Goal: Answer question/provide support: Share knowledge or assist other users

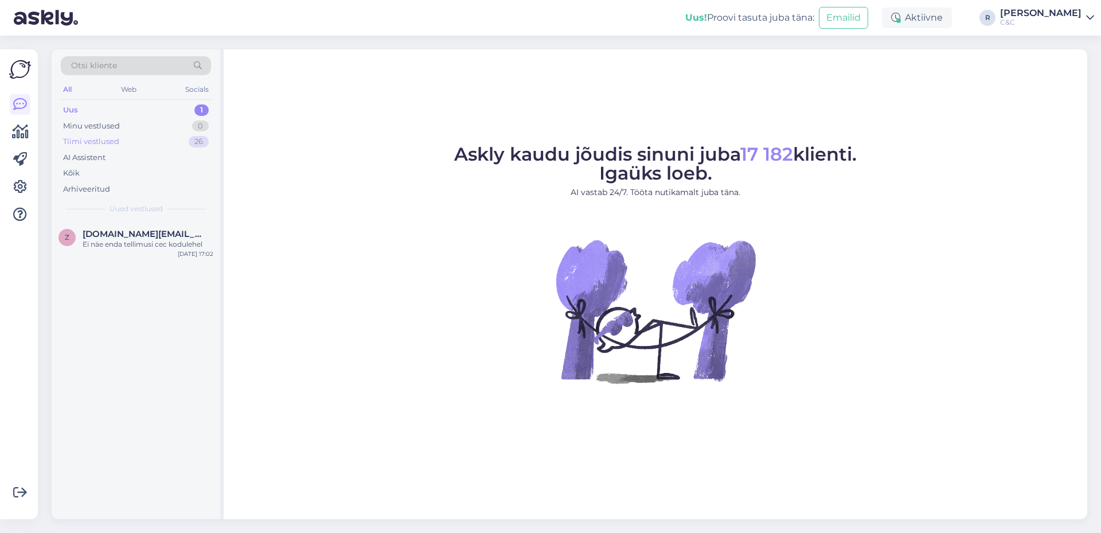
click at [181, 142] on div "Tiimi vestlused 26" at bounding box center [136, 142] width 150 height 16
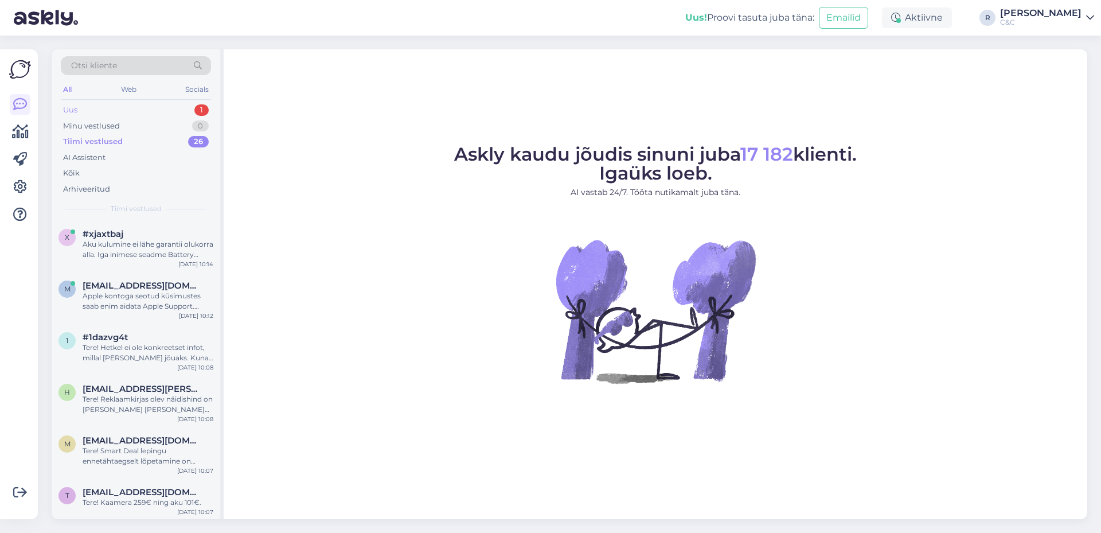
click at [186, 104] on div "Uus 1" at bounding box center [136, 110] width 150 height 16
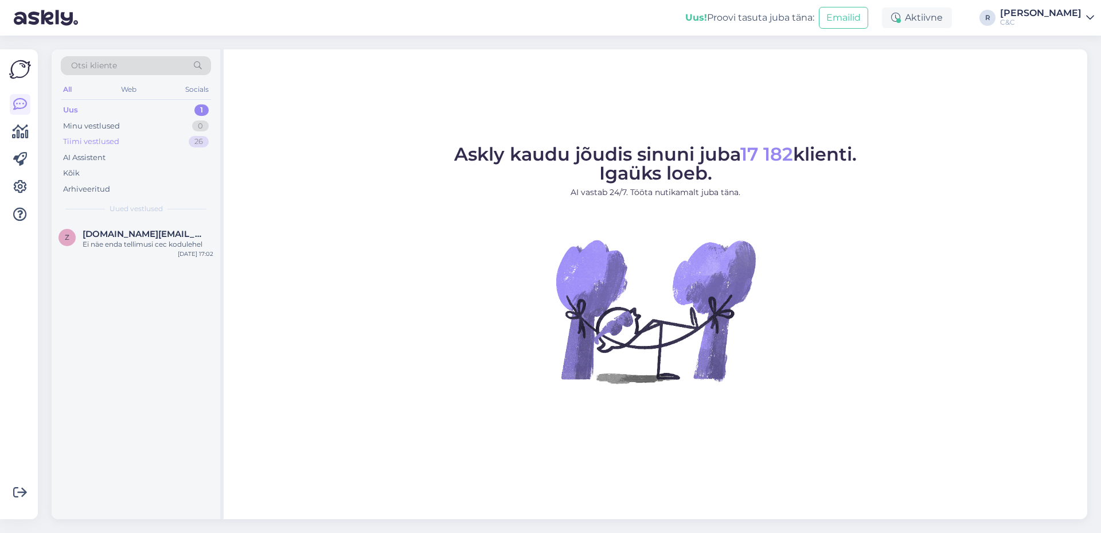
click at [152, 145] on div "Tiimi vestlused 26" at bounding box center [136, 142] width 150 height 16
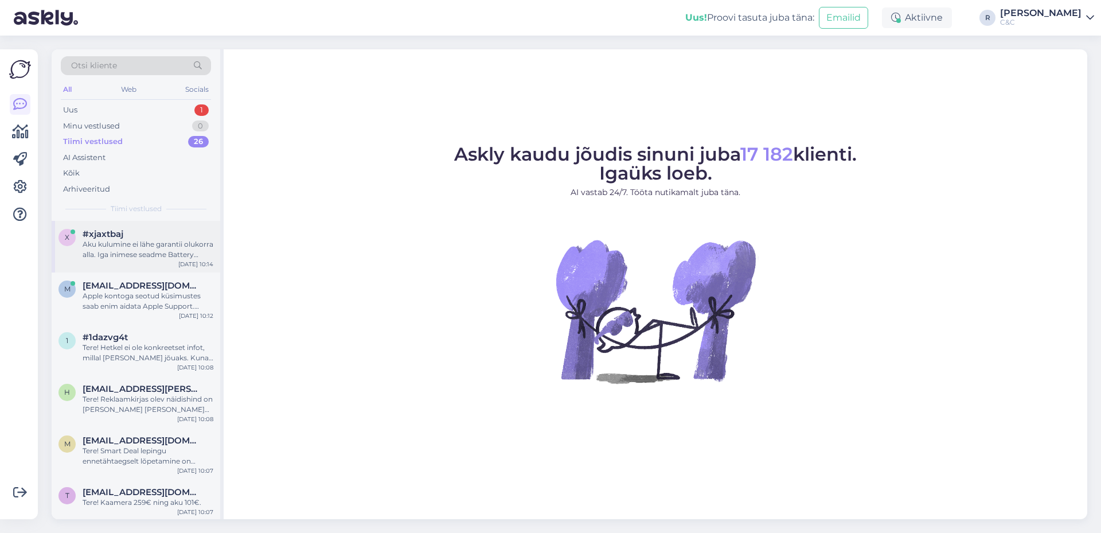
click at [122, 247] on div "Aku kulumine ei lähe garantii olukorra alla. Iga inimese seadme Battery health …" at bounding box center [148, 249] width 131 height 21
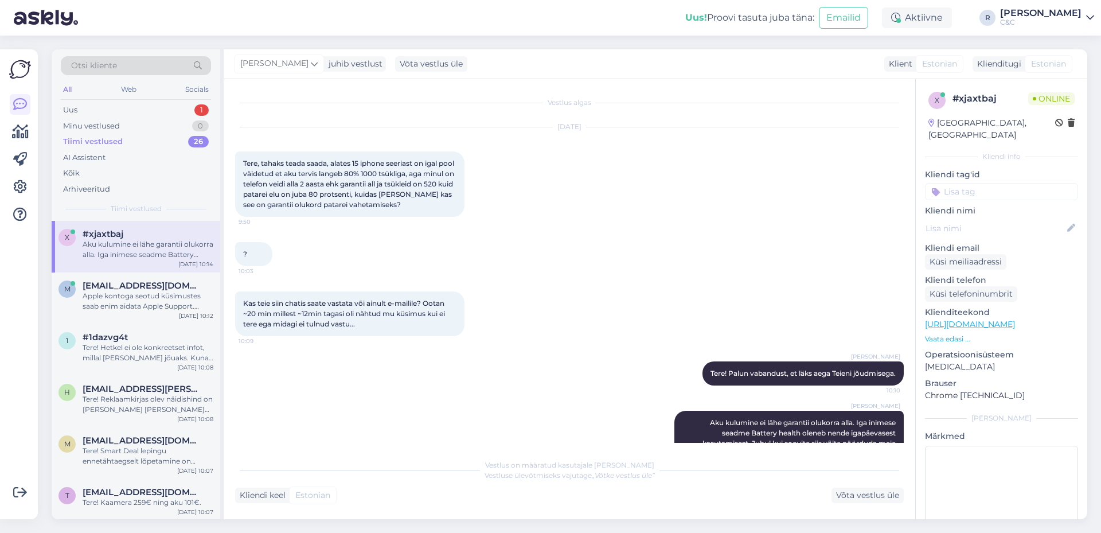
scroll to position [56, 0]
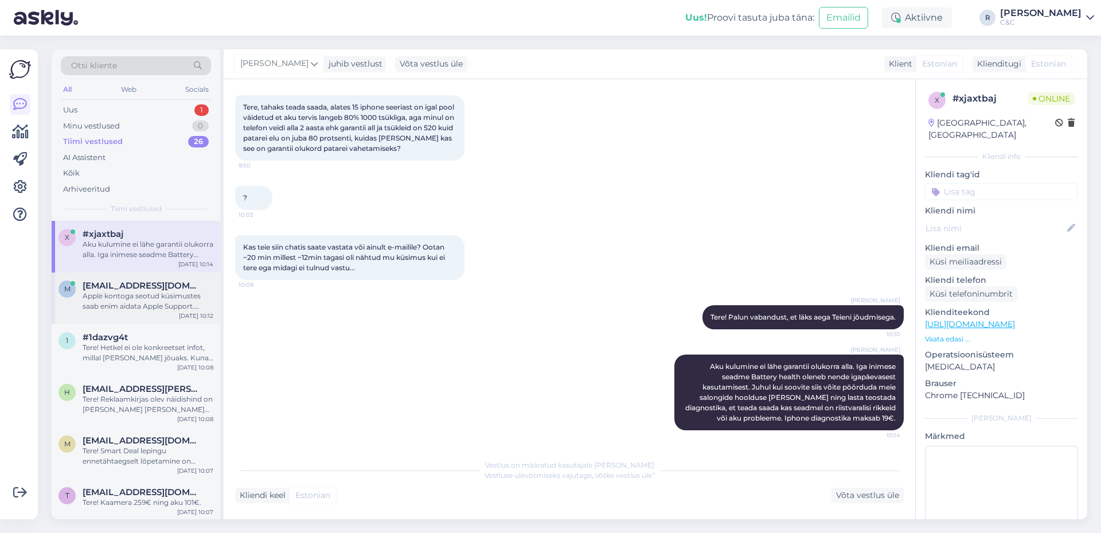
click at [116, 284] on span "merit.heinloo@gmail.com" at bounding box center [142, 285] width 119 height 10
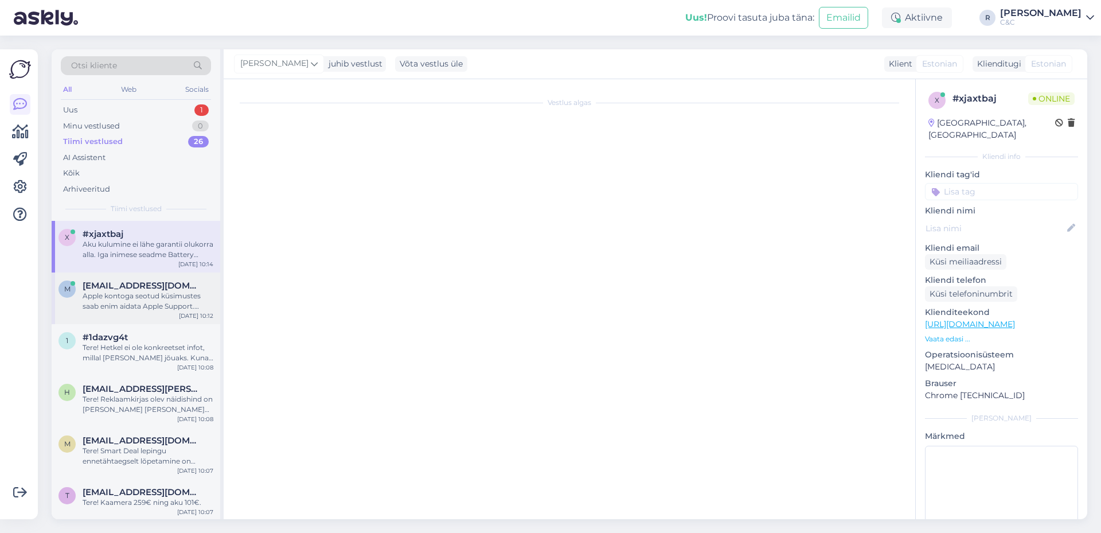
scroll to position [0, 0]
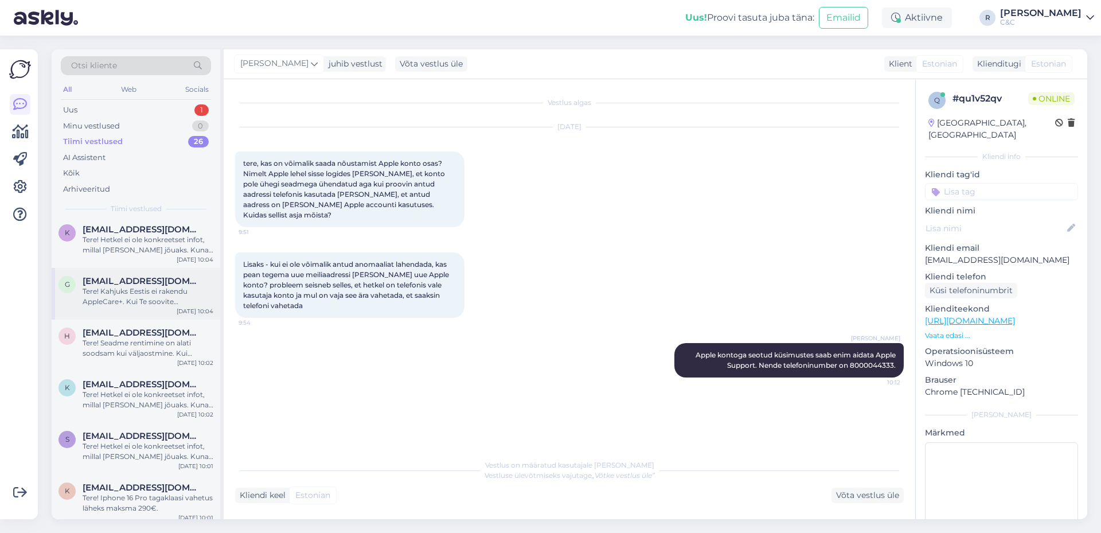
click at [116, 282] on span "gristerk@gmail.com" at bounding box center [142, 281] width 119 height 10
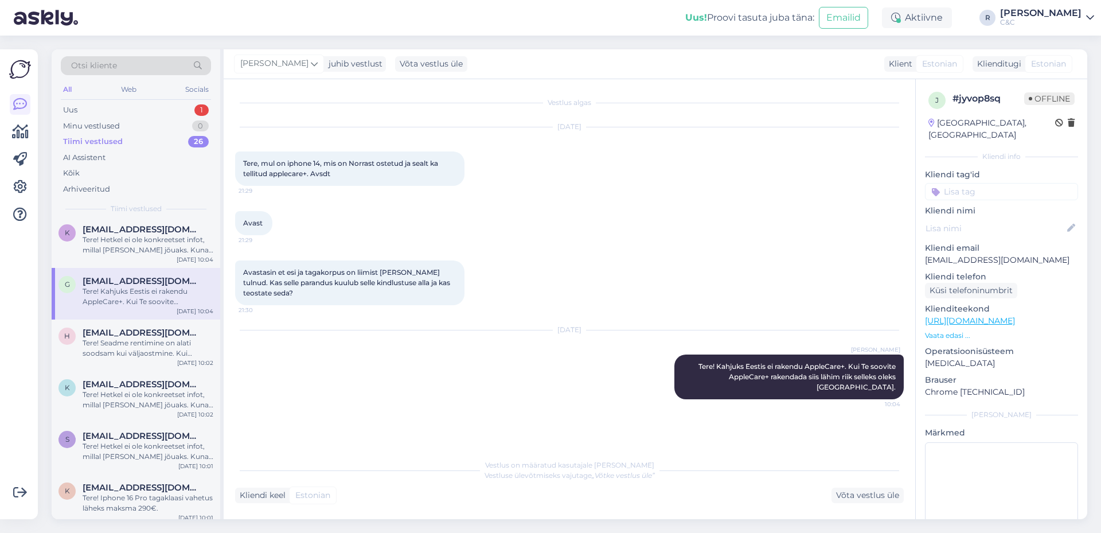
scroll to position [76, 0]
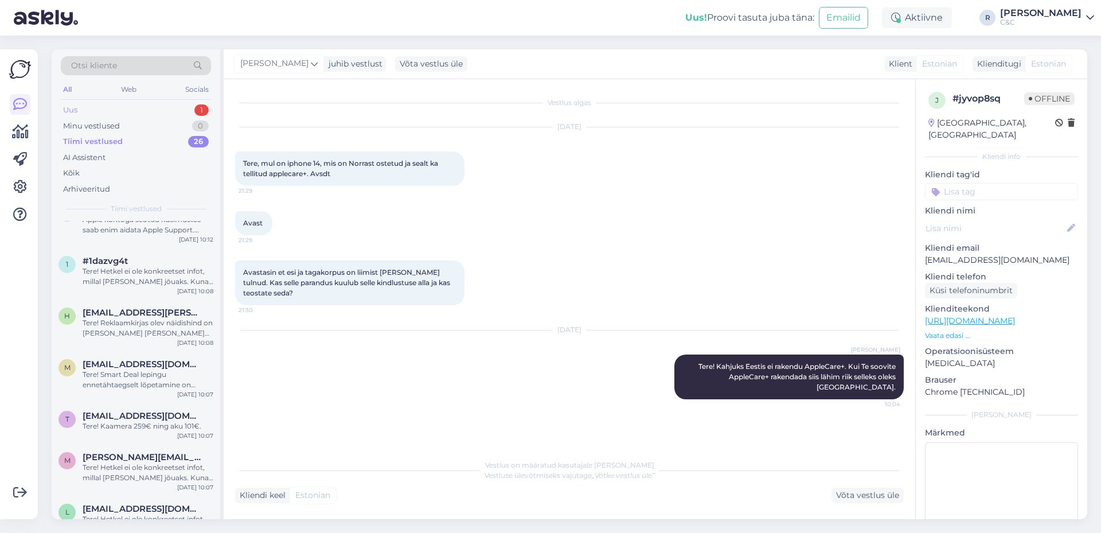
click at [156, 115] on div "Uus 1" at bounding box center [136, 110] width 150 height 16
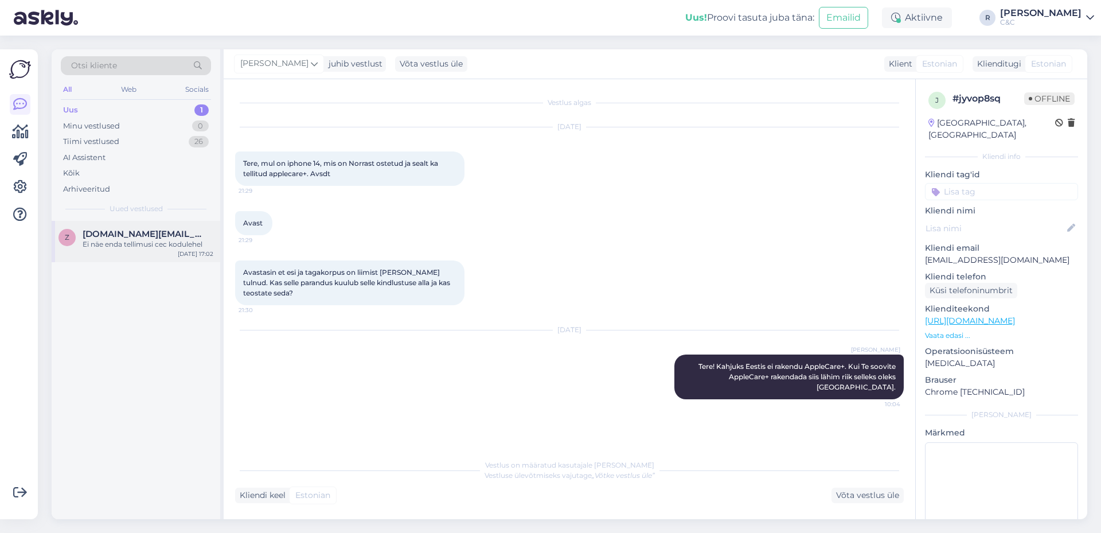
click at [138, 235] on span "Zesdy.gt@gmail.com" at bounding box center [142, 234] width 119 height 10
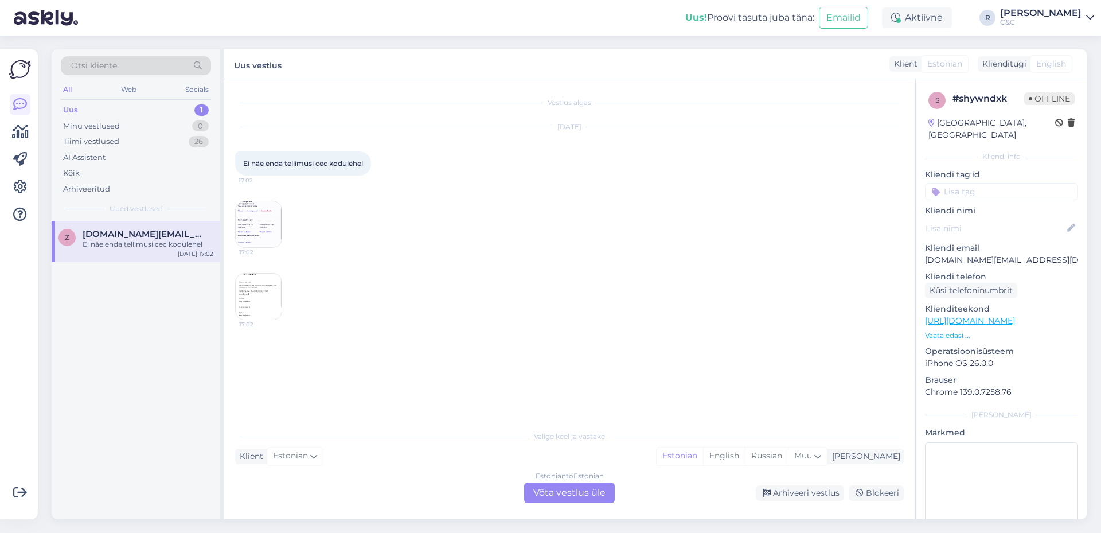
click at [242, 222] on img at bounding box center [259, 224] width 46 height 46
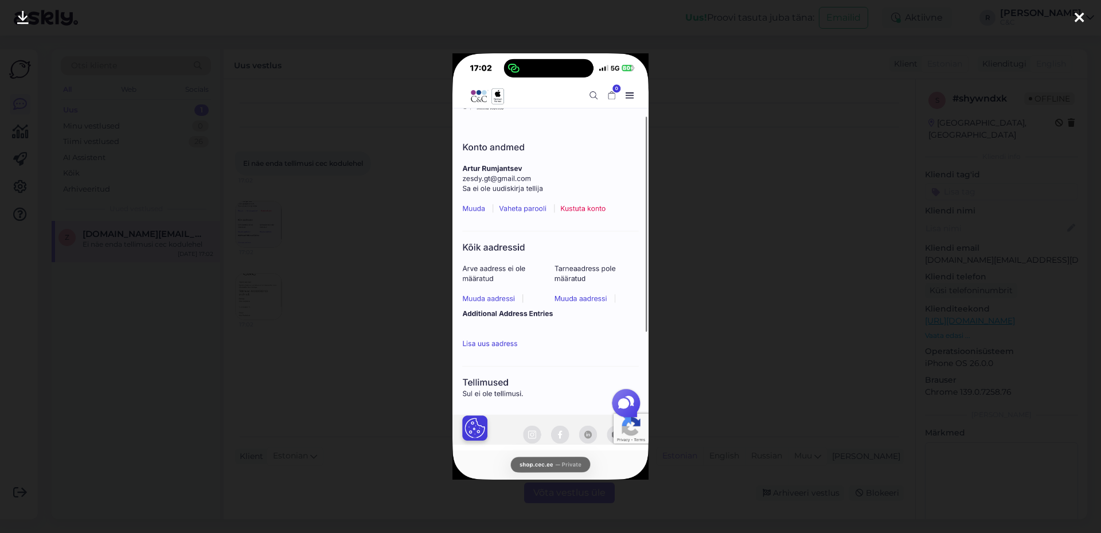
click at [243, 221] on div at bounding box center [550, 266] width 1101 height 533
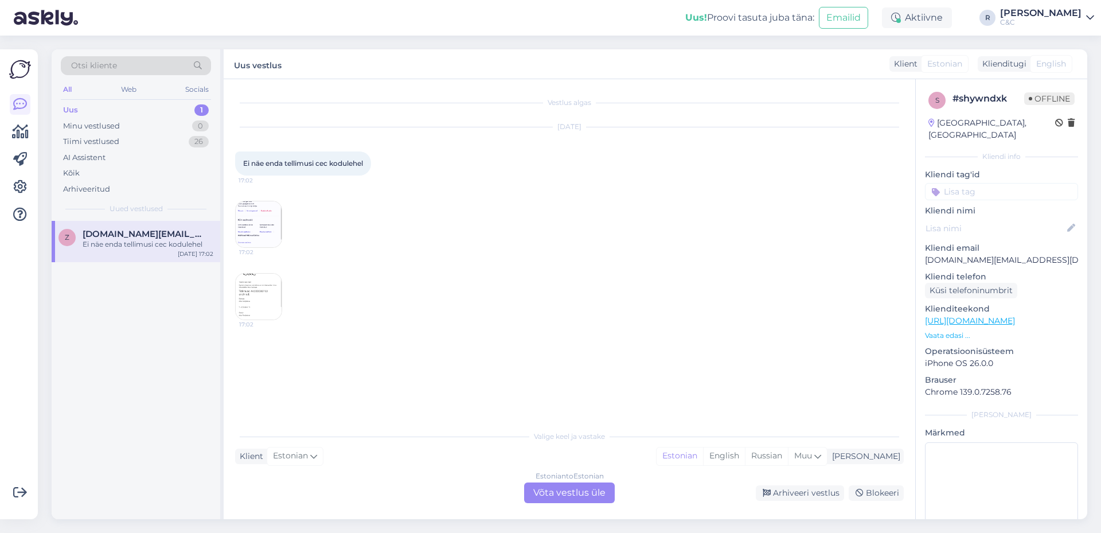
click at [535, 492] on div "Estonian to Estonian Võta vestlus üle" at bounding box center [569, 492] width 91 height 21
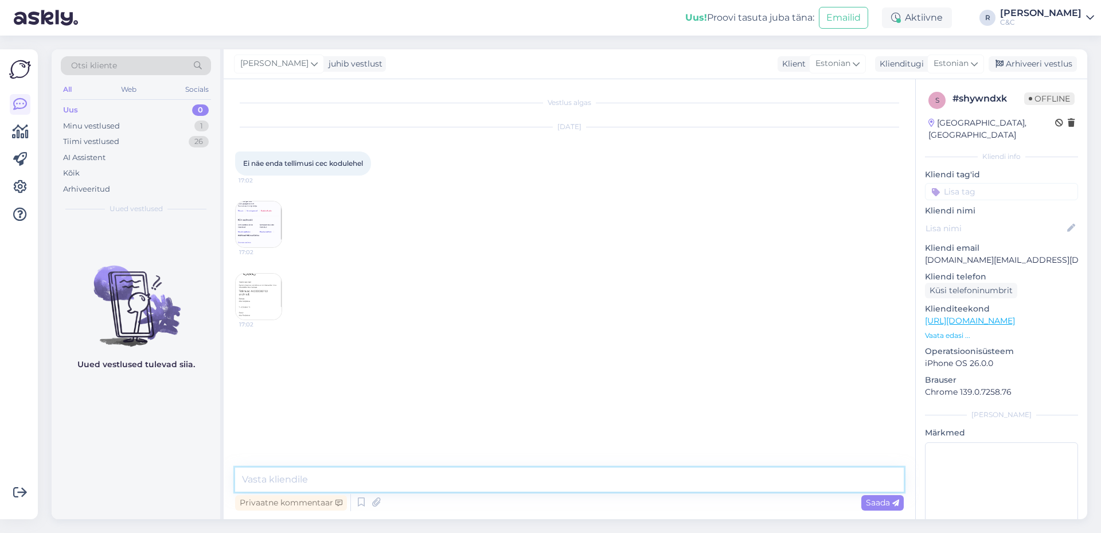
click at [476, 470] on textarea at bounding box center [569, 479] width 668 height 24
click at [283, 230] on div "Sep 28 2025 Ei näe enda tellimusi cec kodulehel 17:02 17:02 17:02" at bounding box center [569, 224] width 668 height 218
click at [276, 229] on img at bounding box center [259, 224] width 46 height 46
click at [233, 277] on div "Vestlus algas Sep 28 2025 Ei näe enda tellimusi cec kodulehel 17:02 17:02 17:02…" at bounding box center [569, 299] width 691 height 440
click at [244, 278] on img at bounding box center [259, 296] width 46 height 46
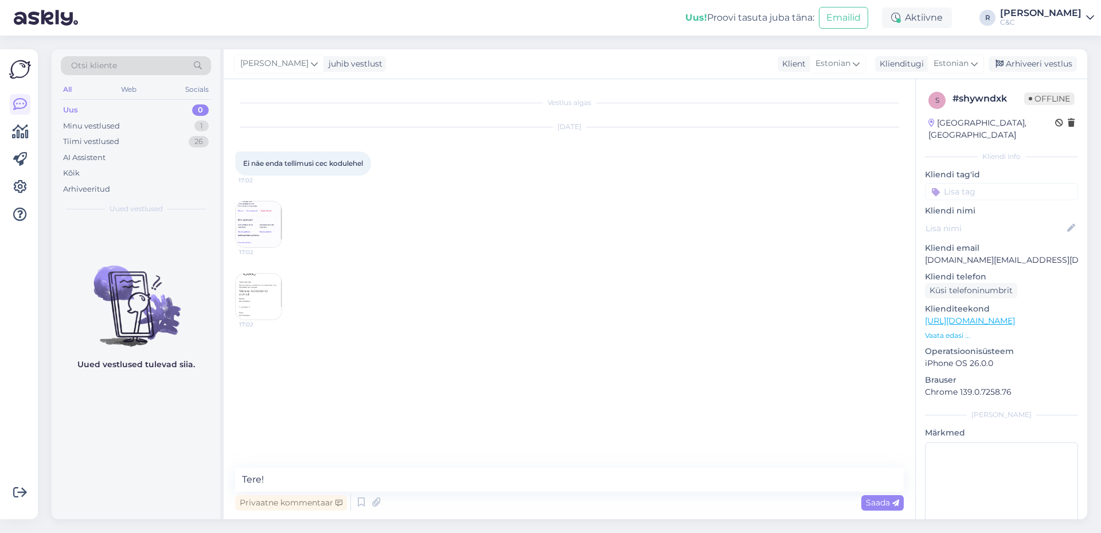
click at [285, 238] on div "Sep 28 2025 Ei näe enda tellimusi cec kodulehel 17:02 17:02 17:02" at bounding box center [569, 224] width 668 height 218
click at [257, 286] on img at bounding box center [259, 296] width 46 height 46
click at [256, 306] on img at bounding box center [259, 296] width 46 height 46
click at [292, 468] on textarea "Tere!" at bounding box center [569, 479] width 668 height 24
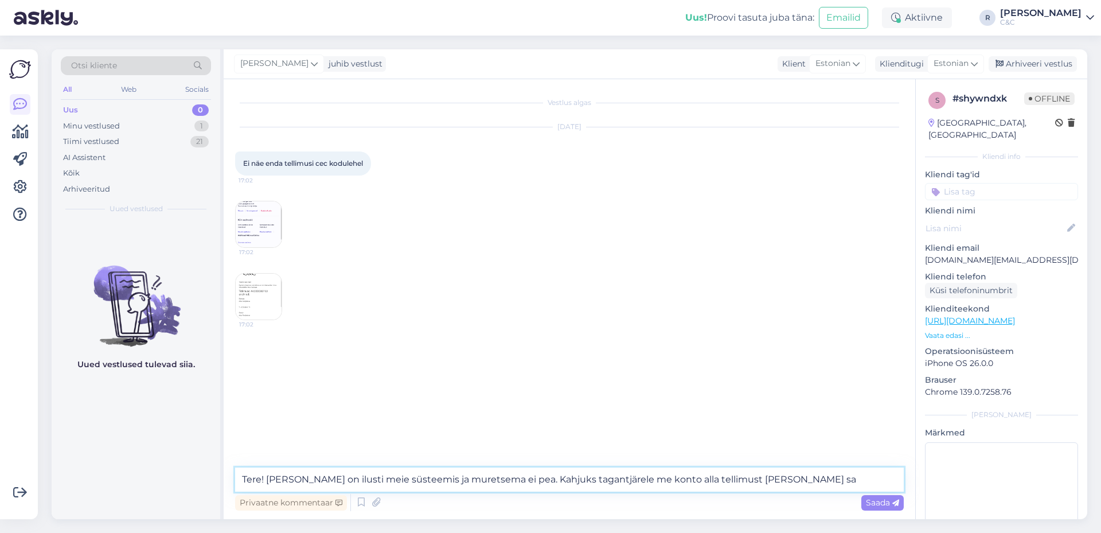
type textarea "Tere! Tellimus on ilusti meie süsteemis ja muretsema ei pea. Kahjuks tagantjäre…"
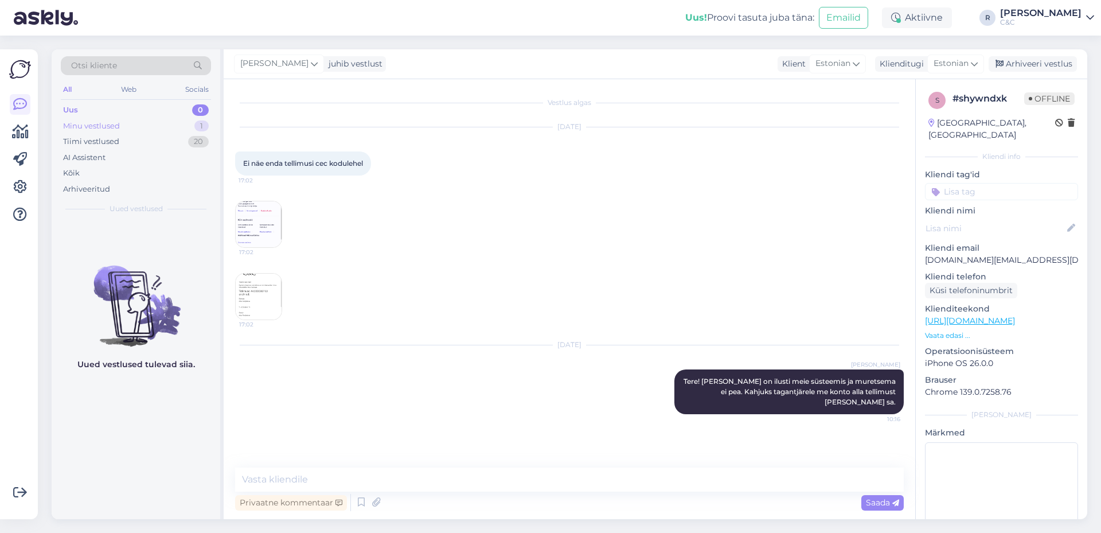
click at [156, 124] on div "Minu vestlused 1" at bounding box center [136, 126] width 150 height 16
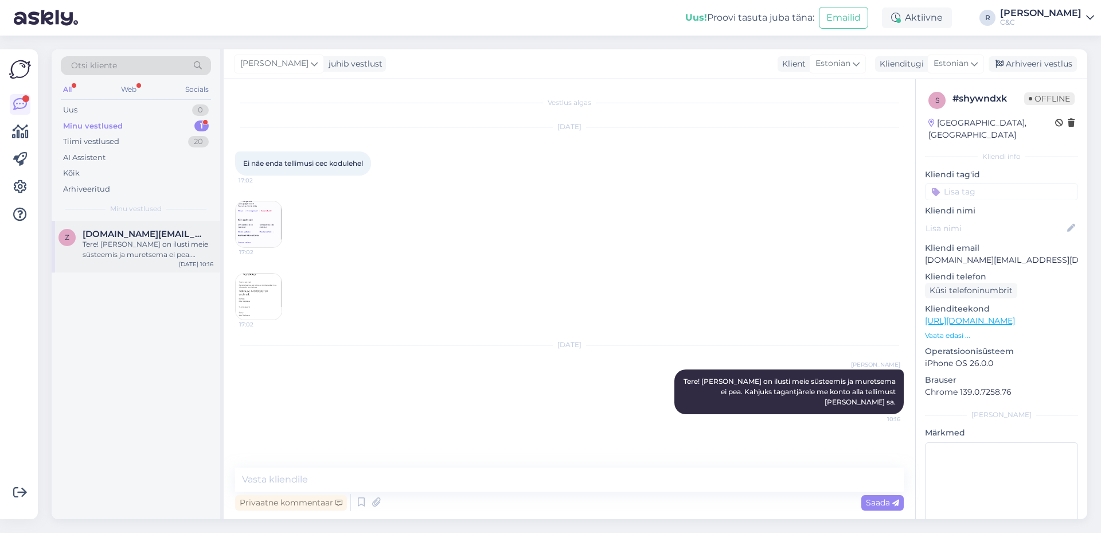
click at [155, 251] on div "Tere! Tellimus on ilusti meie süsteemis ja muretsema ei pea. Kahjuks tagantjäre…" at bounding box center [148, 249] width 131 height 21
click at [184, 130] on div "Minu vestlused 1" at bounding box center [136, 126] width 150 height 16
click at [174, 257] on div "Tere! Tellimus on ilusti meie süsteemis ja muretsema ei pea. Kahjuks tagantjäre…" at bounding box center [148, 249] width 131 height 21
click at [1044, 63] on div "Arhiveeri vestlus" at bounding box center [1032, 63] width 88 height 15
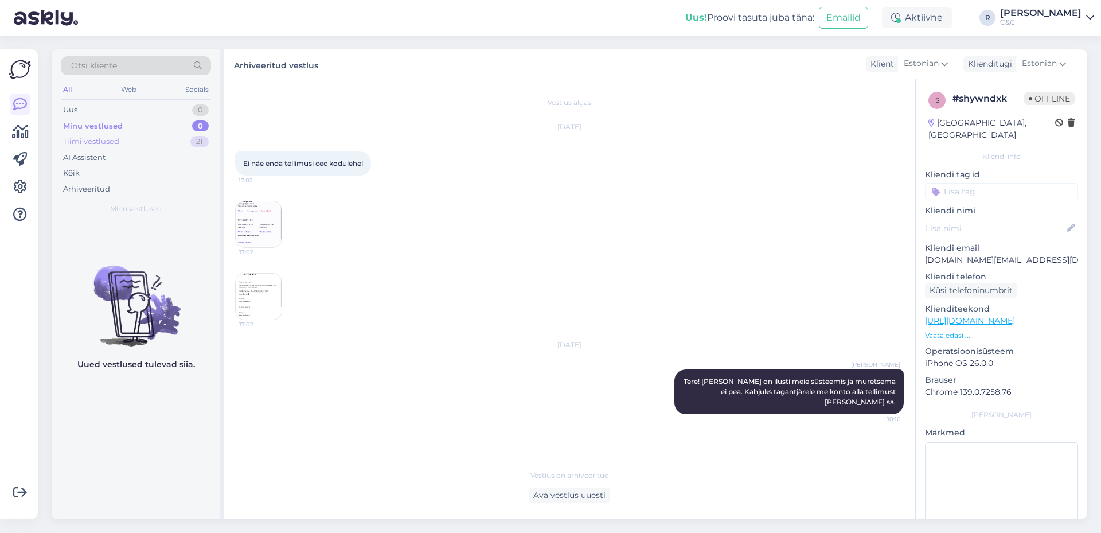
click at [179, 142] on div "Tiimi vestlused 21" at bounding box center [136, 142] width 150 height 16
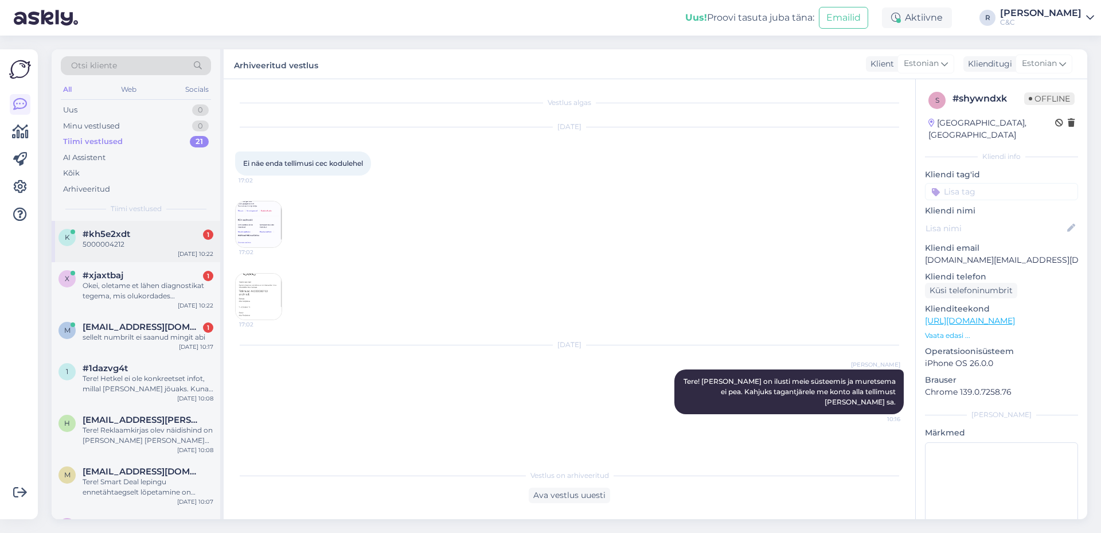
click at [158, 234] on div "#kh5e2xdt 1" at bounding box center [148, 234] width 131 height 10
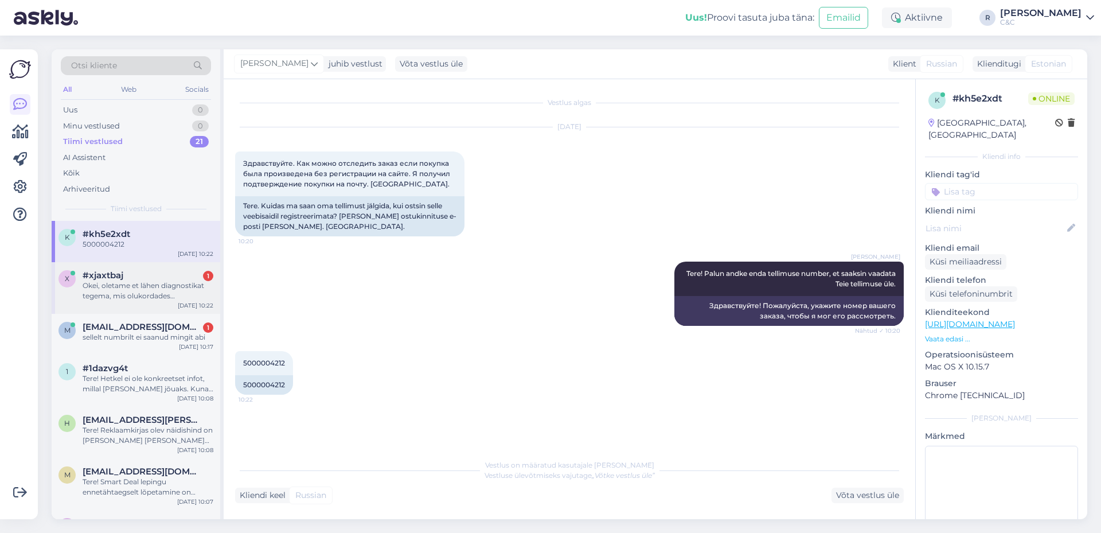
click at [142, 288] on div "Okei, oletame et lähen diagnostikat tegema, mis olukordades otsustatakse et on …" at bounding box center [148, 290] width 131 height 21
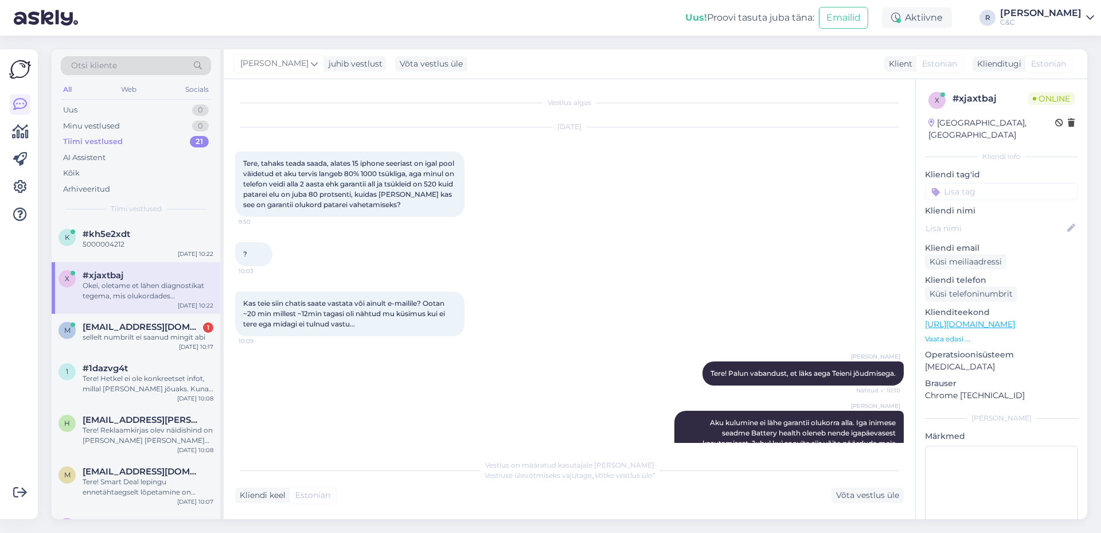
scroll to position [266, 0]
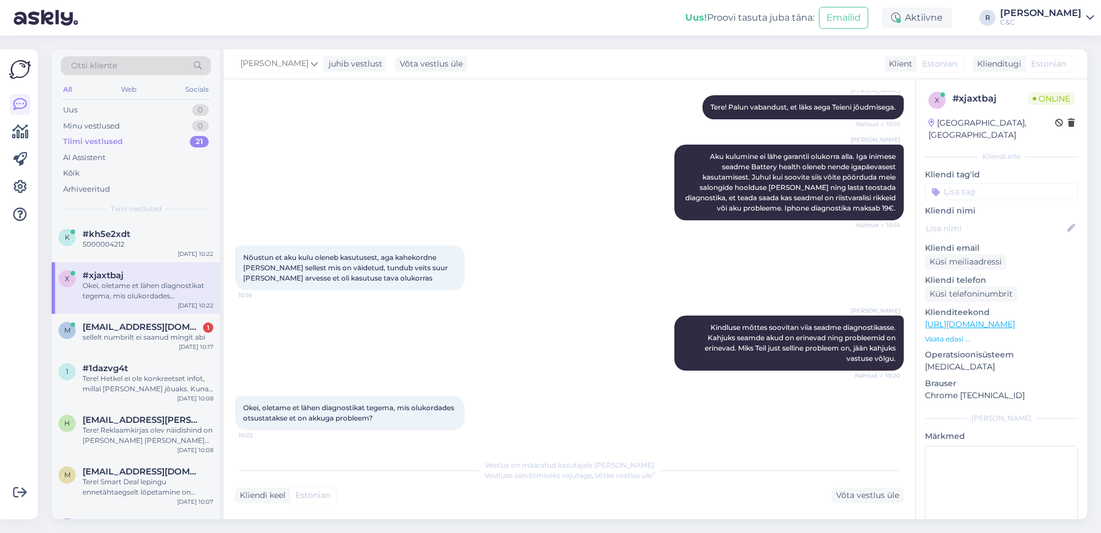
click at [136, 311] on div "x #xjaxtbaj Okei, oletame et lähen diagnostikat tegema, mis olukordades otsusta…" at bounding box center [136, 288] width 169 height 52
click at [158, 342] on div "sellelt numbrilt ei saanud mingit abi" at bounding box center [148, 337] width 131 height 10
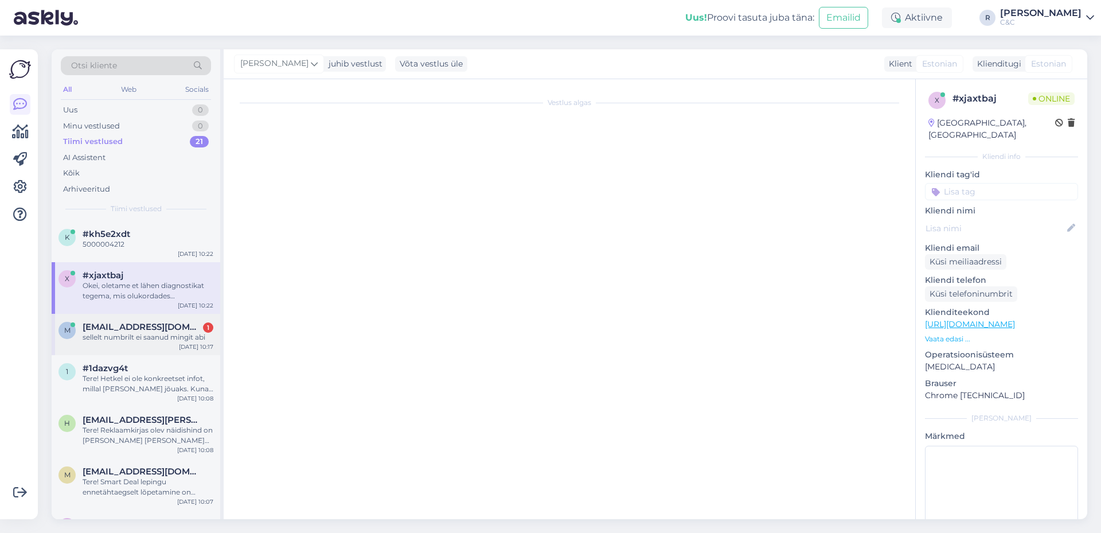
scroll to position [0, 0]
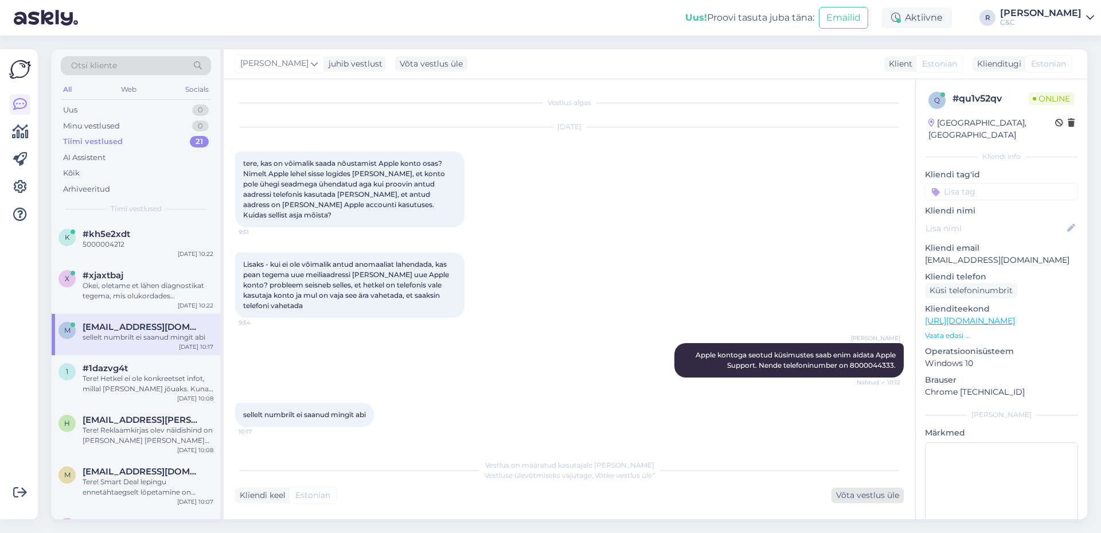
click at [864, 499] on div "Võta vestlus üle" at bounding box center [867, 494] width 72 height 15
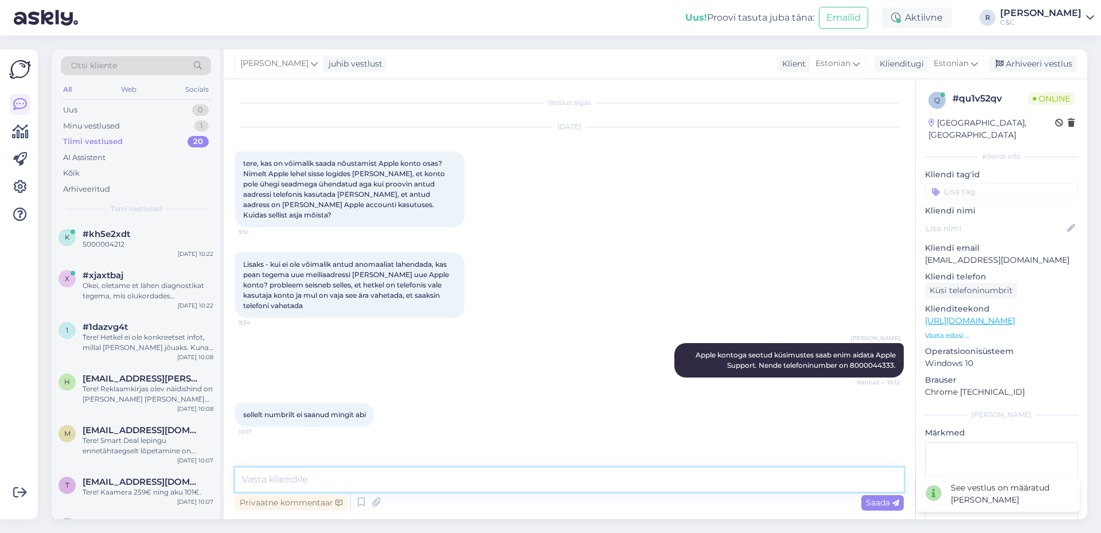
click at [784, 478] on textarea at bounding box center [569, 479] width 668 height 24
type textarea "Apple kontoga seotud muresi saab kahjuks ainult sellelt - üldnumbrilt lahedada."
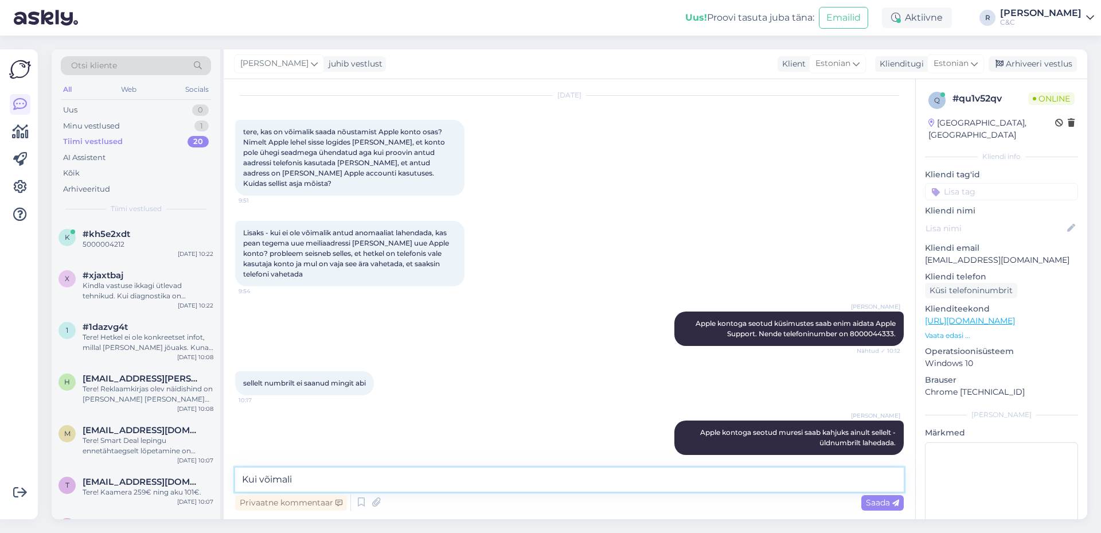
type textarea "Kui võimalik"
click at [168, 119] on div "Minu vestlused 1" at bounding box center [136, 126] width 150 height 16
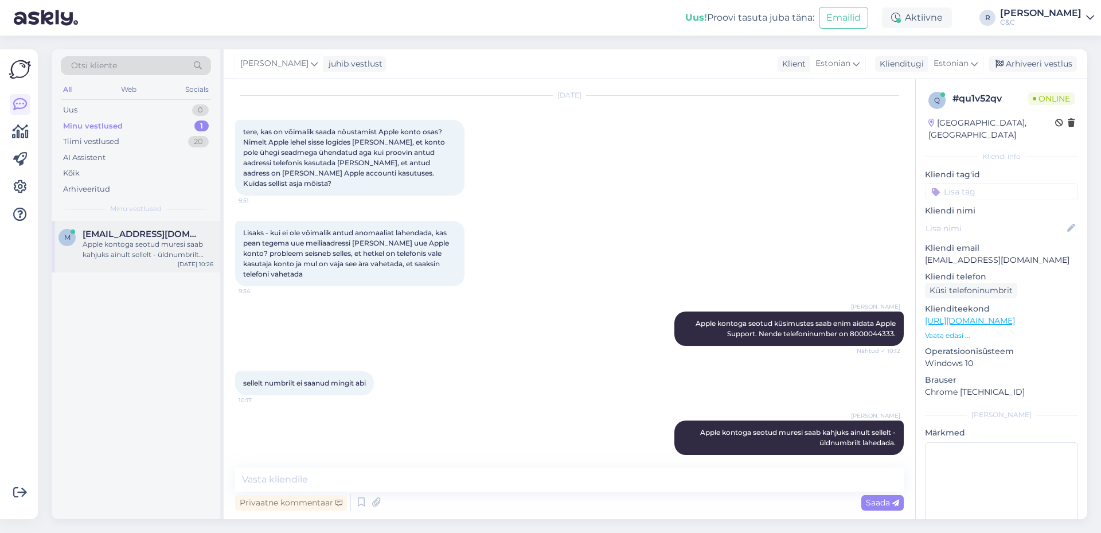
click at [128, 248] on div "Apple kontoga seotud muresi saab kahjuks ainult sellelt - üldnumbrilt lahedada." at bounding box center [148, 249] width 131 height 21
click at [159, 139] on div "Tiimi vestlused 20" at bounding box center [136, 142] width 150 height 16
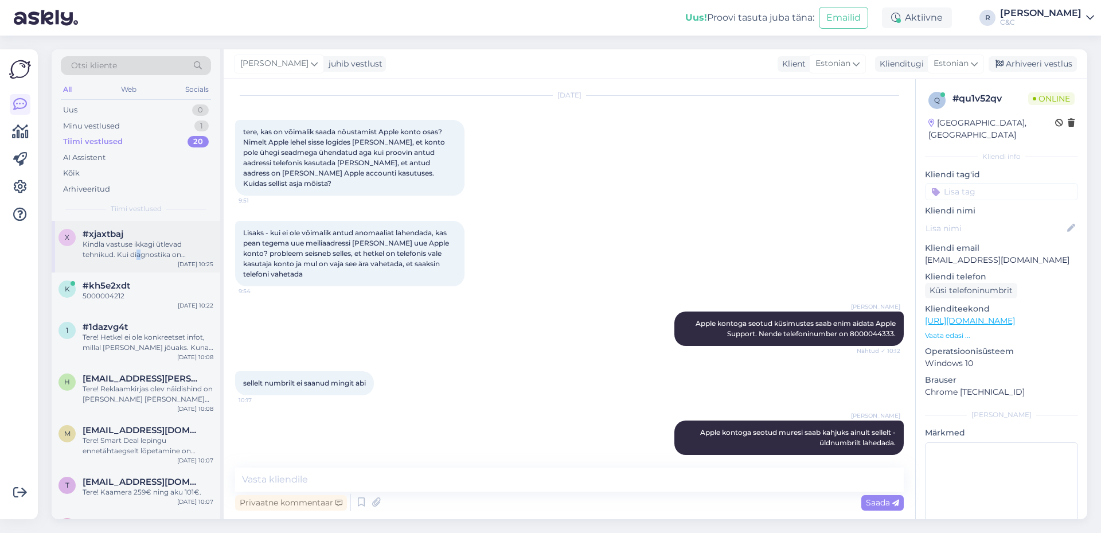
click at [138, 256] on div "Kindla vastuse ikkagi ütlevad tehnikud. Kui diagnostika on teostatud siis tehni…" at bounding box center [148, 249] width 131 height 21
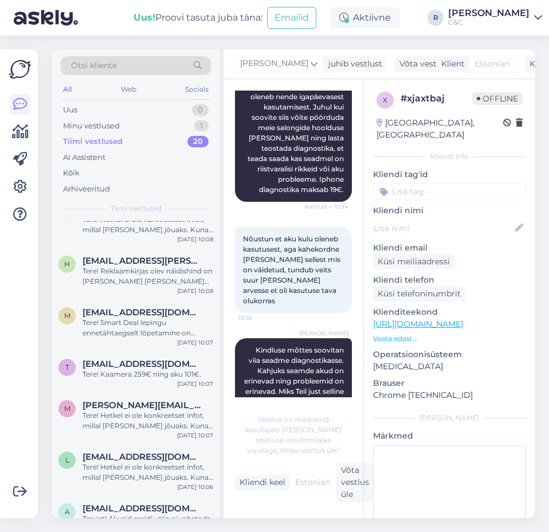
scroll to position [0, 0]
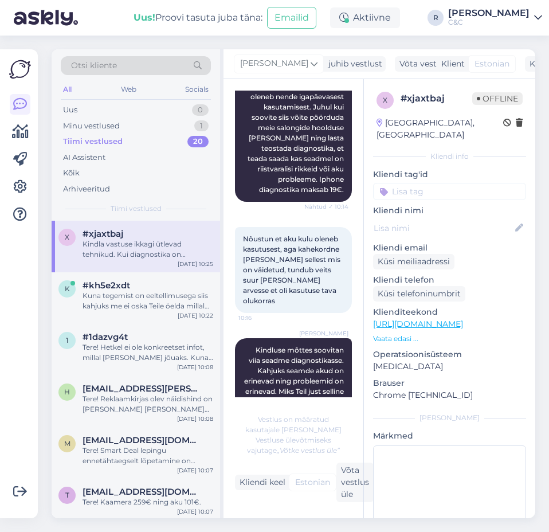
click at [147, 248] on div "Kindla vastuse ikkagi ütlevad tehnikud. Kui diagnostika on teostatud siis tehni…" at bounding box center [148, 249] width 131 height 21
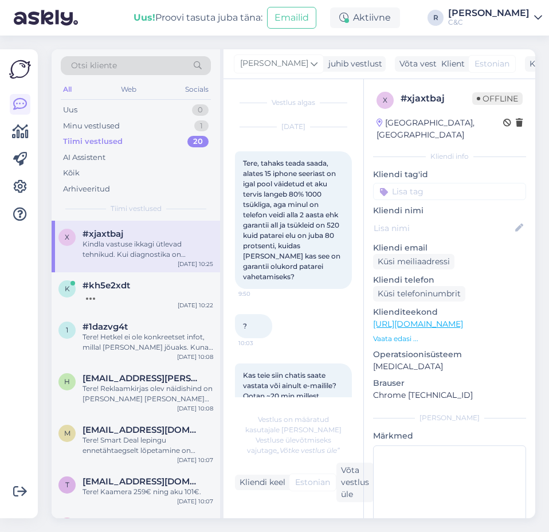
click at [293, 335] on div "? 10:03" at bounding box center [293, 326] width 117 height 49
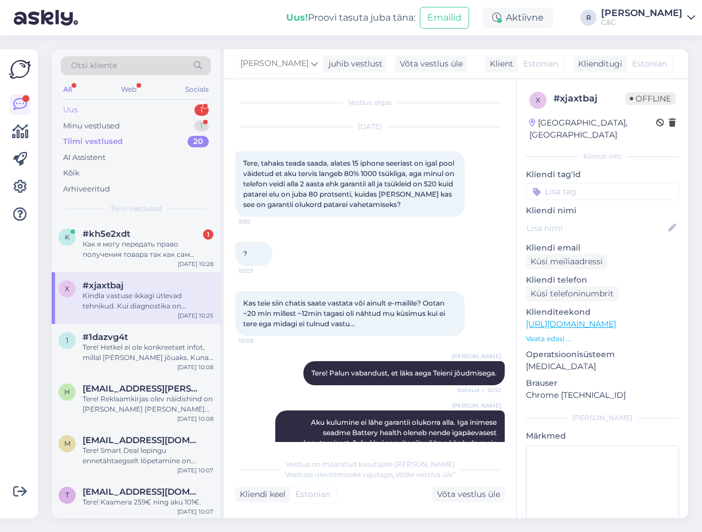
click at [171, 112] on div "Uus 1" at bounding box center [136, 110] width 150 height 16
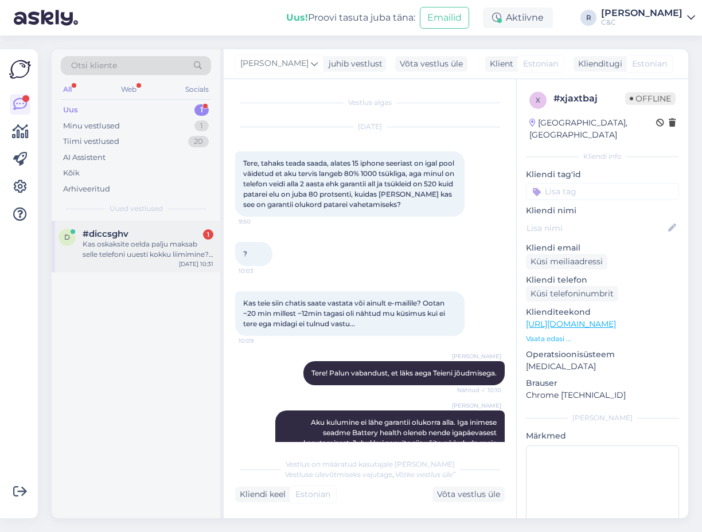
click at [161, 252] on div "Kas oskaksite oelda palju maksab selle telefoni uuesti kokku liimimine? Ja miks…" at bounding box center [148, 249] width 131 height 21
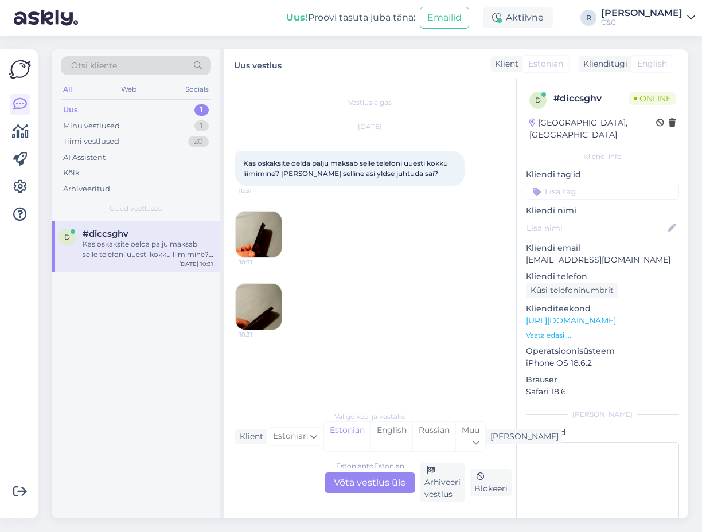
click at [262, 237] on img at bounding box center [259, 235] width 46 height 46
click at [286, 291] on div "Sep 29 2025 Kas oskaksite oelda palju maksab selle telefoni uuesti kokku liimim…" at bounding box center [369, 229] width 269 height 228
click at [267, 300] on img at bounding box center [259, 307] width 46 height 46
click at [264, 222] on img at bounding box center [259, 235] width 46 height 46
drag, startPoint x: 383, startPoint y: 494, endPoint x: 381, endPoint y: 483, distance: 10.6
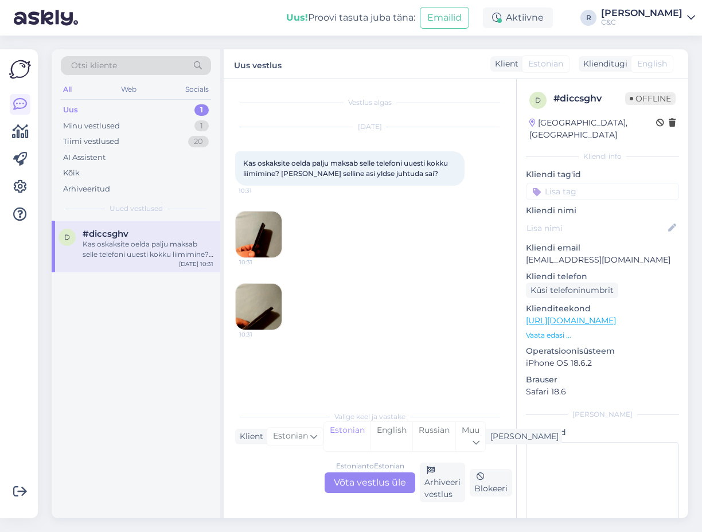
click at [382, 492] on div "Estonian to Estonian Võta vestlus üle Arhiveeri vestlus Blokeeri" at bounding box center [369, 483] width 269 height 40
click at [381, 483] on div "Estonian to Estonian Võta vestlus üle" at bounding box center [369, 482] width 91 height 21
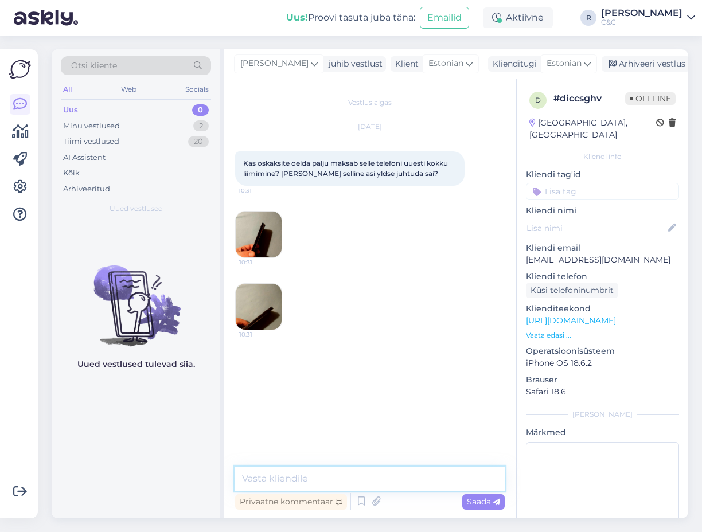
click at [353, 476] on textarea at bounding box center [369, 479] width 269 height 24
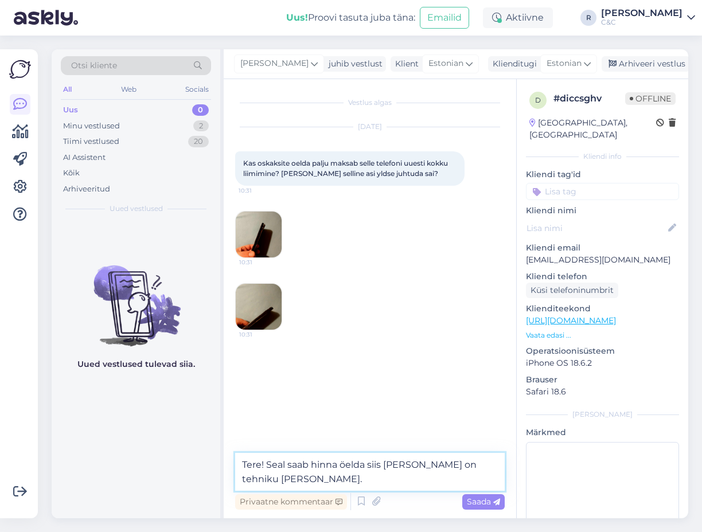
type textarea "Tere! Seal saab hinna öelda siis kui seade on tehniku laua peal."
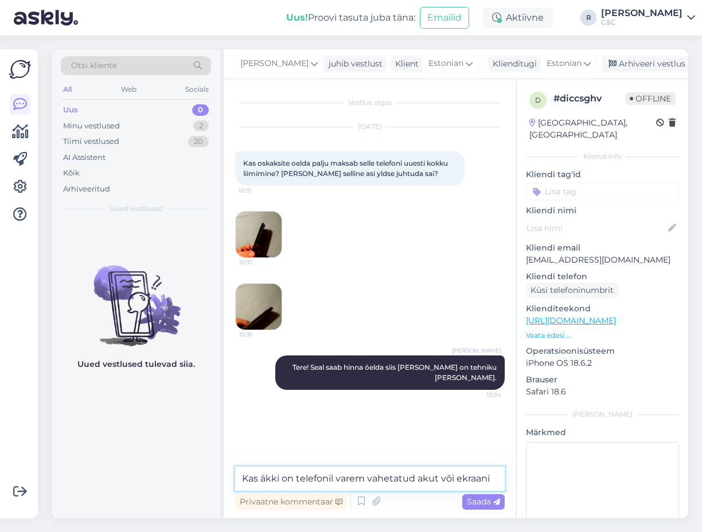
type textarea "Kas äkki on telefonil varem vahetatud akut või ekraani?"
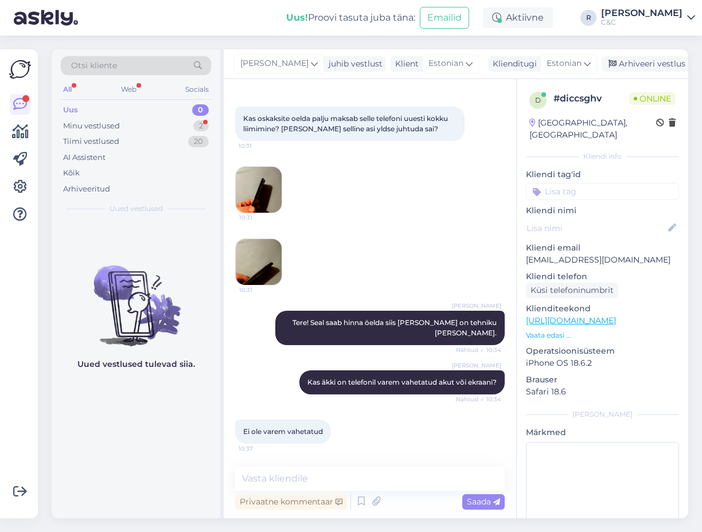
scroll to position [57, 0]
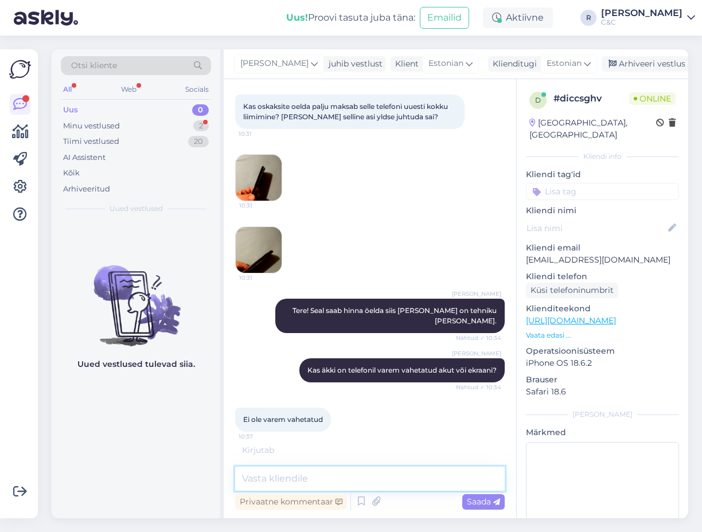
click at [348, 469] on textarea at bounding box center [369, 479] width 269 height 24
click at [341, 476] on textarea at bounding box center [369, 479] width 269 height 24
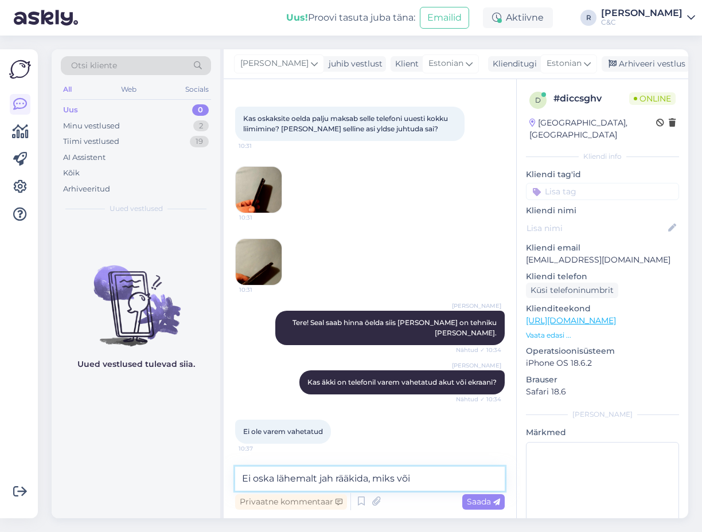
scroll to position [45, 0]
type textarea "Ei oska lähemalt jah rääkida, miks juhtus."
click at [166, 135] on div "Tiimi vestlused 19" at bounding box center [136, 142] width 150 height 16
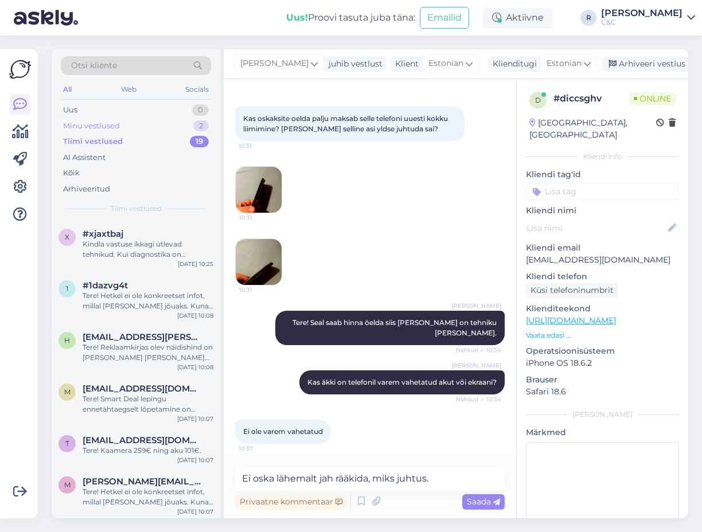
click at [166, 127] on div "Minu vestlused 2" at bounding box center [136, 126] width 150 height 16
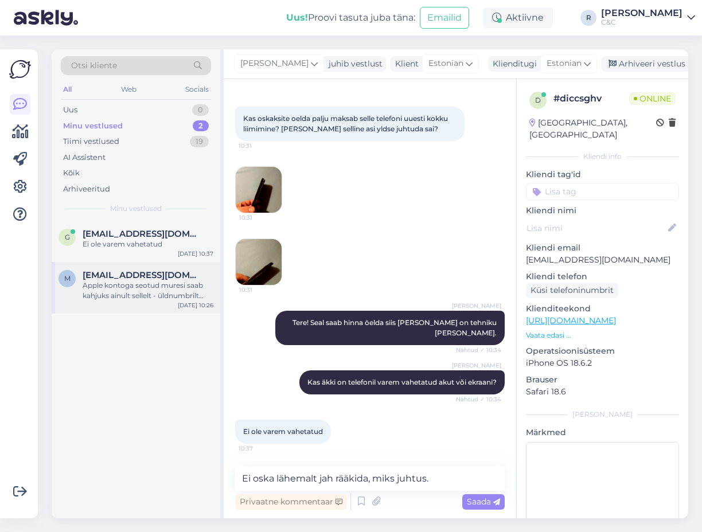
click at [153, 291] on div "Apple kontoga seotud muresi saab kahjuks ainult sellelt - üldnumbrilt lahedada." at bounding box center [148, 290] width 131 height 21
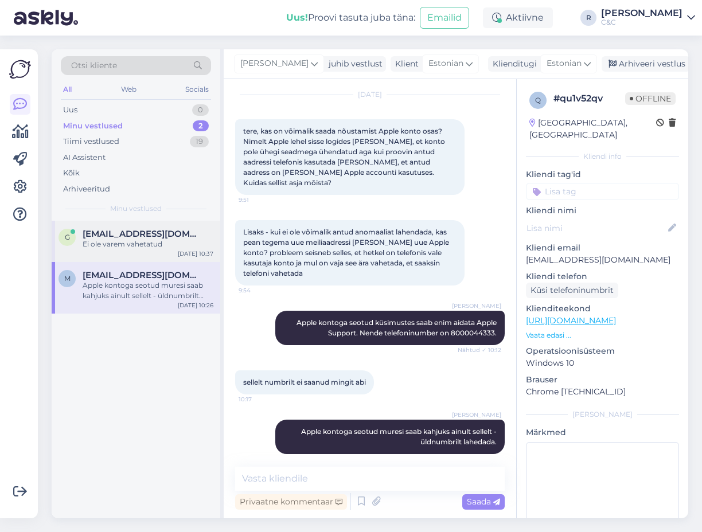
click at [153, 241] on div "Ei ole varem vahetatud" at bounding box center [148, 244] width 131 height 10
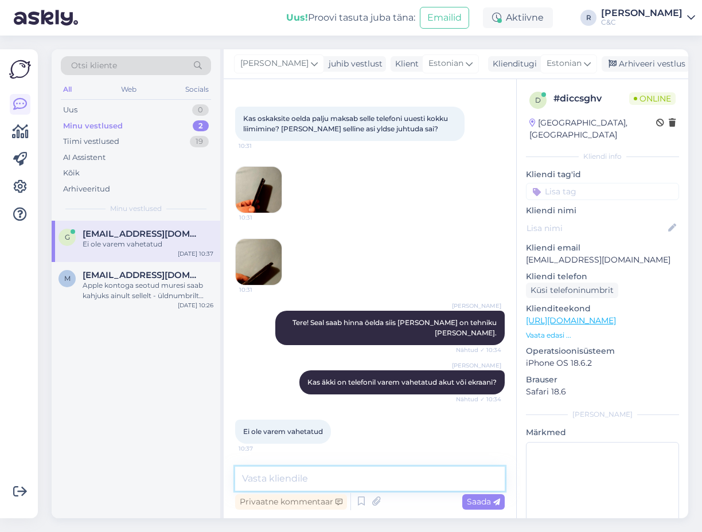
click at [373, 478] on textarea at bounding box center [369, 479] width 269 height 24
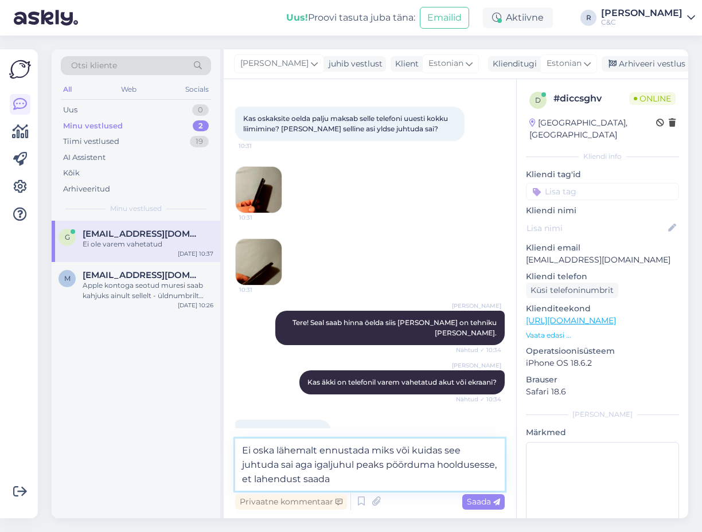
type textarea "Ei oska lähemalt ennustada miks või kuidas see juhtuda sai aga igaljuhul peaks …"
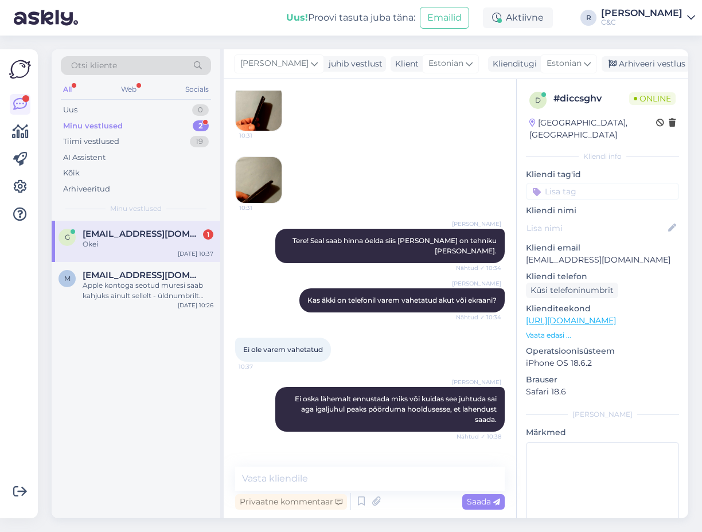
scroll to position [164, 0]
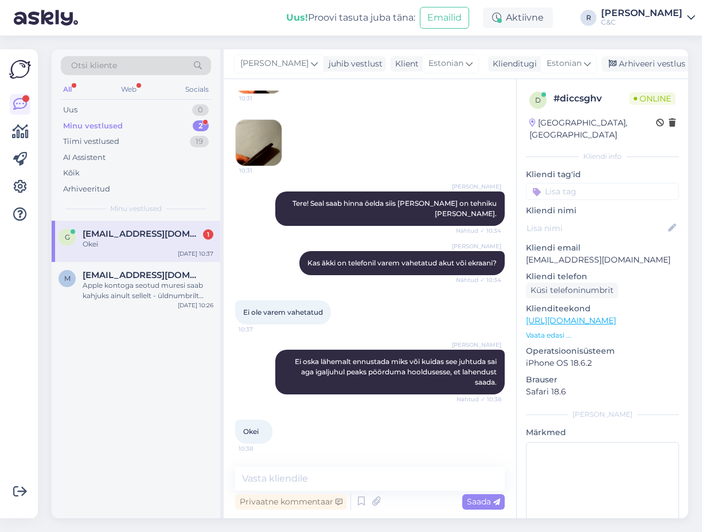
click at [92, 320] on div "g gristerk@gmail.com 1 Okei Sep 29 10:37 m merit.heinloo@gmail.com Apple kontog…" at bounding box center [136, 370] width 169 height 298
click at [114, 292] on div "Apple kontoga seotud muresi saab kahjuks ainult sellelt - üldnumbrilt lahedada." at bounding box center [148, 290] width 131 height 21
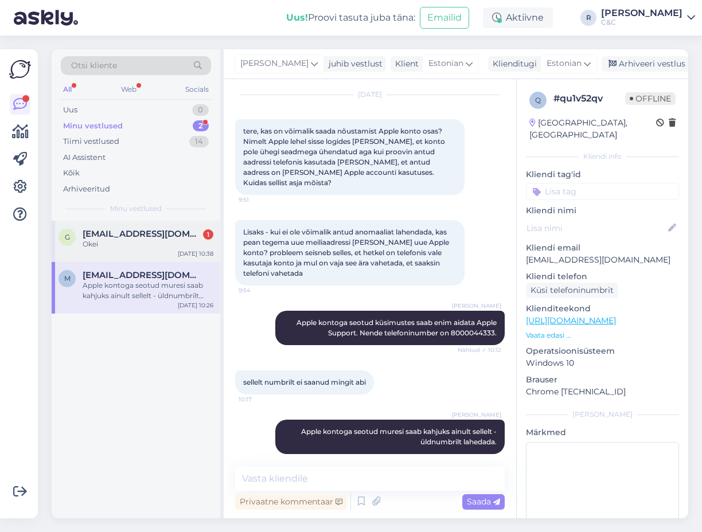
click at [159, 257] on div "g gristerk@gmail.com 1 Okei Sep 29 10:38" at bounding box center [136, 241] width 169 height 41
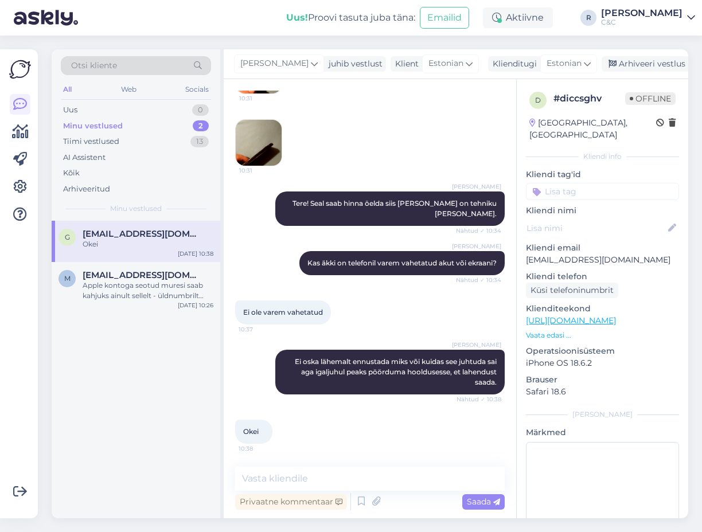
scroll to position [0, 0]
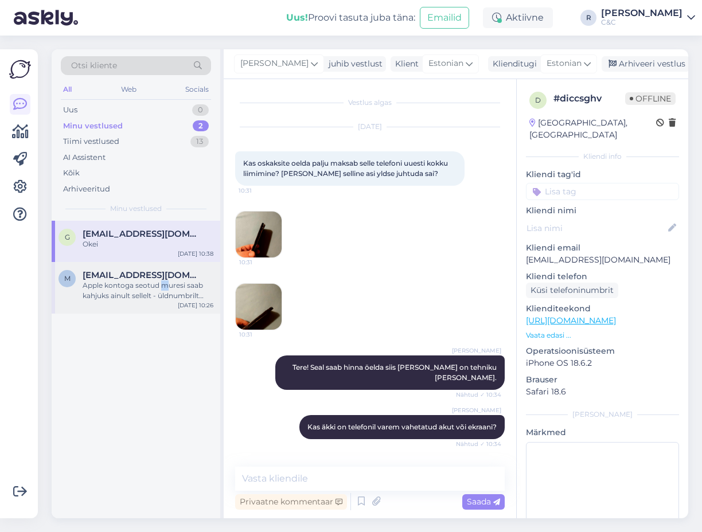
click at [163, 289] on div "Apple kontoga seotud muresi saab kahjuks ainult sellelt - üldnumbrilt lahedada." at bounding box center [148, 290] width 131 height 21
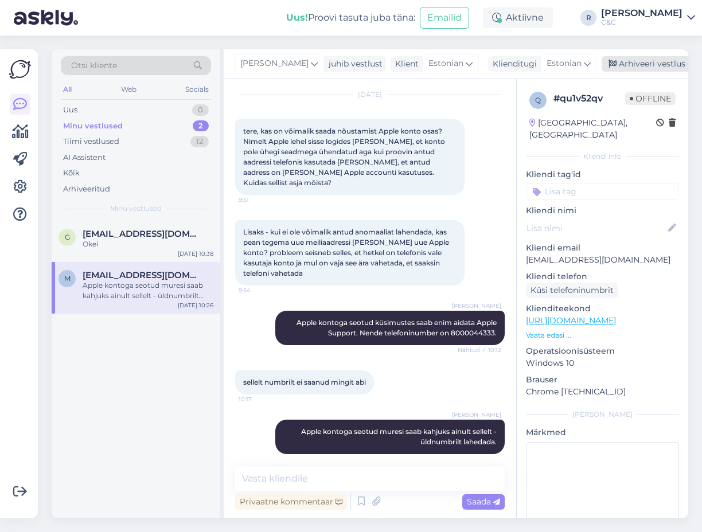
click at [618, 57] on div "Arhiveeri vestlus" at bounding box center [645, 63] width 88 height 15
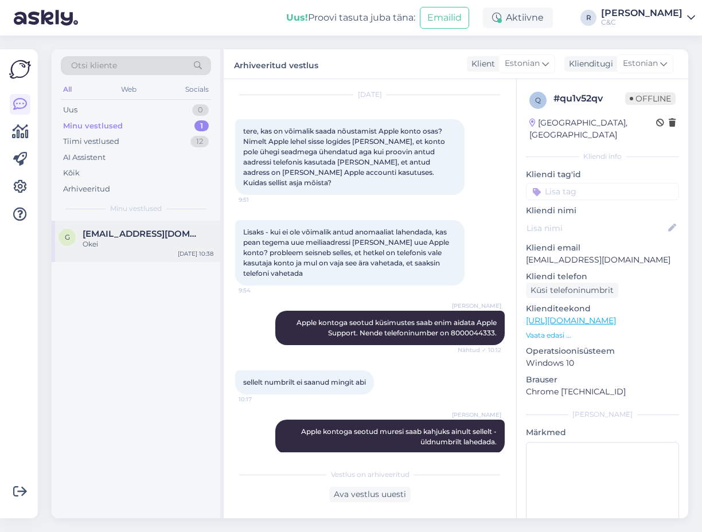
click at [187, 244] on div "Okei" at bounding box center [148, 244] width 131 height 10
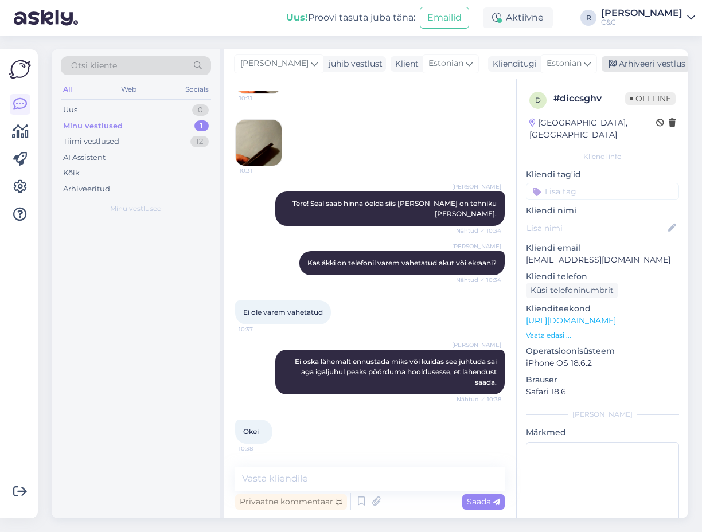
click at [635, 66] on div "Arhiveeri vestlus" at bounding box center [645, 63] width 88 height 15
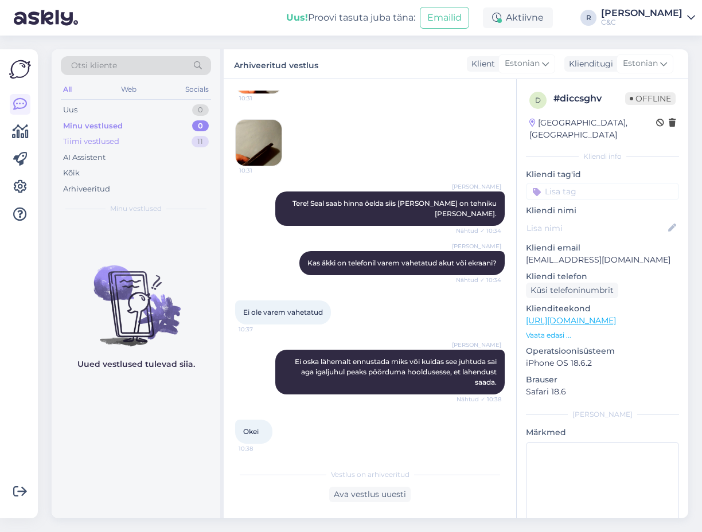
click at [181, 140] on div "Tiimi vestlused 11" at bounding box center [136, 142] width 150 height 16
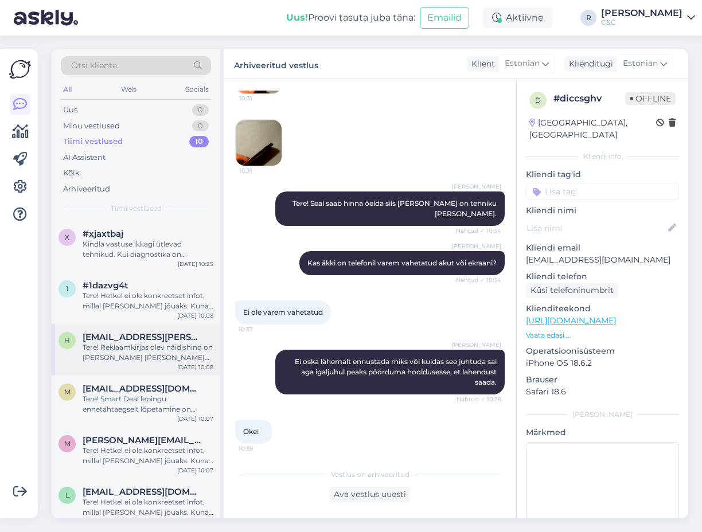
scroll to position [218, 0]
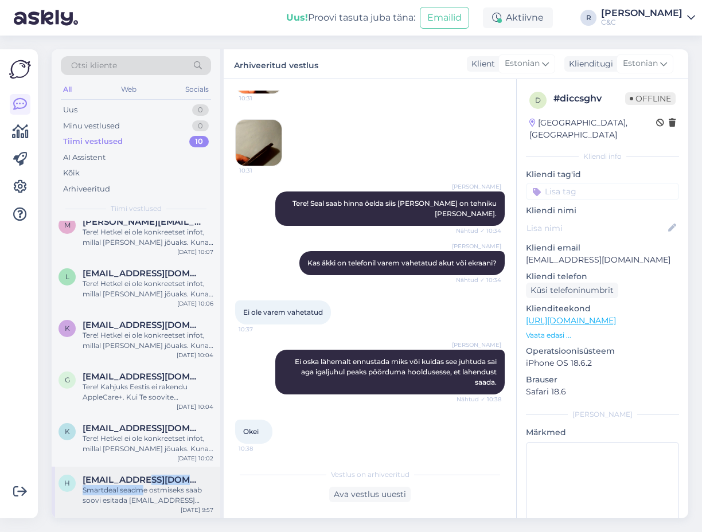
click at [143, 485] on div "helisella2@gmail.com Smartdeal seadme ostmiseks saab soovi esitada info@inbank.…" at bounding box center [148, 490] width 131 height 31
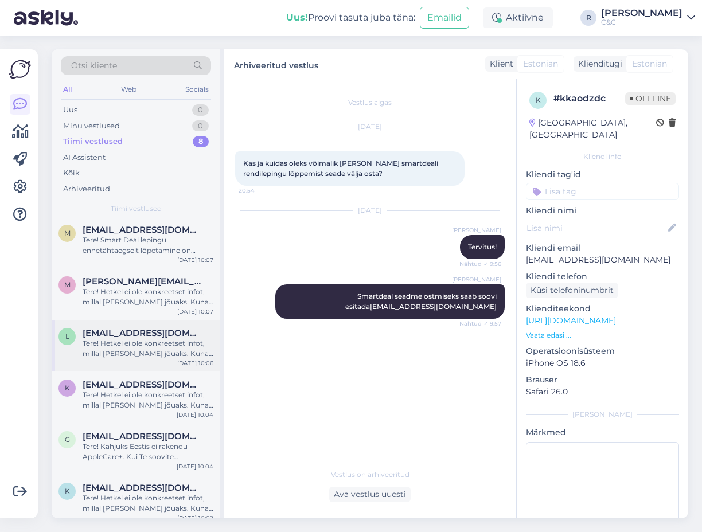
scroll to position [115, 0]
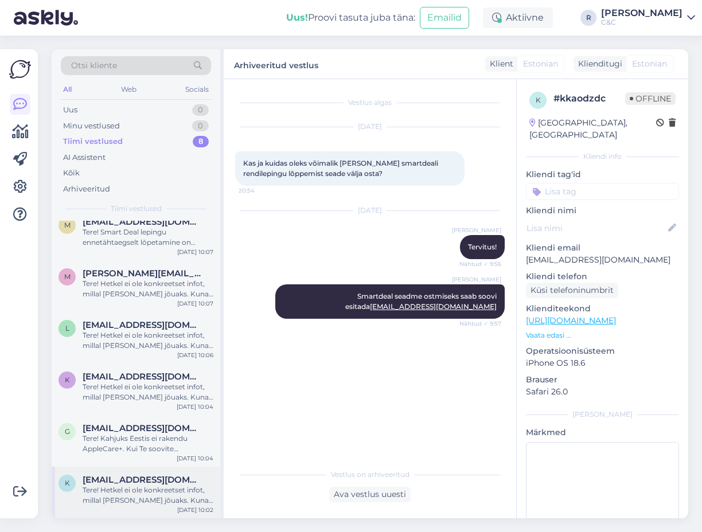
click at [150, 479] on span "karmazyni@bk.ru" at bounding box center [142, 480] width 119 height 10
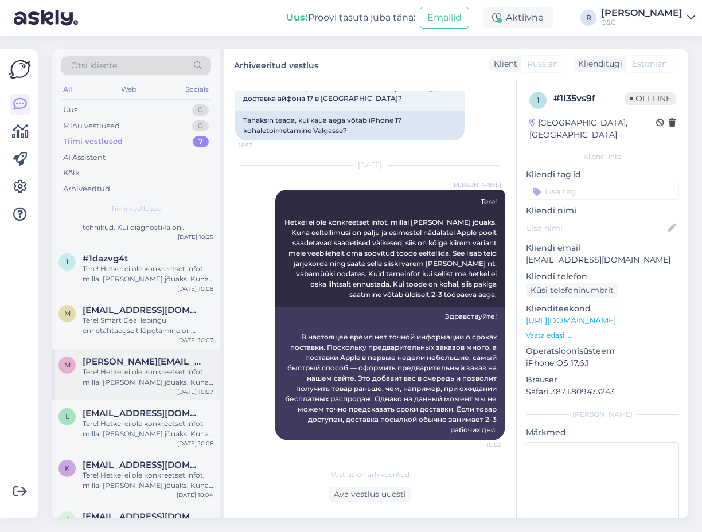
scroll to position [64, 0]
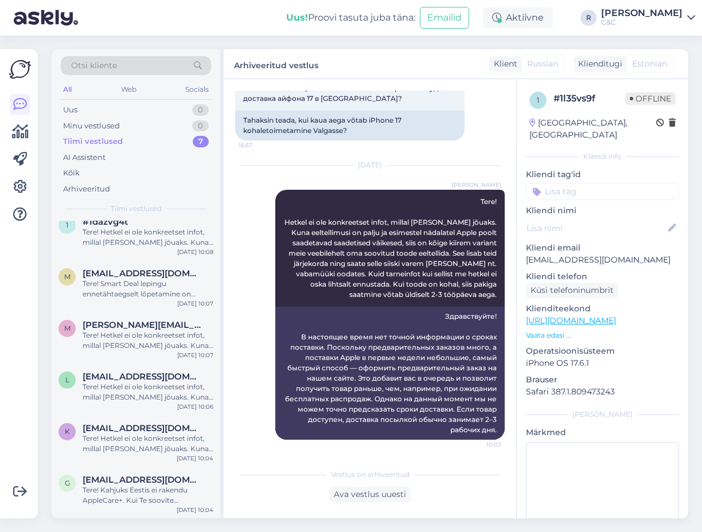
click at [360, 168] on div "[DATE]" at bounding box center [369, 165] width 269 height 10
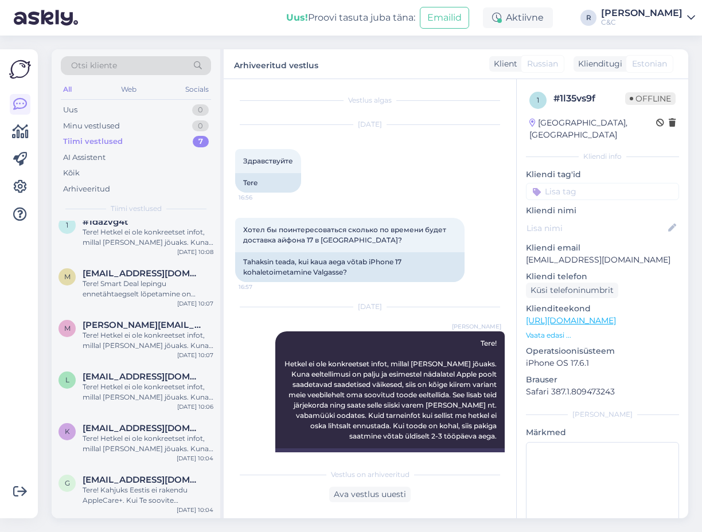
scroll to position [0, 0]
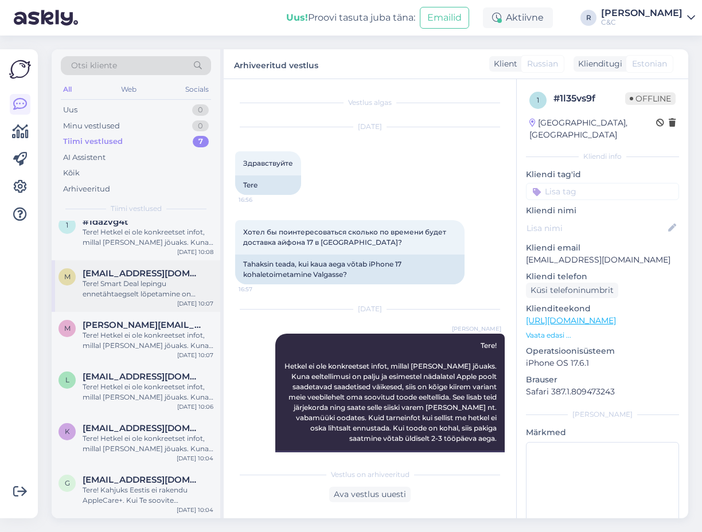
click at [185, 285] on div "Tere! Smart Deal lepingu ennetähtaegselt lõpetamine on võimalik. Kui Teil on jä…" at bounding box center [148, 289] width 131 height 21
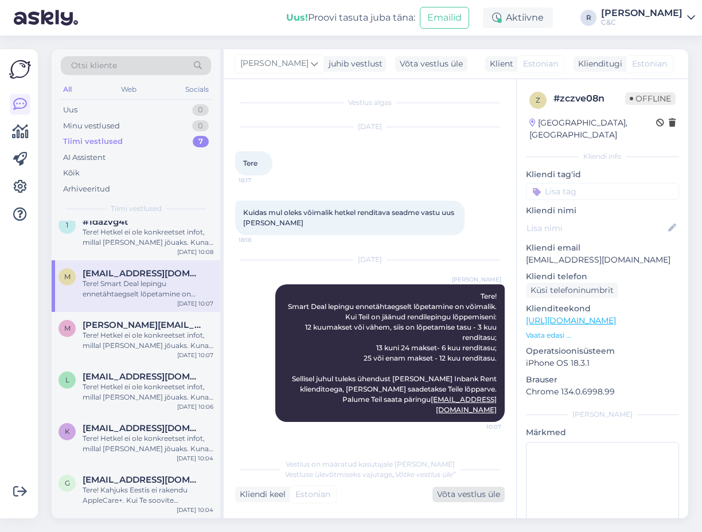
click at [471, 498] on div "Võta vestlus üle" at bounding box center [468, 494] width 72 height 15
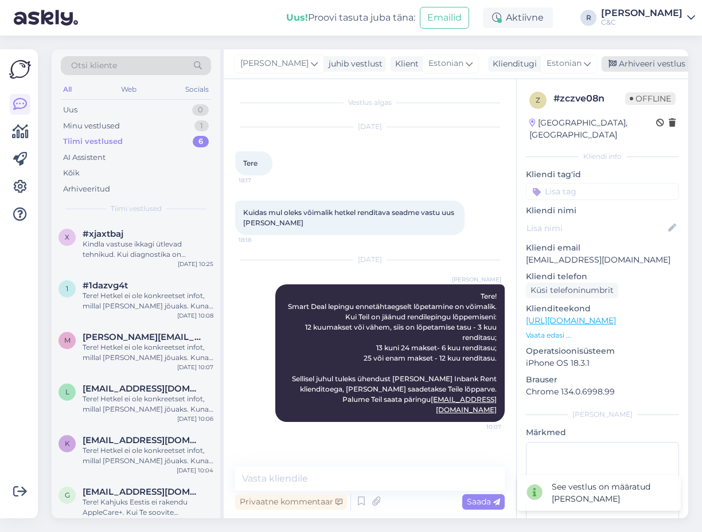
click at [627, 65] on div "Arhiveeri vestlus" at bounding box center [645, 63] width 88 height 15
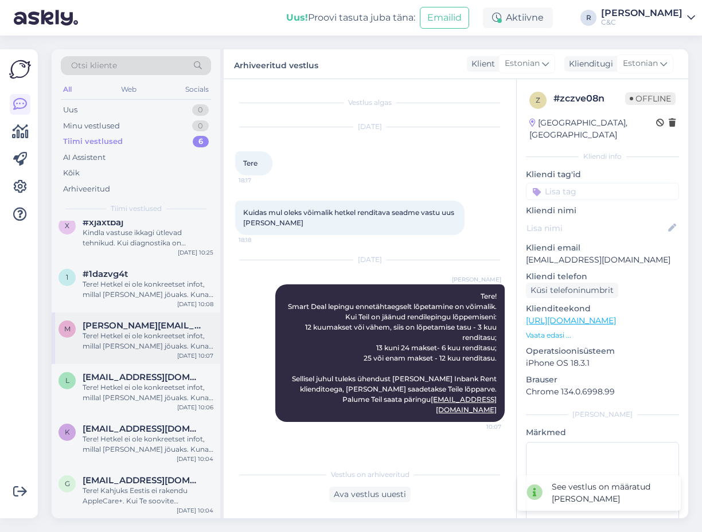
scroll to position [12, 0]
click at [132, 495] on div "Tere! Kahjuks Eestis ei rakendu AppleCare+. Kui Te soovite AppleCare+ rakendada…" at bounding box center [148, 495] width 131 height 21
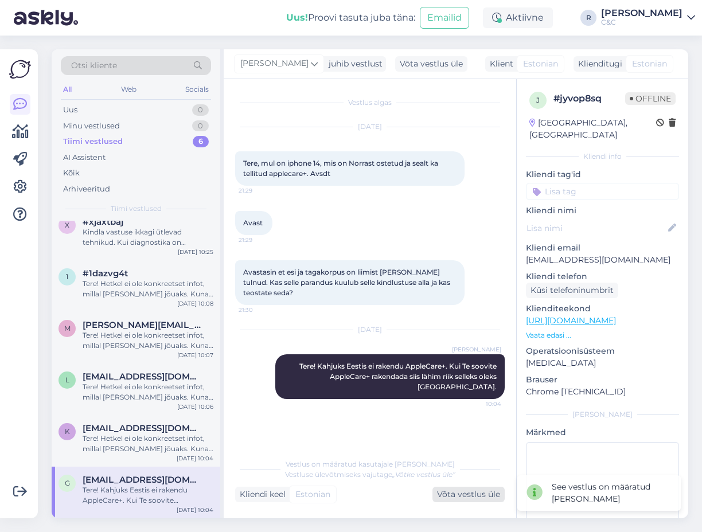
click at [489, 495] on div "Võta vestlus üle" at bounding box center [468, 494] width 72 height 15
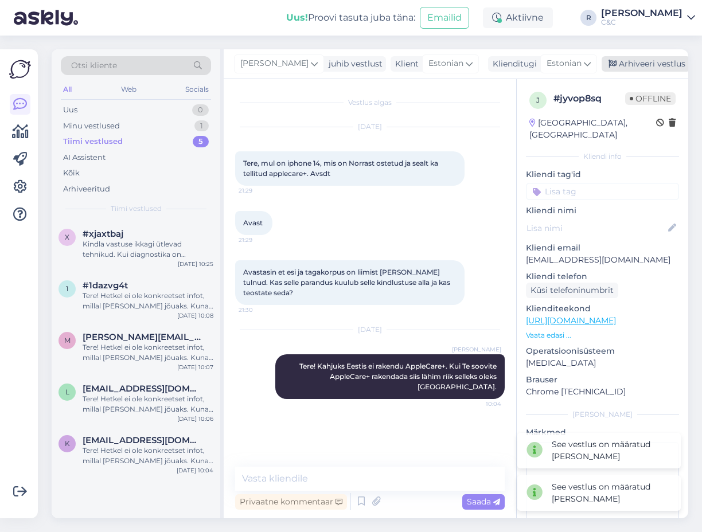
click at [630, 64] on div "Arhiveeri vestlus" at bounding box center [645, 63] width 88 height 15
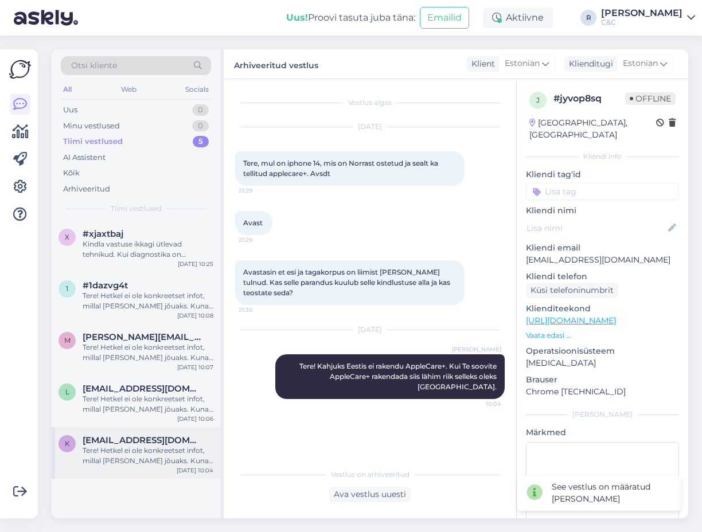
click at [127, 445] on span "kristiankalbus@gmail.com" at bounding box center [142, 440] width 119 height 10
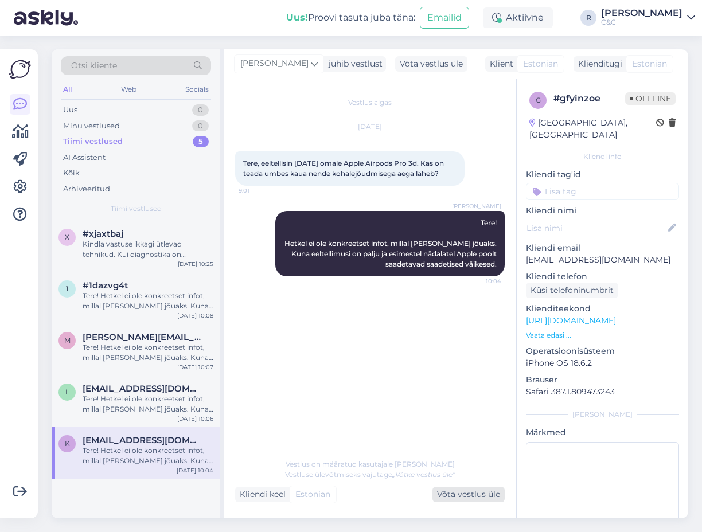
click at [488, 496] on div "Võta vestlus üle" at bounding box center [468, 494] width 72 height 15
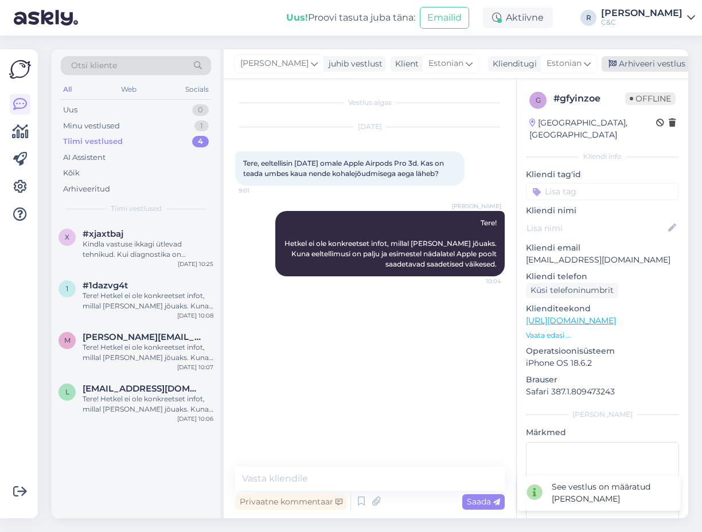
click at [608, 64] on div "Arhiveeri vestlus" at bounding box center [645, 63] width 88 height 15
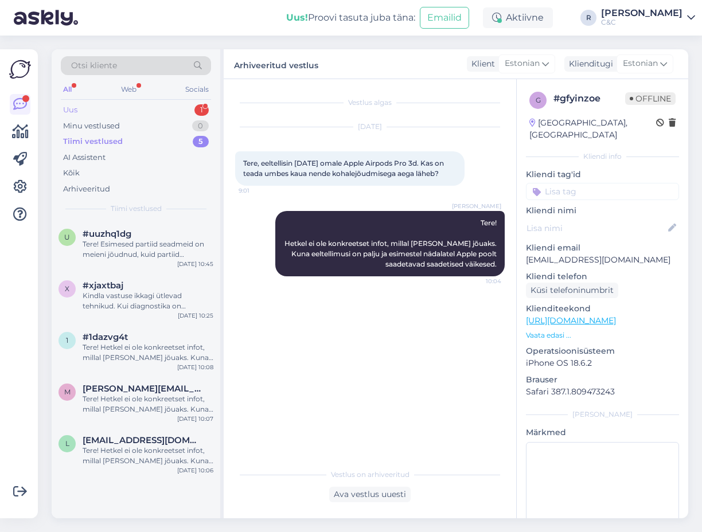
click at [186, 113] on div "Uus 1" at bounding box center [136, 110] width 150 height 16
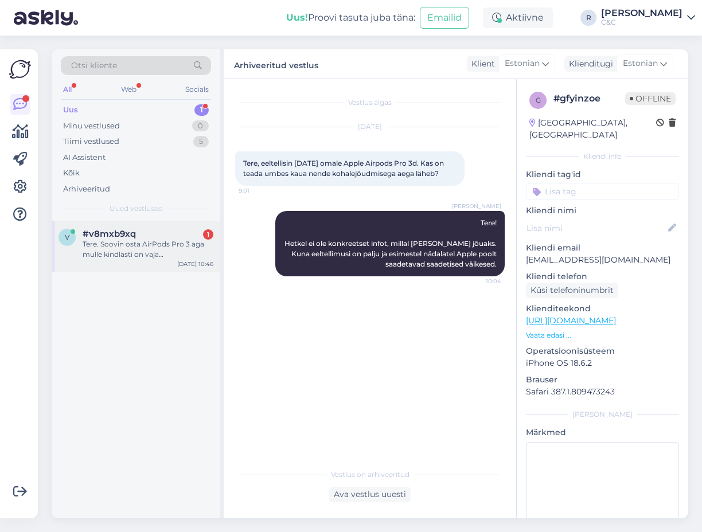
click at [150, 254] on div "Tere. Soovin osta AirPods Pro 3 aga mulle kindlasti on vaja kätte saada enne 04…" at bounding box center [148, 249] width 131 height 21
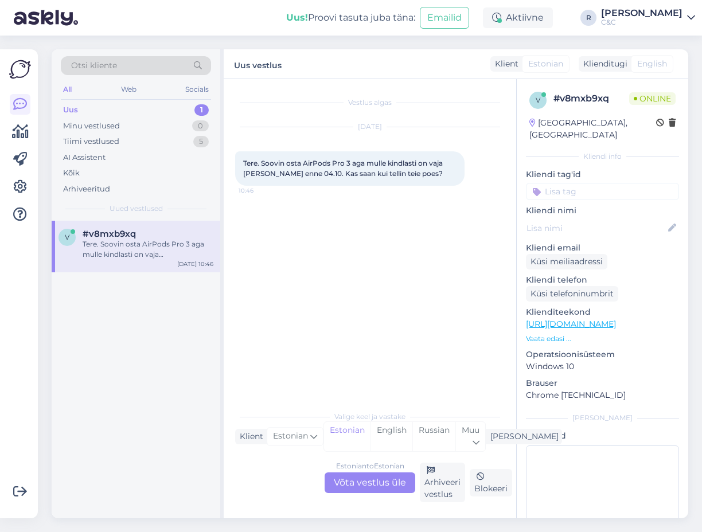
click at [356, 469] on div "Estonian to Estonian" at bounding box center [370, 466] width 68 height 10
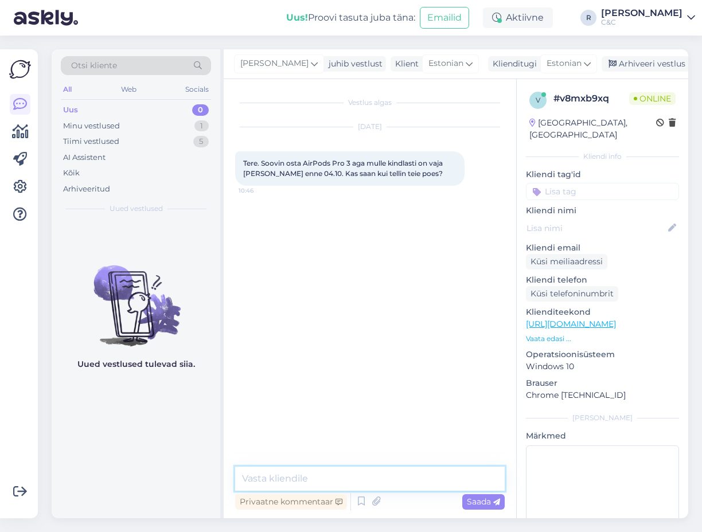
click at [349, 484] on textarea at bounding box center [369, 479] width 269 height 24
type textarea "Tere! Ei saa."
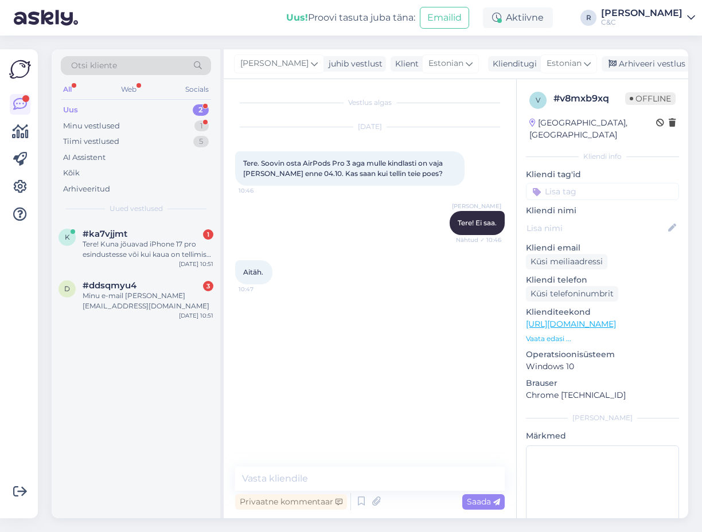
click at [183, 108] on div "Uus 2" at bounding box center [136, 110] width 150 height 16
drag, startPoint x: 151, startPoint y: 228, endPoint x: 139, endPoint y: 233, distance: 13.1
click at [139, 234] on div "a allar-94@hotmail.com 3 Minu e-mail allar-94@hotmail.com Sep 29 10:52" at bounding box center [136, 247] width 169 height 52
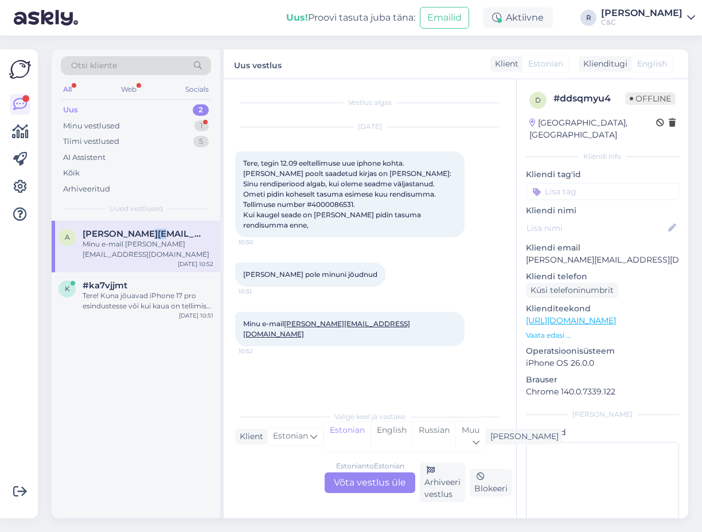
click at [139, 233] on span "allar-94@hotmail.com" at bounding box center [142, 234] width 119 height 10
click at [360, 482] on div "Estonian to Estonian Võta vestlus üle" at bounding box center [369, 482] width 91 height 21
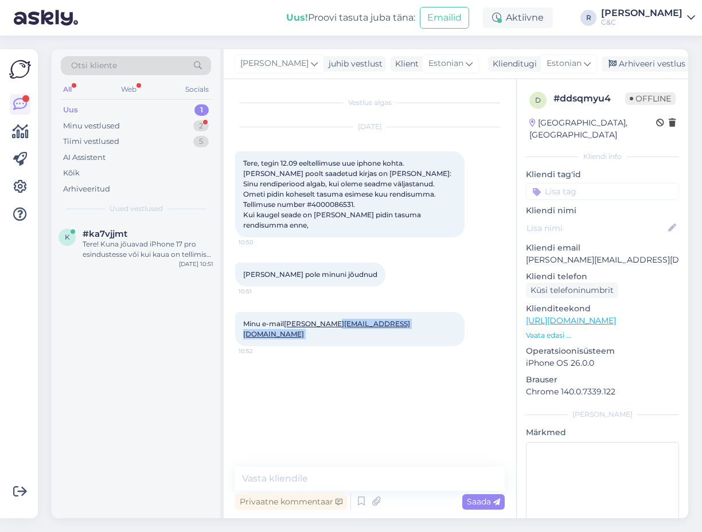
drag, startPoint x: 333, startPoint y: 460, endPoint x: 332, endPoint y: 468, distance: 8.7
click at [333, 462] on div "Vestlus algas Sep 29 2025 Tere, tegin 12.09 eeltellimuse uue iphone kohta. Teie…" at bounding box center [370, 298] width 292 height 439
click at [331, 473] on textarea at bounding box center [369, 479] width 269 height 24
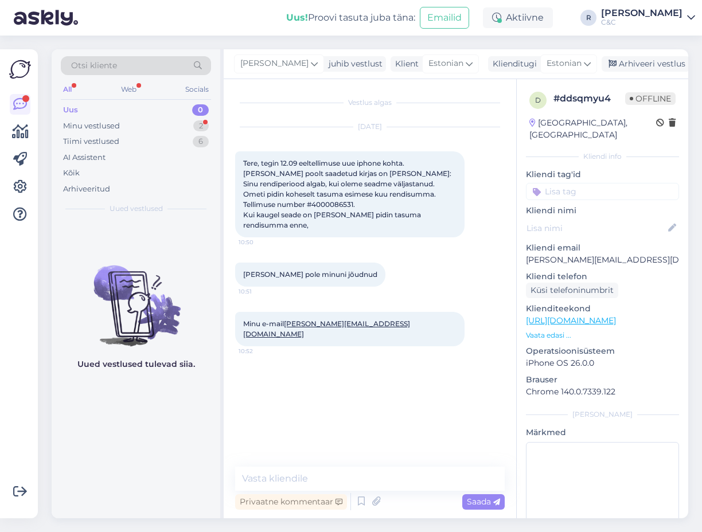
click at [344, 340] on div "Vestlus algas Sep 29 2025 Tere, tegin 12.09 eeltellimuse uue iphone kohta. Teie…" at bounding box center [375, 274] width 280 height 366
click at [328, 484] on textarea at bounding box center [369, 479] width 269 height 24
click at [405, 194] on span "Tere, tegin 12.09 eeltellimuse uue iphone kohta. Teie poolt saadetud kirjas on …" at bounding box center [348, 194] width 210 height 71
copy span "4000086531"
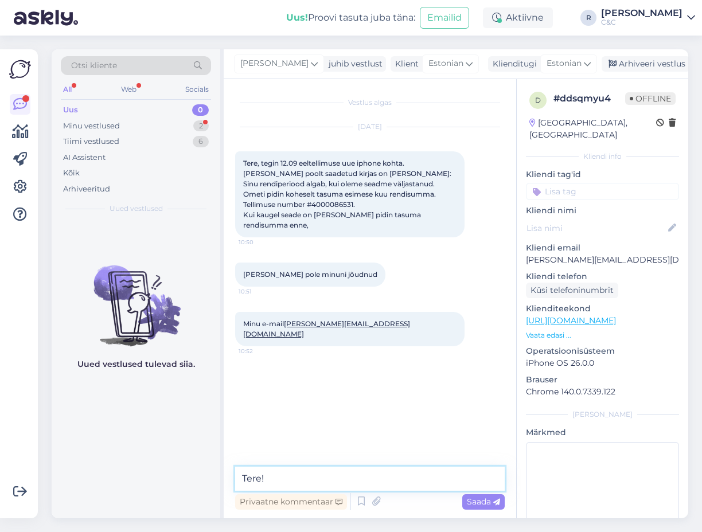
click at [326, 484] on textarea "Tere!" at bounding box center [369, 479] width 269 height 24
type textarea "Tere! Sissemakse on vajalik et leping aktiveeruks."
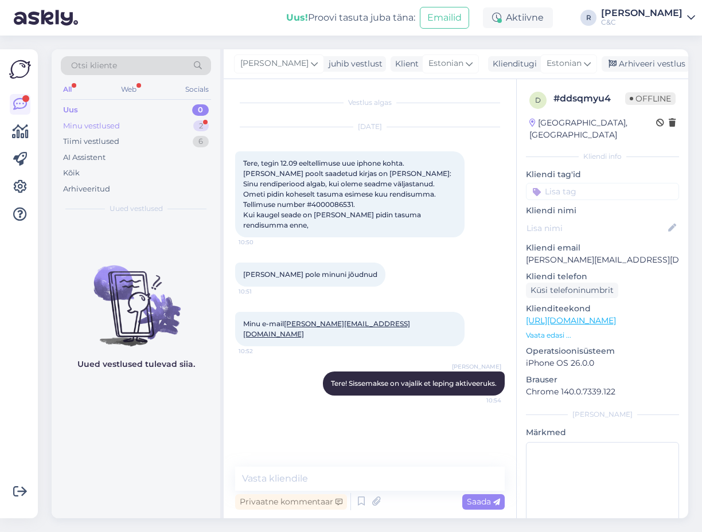
click at [169, 129] on div "Minu vestlused 2" at bounding box center [136, 126] width 150 height 16
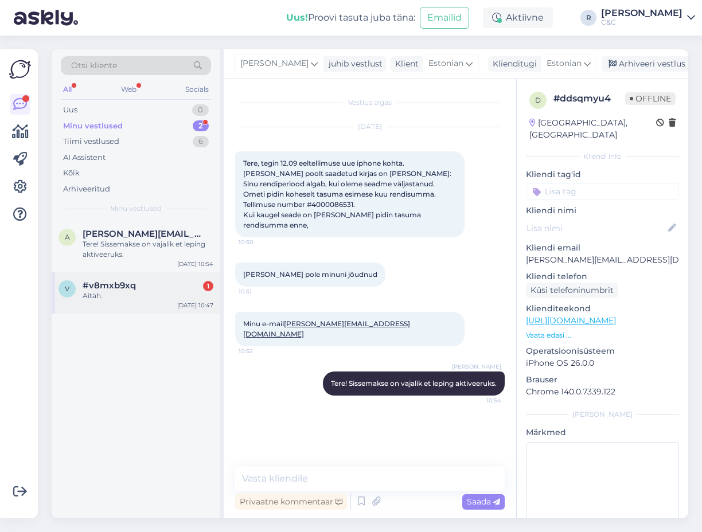
click at [145, 289] on div "#v8mxb9xq 1" at bounding box center [148, 285] width 131 height 10
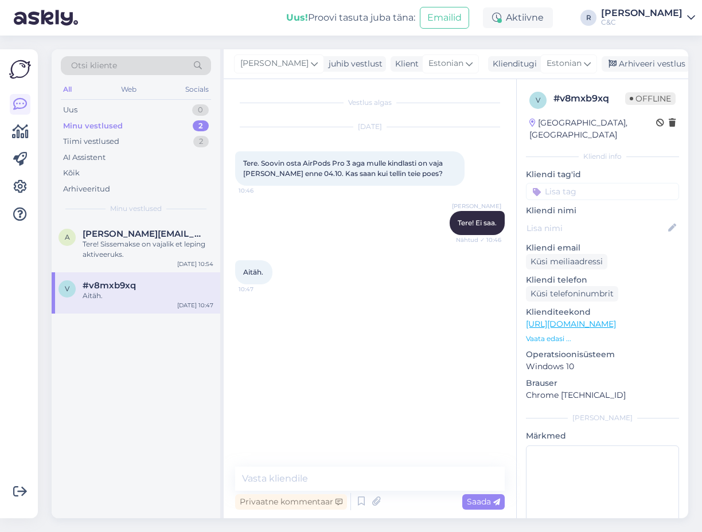
click at [398, 206] on div "Ross Tere! Ei saa. Nähtud ✓ 10:46" at bounding box center [369, 222] width 269 height 49
click at [637, 62] on div "Arhiveeri vestlus" at bounding box center [645, 63] width 88 height 15
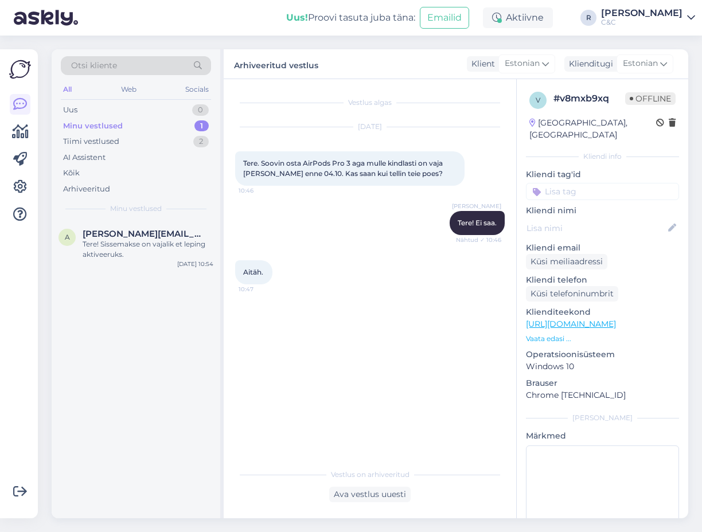
click at [179, 126] on div "Minu vestlused 1" at bounding box center [136, 126] width 150 height 16
click at [159, 247] on div "Tere! Sissemakse on vajalik et leping aktiveeruks." at bounding box center [148, 249] width 131 height 21
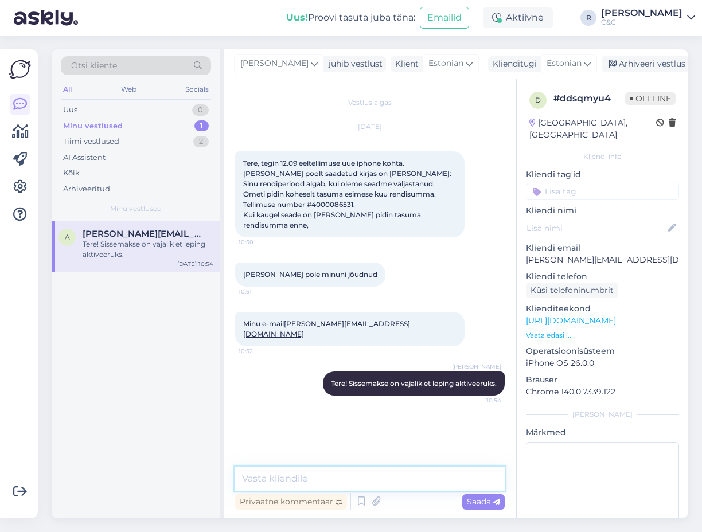
click at [344, 475] on textarea at bounding box center [369, 479] width 269 height 24
click at [347, 474] on textarea at bounding box center [369, 479] width 269 height 24
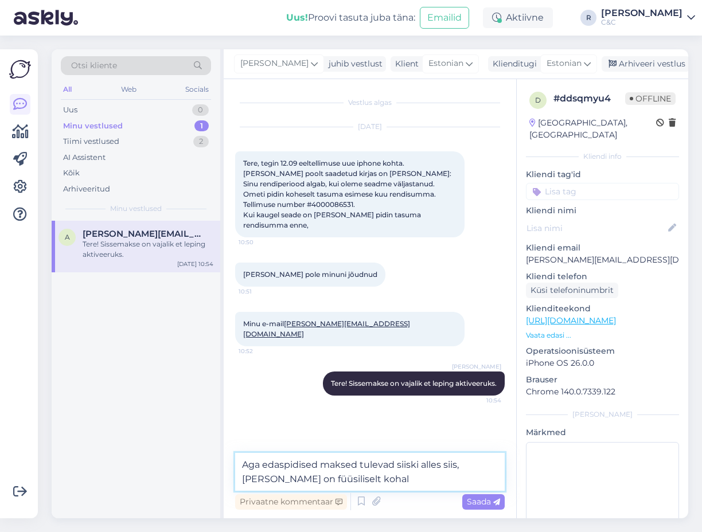
type textarea "Aga edaspidised maksed tulevad siiski alles siis, kui seade on füüsiliselt koha…"
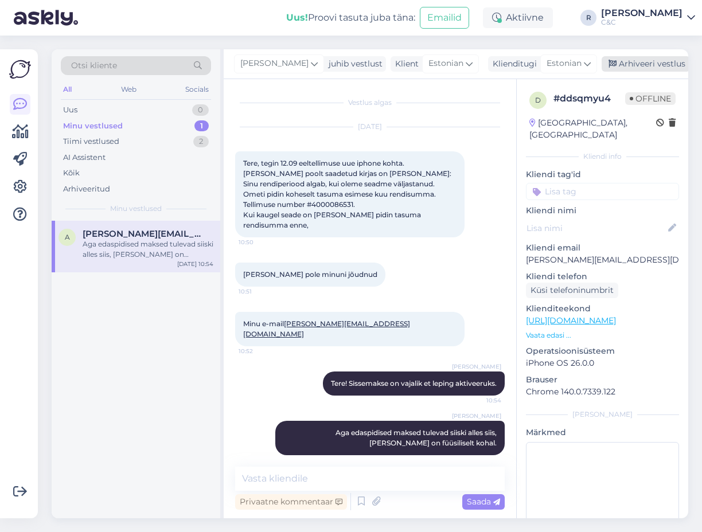
click at [648, 69] on div "Arhiveeri vestlus" at bounding box center [645, 63] width 88 height 15
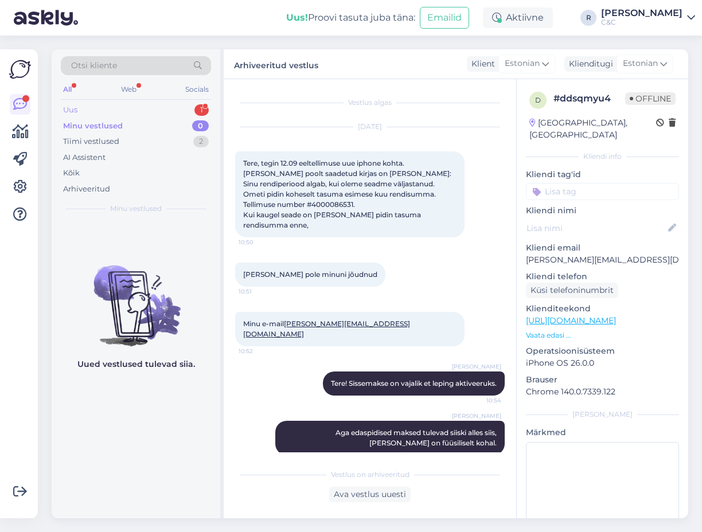
click at [152, 107] on div "Uus 1" at bounding box center [136, 110] width 150 height 16
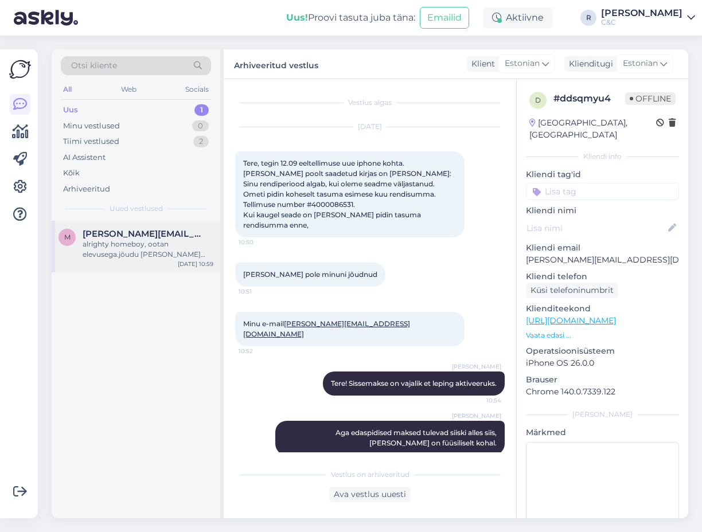
click at [178, 247] on div "alrighty homeboy, ootan elevusega.jõudu tööle ja tuult tiibadesse!" at bounding box center [148, 249] width 131 height 21
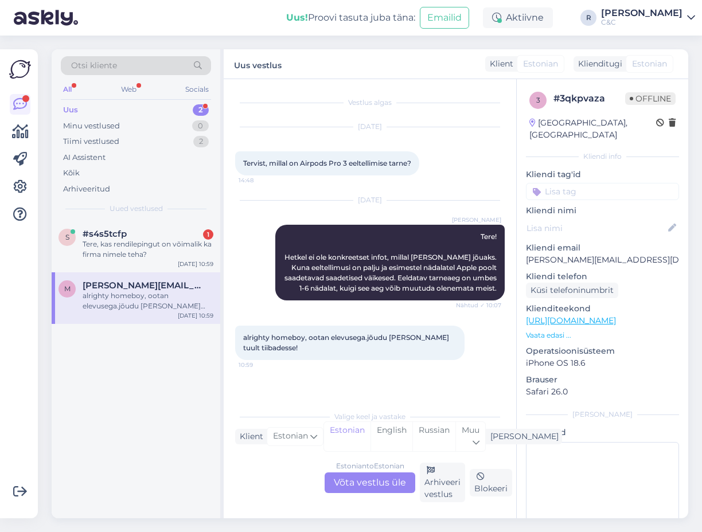
click at [371, 488] on div "Estonian to Estonian Võta vestlus üle" at bounding box center [369, 482] width 91 height 21
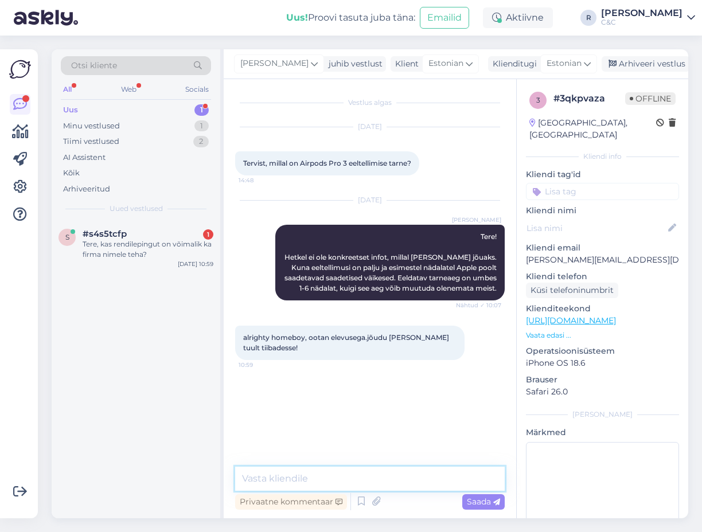
click at [359, 473] on textarea at bounding box center [369, 479] width 269 height 24
click at [311, 336] on div "alrighty homeboy, ootan elevusega.jõudu tööle ja tuult tiibadesse! 10:59" at bounding box center [369, 343] width 269 height 60
click at [334, 473] on textarea at bounding box center [369, 479] width 269 height 24
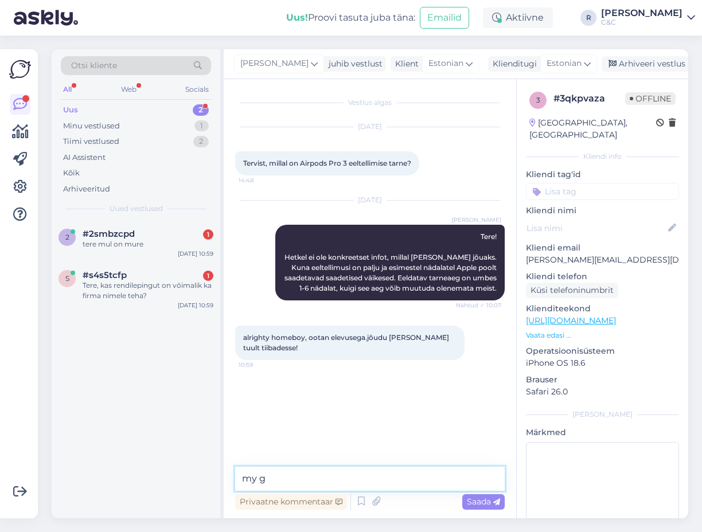
type textarea "my g"
click at [306, 475] on textarea "my g" at bounding box center [369, 479] width 269 height 24
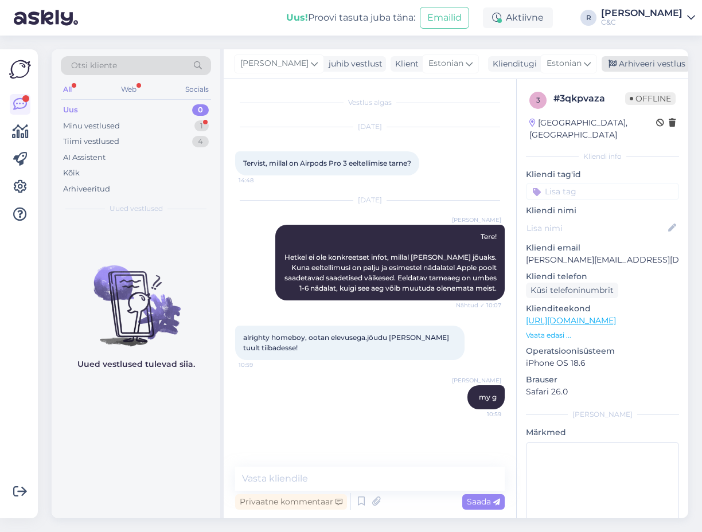
click at [628, 59] on div "Arhiveeri vestlus" at bounding box center [645, 63] width 88 height 15
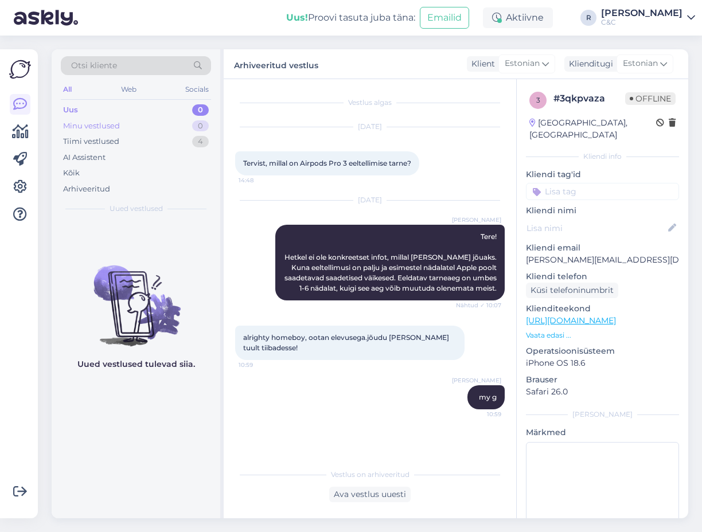
click at [173, 123] on div "Minu vestlused 0" at bounding box center [136, 126] width 150 height 16
click at [177, 146] on div "Tiimi vestlused 4" at bounding box center [136, 142] width 150 height 16
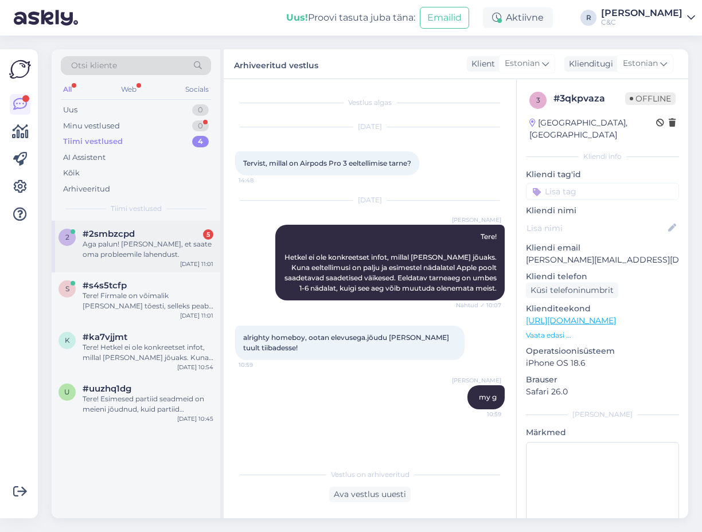
click at [130, 261] on div "2 #2smbzcpd 5 Aga palun! Loodan, et saate oma probleemile lahendust. Sep 29 11:…" at bounding box center [136, 247] width 169 height 52
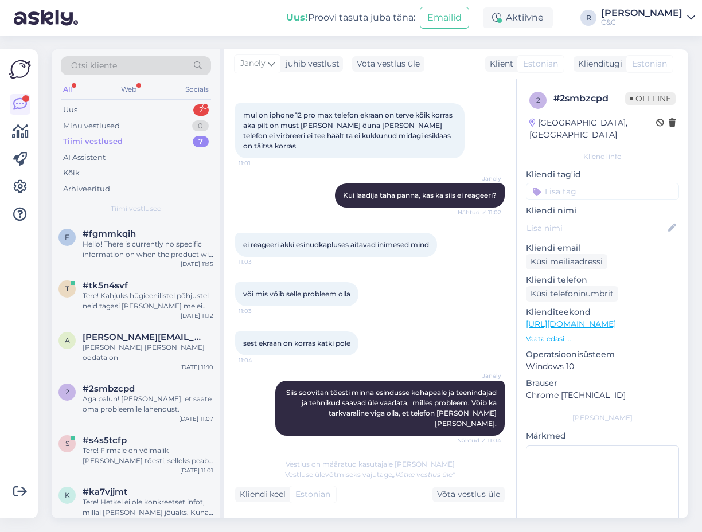
scroll to position [1008, 0]
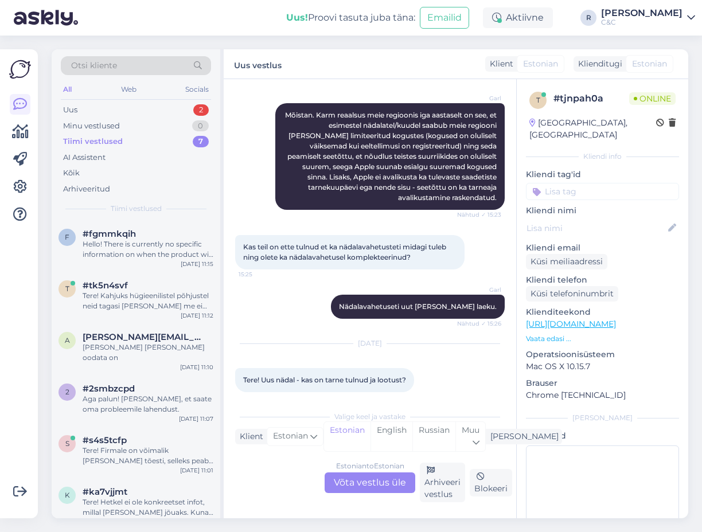
click at [377, 493] on div "Estonian to Estonian Võta vestlus üle Arhiveeri vestlus Blokeeri" at bounding box center [369, 483] width 269 height 40
click at [377, 487] on div "Estonian to Estonian Võta vestlus üle" at bounding box center [369, 482] width 91 height 21
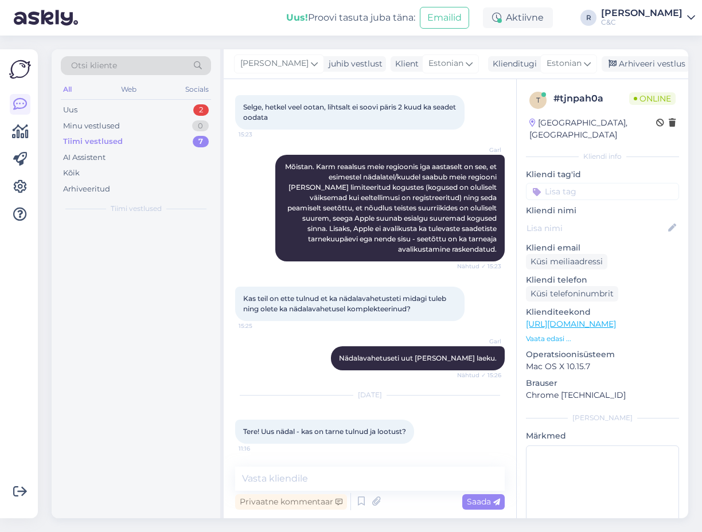
scroll to position [946, 0]
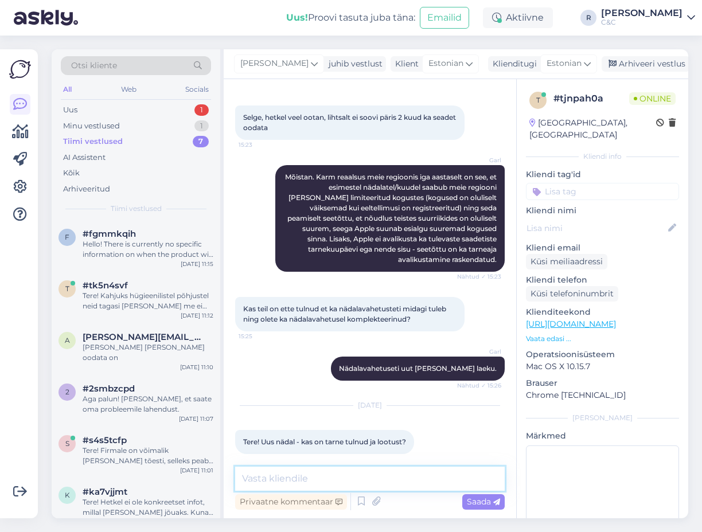
click at [355, 476] on textarea at bounding box center [369, 479] width 269 height 24
type textarea "Tere! Ei ole"
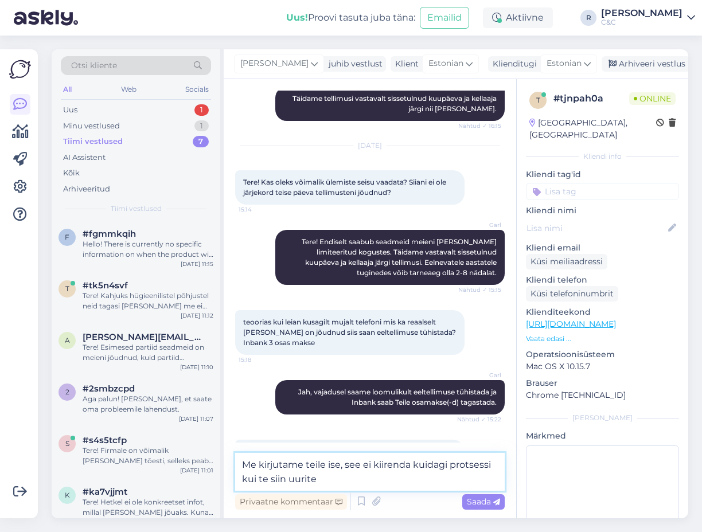
scroll to position [1009, 0]
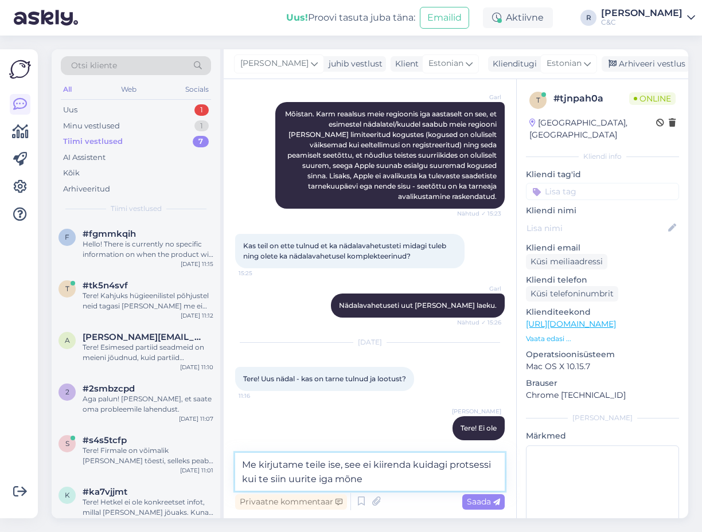
click at [398, 480] on textarea "Me kirjutame teile ise, see ei kiirenda kuidagi protsessi kui te siin uurite ig…" at bounding box center [369, 472] width 269 height 38
drag, startPoint x: 396, startPoint y: 482, endPoint x: 226, endPoint y: 456, distance: 171.1
click at [226, 456] on div "Vestlus algas Sep 19 2025 Kas ehk on võimalik kuidagi ülemiste poelt uurida, ka…" at bounding box center [370, 298] width 292 height 439
type textarea "Me kirjutame teile ise, kui on kaup kohal ja komplekteeritud."
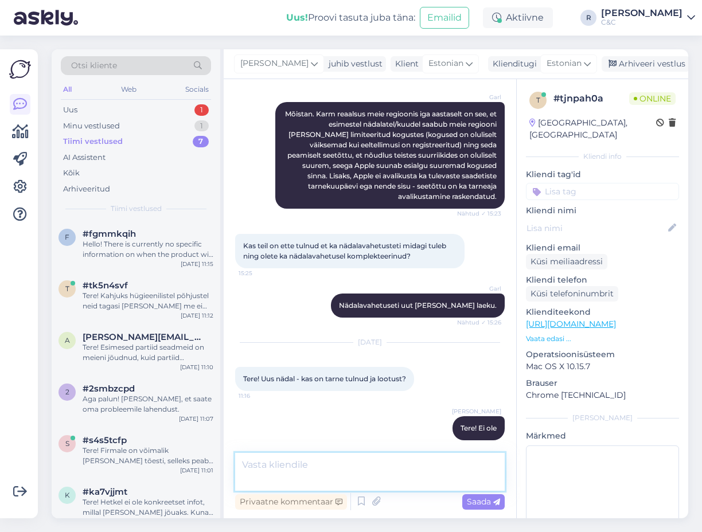
scroll to position [1044, 0]
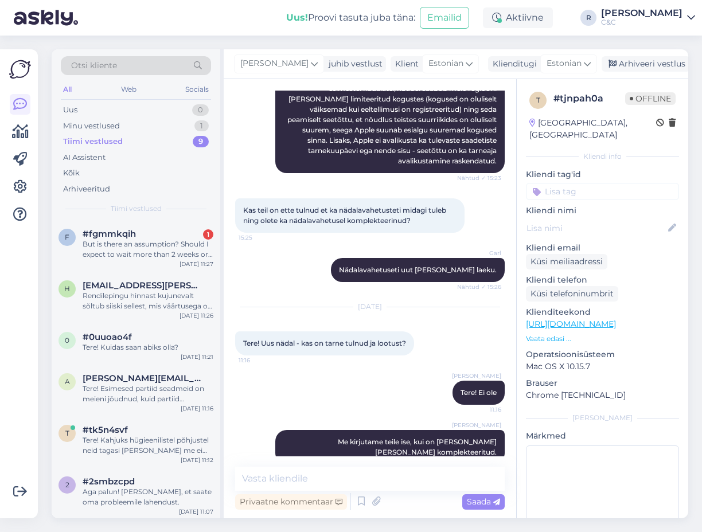
click at [62, 101] on div "Otsi kliente All Web Socials Uus 0 Minu vestlused 1 Tiimi vestlused 9 AI Assist…" at bounding box center [136, 134] width 169 height 171
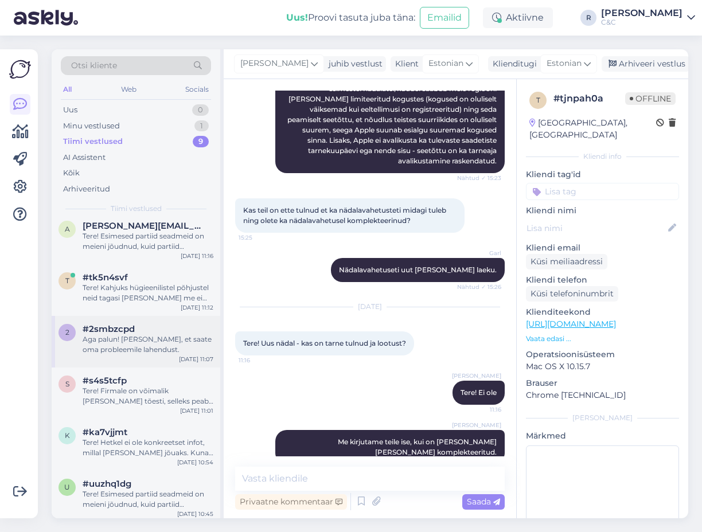
scroll to position [156, 0]
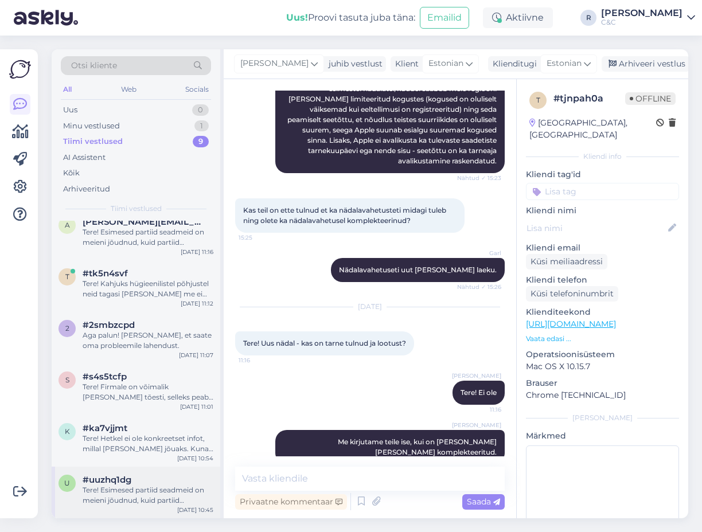
click at [151, 469] on div "u #uuzhq1dg Tere! Esimesed partiid seadmeid on meieni jõudnud, kuid partiid sis…" at bounding box center [136, 493] width 169 height 52
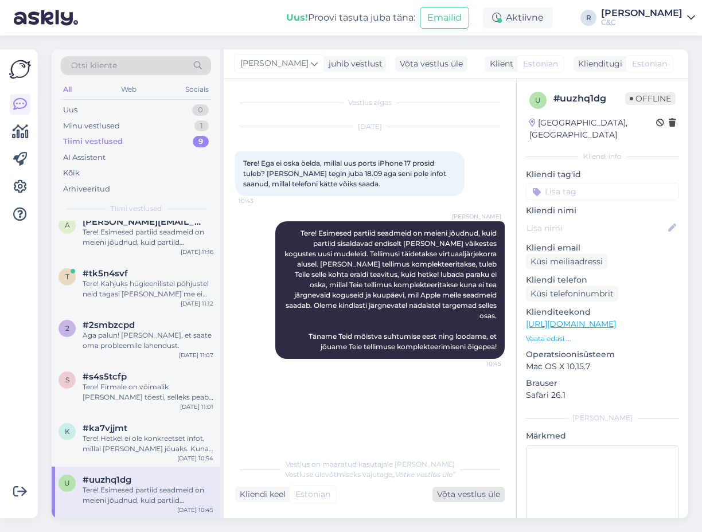
click at [465, 494] on div "Võta vestlus üle" at bounding box center [468, 494] width 72 height 15
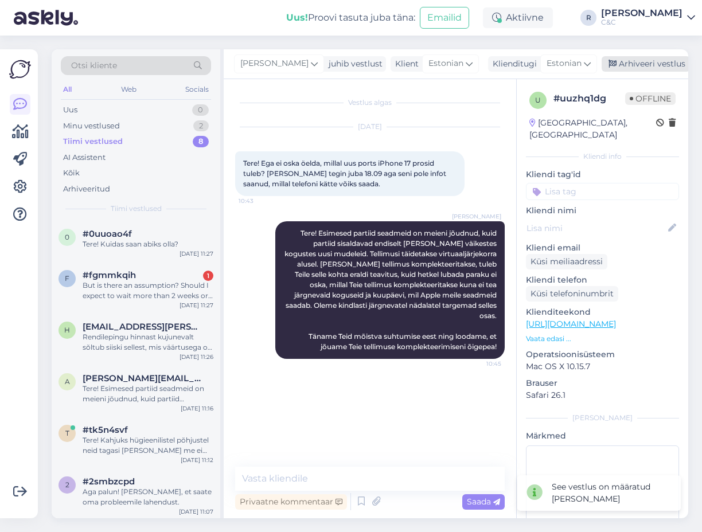
click at [640, 68] on div "Arhiveeri vestlus" at bounding box center [645, 63] width 88 height 15
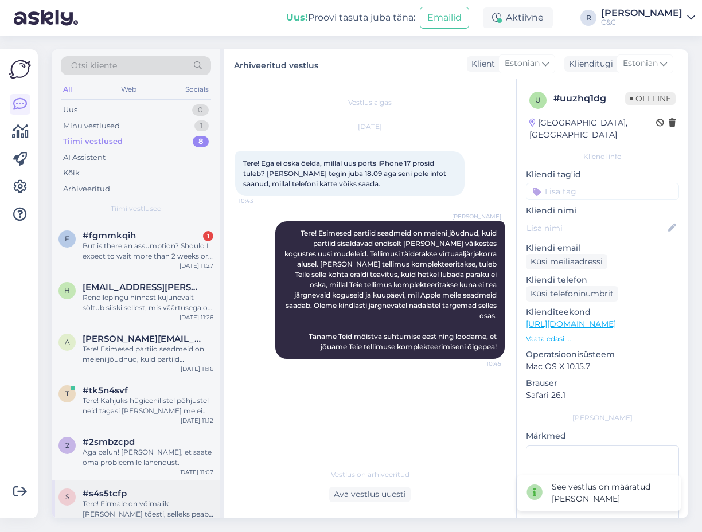
scroll to position [105, 0]
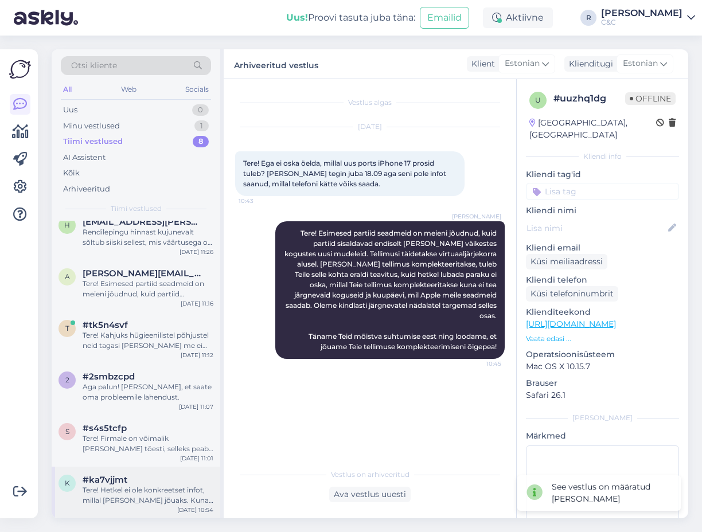
click at [134, 472] on div "k #ka7vjjmt Tere! Hetkel ei ole konkreetset infot, millal toode kohale jõuaks. …" at bounding box center [136, 493] width 169 height 52
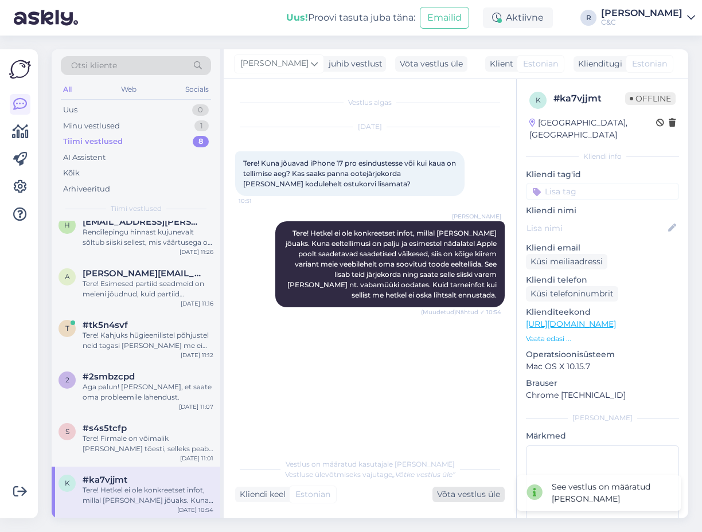
click at [488, 495] on div "Võta vestlus üle" at bounding box center [468, 494] width 72 height 15
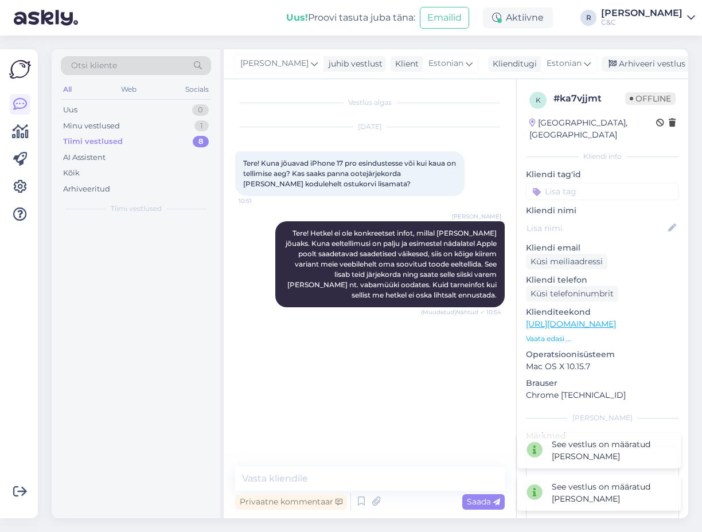
scroll to position [0, 0]
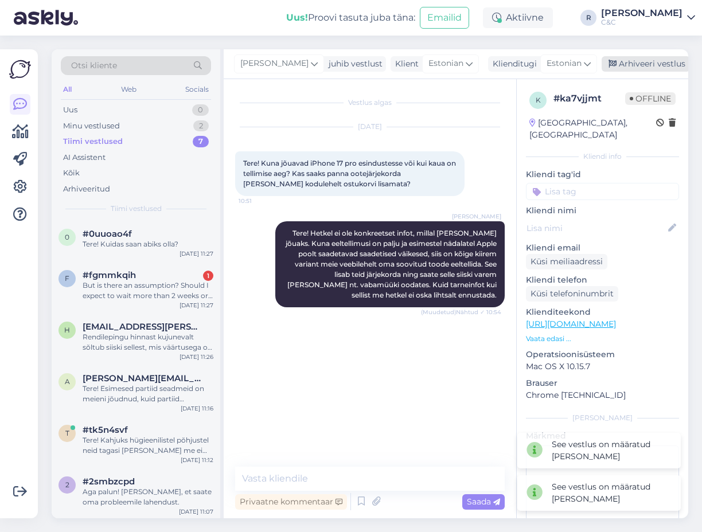
click at [622, 61] on div "Arhiveeri vestlus" at bounding box center [645, 63] width 88 height 15
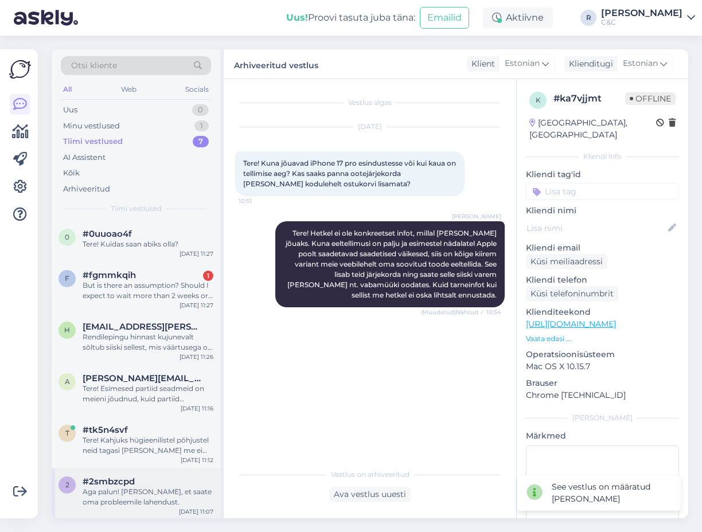
click at [135, 483] on div "#2smbzcpd" at bounding box center [148, 481] width 131 height 10
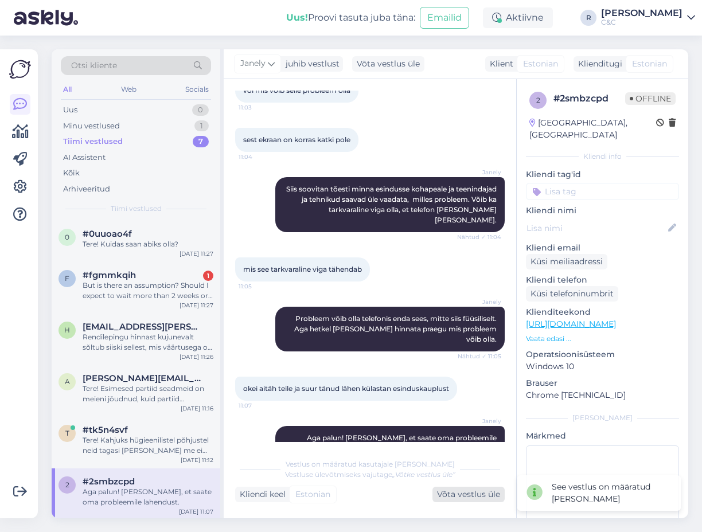
click at [476, 496] on div "Võta vestlus üle" at bounding box center [468, 494] width 72 height 15
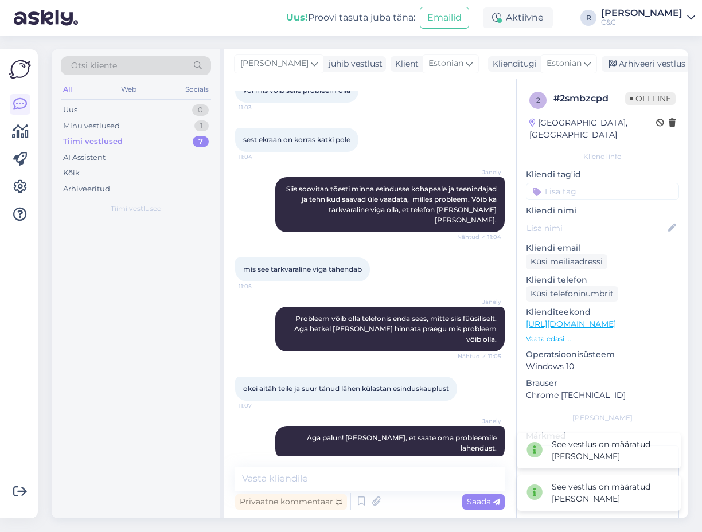
scroll to position [385, 0]
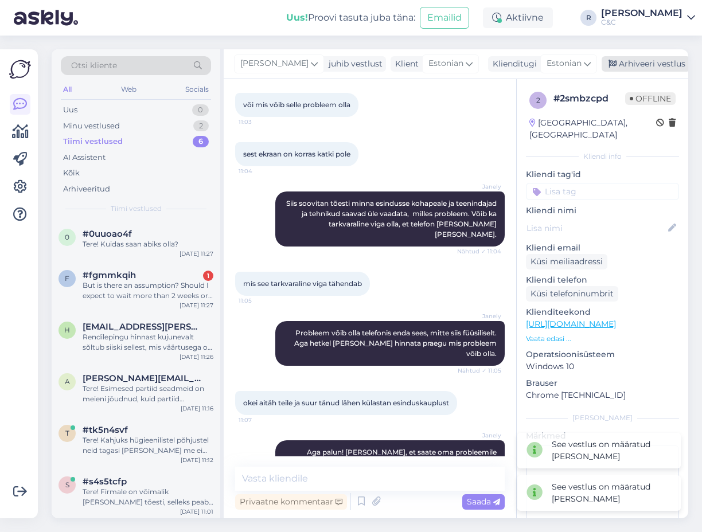
click at [634, 61] on div "Arhiveeri vestlus" at bounding box center [645, 63] width 88 height 15
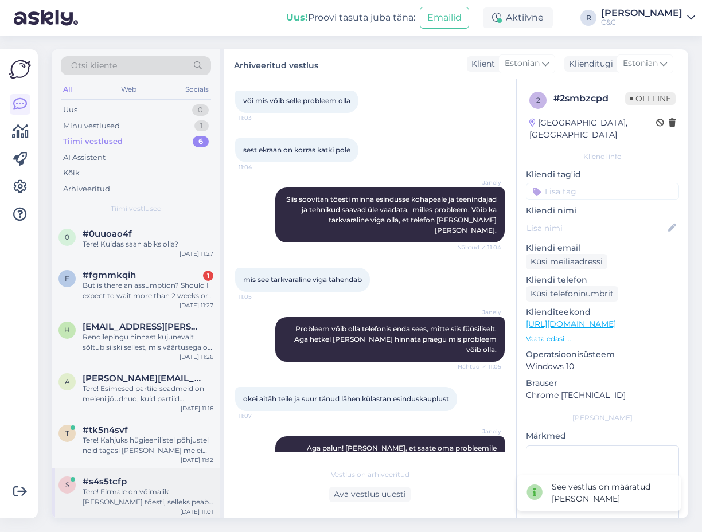
scroll to position [2, 0]
click at [110, 511] on div "s #s4s5tcfp Tere! Firmale on võimalik võtta tõesti, selleks peab minema kohapea…" at bounding box center [136, 493] width 169 height 52
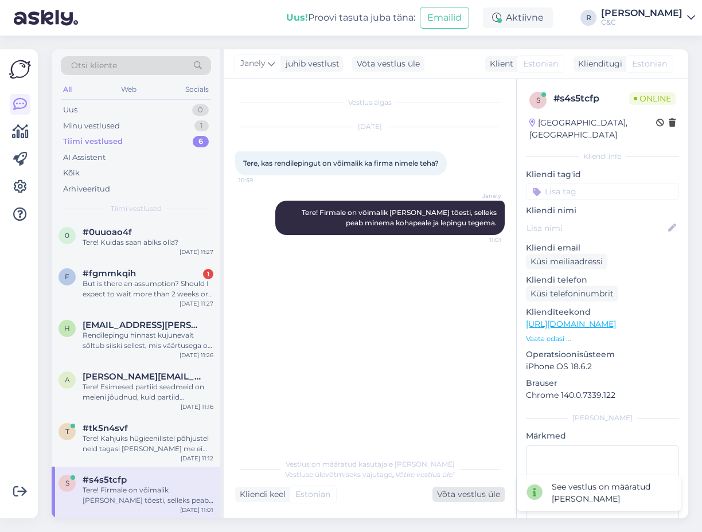
click at [468, 492] on div "Võta vestlus üle" at bounding box center [468, 494] width 72 height 15
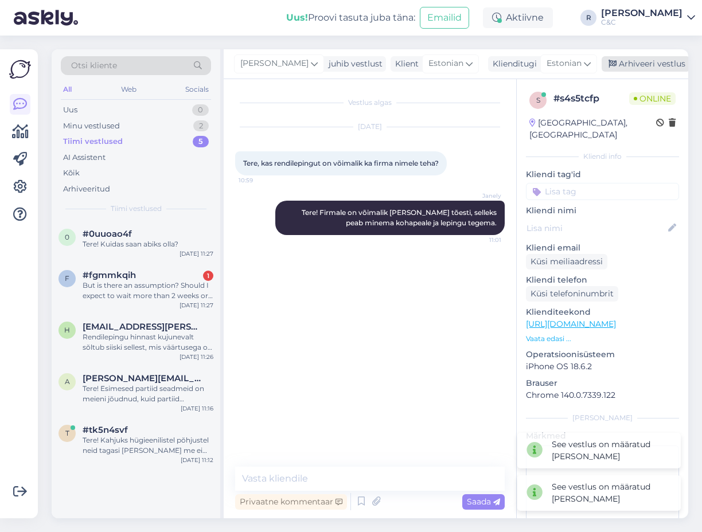
click at [619, 65] on div "Arhiveeri vestlus" at bounding box center [645, 63] width 88 height 15
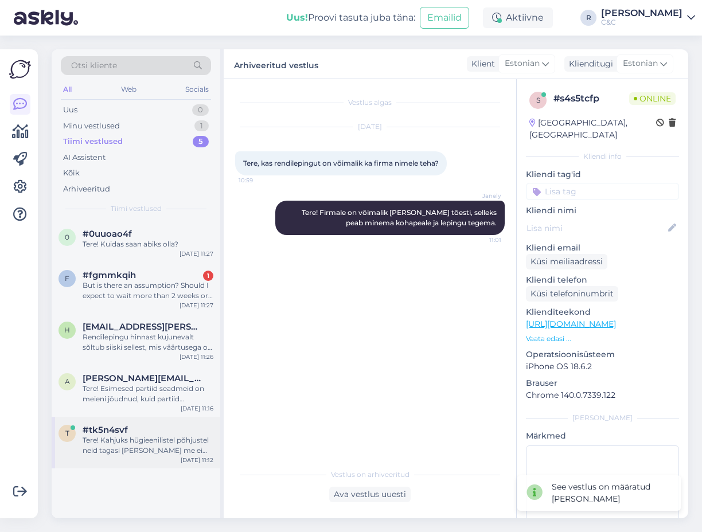
click at [140, 435] on div "#tk5n4svf" at bounding box center [148, 430] width 131 height 10
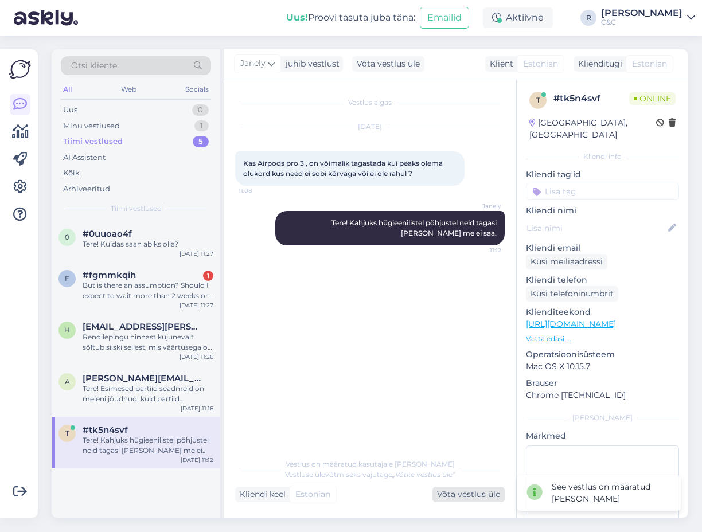
click at [488, 498] on div "Võta vestlus üle" at bounding box center [468, 494] width 72 height 15
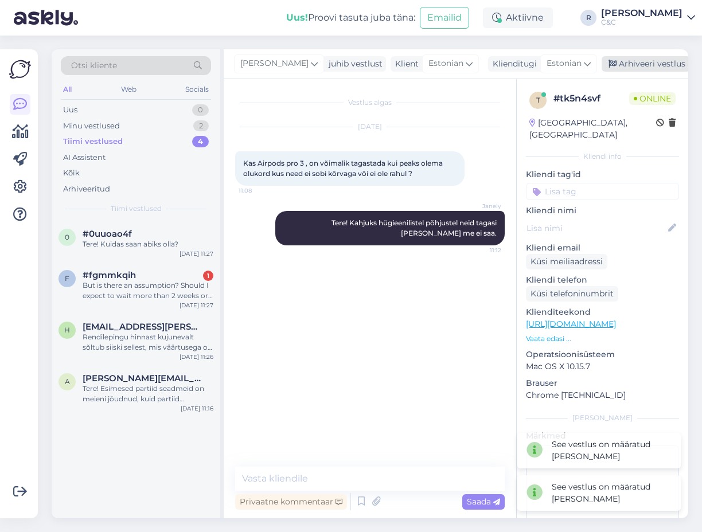
click at [617, 59] on div "Arhiveeri vestlus" at bounding box center [645, 63] width 88 height 15
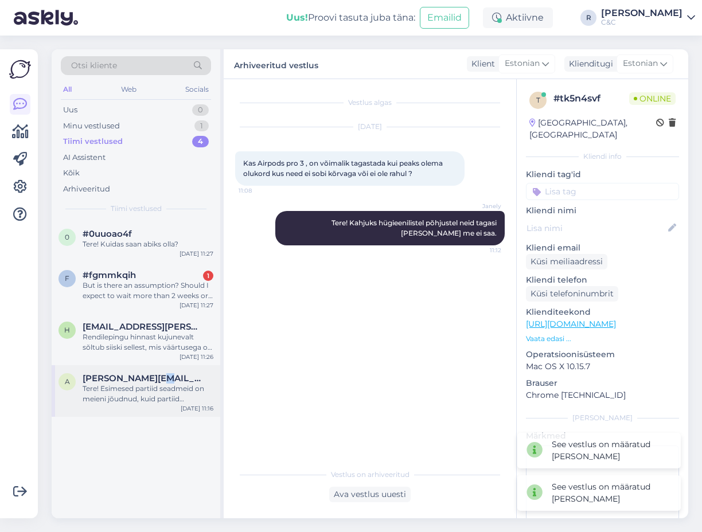
click at [158, 381] on span "allar-94@hotmail.com" at bounding box center [142, 378] width 119 height 10
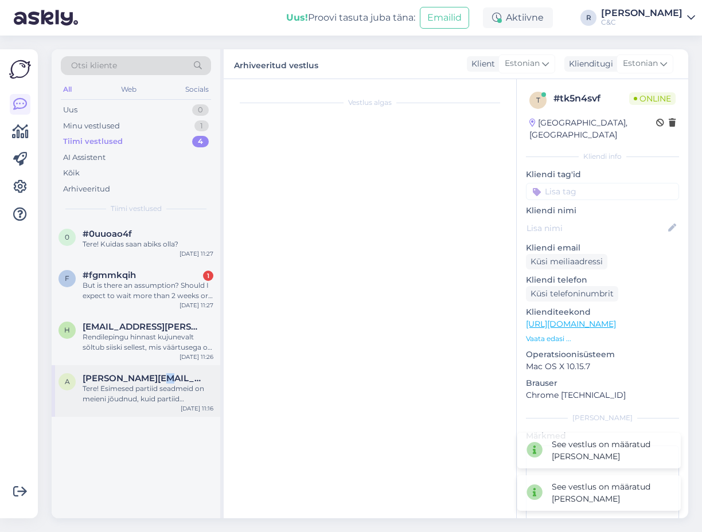
scroll to position [197, 0]
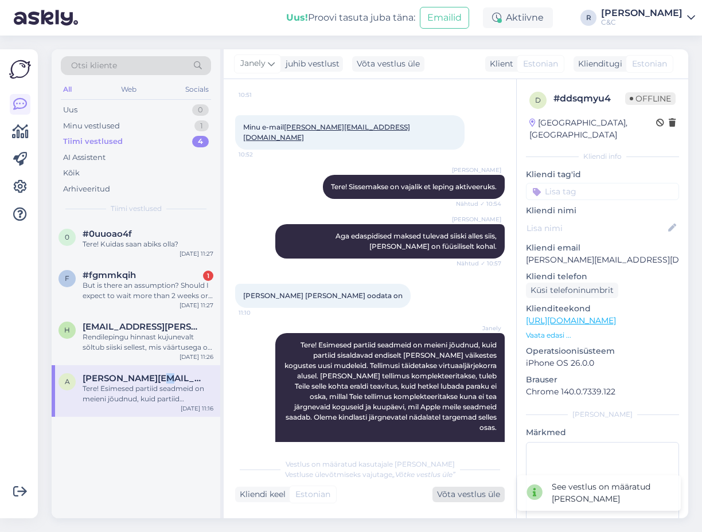
click at [465, 498] on div "Võta vestlus üle" at bounding box center [468, 494] width 72 height 15
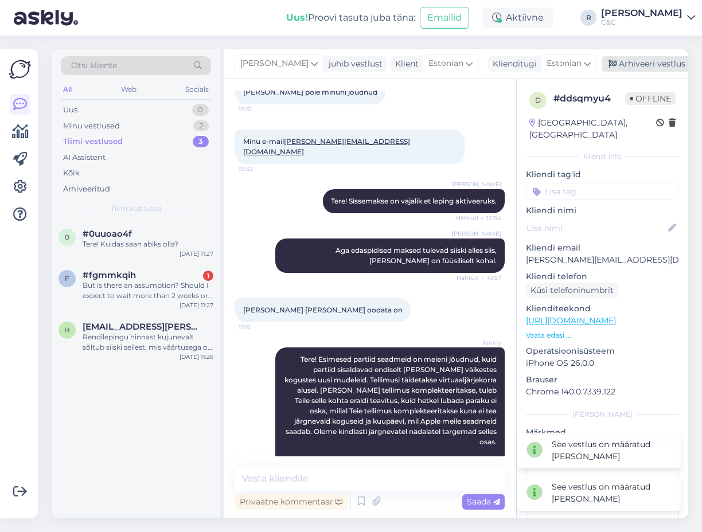
click at [627, 66] on div "Arhiveeri vestlus" at bounding box center [645, 63] width 88 height 15
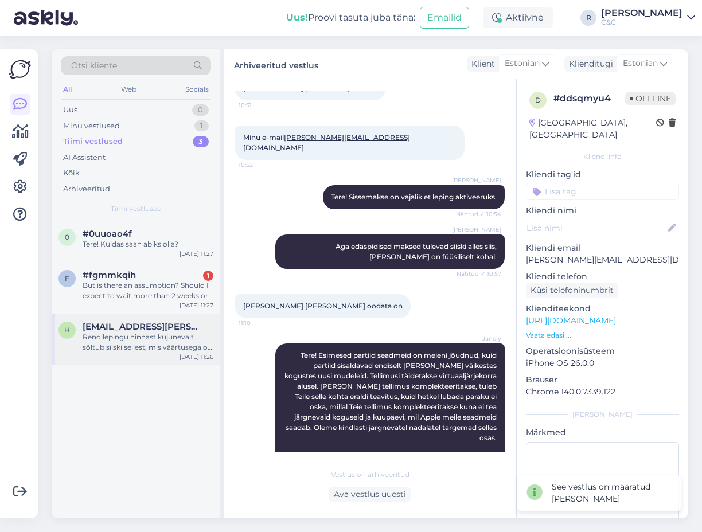
click at [164, 334] on div "Rendilepingu hinnast kujunevalt sõltub siiski sellest, mis väärtusega on toodud…" at bounding box center [148, 342] width 131 height 21
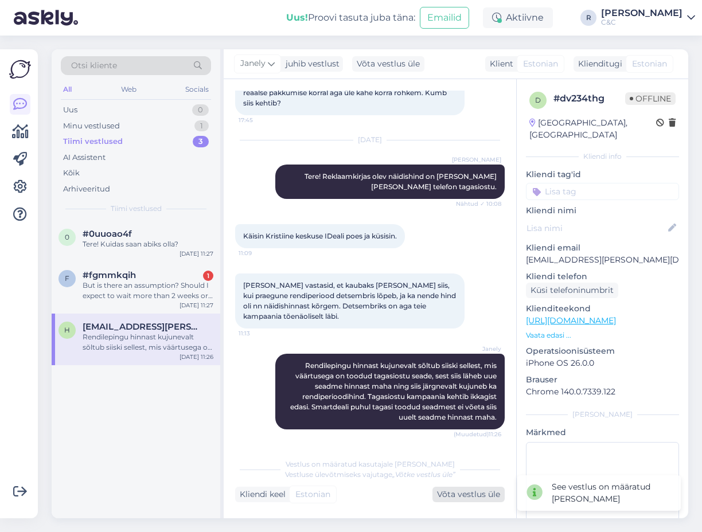
click at [479, 487] on div "Vestlus on määratud kasutajale Janely Vestluse ülevõtmiseks vajutage „Võtke ves…" at bounding box center [369, 477] width 269 height 50
click at [476, 489] on div "Võta vestlus üle" at bounding box center [468, 494] width 72 height 15
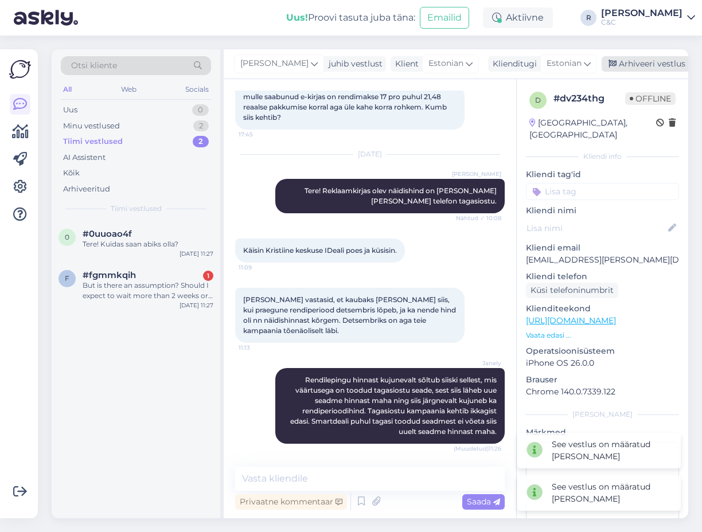
click at [627, 57] on div "Arhiveeri vestlus" at bounding box center [645, 63] width 88 height 15
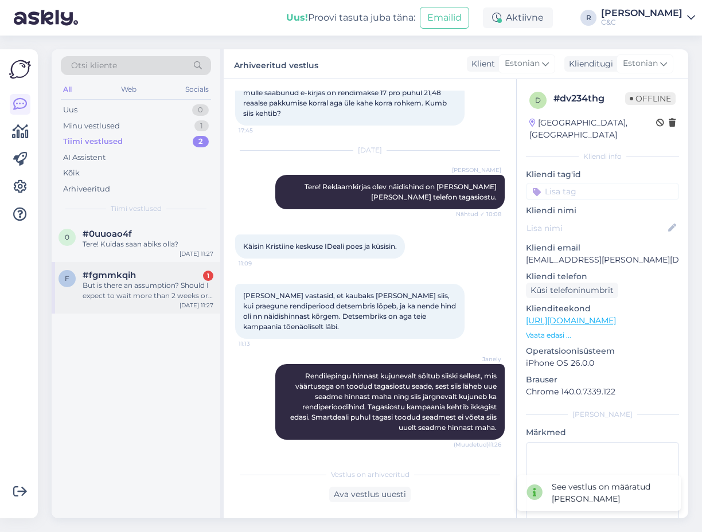
click at [129, 292] on div "But is there an assumption? Should I expect to wait more than 2 weeks or less? …" at bounding box center [148, 290] width 131 height 21
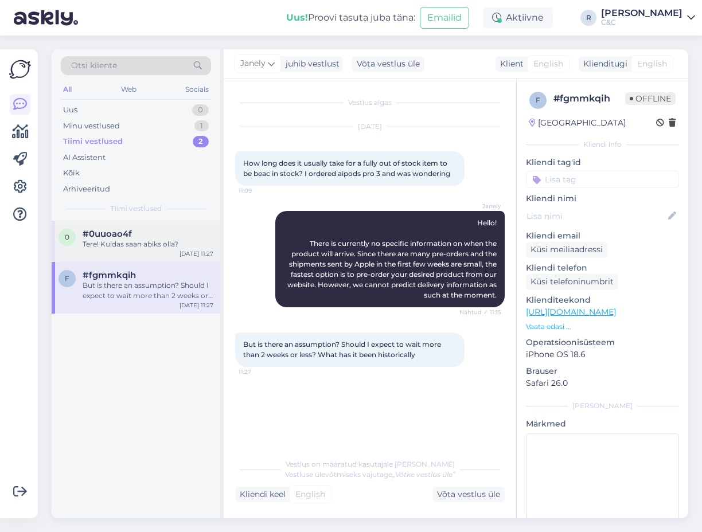
click at [155, 237] on div "#0uuoao4f" at bounding box center [148, 234] width 131 height 10
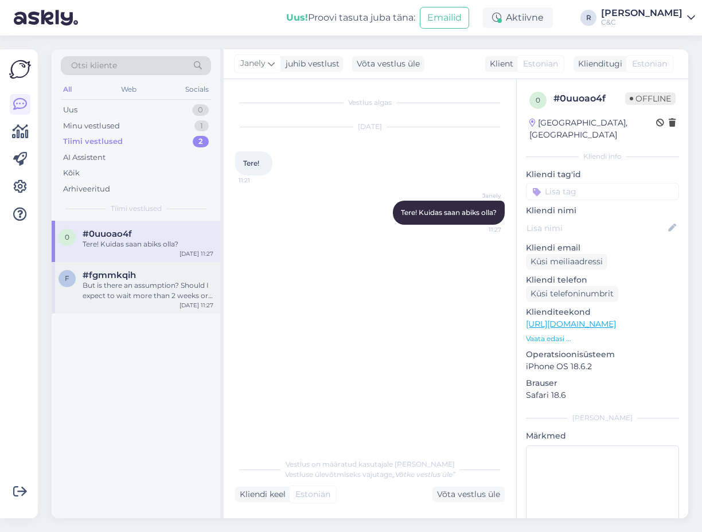
click at [154, 279] on div "#fgmmkqih" at bounding box center [148, 275] width 131 height 10
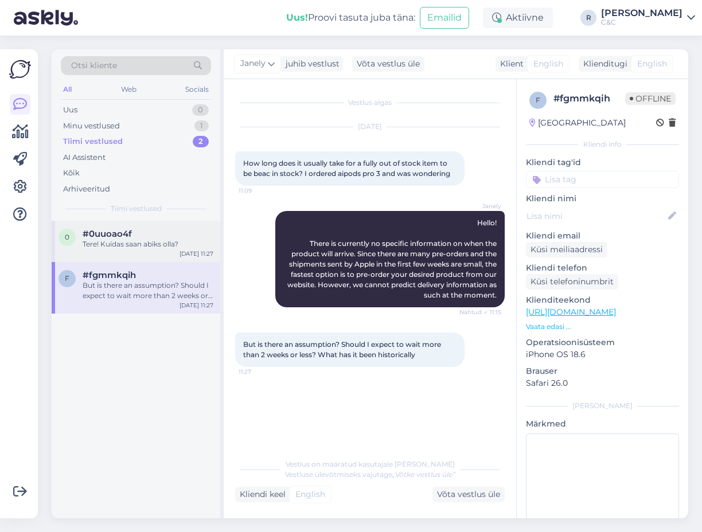
click at [175, 237] on div "#0uuoao4f" at bounding box center [148, 234] width 131 height 10
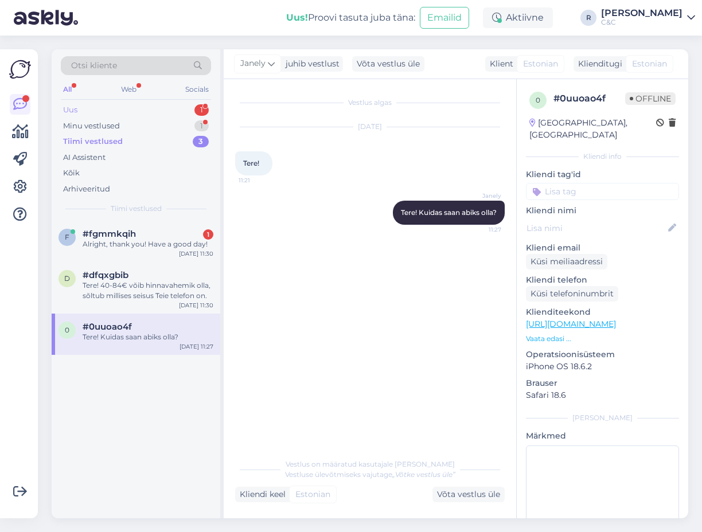
click at [193, 111] on div "Uus 1" at bounding box center [136, 110] width 150 height 16
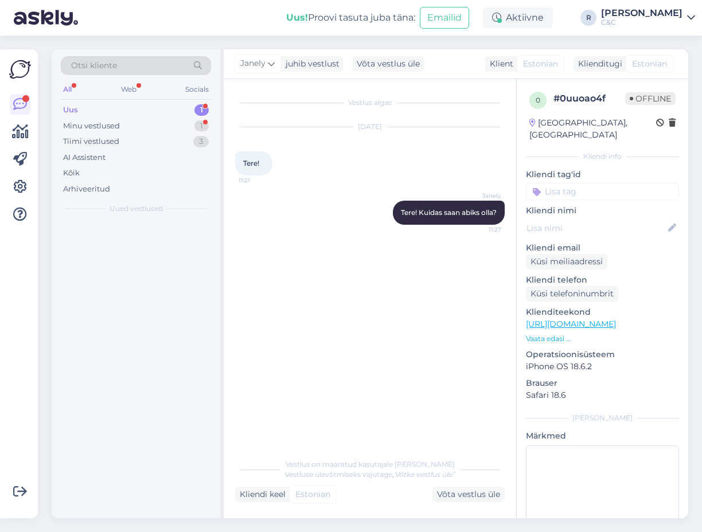
click at [167, 112] on div "Uus 1" at bounding box center [136, 110] width 150 height 16
click at [133, 245] on div "When was last delivery of new iphone 17 pro models?" at bounding box center [148, 249] width 131 height 21
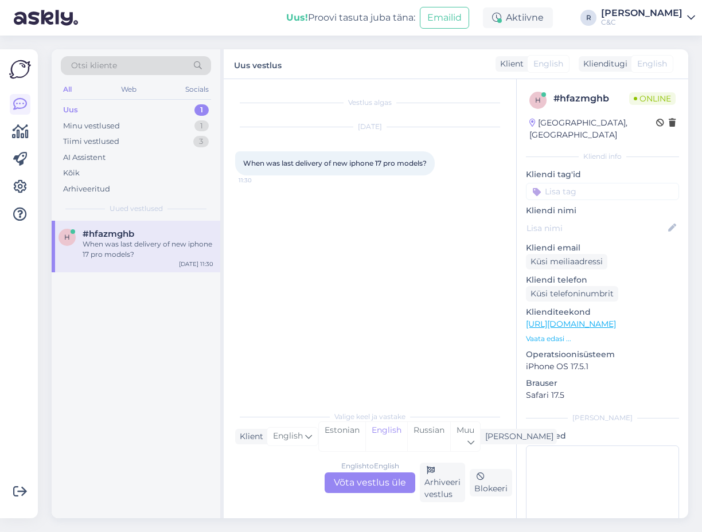
click at [383, 497] on div "English to English Võta vestlus üle Arhiveeri vestlus Blokeeri" at bounding box center [369, 483] width 269 height 40
click at [379, 490] on div "English to English Võta vestlus üle" at bounding box center [369, 482] width 91 height 21
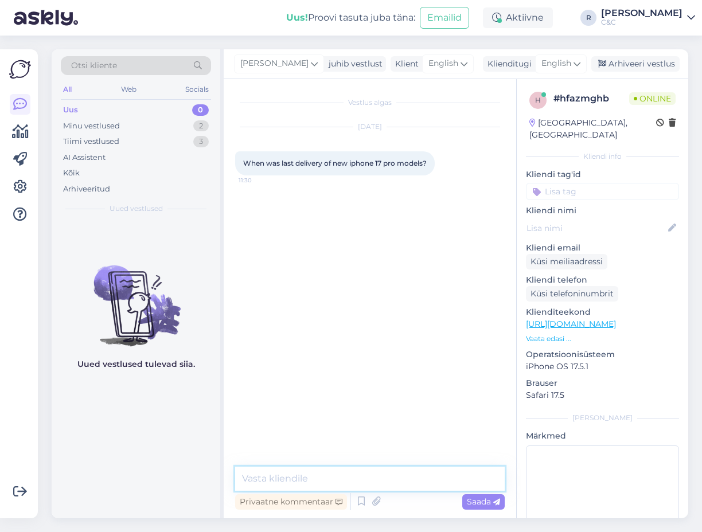
click at [377, 482] on textarea at bounding box center [369, 479] width 269 height 24
type textarea "Hello! Probably last week."
click at [300, 473] on textarea at bounding box center [369, 479] width 269 height 24
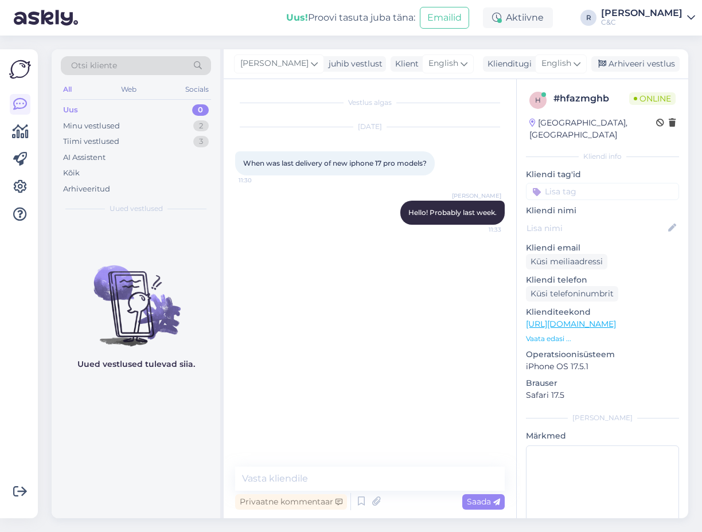
click at [67, 247] on img at bounding box center [136, 296] width 169 height 103
click at [61, 306] on img at bounding box center [136, 296] width 169 height 103
click at [138, 127] on div "Minu vestlused 2" at bounding box center [136, 126] width 150 height 16
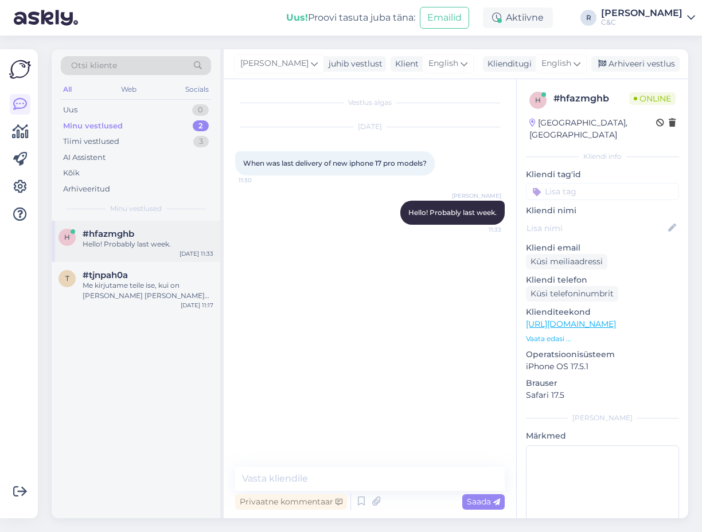
click at [142, 236] on div "#hfazmghb" at bounding box center [148, 234] width 131 height 10
click at [143, 278] on div "#tjnpah0a" at bounding box center [148, 275] width 131 height 10
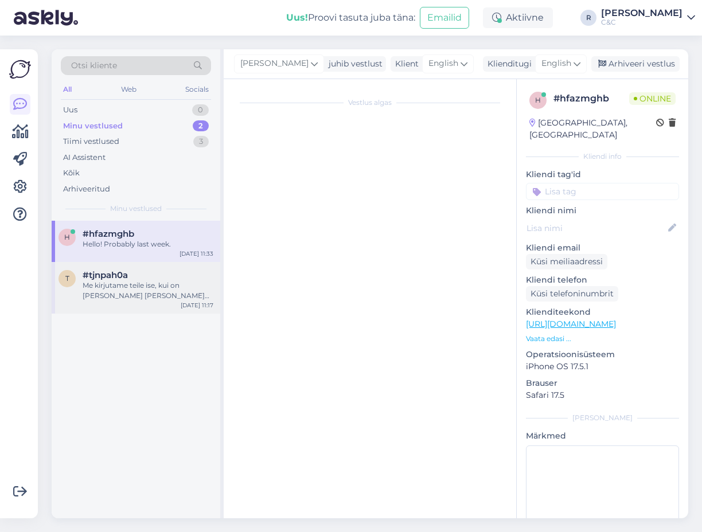
scroll to position [1044, 0]
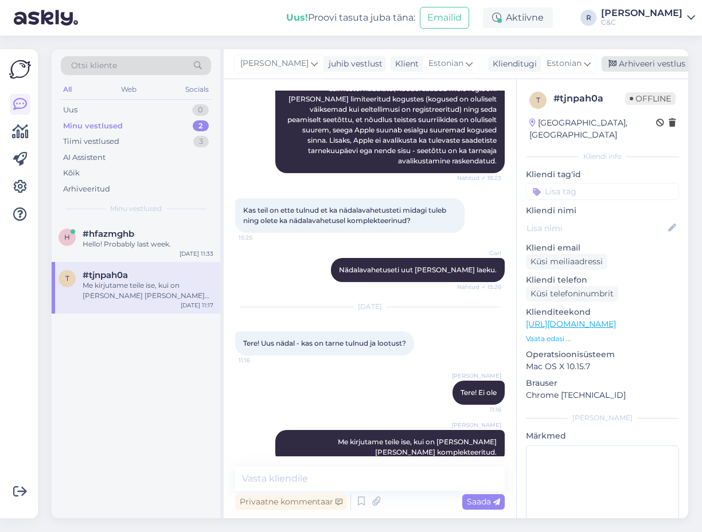
click at [628, 66] on div "Arhiveeri vestlus" at bounding box center [645, 63] width 88 height 15
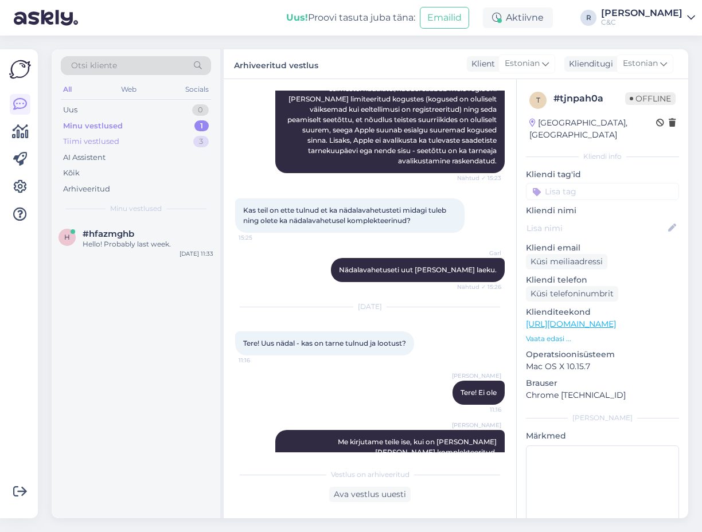
click at [181, 144] on div "Tiimi vestlused 3" at bounding box center [136, 142] width 150 height 16
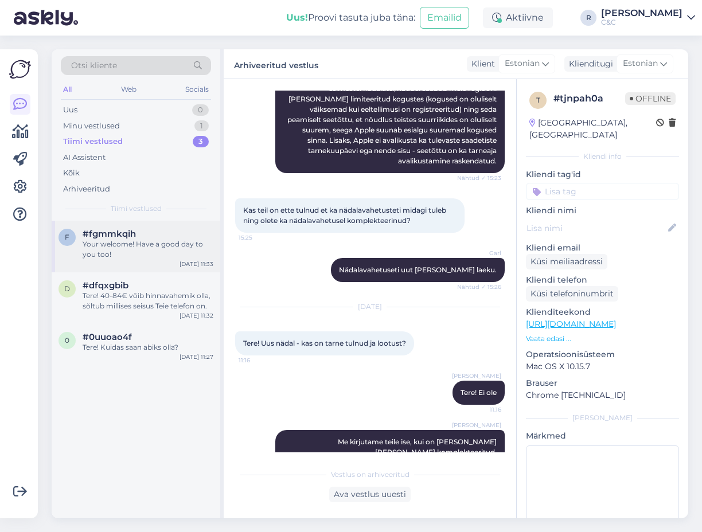
click at [187, 257] on div "Your welcome! Have a good day to you too!" at bounding box center [148, 249] width 131 height 21
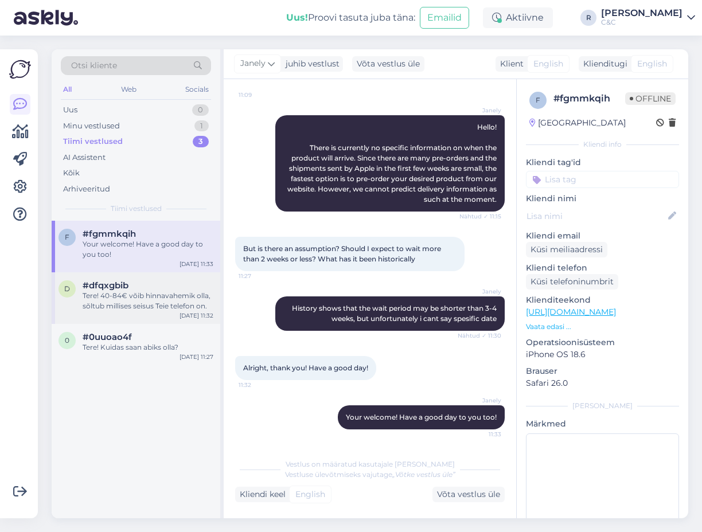
click at [175, 288] on div "#dfqxgbib" at bounding box center [148, 285] width 131 height 10
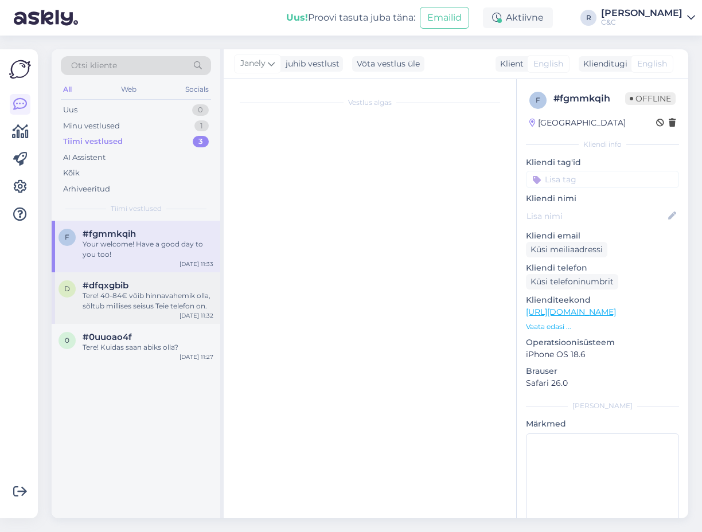
scroll to position [0, 0]
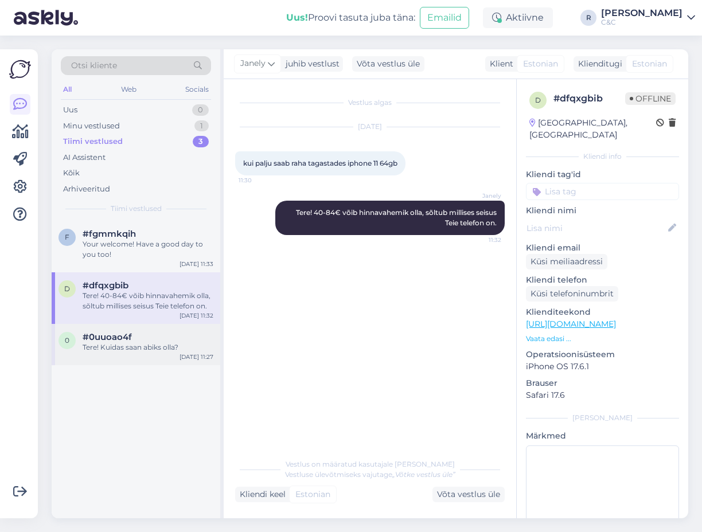
click at [162, 349] on div "Tere! Kuidas saan abiks olla?" at bounding box center [148, 347] width 131 height 10
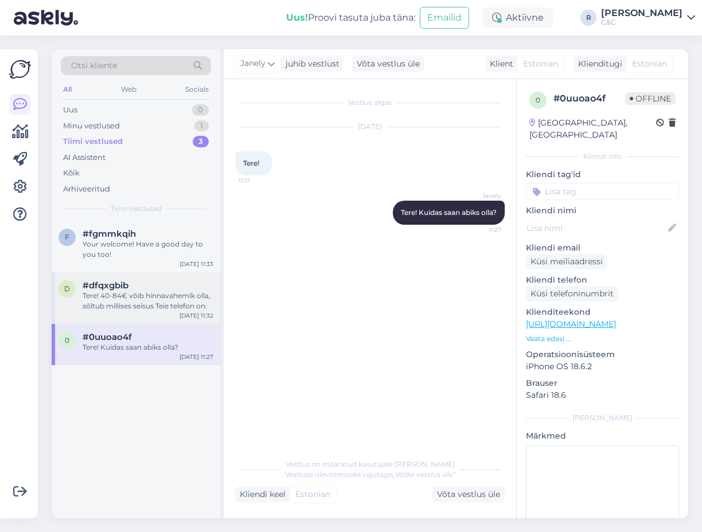
click at [175, 314] on div "d #dfqxgbib Tere! 40-84€ võib hinnavahemik olla, sõltub millises seisus Teie te…" at bounding box center [136, 298] width 169 height 52
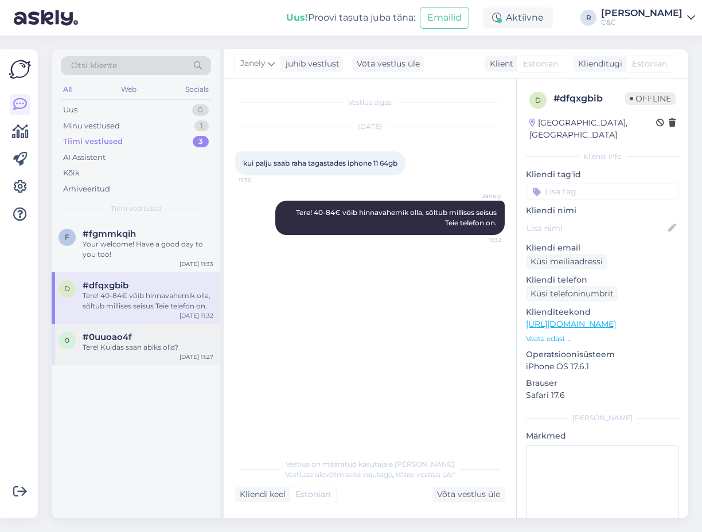
click at [163, 341] on div "#0uuoao4f" at bounding box center [148, 337] width 131 height 10
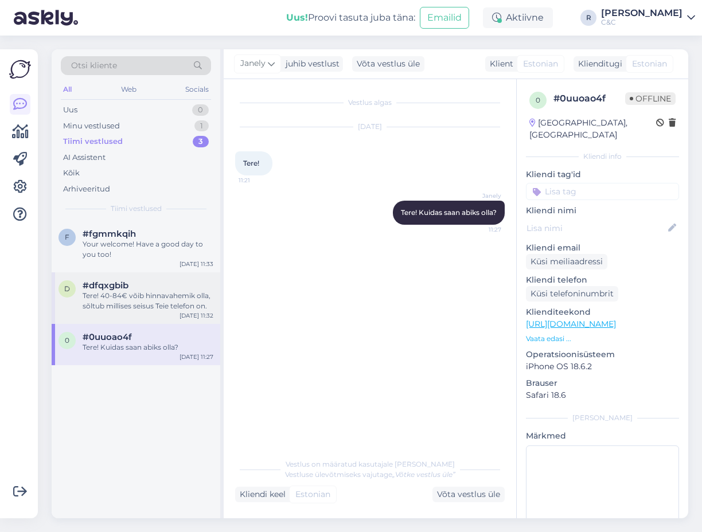
click at [165, 309] on div "Tere! 40-84€ võib hinnavahemik olla, sõltub millises seisus Teie telefon on." at bounding box center [148, 301] width 131 height 21
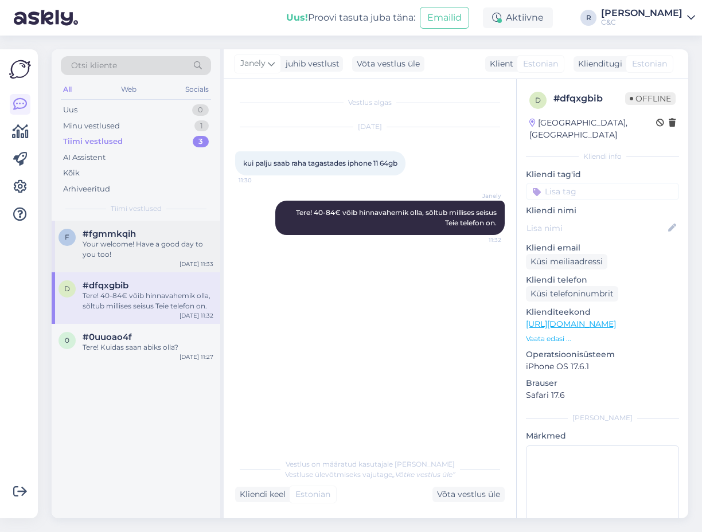
click at [162, 255] on div "Your welcome! Have a good day to you too!" at bounding box center [148, 249] width 131 height 21
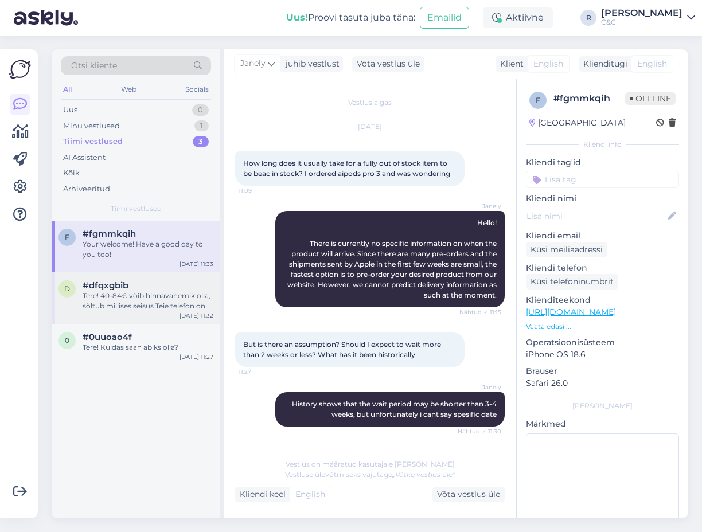
scroll to position [96, 0]
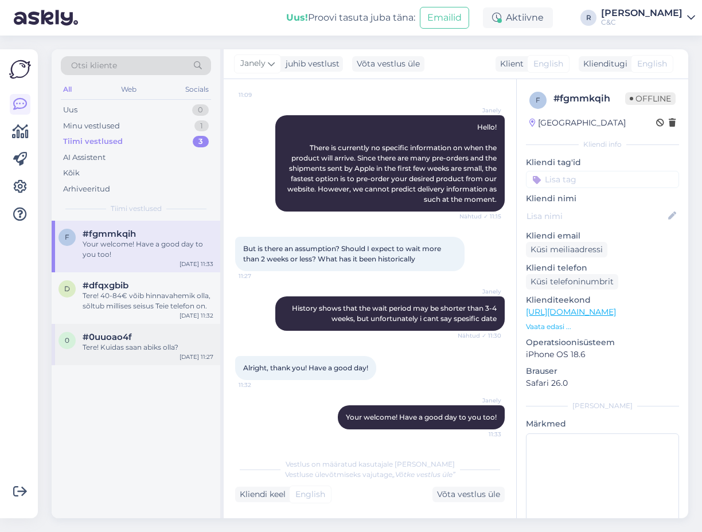
click at [147, 346] on div "Tere! Kuidas saan abiks olla?" at bounding box center [148, 347] width 131 height 10
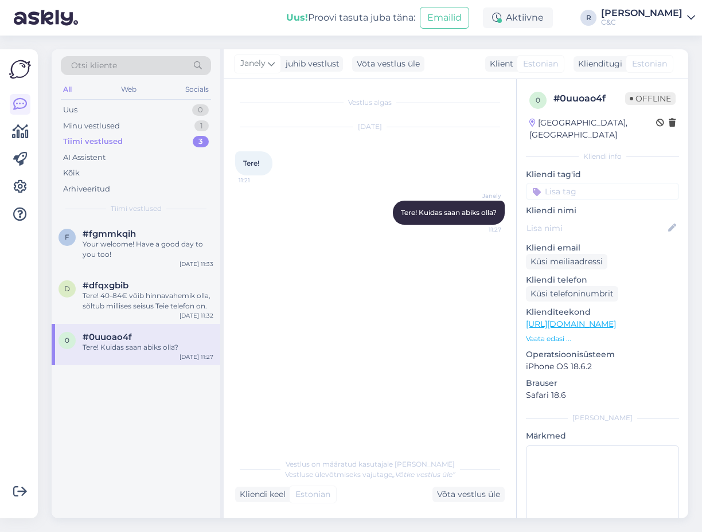
click at [163, 214] on div "Otsi kliente All Web Socials Uus 0 Minu vestlused 1 Tiimi vestlused 3 AI Assist…" at bounding box center [136, 134] width 169 height 171
click at [164, 241] on div "Your welcome! Have a good day to you too!" at bounding box center [148, 249] width 131 height 21
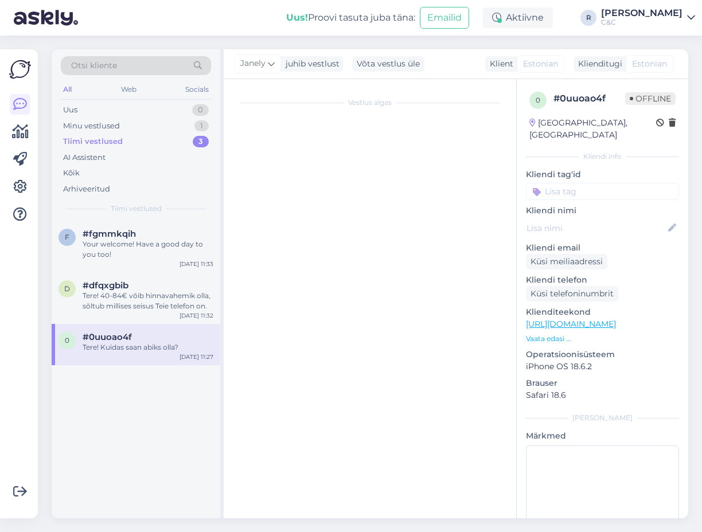
scroll to position [96, 0]
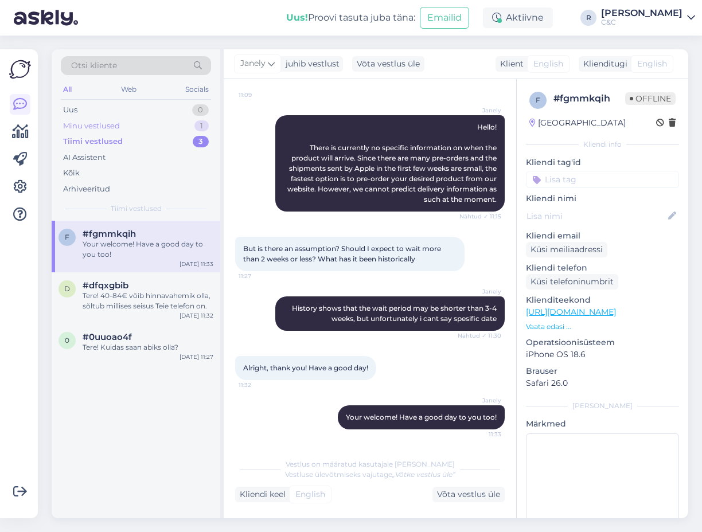
click at [162, 130] on div "Minu vestlused 1" at bounding box center [136, 126] width 150 height 16
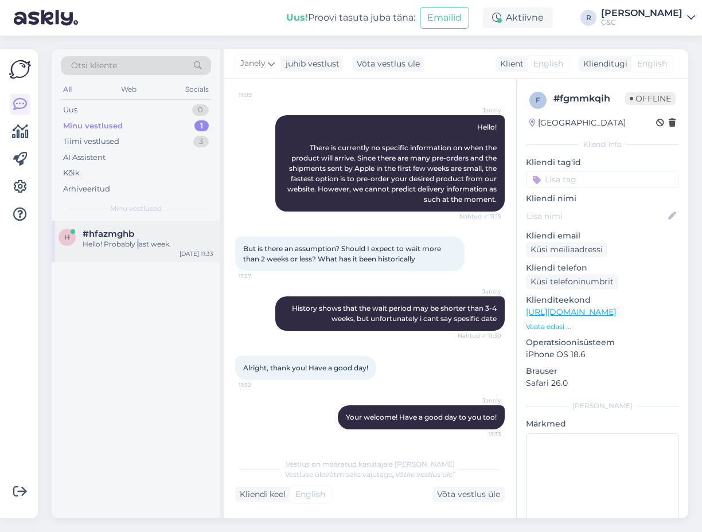
click at [139, 252] on div "h #hfazmghb Hello! Probably last week. Sep 29 11:33" at bounding box center [136, 241] width 169 height 41
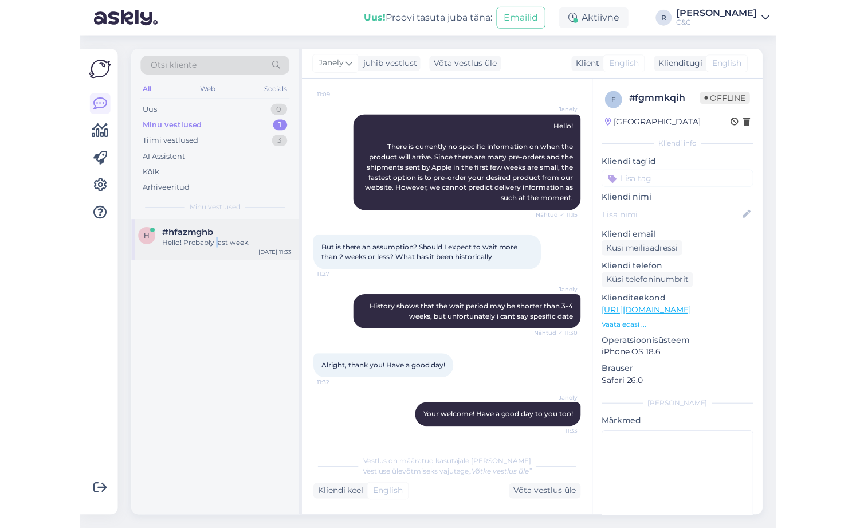
scroll to position [0, 0]
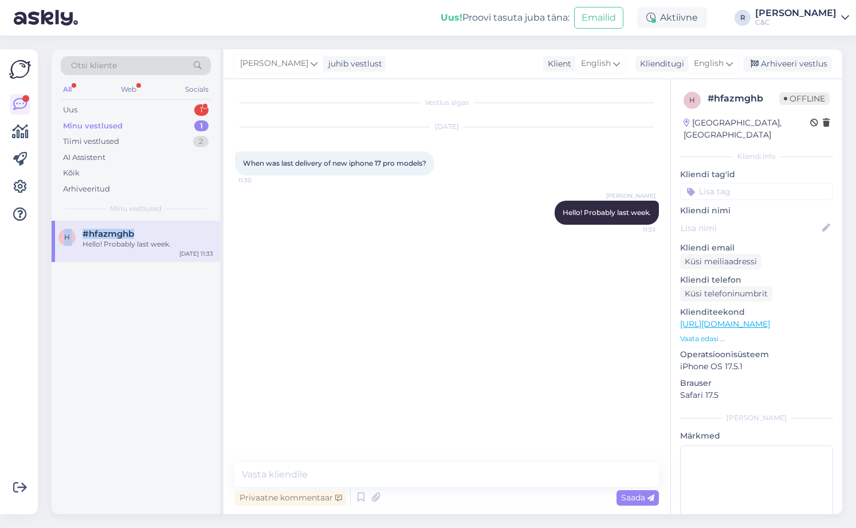
drag, startPoint x: 45, startPoint y: 417, endPoint x: 62, endPoint y: 391, distance: 31.2
click at [46, 416] on div "Otsi kliente All Web Socials Uus 1 Minu vestlused 1 Tiimi vestlused 2 AI Assist…" at bounding box center [451, 282] width 812 height 492
click at [173, 110] on div "Uus 1" at bounding box center [136, 110] width 150 height 16
click at [151, 245] on div "kui vanalt saab telefoni smart dealiga enda nimele võtta?" at bounding box center [148, 249] width 131 height 21
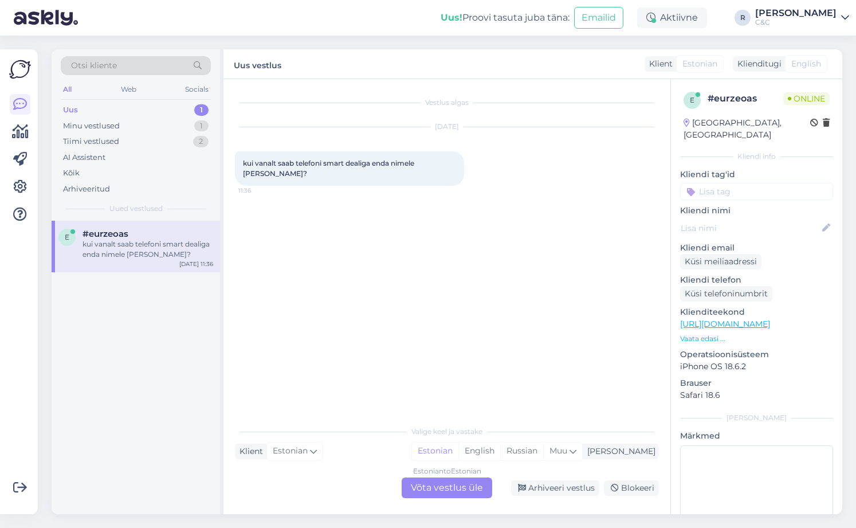
click at [472, 485] on div "Estonian to Estonian Võta vestlus üle" at bounding box center [447, 488] width 91 height 21
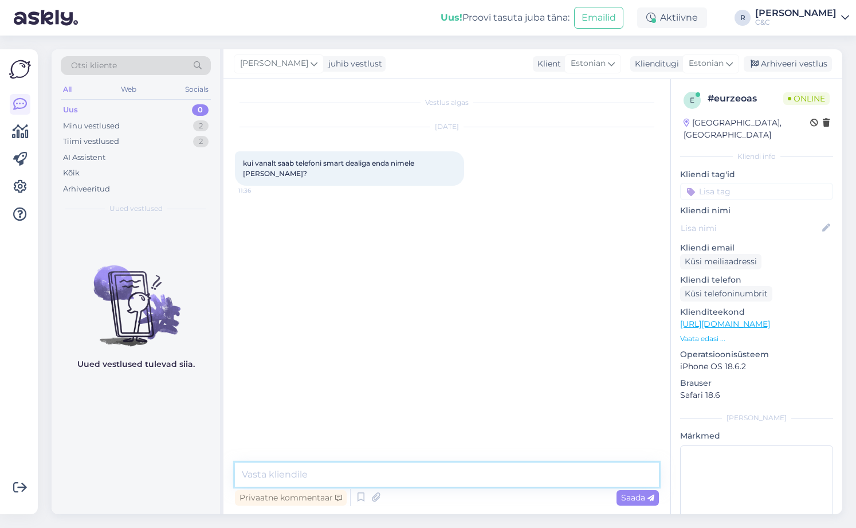
click at [402, 477] on textarea at bounding box center [447, 475] width 424 height 24
type textarea "Tere! Tegemist finantsteenusega, nii et täisealine peab olema. 18."
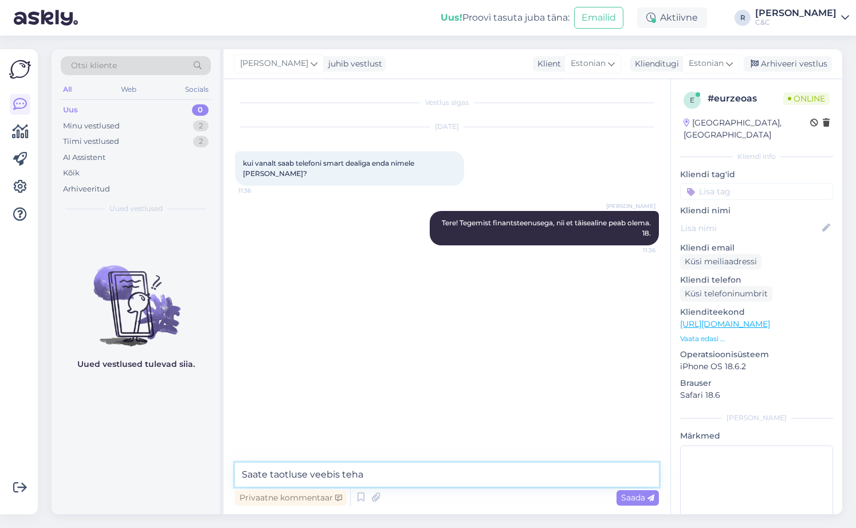
type textarea "Saate taotluse veebis teha."
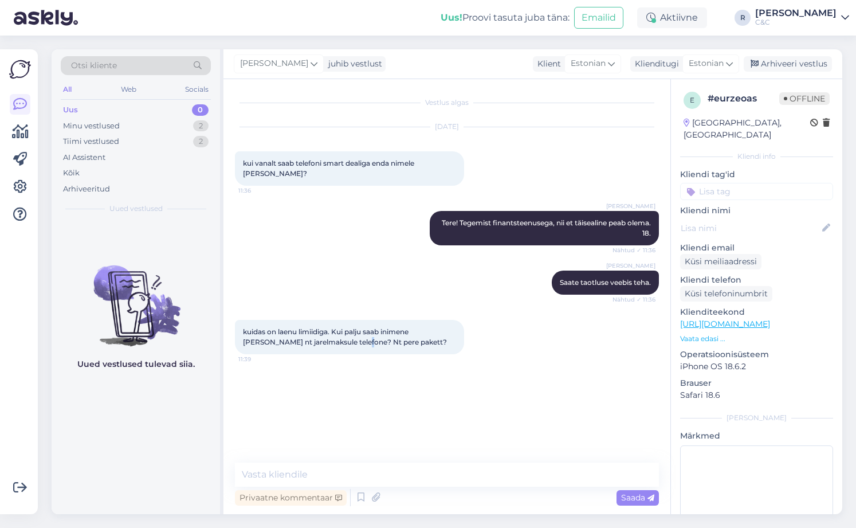
click at [334, 354] on div "kuidas on laenu limiidiga. Kui palju saab inimene votta nt jarelmaksule telefon…" at bounding box center [447, 337] width 424 height 60
click at [416, 453] on div "Vestlus algas Sep 29 2025 kui vanalt saab telefoni smart dealiga enda nimele võ…" at bounding box center [447, 296] width 447 height 435
click at [393, 468] on textarea at bounding box center [447, 475] width 424 height 24
click at [359, 479] on textarea at bounding box center [447, 475] width 424 height 24
click at [363, 476] on textarea at bounding box center [447, 475] width 424 height 24
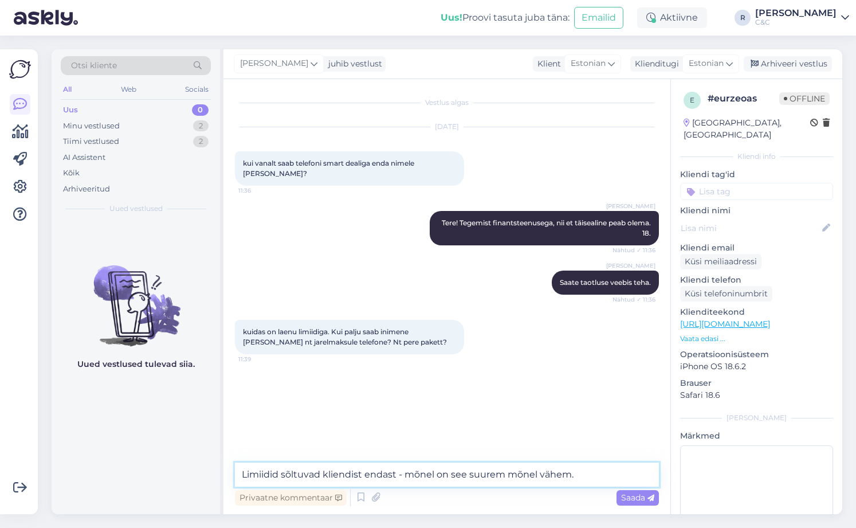
type textarea "Limiidid sõltuvad kliendist endast - mõnel on see suurem mõnel vähem."
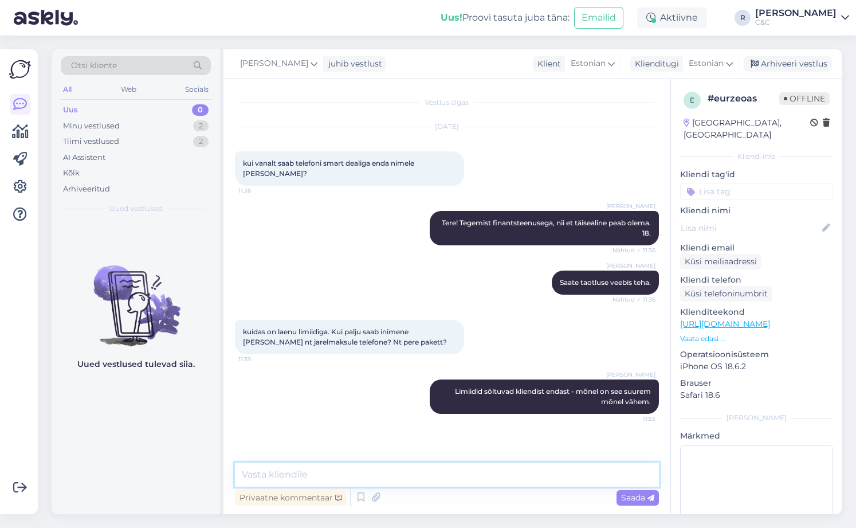
click at [444, 472] on textarea at bounding box center [447, 475] width 424 height 24
click at [757, 68] on div "Arhiveeri vestlus" at bounding box center [788, 63] width 88 height 15
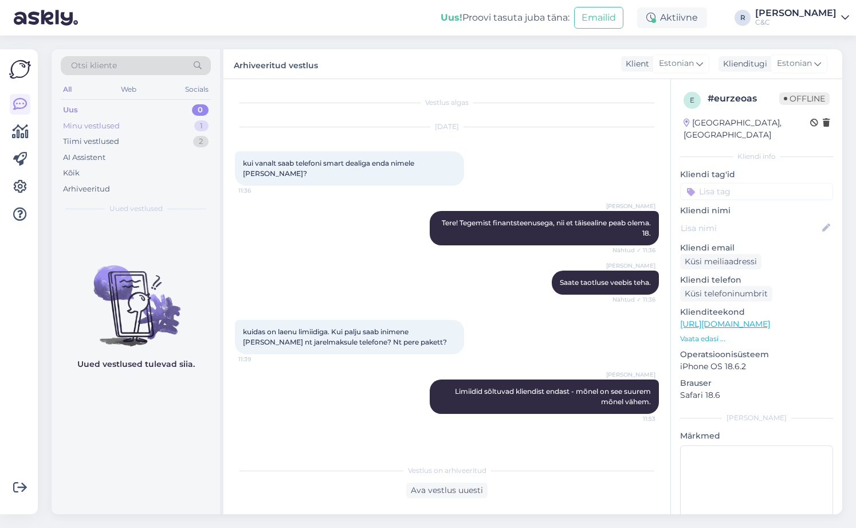
click at [182, 121] on div "Minu vestlused 1" at bounding box center [136, 126] width 150 height 16
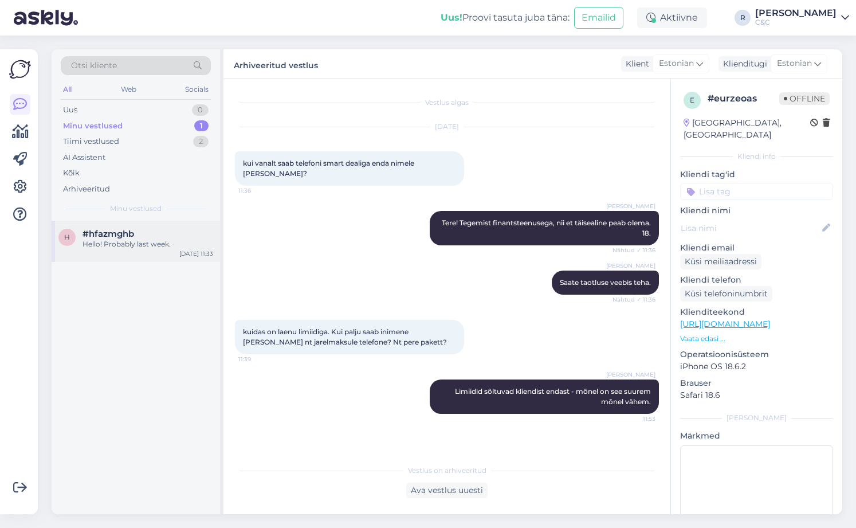
click at [163, 222] on div "h #hfazmghb Hello! Probably last week. Sep 29 11:33" at bounding box center [136, 241] width 169 height 41
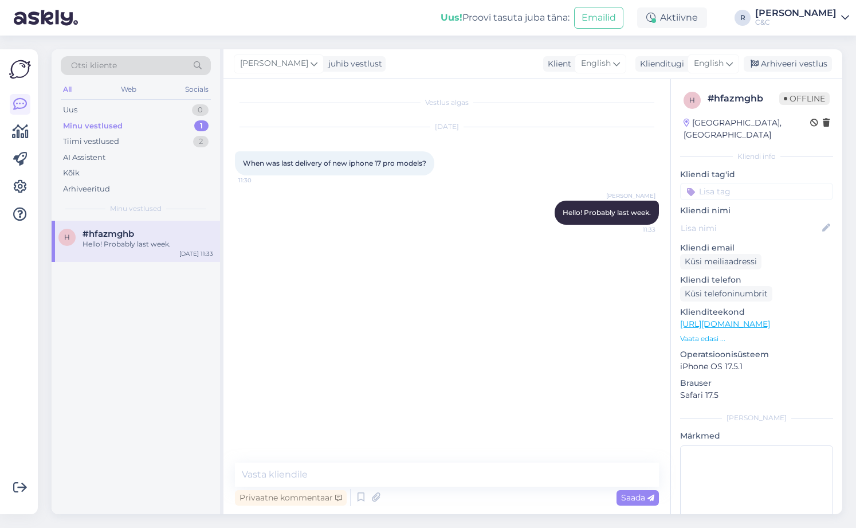
click at [786, 72] on div "Ross juhib vestlust Klient English Klienditugi English Arhiveeri vestlus" at bounding box center [533, 64] width 619 height 30
click at [787, 62] on div "Arhiveeri vestlus" at bounding box center [788, 63] width 88 height 15
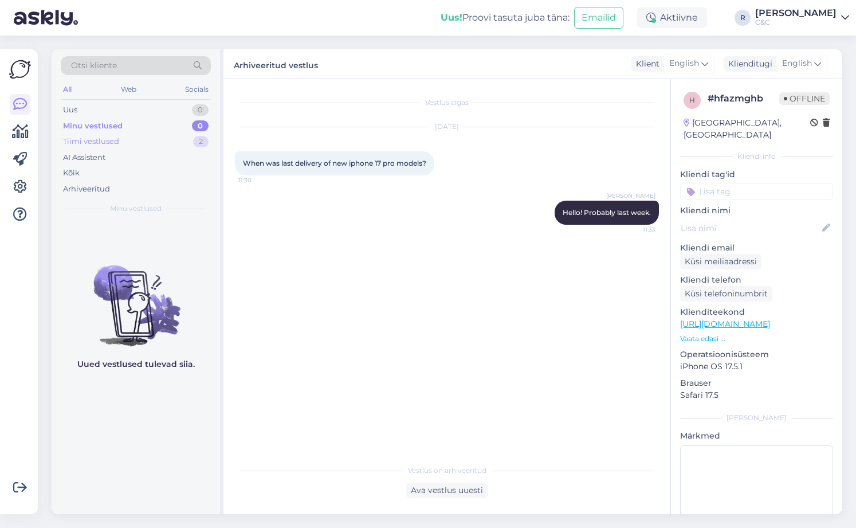
click at [202, 140] on div "2" at bounding box center [200, 141] width 15 height 11
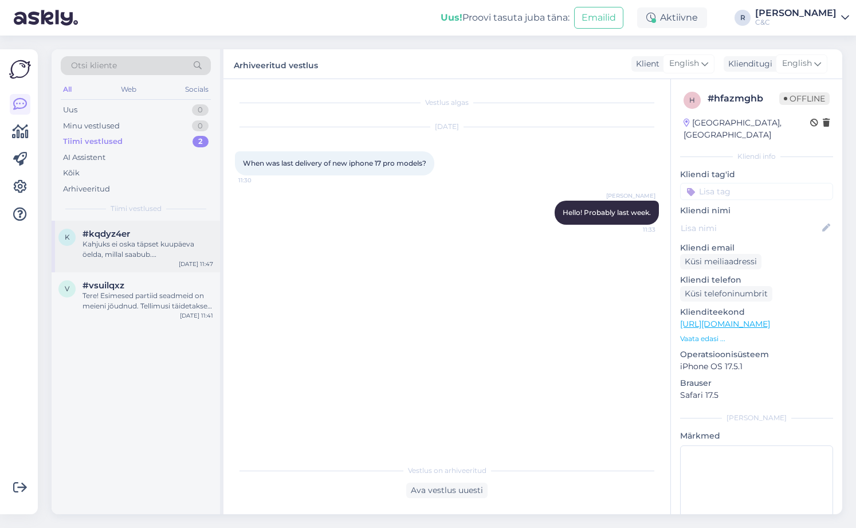
click at [167, 255] on div "Kahjuks ei oska täpset kuupäeva öelda, millal saabub. Kui Teie tellimus täideta…" at bounding box center [148, 249] width 131 height 21
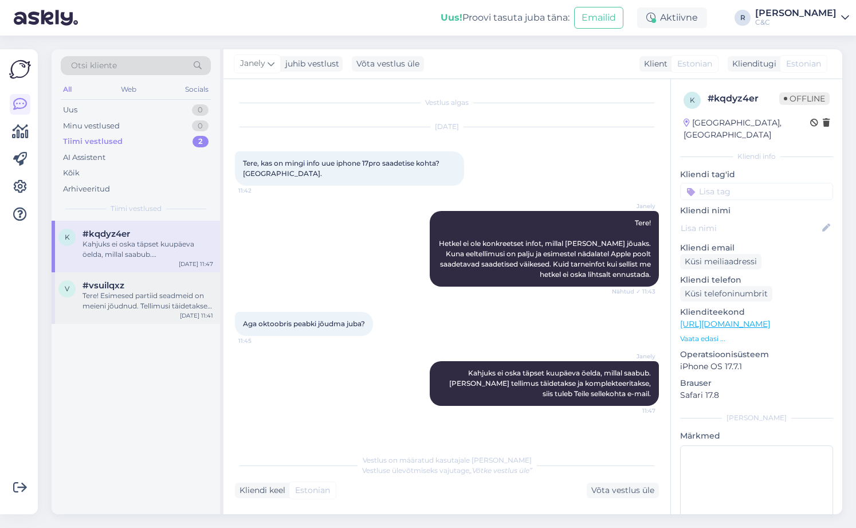
click at [159, 285] on div "#vsuilqxz" at bounding box center [148, 285] width 131 height 10
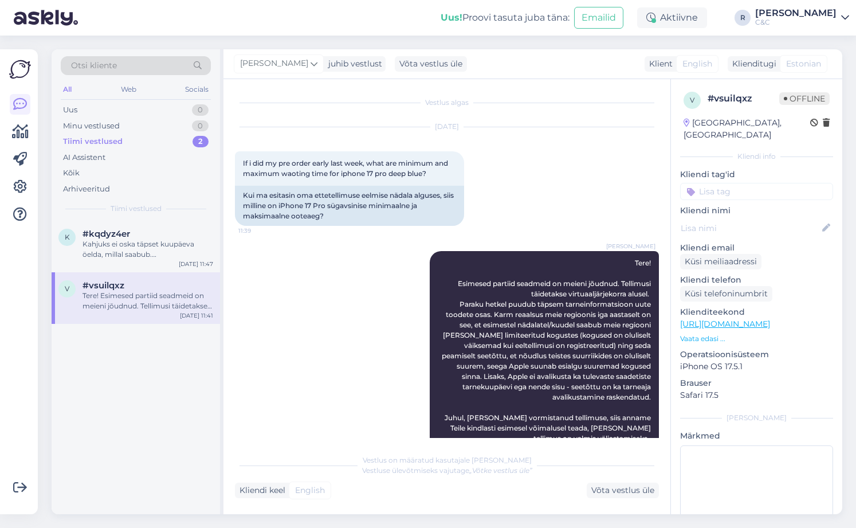
scroll to position [251, 0]
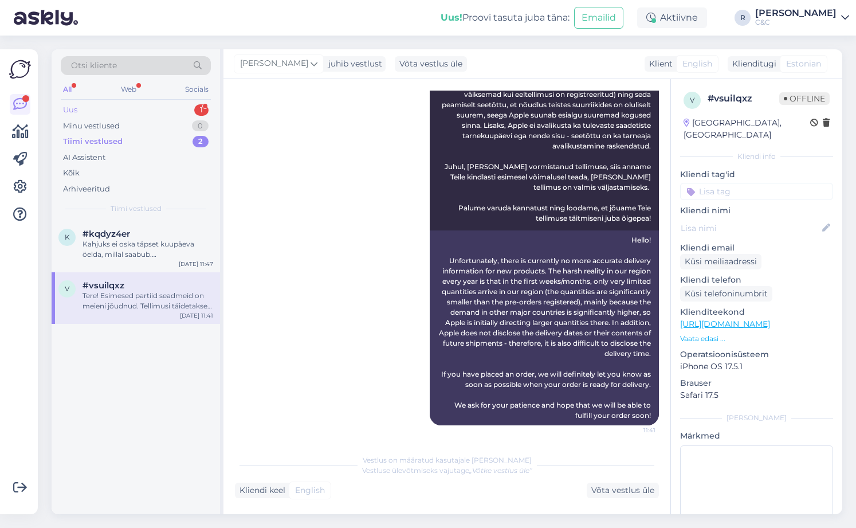
click at [149, 107] on div "Uus 1" at bounding box center [136, 110] width 150 height 16
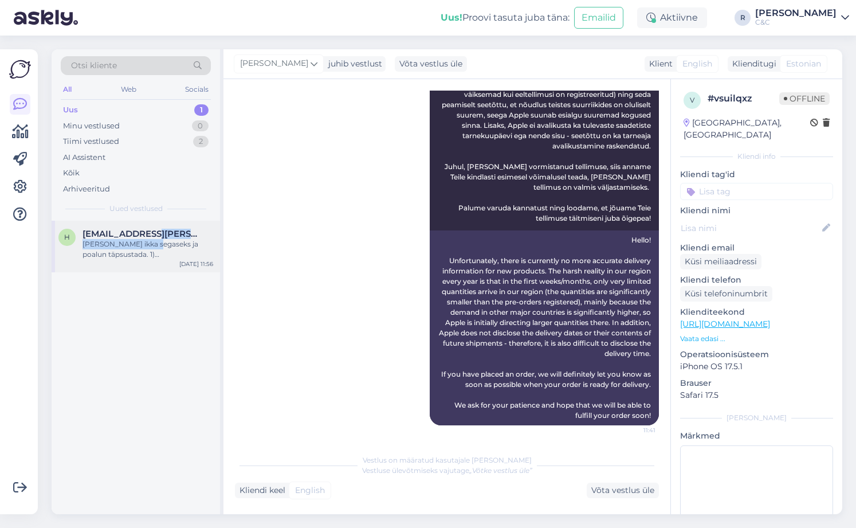
click at [147, 239] on div "heiki@kranich.ee Mulle jäi ikka segaseks ja poalun täpsustada. 1) Millseks kuju…" at bounding box center [148, 244] width 131 height 31
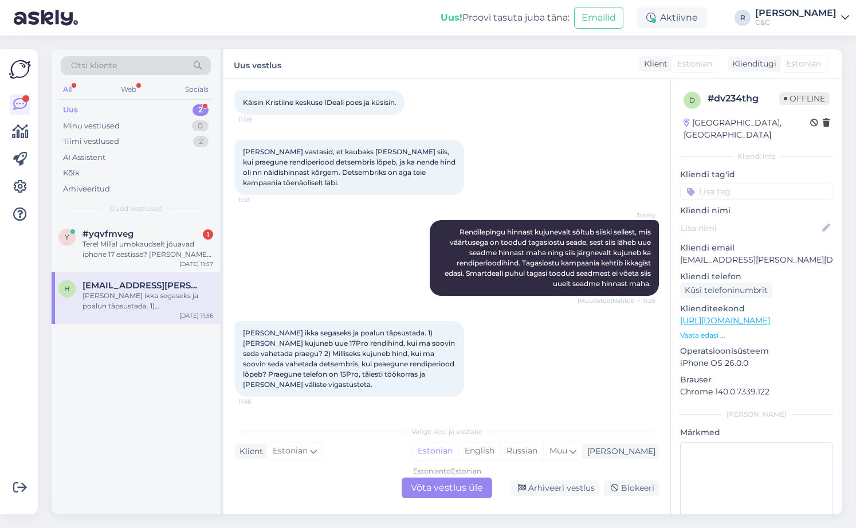
click at [442, 484] on div "Estonian to Estonian Võta vestlus üle" at bounding box center [447, 488] width 91 height 21
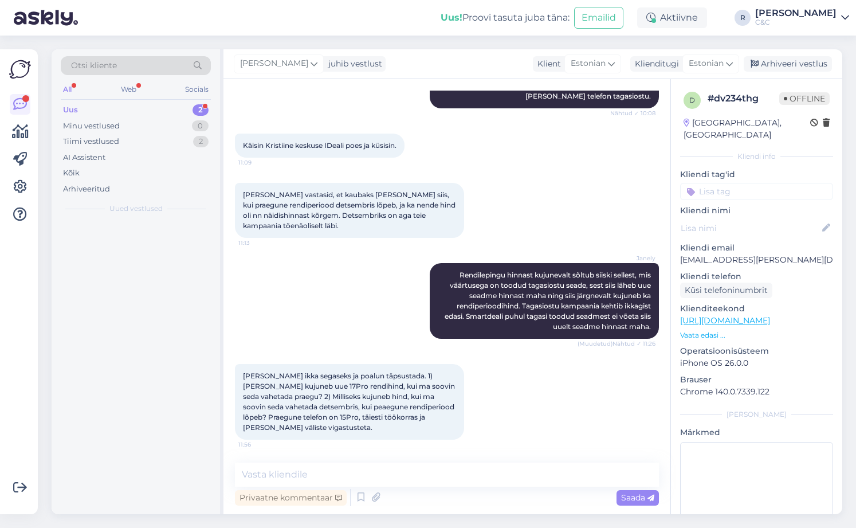
scroll to position [171, 0]
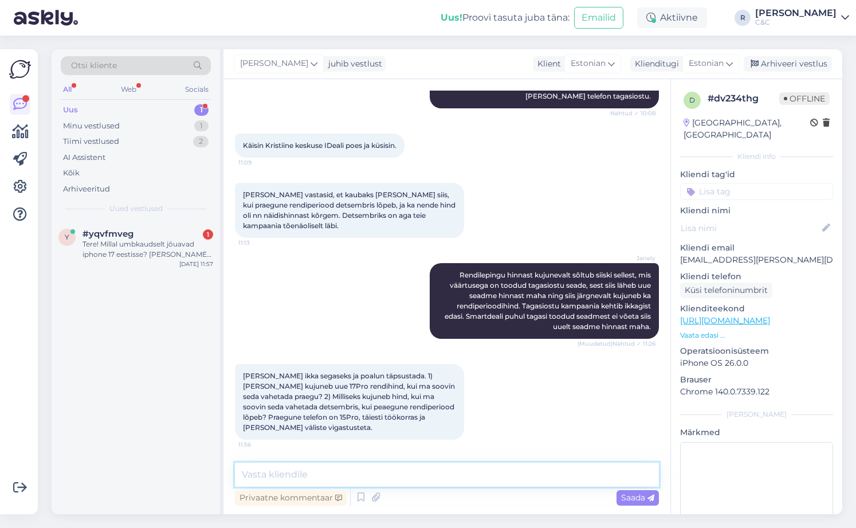
click at [419, 477] on textarea at bounding box center [447, 475] width 424 height 24
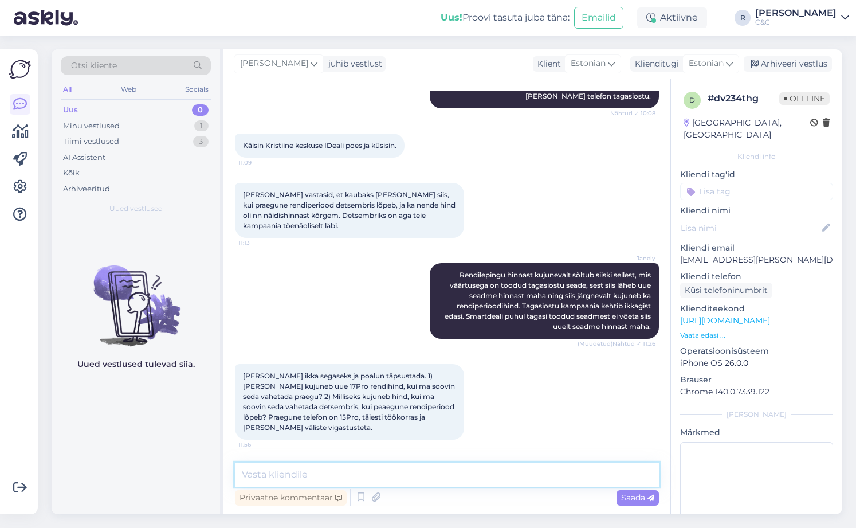
click at [422, 473] on textarea at bounding box center [447, 475] width 424 height 24
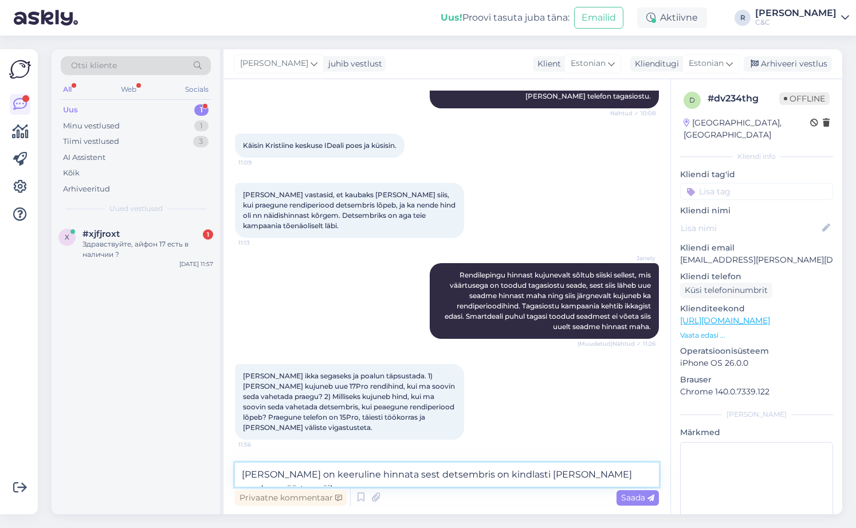
scroll to position [185, 0]
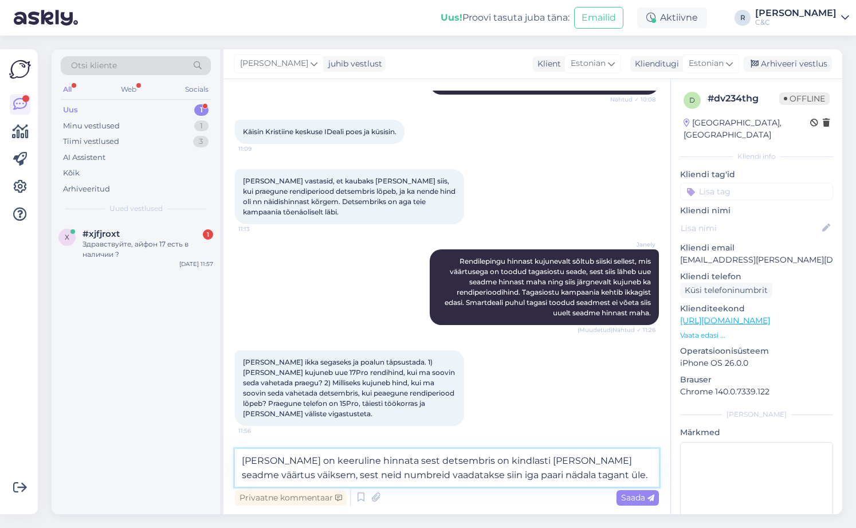
type textarea "Seda on keeruline hinnata sest detsembris on kindlasti teie vana seadme väärtus…"
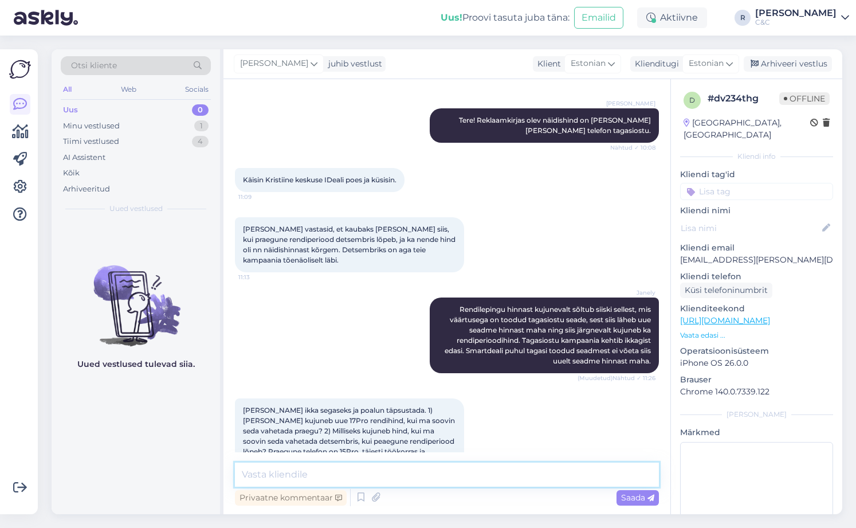
scroll to position [153, 0]
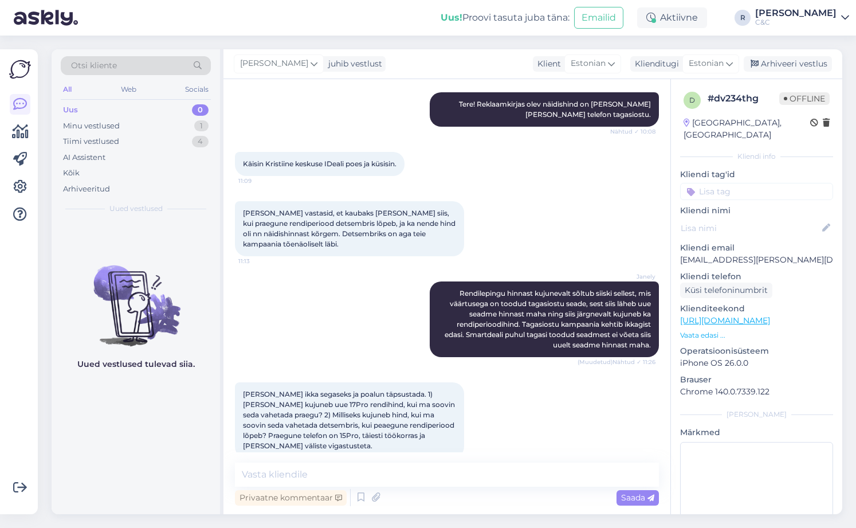
click at [744, 315] on link "https://www.shop.cec.ee/" at bounding box center [725, 320] width 90 height 10
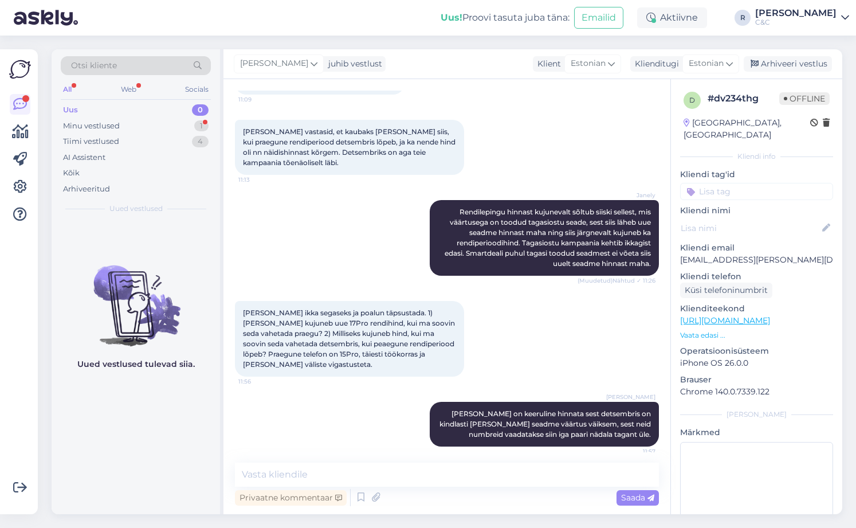
scroll to position [241, 0]
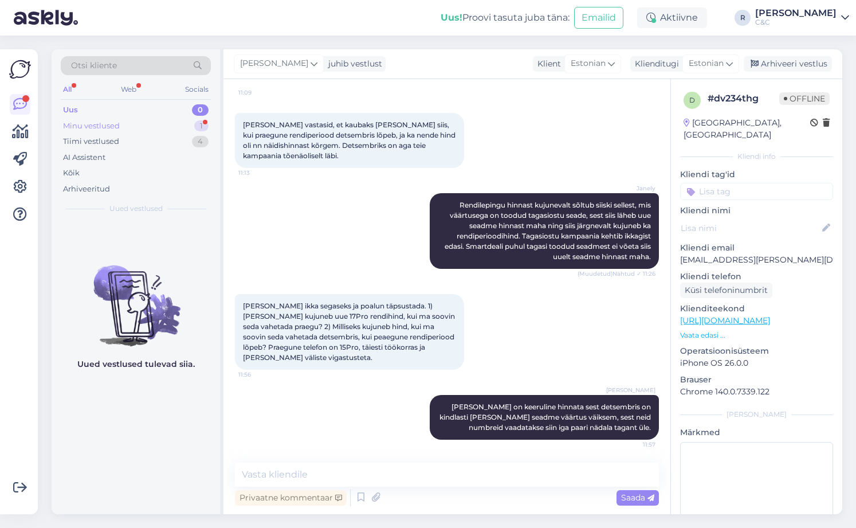
click at [193, 124] on div "Minu vestlused 1" at bounding box center [136, 126] width 150 height 16
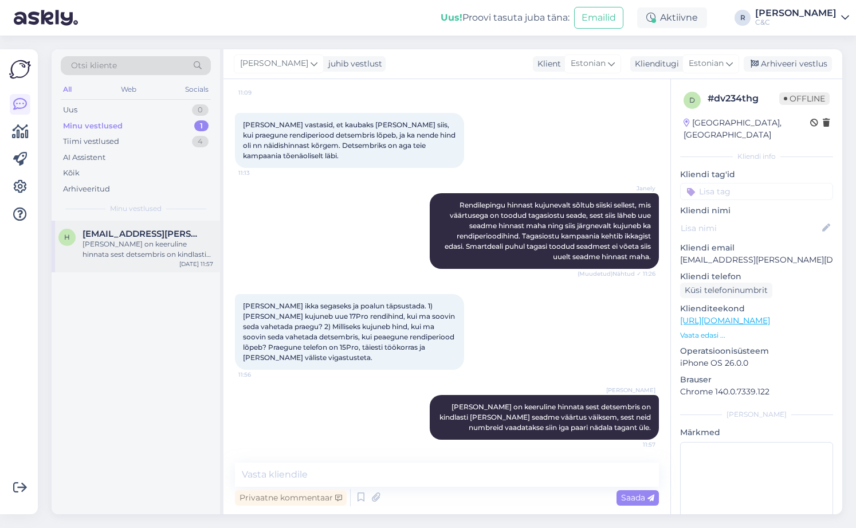
click at [148, 237] on span "heiki@kranich.ee" at bounding box center [142, 234] width 119 height 10
click at [151, 138] on div "Tiimi vestlused 4" at bounding box center [136, 142] width 150 height 16
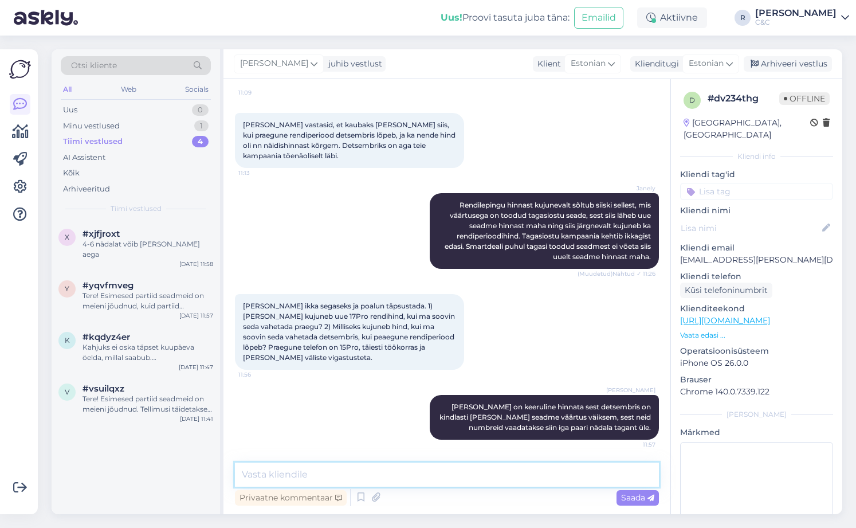
click at [350, 468] on textarea at bounding box center [447, 475] width 424 height 24
type textarea "Te saate katsetada"
drag, startPoint x: 350, startPoint y: 472, endPoint x: 179, endPoint y: 464, distance: 171.0
click at [179, 464] on div "Otsi kliente All Web Socials Uus 0 Minu vestlused 1 Tiimi vestlused 4 AI Assist…" at bounding box center [447, 281] width 791 height 465
click at [408, 475] on textarea "Oma vana seadme hinda saate konmtrollida meie kodulehel" at bounding box center [447, 475] width 424 height 24
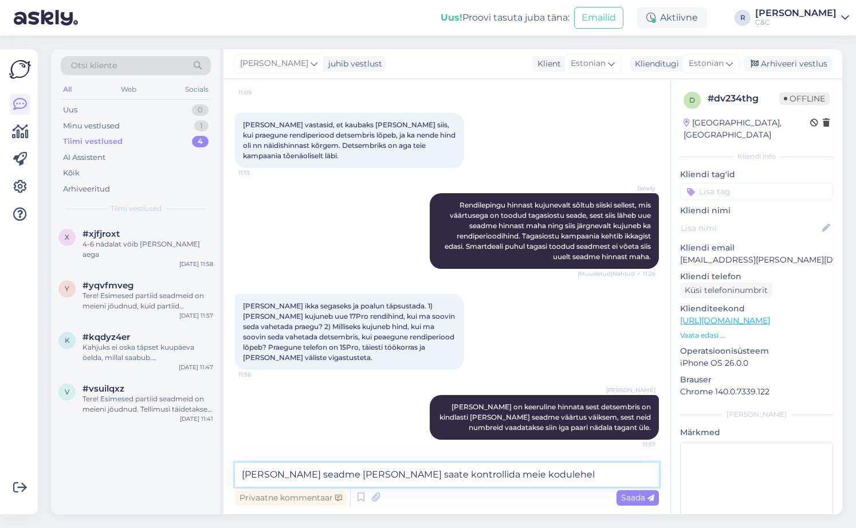
click at [548, 475] on textarea "Oma vana seadme hinda saate kontrollida meie kodulehel" at bounding box center [447, 475] width 424 height 24
paste textarea "https://www.shop.cec.ee/vaheta-apple-seade"
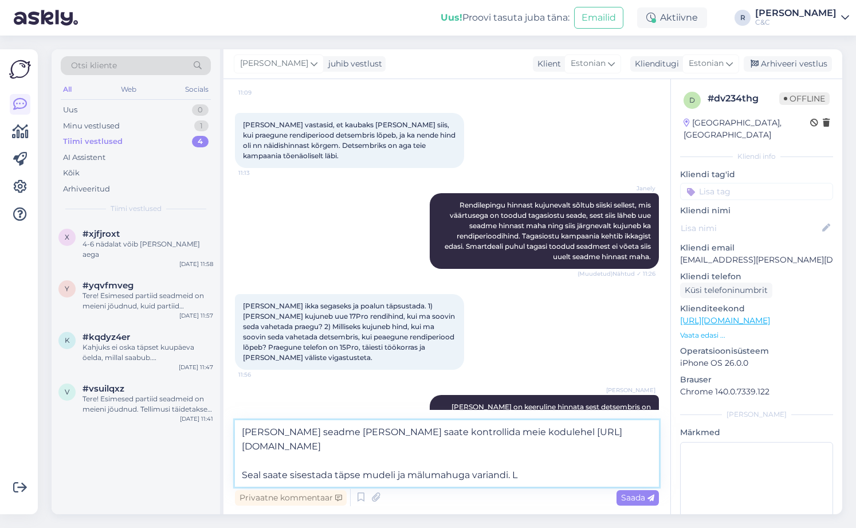
type textarea "Oma vana seadme hinda saate kontrollida meie kodulehel https://www.shop.cec.ee/…"
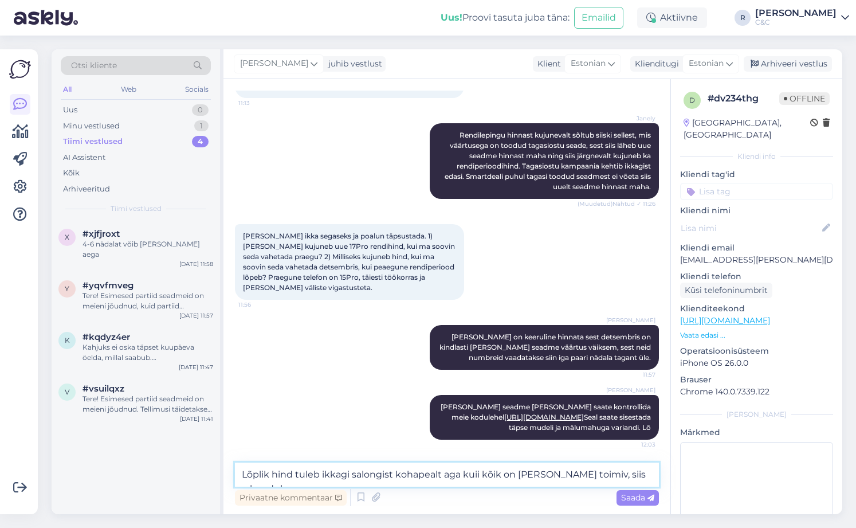
scroll to position [346, 0]
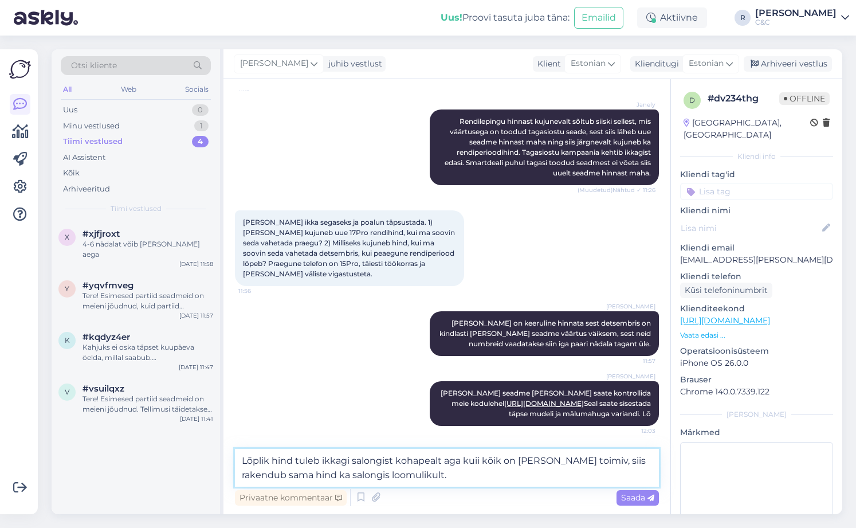
click at [480, 461] on textarea "Lõplik hind tuleb ikkagi salongist kohapealt aga kuii kõik on korras ja toimiv,…" at bounding box center [447, 468] width 424 height 38
type textarea "Lõplik hind tuleb ikkagi salongist kohapealt aga kui kõik on korras ja toimiv, …"
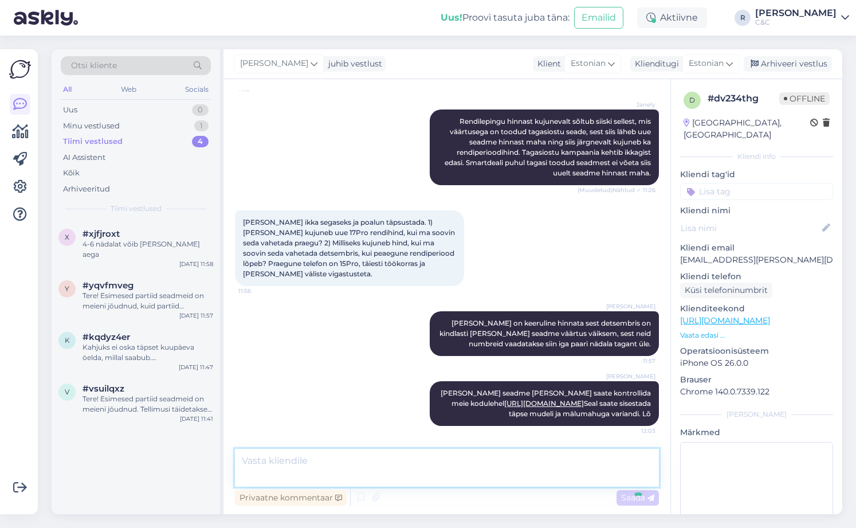
scroll to position [402, 0]
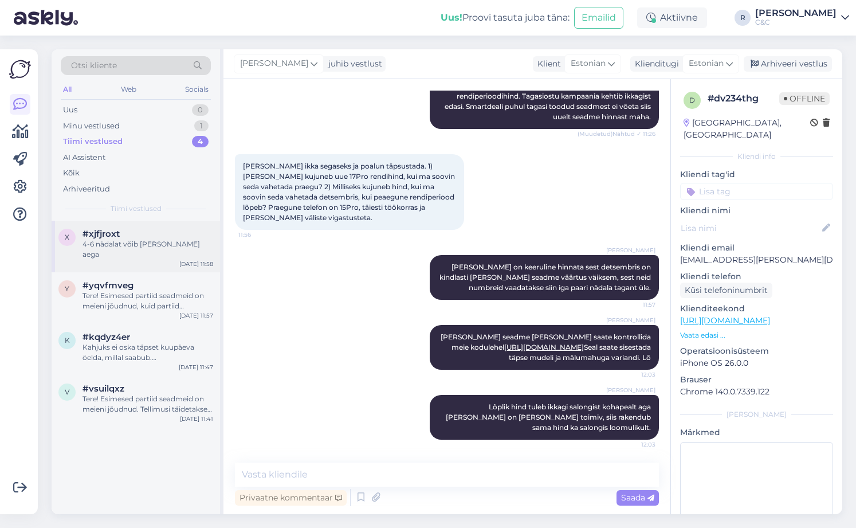
click at [170, 232] on div "#xjfjroxt" at bounding box center [148, 234] width 131 height 10
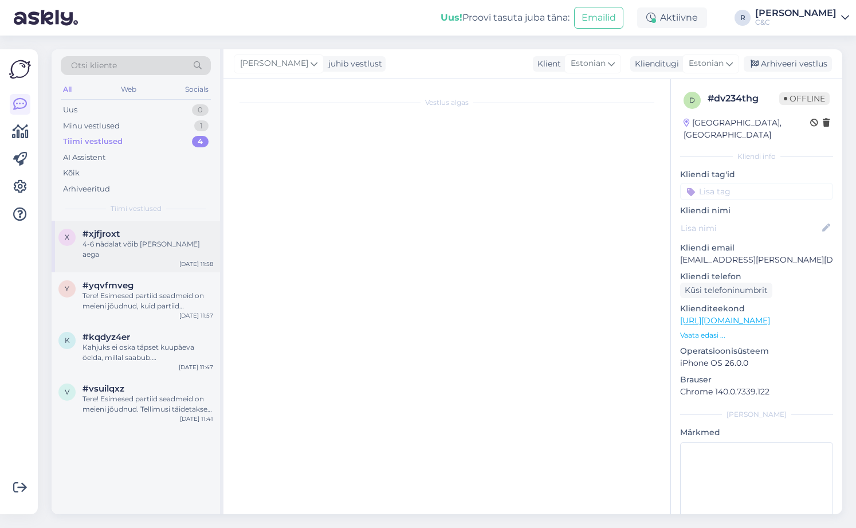
scroll to position [0, 0]
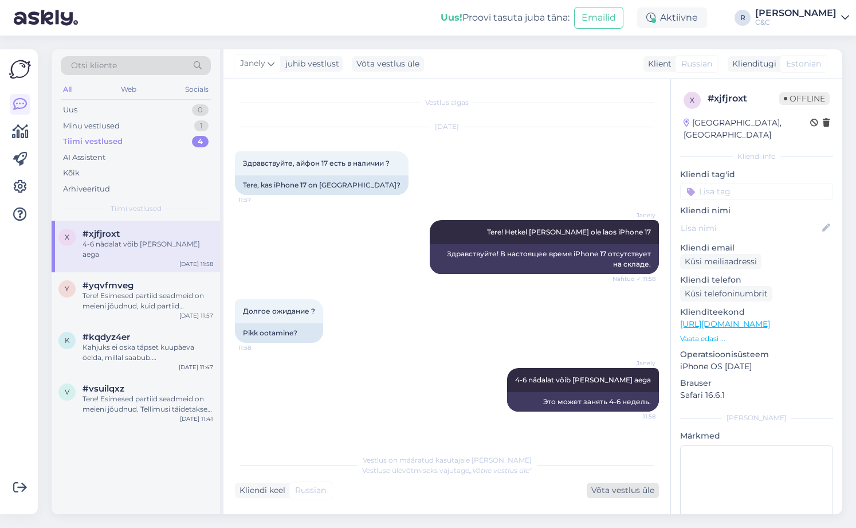
click at [620, 490] on div "Võta vestlus üle" at bounding box center [623, 490] width 72 height 15
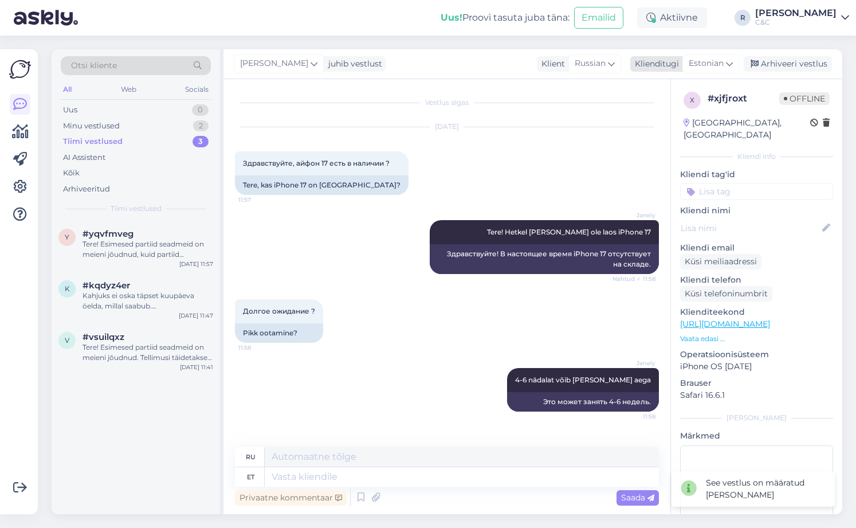
click at [778, 66] on div "Arhiveeri vestlus" at bounding box center [788, 63] width 88 height 15
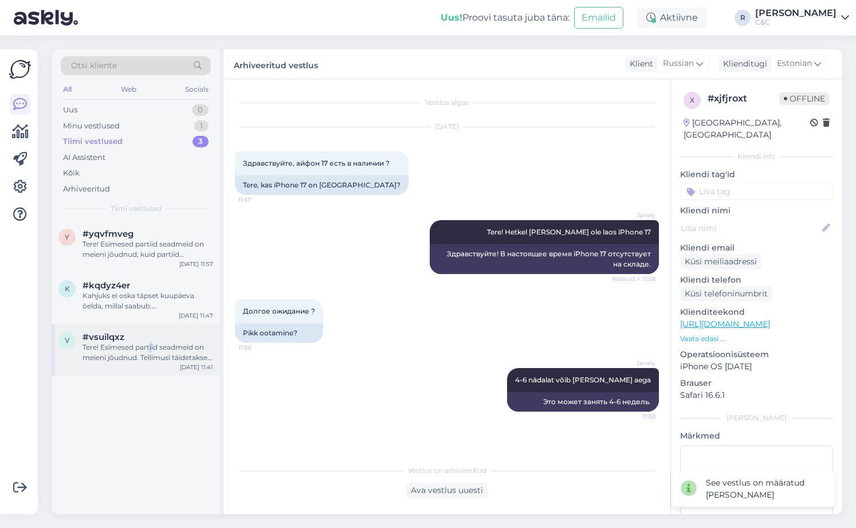
click at [152, 349] on div "Tere! Esimesed partiid seadmeid on meieni jõudnud. Tellimusi täidetakse virtuaa…" at bounding box center [148, 352] width 131 height 21
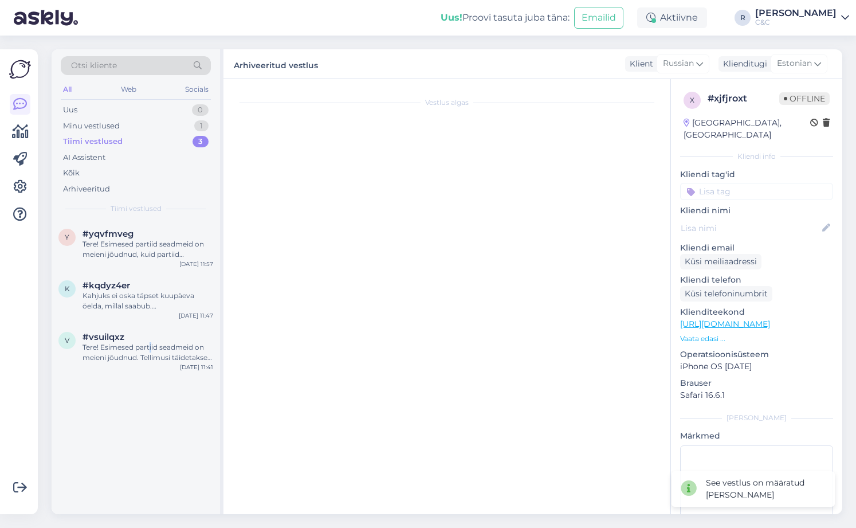
scroll to position [148, 0]
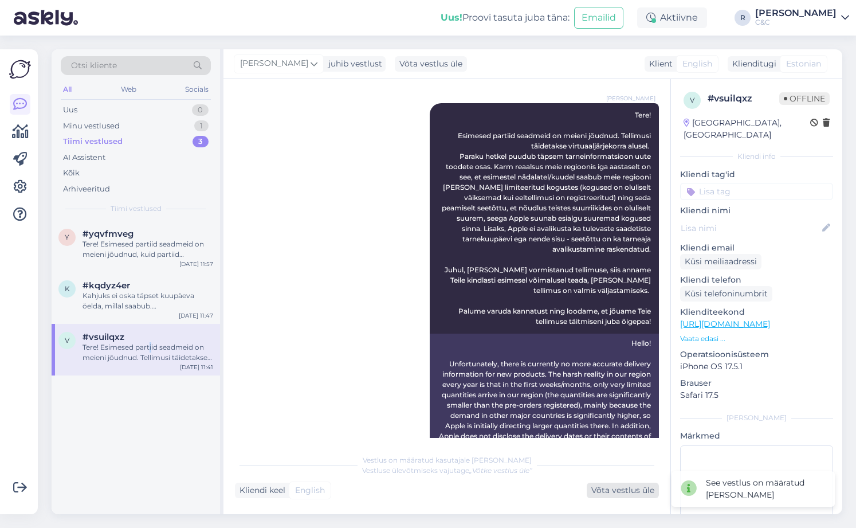
click at [605, 491] on div "Võta vestlus üle" at bounding box center [623, 490] width 72 height 15
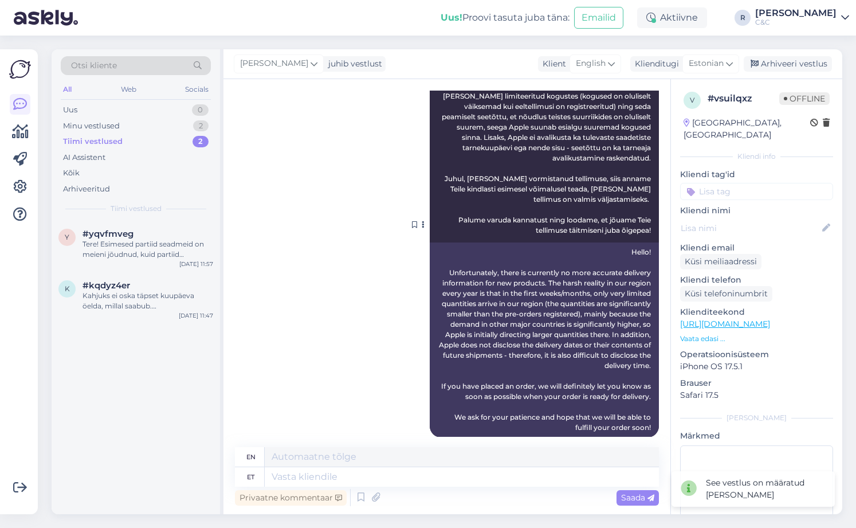
scroll to position [252, 0]
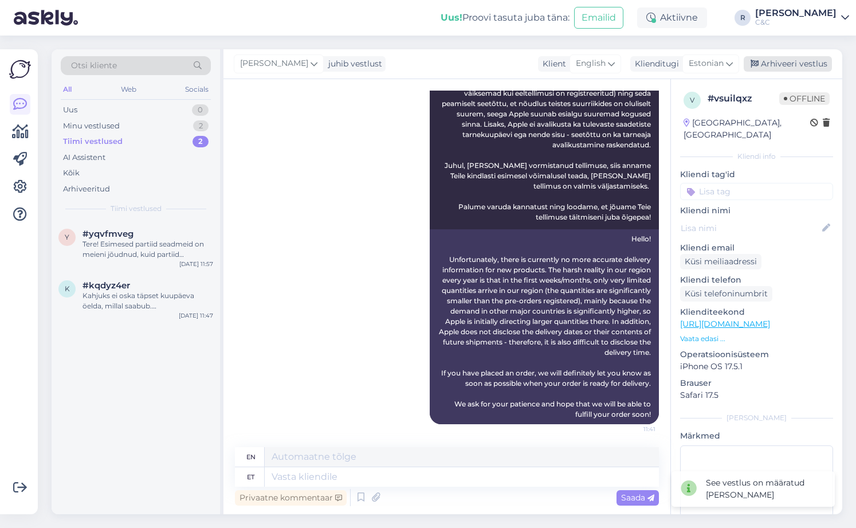
click at [782, 65] on div "Arhiveeri vestlus" at bounding box center [788, 63] width 88 height 15
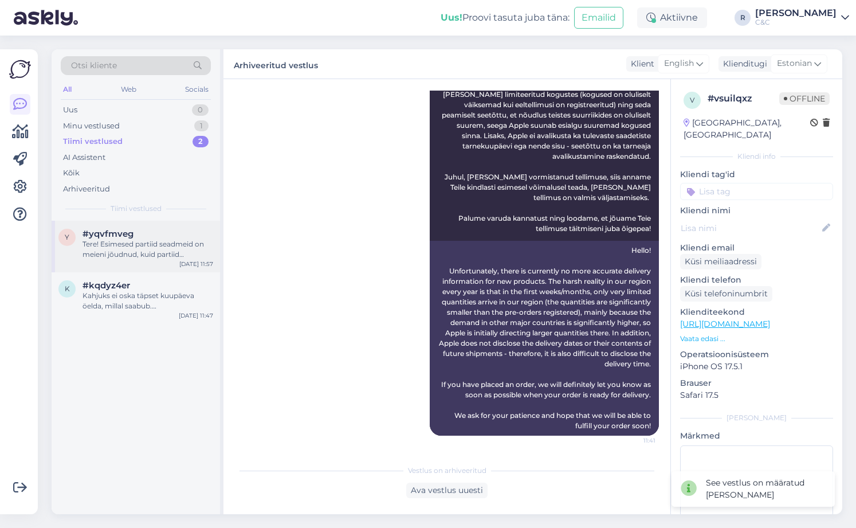
click at [131, 268] on div "y #yqvfmveg Tere! Esimesed partiid seadmeid on meieni jõudnud, kuid partiid sis…" at bounding box center [136, 247] width 169 height 52
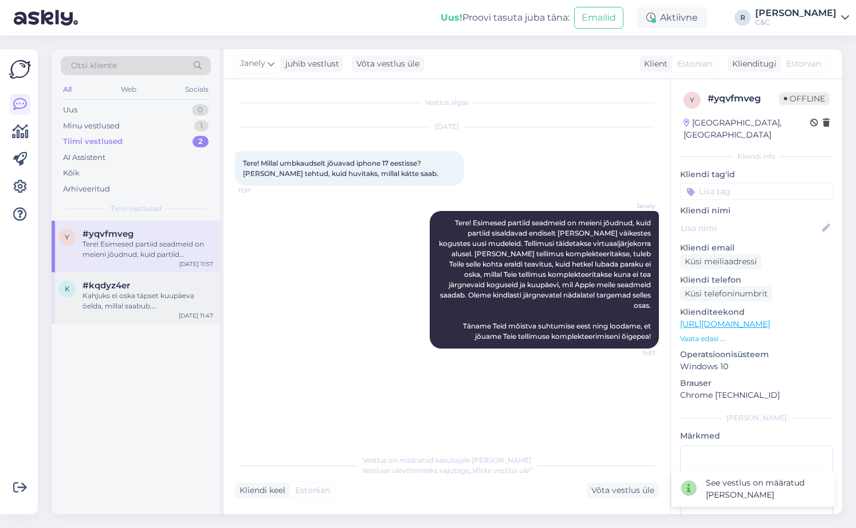
click at [122, 303] on div "Kahjuks ei oska täpset kuupäeva öelda, millal saabub. Kui Teie tellimus täideta…" at bounding box center [148, 301] width 131 height 21
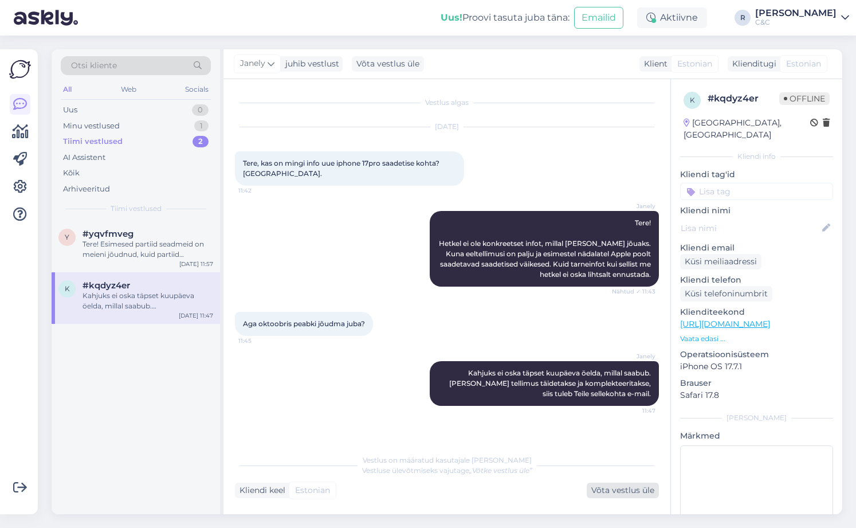
click at [630, 498] on div "Võta vestlus üle" at bounding box center [623, 490] width 72 height 15
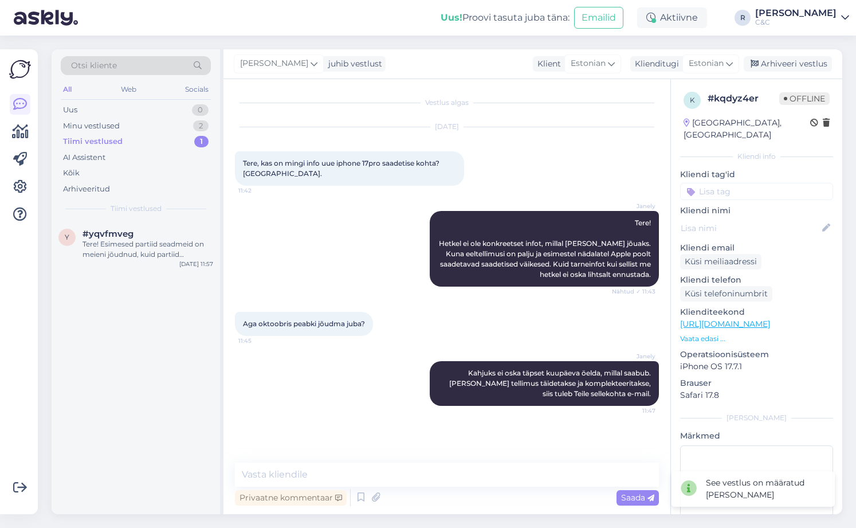
click at [626, 488] on div "Privaatne kommentaar Saada" at bounding box center [447, 498] width 424 height 22
click at [780, 64] on div "Arhiveeri vestlus" at bounding box center [788, 63] width 88 height 15
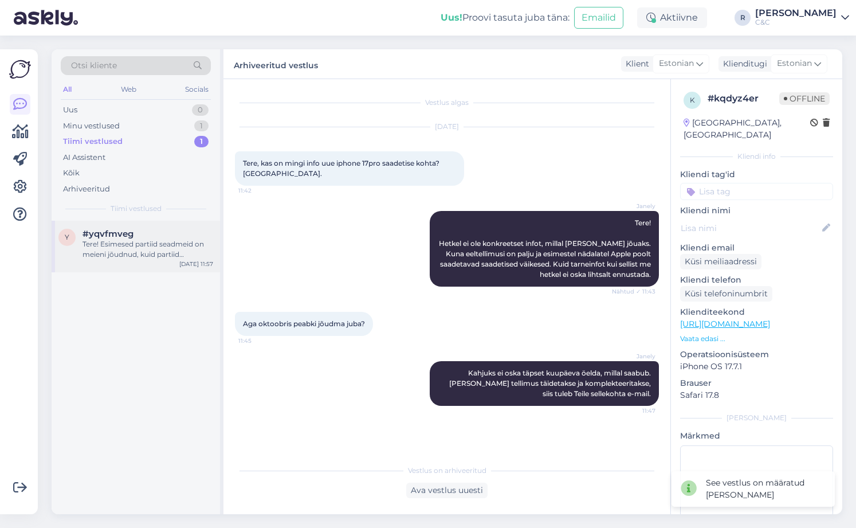
click at [147, 258] on div "Tere! Esimesed partiid seadmeid on meieni jõudnud, kuid partiid sisaldavad endi…" at bounding box center [148, 249] width 131 height 21
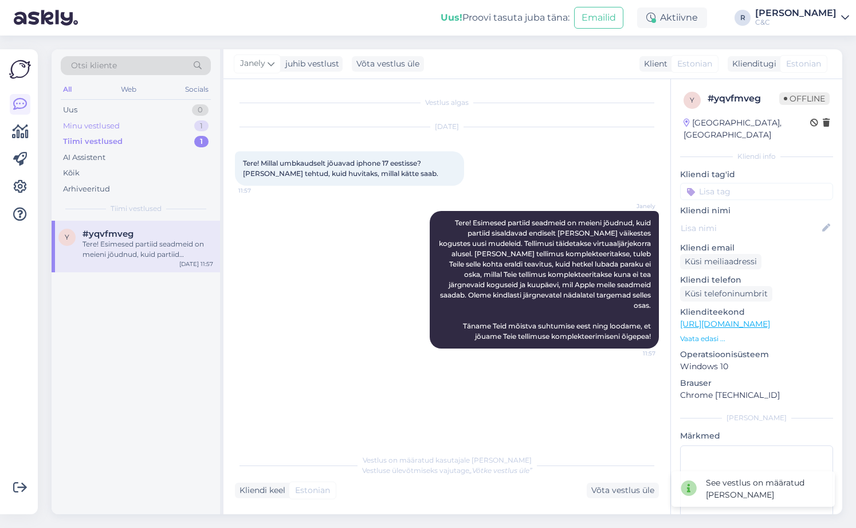
click at [167, 128] on div "Minu vestlused 1" at bounding box center [136, 126] width 150 height 16
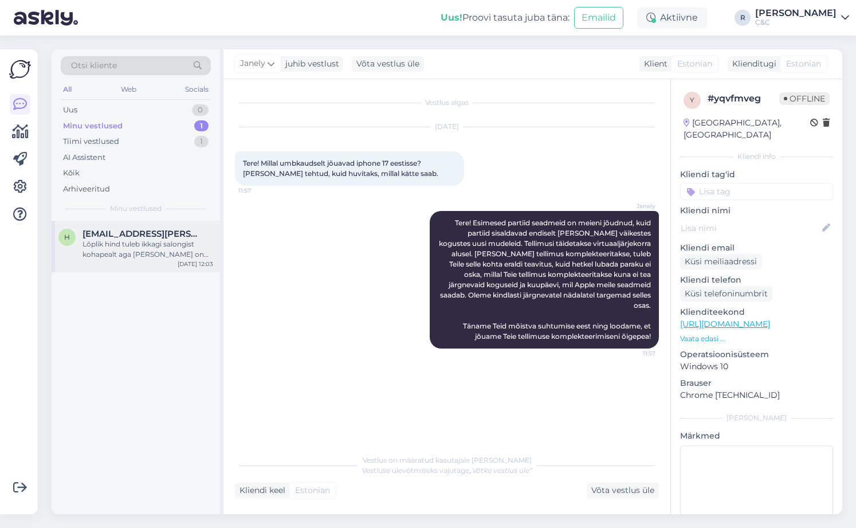
click at [127, 249] on div "Lõplik hind tuleb ikkagi salongist kohapealt aga kui kõik on korras ja toimiv, …" at bounding box center [148, 249] width 131 height 21
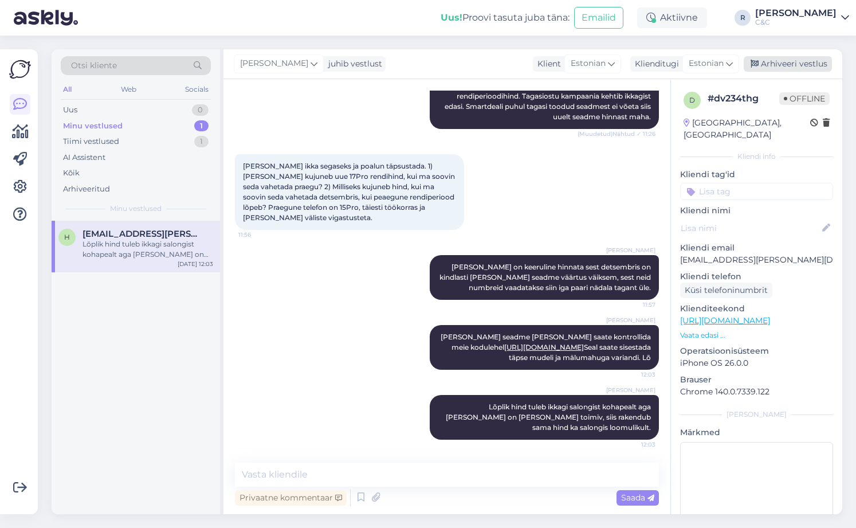
click at [805, 57] on div "Arhiveeri vestlus" at bounding box center [788, 63] width 88 height 15
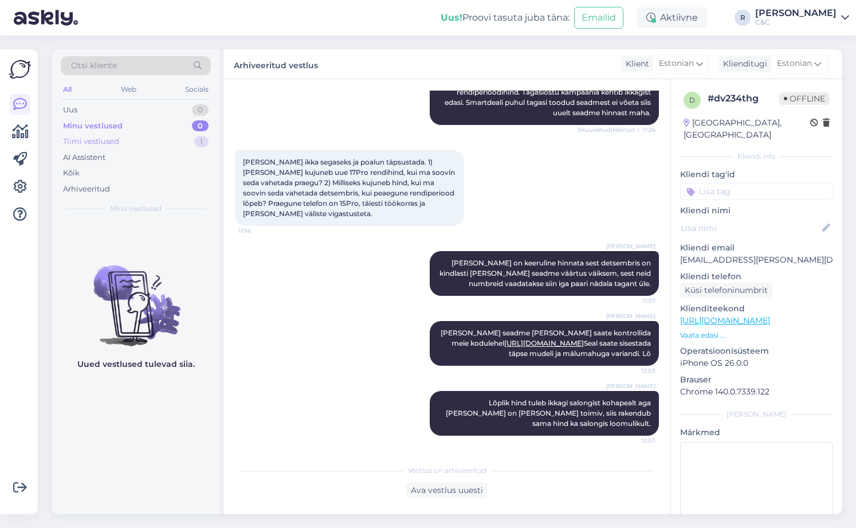
click at [173, 134] on div "Tiimi vestlused 1" at bounding box center [136, 142] width 150 height 16
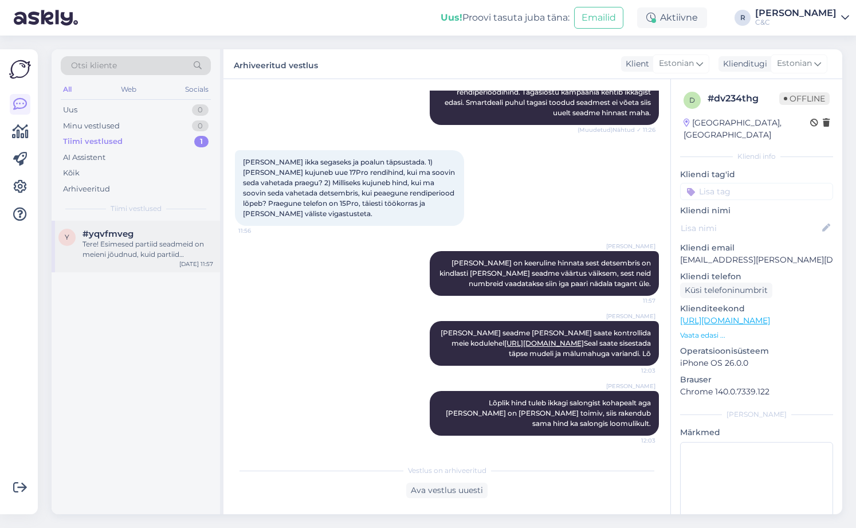
click at [164, 248] on div "Tere! Esimesed partiid seadmeid on meieni jõudnud, kuid partiid sisaldavad endi…" at bounding box center [148, 249] width 131 height 21
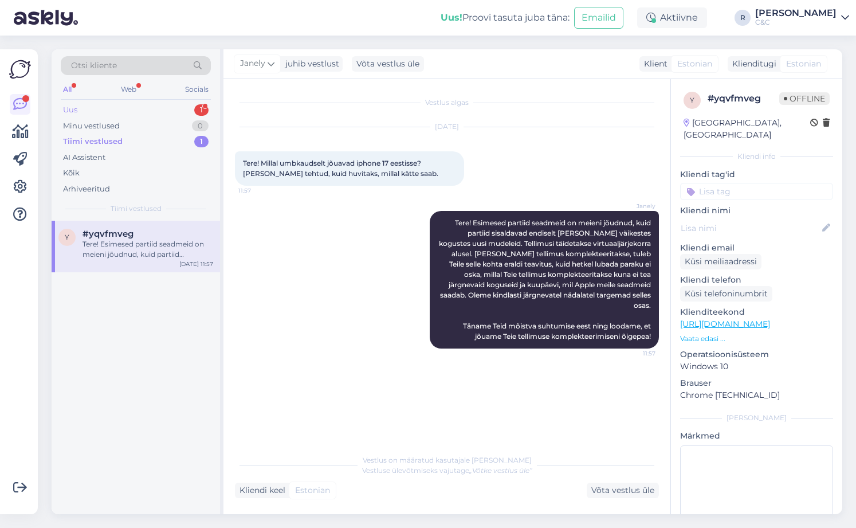
click at [163, 114] on div "Uus 1" at bounding box center [136, 110] width 150 height 16
click at [153, 237] on div "#yimuyq5z 1" at bounding box center [148, 234] width 131 height 10
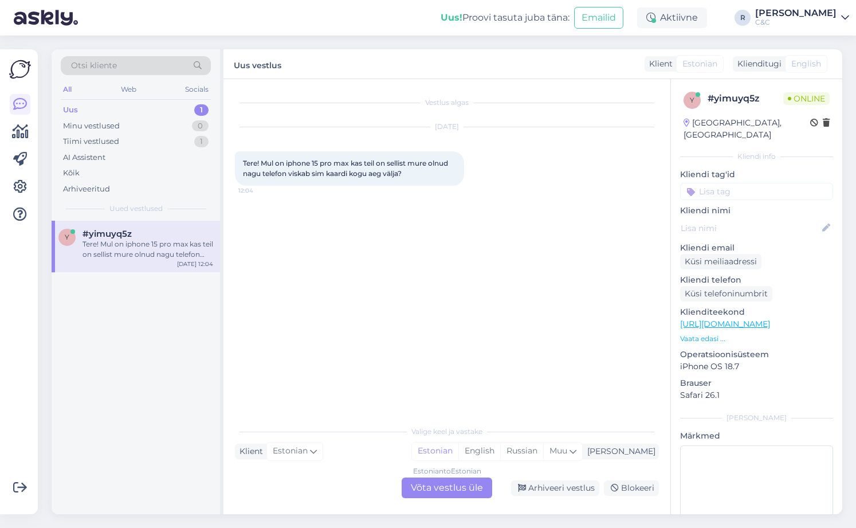
click at [465, 489] on div "Estonian to Estonian Võta vestlus üle" at bounding box center [447, 488] width 91 height 21
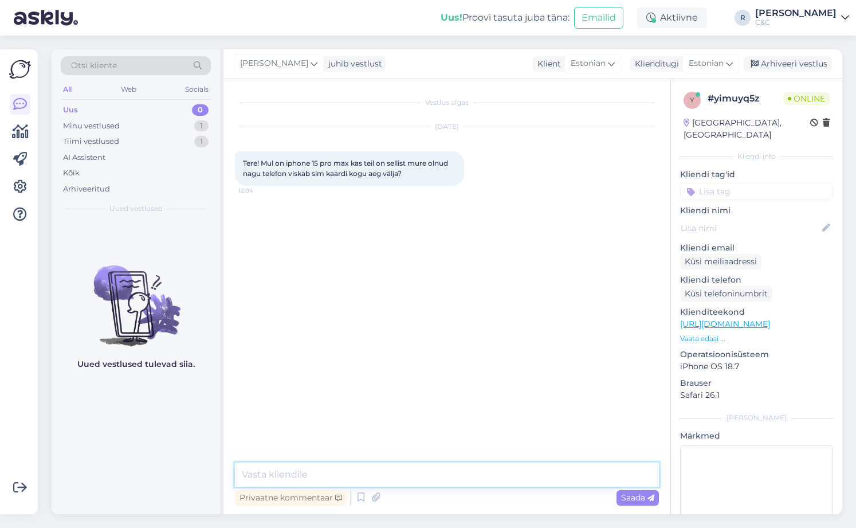
click at [438, 486] on textarea at bounding box center [447, 475] width 424 height 24
drag, startPoint x: 447, startPoint y: 466, endPoint x: 493, endPoint y: 473, distance: 46.9
click at [493, 473] on textarea "t" at bounding box center [447, 475] width 424 height 24
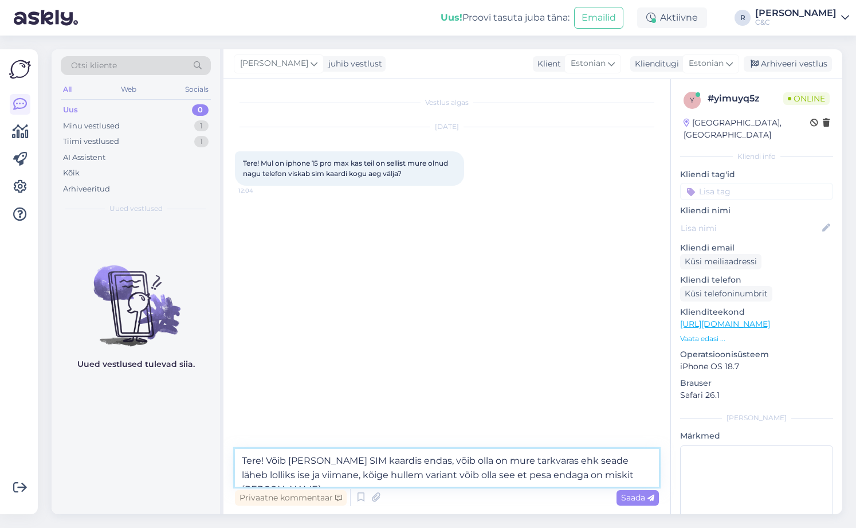
type textarea "Tere! Võib olla mure SIM kaardis endas, võib olla on mure tarkvaras ehk seade l…"
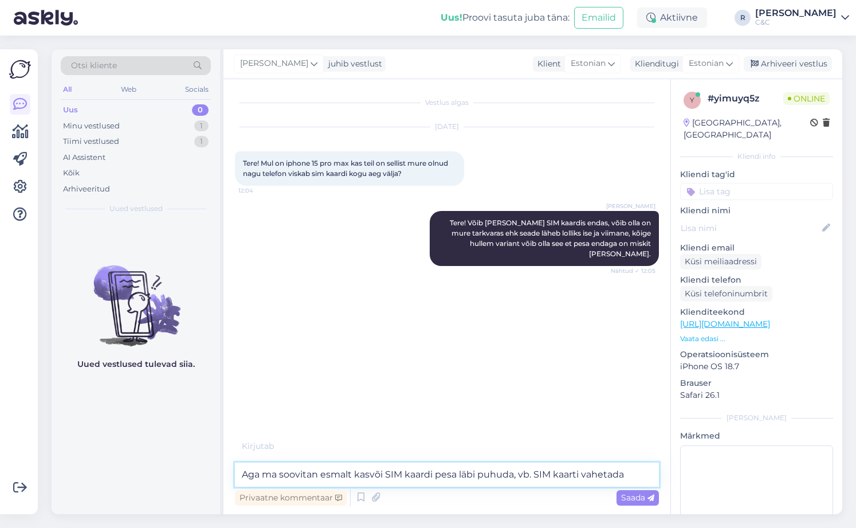
type textarea "Aga ma soovitan esmalt kasvõi SIM kaardi pesa läbi puhuda, vb. SIM kaarti vahet…"
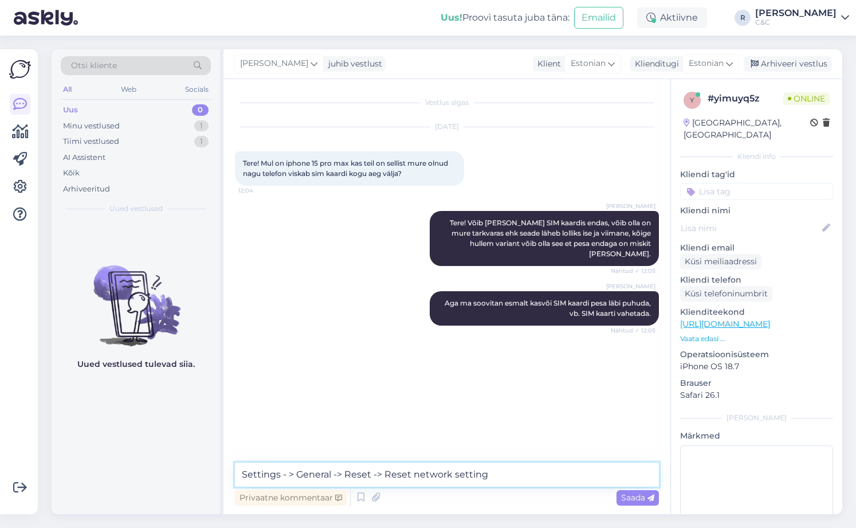
type textarea "Settings - > General -> Reset -> Reset network settings"
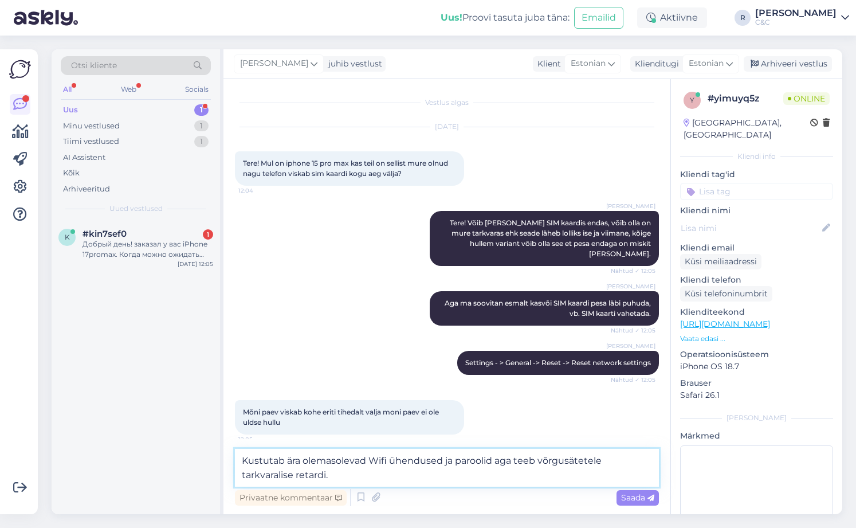
type textarea "Kustutab ära olemasolevad Wifi ühendused ja paroolid aga teeb võrgusätetele tar…"
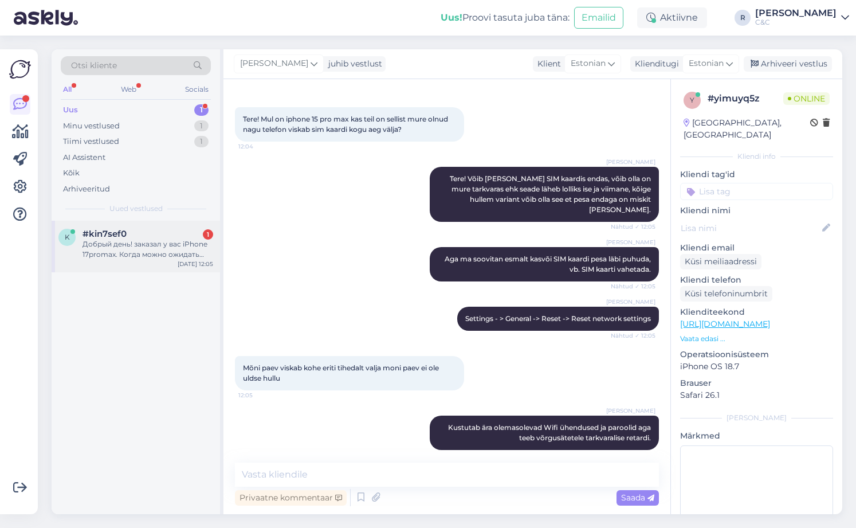
click at [158, 239] on div "#kin7sef0 1 Добрый день! заказал у вас iPhone 17promax. Когда можно ожидать тел…" at bounding box center [148, 244] width 131 height 31
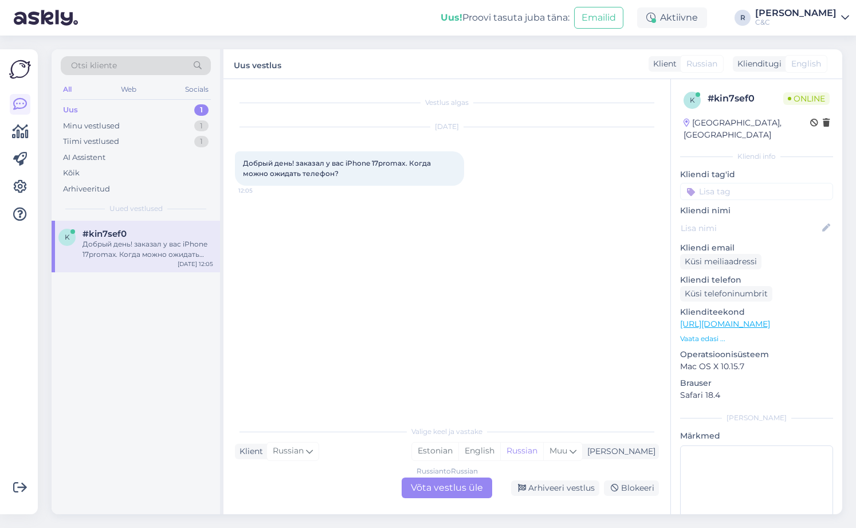
click at [453, 486] on div "Russian to Russian Võta vestlus üle" at bounding box center [447, 488] width 91 height 21
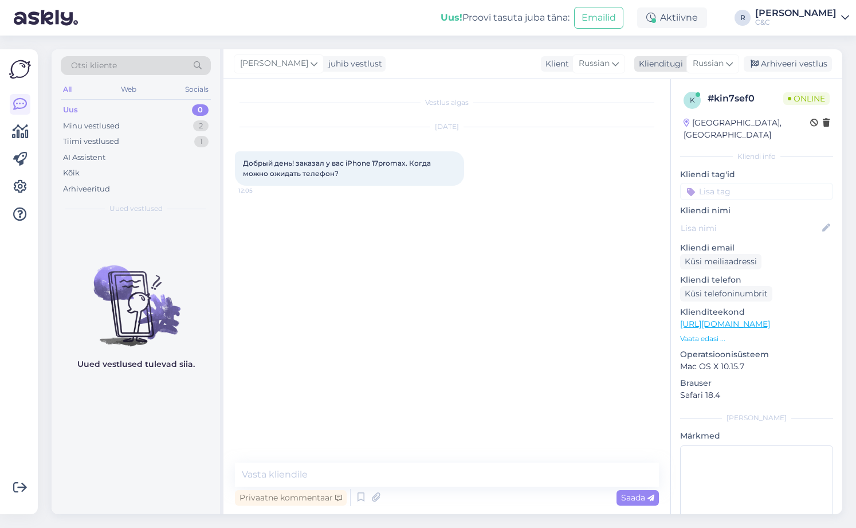
click at [716, 68] on span "Russian" at bounding box center [708, 63] width 31 height 13
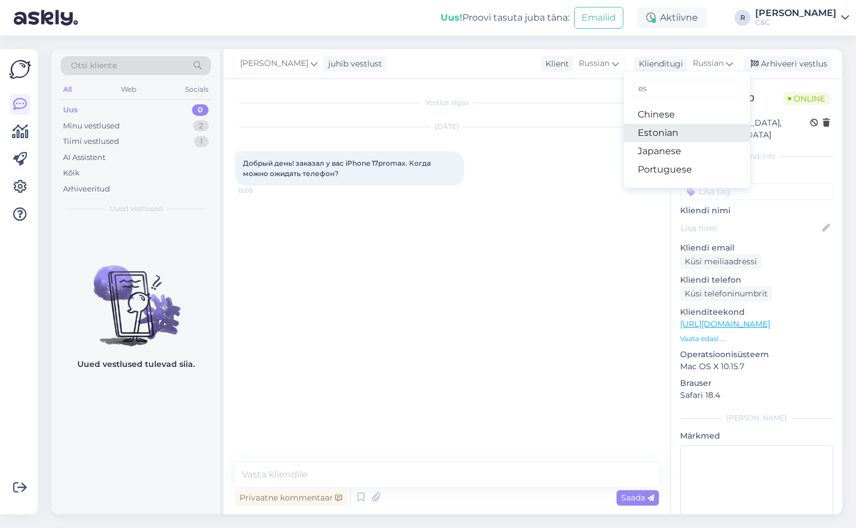
type input "es"
click at [675, 130] on link "Estonian" at bounding box center [687, 133] width 126 height 18
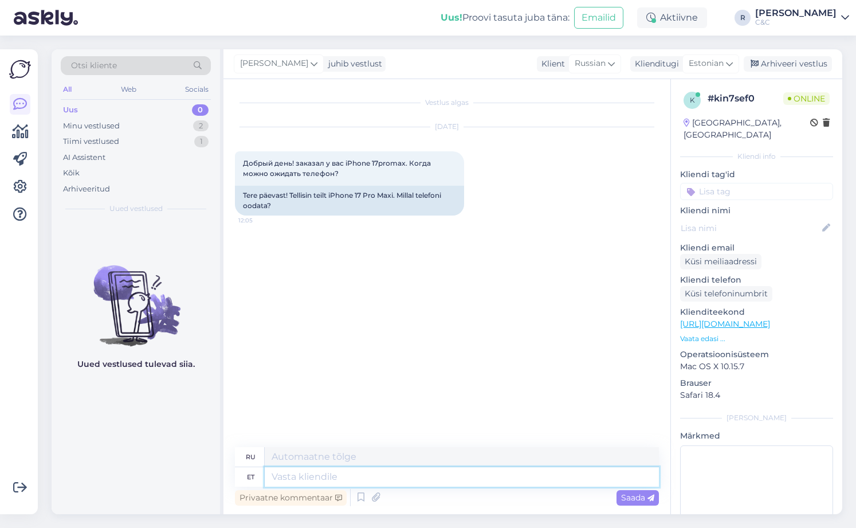
click at [336, 476] on textarea at bounding box center [462, 476] width 394 height 19
type textarea "Tere! H"
type textarea "Привет!"
type textarea "Tere! Hetkel võ"
type textarea "Привет! В настоящее время"
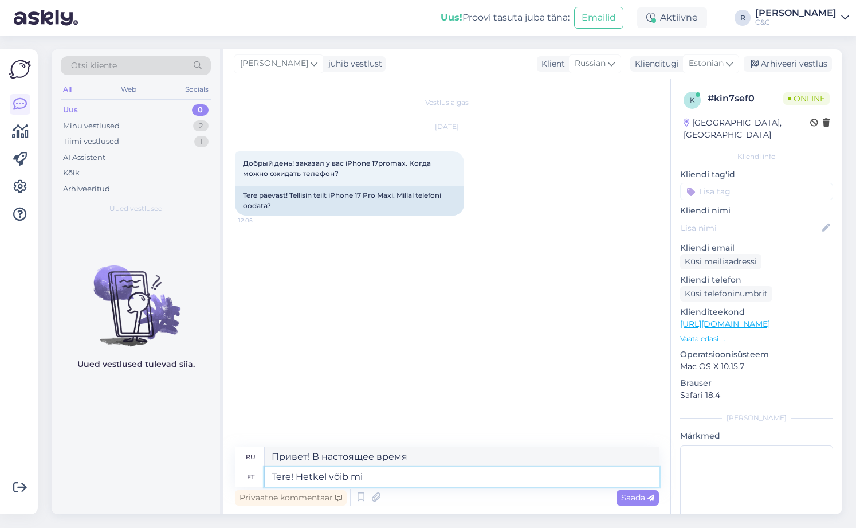
type textarea "Tere! Hetkel võib min"
type textarea "Здравствуйте! В настоящее время вы можете"
type textarea "Tere! Hetkel võib mina k"
type textarea "Здравствуйте! В данный момент я могу"
type textarea "Tere! Hetkel võib minna ku"
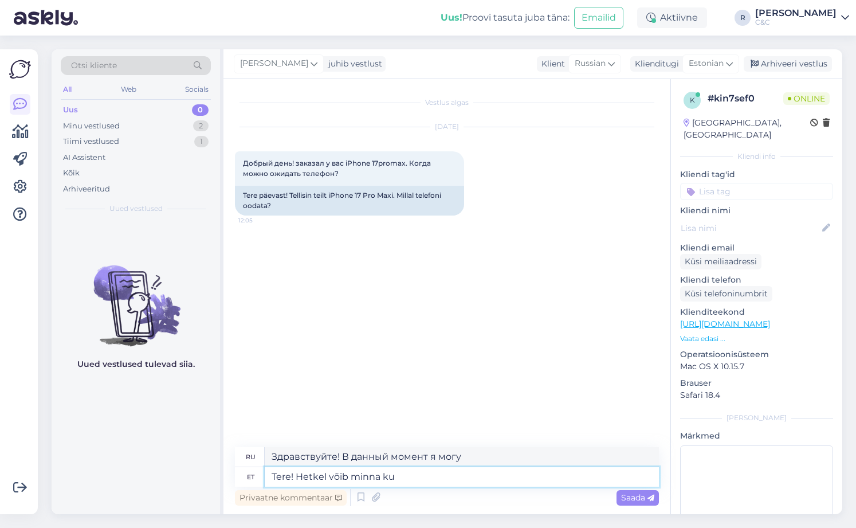
type textarea "Привет! Можешь идти."
type textarea "Tere! Hetkel võib minna kuni 8 n"
type textarea "Привет! Сейчас вы можете увеличить до 8"
type textarea "Tere! Hetkel võib minna kuni 8 nädalat."
type textarea "Здравствуйте! В настоящее время это может занять до 8 недель."
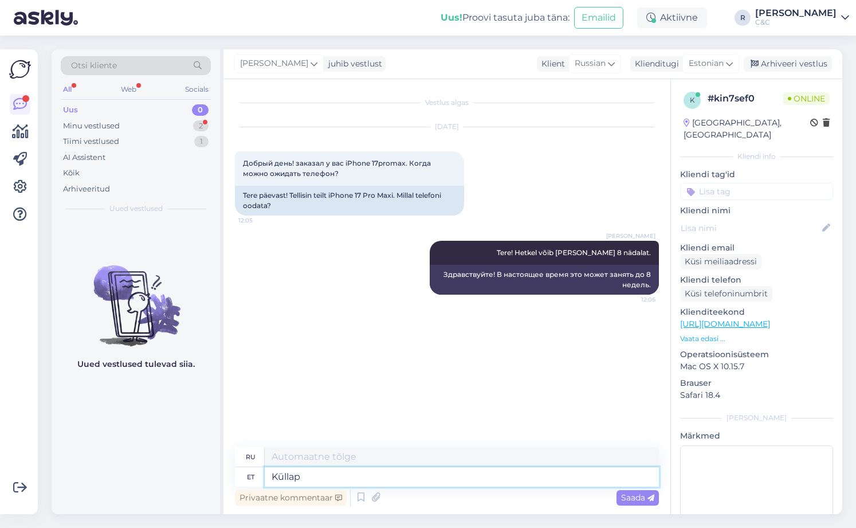
type textarea "Küllap j"
type textarea "Вероятно"
type textarea "Küllap jõuab ik"
type textarea "Я думаю, что это произойдет."
type textarea "Küllap jõuab ikka k"
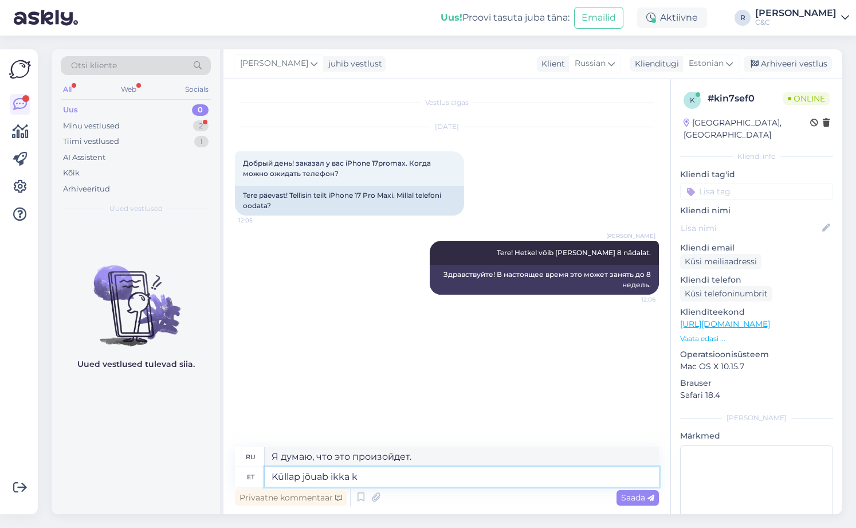
type textarea "Думаю, он еще придет."
type textarea "Küllap jõuab ikka kiiremini aga"
type textarea "Вероятно, он прибудет быстрее."
type textarea "Küllap jõuab ikka kiiremini aga sell"
type textarea "Хотя, вероятно, он придет быстрее."
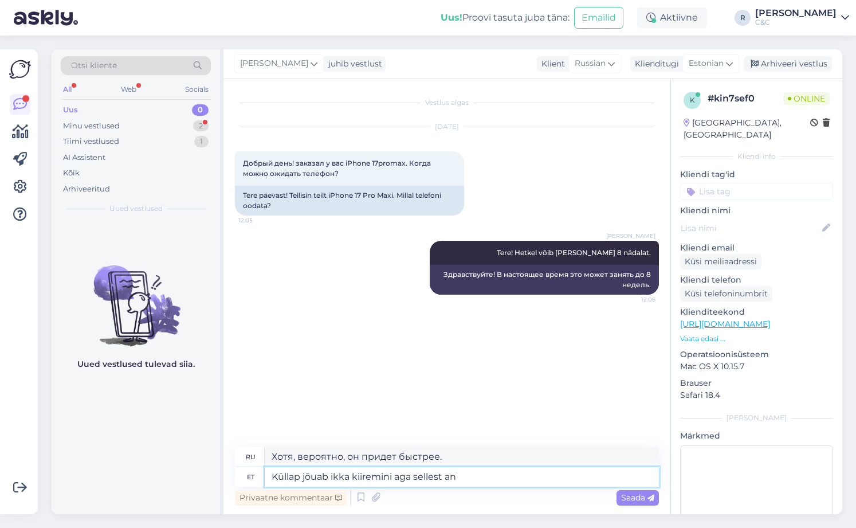
type textarea "Küllap jõuab ikka kiiremini aga sellest ann"
type textarea "Хотя, вероятно, он прибудет быстрее."
type textarea "Küllap jõuab ikka kiiremini aga sellest anname tei"
type textarea "Вероятно, он придет быстрее, но мы попробуем."
type textarea "Küllap jõuab ikka kiiremini aga sellest anname teiel"
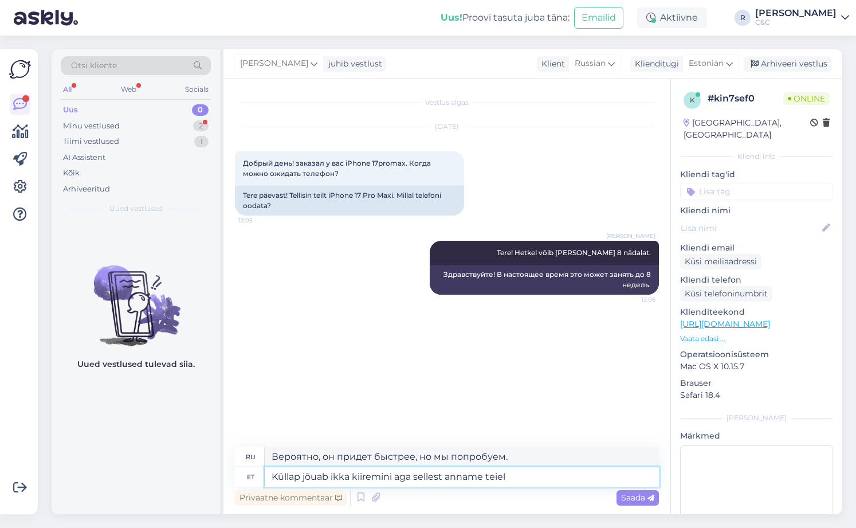
type textarea "Вероятно, посылка придет быстрее, но мы гарантируем это."
type textarea "Küllap jõuab ikka kiiremini aga sellest anname teile e-kirjaga tea"
type textarea "Вероятно, он придет быстрее, но мы сообщим вам по электронной почте."
type textarea "Küllap jõuab ikka kiiremini aga sellest anname teile e-kirjaga teada, kui"
type textarea "Вероятно, посылка придет быстрее, но если это произойдет, мы сообщим вам по эле…"
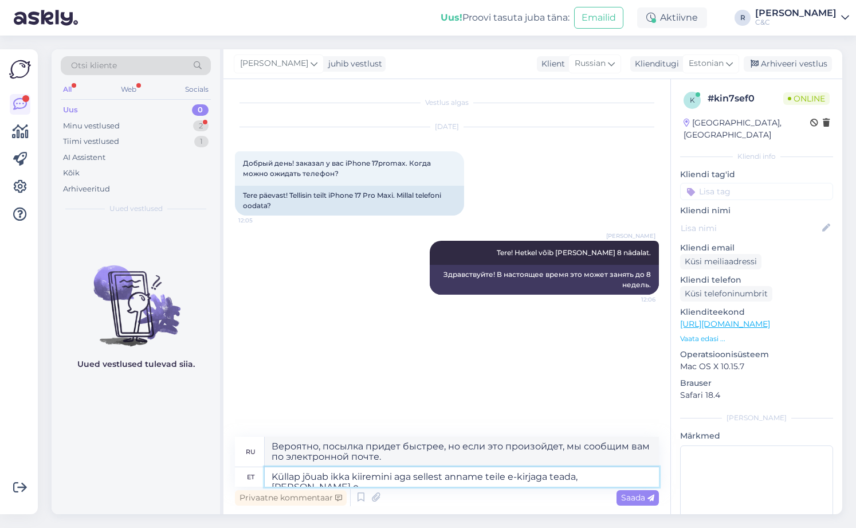
type textarea "Küllap jõuab ikka kiiremini aga sellest anname teile e-kirjaga teada, kui seade…"
type textarea "Вероятно, он прибудет быстрее, но мы сообщим вам по электронной почте, когда ус…"
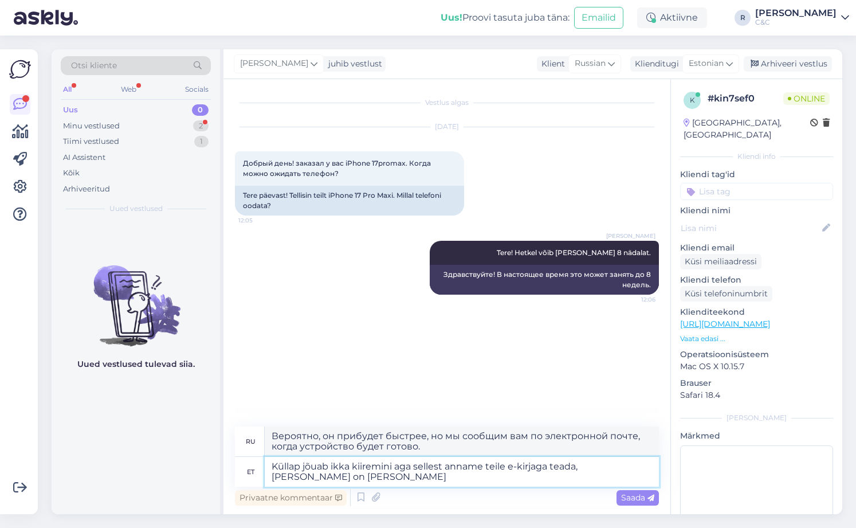
type textarea "Küllap jõuab ikka kiiremini aga sellest anname teile e-kirjaga teada, kui seade…"
type textarea "Вероятно, он прибудет быстрее, но мы сообщим вам по электронной почте, когда ус…"
type textarea "Küllap jõuab ikka kiiremini aga sellest anname teile e-kirjaga teada, kui seade…"
type textarea "Вероятно, он прибудет быстрее, но мы сообщим вам по электронной почте, когда ус…"
type textarea "Küllap jõuab ikka kiiremini aga sellest anname teile e-kirjaga teada, kui seade…"
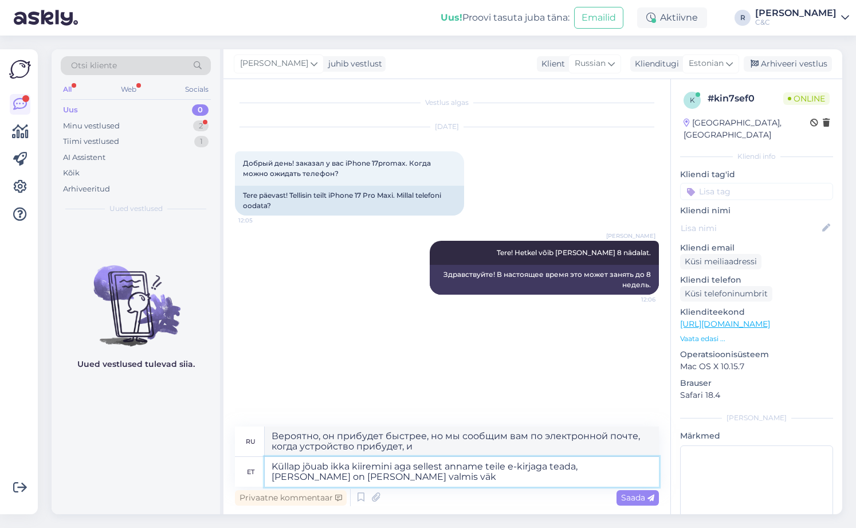
type textarea "Вероятно, он прибудет быстрее, но мы сообщим вам по электронной почте, когда ус…"
type textarea "Küllap jõuab ikka kiiremini aga sellest anname teile e-kirjaga teada, kui seade…"
type textarea "Вероятно, он прибудет быстрее, но мы сообщим вам по электронной почте, когда ус…"
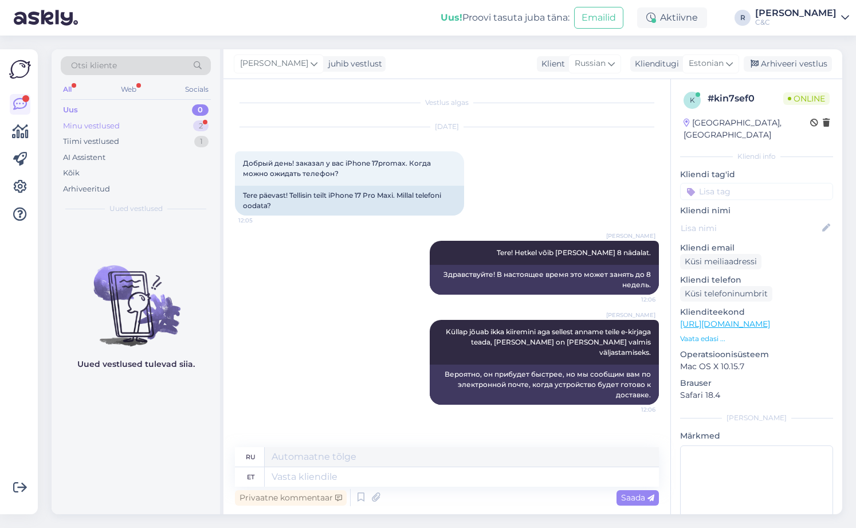
click at [162, 122] on div "Minu vestlused 2" at bounding box center [136, 126] width 150 height 16
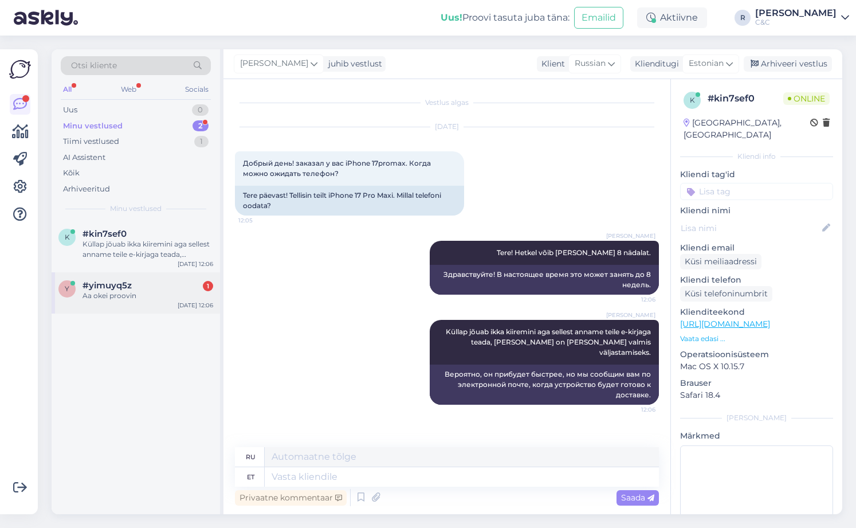
click at [136, 292] on div "Aa okei proovin" at bounding box center [148, 296] width 131 height 10
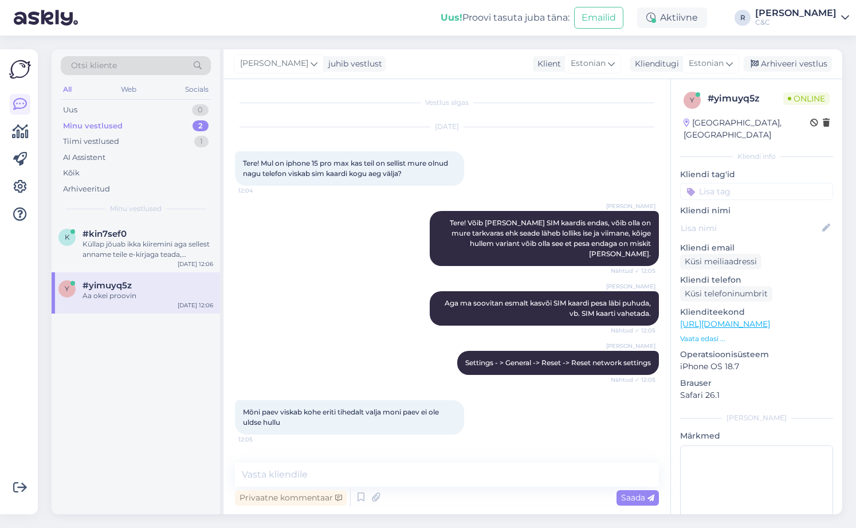
scroll to position [93, 0]
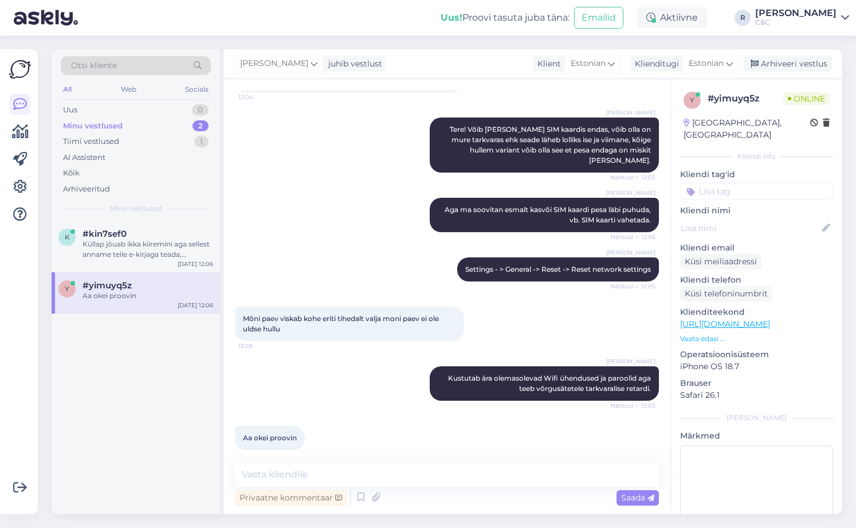
click at [526, 494] on div "Privaatne kommentaar Saada" at bounding box center [447, 498] width 424 height 22
click at [525, 487] on div "Privaatne kommentaar Saada" at bounding box center [447, 498] width 424 height 22
click at [522, 483] on textarea at bounding box center [447, 475] width 424 height 24
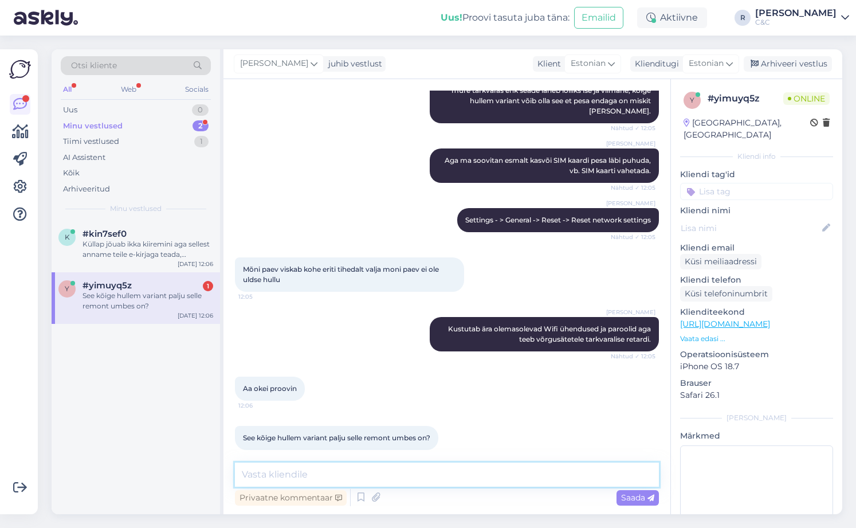
type textarea "k"
type textarea "Teeme n"
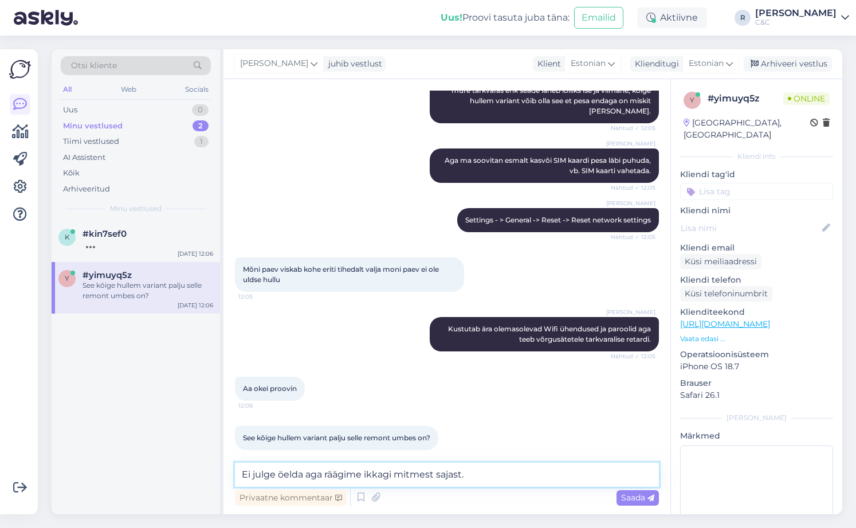
type textarea "Ei julge öelda aga räägime ikkagi mitmest sajast."
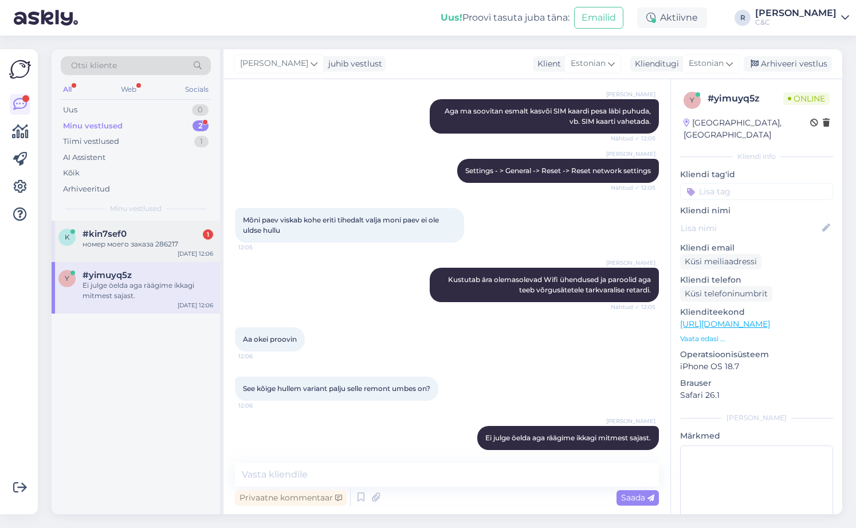
click at [99, 232] on div "k #kin7sef0 1 номер моего заказа 286217 Sep 29 12:06" at bounding box center [136, 241] width 169 height 41
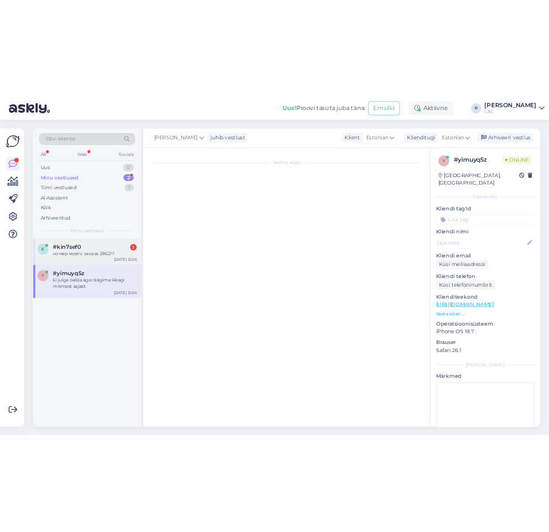
scroll to position [39, 0]
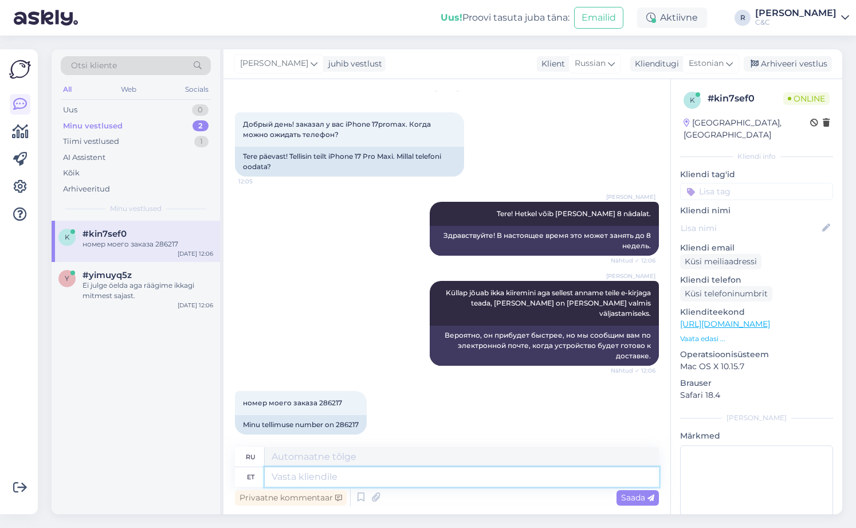
click at [358, 483] on textarea at bounding box center [462, 476] width 394 height 19
click at [373, 479] on textarea at bounding box center [462, 476] width 394 height 19
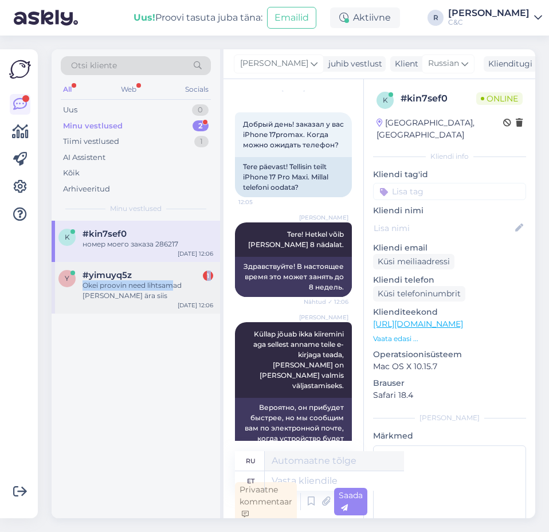
click at [171, 280] on div "y #yimuyq5z 1 Okei proovin need lihtsamad asjad enne ära siis Sep 29 12:06" at bounding box center [136, 288] width 169 height 52
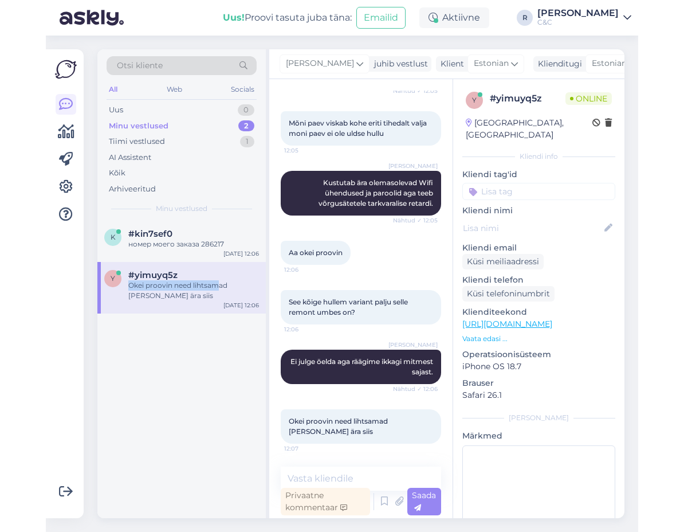
scroll to position [0, 0]
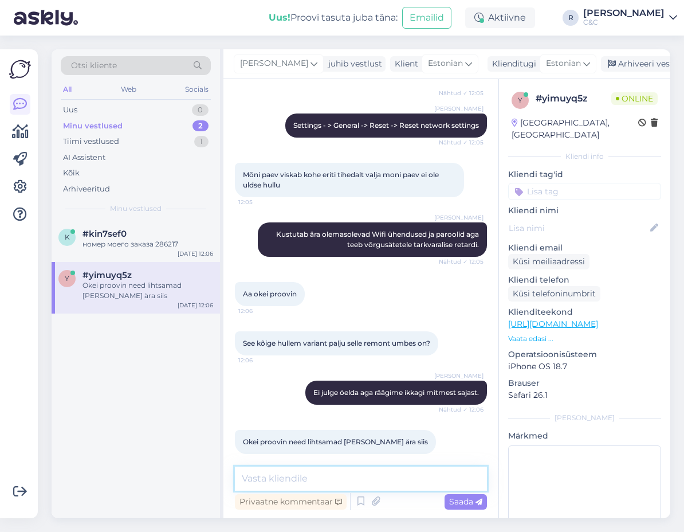
click at [326, 468] on textarea at bounding box center [361, 479] width 252 height 24
type textarea "Täpselt"
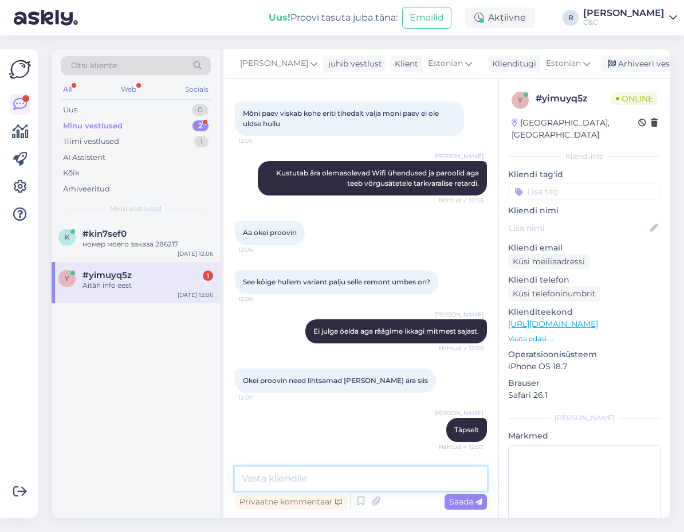
scroll to position [336, 0]
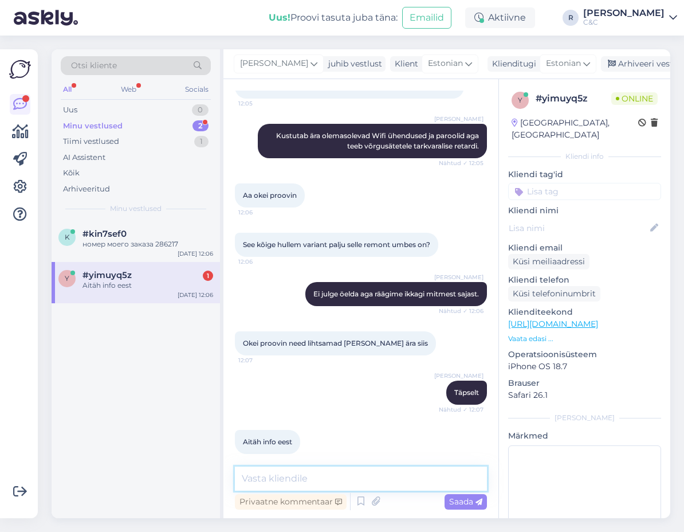
click at [305, 475] on textarea at bounding box center [361, 479] width 252 height 24
type textarea "Ikka, loodame et aitab. Kõike head!"
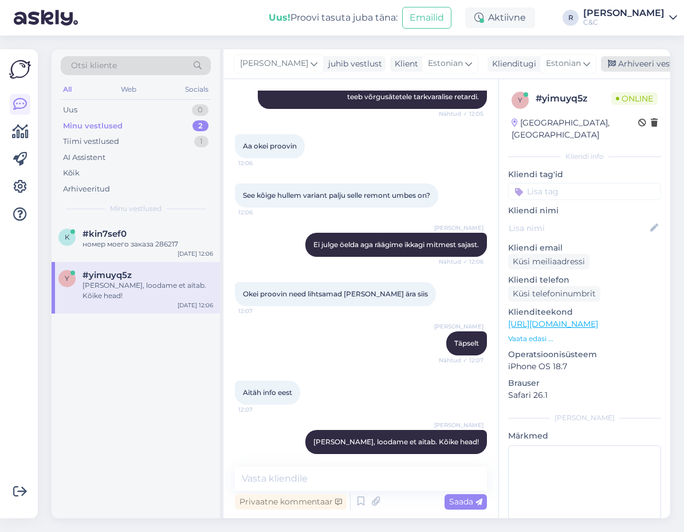
click at [623, 62] on div "Arhiveeri vestlus" at bounding box center [645, 63] width 88 height 15
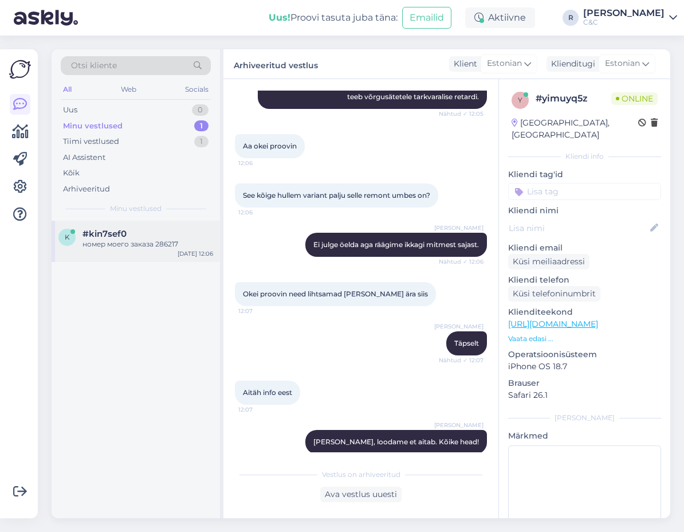
click at [147, 247] on div "номер моего заказа 286217" at bounding box center [148, 244] width 131 height 10
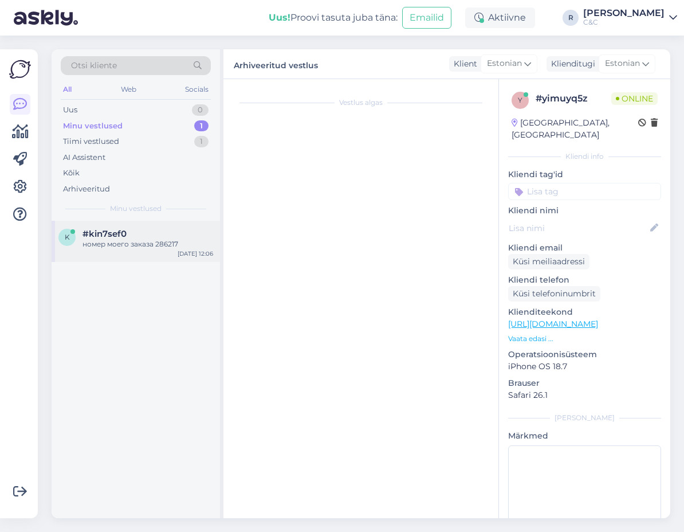
scroll to position [35, 0]
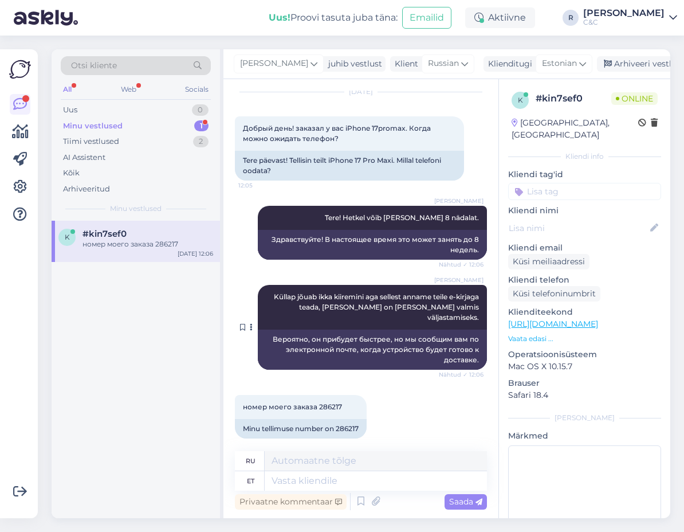
click at [302, 333] on div "Вероятно, он прибудет быстрее, но мы сообщим вам по электронной почте, когда ус…" at bounding box center [372, 350] width 229 height 40
click at [600, 61] on div "Arhiveeri vestlus" at bounding box center [641, 63] width 88 height 15
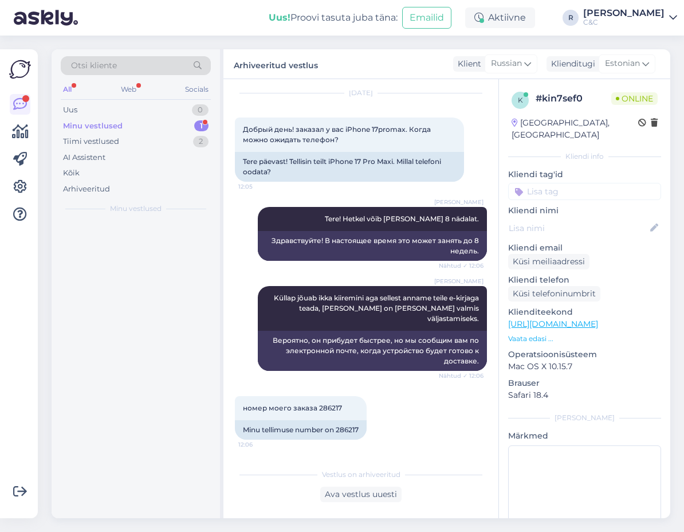
scroll to position [24, 0]
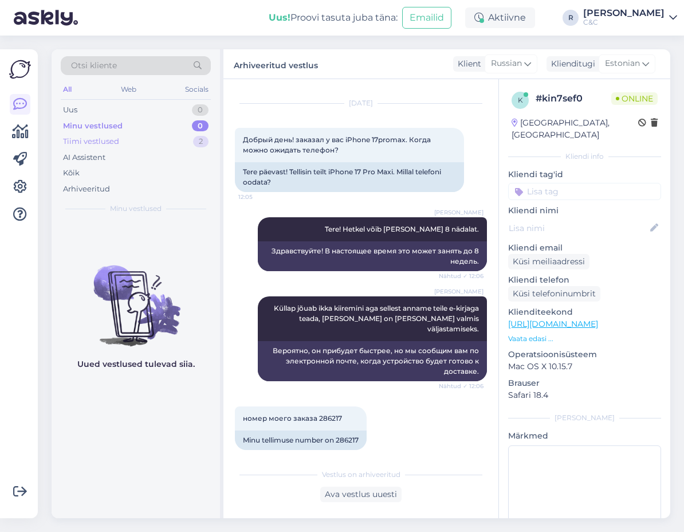
click at [169, 148] on div "Tiimi vestlused 2" at bounding box center [136, 142] width 150 height 16
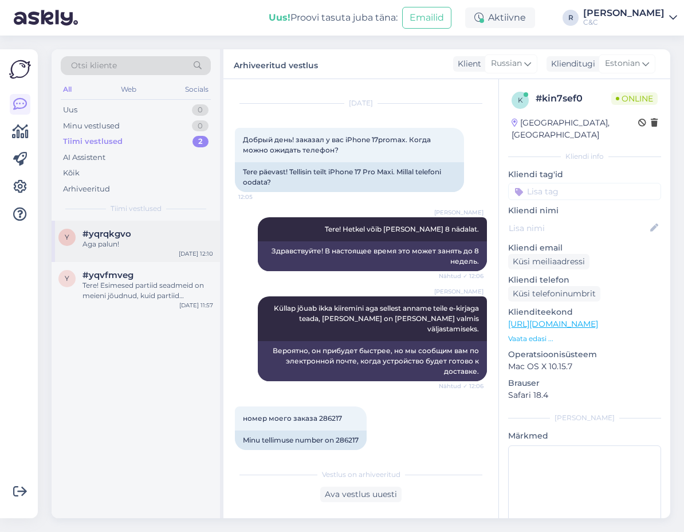
click at [140, 246] on div "Aga palun!" at bounding box center [148, 244] width 131 height 10
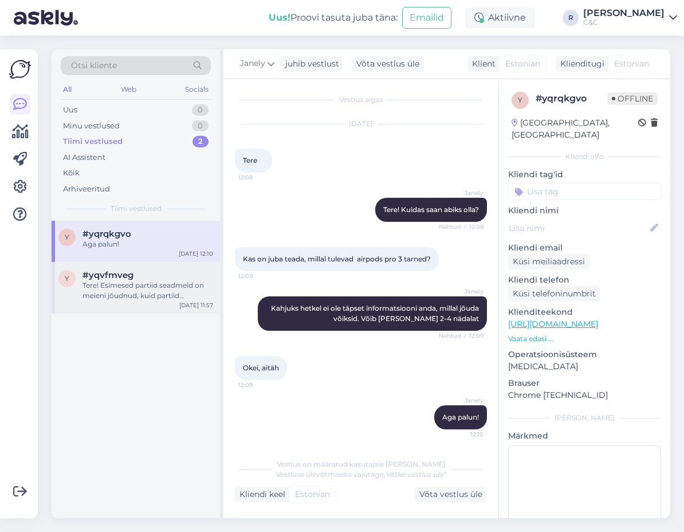
click at [154, 288] on div "Tere! Esimesed partiid seadmeid on meieni jõudnud, kuid partiid sisaldavad endi…" at bounding box center [148, 290] width 131 height 21
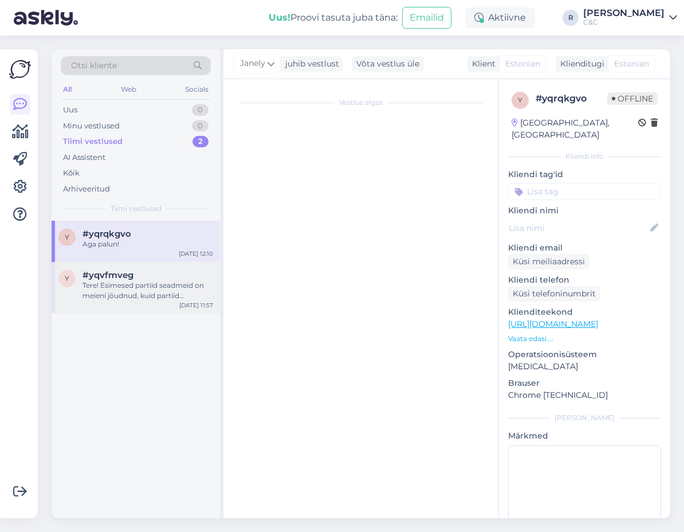
scroll to position [0, 0]
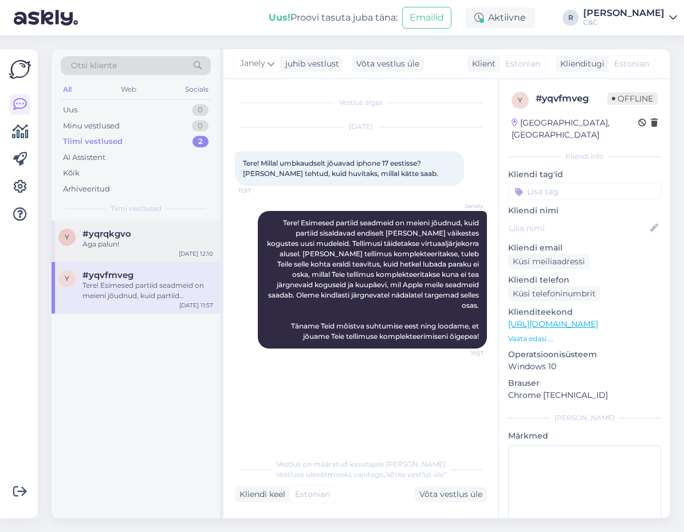
click at [155, 256] on div "y #yqrqkgvo Aga palun! Sep 29 12:10" at bounding box center [136, 241] width 169 height 41
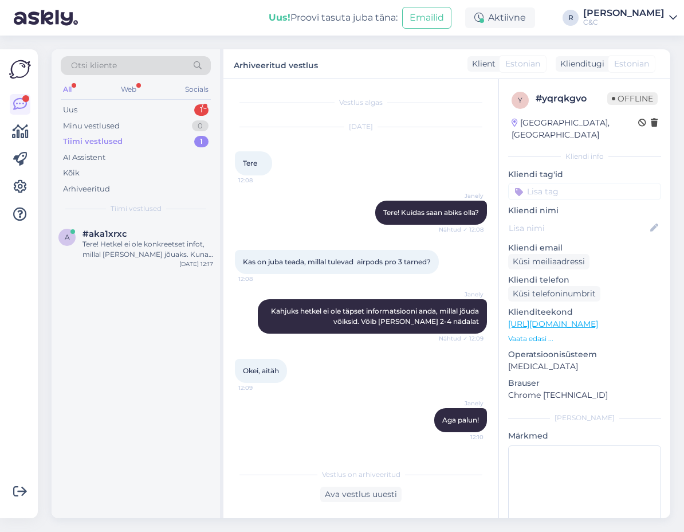
click at [49, 245] on div "Otsi kliente All Web Socials Uus 1 Minu vestlused 0 Tiimi vestlused 1 AI Assist…" at bounding box center [365, 284] width 640 height 496
click at [154, 104] on div "Uus 1" at bounding box center [136, 110] width 150 height 16
click at [137, 246] on div "Nii et teie reklaamkirjas toodud hind ei tähenda midagi ja lõpliku otsuse teeb …" at bounding box center [148, 249] width 131 height 21
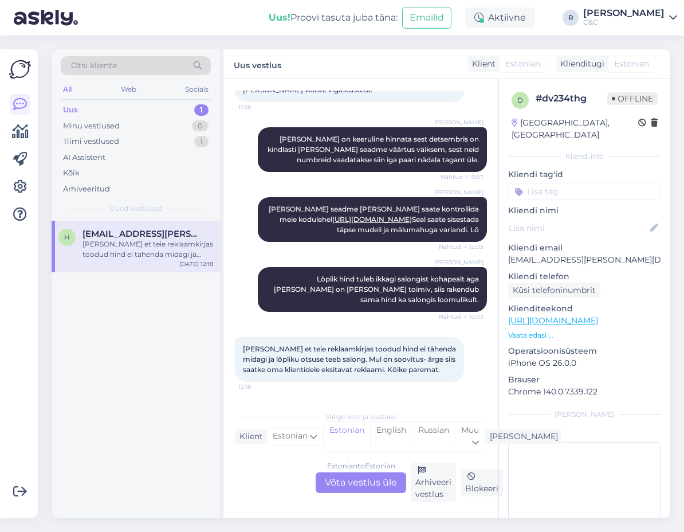
click at [354, 482] on div "Estonian to Estonian Võta vestlus üle" at bounding box center [361, 482] width 91 height 21
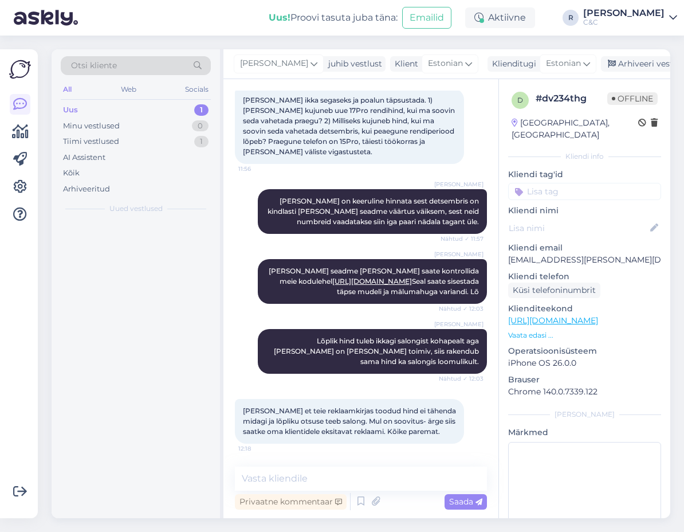
scroll to position [468, 0]
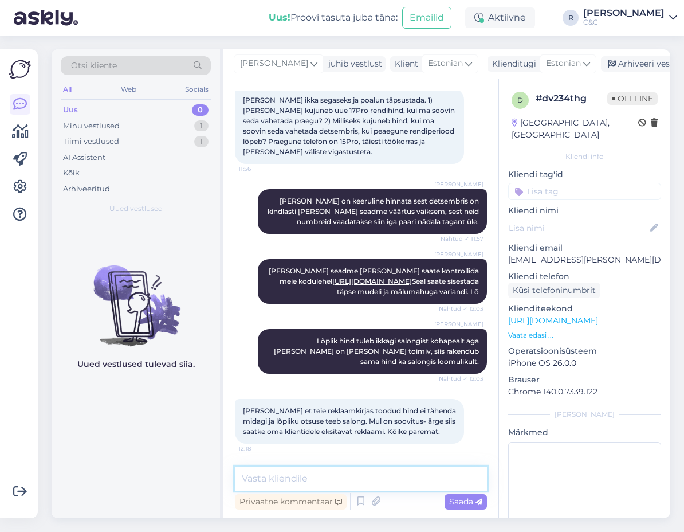
click at [338, 478] on textarea at bounding box center [361, 479] width 252 height 24
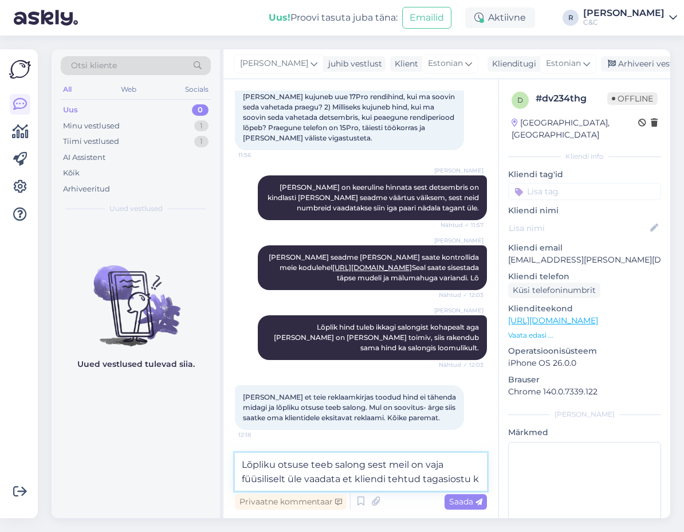
scroll to position [496, 0]
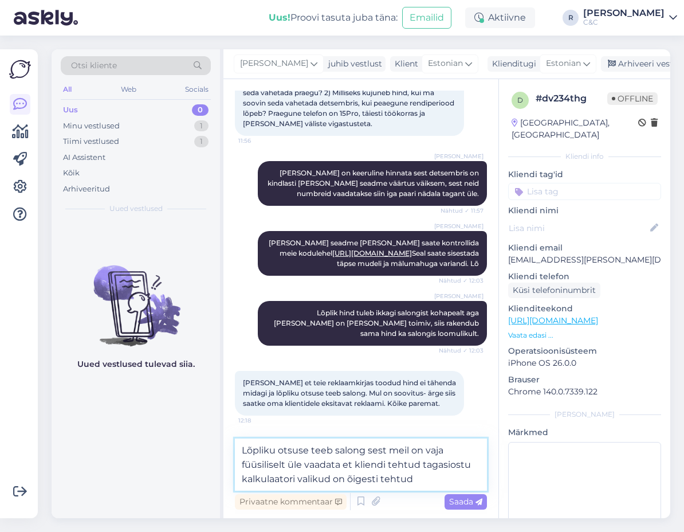
type textarea "Lõpliku otsuse teeb salong sest meil on vaja füüsiliselt üle vaadata et kliendi…"
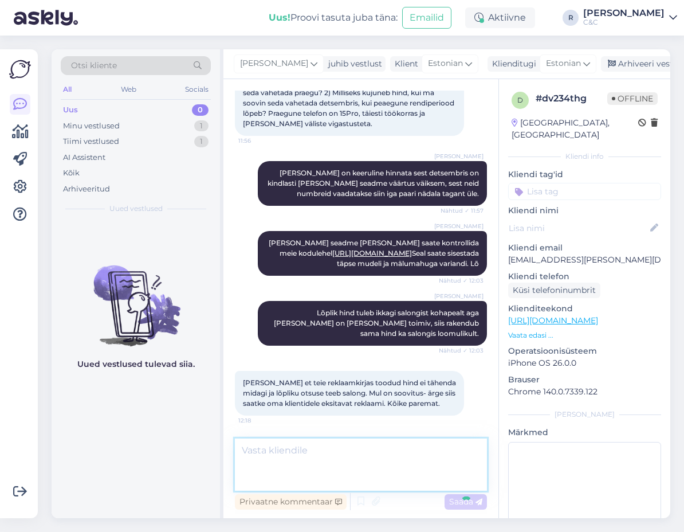
scroll to position [538, 0]
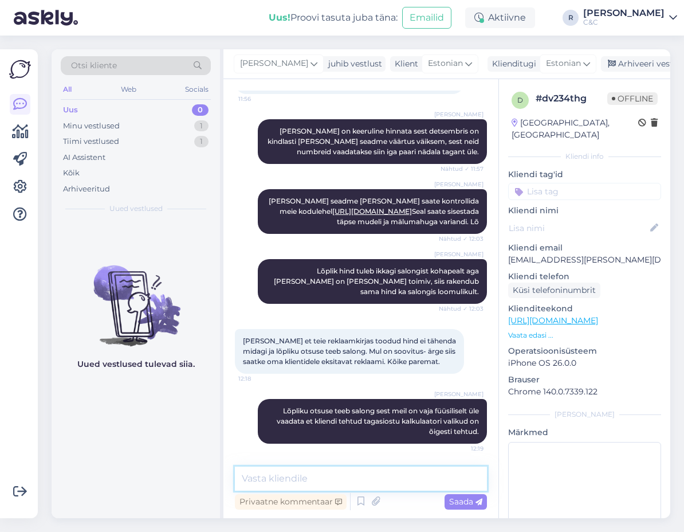
paste textarea "Näidispakkumine 866 € kehtib iPhone 17 Pro 256GB ostmiseks juhul, kui klient ta…"
type textarea "Näidispakkumine 866 € kehtib iPhone 17 Pro 256GB ostmiseks juhul, kui klient ta…"
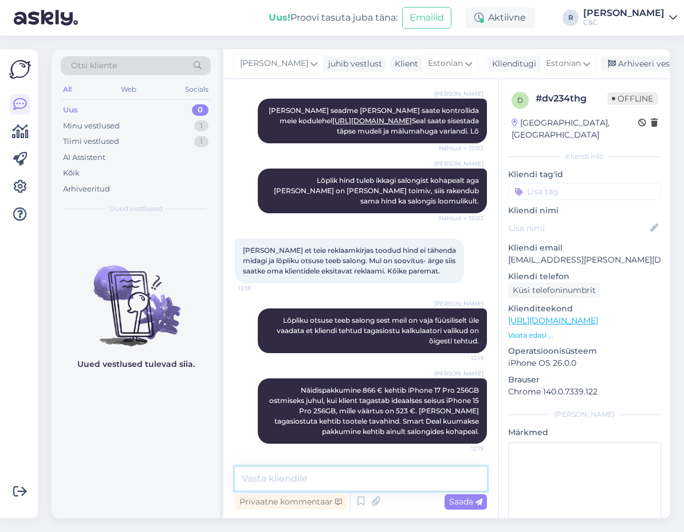
scroll to position [649, 0]
click at [601, 66] on div "Arhiveeri vestlus" at bounding box center [645, 63] width 88 height 15
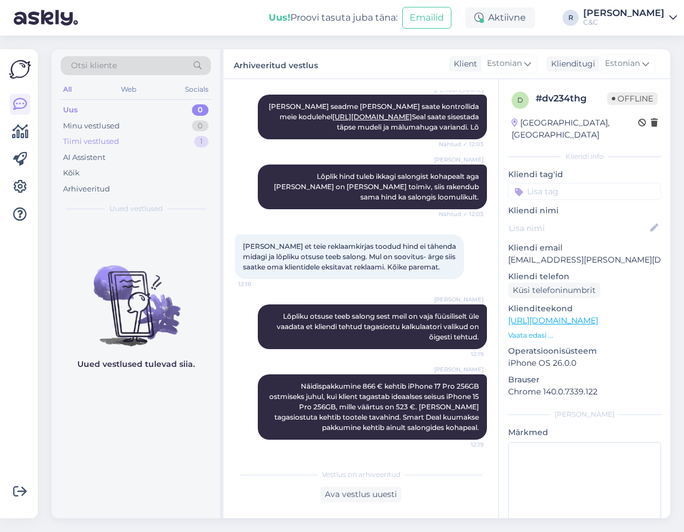
click at [187, 138] on div "Tiimi vestlused 1" at bounding box center [136, 142] width 150 height 16
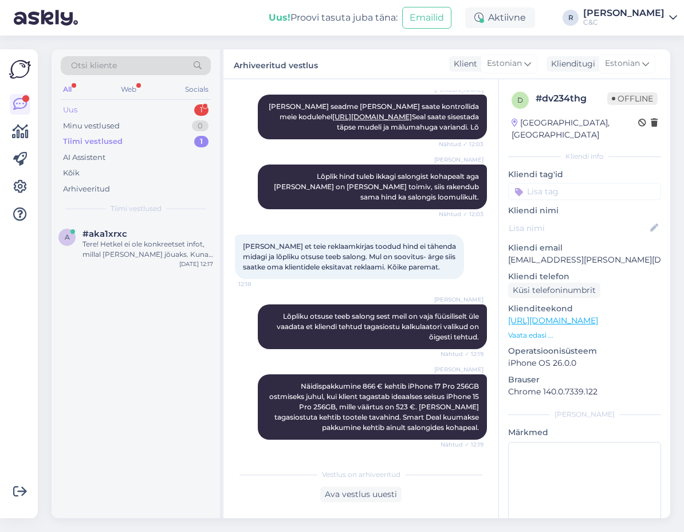
click at [165, 111] on div "Uus 1" at bounding box center [136, 110] width 150 height 16
click at [142, 230] on div "#hxfyqtwx 1" at bounding box center [148, 234] width 131 height 10
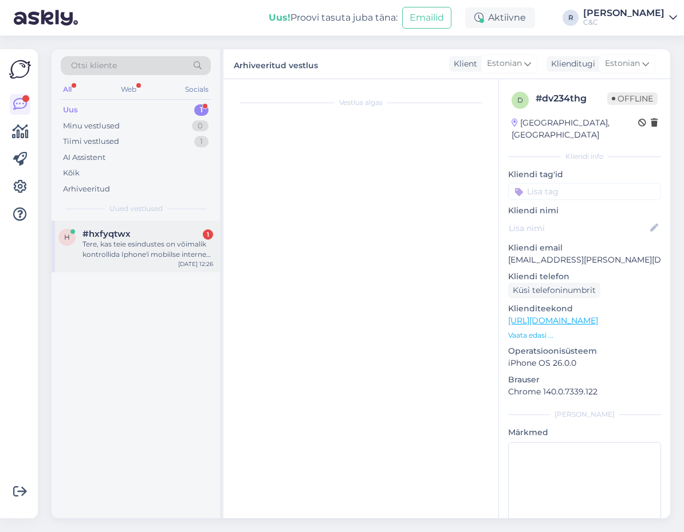
scroll to position [0, 0]
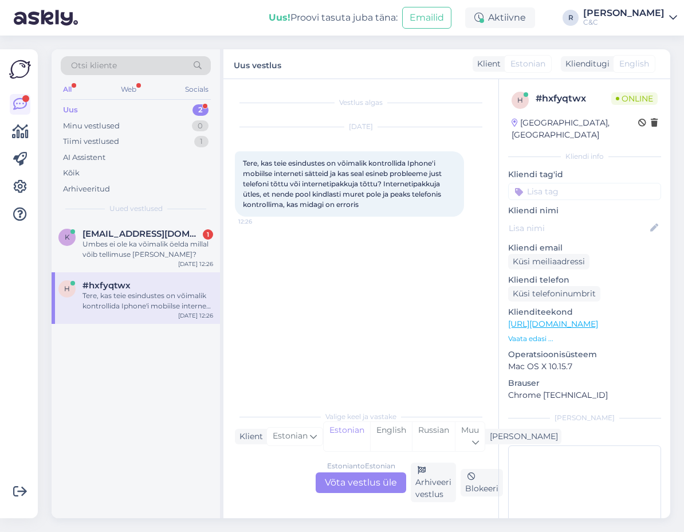
click at [354, 473] on div "Estonian to Estonian Võta vestlus üle" at bounding box center [361, 482] width 91 height 21
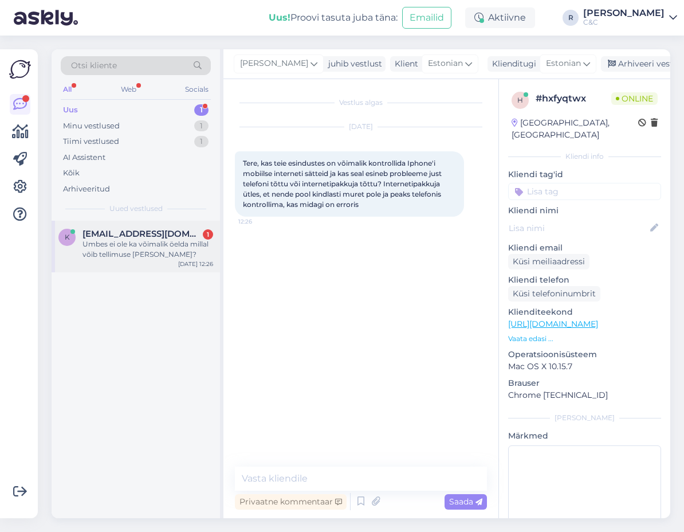
click at [136, 257] on div "Umbes ei ole ka võimalik öelda millal võib tellimuse kätte saada?" at bounding box center [148, 249] width 131 height 21
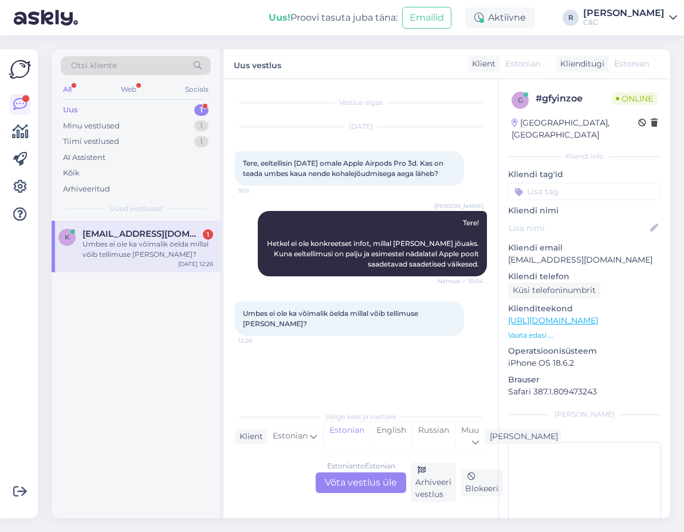
click at [351, 488] on div "Estonian to Estonian Võta vestlus üle" at bounding box center [361, 482] width 91 height 21
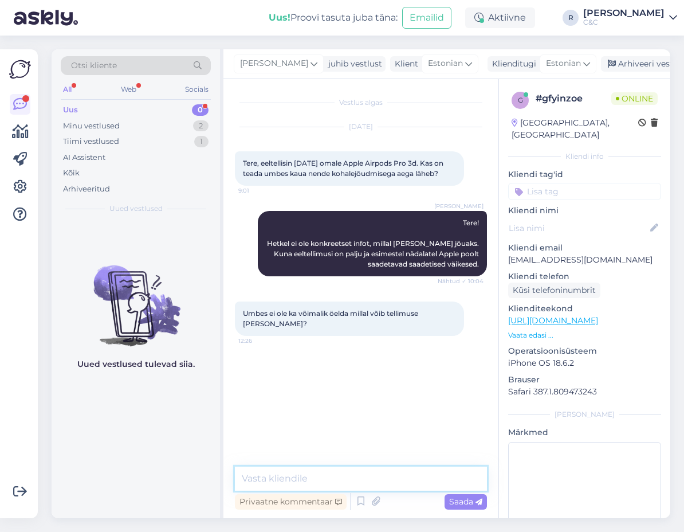
click at [328, 476] on textarea at bounding box center [361, 479] width 252 height 24
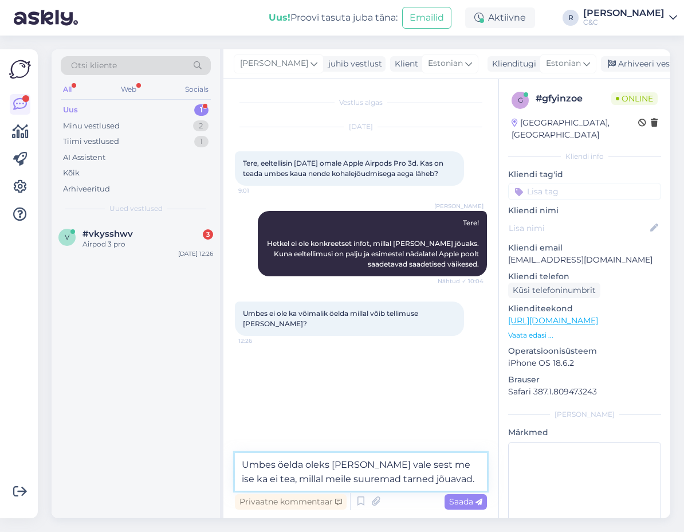
type textarea "Umbes öelda oleks minu poolt vale sest me ise ka ei tea, millal meile suuremad …"
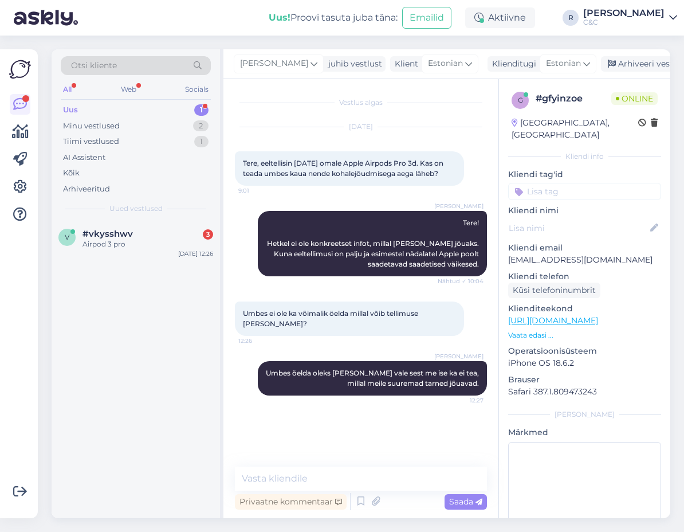
click at [181, 114] on div "Uus 1" at bounding box center [136, 110] width 150 height 16
click at [135, 260] on div "v #vkysshwv 1 Airpod 3 pro Sep 29 12:27" at bounding box center [136, 241] width 169 height 41
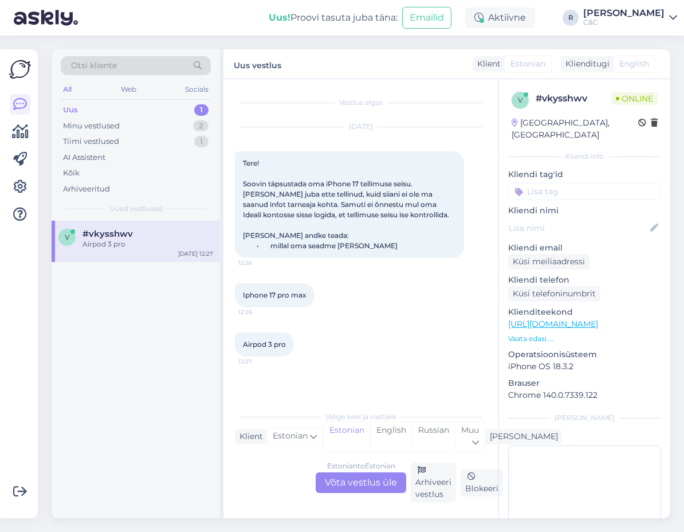
click at [359, 488] on div "Estonian to Estonian Võta vestlus üle" at bounding box center [361, 482] width 91 height 21
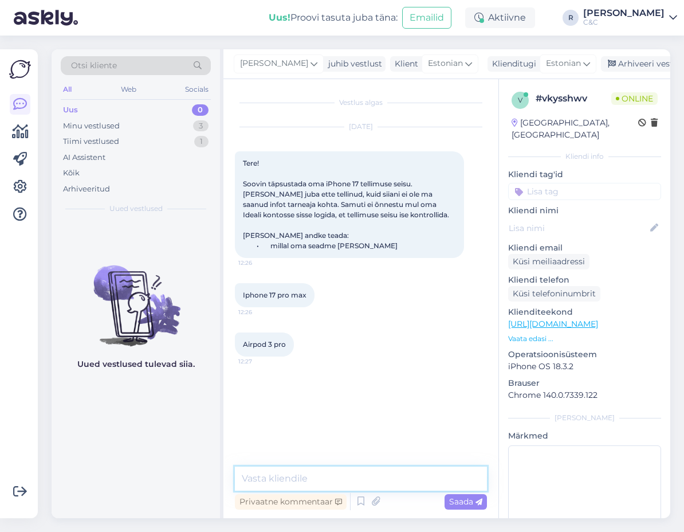
click at [352, 472] on textarea at bounding box center [361, 479] width 252 height 24
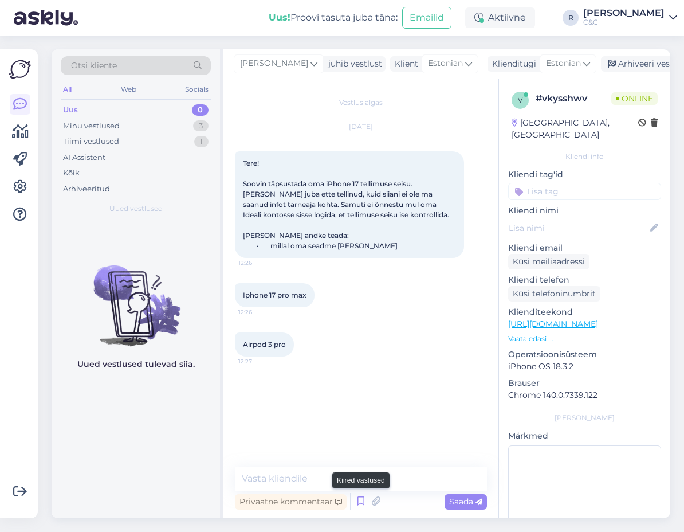
click at [361, 500] on icon at bounding box center [361, 501] width 14 height 17
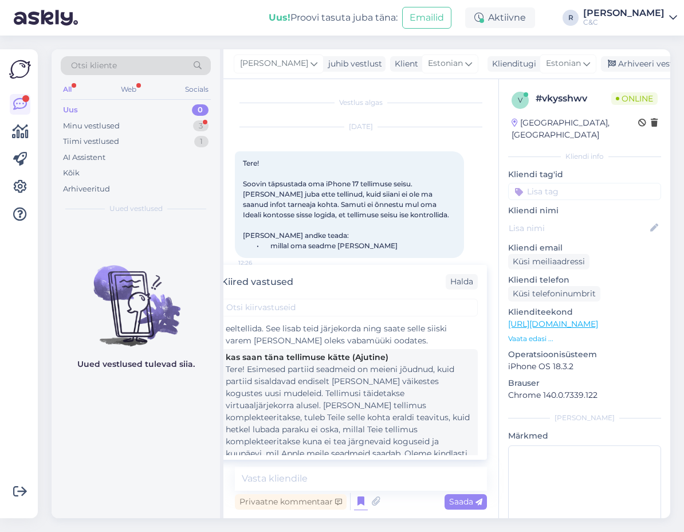
scroll to position [229, 0]
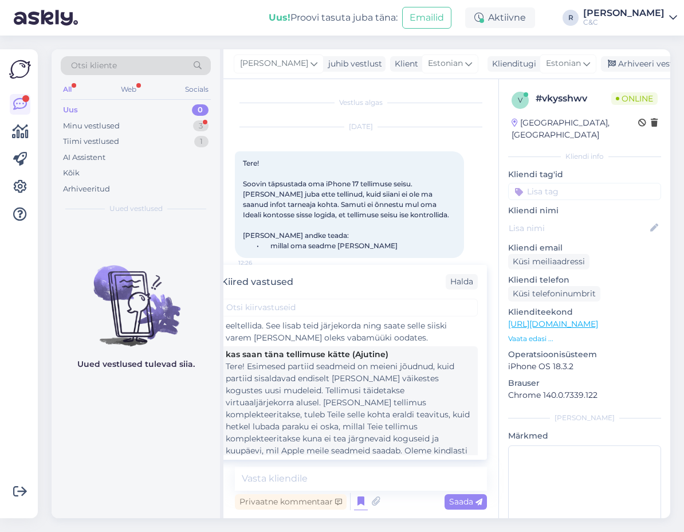
click at [322, 408] on div "Tere! Esimesed partiid seadmeid on meieni jõudnud, kuid partiid sisaldavad endi…" at bounding box center [350, 427] width 248 height 132
type textarea "Tere! Esimesed partiid seadmeid on meieni jõudnud, kuid partiid sisaldavad endi…"
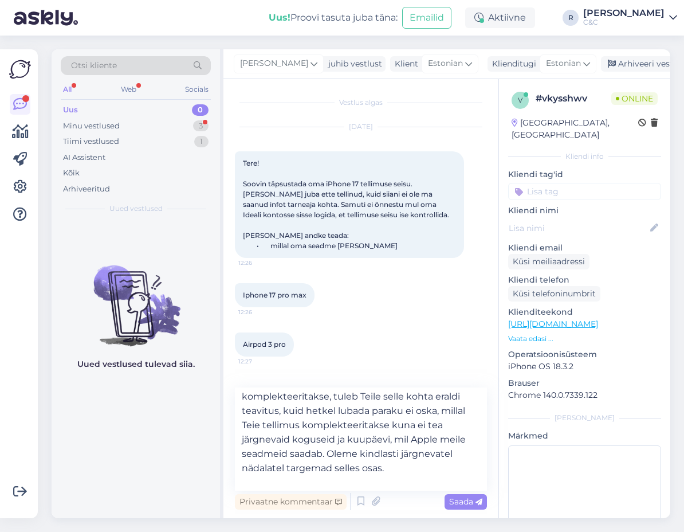
scroll to position [76, 0]
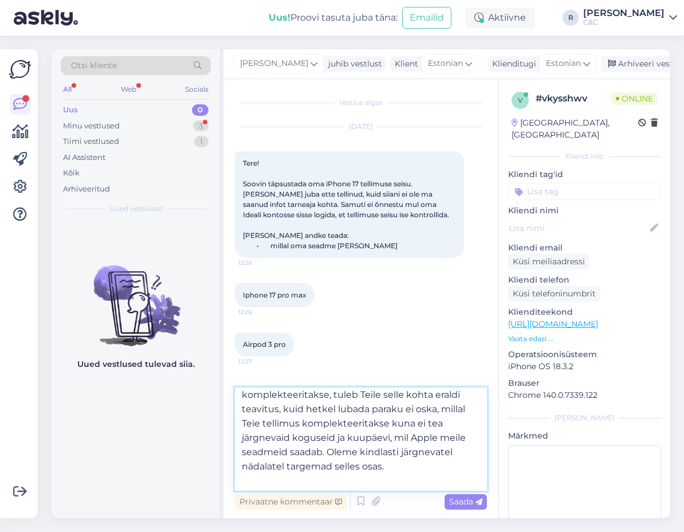
click at [391, 453] on textarea "Tere! Esimesed partiid seadmeid on meieni jõudnud, kuid partiid sisaldavad endi…" at bounding box center [361, 439] width 252 height 103
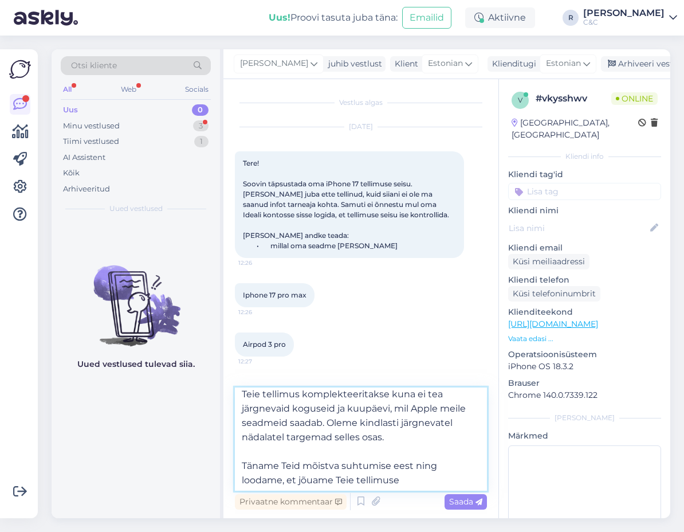
scroll to position [107, 0]
click at [390, 456] on textarea "Tere! Esimesed partiid seadmeid on meieni jõudnud, kuid partiid sisaldavad endi…" at bounding box center [361, 439] width 252 height 103
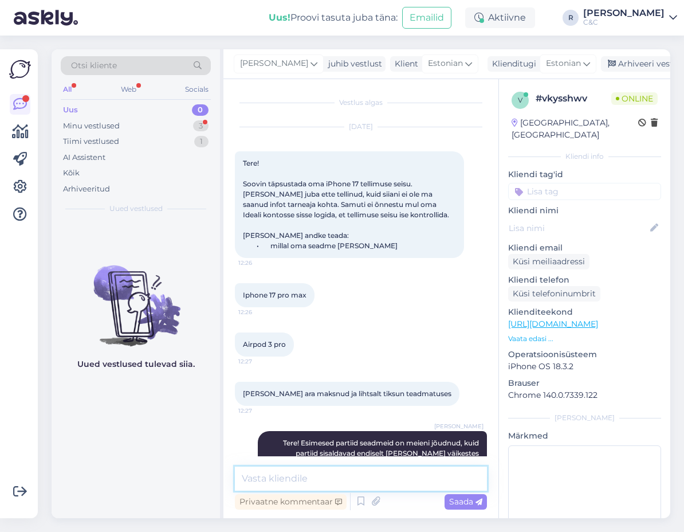
scroll to position [0, 0]
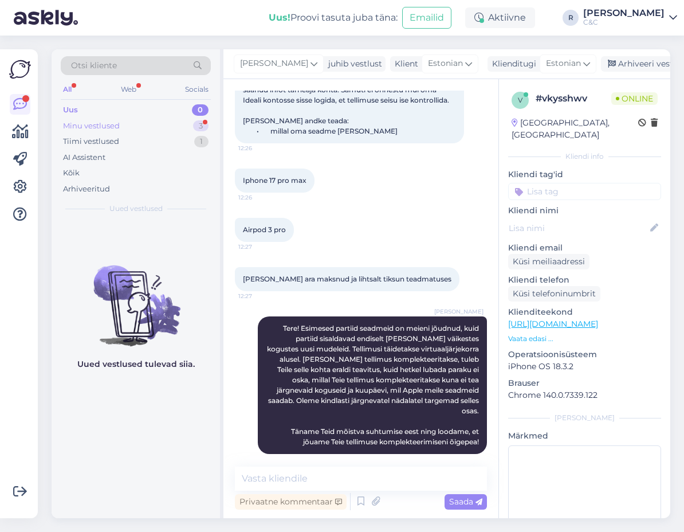
click at [146, 127] on div "Minu vestlused 3" at bounding box center [136, 126] width 150 height 16
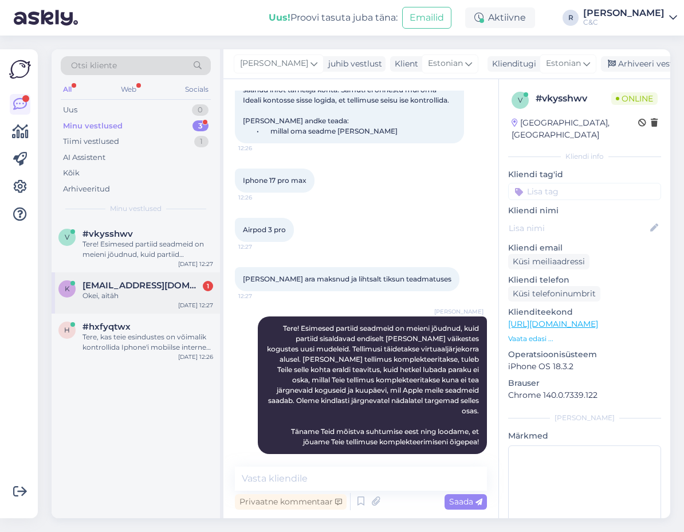
click at [150, 293] on div "Okei, aitäh" at bounding box center [148, 296] width 131 height 10
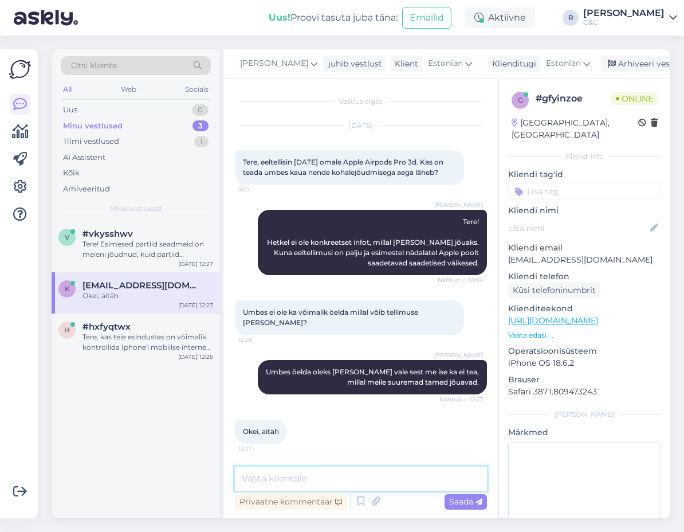
click at [303, 481] on textarea at bounding box center [361, 479] width 252 height 24
click at [601, 66] on div "Arhiveeri vestlus" at bounding box center [645, 63] width 88 height 15
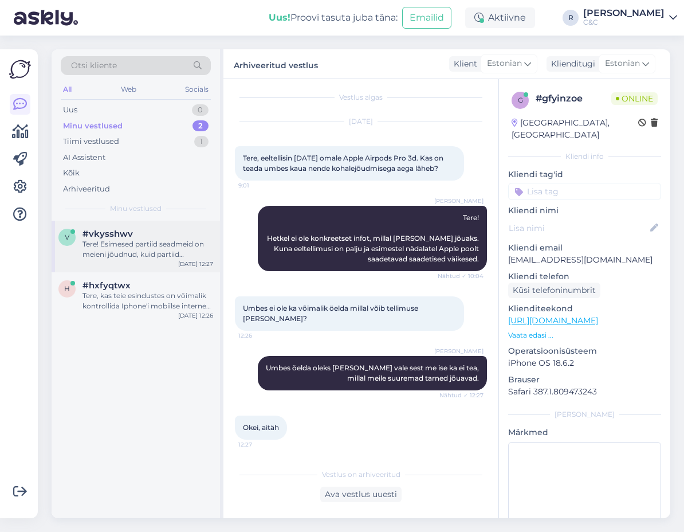
click at [173, 244] on div "Tere! Esimesed partiid seadmeid on meieni jõudnud, kuid partiid sisaldavad endi…" at bounding box center [148, 249] width 131 height 21
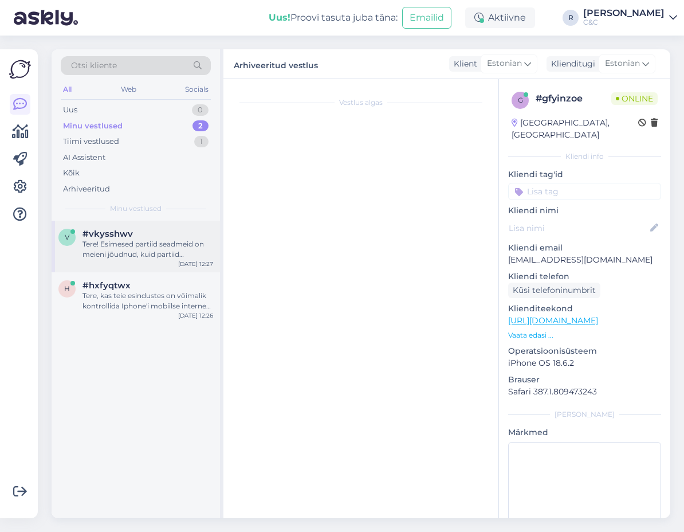
scroll to position [115, 0]
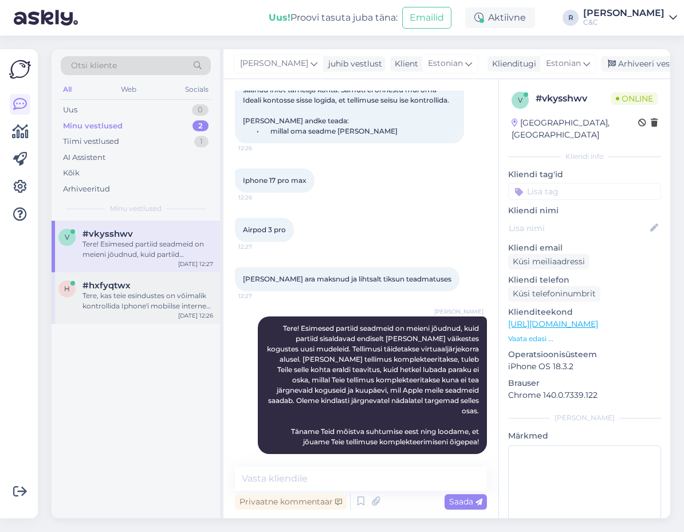
click at [154, 299] on div "Tere, kas teie esindustes on võimalik kontrollida Iphone'i mobiilse interneti s…" at bounding box center [148, 301] width 131 height 21
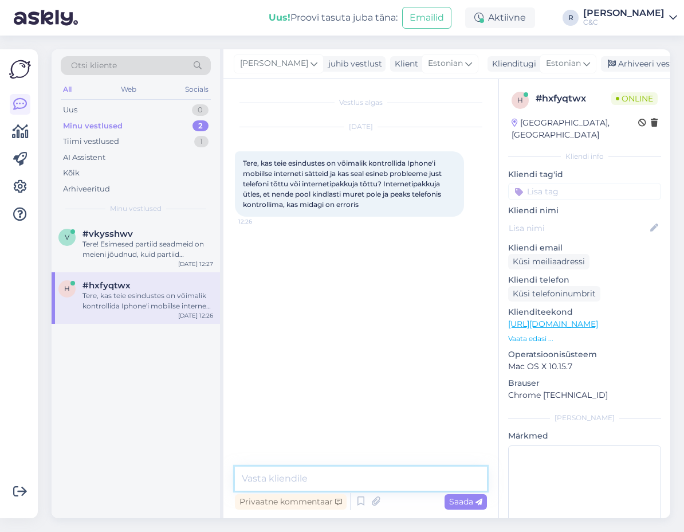
click at [306, 472] on textarea at bounding box center [361, 479] width 252 height 24
type textarea "Tere!"
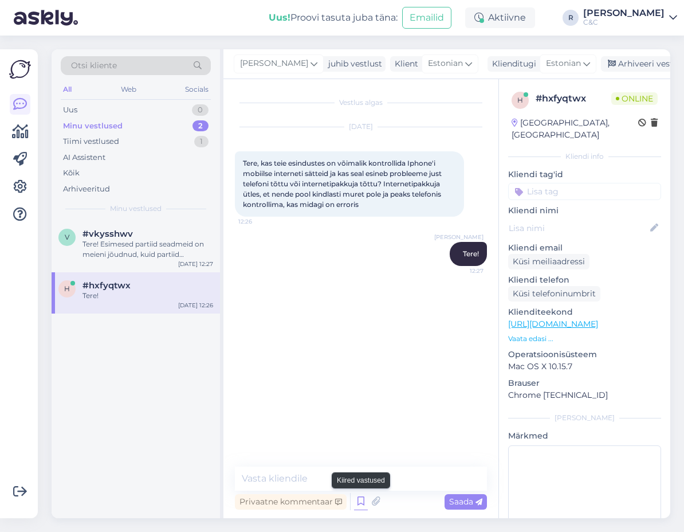
click at [362, 502] on icon at bounding box center [361, 501] width 14 height 17
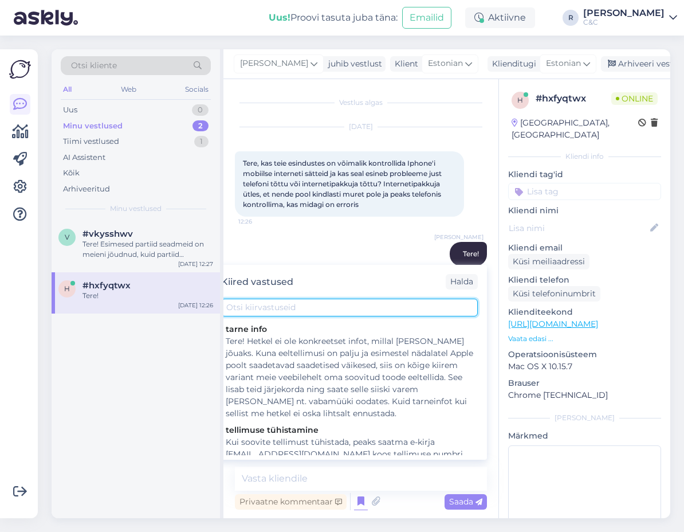
click at [288, 312] on input "text" at bounding box center [349, 308] width 257 height 18
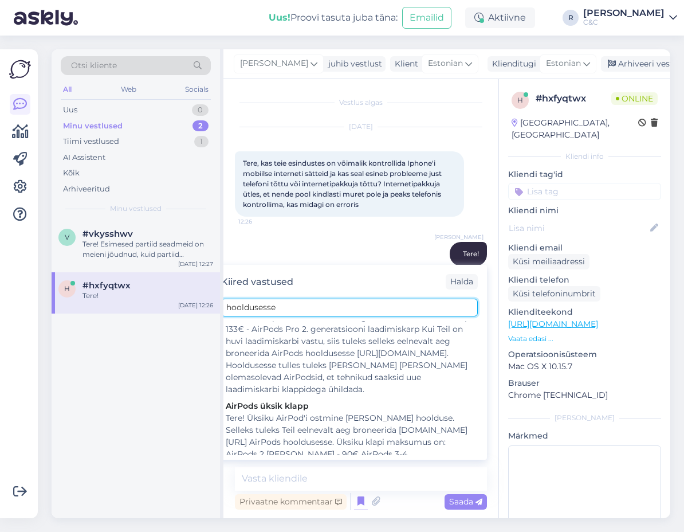
scroll to position [181, 0]
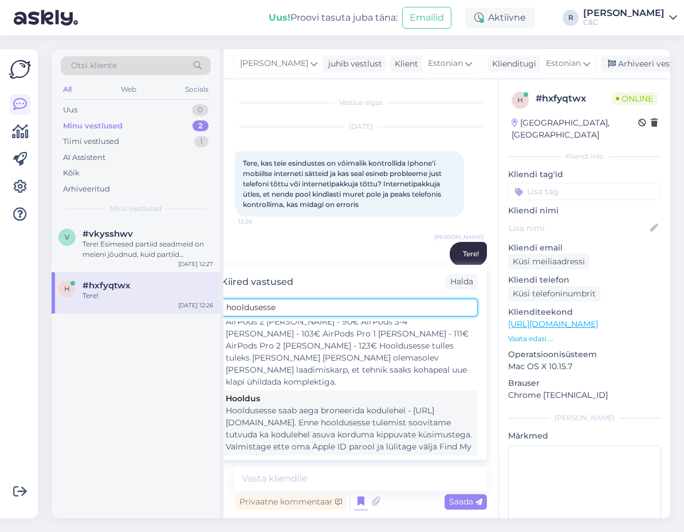
type input "hooldusesse"
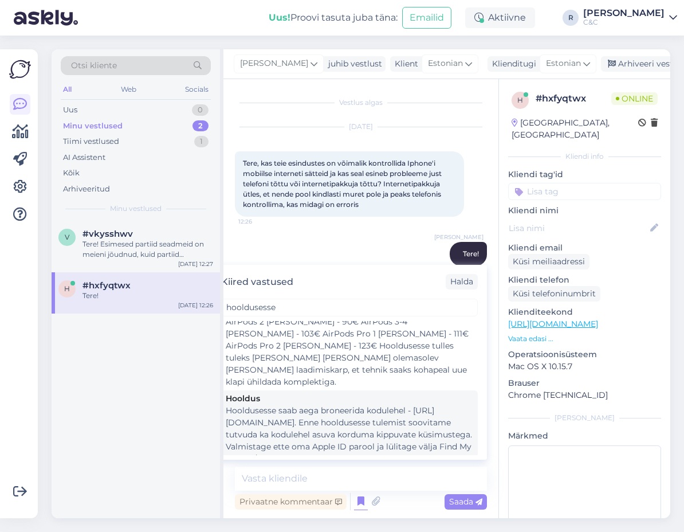
click at [315, 405] on div "Hooldusesse saab aega broneerida kodulehel - [URL][DOMAIN_NAME]. Enne hoolduses…" at bounding box center [350, 441] width 248 height 72
type textarea "Hooldusesse saab aega broneerida kodulehel - [URL][DOMAIN_NAME]. Enne hoolduses…"
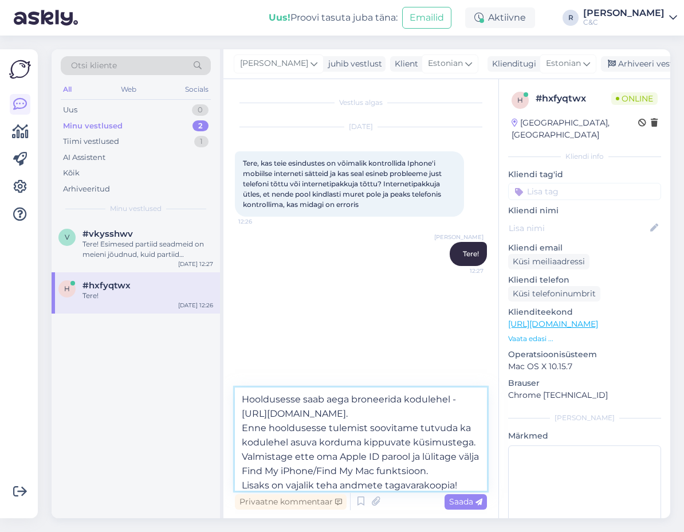
click at [287, 421] on textarea "Hooldusesse saab aega broneerida kodulehel - [URL][DOMAIN_NAME]. Enne hoolduses…" at bounding box center [361, 439] width 252 height 103
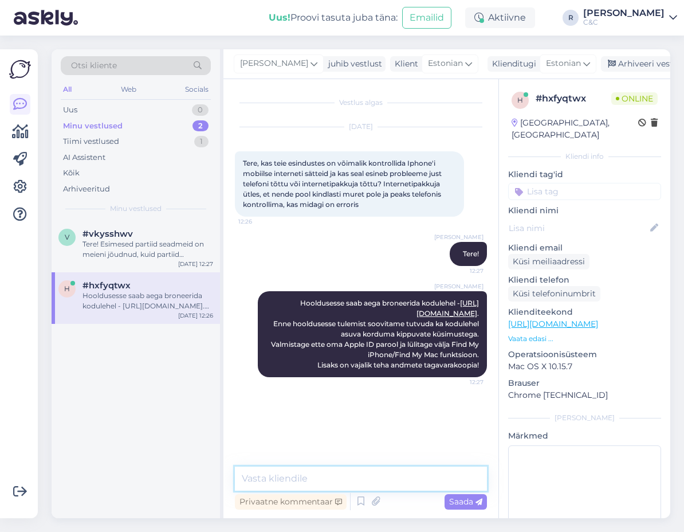
scroll to position [0, 0]
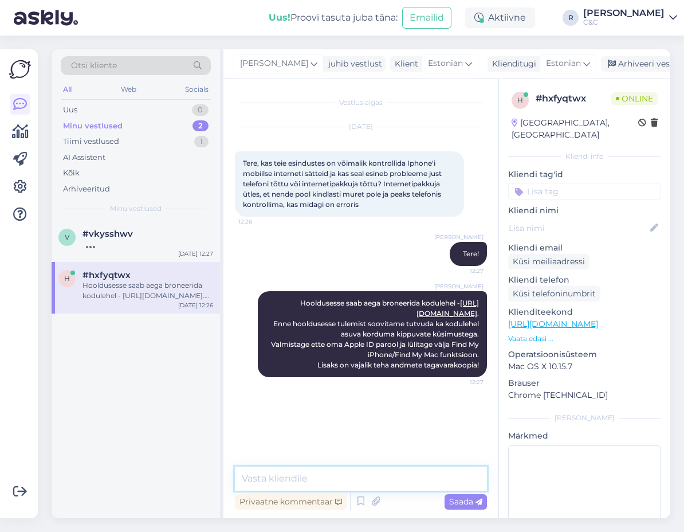
click at [275, 482] on textarea at bounding box center [361, 479] width 252 height 24
type textarea "Tehnikud peaks seadme sisse võtma ja vaatama täpselt üle, milles asi."
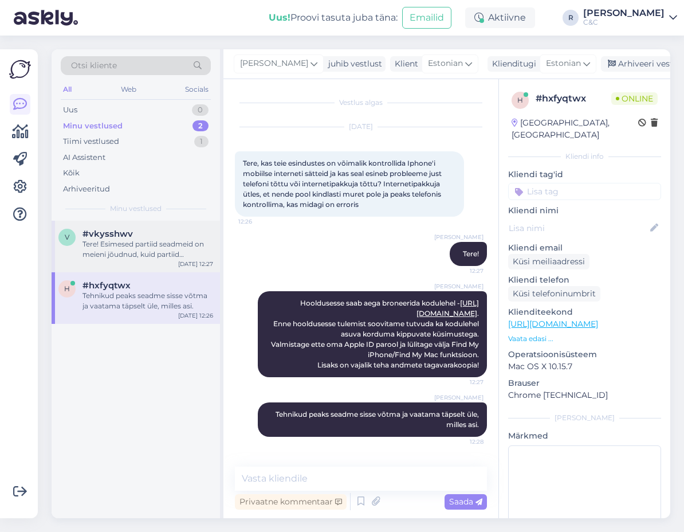
click at [148, 259] on div "Tere! Esimesed partiid seadmeid on meieni jõudnud, kuid partiid sisaldavad endi…" at bounding box center [148, 249] width 131 height 21
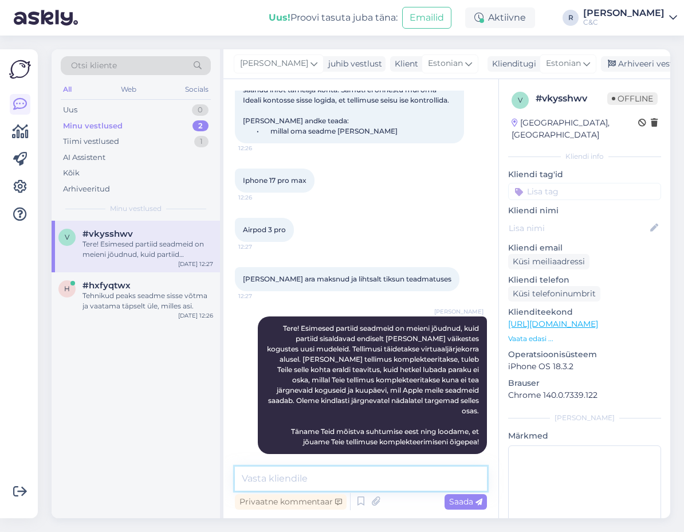
click at [308, 468] on textarea at bounding box center [361, 479] width 252 height 24
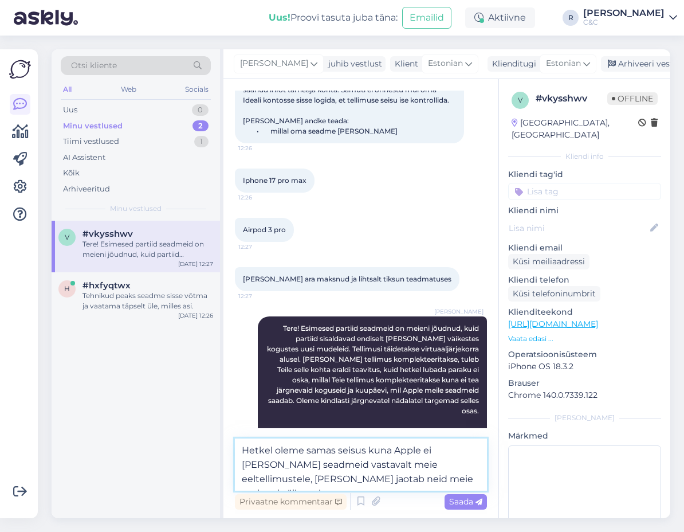
type textarea "Hetkel oleme samas seisus kuna Apple ei saada meile seadmeid vastavalt meie eel…"
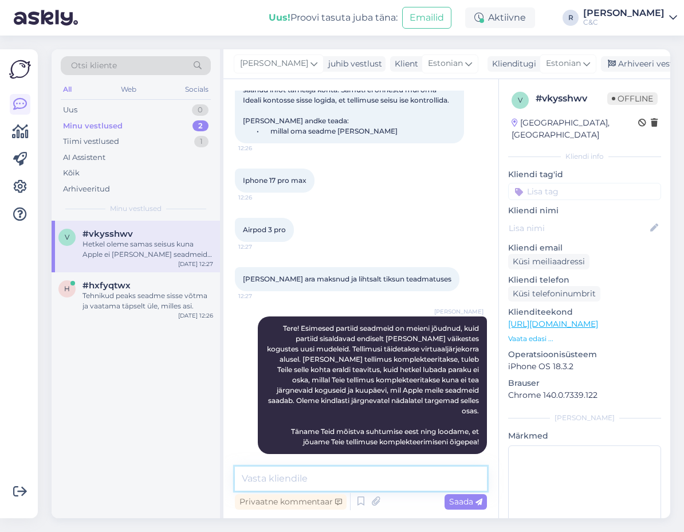
scroll to position [185, 0]
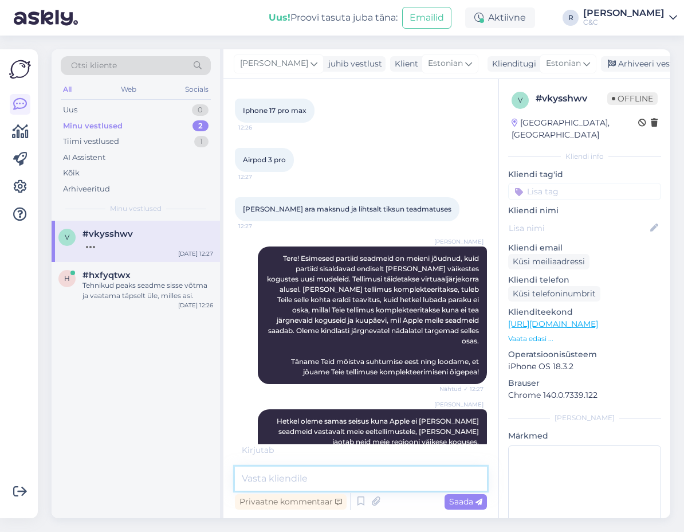
type textarea "A"
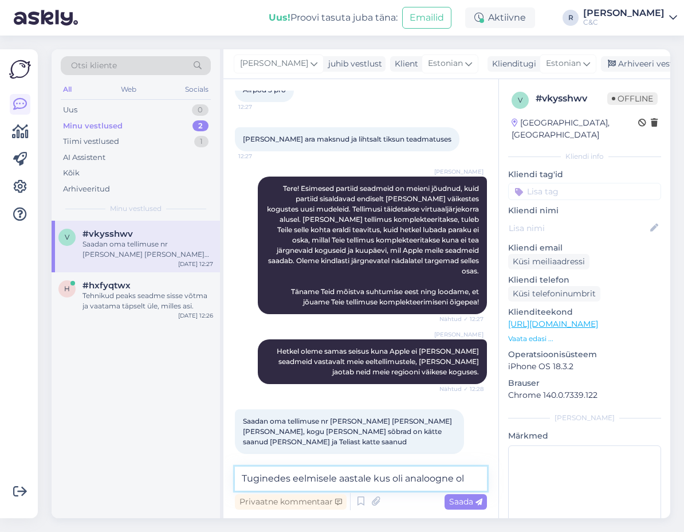
type textarea "Tuginedes eelmisele aastale kus oli analoogne olu"
type textarea "Järelikult on neil vähem eeltellimusi olnud"
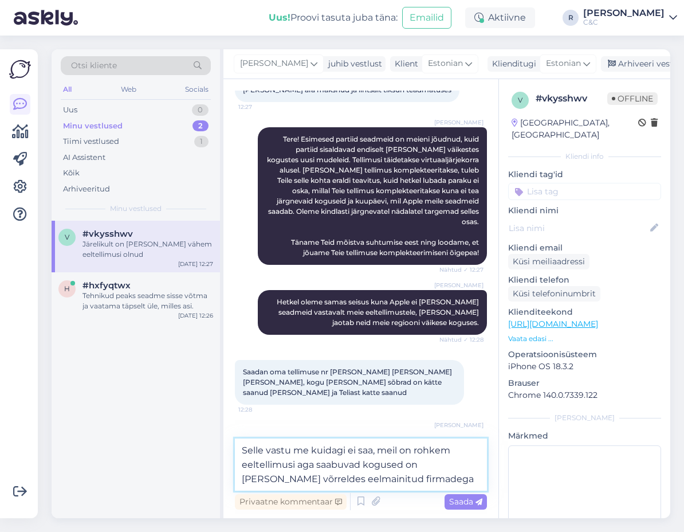
type textarea "Selle vastu me kuidagi ei saa, meil on rohkem eeltellimusi aga saabuvad kogused…"
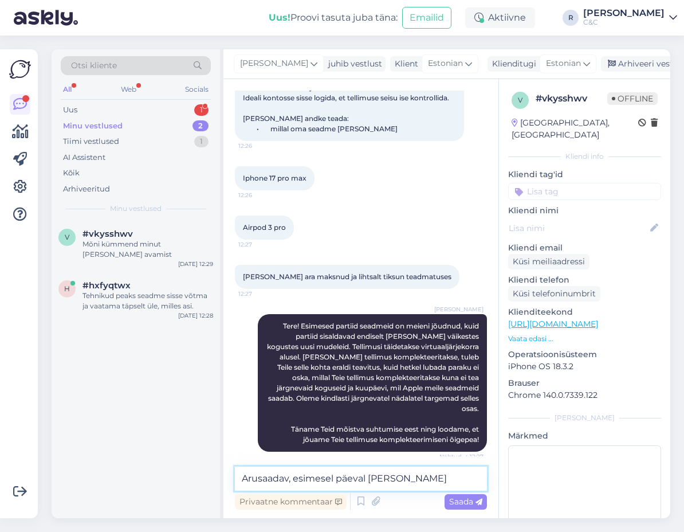
scroll to position [472, 0]
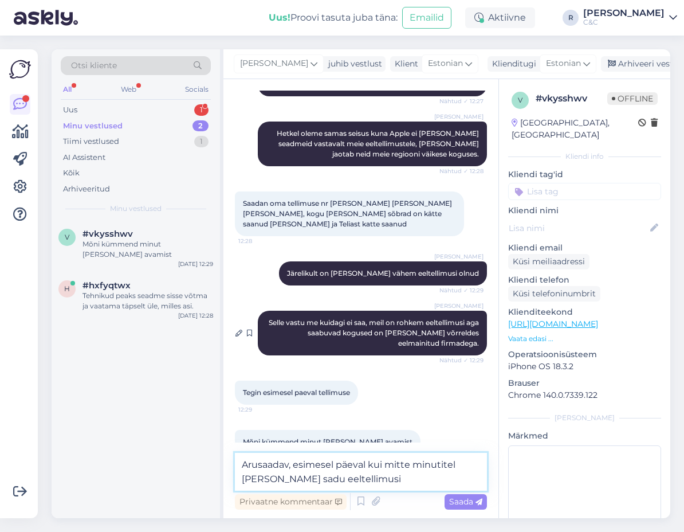
type textarea "Arusaadav, esimesel päeval kui mitte minutitel tuli meile sadu eeltellimusi."
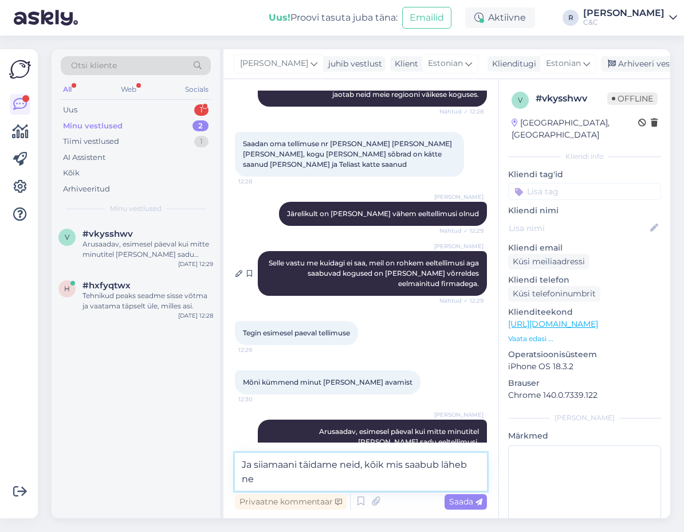
scroll to position [546, 0]
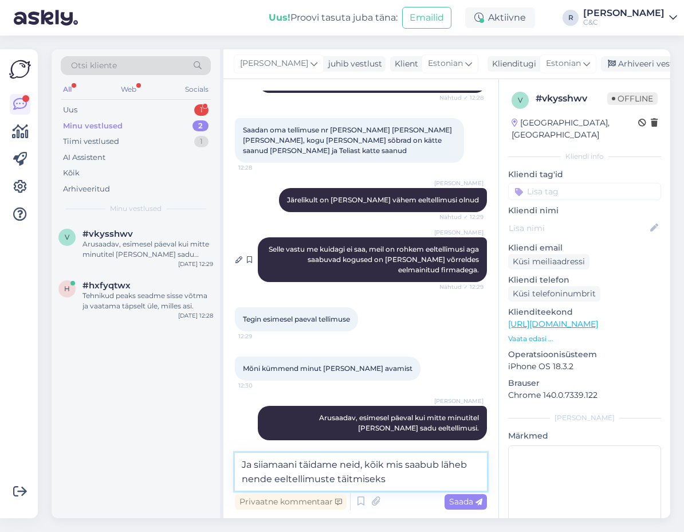
type textarea "Ja siiamaani täidame neid, kõik mis saabub läheb nende eeltellimuste täitmiseks."
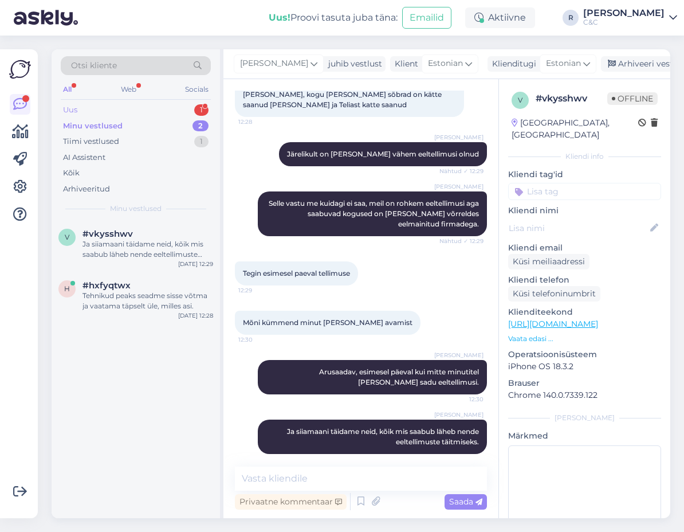
click at [171, 103] on div "Uus 1" at bounding box center [136, 110] width 150 height 16
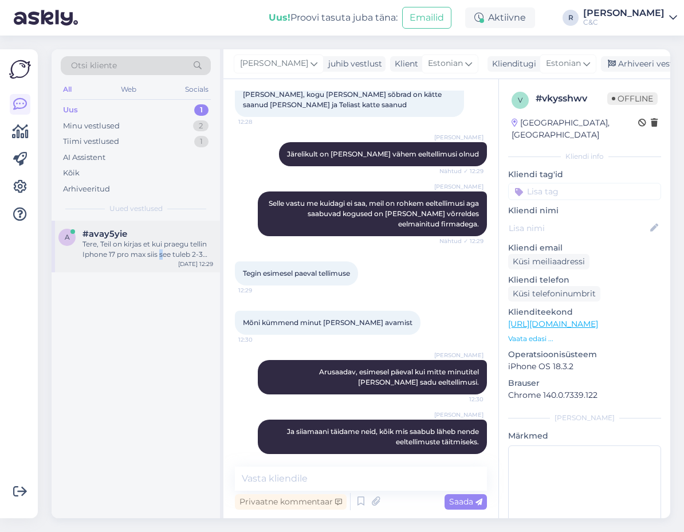
click at [161, 251] on div "Tere, Teil on kirjas et kui praegu tellin Iphone 17 pro max siis see tuleb 2-3 …" at bounding box center [148, 249] width 131 height 21
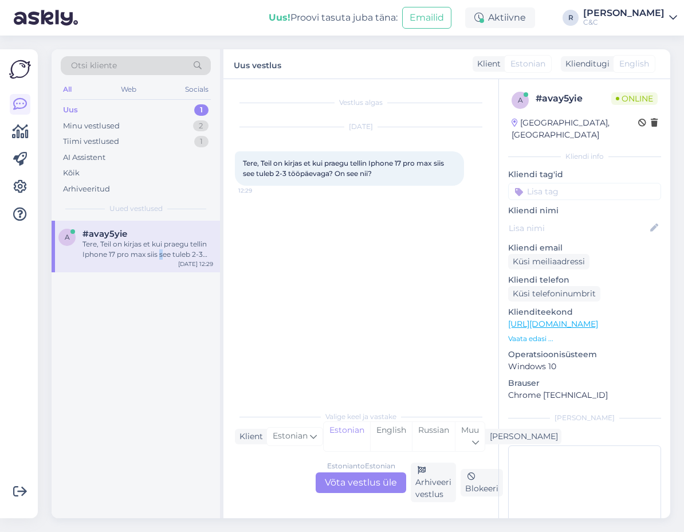
scroll to position [0, 0]
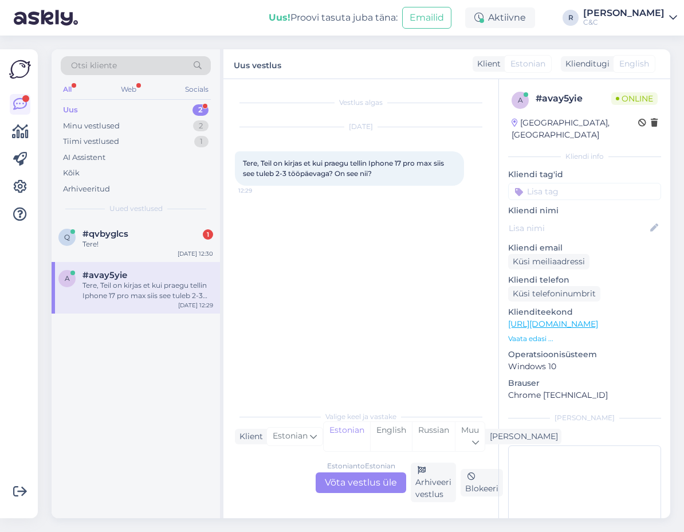
click at [382, 476] on div "Estonian to Estonian Võta vestlus üle" at bounding box center [361, 482] width 91 height 21
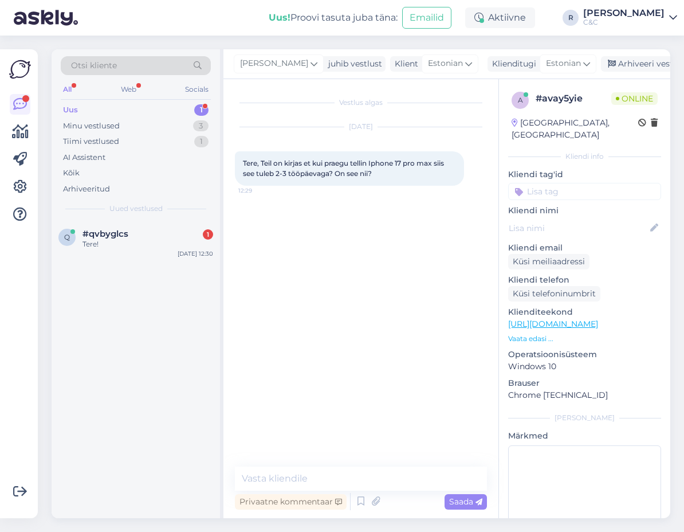
click at [555, 319] on link "https://www.shop.cec.ee/iphone-17-pro-max?color=471&erply_storage=55" at bounding box center [553, 324] width 90 height 10
click at [348, 487] on textarea at bounding box center [361, 479] width 252 height 24
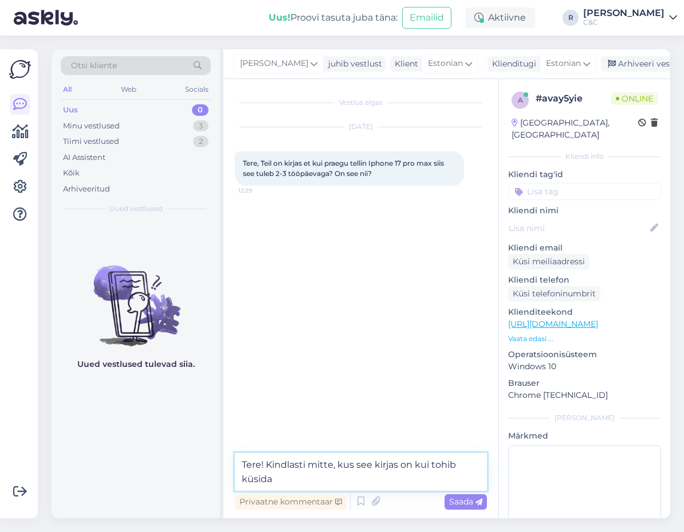
type textarea "Tere! Kindlasti mitte, kus see kirjas on kui tohib küsida?"
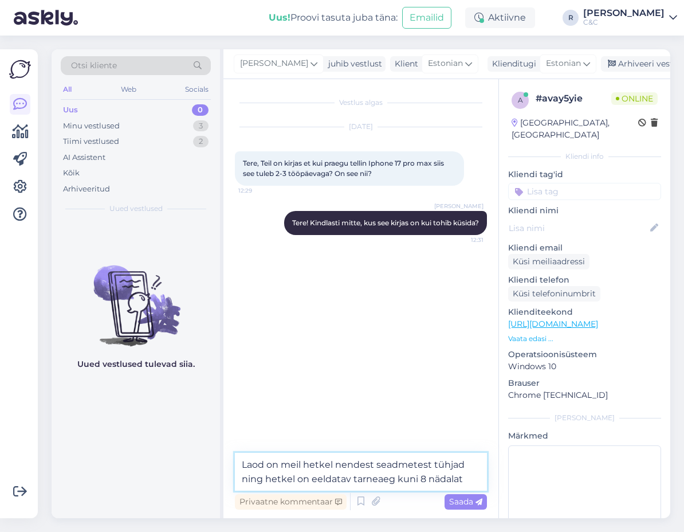
type textarea "Laod on meil hetkel nendest seadmetest tühjad ning hetkel on eeldatav tarneaeg …"
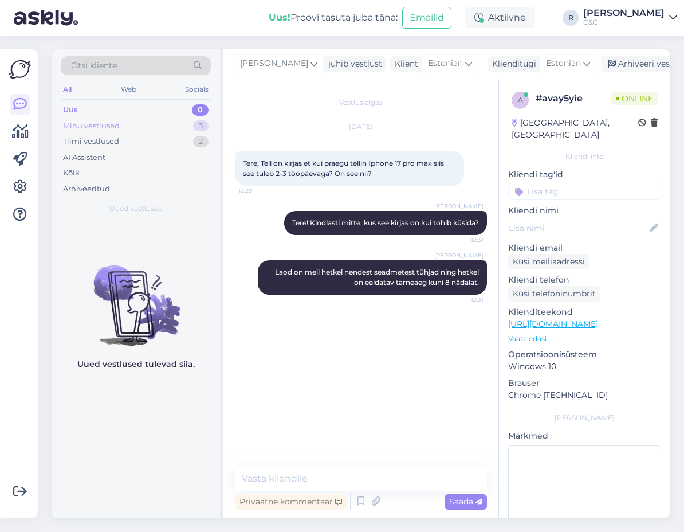
click at [175, 127] on div "Minu vestlused 3" at bounding box center [136, 126] width 150 height 16
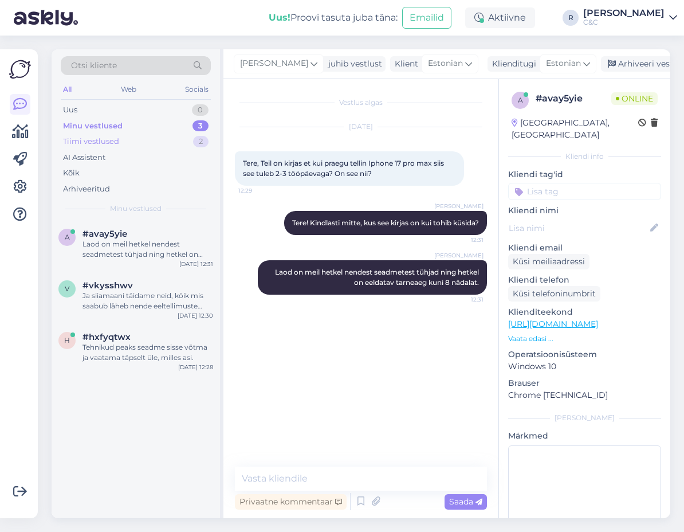
click at [165, 143] on div "Tiimi vestlused 2" at bounding box center [136, 142] width 150 height 16
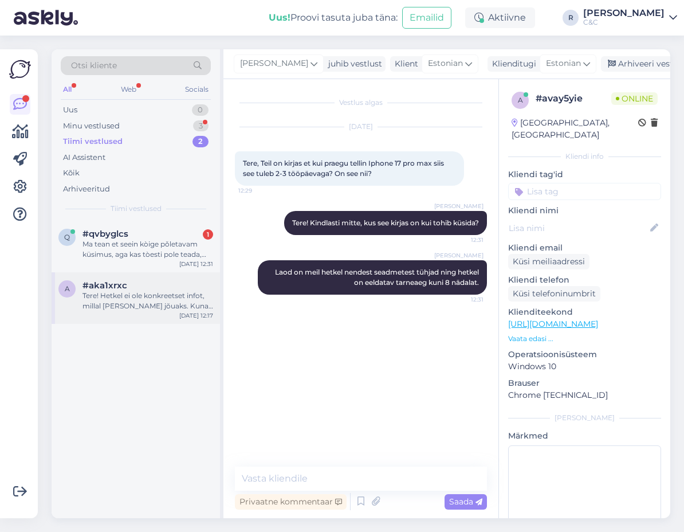
click at [64, 312] on div "a #aka1xrxc Tere! Hetkel ei ole konkreetset infot, millal toode kohale jõuaks. …" at bounding box center [136, 298] width 169 height 52
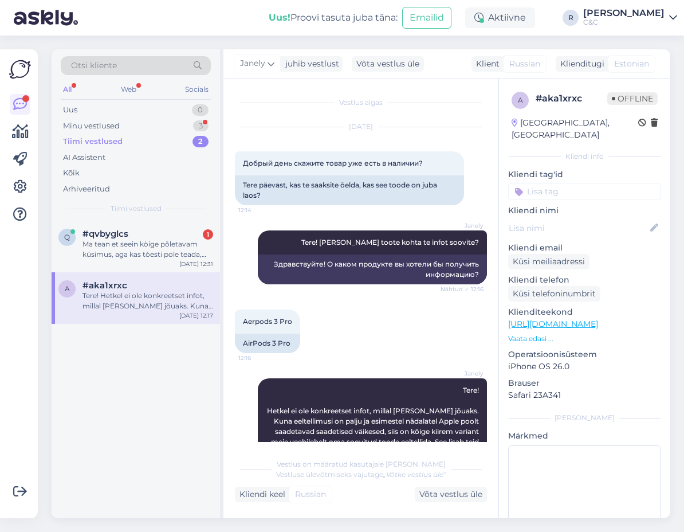
scroll to position [168, 0]
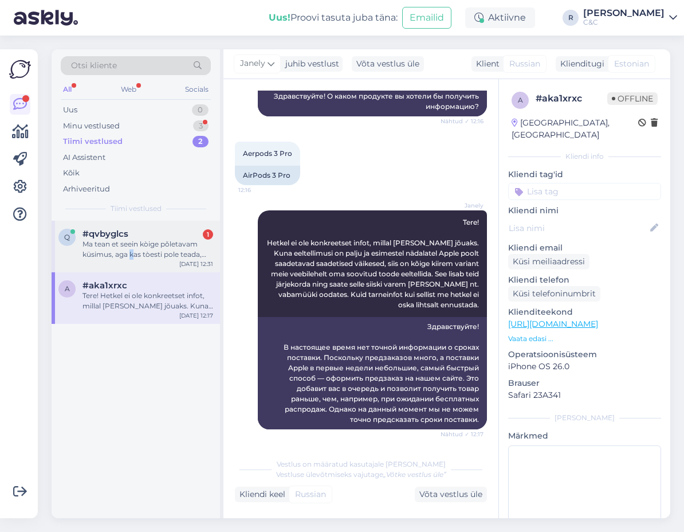
click at [132, 251] on div "Ma tean et seein kòige pǒletavam küsimus, aga kas tòesti pole teada, millal saa…" at bounding box center [148, 249] width 131 height 21
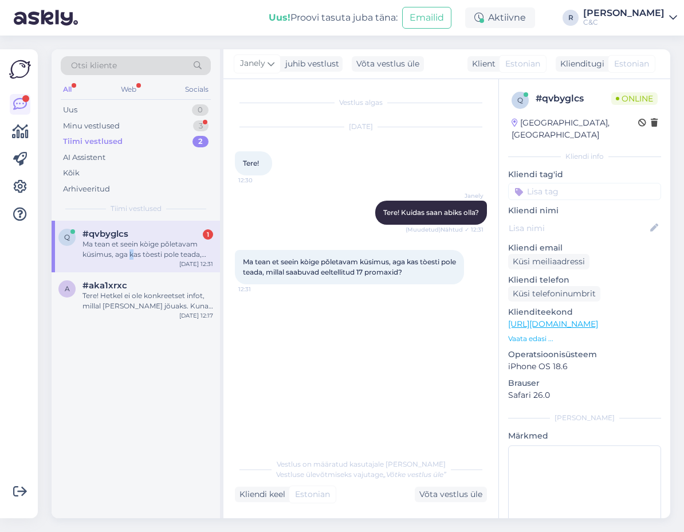
click at [127, 134] on div "Tiimi vestlused 2" at bounding box center [136, 142] width 150 height 16
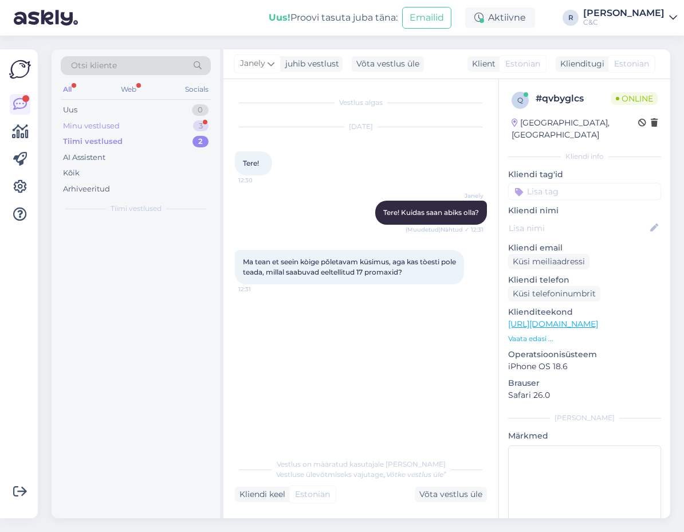
click at [129, 125] on div "Minu vestlused 3" at bounding box center [136, 126] width 150 height 16
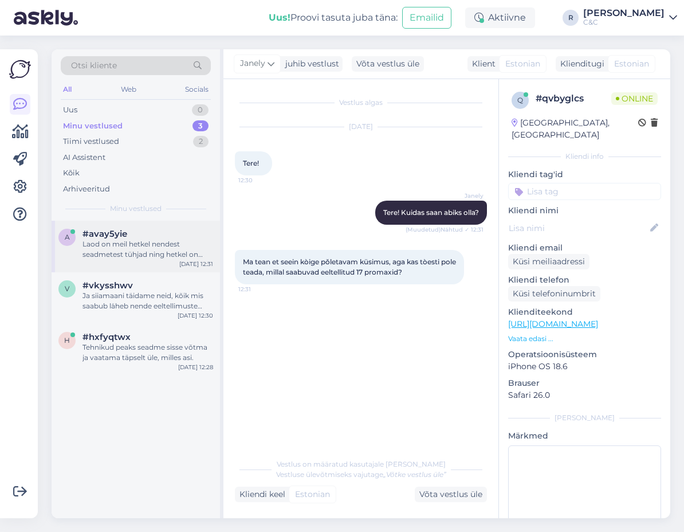
click at [144, 246] on div "Laod on meil hetkel nendest seadmetest tühjad ning hetkel on eeldatav tarneaeg …" at bounding box center [148, 249] width 131 height 21
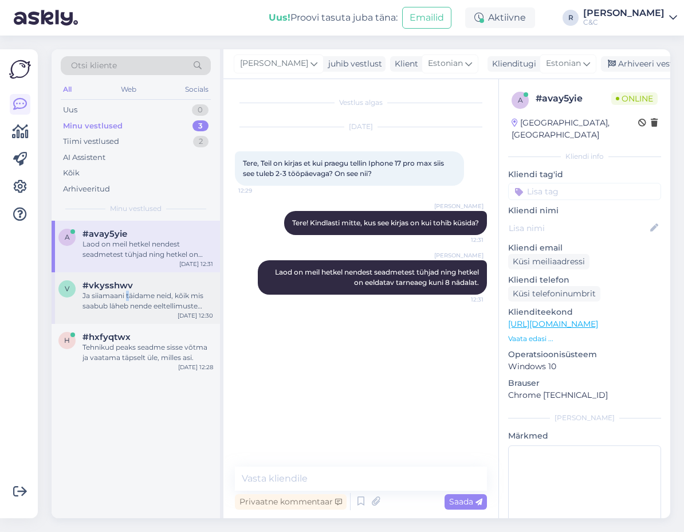
click at [127, 296] on div "Ja siiamaani täidame neid, kõik mis saabub läheb nende eeltellimuste täitmiseks." at bounding box center [148, 301] width 131 height 21
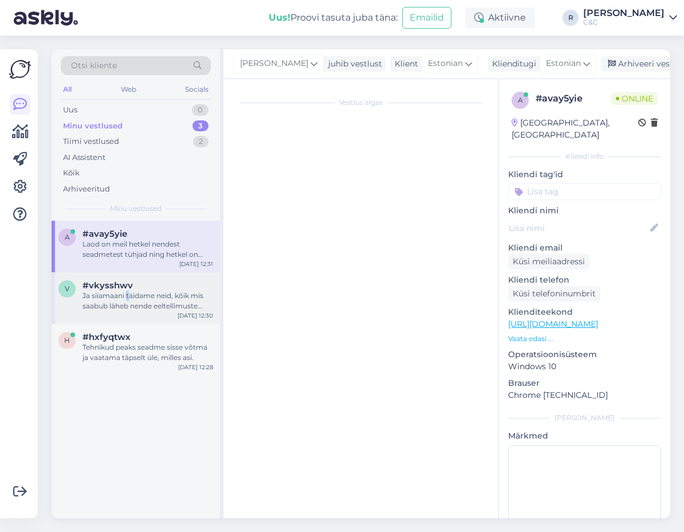
scroll to position [592, 0]
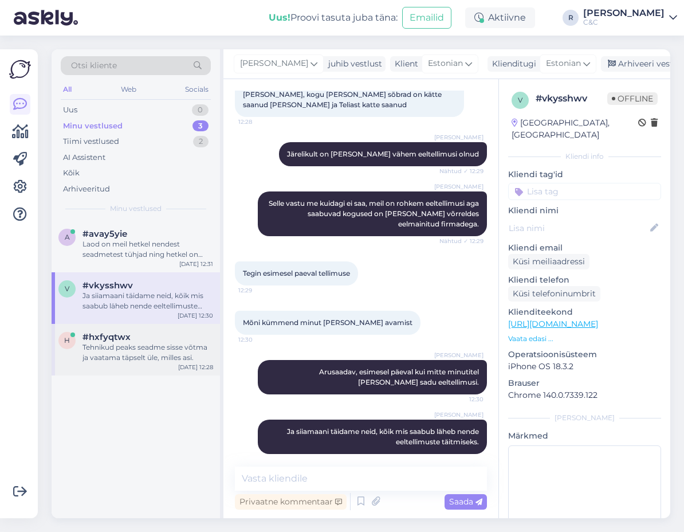
click at [132, 339] on div "#hxfyqtwx" at bounding box center [148, 337] width 131 height 10
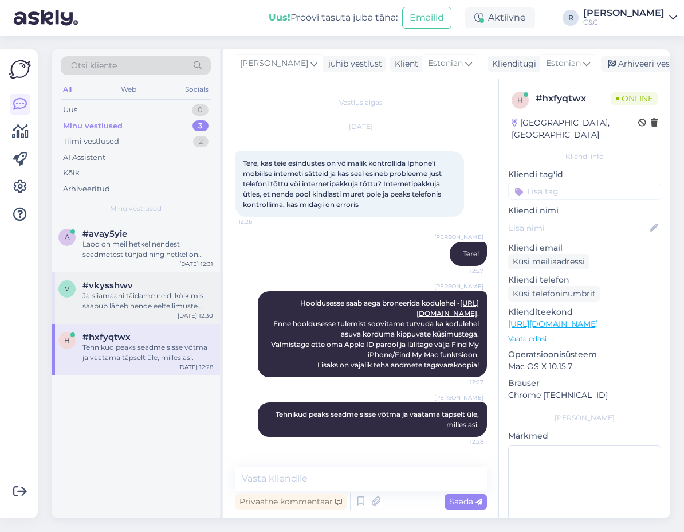
click at [135, 304] on div "Ja siiamaani täidame neid, kõik mis saabub läheb nende eeltellimuste täitmiseks." at bounding box center [148, 301] width 131 height 21
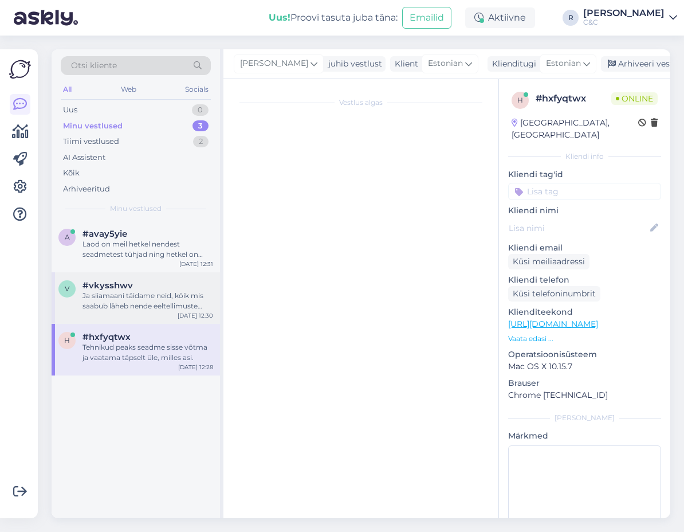
scroll to position [592, 0]
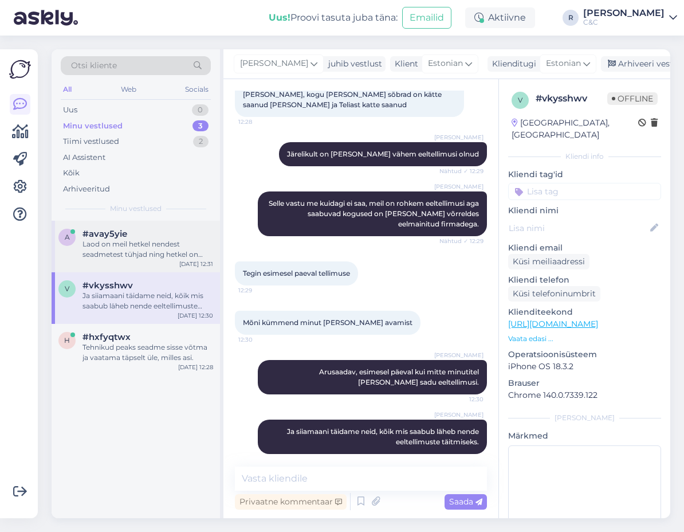
click at [133, 249] on div "Laod on meil hetkel nendest seadmetest tühjad ning hetkel on eeldatav tarneaeg …" at bounding box center [148, 249] width 131 height 21
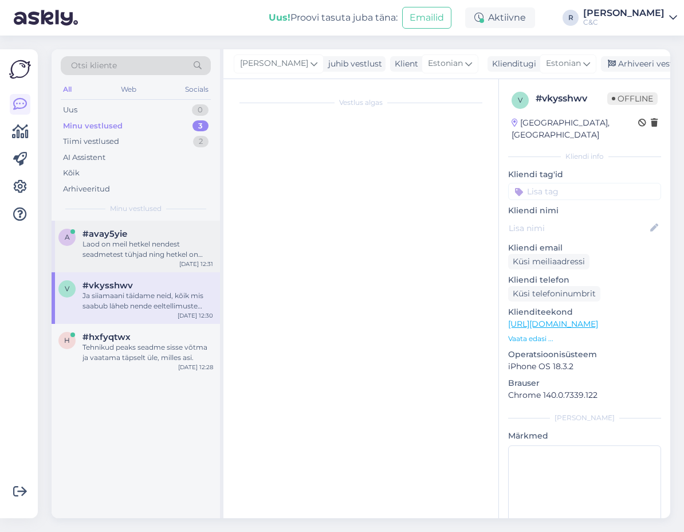
scroll to position [0, 0]
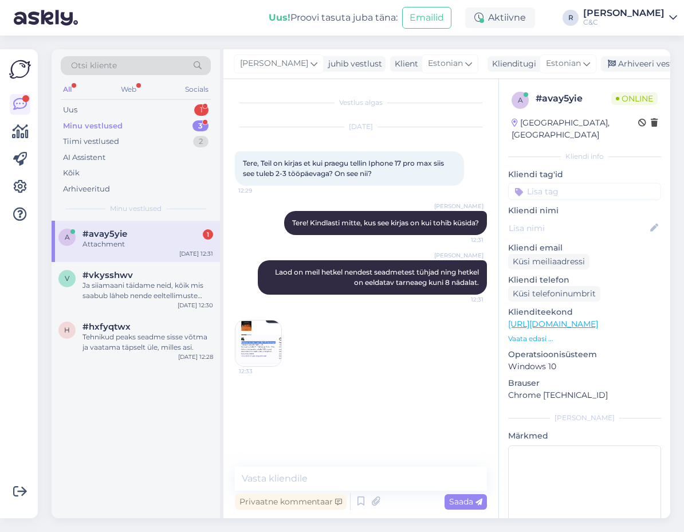
click at [245, 358] on img at bounding box center [259, 343] width 46 height 46
click at [287, 475] on textarea at bounding box center [361, 479] width 252 height 24
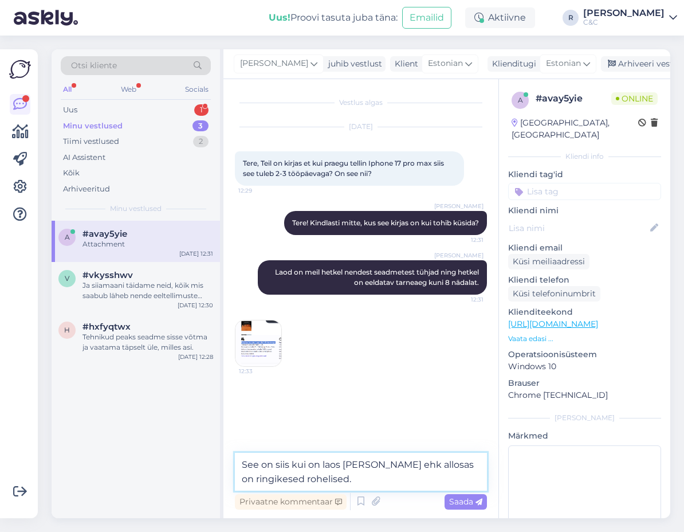
type textarea "See on siis kui on laos olev kaup ehk allosas on ringikesed rohelised."
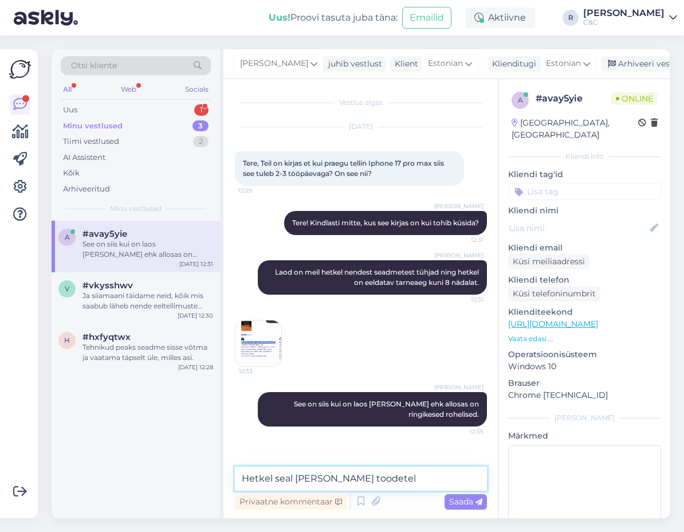
type textarea "Hetkel seal hall nendel toodetel."
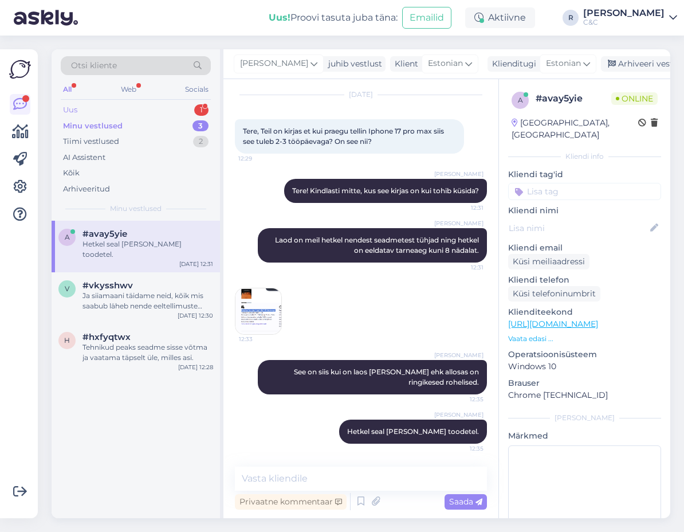
click at [170, 112] on div "Uus 1" at bounding box center [136, 110] width 150 height 16
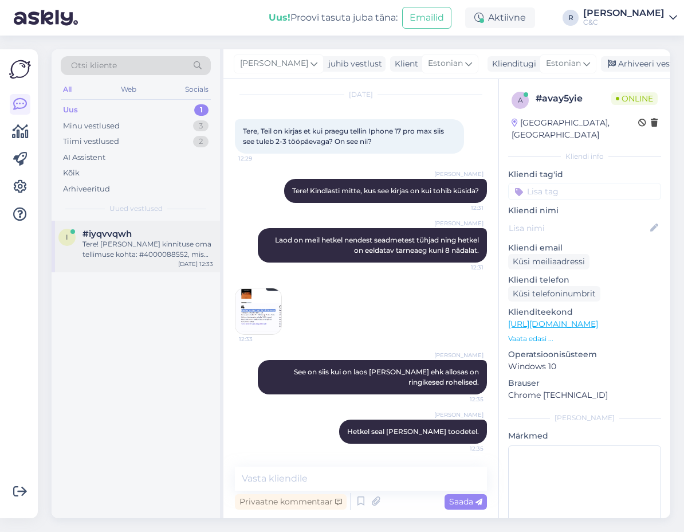
click at [153, 251] on div "Tere! Sain kinnituse oma tellimuse kohta: #4000088552, mis on komplekteeritud. …" at bounding box center [148, 249] width 131 height 21
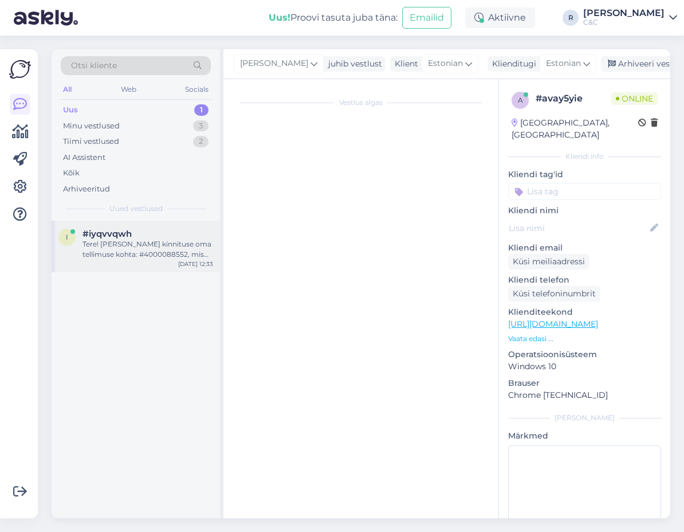
scroll to position [0, 0]
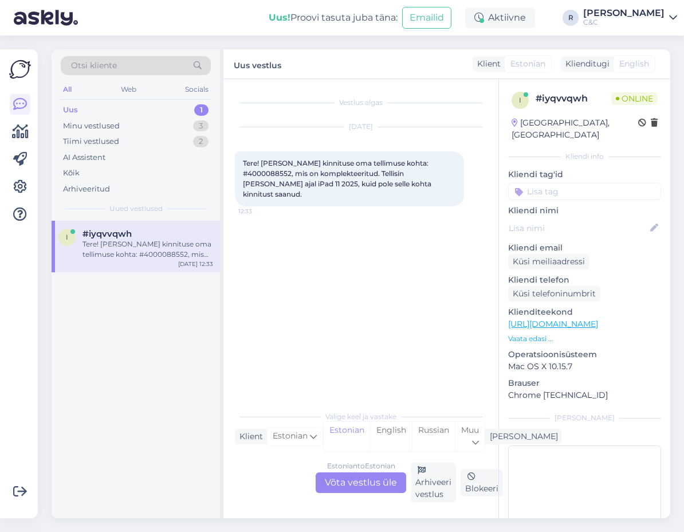
click at [359, 484] on div "Estonian to Estonian Võta vestlus üle" at bounding box center [361, 482] width 91 height 21
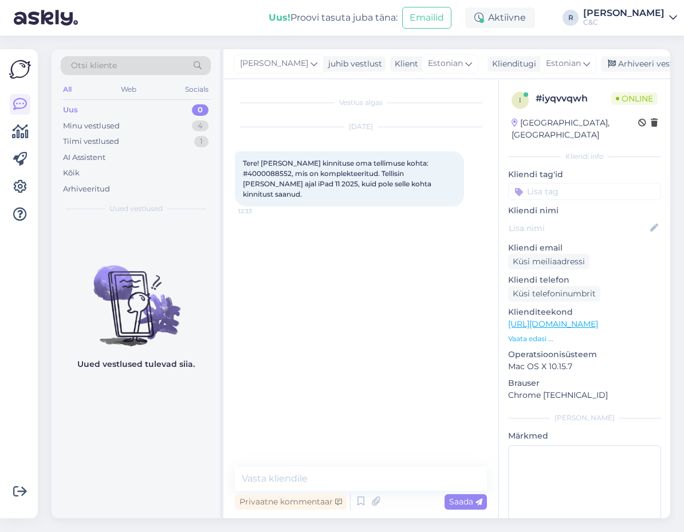
click at [420, 162] on span "Tere! Sain kinnituse oma tellimuse kohta: #4000088552, mis on komplekteeritud. …" at bounding box center [338, 179] width 190 height 40
copy span "4000088552"
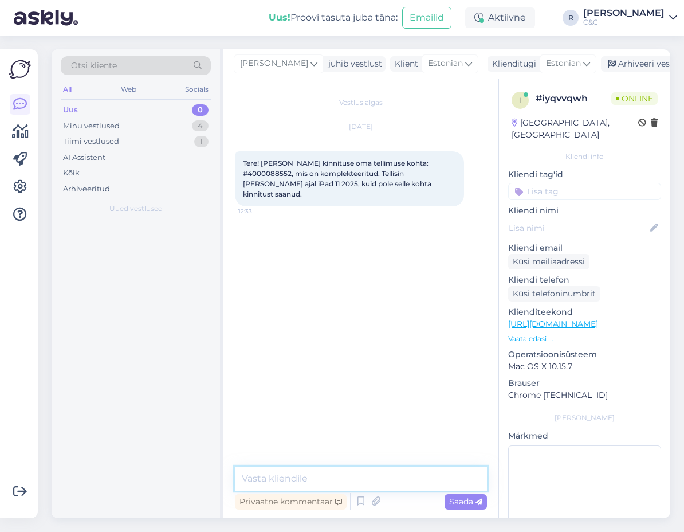
click at [306, 471] on textarea at bounding box center [361, 479] width 252 height 24
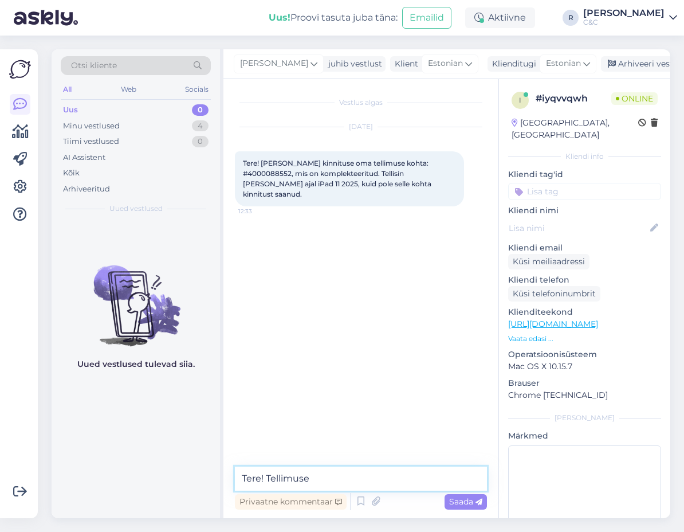
paste textarea "4000088552"
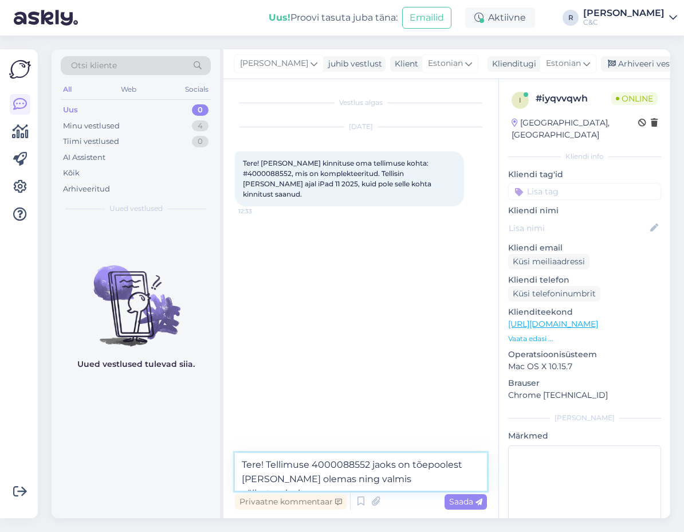
type textarea "Tere! Tellimuse 4000088552 jaoks on tõepoolest asjad olemas ning valmis väljast…"
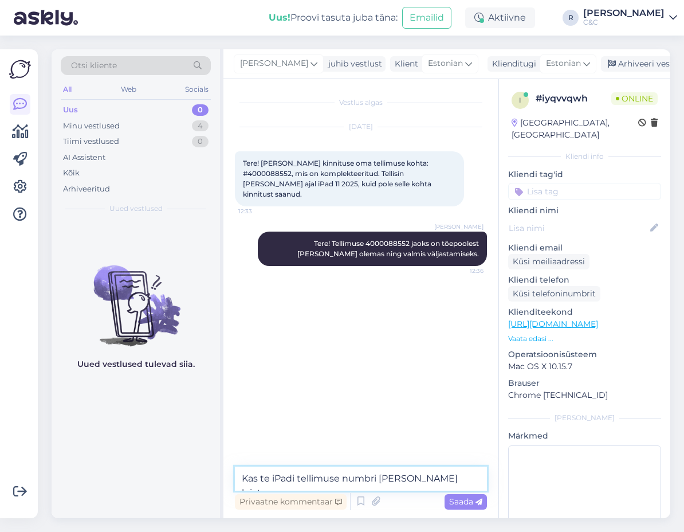
type textarea "Kas te iPadi tellimuse numbri ka mulle leiate?"
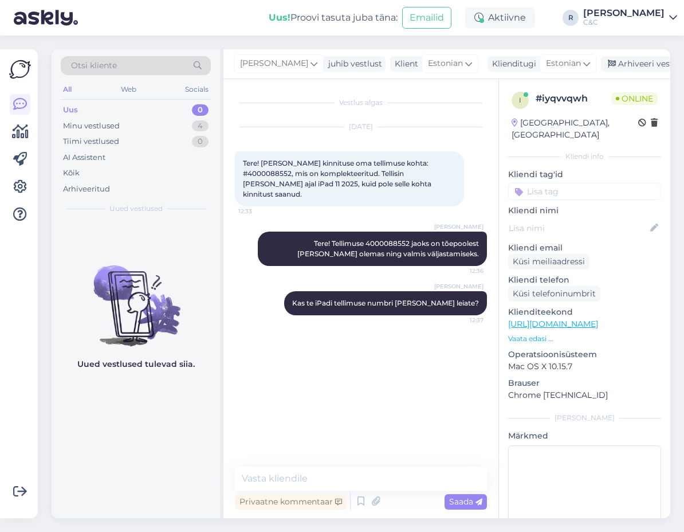
click at [405, 161] on span "Tere! Sain kinnituse oma tellimuse kohta: #4000088552, mis on komplekteeritud. …" at bounding box center [338, 179] width 190 height 40
copy span "4000088552"
click at [150, 128] on div "Minu vestlused 4" at bounding box center [136, 126] width 150 height 16
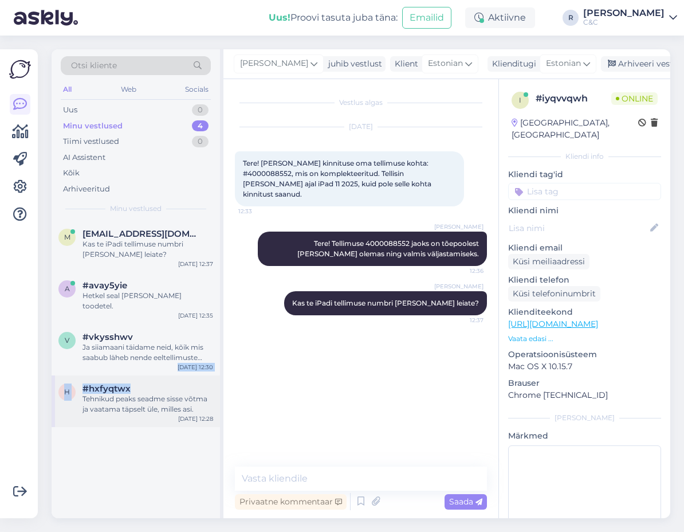
click at [131, 366] on div "m miaanette4@gmail.com Kas te iPadi tellimuse numbri ka mulle leiate? Sep 29 12…" at bounding box center [136, 324] width 169 height 206
click at [136, 375] on div "h #hxfyqtwx Tehnikud peaks seadme sisse võtma ja vaatama täpselt üle, milles as…" at bounding box center [136, 401] width 169 height 52
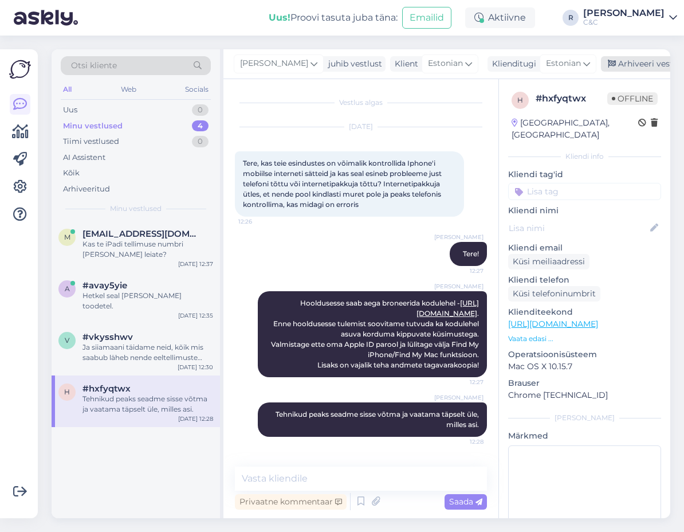
click at [601, 57] on div "Arhiveeri vestlus" at bounding box center [645, 63] width 88 height 15
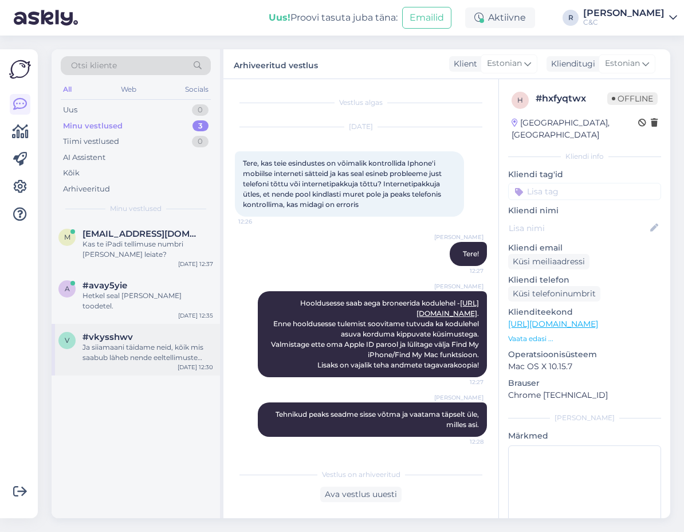
click at [166, 342] on div "Ja siiamaani täidame neid, kõik mis saabub läheb nende eeltellimuste täitmiseks." at bounding box center [148, 352] width 131 height 21
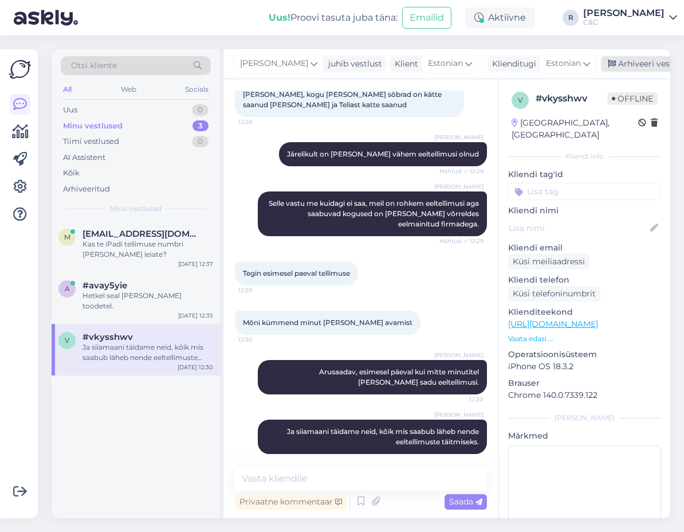
click at [612, 70] on div "Arhiveeri vestlus" at bounding box center [645, 63] width 88 height 15
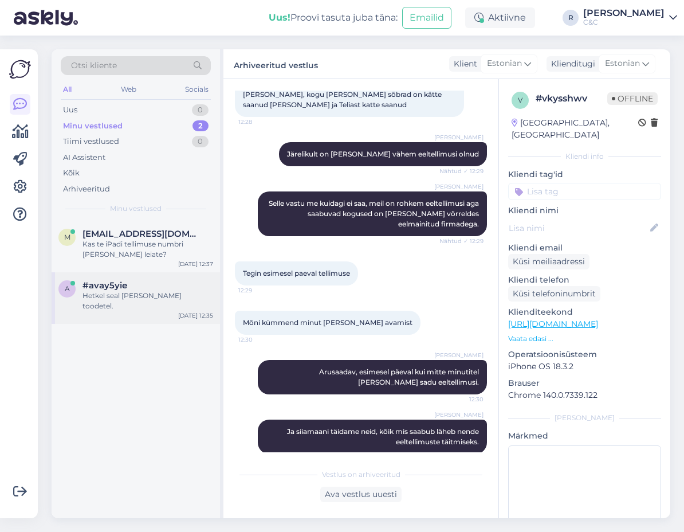
click at [190, 283] on div "#avay5yie" at bounding box center [148, 285] width 131 height 10
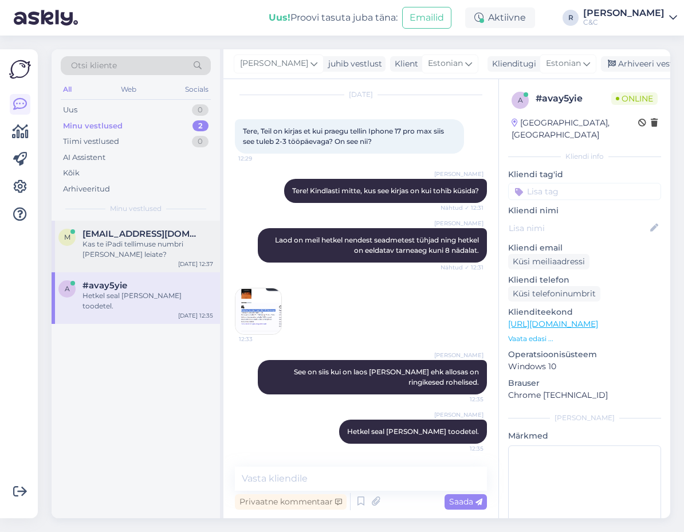
click at [185, 229] on span "miaanette4@gmail.com" at bounding box center [142, 234] width 119 height 10
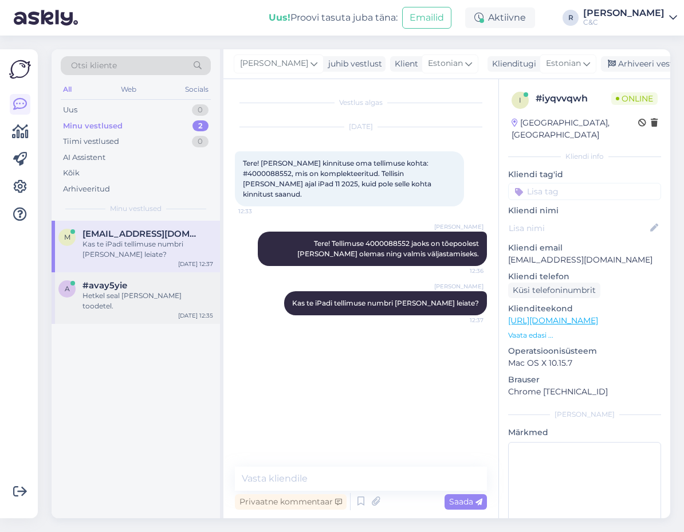
click at [139, 282] on div "#avay5yie" at bounding box center [148, 285] width 131 height 10
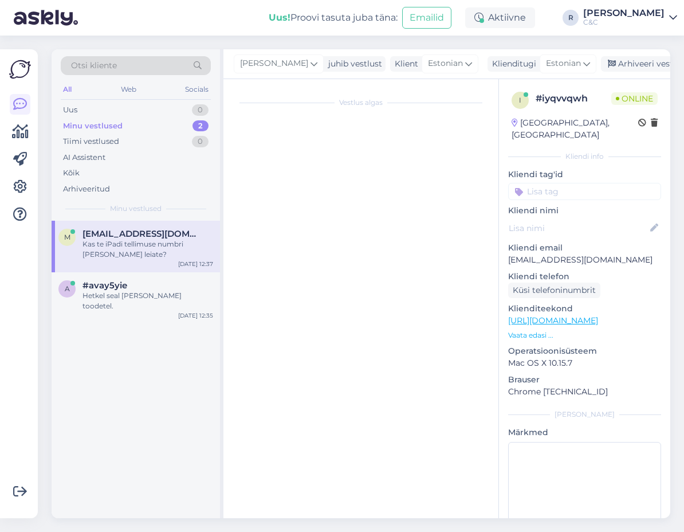
scroll to position [32, 0]
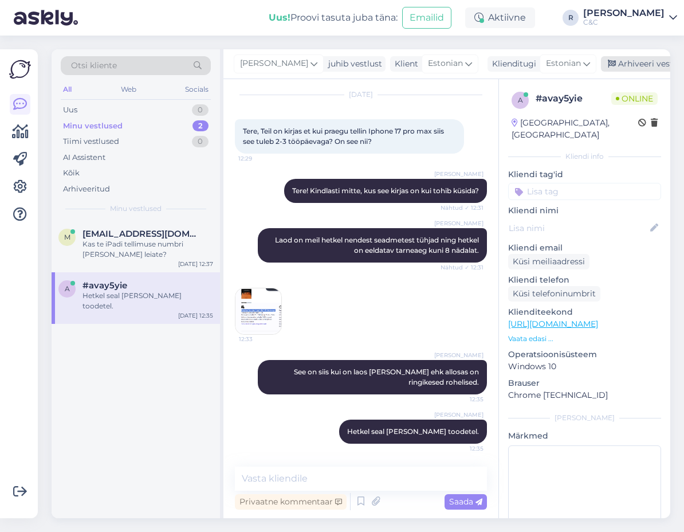
click at [601, 58] on div "Arhiveeri vestlus" at bounding box center [645, 63] width 88 height 15
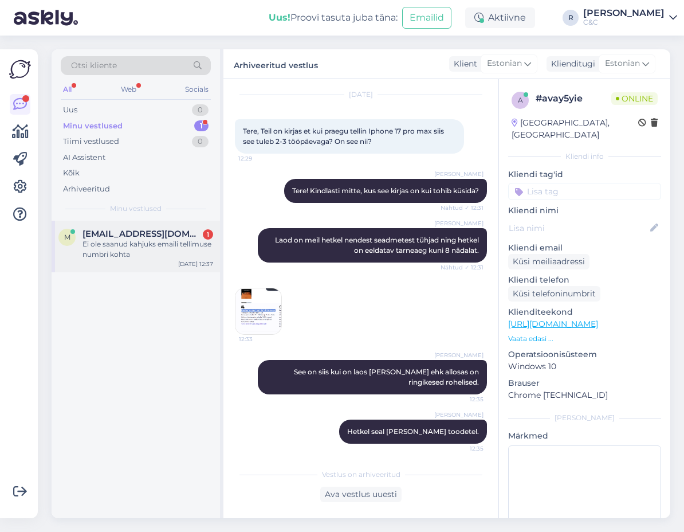
click at [182, 228] on div "m miaanette4@gmail.com 1 Ei ole saanud kahjuks emaili tellimuse numbri kohta Se…" at bounding box center [136, 247] width 169 height 52
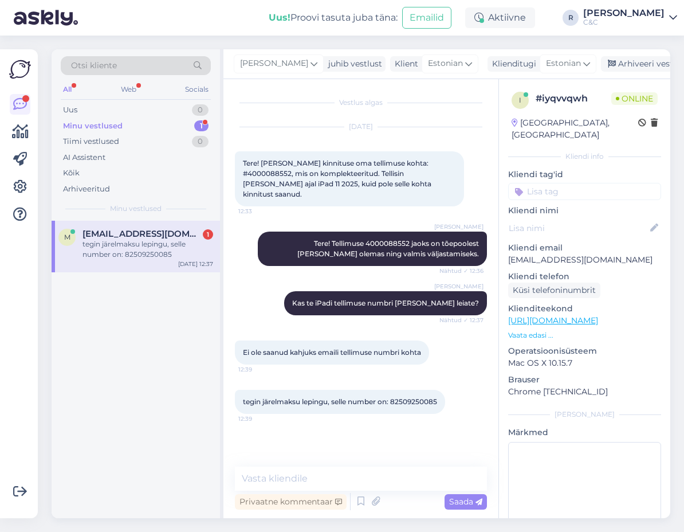
click at [420, 397] on span "tegin järelmaksu lepingu, selle number on: 82509250085" at bounding box center [340, 401] width 194 height 9
copy div "82509250085 12:39"
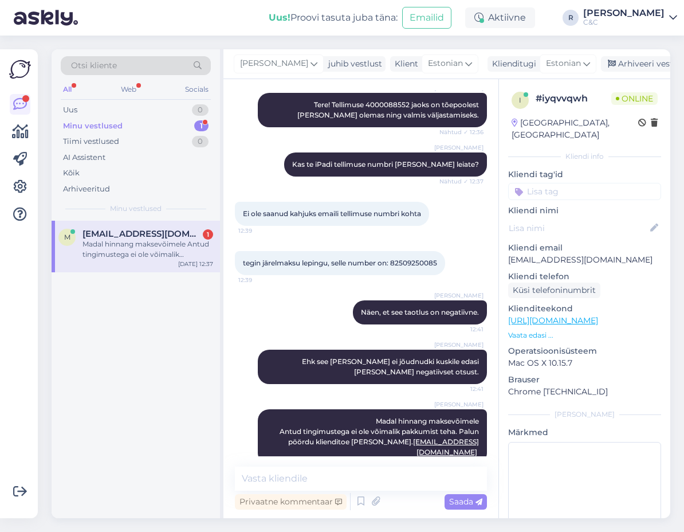
click at [318, 209] on span "Ei ole saanud kahjuks emaili tellimuse numbri kohta" at bounding box center [332, 213] width 178 height 9
click at [259, 176] on div "Ross Kas te iPadi tellimuse numbri ka mulle leiate? Nähtud ✓ 12:37" at bounding box center [361, 164] width 252 height 49
click at [189, 127] on div "Minu vestlused 1" at bounding box center [136, 126] width 150 height 16
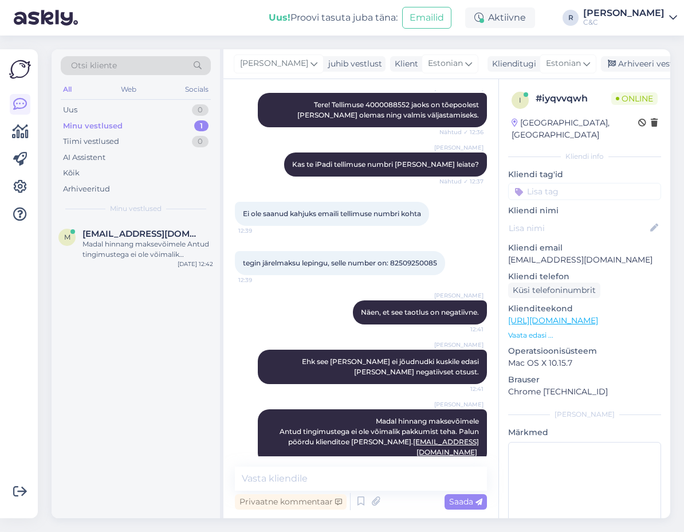
click at [189, 128] on div "Minu vestlused 1" at bounding box center [136, 126] width 150 height 16
click at [179, 238] on span "miaanette4@gmail.com" at bounding box center [142, 234] width 119 height 10
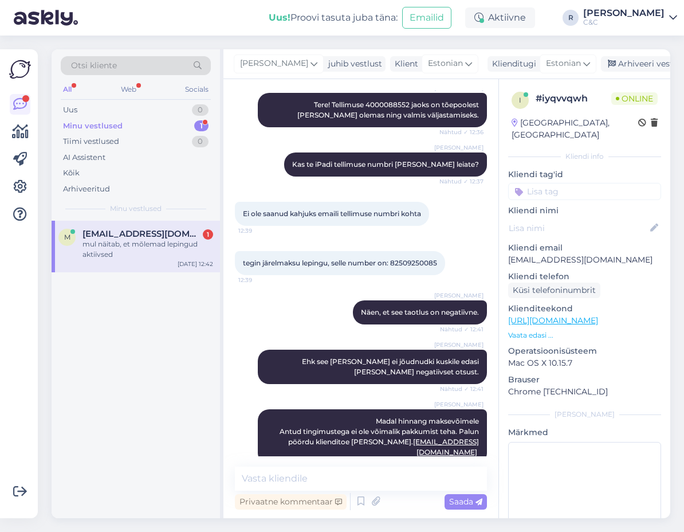
scroll to position [188, 0]
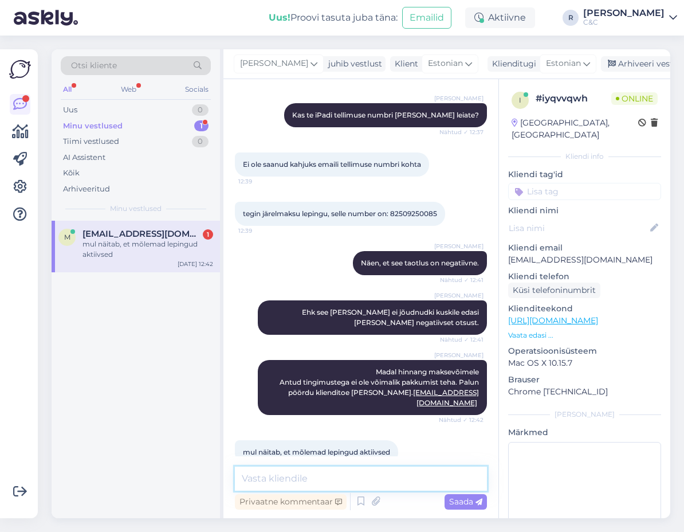
click at [302, 478] on textarea at bounding box center [361, 479] width 252 height 24
type textarea "Kelle leping teil tehtud on? Inbanki?"
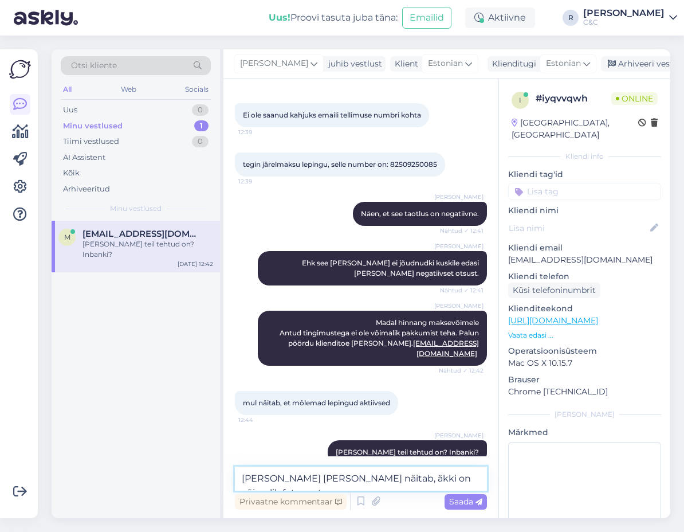
type textarea "Ja kus seda näitab, äkki on võimalik foto saata?"
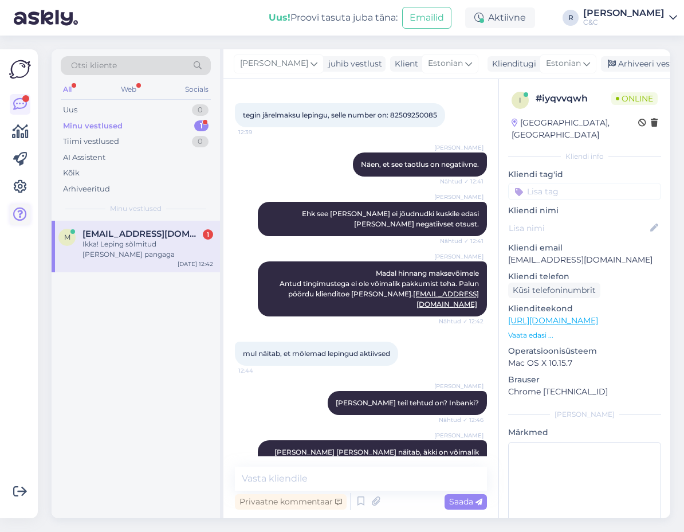
scroll to position [408, 0]
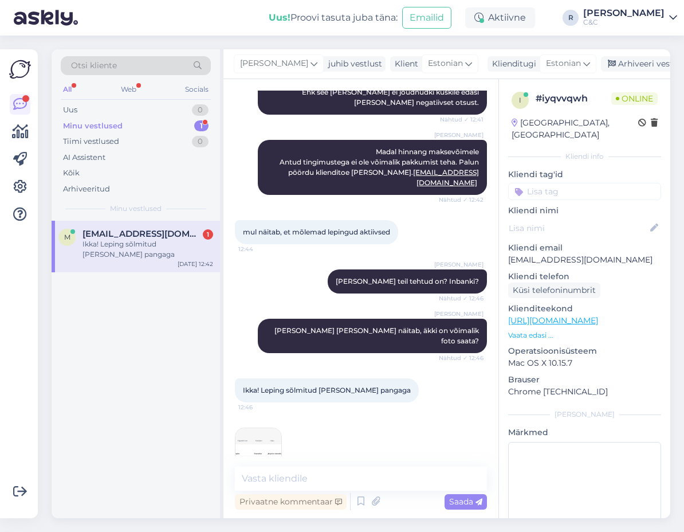
click at [263, 428] on img at bounding box center [259, 451] width 46 height 46
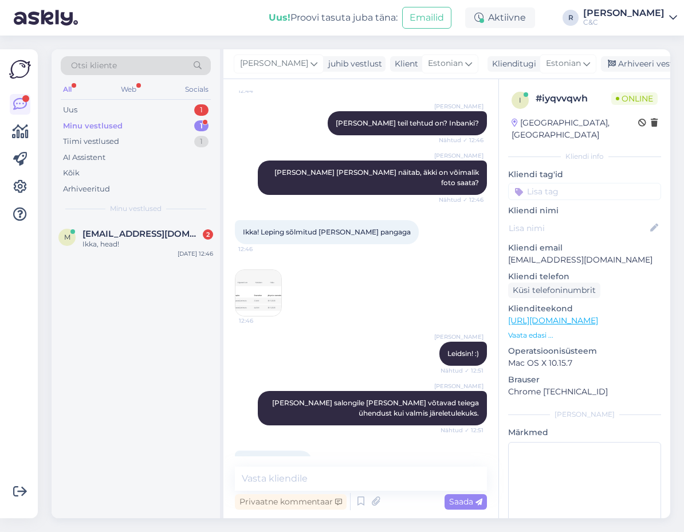
scroll to position [616, 0]
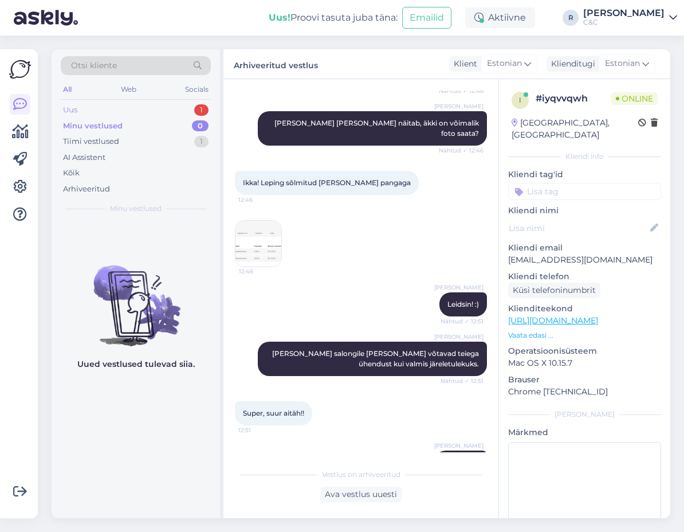
click at [172, 104] on div "Uus 1" at bounding box center [136, 110] width 150 height 16
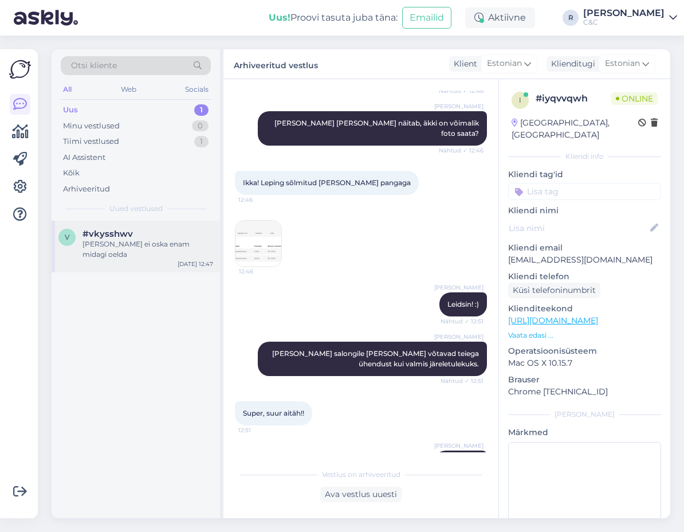
click at [148, 226] on div "v #vkysshwv Isegi ei oska enam midagi oelda Sep 29 12:47" at bounding box center [136, 247] width 169 height 52
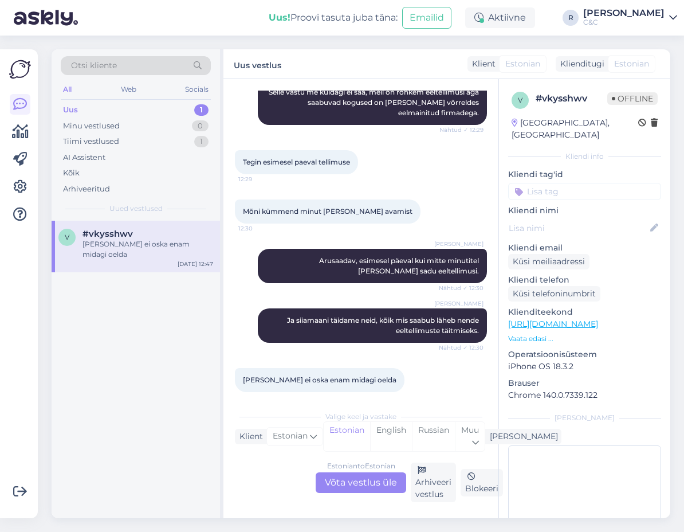
click at [342, 484] on div "Estonian to Estonian Võta vestlus üle" at bounding box center [361, 482] width 91 height 21
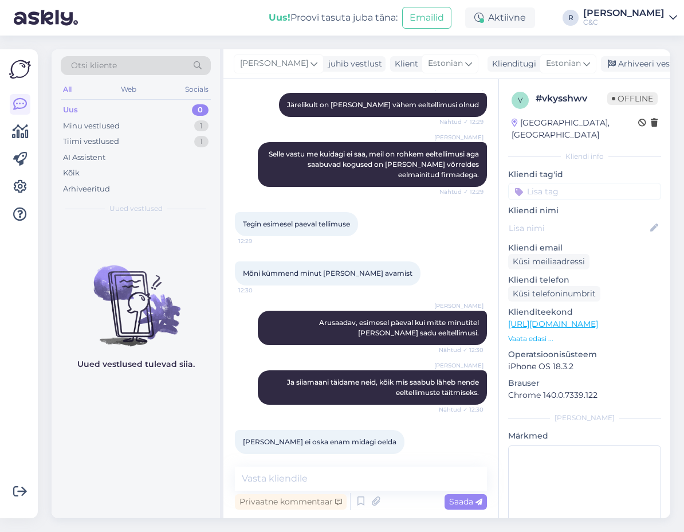
click at [307, 465] on div "Vestlus algas Sep 29 2025 Tere! Soovin täpsustada oma iPhone 17 tellimuse seisu…" at bounding box center [361, 298] width 275 height 439
click at [308, 471] on textarea at bounding box center [361, 479] width 252 height 24
click at [175, 126] on div "Minu vestlused 1" at bounding box center [136, 126] width 150 height 16
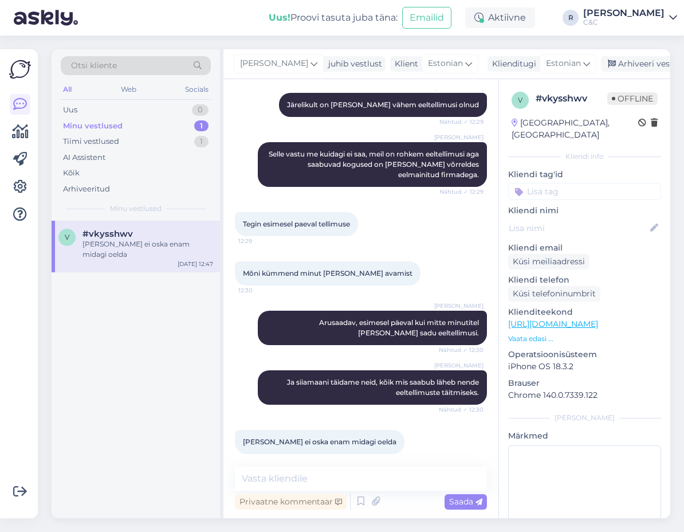
click at [179, 260] on div "Sep 29 12:47" at bounding box center [196, 264] width 36 height 9
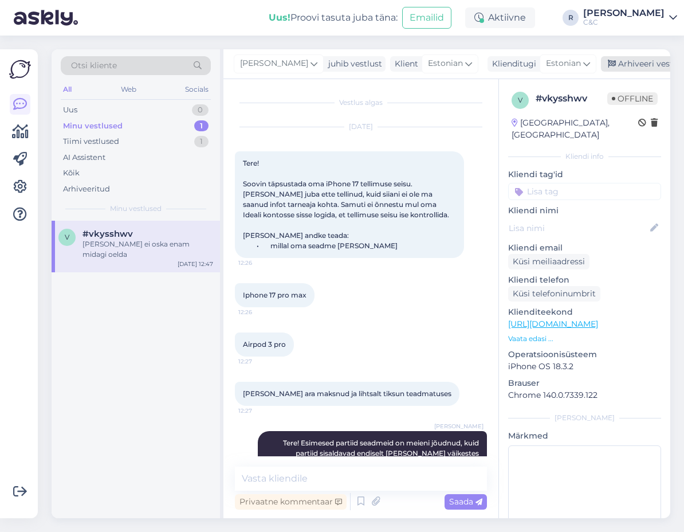
click at [622, 61] on div "Arhiveeri vestlus" at bounding box center [645, 63] width 88 height 15
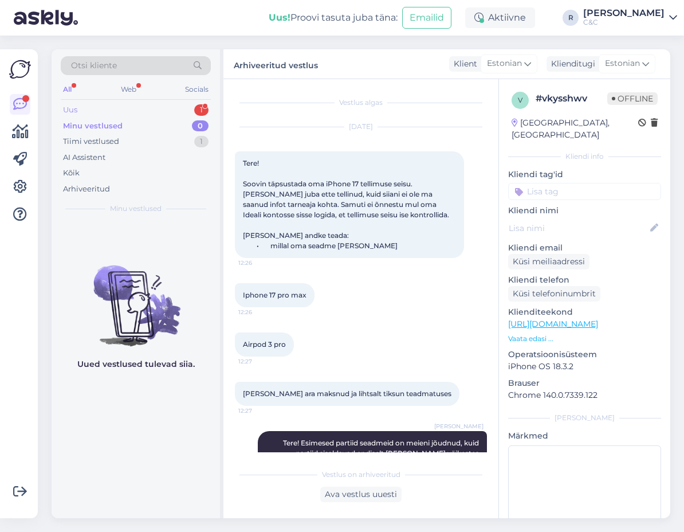
click at [189, 103] on div "Uus 1" at bounding box center [136, 110] width 150 height 16
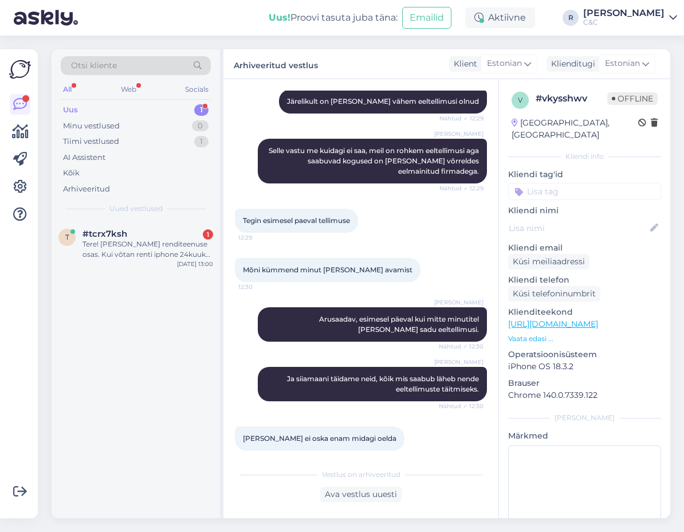
scroll to position [645, 0]
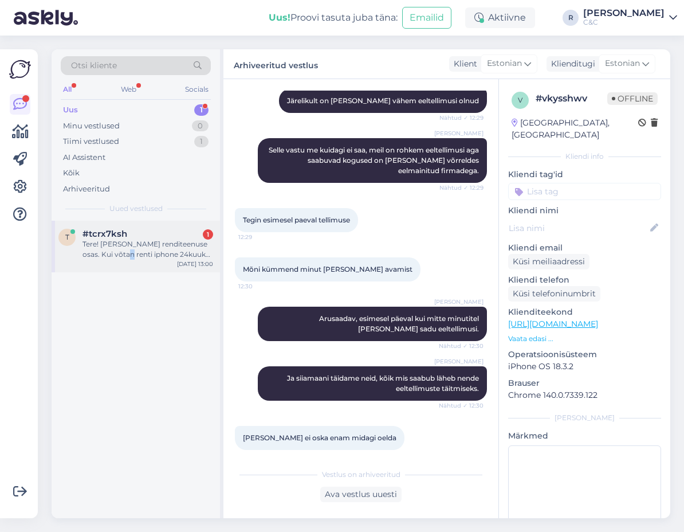
click at [122, 254] on div "Tere! Uurin renditeenuse osas. Kui võtan renti iphone 24kuuks ning kui 24 kuud …" at bounding box center [148, 249] width 131 height 21
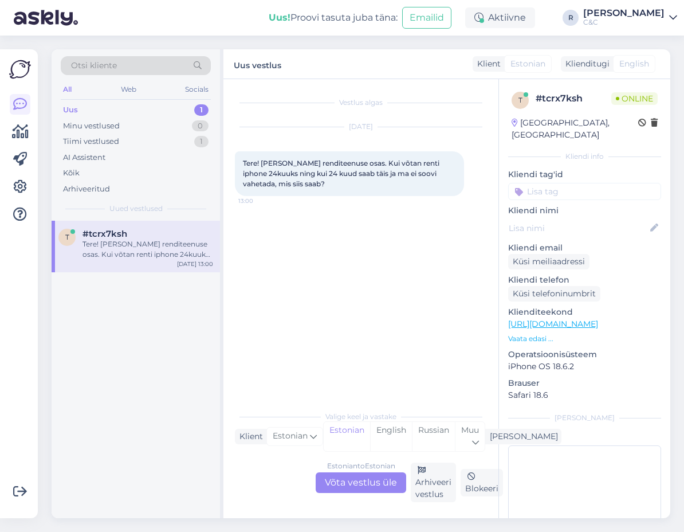
click at [355, 482] on div "Estonian to Estonian Võta vestlus üle" at bounding box center [361, 482] width 91 height 21
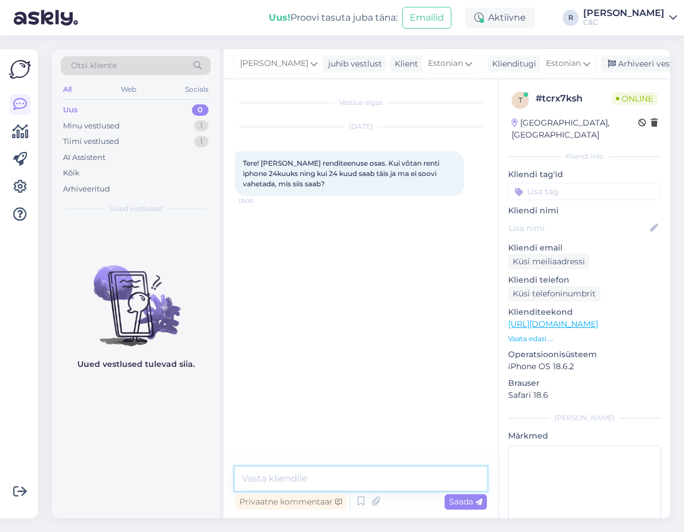
click at [345, 468] on textarea at bounding box center [361, 479] width 252 height 24
type textarea "Tere!"
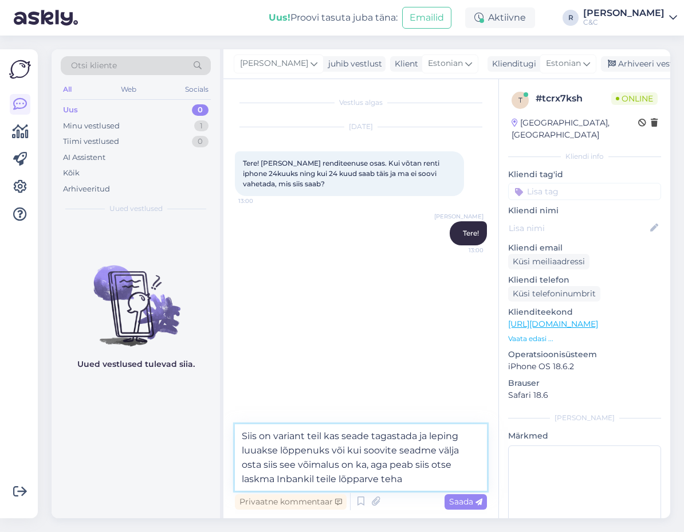
type textarea "Siis on variant teil kas seade tagastada ja leping luuakse lõppenuks või kui so…"
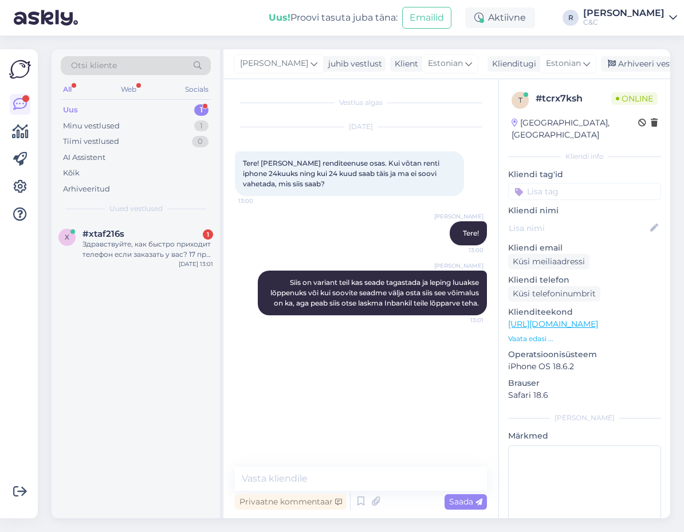
click at [174, 255] on div "x #xtaf216s 1 Здравствуйте, как быстро приходит телефон если заказать у вас? 17…" at bounding box center [136, 370] width 169 height 298
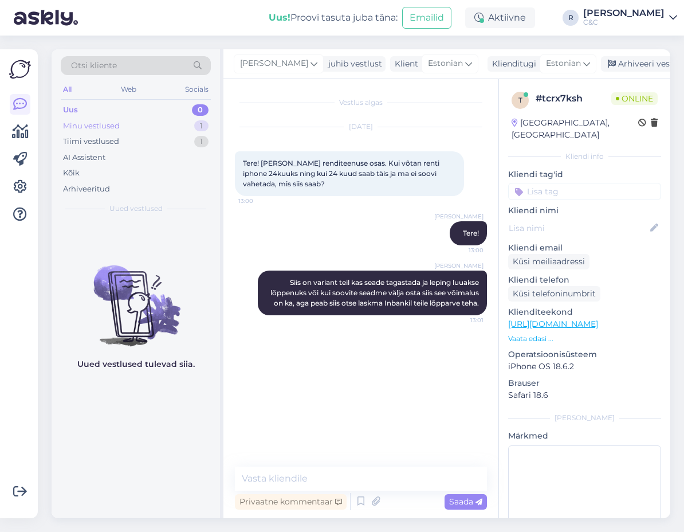
click at [186, 125] on div "Minu vestlused 1" at bounding box center [136, 126] width 150 height 16
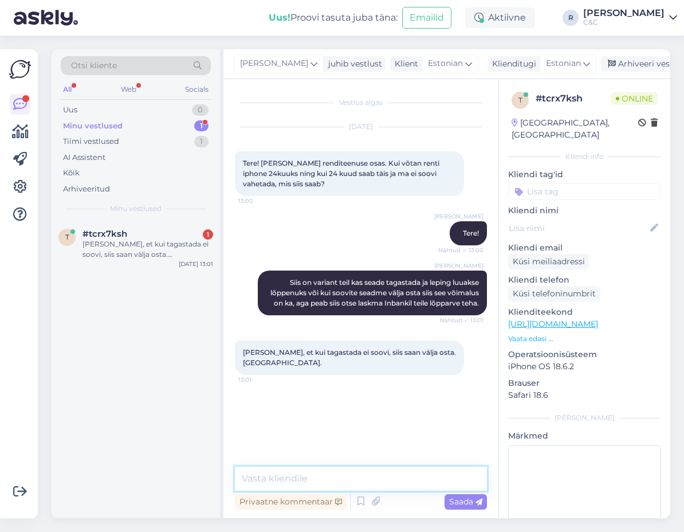
click at [340, 480] on textarea at bounding box center [361, 479] width 252 height 24
type textarea "Ikka!"
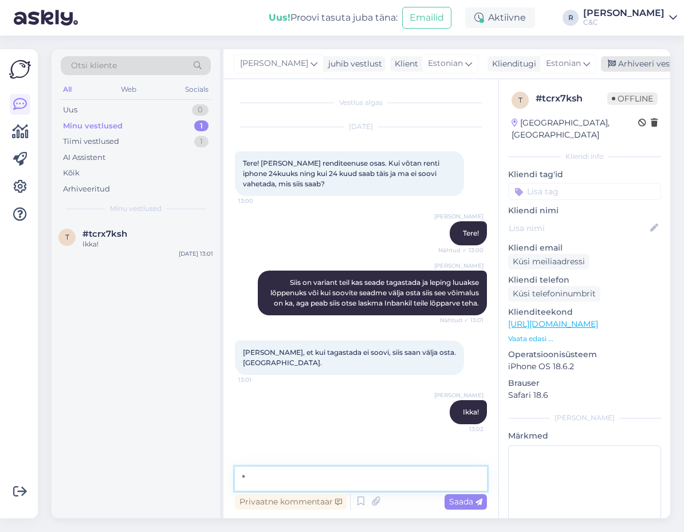
type textarea "*"
click at [625, 66] on div "Arhiveeri vestlus" at bounding box center [645, 63] width 88 height 15
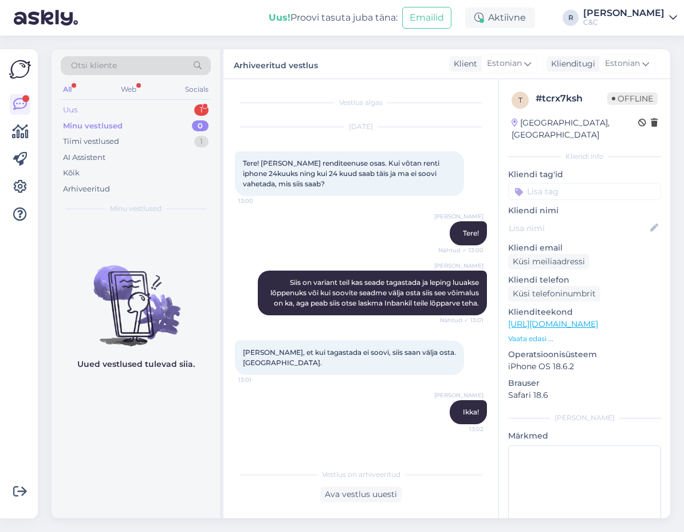
click at [194, 104] on div "Uus 1" at bounding box center [136, 110] width 150 height 16
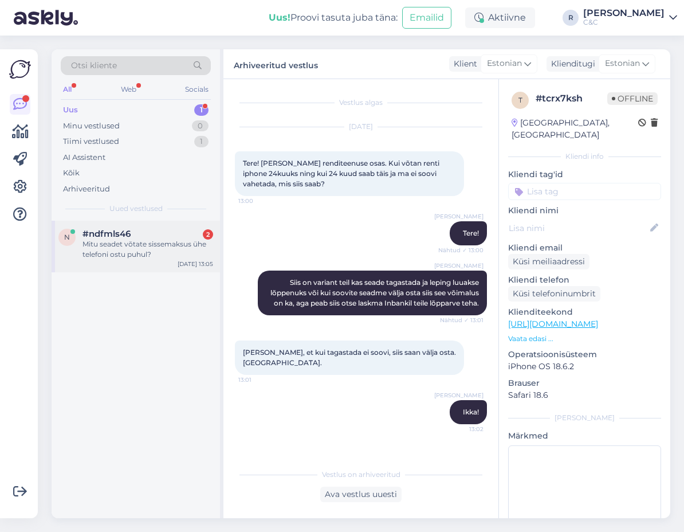
click at [174, 230] on div "#ndfmls46 2" at bounding box center [148, 234] width 131 height 10
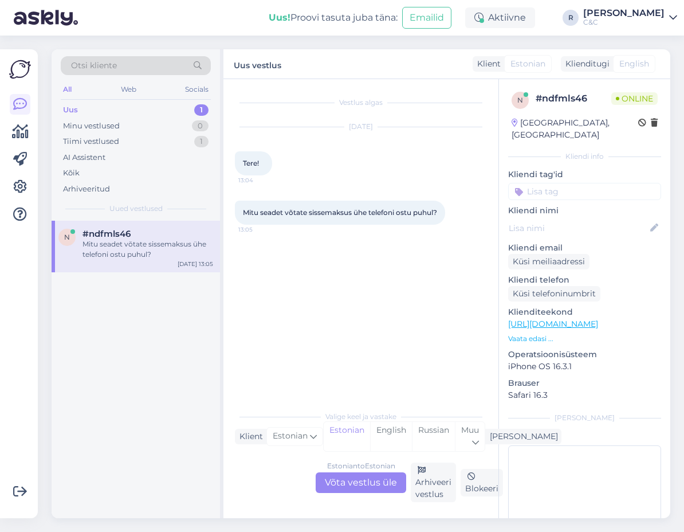
click at [355, 481] on div "Estonian to Estonian Võta vestlus üle" at bounding box center [361, 482] width 91 height 21
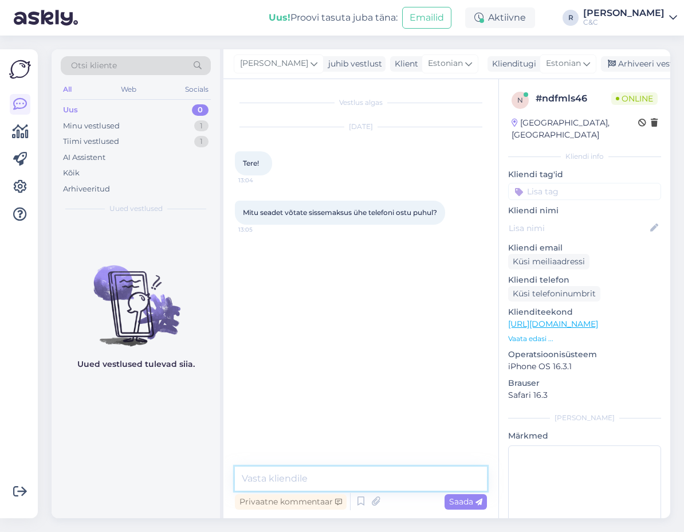
click at [358, 473] on textarea at bounding box center [361, 479] width 252 height 24
type textarea "Tere! Kuni 5 seadet saab tuua."
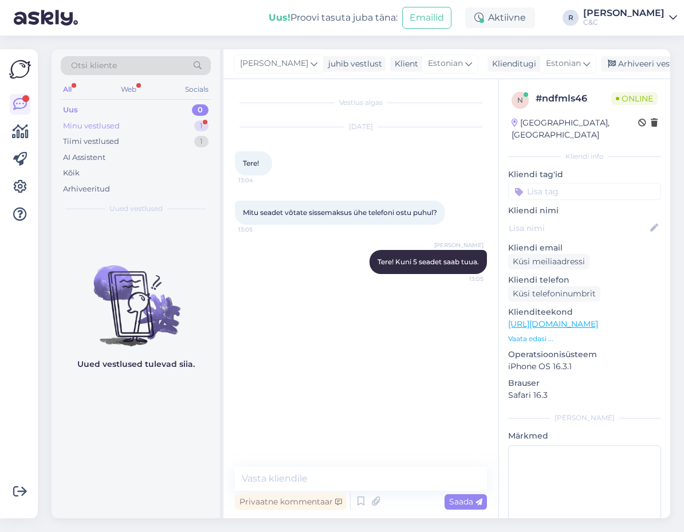
click at [166, 124] on div "Minu vestlused 1" at bounding box center [136, 126] width 150 height 16
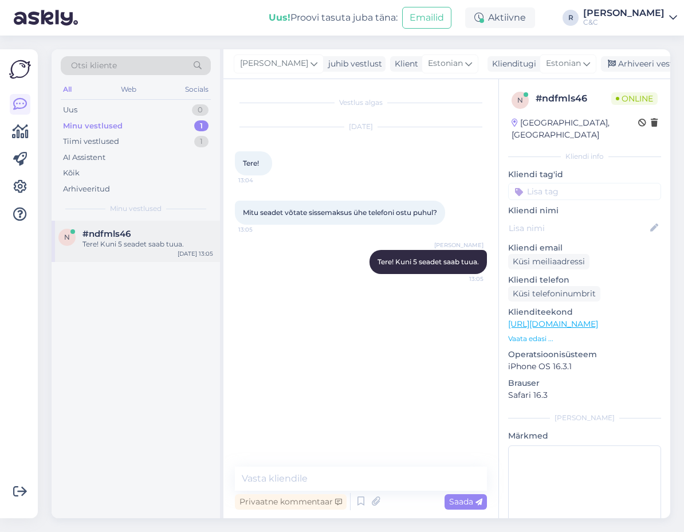
click at [139, 234] on div "#ndfmls46" at bounding box center [148, 234] width 131 height 10
click at [601, 65] on div "Arhiveeri vestlus" at bounding box center [645, 63] width 88 height 15
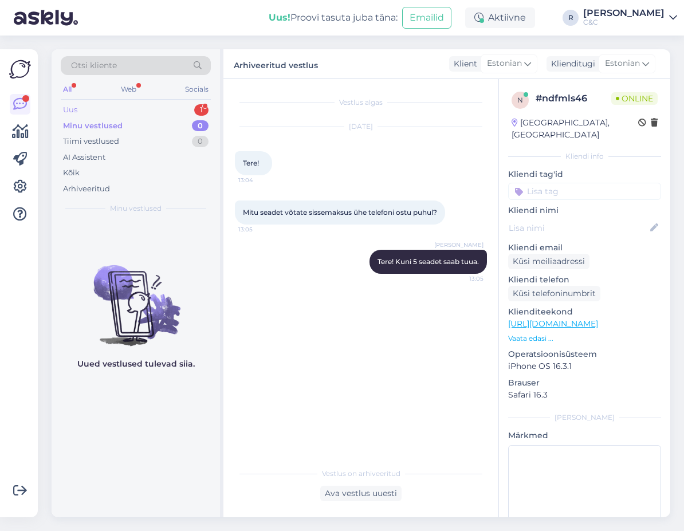
click at [157, 115] on div "Uus 1" at bounding box center [136, 110] width 150 height 16
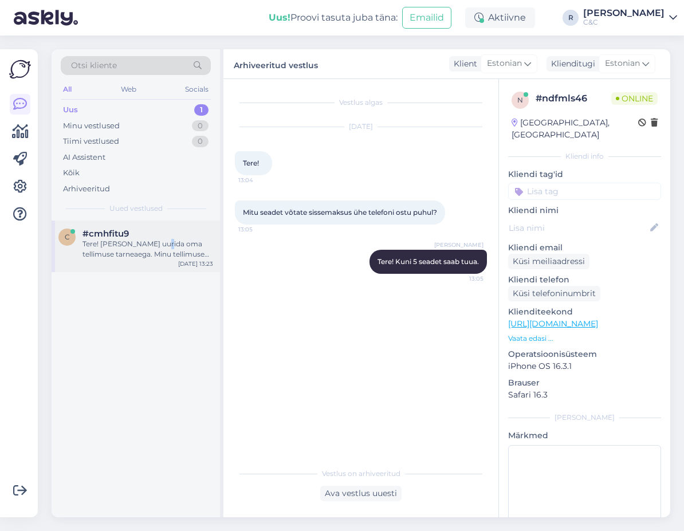
click at [163, 242] on div "Tere! [PERSON_NAME] uurida oma tellimuse tarneaega. Minu tellimuse nr: 127182." at bounding box center [148, 249] width 131 height 21
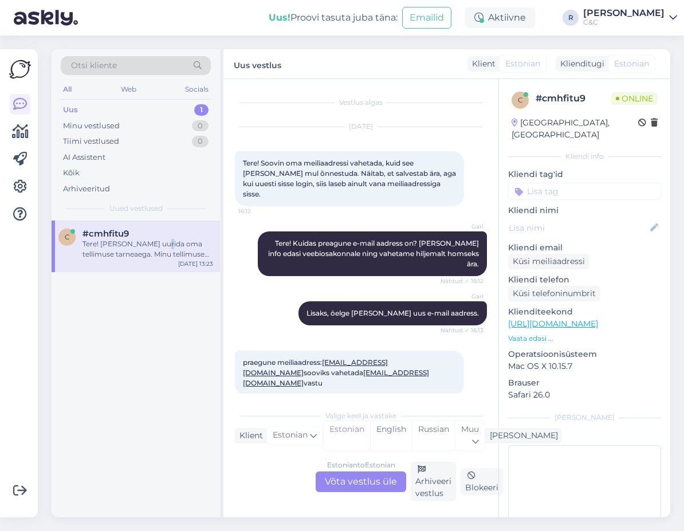
scroll to position [314, 0]
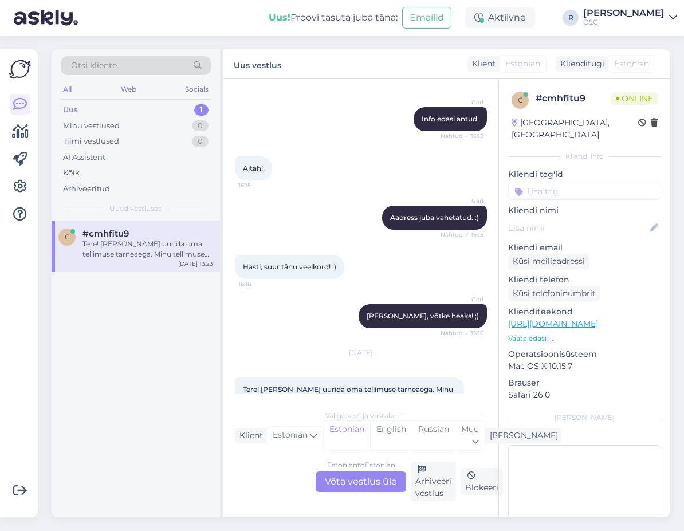
click at [360, 477] on div "Estonian to Estonian Võta vestlus üle" at bounding box center [361, 482] width 91 height 21
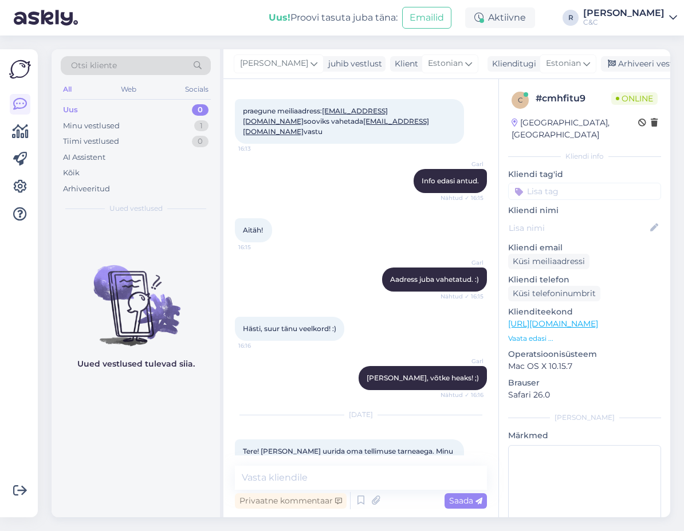
click at [273, 447] on span "Tere! [PERSON_NAME] uurida oma tellimuse tarneaega. Minu tellimuse nr: 127182." at bounding box center [349, 456] width 212 height 19
copy span "127182"
click at [293, 480] on textarea at bounding box center [361, 478] width 252 height 24
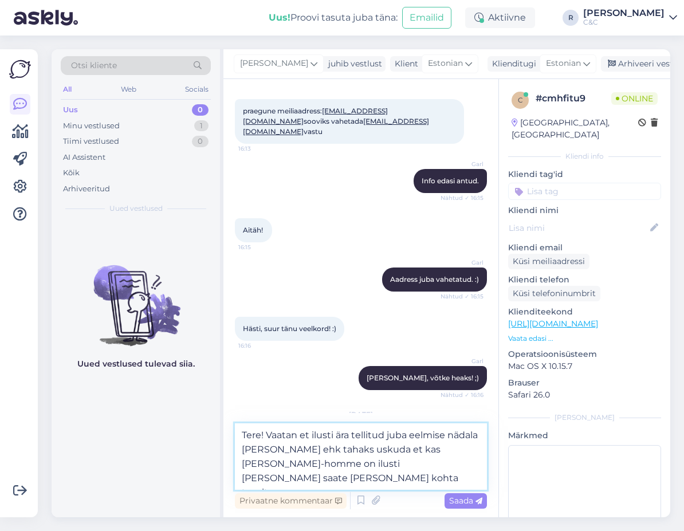
type textarea "Tere! Vaatan et ilusti ära tellitud juba eelmise nädala [PERSON_NAME] ehk tahak…"
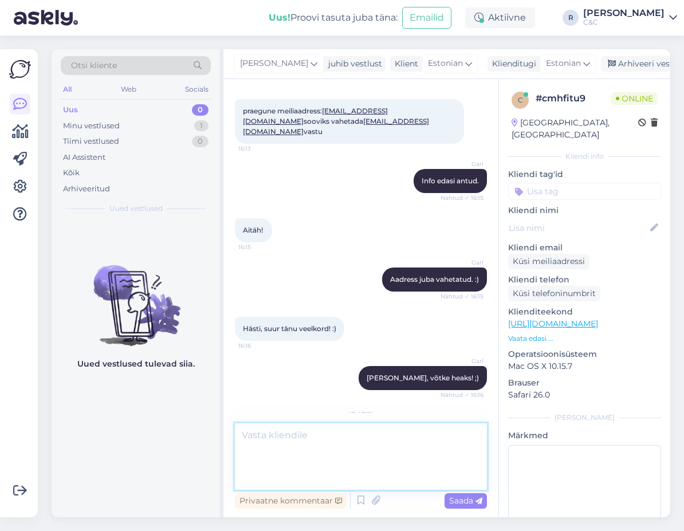
scroll to position [322, 0]
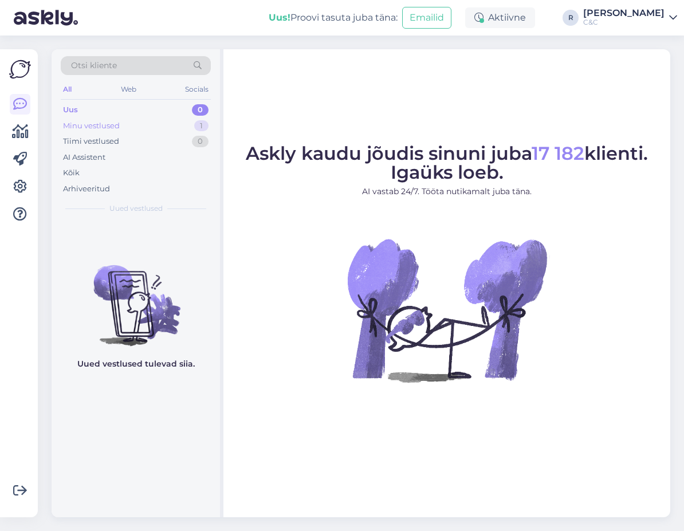
click at [173, 132] on div "Minu vestlused 1" at bounding box center [136, 126] width 150 height 16
click at [150, 135] on div "Tiimi vestlused 0" at bounding box center [136, 142] width 150 height 16
click at [153, 123] on div "Minu vestlused 1" at bounding box center [136, 126] width 150 height 16
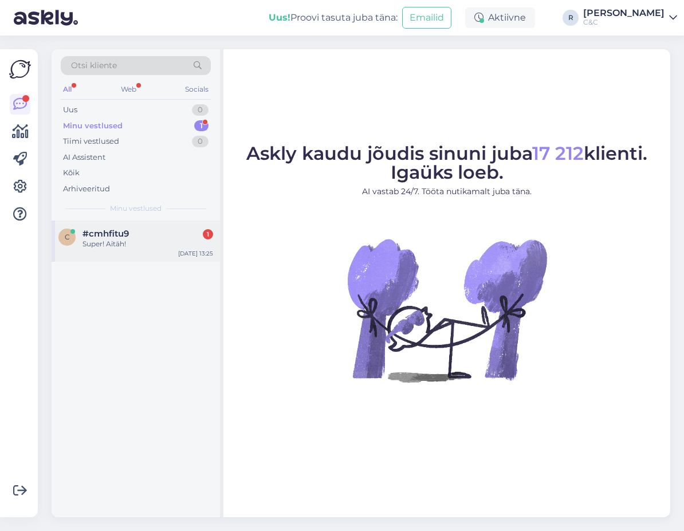
click at [150, 245] on div "Super! Aitäh!" at bounding box center [148, 244] width 131 height 10
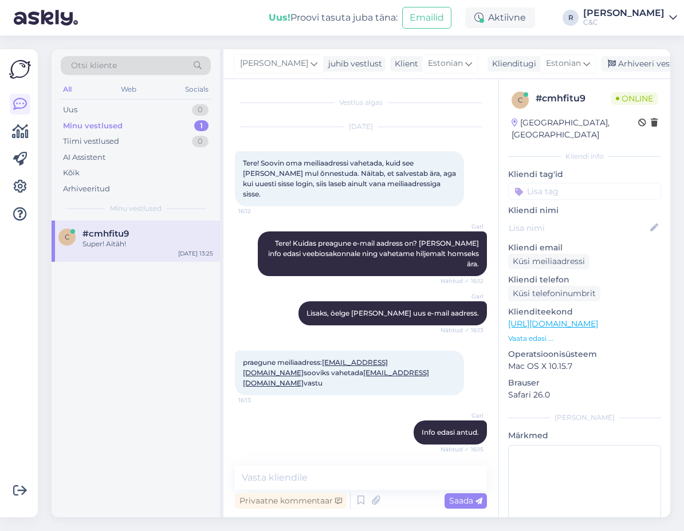
scroll to position [371, 0]
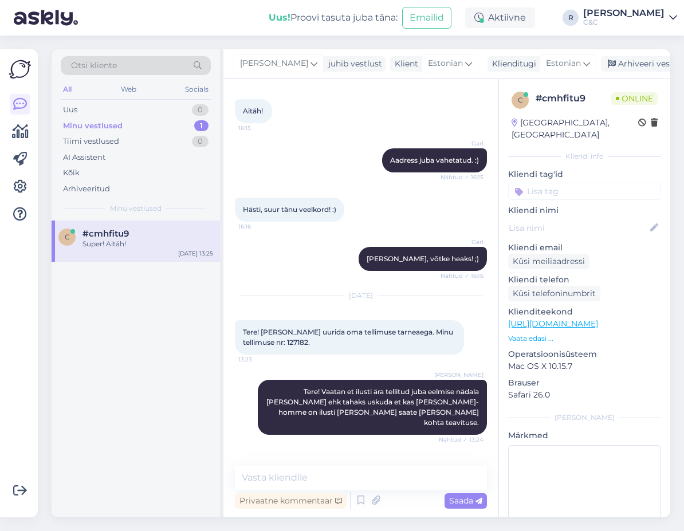
click at [363, 464] on div "Vestlus algas [DATE] Tere! Soovin oma meiliaadressi vahetada, kuid see [PERSON_…" at bounding box center [361, 298] width 275 height 439
click at [362, 472] on textarea at bounding box center [361, 478] width 252 height 24
type textarea "("
type textarea "Ikka, head!"
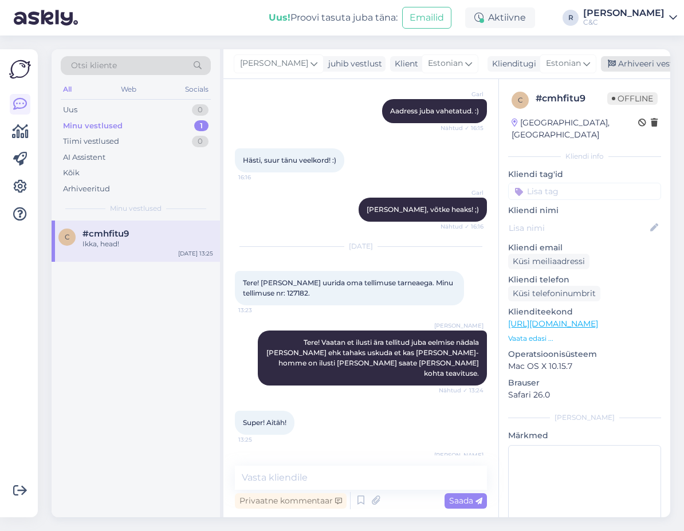
click at [615, 64] on div "Arhiveeri vestlus" at bounding box center [645, 63] width 88 height 15
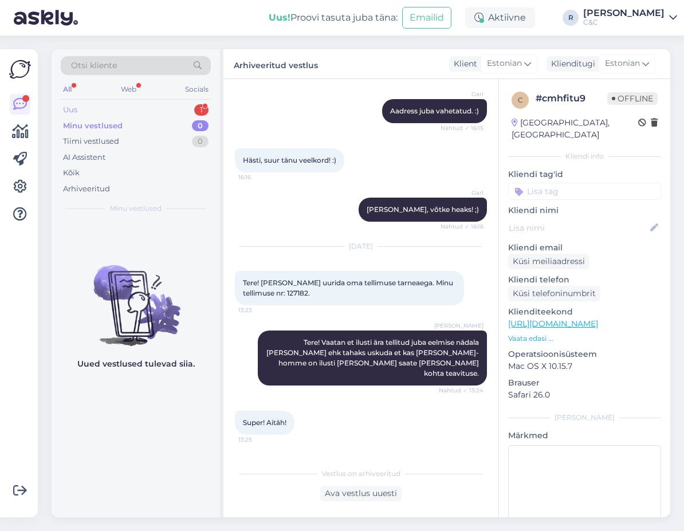
click at [144, 115] on div "Uus 1 Minu vestlused 0 Tiimi vestlused 0 AI Assistent Kõik Arhiveeritud" at bounding box center [136, 149] width 150 height 95
click at [146, 112] on div "Uus 1" at bounding box center [136, 110] width 150 height 16
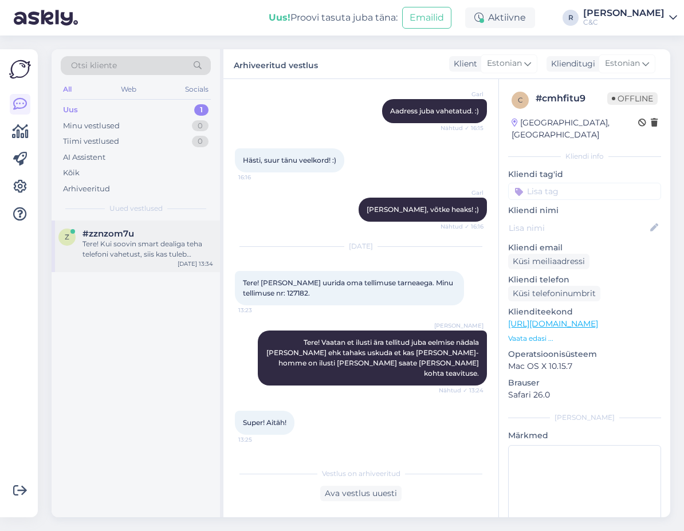
click at [153, 268] on div "z #zznzom7u Tere! Kui soovin smart dealiga teha telefoni vahetust, siis kas tul…" at bounding box center [136, 247] width 169 height 52
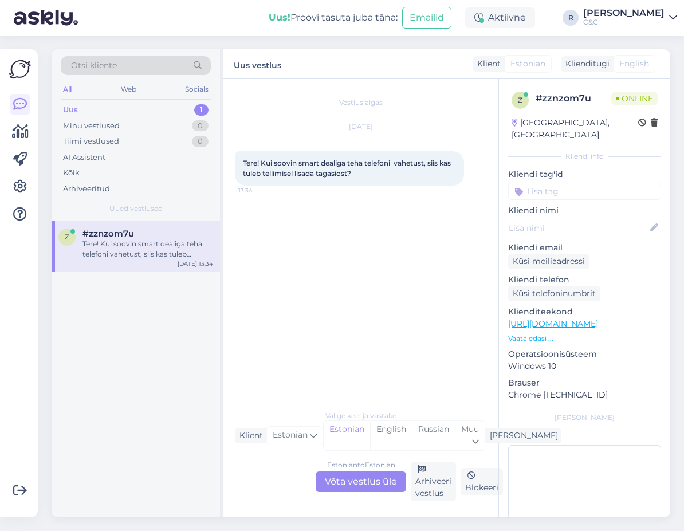
click at [369, 482] on div "Estonian to Estonian Võta vestlus üle" at bounding box center [361, 482] width 91 height 21
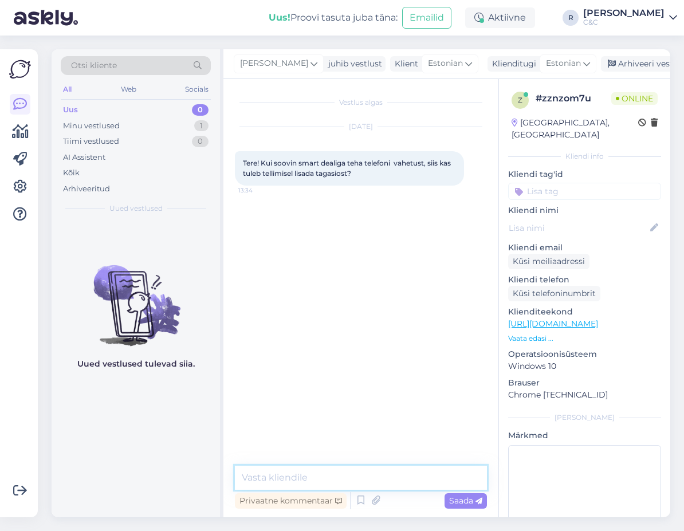
click at [331, 475] on textarea at bounding box center [361, 478] width 252 height 24
type textarea "Tere! Teil on hetkel SmartDeali kehtiv [PERSON_NAME] olemas?"
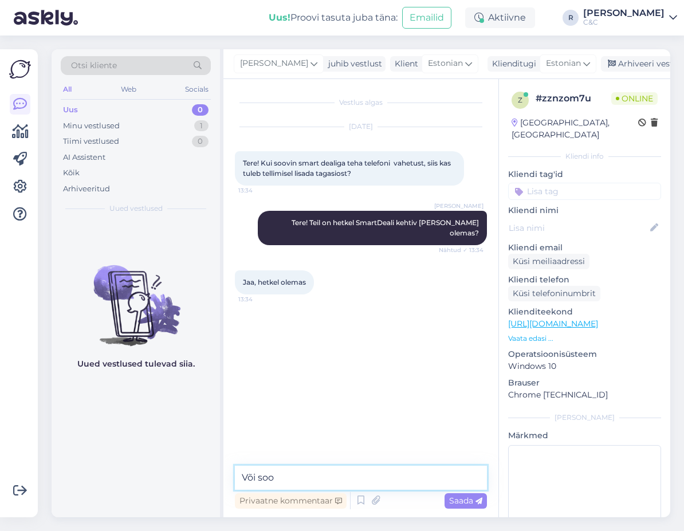
type textarea "Või soov"
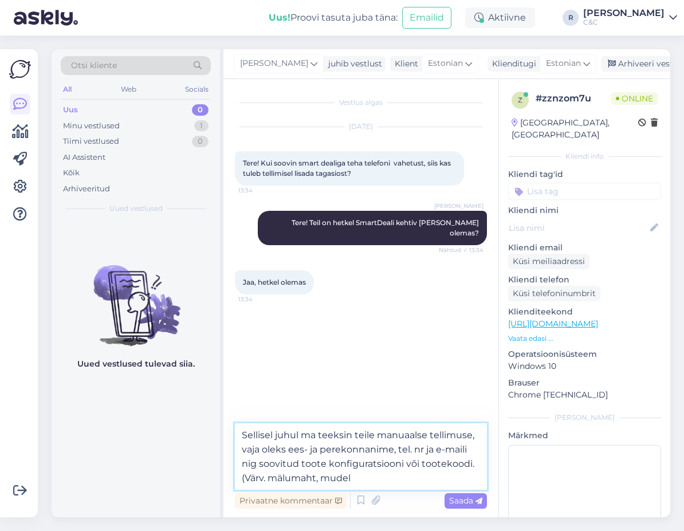
type textarea "Sellisel juhul ma teeksin teile manuaalse tellimuse, vaja oleks ees- ja perekon…"
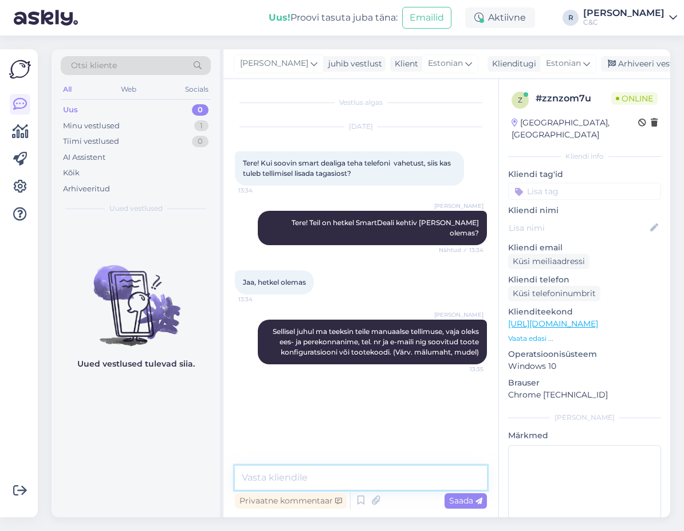
click at [312, 475] on textarea at bounding box center [361, 478] width 252 height 24
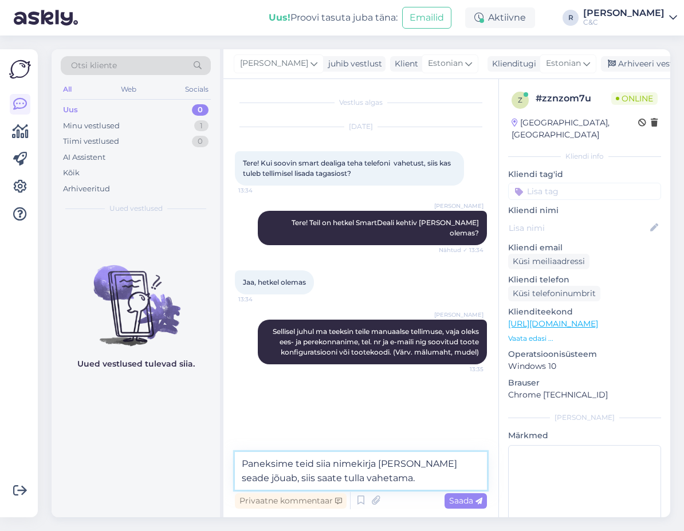
type textarea "Paneksime teid siia nimekirja [PERSON_NAME] seade jõuab, siis saate tulla vahet…"
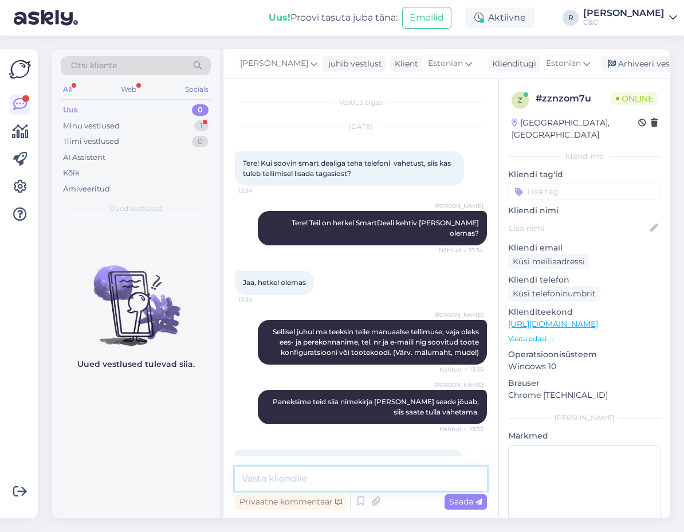
scroll to position [40, 0]
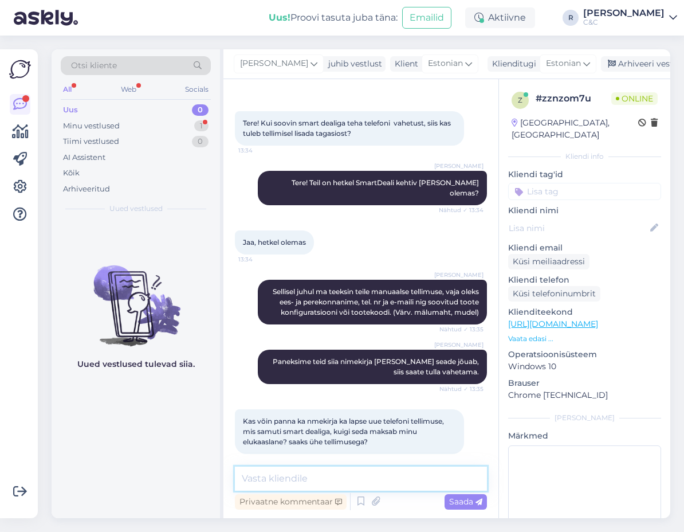
click at [340, 480] on textarea at bounding box center [361, 479] width 252 height 24
click at [343, 479] on textarea at bounding box center [361, 479] width 252 height 24
type textarea "Ikka."
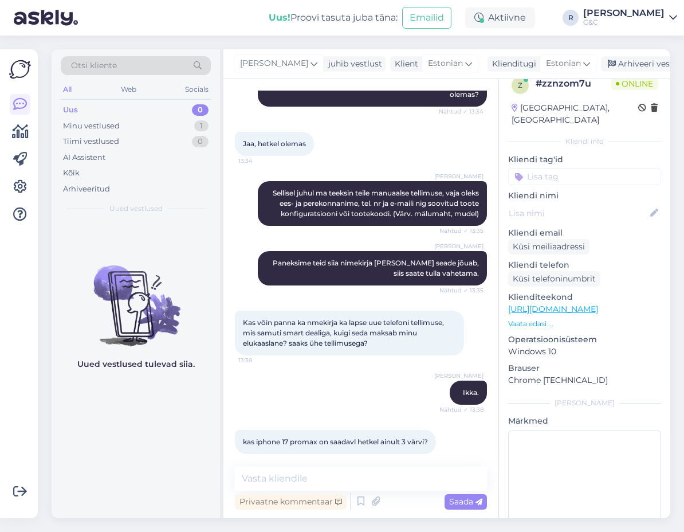
scroll to position [36, 0]
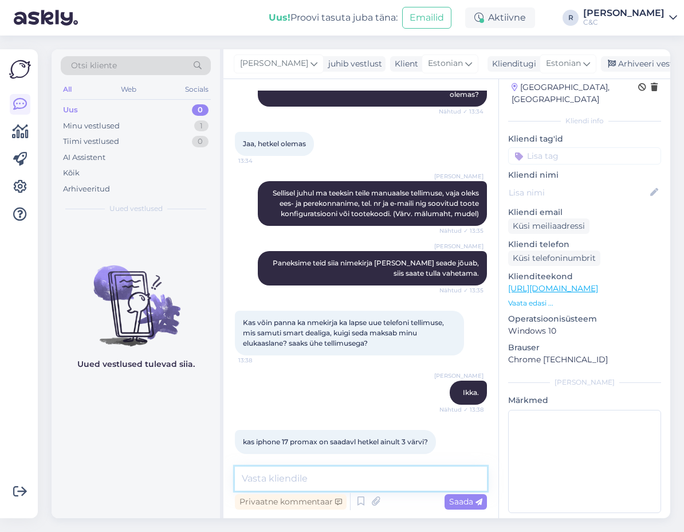
click at [358, 475] on textarea at bounding box center [361, 479] width 252 height 24
type textarea "Neid rohkem ei olegi, ongi 3."
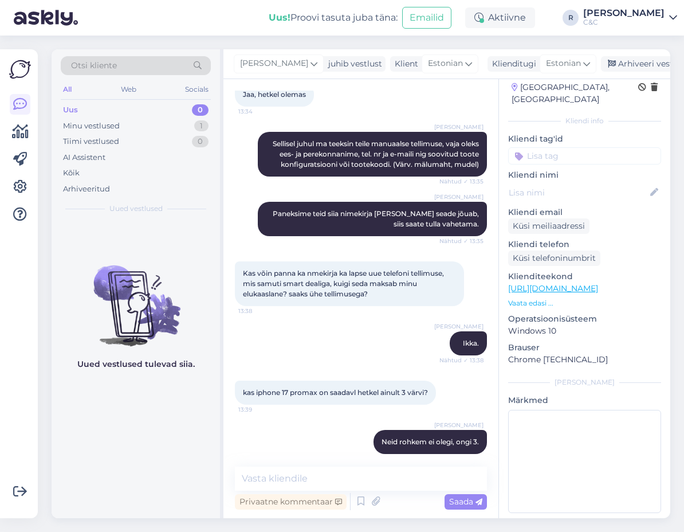
click at [562, 283] on link "[URL][DOMAIN_NAME]" at bounding box center [553, 288] width 90 height 10
click at [306, 477] on textarea at bounding box center [361, 479] width 252 height 24
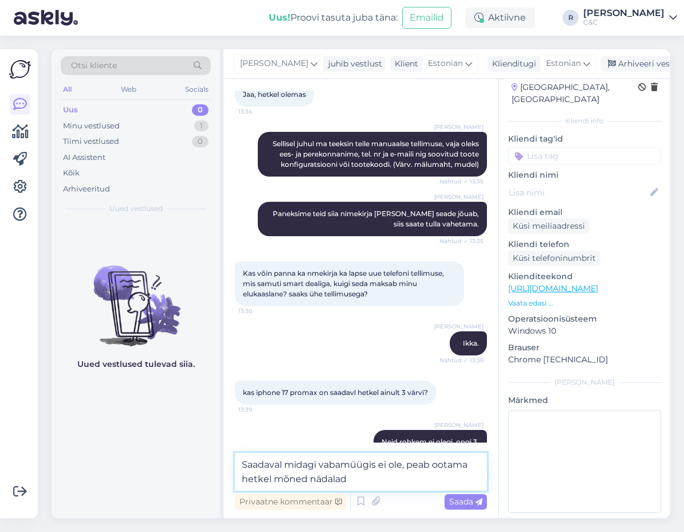
type textarea "Saadaval midagi vabamüügis ei ole, peab ootama hetkel mõned nädalad."
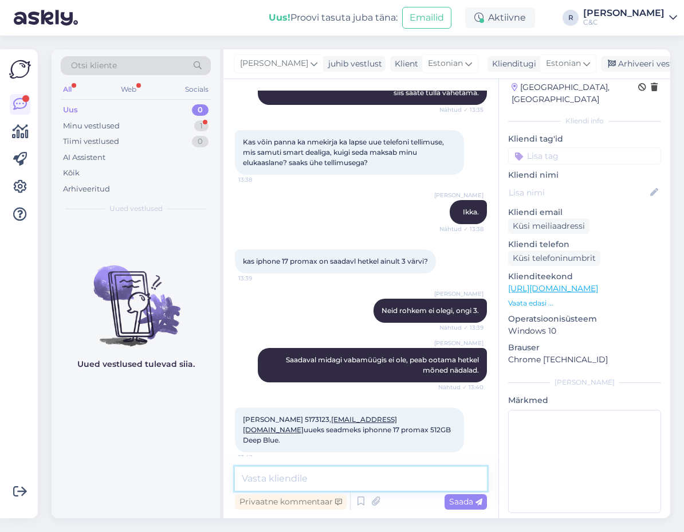
scroll to position [307, 0]
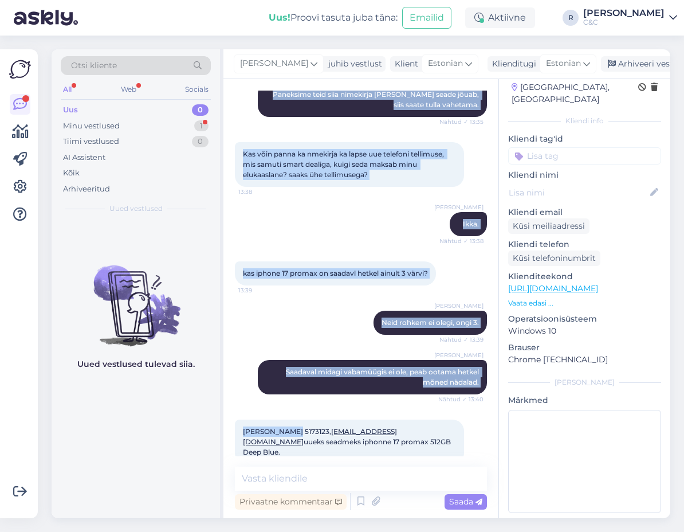
drag, startPoint x: 294, startPoint y: 421, endPoint x: 216, endPoint y: 420, distance: 78.6
click at [216, 420] on div "Otsi kliente All Web Socials Uus 0 Minu vestlused 1 Tiimi vestlused 0 AI Assist…" at bounding box center [361, 283] width 619 height 469
copy div "Lore ipsum dolorsit Ametco Adipisci Elitseddoei Temporin Utlaboree dolorem Aliq…"
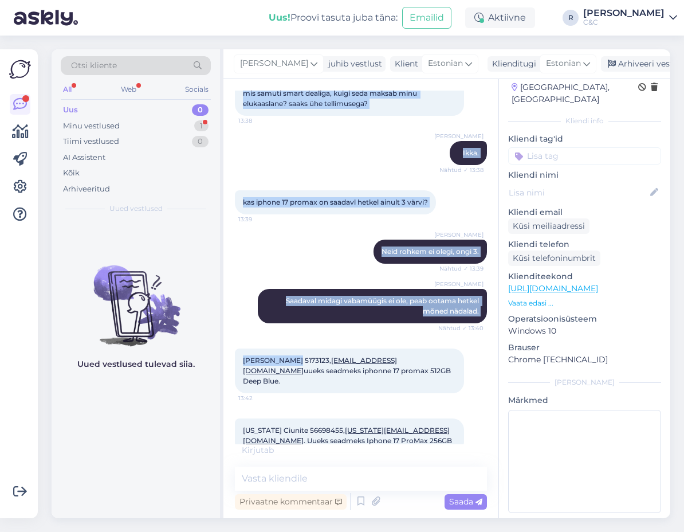
scroll to position [379, 0]
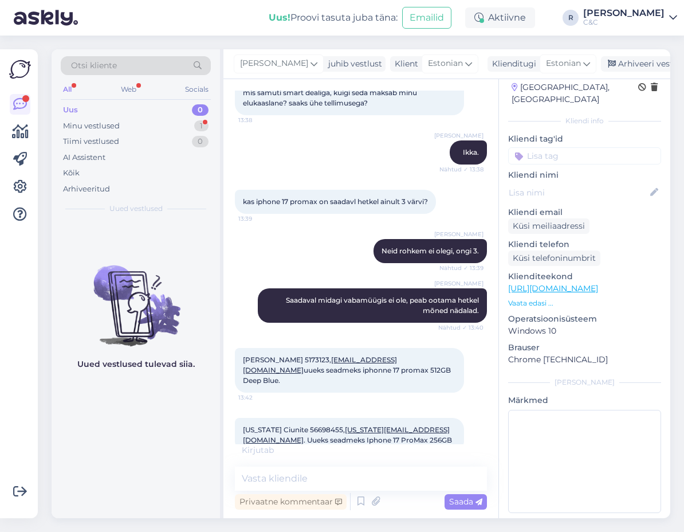
click at [314, 355] on span "[PERSON_NAME] 5173123, [EMAIL_ADDRESS][DOMAIN_NAME] uueks seadmeks iphonne 17 p…" at bounding box center [348, 369] width 210 height 29
click at [328, 482] on textarea at bounding box center [361, 479] width 252 height 24
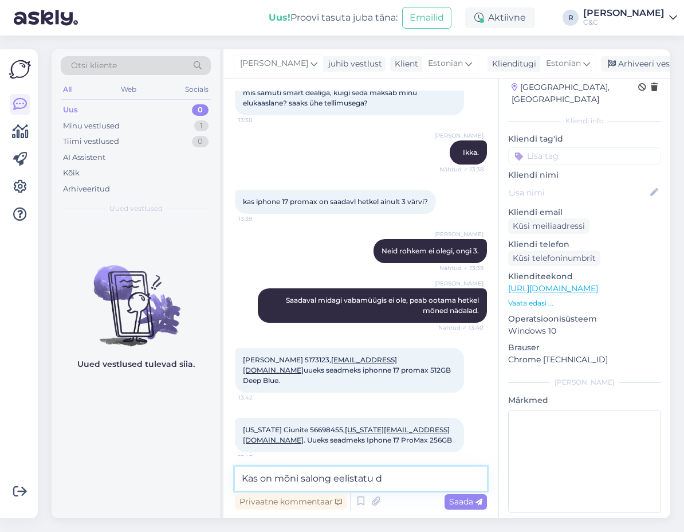
scroll to position [367, 0]
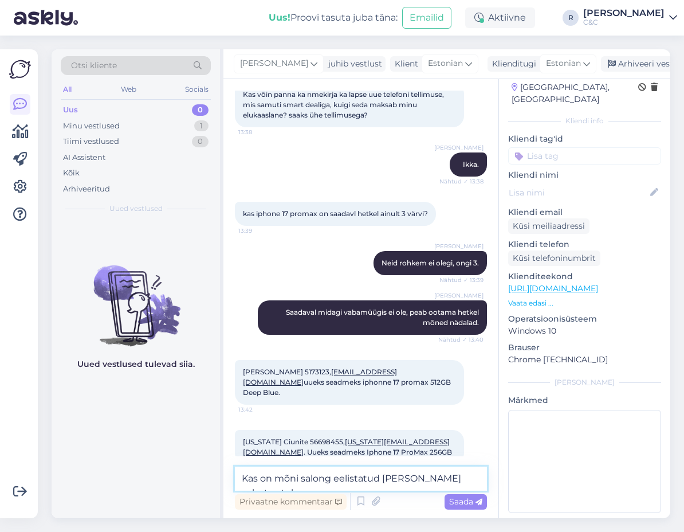
type textarea "Kas on mõni salong eelistatud [PERSON_NAME] vahetus teha?"
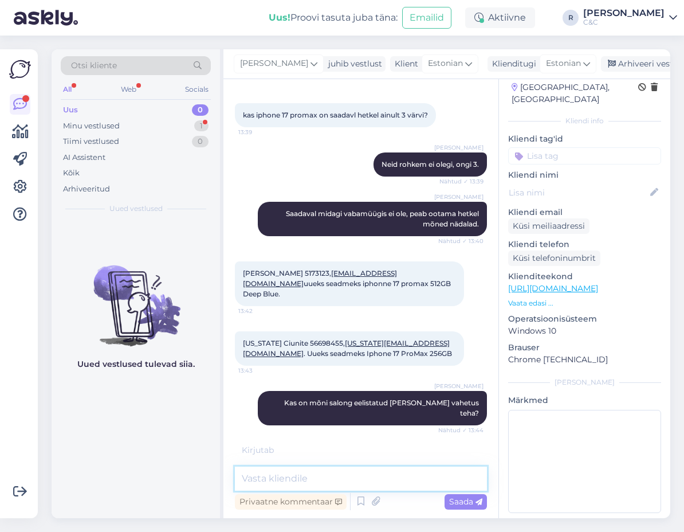
scroll to position [515, 0]
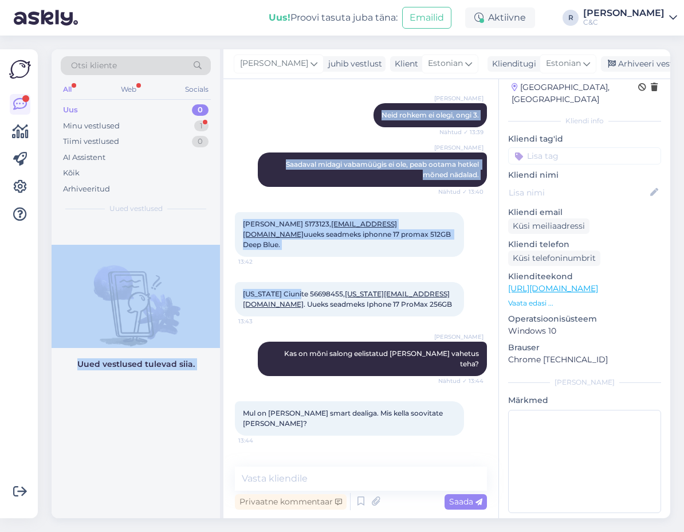
drag, startPoint x: 295, startPoint y: 273, endPoint x: 214, endPoint y: 273, distance: 80.8
click at [214, 273] on div "Otsi kliente All Web Socials Uus 0 Minu vestlused 1 Tiimi vestlused 0 AI Assist…" at bounding box center [361, 283] width 619 height 469
click at [272, 289] on span "[US_STATE] Ciunite 56698455, [US_STATE][EMAIL_ADDRESS][DOMAIN_NAME] . Uueks sea…" at bounding box center [347, 298] width 209 height 19
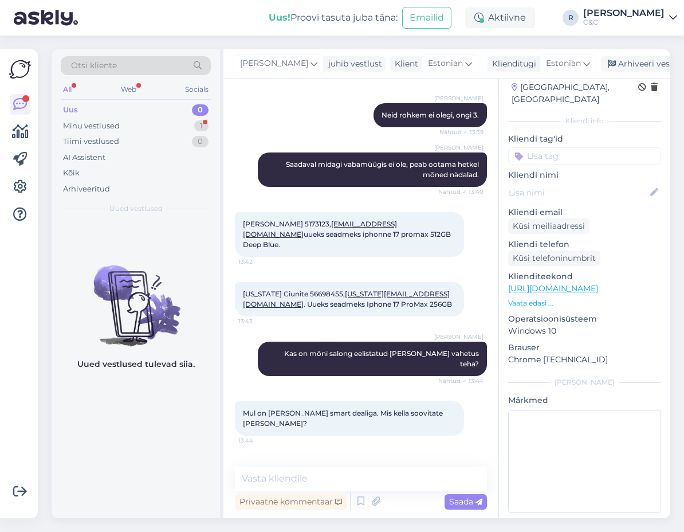
click at [300, 289] on span "[US_STATE] Ciunite 56698455, [US_STATE][EMAIL_ADDRESS][DOMAIN_NAME] . Uueks sea…" at bounding box center [347, 298] width 209 height 19
drag, startPoint x: 296, startPoint y: 273, endPoint x: 231, endPoint y: 272, distance: 65.4
click at [231, 272] on div "Vestlus algas [DATE] Tere! Kui soovin smart dealiga teha telefoni vahetust, sii…" at bounding box center [361, 298] width 275 height 439
copy span "[US_STATE] Ciunite"
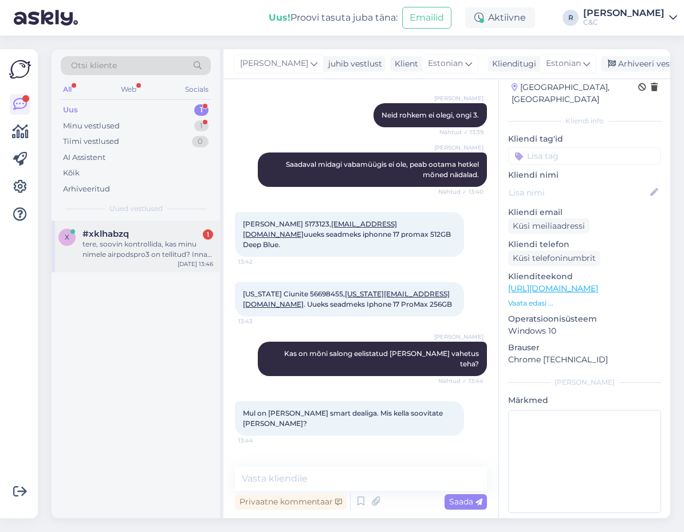
click at [164, 245] on div "tere, soovin kontrollida, kas minu nimele airpodspro3 on tellitud? Inna Tali" at bounding box center [148, 249] width 131 height 21
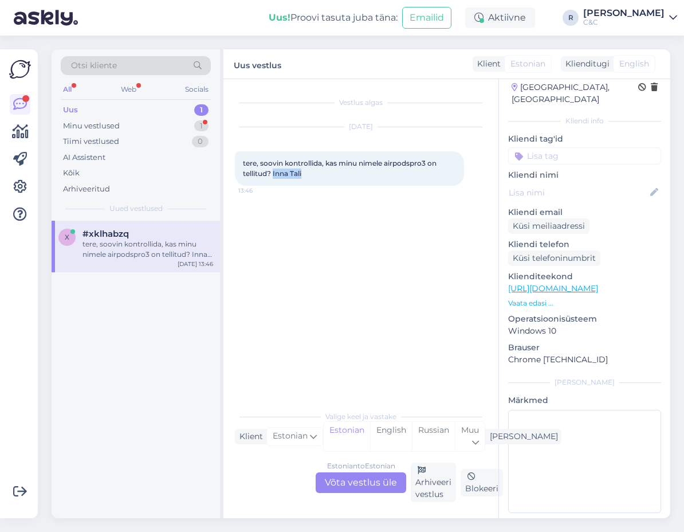
drag, startPoint x: 274, startPoint y: 174, endPoint x: 326, endPoint y: 176, distance: 52.2
click at [326, 176] on div "tere, soovin kontrollida, kas minu nimele airpodspro3 on tellitud? Inna Tali 13…" at bounding box center [349, 168] width 229 height 34
copy span "[PERSON_NAME]"
click at [353, 482] on div "Estonian to Estonian Võta vestlus üle" at bounding box center [361, 482] width 91 height 21
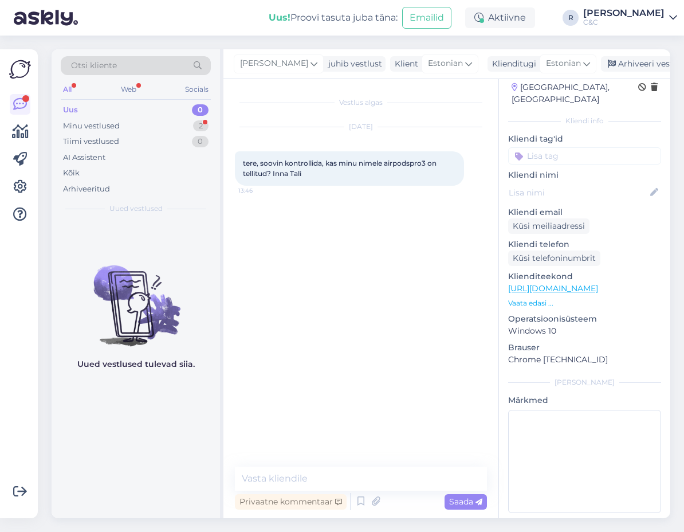
click at [322, 492] on div "Privaatne kommentaar Saada" at bounding box center [361, 502] width 252 height 22
click at [325, 483] on textarea at bounding box center [361, 479] width 252 height 24
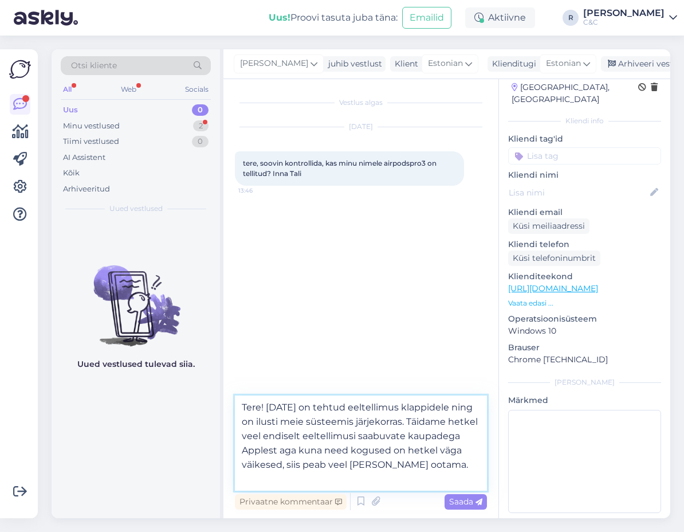
type textarea "Tere! [DATE] on tehtud eeltellimus klappidele ning on ilusti meie süsteemis jär…"
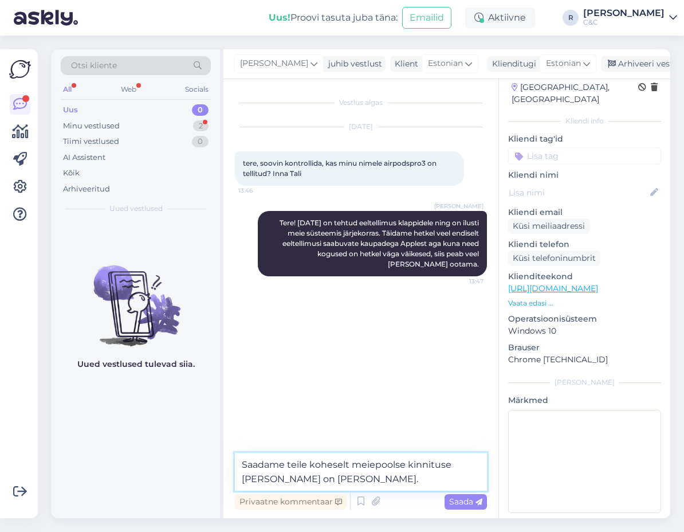
type textarea "Saadame teile koheselt meiepoolse kinnituse [PERSON_NAME] on [PERSON_NAME]."
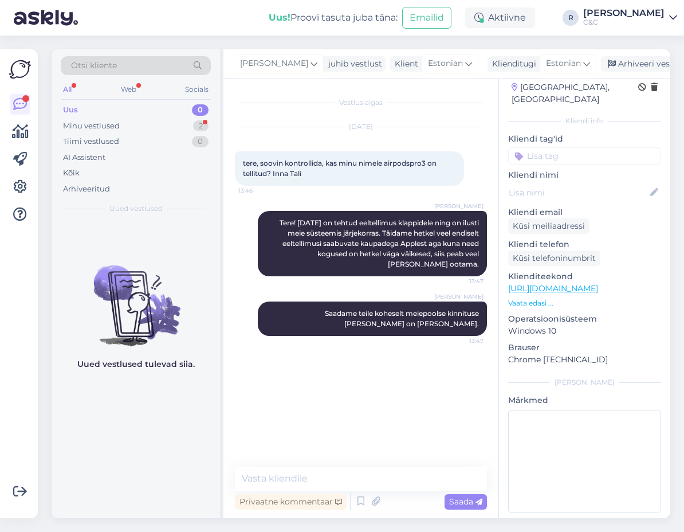
click at [163, 111] on div "Uus 0" at bounding box center [136, 110] width 150 height 16
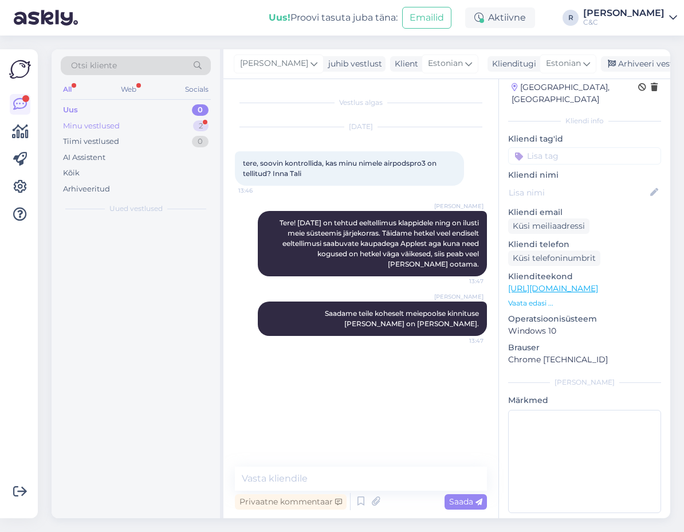
click at [158, 122] on div "Minu vestlused 2" at bounding box center [136, 126] width 150 height 16
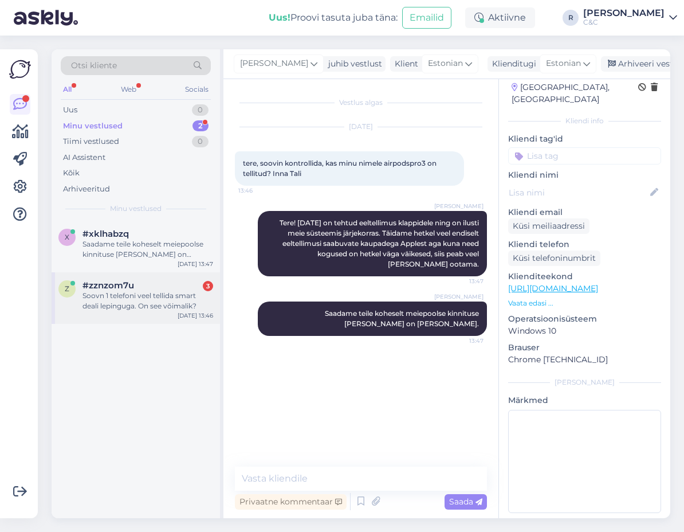
click at [132, 301] on div "Soovn 1 telefoni veel tellida smart deali lepinguga. On see võimalik?" at bounding box center [148, 301] width 131 height 21
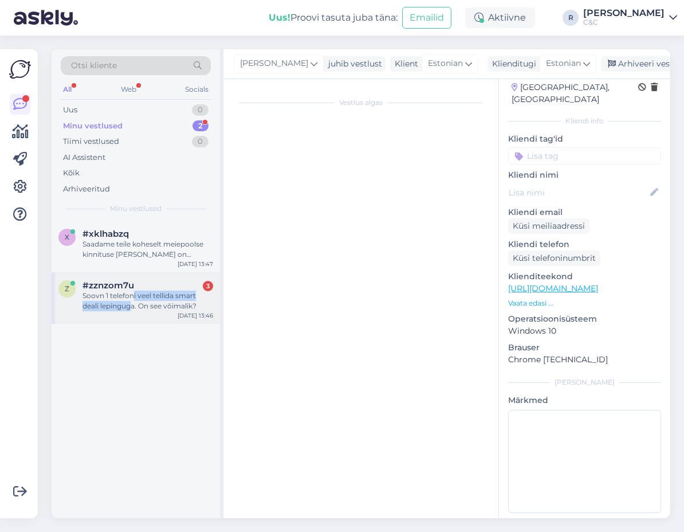
scroll to position [574, 0]
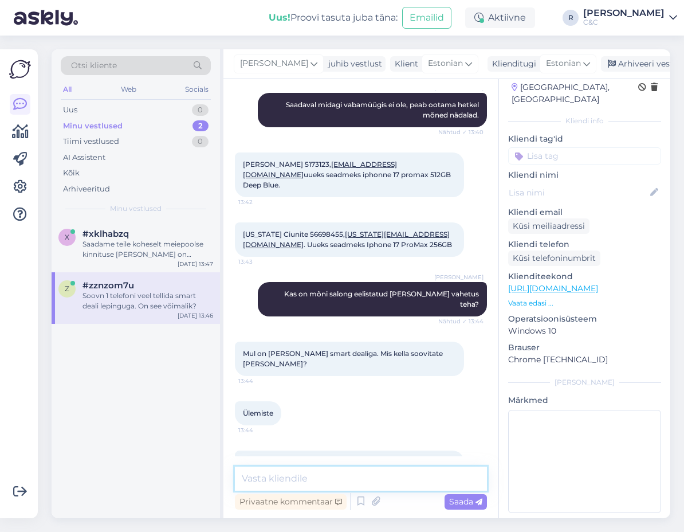
click at [332, 480] on textarea at bounding box center [361, 479] width 252 height 24
click at [334, 478] on textarea "Peate" at bounding box center [361, 479] width 252 height 24
type textarea "Seda saate teha veebist kui lisate soovitud toote ostukorvi [PERSON_NAME] makse…"
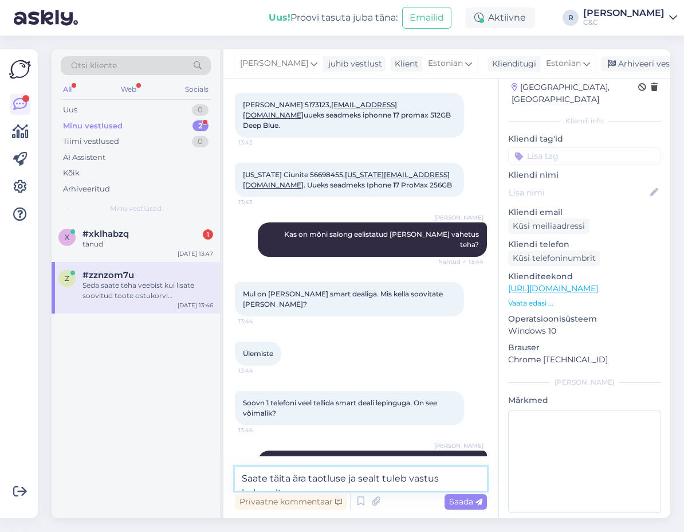
type textarea "Saate täita ära taotluse ja sealt tuleb vastus koheselt."
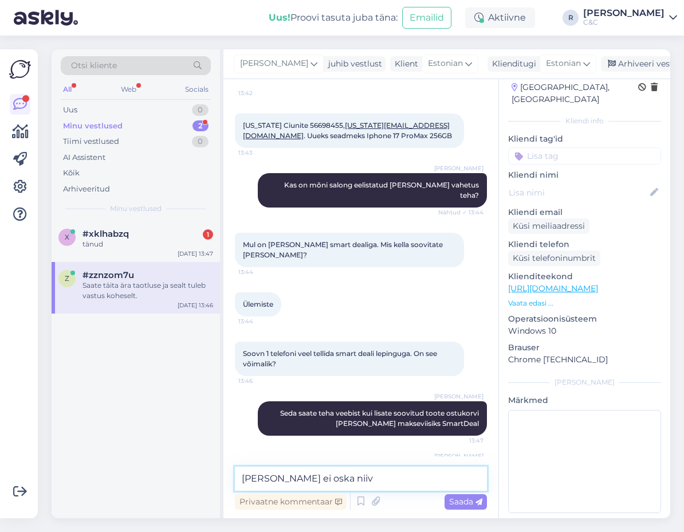
scroll to position [695, 0]
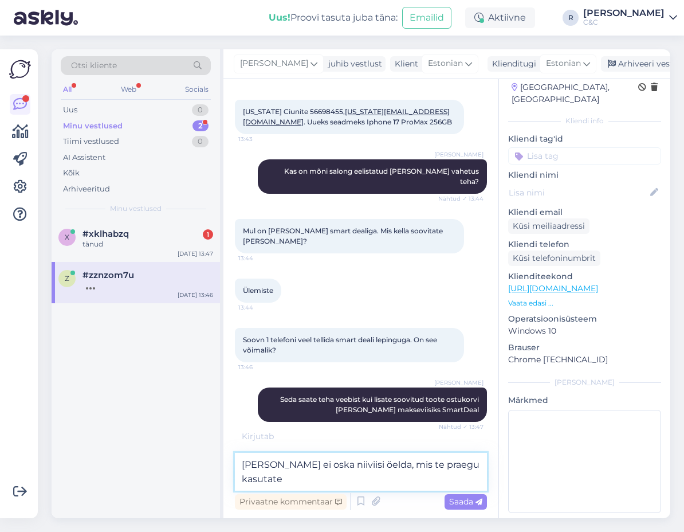
type textarea "[PERSON_NAME] ei oska niiviisi öelda, mis te praegu kasutate?"
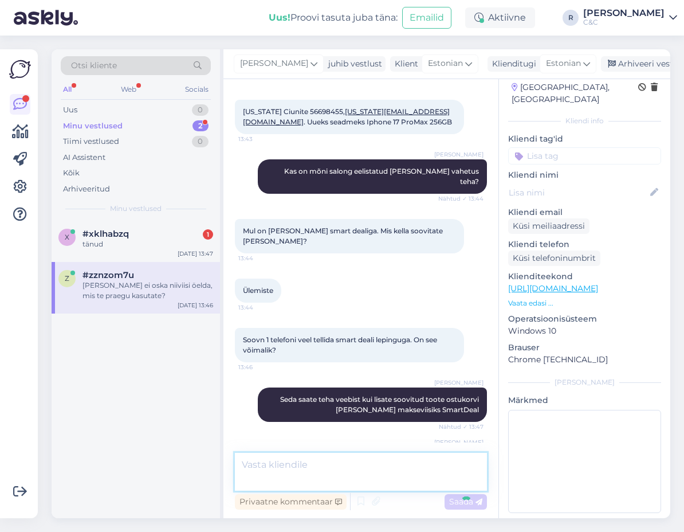
scroll to position [733, 0]
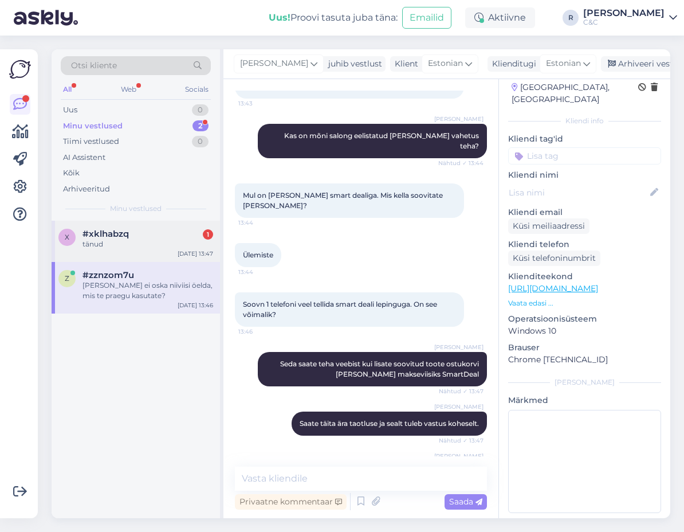
click at [138, 241] on div "tänud" at bounding box center [148, 244] width 131 height 10
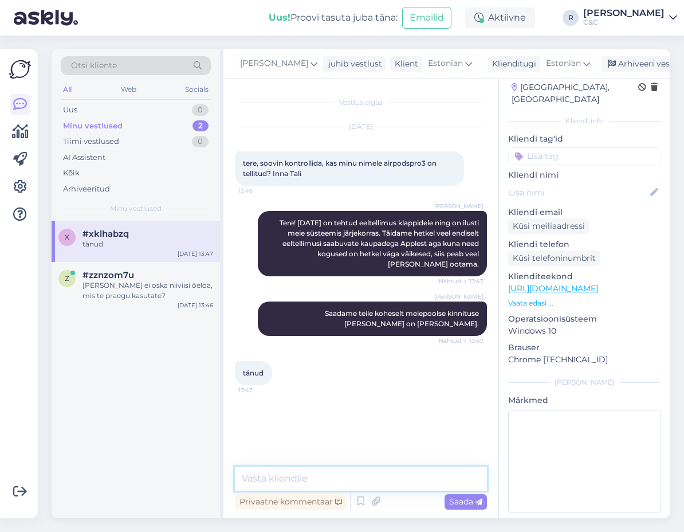
click at [306, 480] on textarea at bounding box center [361, 479] width 252 height 24
type textarea "Ikka, head!"
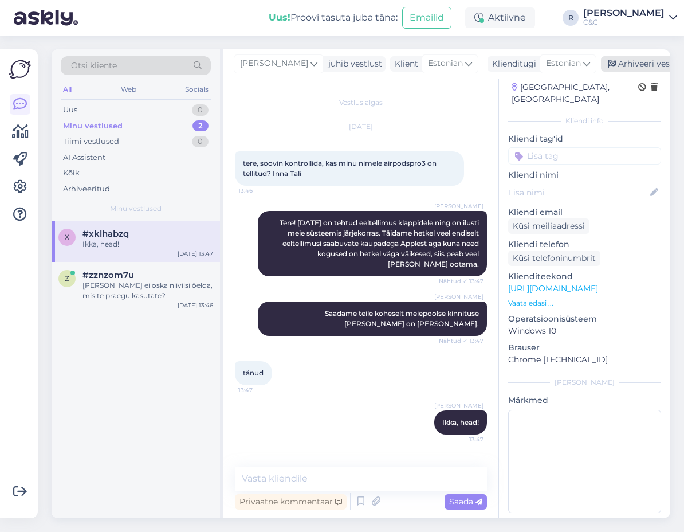
click at [607, 58] on div "Arhiveeri vestlus" at bounding box center [645, 63] width 88 height 15
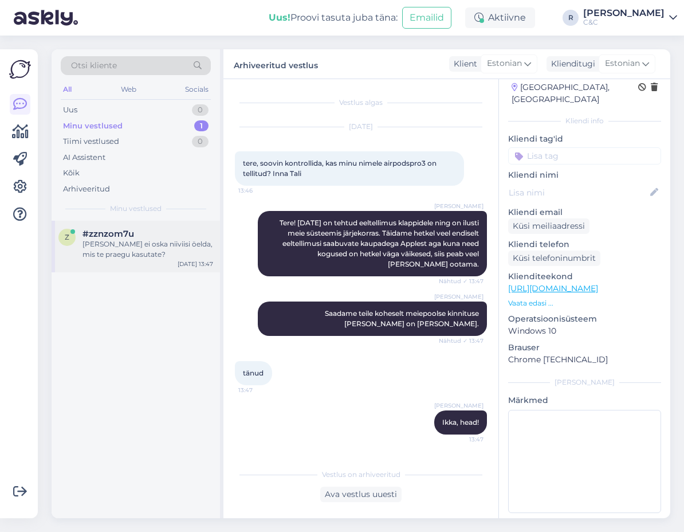
click at [156, 244] on div "[PERSON_NAME] ei oska niiviisi öelda, mis te praegu kasutate?" at bounding box center [148, 249] width 131 height 21
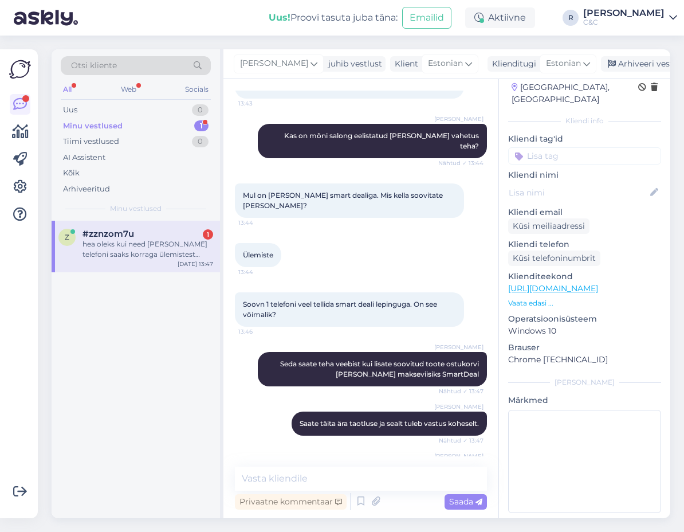
scroll to position [792, 0]
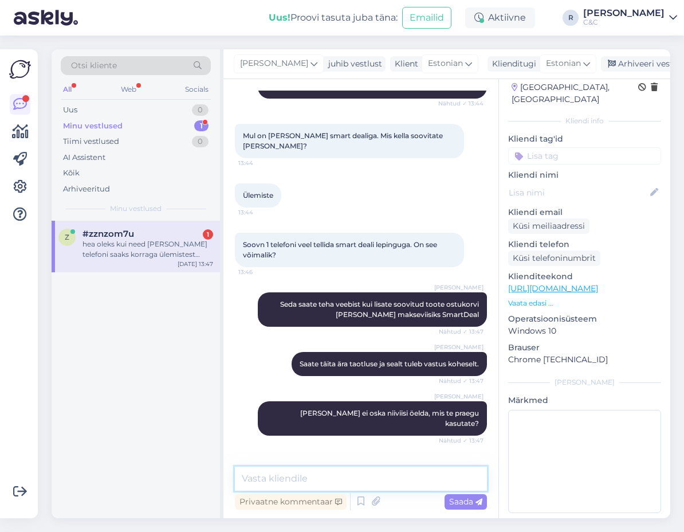
click at [324, 477] on textarea at bounding box center [361, 479] width 252 height 24
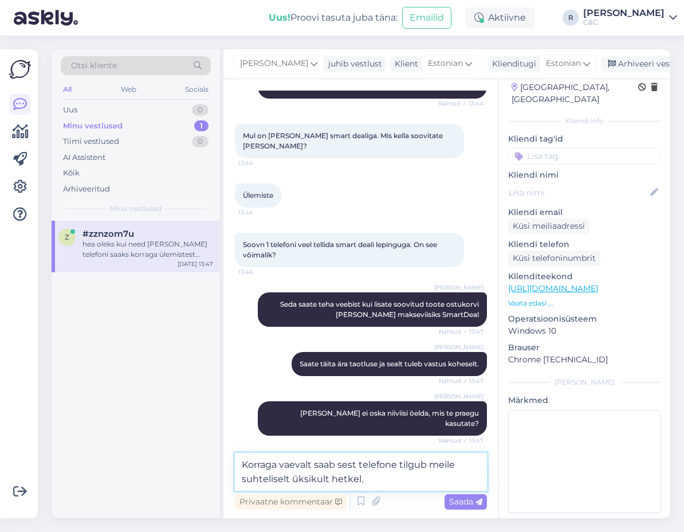
type textarea "Korraga vaevalt saab sest telefone tilgub meile suhteliselt üksikult hetkel."
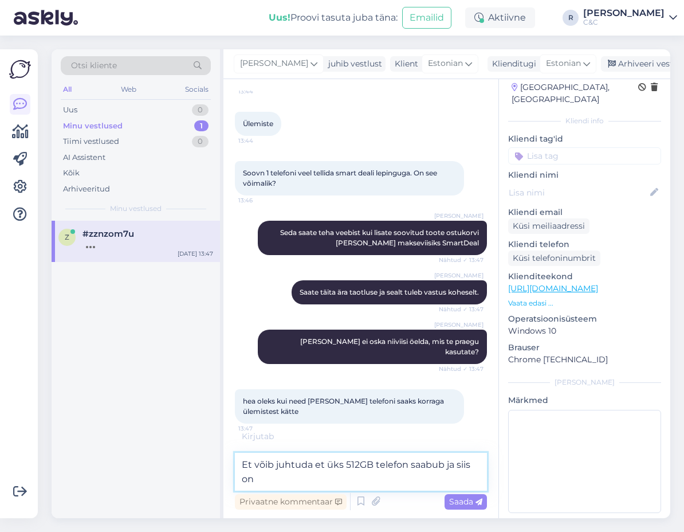
scroll to position [866, 0]
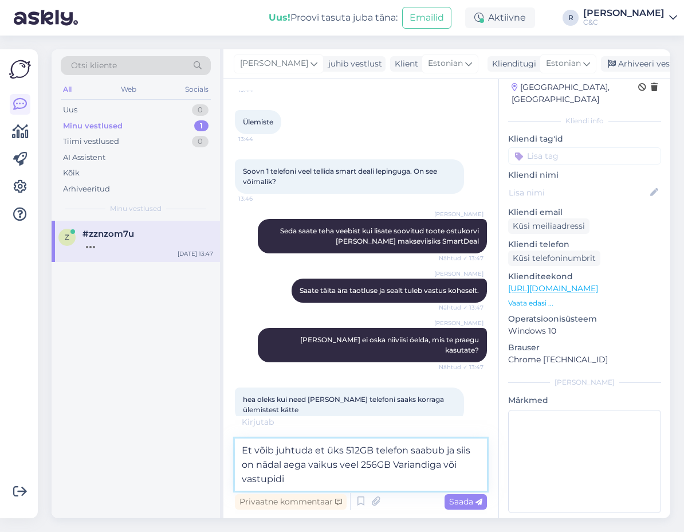
type textarea "Et võib juhtuda et üks 512GB telefon saabub ja siis on nädal aega vaikus veel 2…"
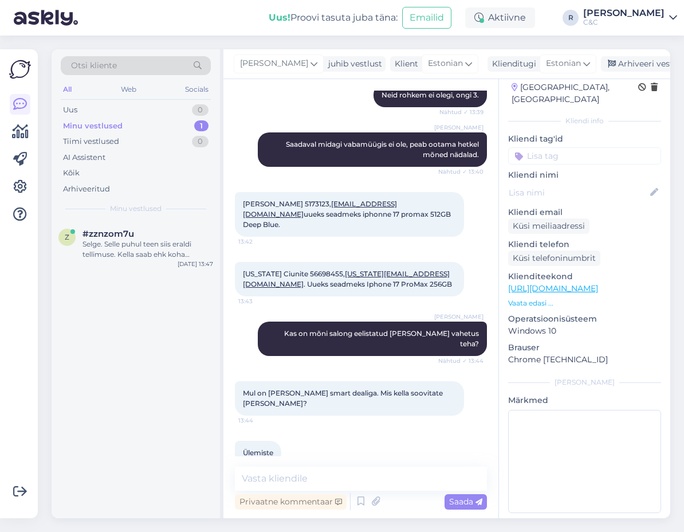
scroll to position [971, 0]
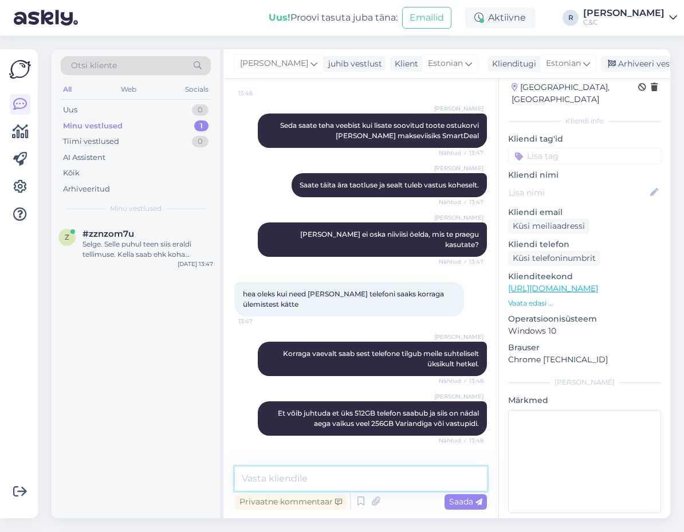
click at [356, 476] on textarea at bounding box center [361, 479] width 252 height 24
type textarea "S"
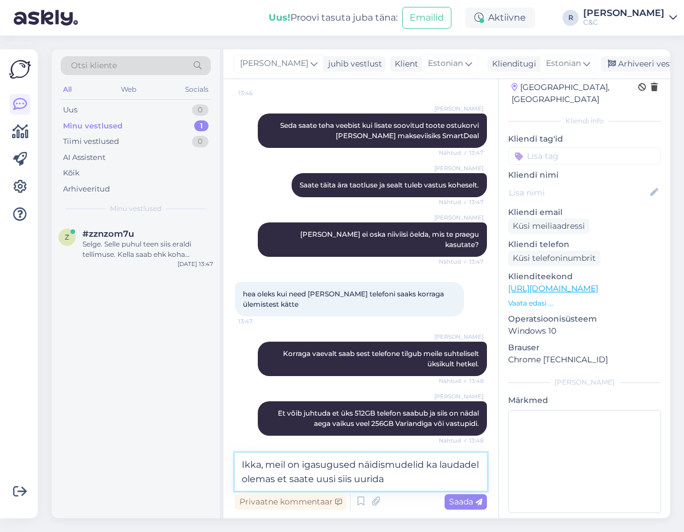
type textarea "Ikka, meil on igasugused näidismudelid ka laudadel olemas et saate uusi siis uu…"
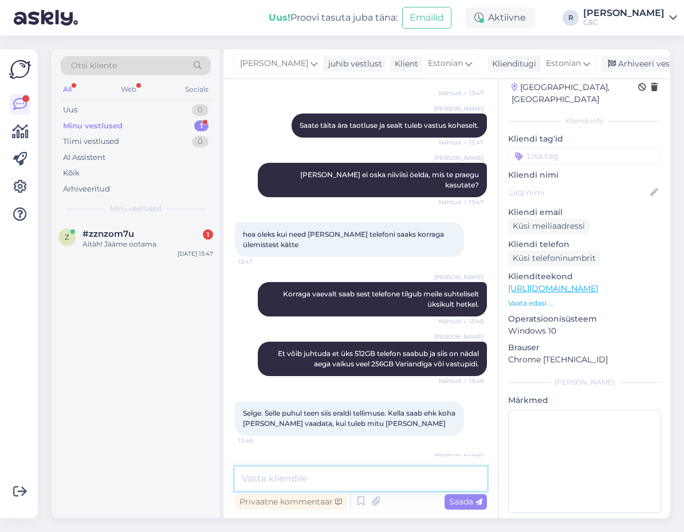
scroll to position [1080, 0]
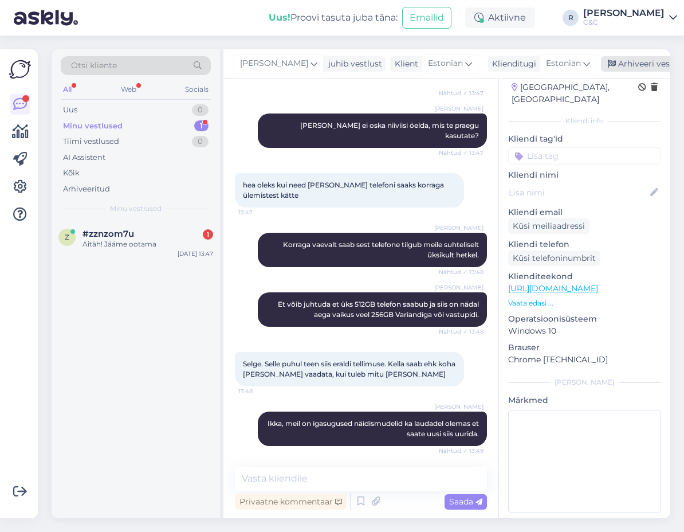
click at [607, 67] on div "Arhiveeri vestlus" at bounding box center [645, 63] width 88 height 15
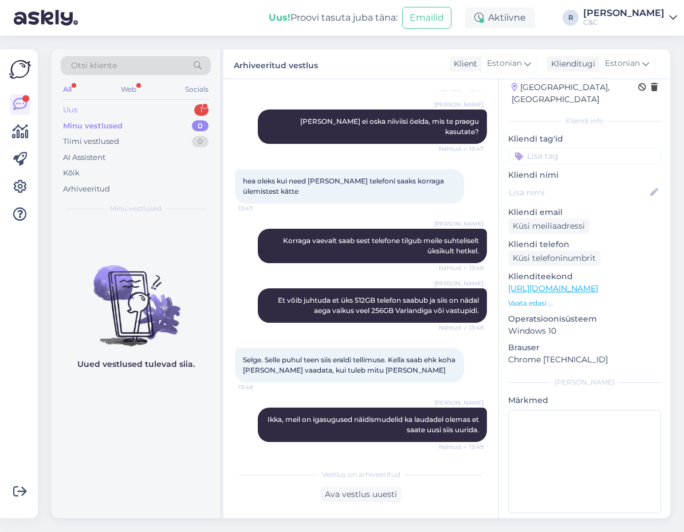
click at [188, 111] on div "Uus 1" at bounding box center [136, 110] width 150 height 16
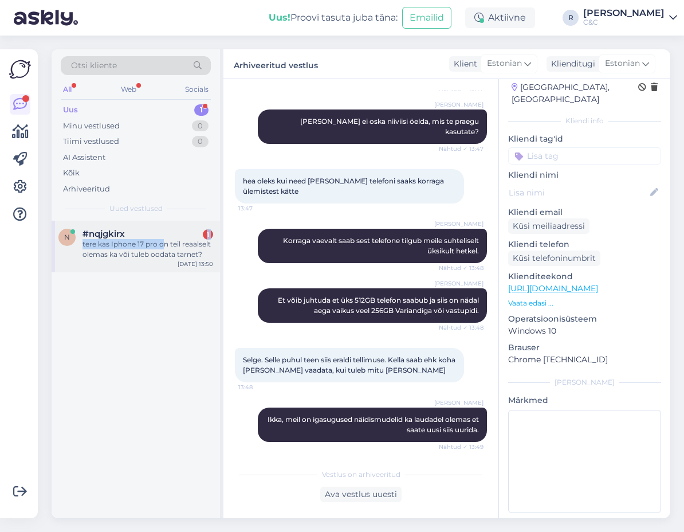
click at [163, 241] on div "#nqjgkirx 1 tere kas Iphone 17 pro on teil reaalselt olemas ka või tuleb oodata…" at bounding box center [148, 244] width 131 height 31
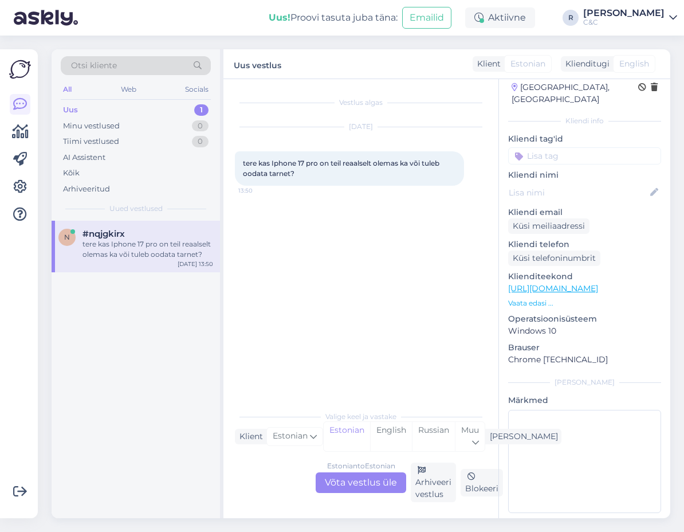
click at [337, 484] on div "Estonian to Estonian Võta vestlus üle" at bounding box center [361, 482] width 91 height 21
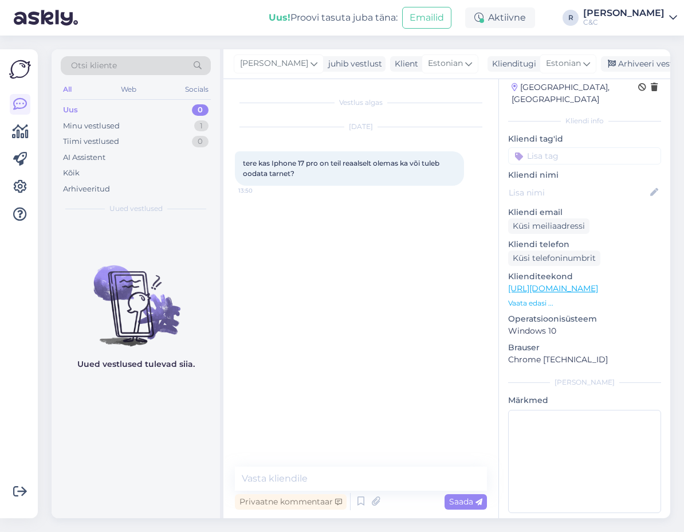
click at [318, 456] on div "Vestlus algas [DATE] tere kas Iphone 17 pro on teil reaalselt olemas ka või tul…" at bounding box center [366, 274] width 263 height 366
click at [316, 474] on textarea at bounding box center [361, 479] width 252 height 24
click at [362, 501] on icon at bounding box center [361, 501] width 14 height 17
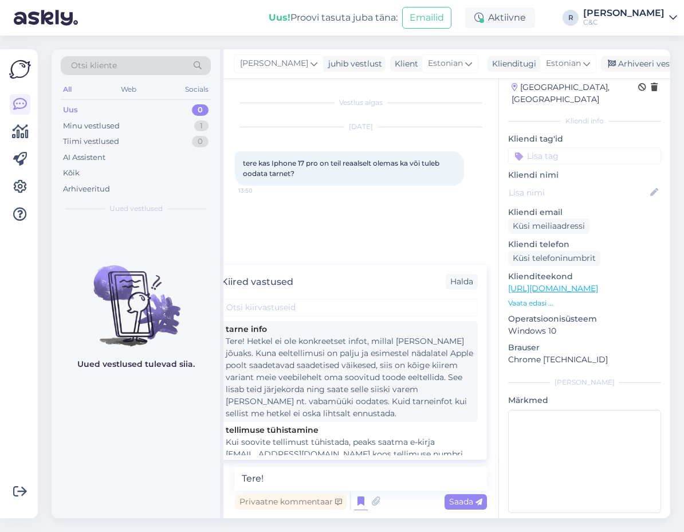
click at [319, 389] on div "Tere! Hetkel ei ole konkreetset infot, millal [PERSON_NAME] jõuaks. Kuna eeltel…" at bounding box center [350, 377] width 248 height 84
type textarea "Tere! Hetkel ei ole konkreetset infot, millal [PERSON_NAME] jõuaks. Kuna eeltel…"
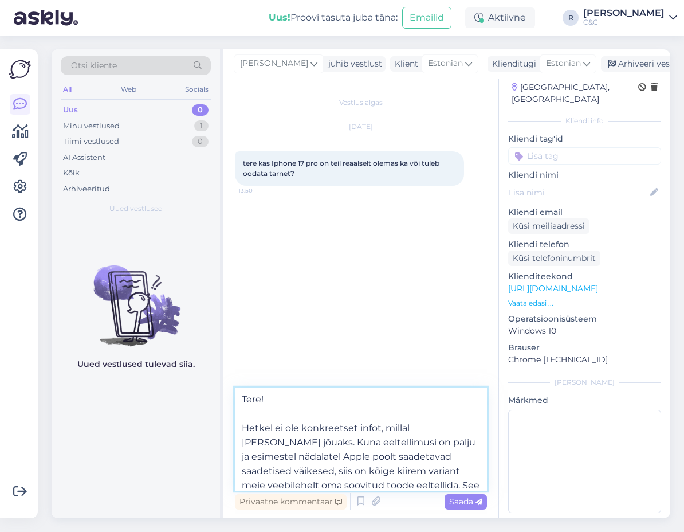
click at [338, 475] on textarea "Tere! Hetkel ei ole konkreetset infot, millal [PERSON_NAME] jõuaks. Kuna eeltel…" at bounding box center [361, 439] width 252 height 103
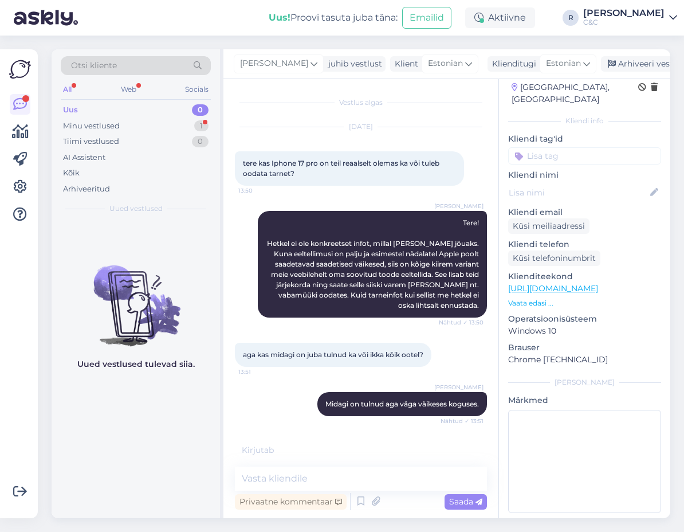
scroll to position [22, 0]
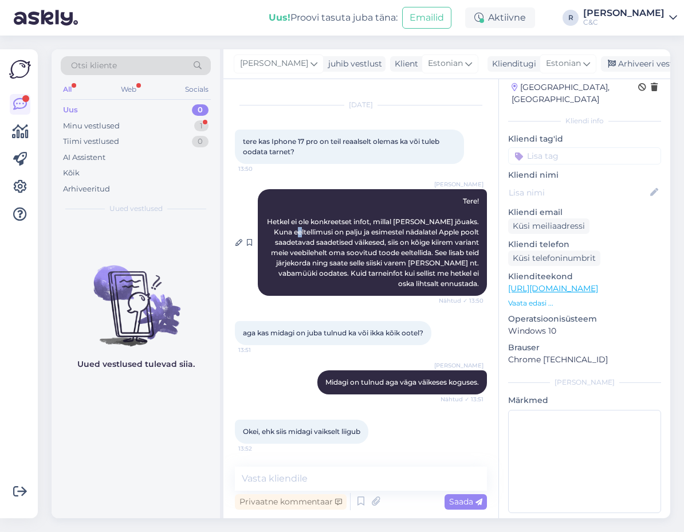
click at [292, 234] on span "Tere! Hetkel ei ole konkreetset infot, millal [PERSON_NAME] jõuaks. Kuna eeltel…" at bounding box center [374, 242] width 214 height 91
click at [277, 225] on span "Tere! Hetkel ei ole konkreetset infot, millal [PERSON_NAME] jõuaks. Kuna eeltel…" at bounding box center [374, 242] width 214 height 91
click at [182, 134] on div "Tiimi vestlused 0" at bounding box center [136, 142] width 150 height 16
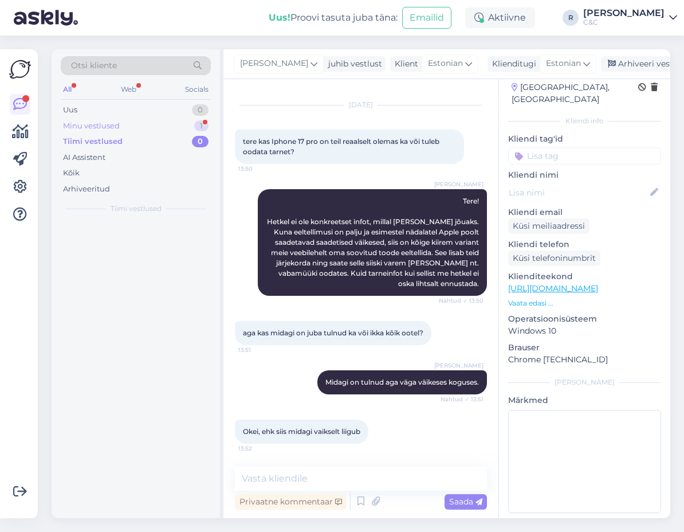
click at [185, 125] on div "Minu vestlused 1" at bounding box center [136, 126] width 150 height 16
click at [197, 230] on div "#nqjgkirx 1" at bounding box center [148, 234] width 131 height 10
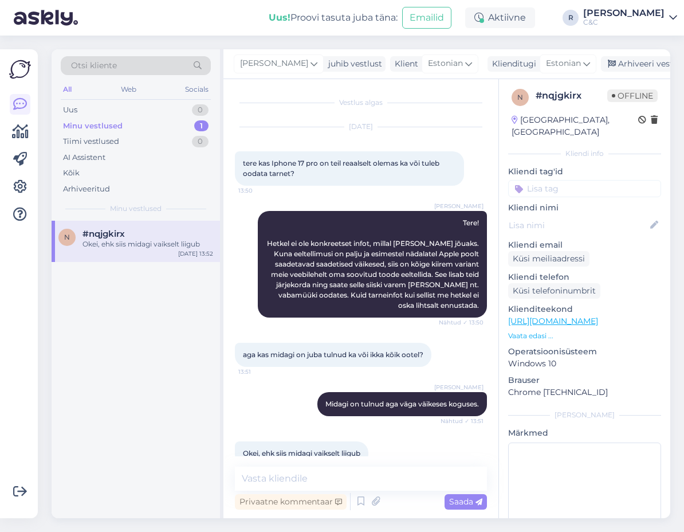
scroll to position [0, 0]
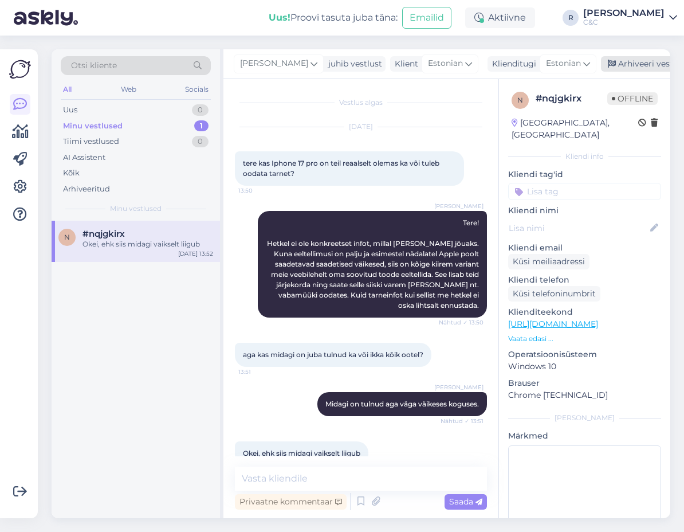
click at [619, 69] on div "Arhiveeri vestlus" at bounding box center [645, 63] width 88 height 15
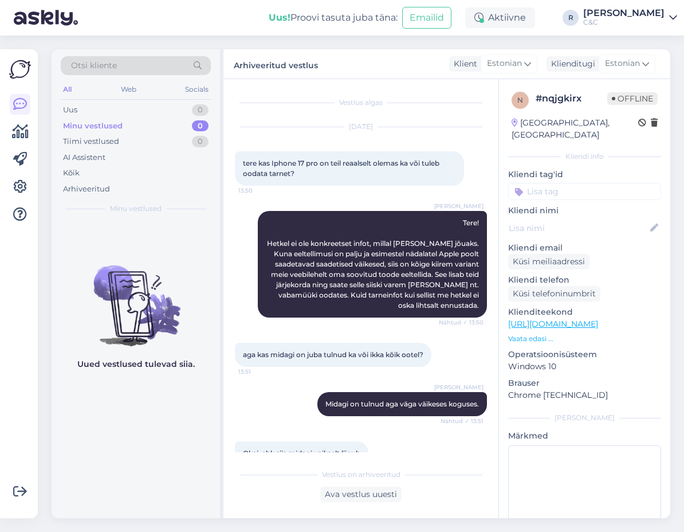
click at [322, 94] on div "Vestlus algas [DATE] tere kas Iphone 17 pro on teil reaalselt olemas ka või tul…" at bounding box center [366, 272] width 263 height 362
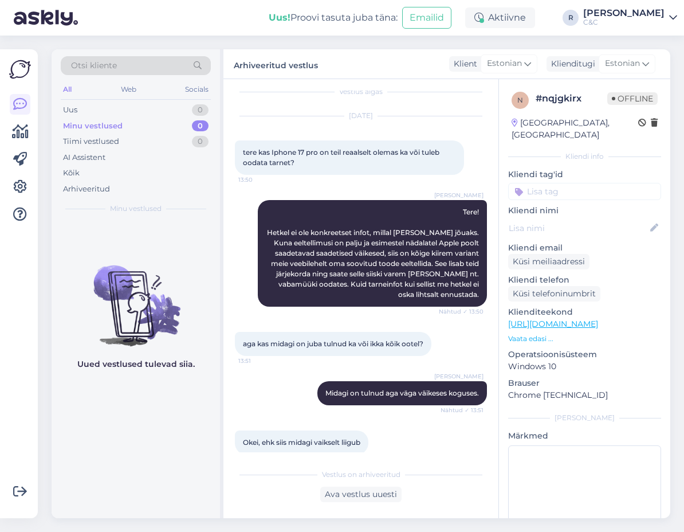
scroll to position [26, 0]
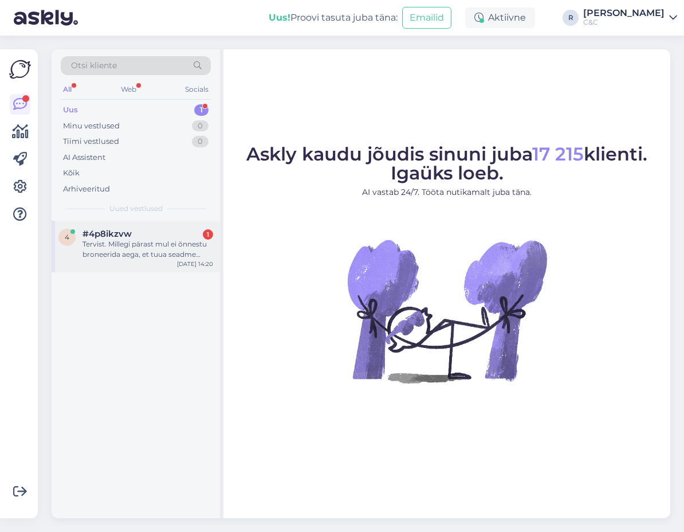
click at [125, 247] on div "Tervist. Millegi pärast mul ei õnnestu broneerida aega, et tuua seadme hoolduse…" at bounding box center [148, 249] width 131 height 21
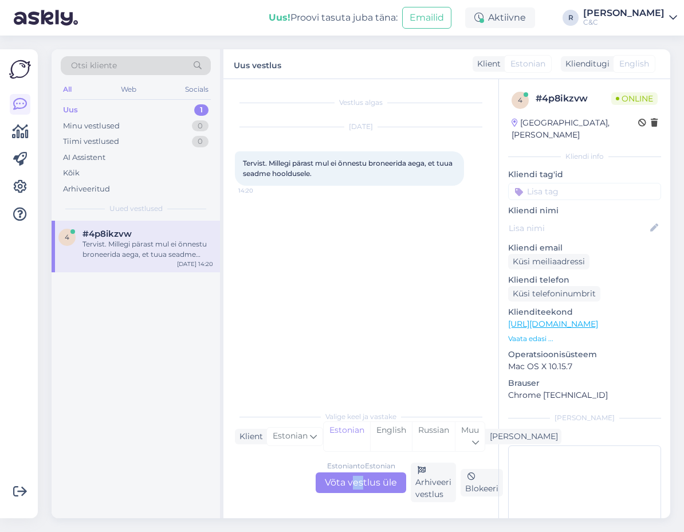
drag, startPoint x: 357, startPoint y: 491, endPoint x: 350, endPoint y: 508, distance: 18.0
click at [350, 505] on div "Vestlus algas [DATE] Tervist. Millegi pärast mul ei õnnestu broneerida aega, et…" at bounding box center [361, 298] width 275 height 439
click at [358, 495] on div "Estonian to Estonian Võta vestlus üle Arhiveeri vestlus Blokeeri" at bounding box center [361, 483] width 252 height 40
click at [357, 484] on div "Estonian to Estonian Võta vestlus üle" at bounding box center [361, 482] width 91 height 21
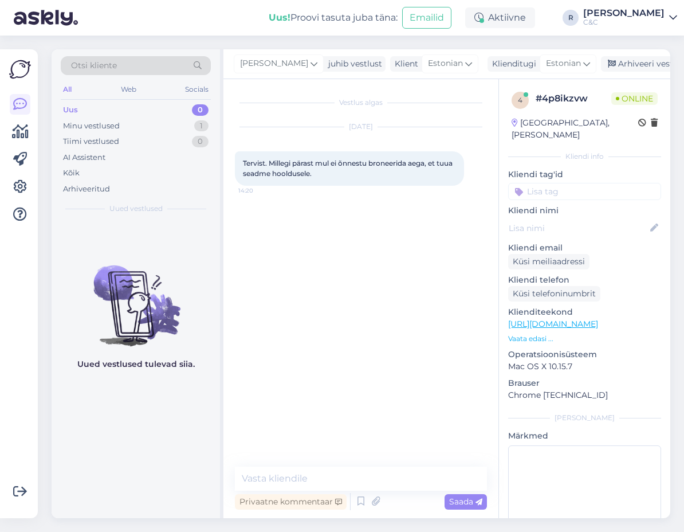
click at [334, 466] on div "Vestlus algas [DATE] Tervist. Millegi pärast mul ei õnnestu broneerida aega, et…" at bounding box center [361, 298] width 275 height 439
click at [336, 474] on textarea at bounding box center [361, 479] width 252 height 24
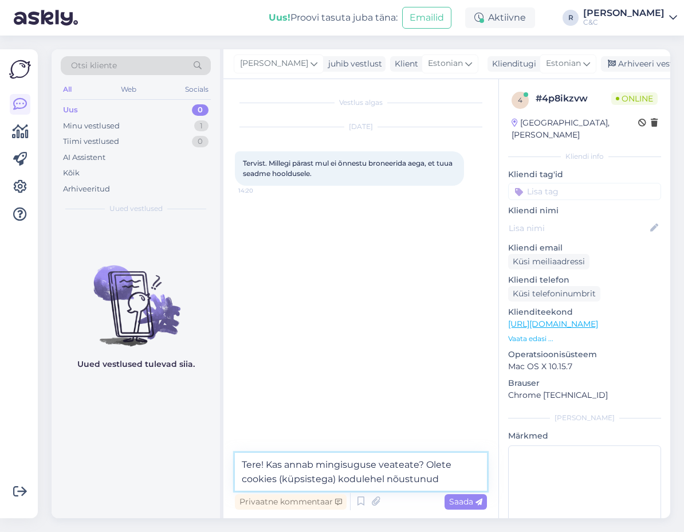
type textarea "Tere! Kas annab mingisuguse veateate? Olete cookies (küpsistega) kodulehel nõus…"
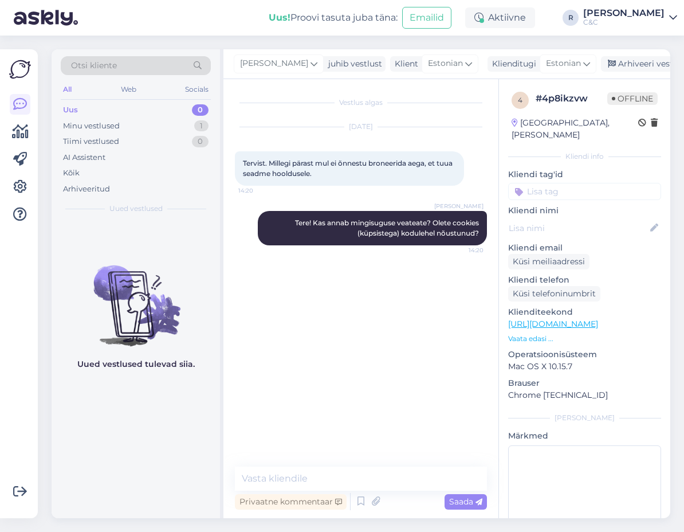
click at [578, 319] on link "[URL][DOMAIN_NAME]" at bounding box center [553, 324] width 90 height 10
click at [338, 480] on textarea at bounding box center [361, 479] width 252 height 24
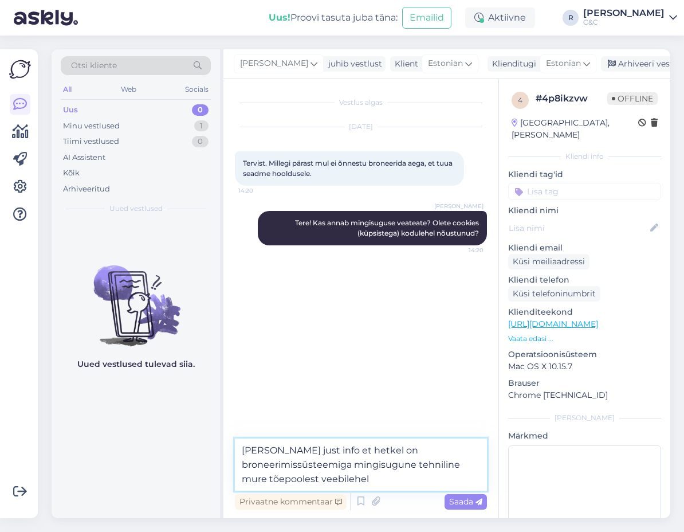
type textarea "[PERSON_NAME] just info et hetkel on broneerimissüsteemiga mingisugune tehnilin…"
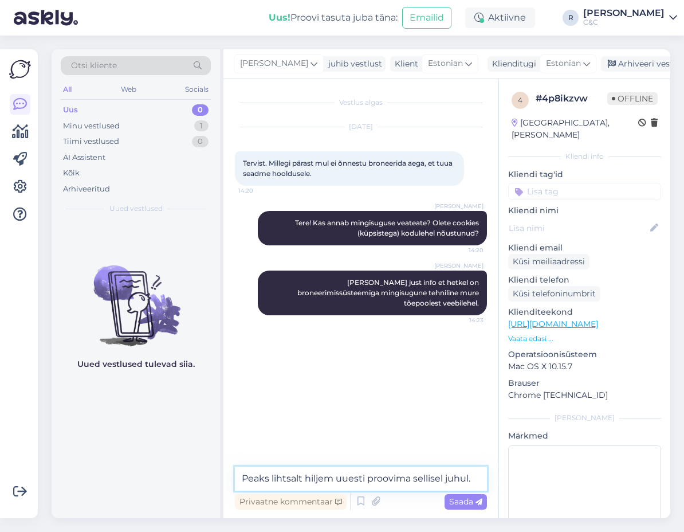
type textarea "Peaks lihtsalt hiljem uuesti proovima sellisel juhul."
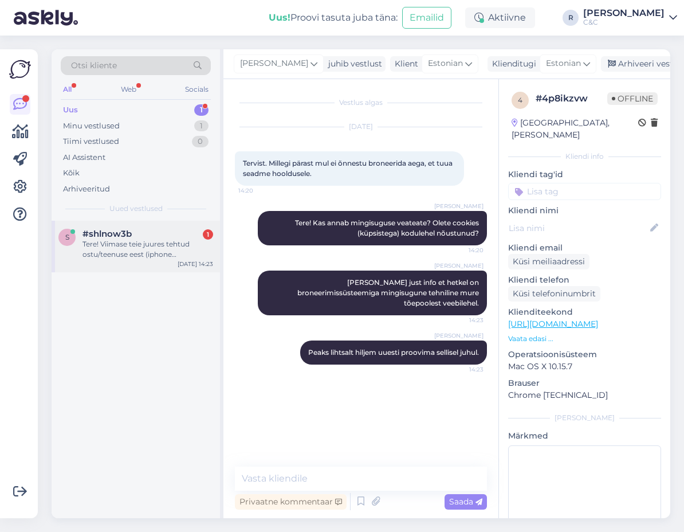
click at [167, 260] on div "s #shlnow3b 1 Tere! Viimase teie juures tehtud ostu/teenuse eest (iphone akuvah…" at bounding box center [136, 247] width 169 height 52
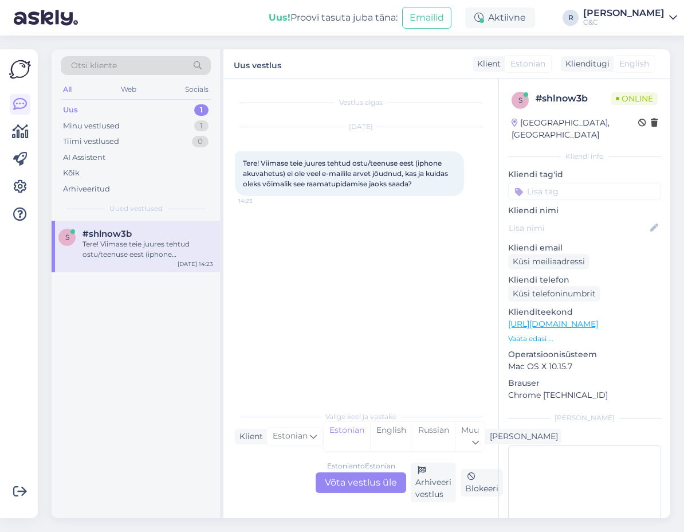
click at [362, 497] on div "Estonian to Estonian Võta vestlus üle Arhiveeri vestlus Blokeeri" at bounding box center [361, 483] width 252 height 40
click at [363, 487] on div "Estonian to Estonian Võta vestlus üle" at bounding box center [361, 482] width 91 height 21
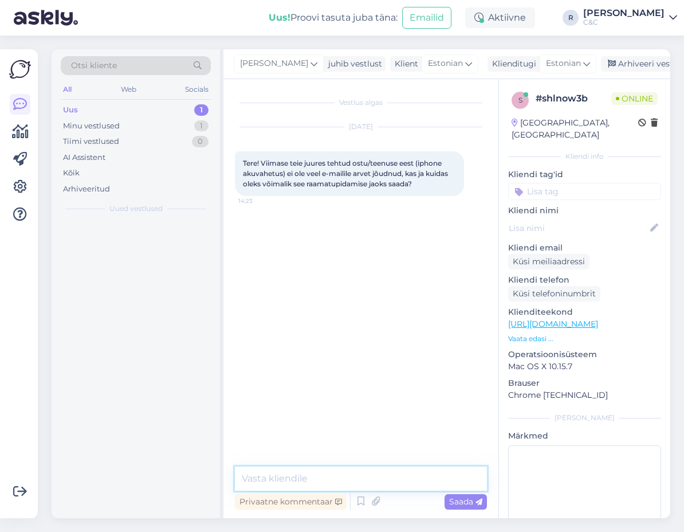
click at [350, 476] on textarea at bounding box center [361, 479] width 252 height 24
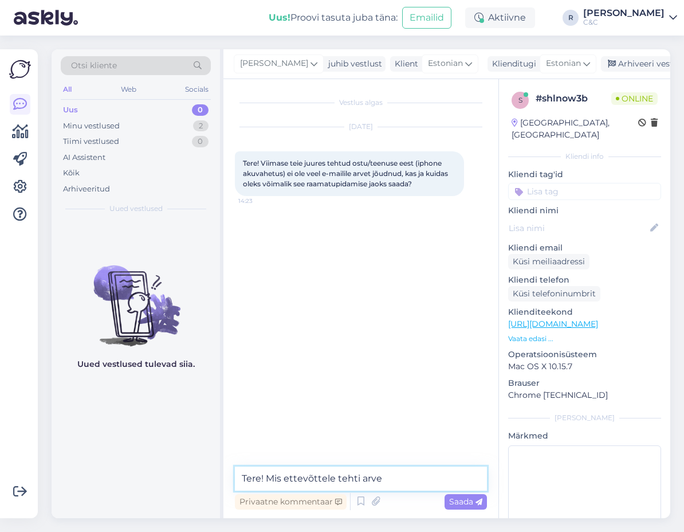
type textarea "Tere! Mis ettevõttele tehti arve?"
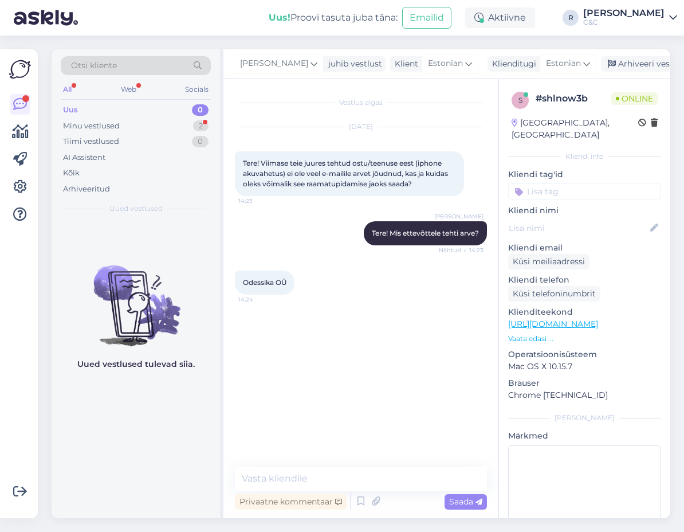
click at [264, 284] on span "Odessika OÜ" at bounding box center [265, 282] width 44 height 9
copy span "Odessika"
click at [293, 476] on textarea at bounding box center [361, 479] width 252 height 24
type textarea "Kuhu e-mailile saadan?"
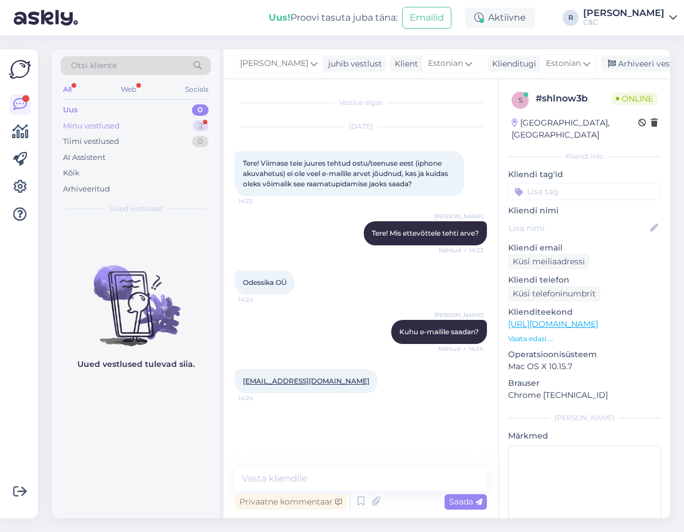
click at [177, 126] on div "Minu vestlused 2" at bounding box center [136, 126] width 150 height 16
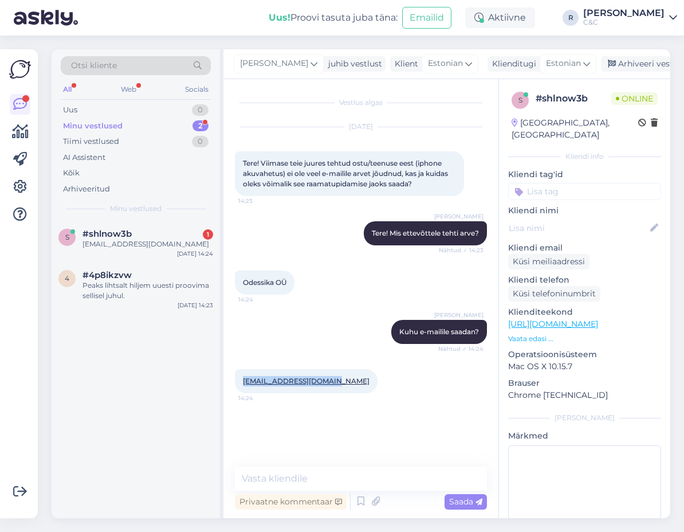
drag, startPoint x: 332, startPoint y: 381, endPoint x: 239, endPoint y: 379, distance: 93.5
click at [239, 379] on div "kasperraidam@gmail.com 14:24" at bounding box center [306, 381] width 143 height 24
copy link "kasperraidam@gmail.com"
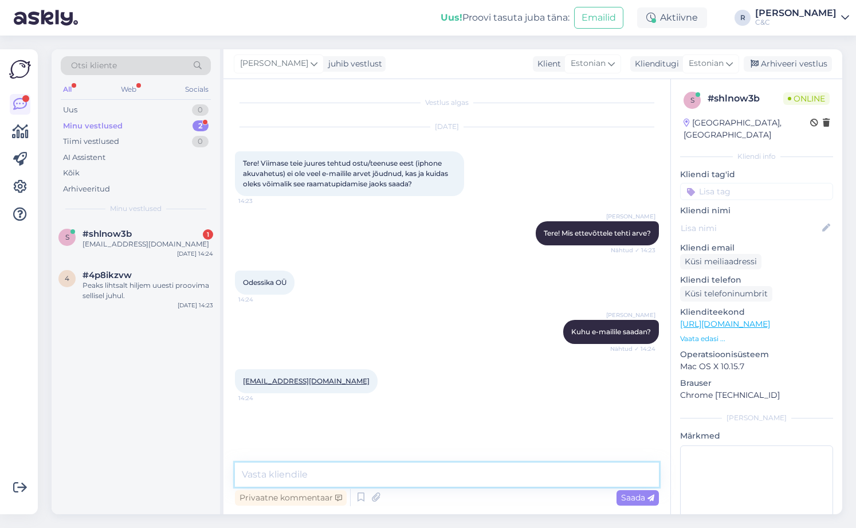
click at [467, 471] on textarea at bounding box center [447, 475] width 424 height 24
type textarea "Läks teele, vaadake kas jõudis."
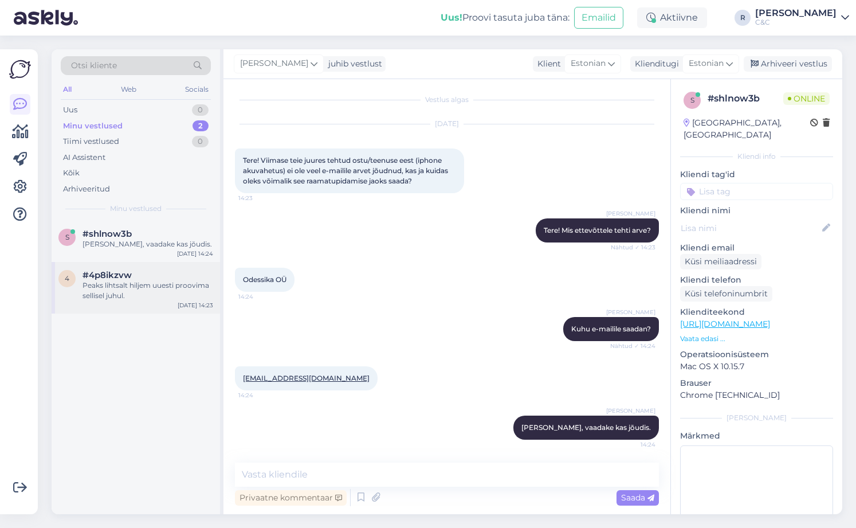
click at [182, 289] on div "Peaks lihtsalt hiljem uuesti proovima sellisel juhul." at bounding box center [148, 290] width 131 height 21
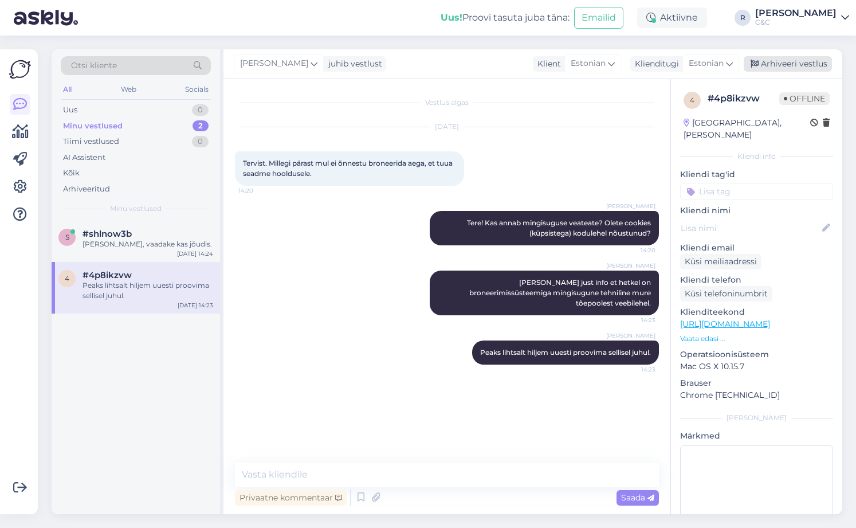
click at [684, 70] on div "Arhiveeri vestlus" at bounding box center [788, 63] width 88 height 15
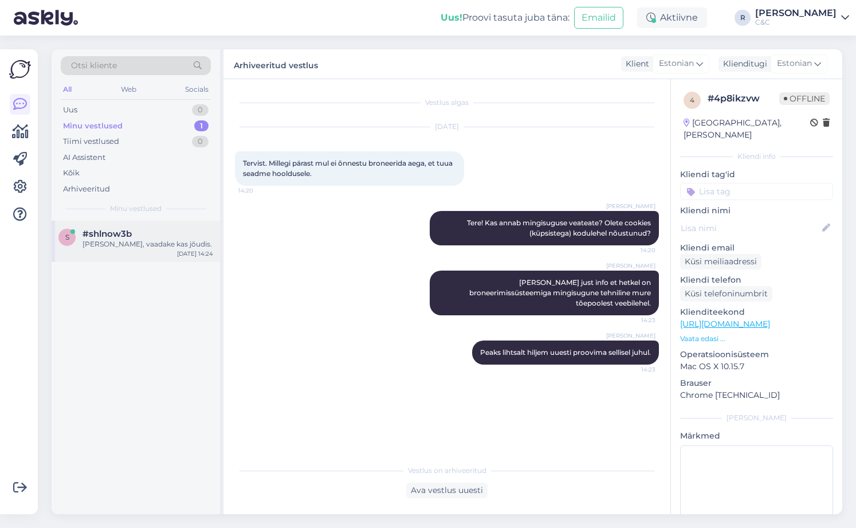
click at [193, 237] on div "#shlnow3b" at bounding box center [148, 234] width 131 height 10
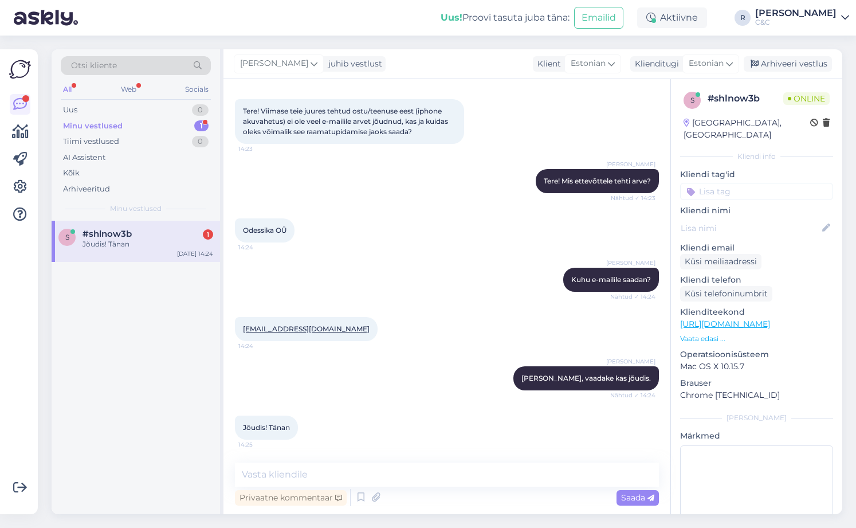
scroll to position [112, 0]
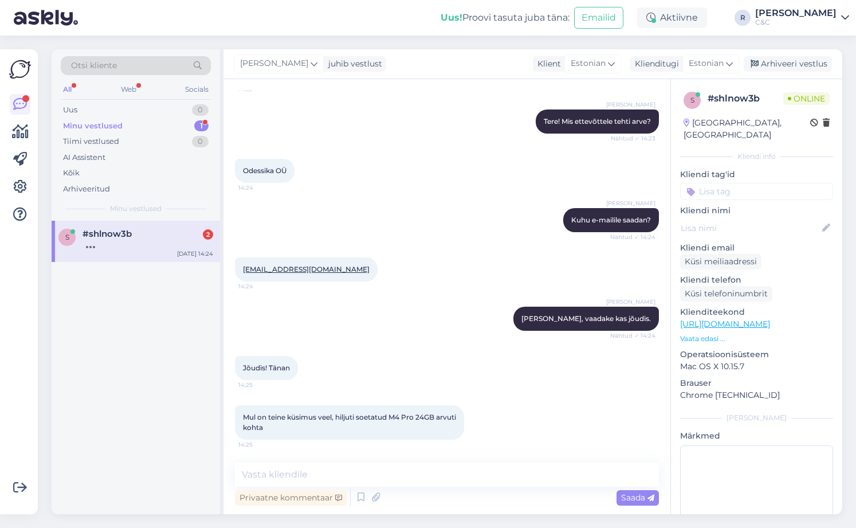
click at [334, 457] on div "Vestlus algas Sep 29 2025 Tere! Viimase teie juures tehtud ostu/teenuse eest (i…" at bounding box center [447, 296] width 447 height 435
click at [329, 468] on textarea at bounding box center [447, 475] width 424 height 24
click at [175, 128] on div "Minu vestlused 1" at bounding box center [136, 126] width 150 height 16
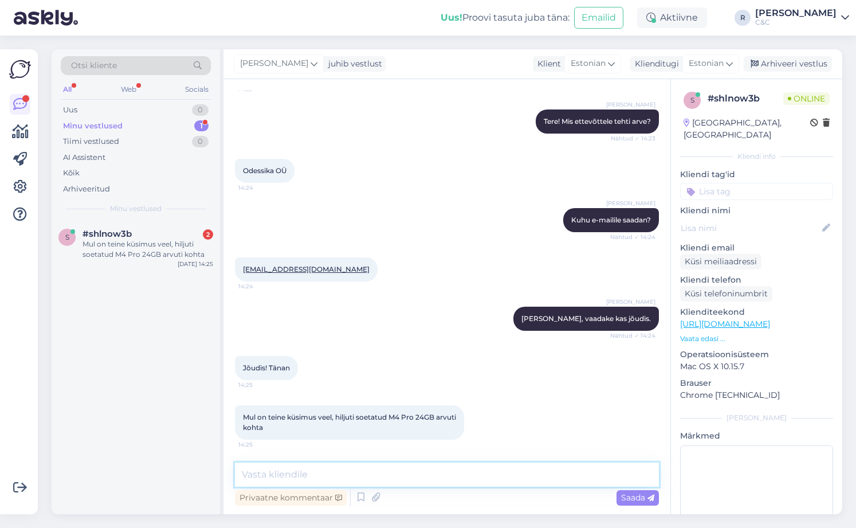
click at [327, 474] on textarea at bounding box center [447, 475] width 424 height 24
click at [162, 246] on div "Mul on teine küsimus veel, hiljuti soetatud M4 Pro 24GB arvuti kohta" at bounding box center [148, 249] width 131 height 21
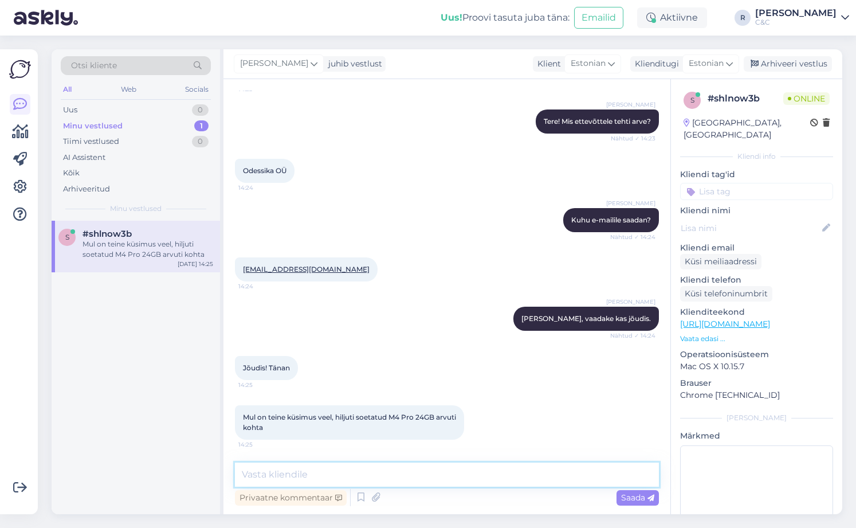
click at [319, 473] on textarea at bounding box center [447, 475] width 424 height 24
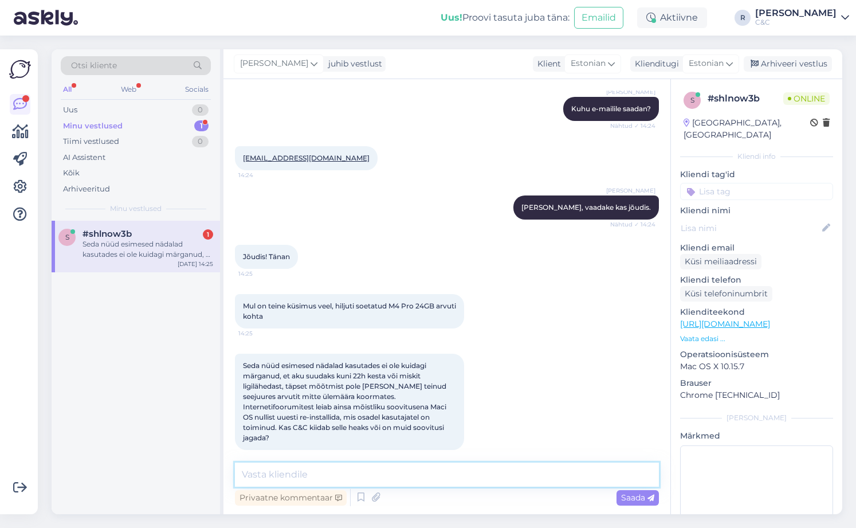
click at [377, 473] on textarea at bounding box center [447, 475] width 424 height 24
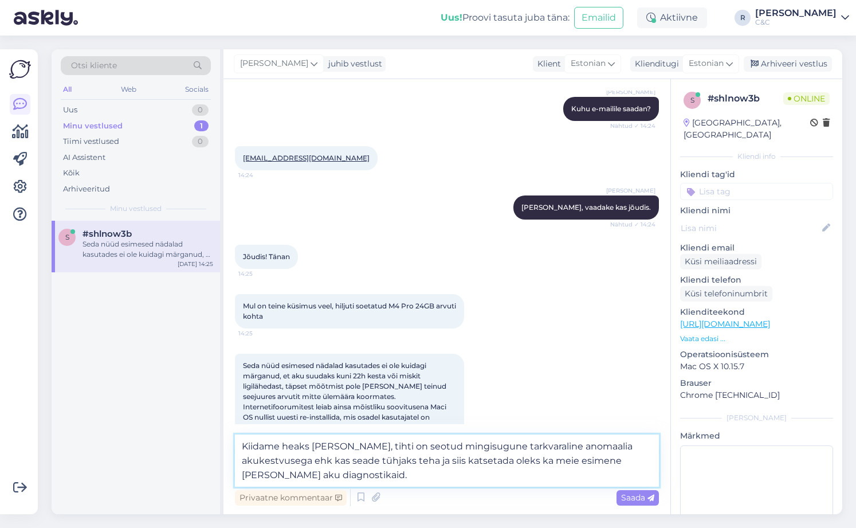
type textarea "Kiidame heaks küll, tihti on seotud mingisugune tarkvaraline anomaalia akukestv…"
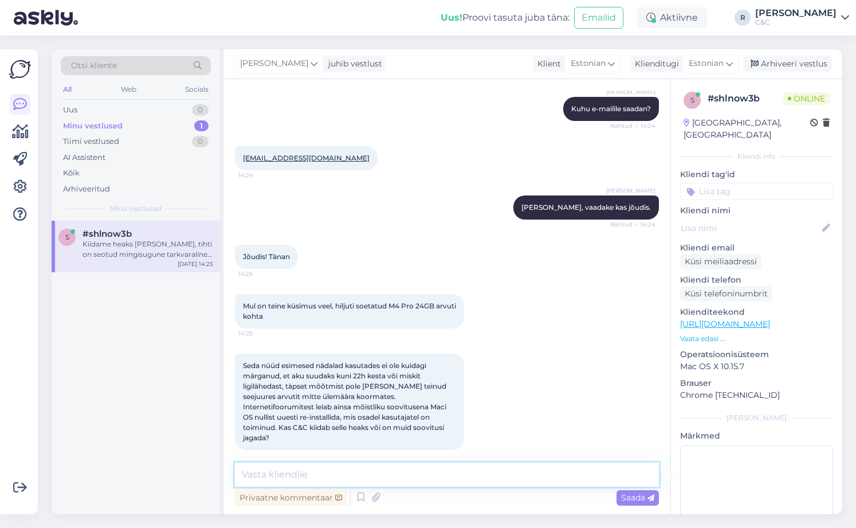
scroll to position [303, 0]
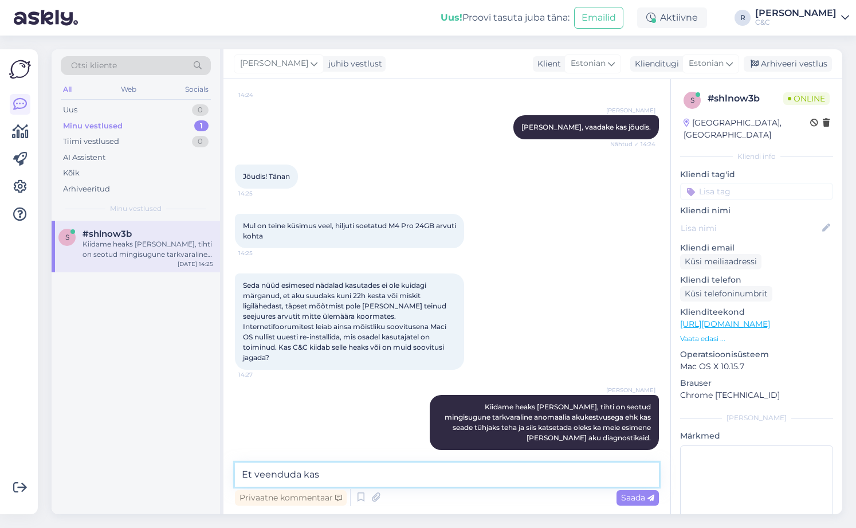
type textarea "Et veenduda kas"
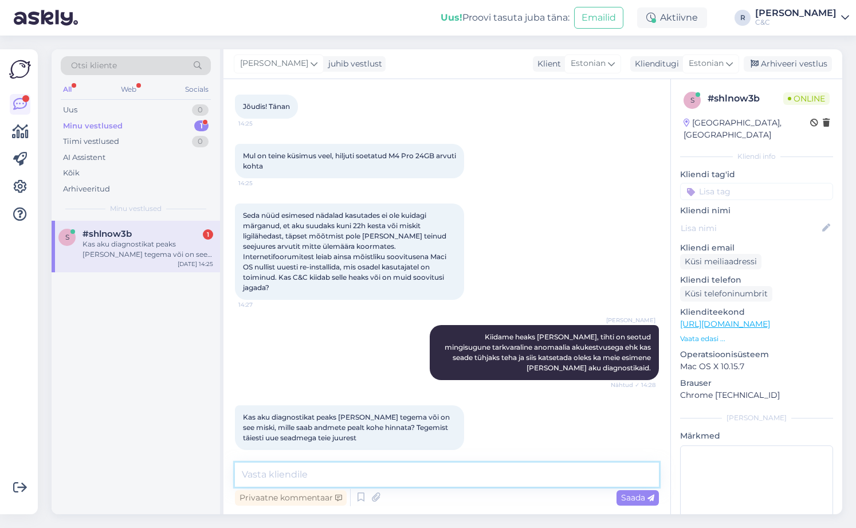
click at [362, 480] on textarea at bounding box center [447, 475] width 424 height 24
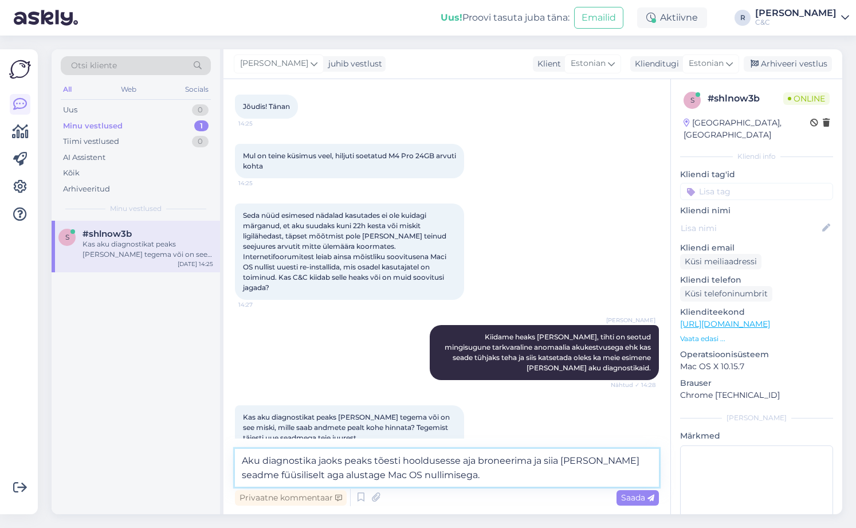
type textarea "Aku diagnostika jaoks peaks tõesti hooldusesse aja broneerima ja siia tooma sea…"
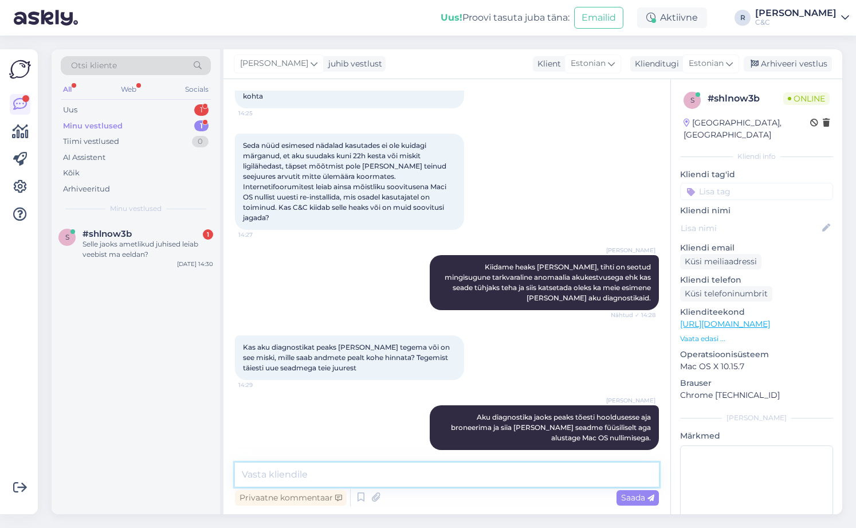
scroll to position [492, 0]
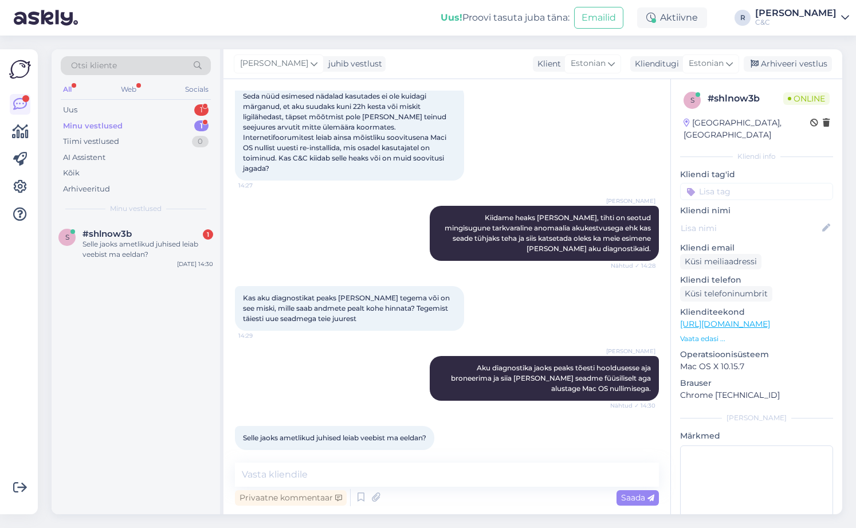
click at [173, 101] on div "Otsi kliente All Web Socials Uus 1 Minu vestlused 1 Tiimi vestlused 0 AI Assist…" at bounding box center [136, 134] width 169 height 171
click at [173, 104] on div "Uus 1" at bounding box center [136, 110] width 150 height 16
click at [143, 227] on div "x #xjdyifaj 1 Tere Sep 29 14:31" at bounding box center [136, 241] width 169 height 41
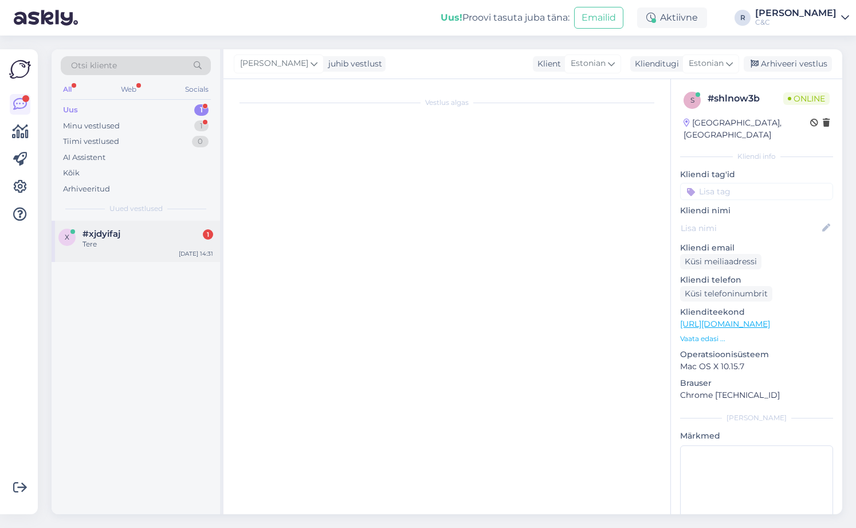
scroll to position [0, 0]
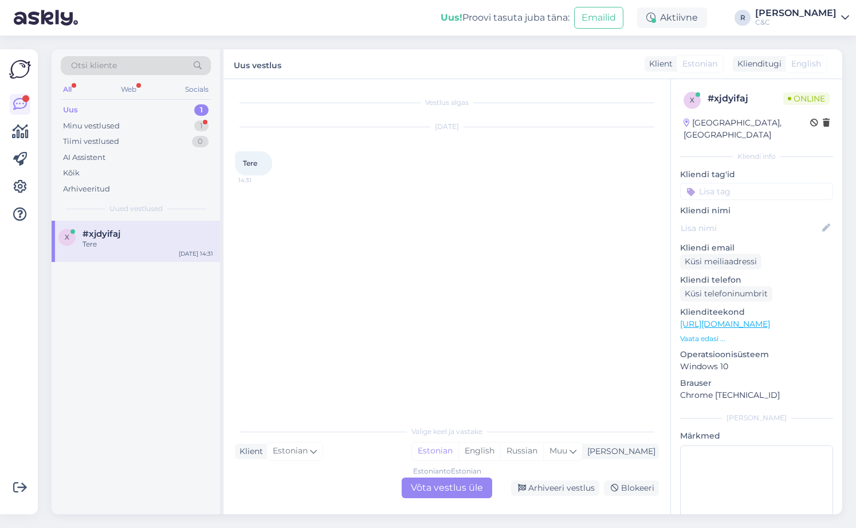
click at [459, 497] on div "Vestlus algas Sep 29 2025 Tere 14:31 Valige keel ja vastake Klient Estonian Min…" at bounding box center [447, 296] width 447 height 435
click at [459, 491] on div "Estonian to Estonian Võta vestlus üle" at bounding box center [447, 488] width 91 height 21
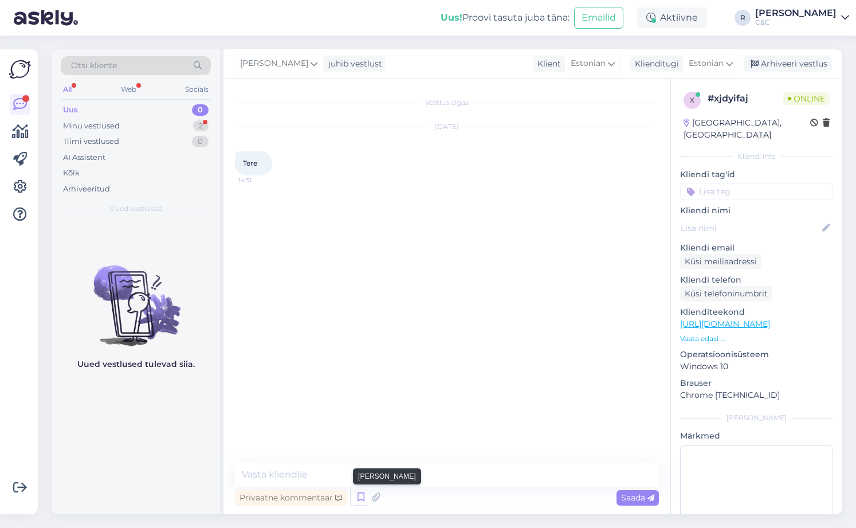
click at [362, 495] on icon at bounding box center [361, 497] width 14 height 17
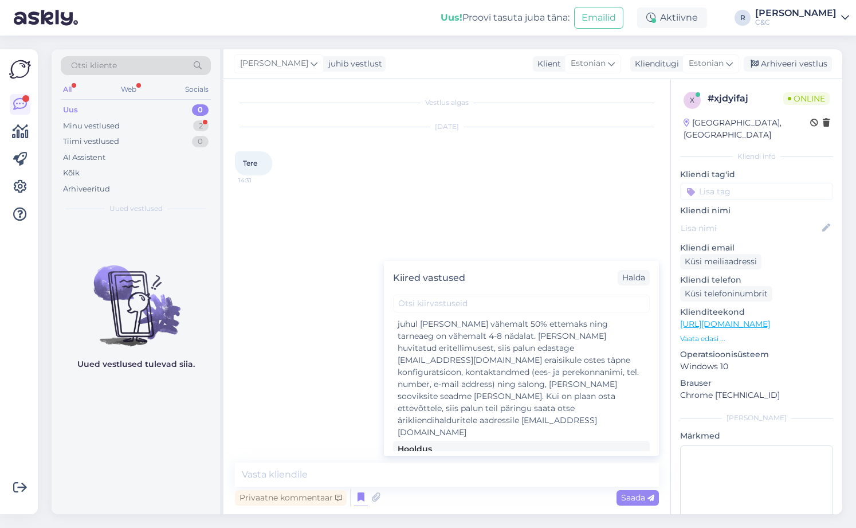
scroll to position [2271, 0]
type textarea "Tere! Kuidas saan teid abistada?"
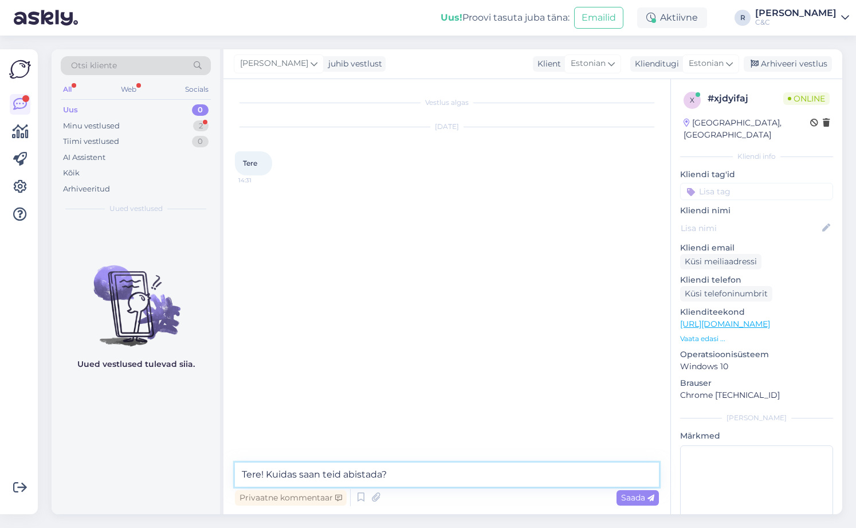
click at [427, 473] on textarea "Tere! Kuidas saan teid abistada?" at bounding box center [447, 475] width 424 height 24
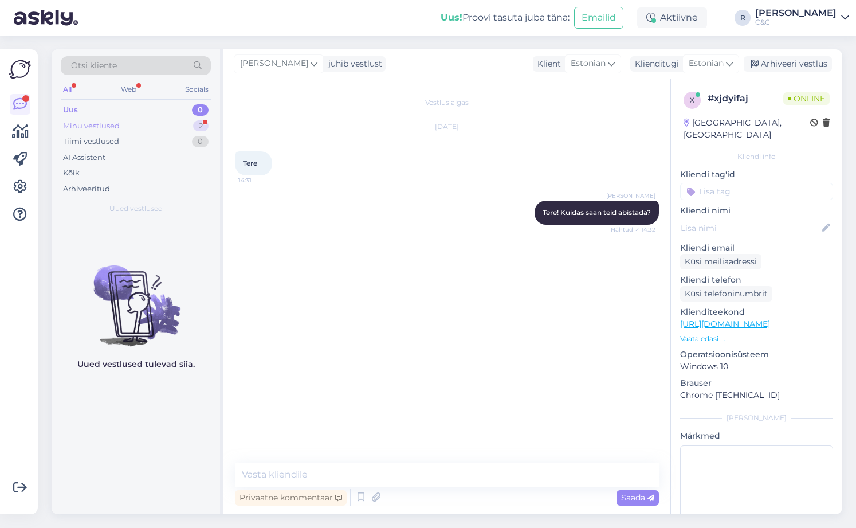
click at [181, 119] on div "Minu vestlused 2" at bounding box center [136, 126] width 150 height 16
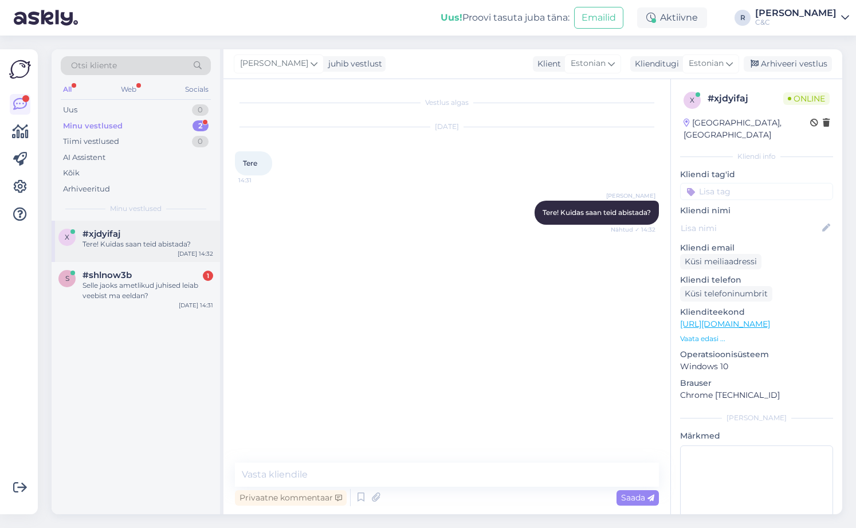
click at [131, 258] on div "x #xjdyifaj Tere! Kuidas saan teid abistada? Sep 29 14:32" at bounding box center [136, 241] width 169 height 41
click at [134, 277] on div "#shlnow3b 1" at bounding box center [148, 275] width 131 height 10
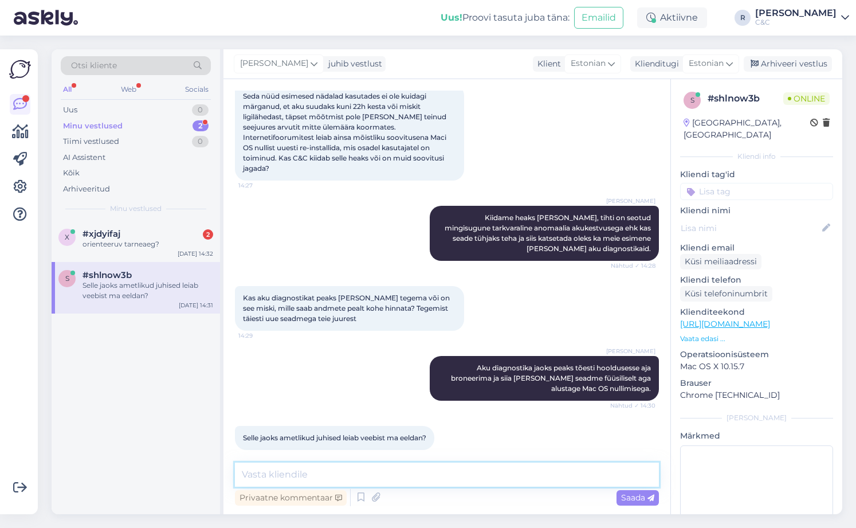
click at [346, 476] on textarea at bounding box center [447, 475] width 424 height 24
paste textarea "https://support.apple.com/en-us/102664"
type textarea "https://support.apple.com/en-us/102664"
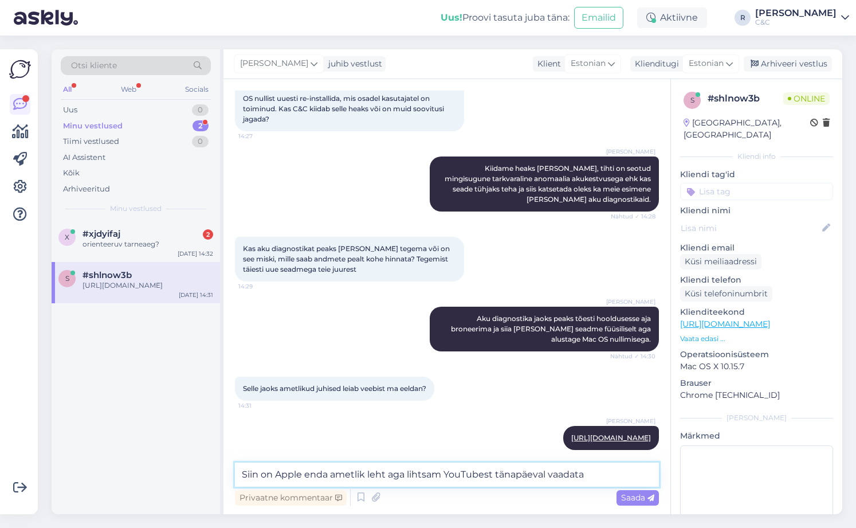
type textarea "Siin on Apple enda ametlik leht aga lihtsam YouTubest tänapäeval vaadata."
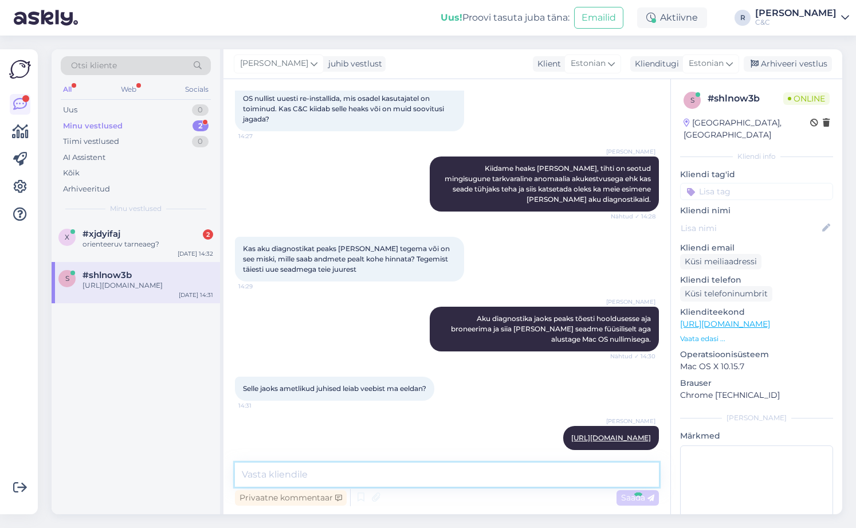
scroll to position [601, 0]
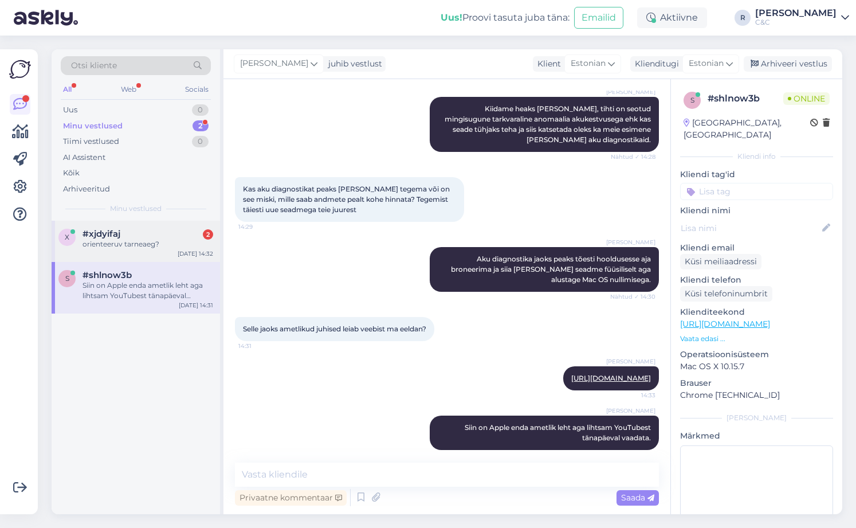
click at [168, 255] on div "x #xjdyifaj 2 orienteeruv tarneaeg? Sep 29 14:32" at bounding box center [136, 241] width 169 height 41
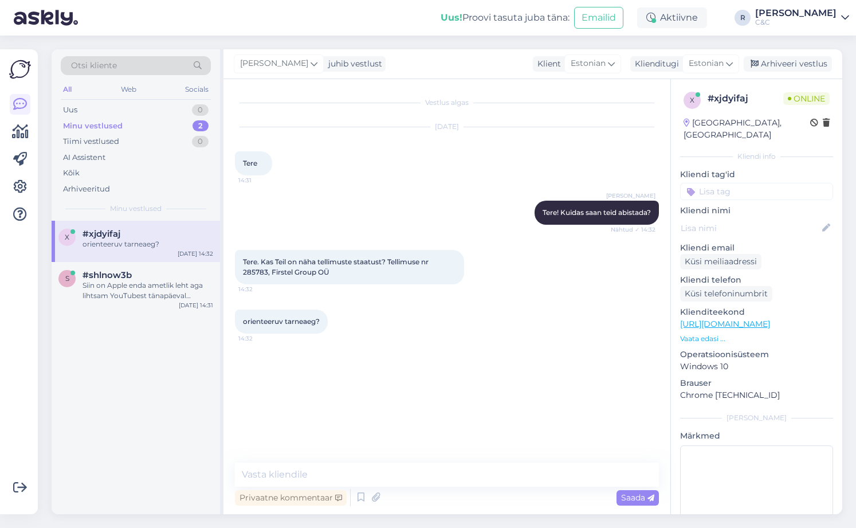
scroll to position [0, 0]
click at [260, 272] on span "Tere. Kas Teil on näha tellimuste staatust? Tellimuse nr 285783, Firstel Group …" at bounding box center [336, 266] width 187 height 19
copy span "285783"
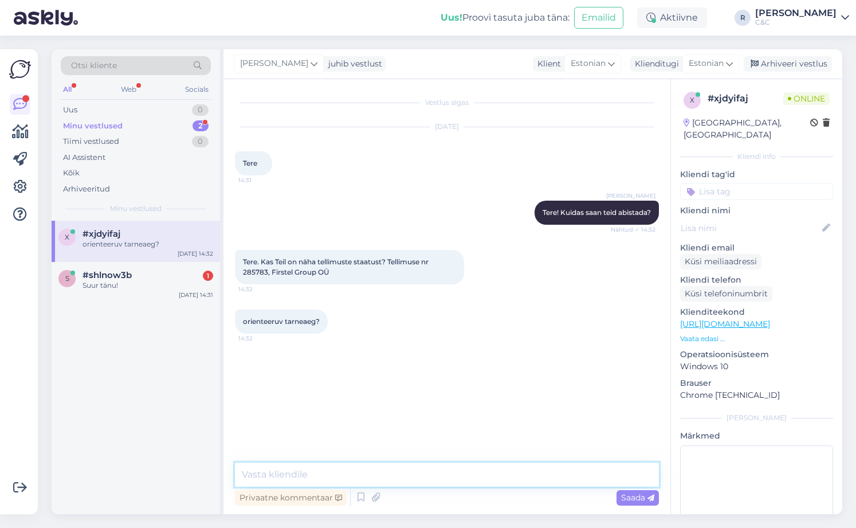
click at [326, 464] on textarea at bounding box center [447, 475] width 424 height 24
click at [358, 494] on icon at bounding box center [361, 497] width 14 height 17
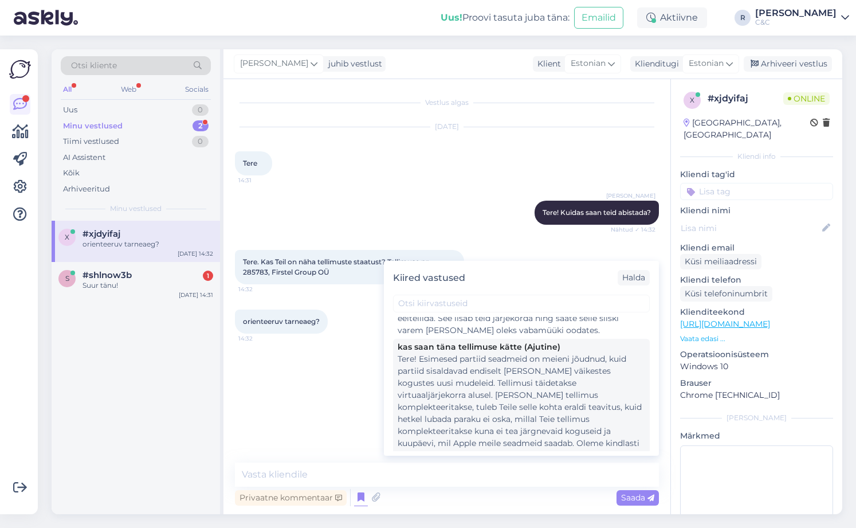
scroll to position [229, 0]
click at [455, 392] on div "Tere! Esimesed partiid seadmeid on meieni jõudnud, kuid partiid sisaldavad endi…" at bounding box center [522, 423] width 248 height 132
type textarea "Tere! Esimesed partiid seadmeid on meieni jõudnud, kuid partiid sisaldavad endi…"
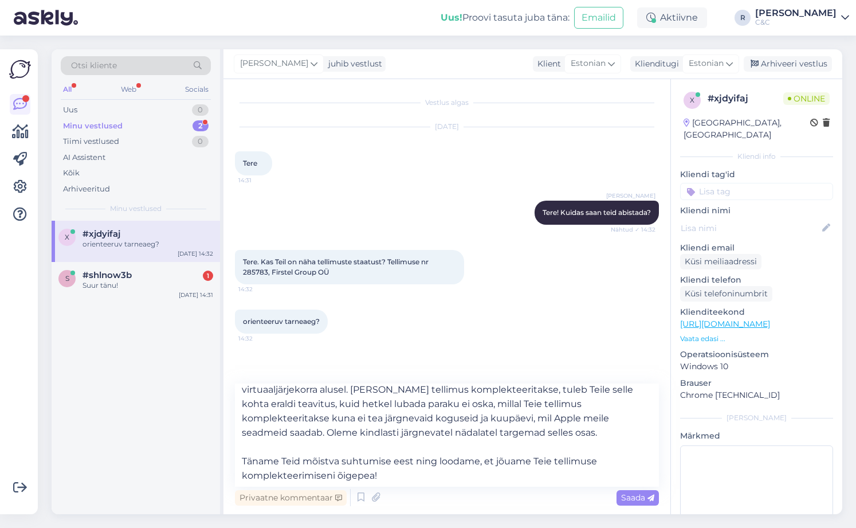
scroll to position [35, 0]
click at [447, 445] on textarea "Tere! Esimesed partiid seadmeid on meieni jõudnud, kuid partiid sisaldavad endi…" at bounding box center [447, 434] width 424 height 103
click at [448, 441] on textarea "Tere! Esimesed partiid seadmeid on meieni jõudnud, kuid partiid sisaldavad endi…" at bounding box center [447, 434] width 424 height 103
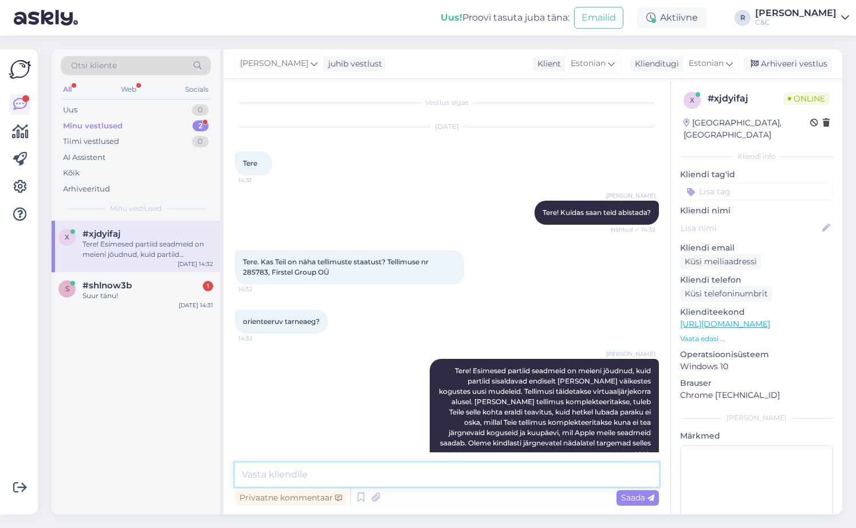
scroll to position [0, 0]
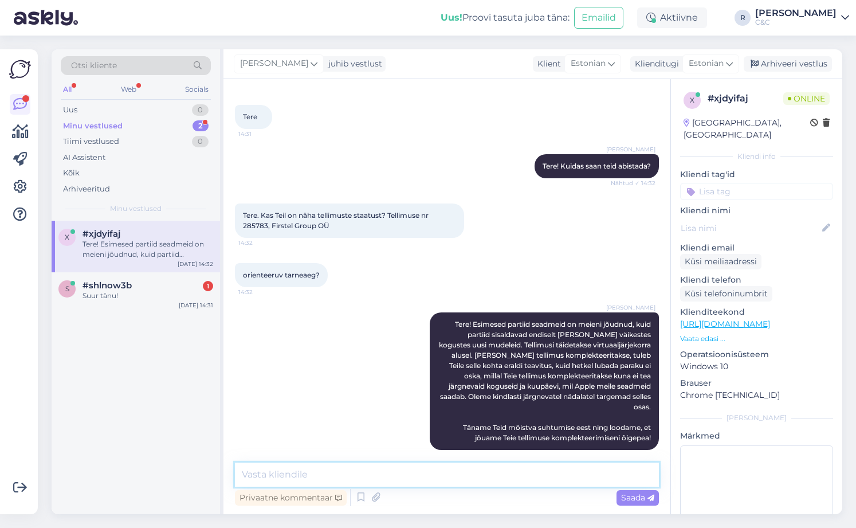
click at [424, 469] on textarea at bounding box center [447, 475] width 424 height 24
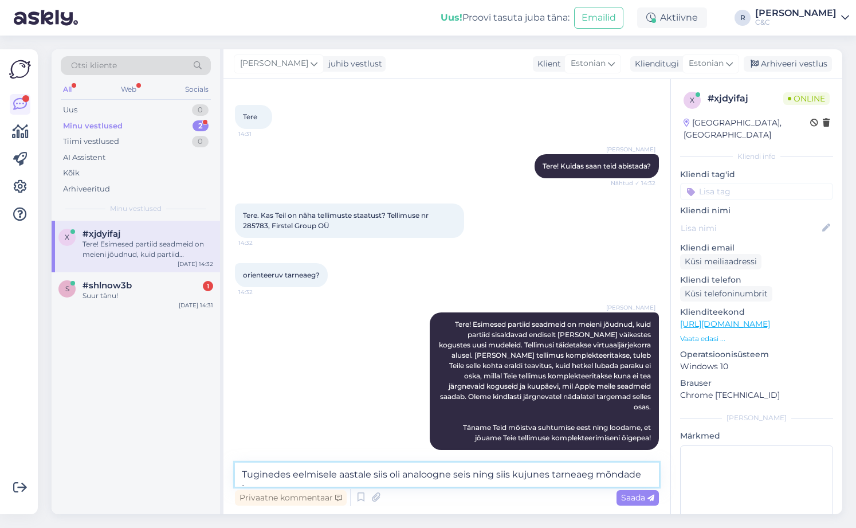
scroll to position [60, 0]
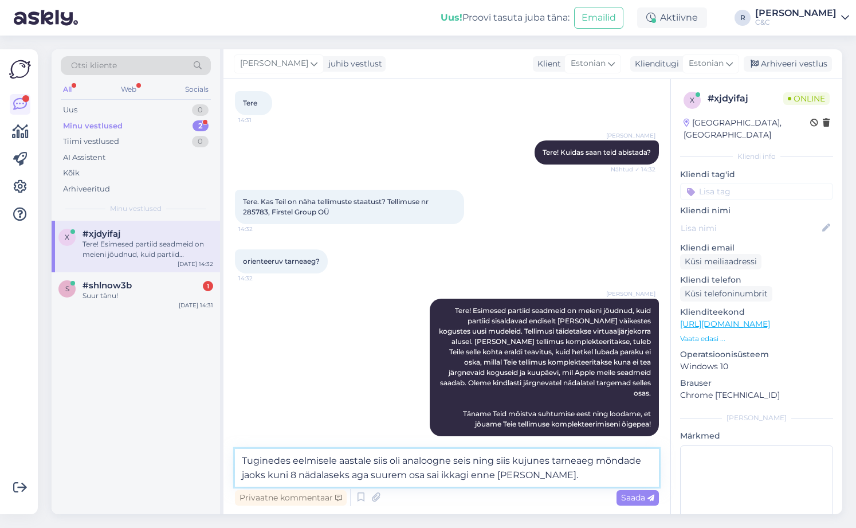
type textarea "Tuginedes eelmisele aastale siis oli analoogne seis ning siis kujunes tarneaeg …"
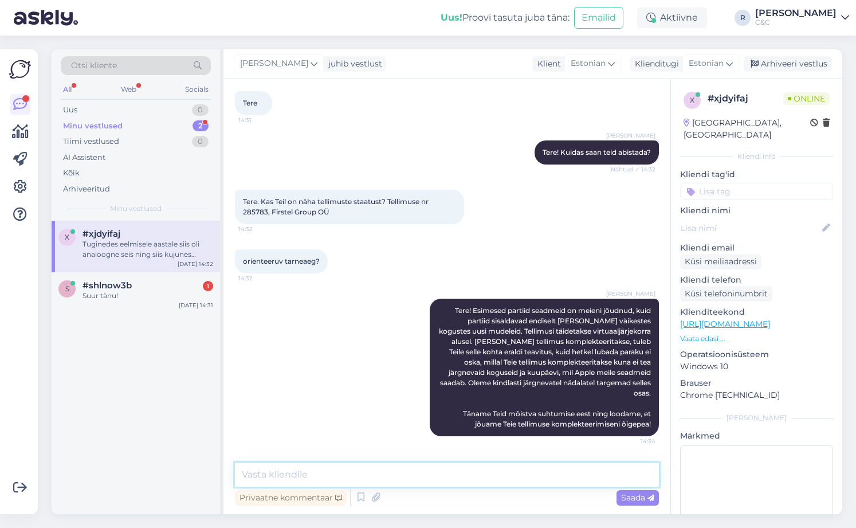
scroll to position [116, 0]
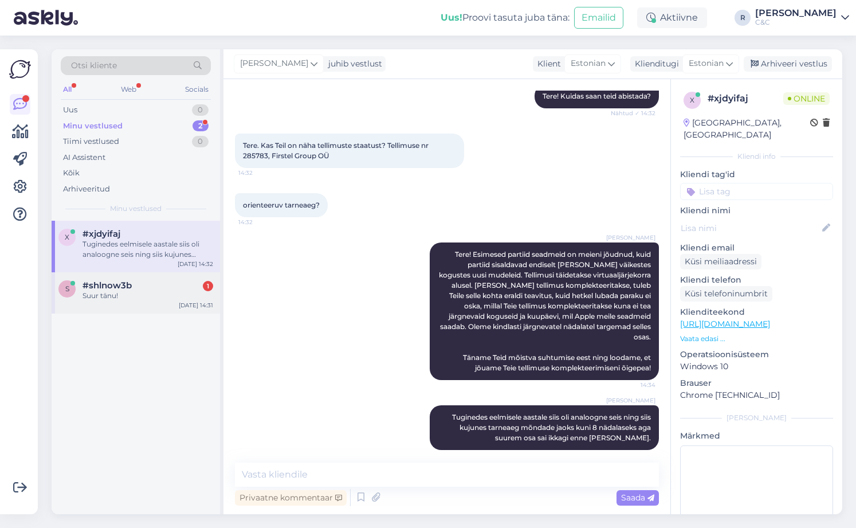
click at [139, 304] on div "s #shlnow3b 1 Suur tänu! Sep 29 14:31" at bounding box center [136, 292] width 169 height 41
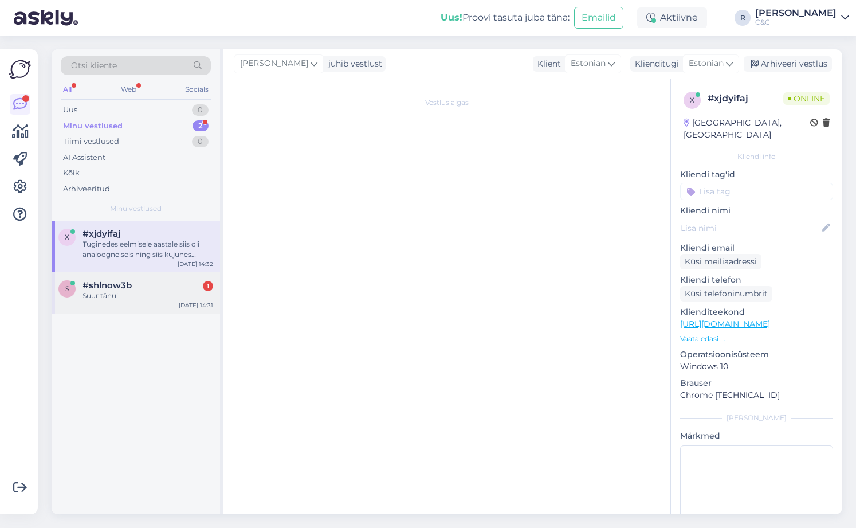
scroll to position [651, 0]
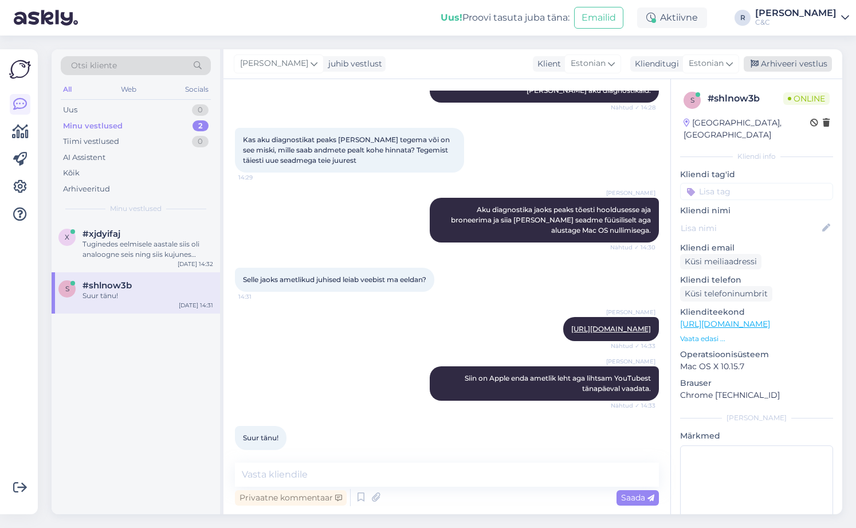
click at [684, 57] on div "Arhiveeri vestlus" at bounding box center [788, 63] width 88 height 15
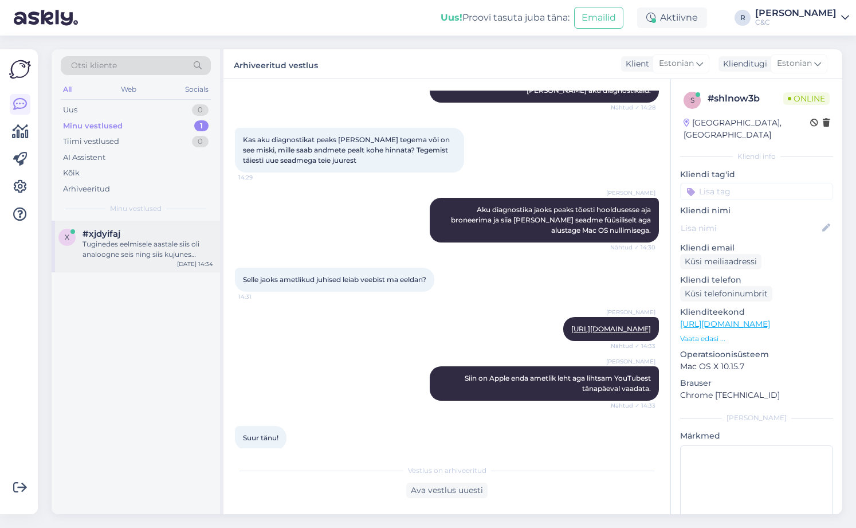
click at [128, 265] on div "x #xjdyifaj Tuginedes eelmisele aastale siis oli analoogne seis ning siis kujun…" at bounding box center [136, 247] width 169 height 52
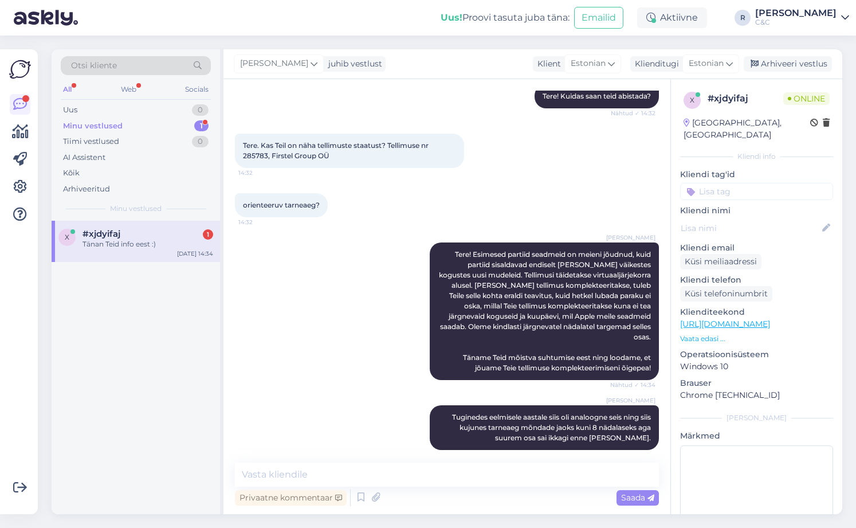
scroll to position [166, 0]
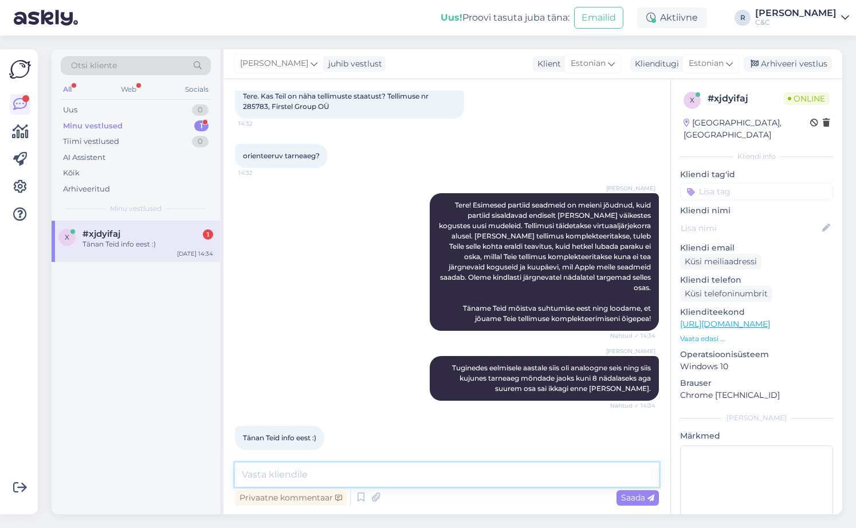
click at [420, 481] on textarea at bounding box center [447, 475] width 424 height 24
type textarea "Ikka, head! :)"
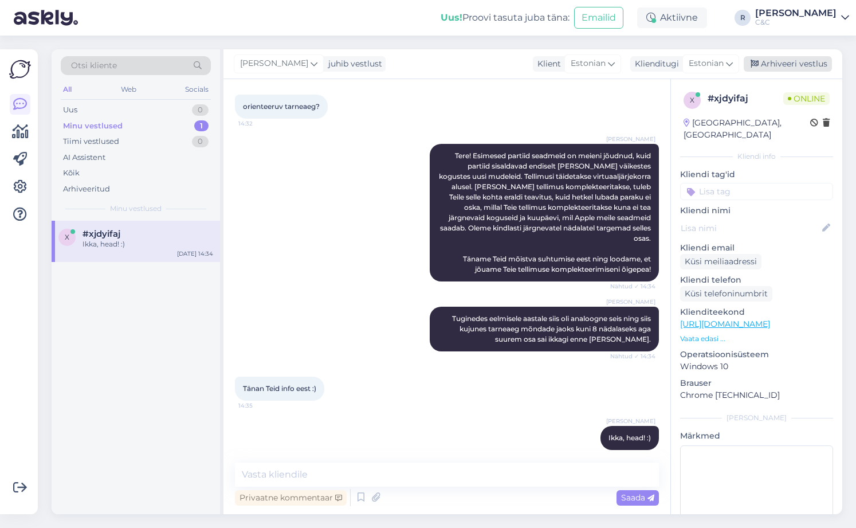
click at [684, 66] on div "Arhiveeri vestlus" at bounding box center [788, 63] width 88 height 15
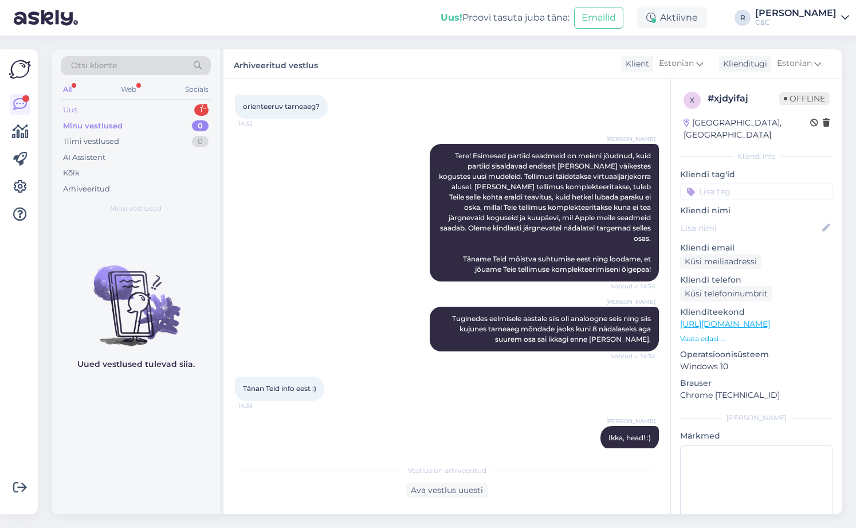
click at [181, 109] on div "Uus 1" at bounding box center [136, 110] width 150 height 16
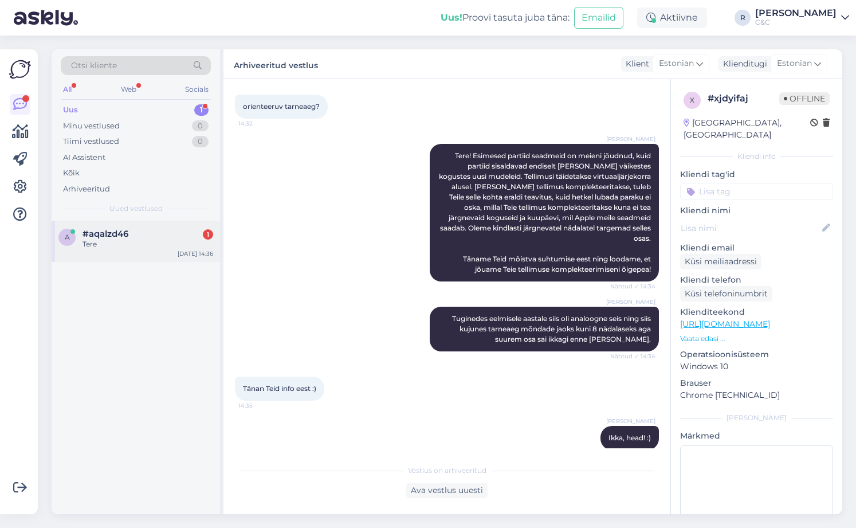
click at [152, 245] on div "Tere" at bounding box center [148, 244] width 131 height 10
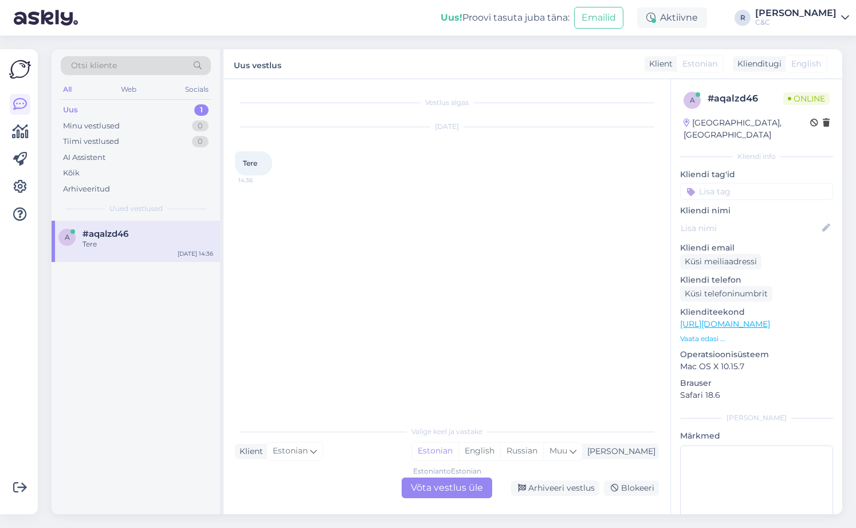
click at [445, 494] on div "Estonian to Estonian Võta vestlus üle" at bounding box center [447, 488] width 91 height 21
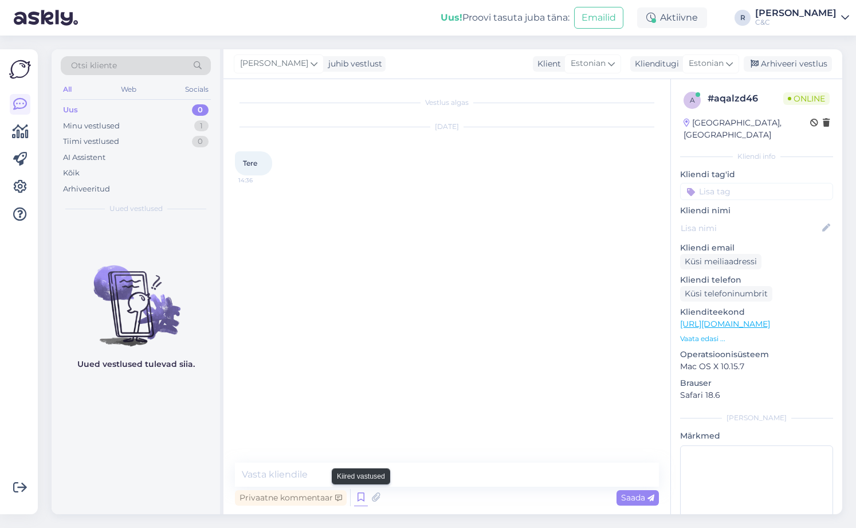
click at [358, 495] on icon at bounding box center [361, 497] width 14 height 17
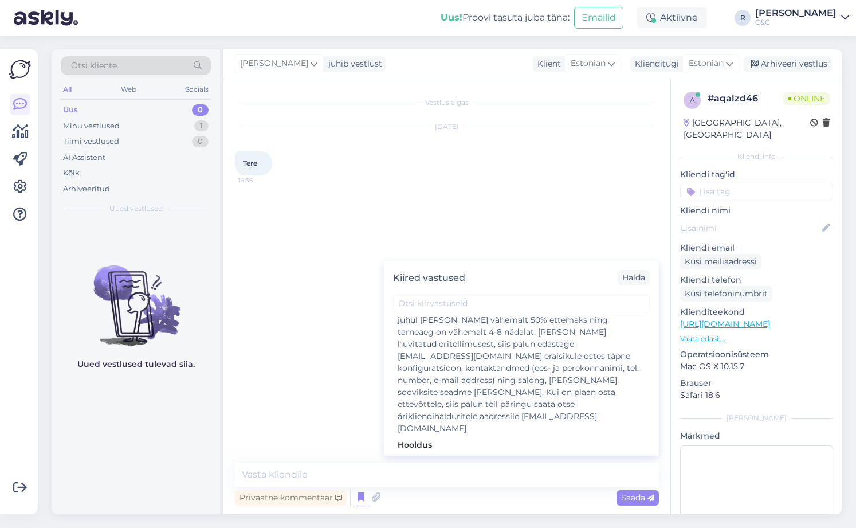
scroll to position [2271, 0]
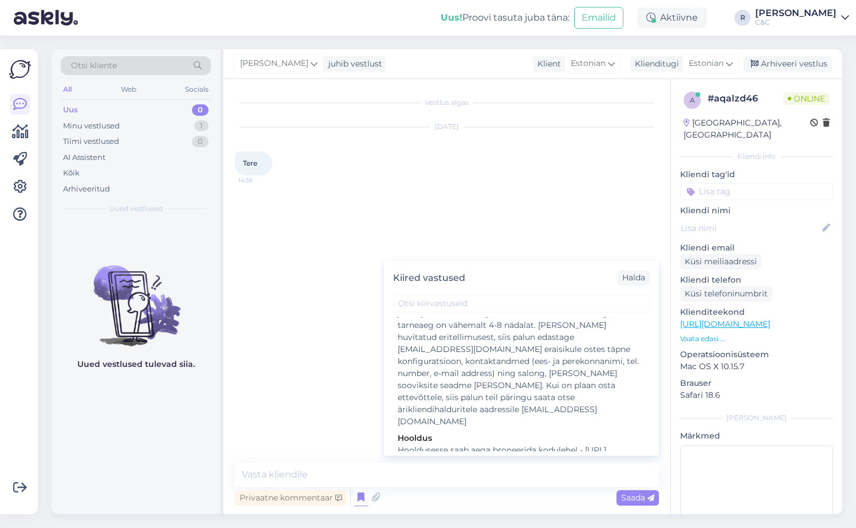
click at [447, 521] on div "Tere" at bounding box center [522, 527] width 248 height 12
type textarea "Tere! Kuidas saan teid abistada?"
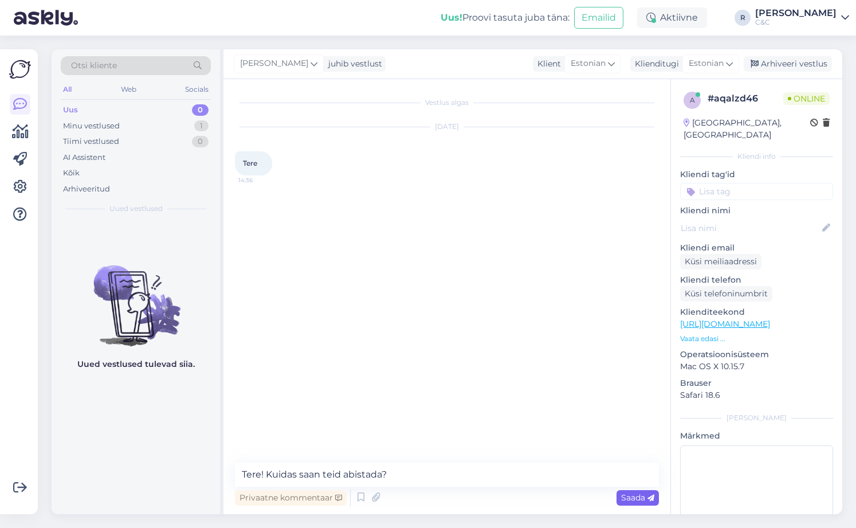
click at [637, 495] on span "Saada" at bounding box center [637, 497] width 33 height 10
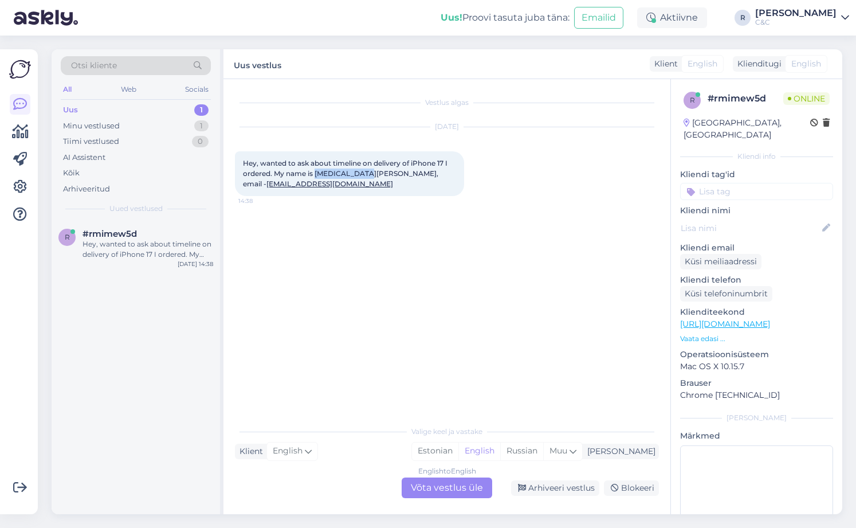
drag, startPoint x: 361, startPoint y: 173, endPoint x: 316, endPoint y: 175, distance: 44.2
click at [316, 175] on span "Hey, wanted to ask about timeline on delivery of iPhone 17 I ordered. My name i…" at bounding box center [346, 173] width 206 height 29
copy span "Nikita Fordui"
click at [416, 490] on div "English to English Võta vestlus üle" at bounding box center [447, 488] width 91 height 21
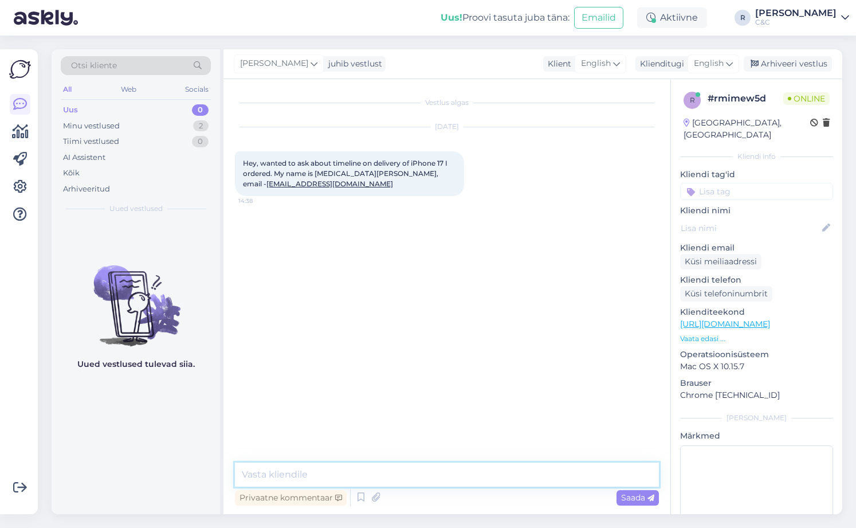
click at [404, 475] on textarea at bounding box center [447, 475] width 424 height 24
click at [354, 467] on textarea at bounding box center [447, 475] width 424 height 24
type textarea "Hello! Recon, th"
click at [684, 66] on span "English" at bounding box center [709, 63] width 30 height 13
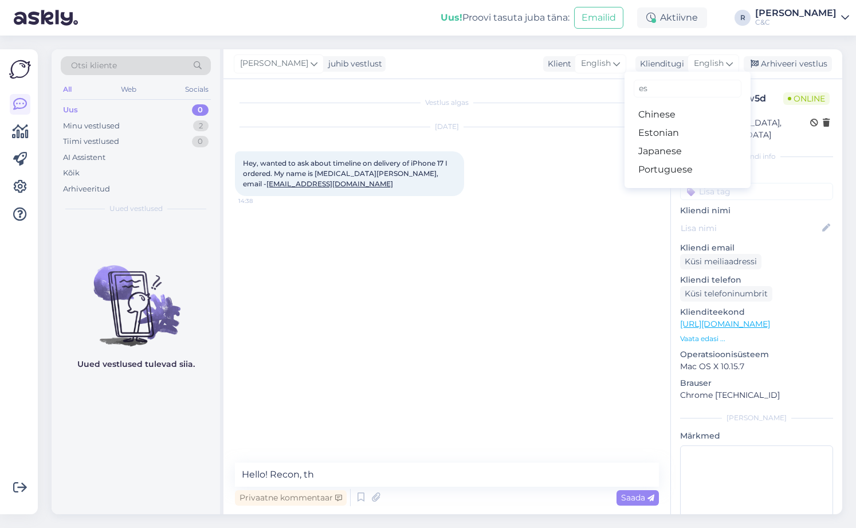
type input "es"
click at [670, 127] on link "Estonian" at bounding box center [688, 133] width 126 height 18
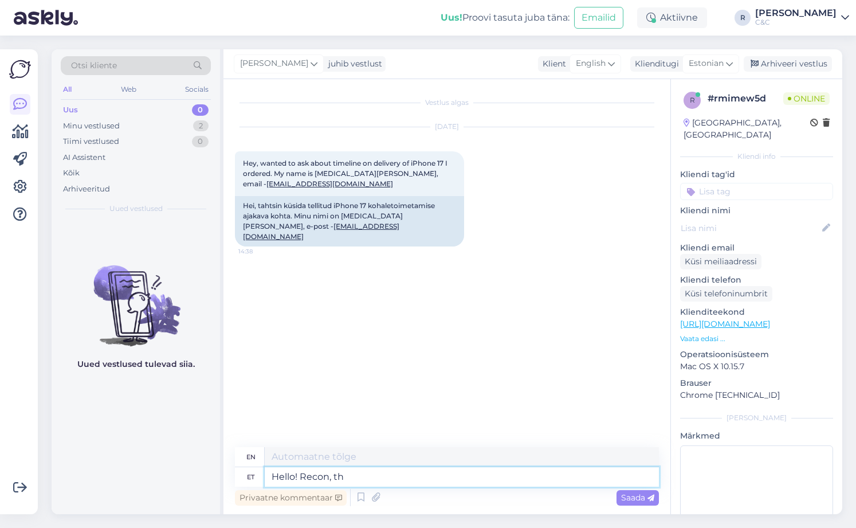
drag, startPoint x: 363, startPoint y: 472, endPoint x: 243, endPoint y: 472, distance: 120.4
click at [252, 475] on div "et Hello! Recon, th" at bounding box center [447, 476] width 424 height 19
type textarea "Hello! Recon, th"
type textarea "Tere! S"
type textarea "Hello!"
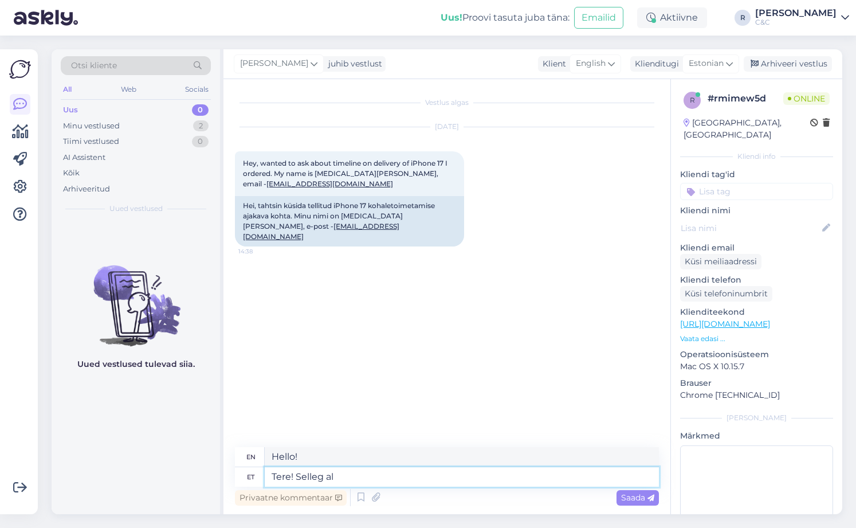
type textarea "Tere! Selleg alä"
type textarea "Hello! That's it."
type textarea "Tere! Sellega lähe"
type textarea "Hello! With this"
type textarea "Tere! Sellega läheb ara"
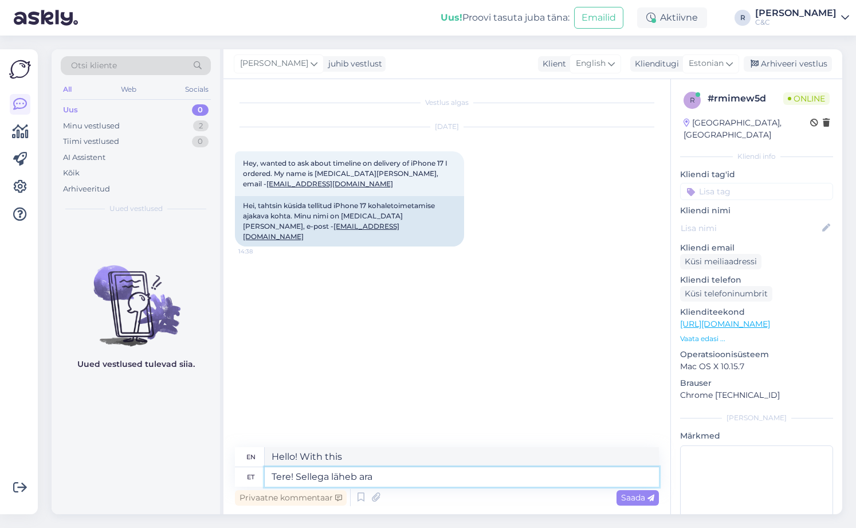
type textarea "Hello! This is it."
type textarea "Tere! Sellega läheb arvatavasti p"
type textarea "Hi! This will probably work."
type textarea "Tere! Sellega läheb arvatavasti paar n"
type textarea "Hello! This will probably take a few"
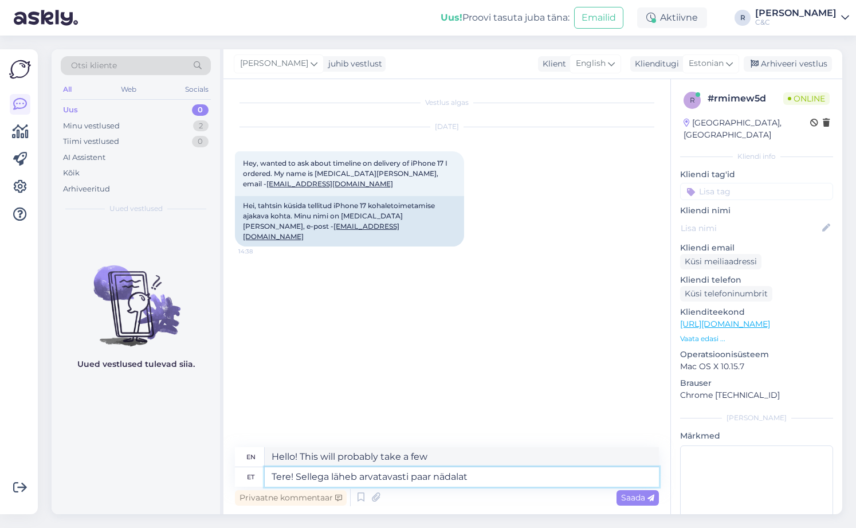
type textarea "Tere! Sellega läheb arvatavasti paar nädalat"
type textarea "Hi! This will probably take a few weeks."
type textarea "Tere! Sellega läheb arvatavasti paar nädalat."
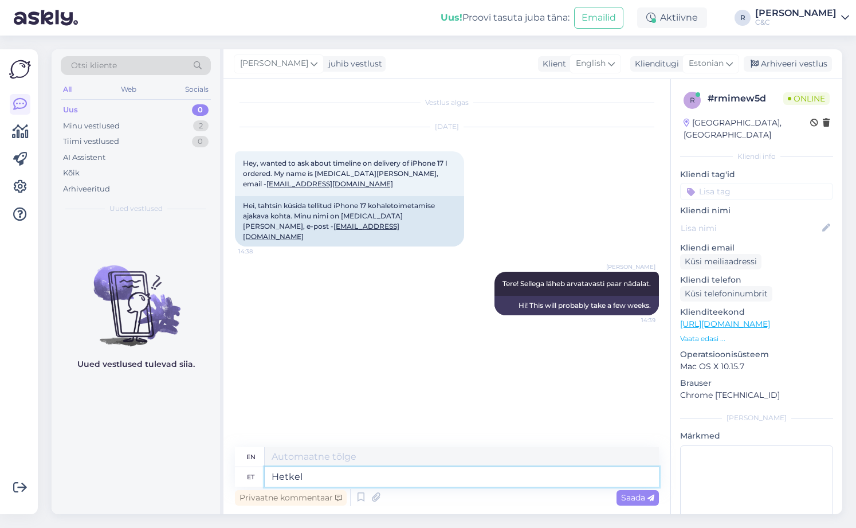
type textarea "Hetkel o"
type textarea "Currently"
type textarea "Hetkel on"
type textarea "Currently there is"
type textarea "Hetkel on meil v"
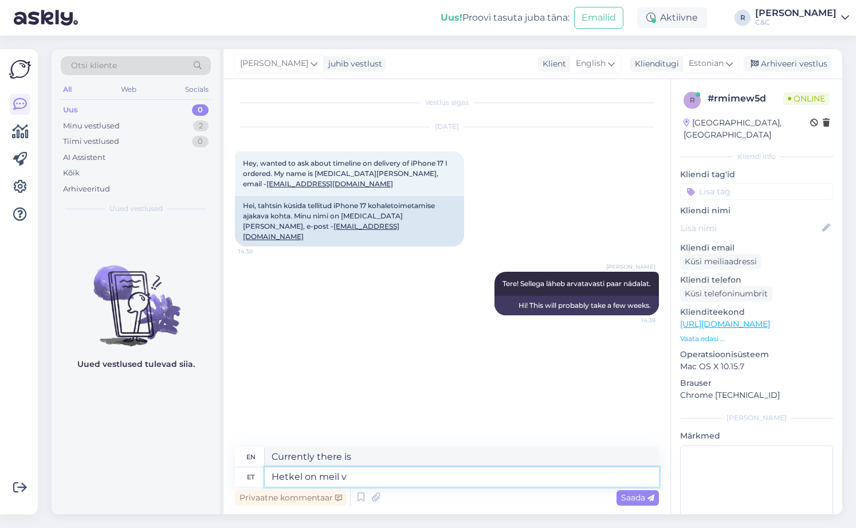
type textarea "We currently have"
type textarea "Hetkel on meil veel"
type textarea "We currently have more"
type textarea "Hetkel on meil veel enne tei"
type textarea "We still have some time left."
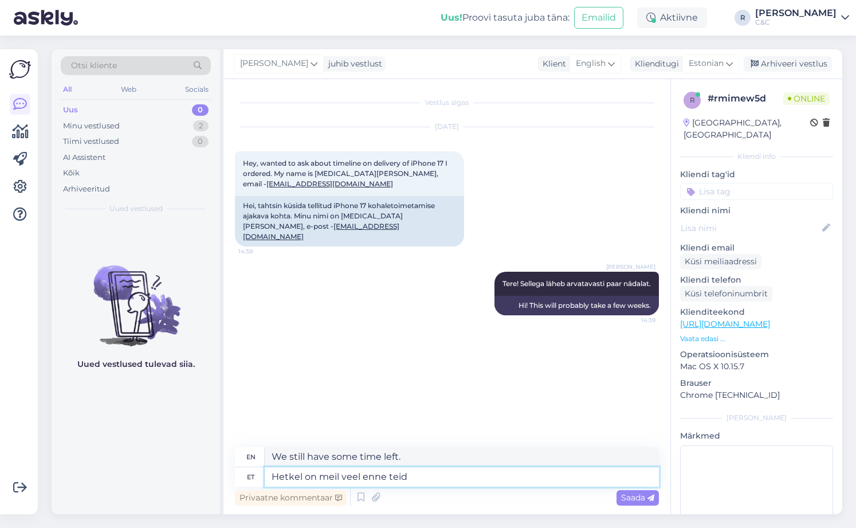
type textarea "Hetkel on meil veel enne teid e"
type textarea "We still have some left before you."
type textarea "Hetkel on meil veel enne teid tellimused t"
type textarea "We currently have orders ahead of you."
type textarea "Hetkel on meil veel enne teid tellimused täitmata ja"
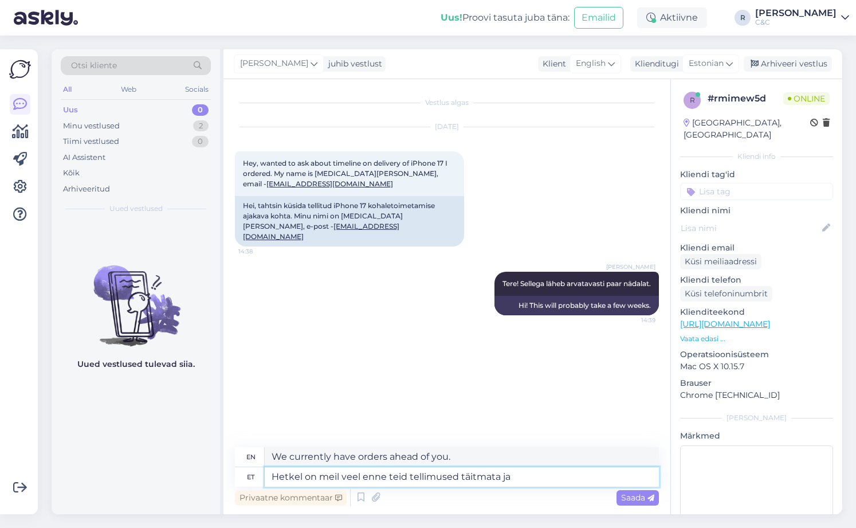
type textarea "We currently have orders pending before you."
type textarea "Hetkel on meil veel enne teid tellimused täitmata ja te"
type textarea "We currently have orders pending before you and"
type textarea "Hetkel on meil veel enne teid tellimused täitmata ja telefone"
type textarea "We currently have orders and phone numbers ahead of you."
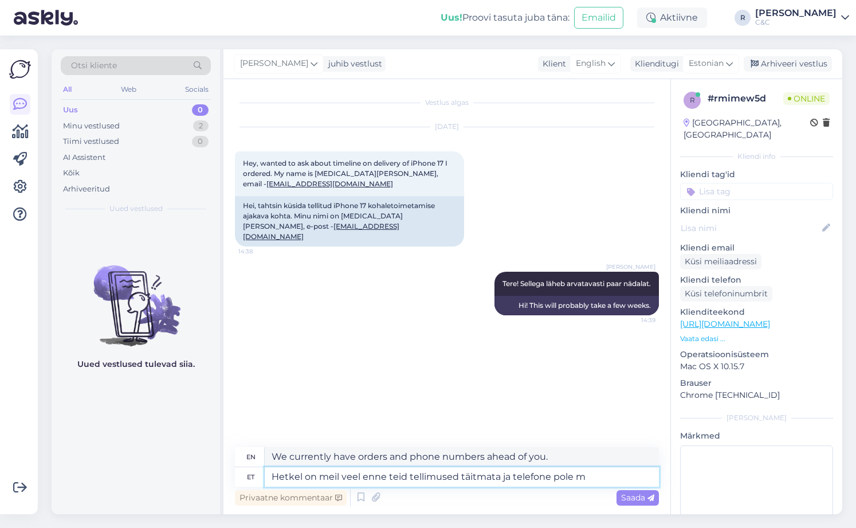
type textarea "Hetkel on meil veel enne teid tellimused täitmata ja telefone pole me"
type textarea "We currently have orders pending before you and no phones."
type textarea "Hetkel on meil veel enne teid tellimused täitmata ja telefone pole meile pi"
type textarea "At the moment we still have orders to fulfill before you and we don't have phon…"
type textarea "Hetkel on meil veel enne teid tellimused täitmata ja telefone pole meile piisav…"
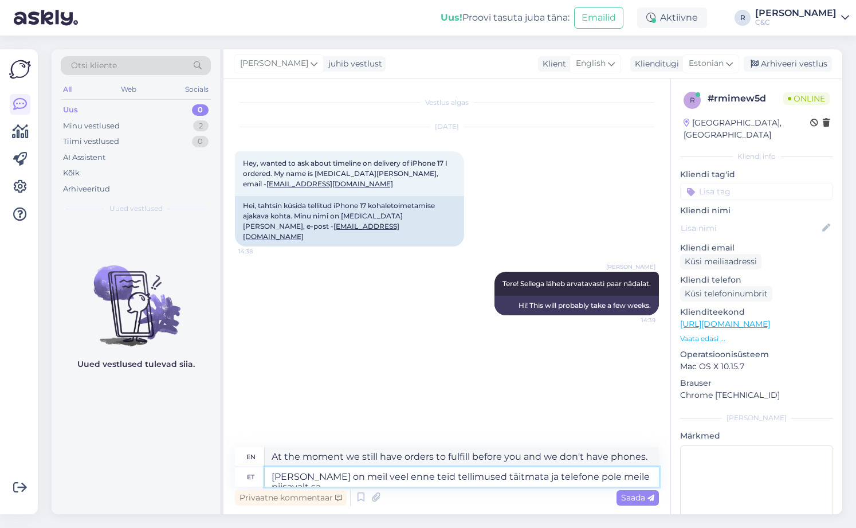
type textarea "We currently have orders to fulfill before you and we don't have enough phones."
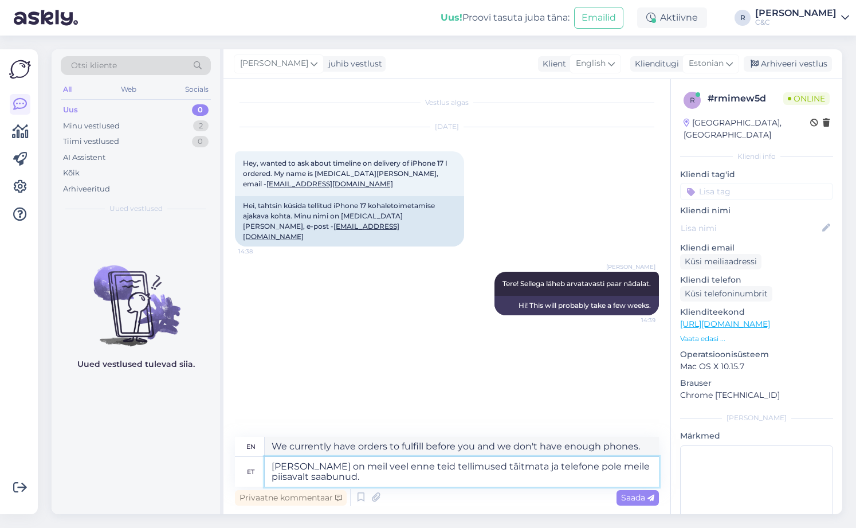
type textarea "Hetkel on meil veel enne teid tellimused täitmata ja telefone pole meile piisav…"
type textarea "At the moment, we still have orders to fulfill before you and we haven't receiv…"
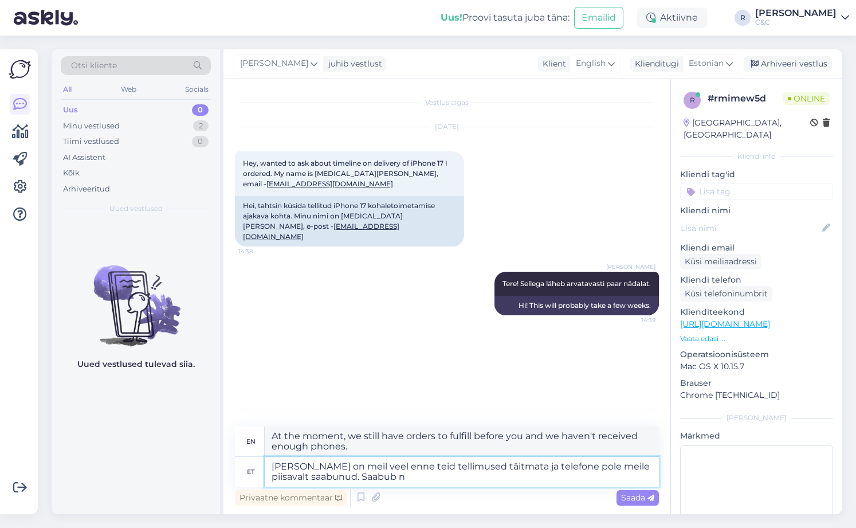
type textarea "Hetkel on meil veel enne teid tellimused täitmata ja telefone pole meile piisav…"
type textarea "At the moment, we still have orders to fulfill before you and we haven't receiv…"
type textarea "Hetkel on meil veel enne teid tellimused täitmata ja telefone pole meile piisav…"
type textarea "At the moment we still have orders to fulfill before you and we haven't receive…"
type textarea "Hetkel on meil veel enne teid tellimused täitmata ja telefone pole meile piisav…"
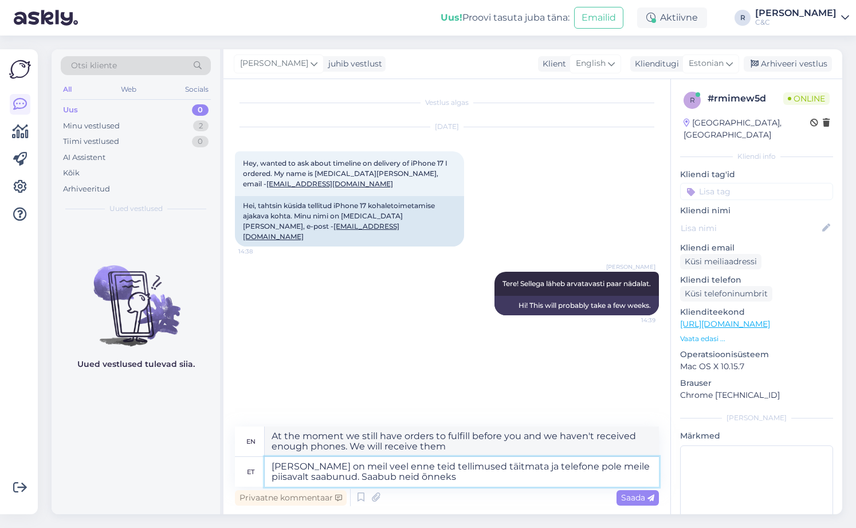
type textarea "At the moment we still have orders to fulfill before you and we haven't receive…"
type textarea "Hetkel on meil veel enne teid tellimused täitmata ja telefone pole meile piisav…"
type textarea "At the moment we still have orders to fulfill before you and we haven't receive…"
type textarea "Hetkel on meil veel enne teid tellimused täitmata ja telefone pole meile piisav…"
type textarea "At the moment we still have orders to fulfill before you and we haven't receive…"
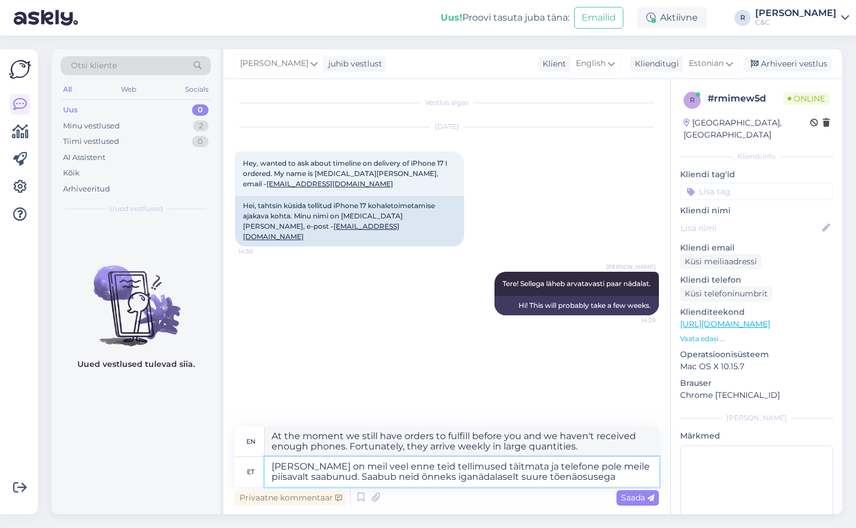
type textarea "Hetkel on meil veel enne teid tellimused täitmata ja telefone pole meile piisav…"
type textarea "At the moment we still have orders to fulfill before you and we haven't receive…"
type textarea "Hetkel on meil veel enne teid tellimused täitmata ja telefone pole meile piisav…"
type textarea "At the moment we still have orders to fulfill before you and we haven't receive…"
type textarea "Hetkel on meil veel enne teid tellimused täitmata ja telefone pole meile piisav…"
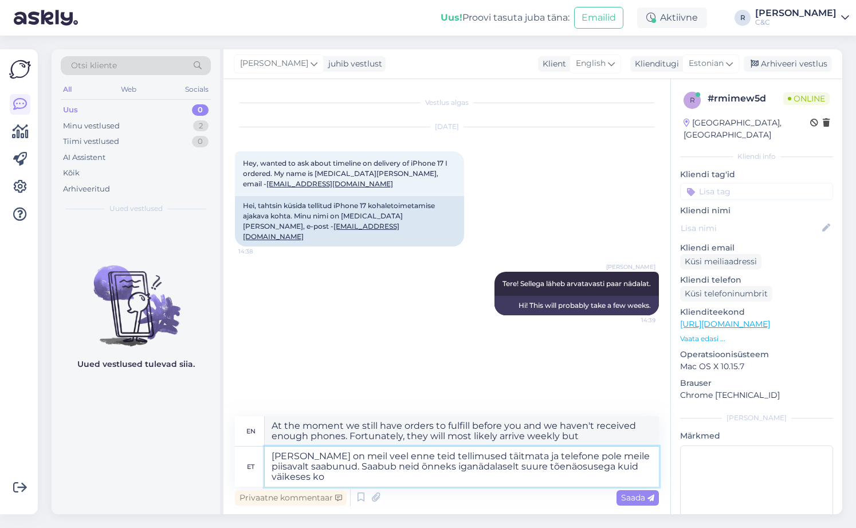
type textarea "At the moment we still have orders to fulfill before you and we haven't receive…"
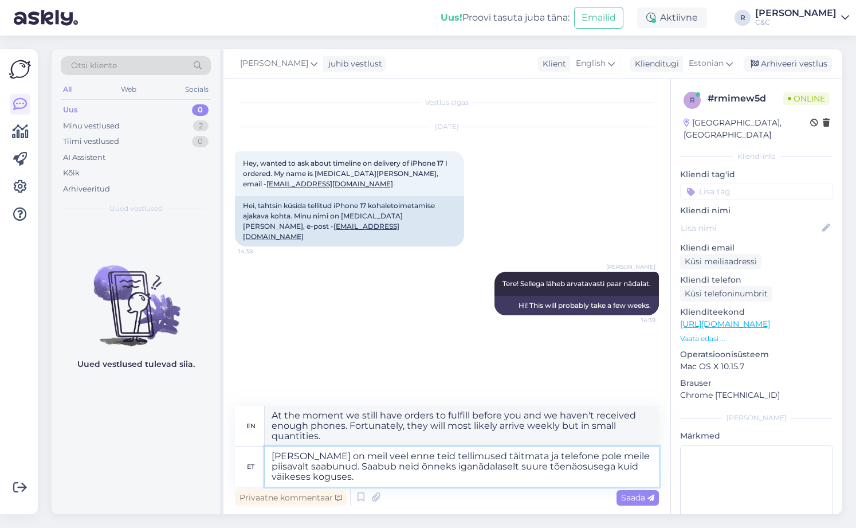
type textarea "Hetkel on meil veel enne teid tellimused täitmata ja telefone pole meile piisav…"
type textarea "At the moment, we still have orders to fulfill before you and we haven't receiv…"
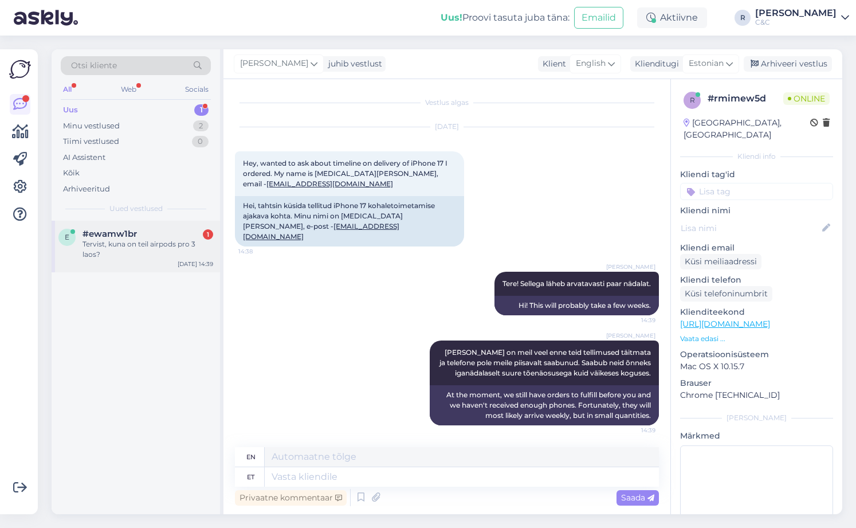
click at [181, 245] on div "Tervist, kuna on teil airpods pro 3 laos?" at bounding box center [148, 249] width 131 height 21
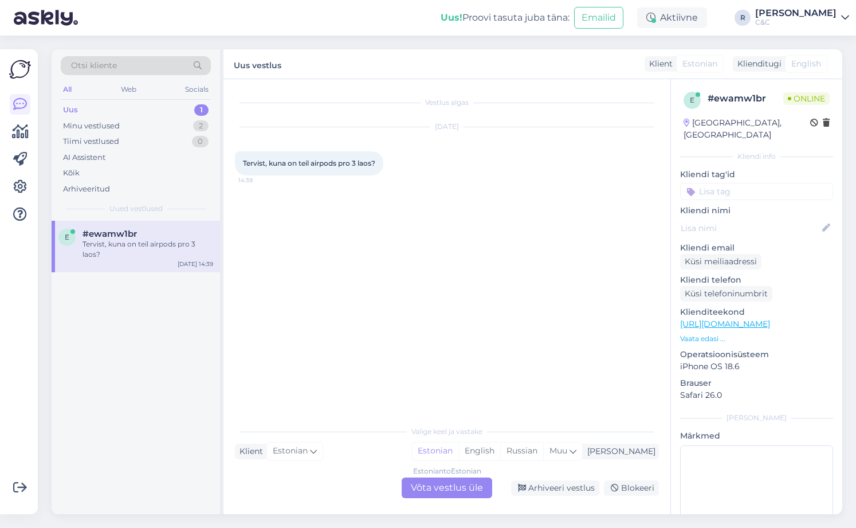
click at [467, 490] on div "Estonian to Estonian Võta vestlus üle" at bounding box center [447, 488] width 91 height 21
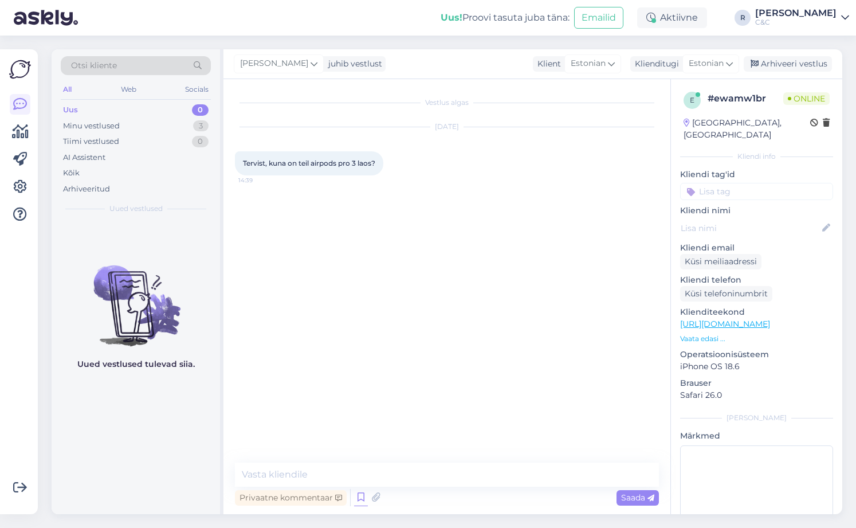
click at [362, 495] on icon at bounding box center [361, 497] width 14 height 17
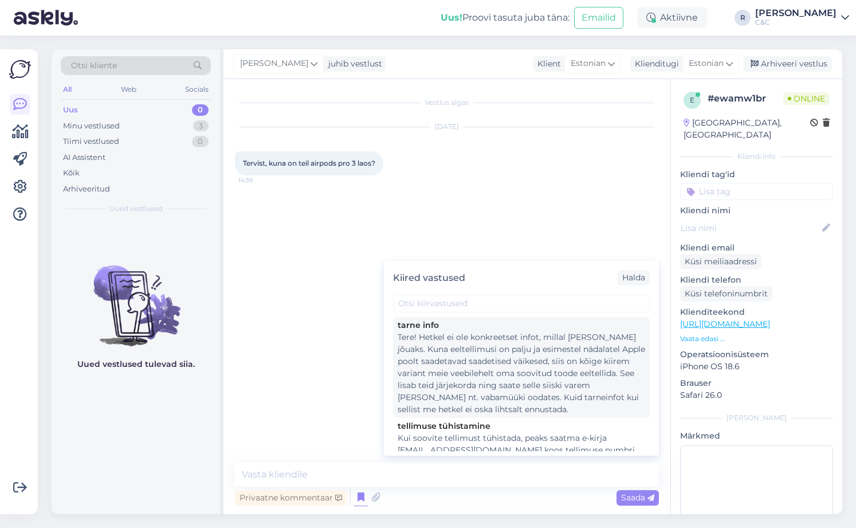
click at [484, 373] on div "Tere! Hetkel ei ole konkreetset infot, millal [PERSON_NAME] jõuaks. Kuna eeltel…" at bounding box center [522, 373] width 248 height 84
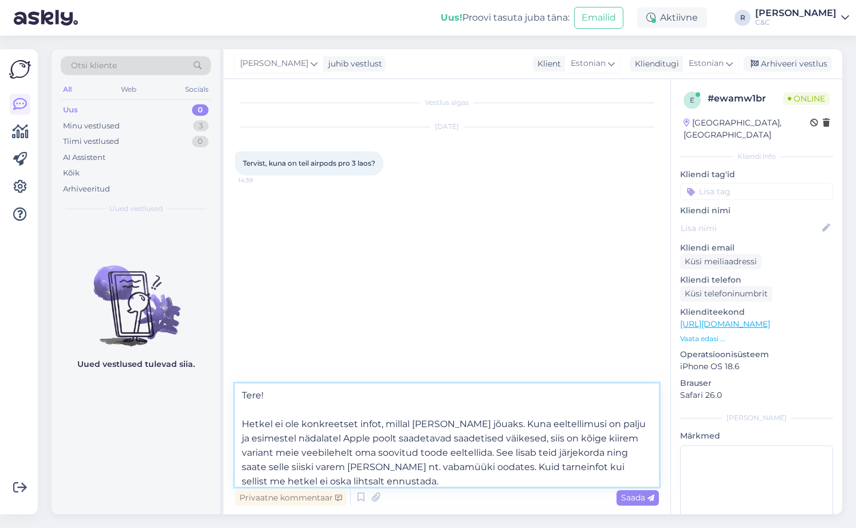
click at [417, 466] on textarea "Tere! Hetkel ei ole konkreetset infot, millal [PERSON_NAME] jõuaks. Kuna eeltel…" at bounding box center [447, 434] width 424 height 103
click at [458, 469] on textarea "Tere! Hetkel ei ole konkreetset infot, millal [PERSON_NAME] jõuaks. Kuna eeltel…" at bounding box center [447, 434] width 424 height 103
click at [441, 424] on textarea "Tere! Hetkel ei ole konkreetset infot, millal [PERSON_NAME] jõuaks. Kuna eeltel…" at bounding box center [447, 434] width 424 height 103
click at [536, 419] on textarea "Tere! Hetkel ei ole konkreetset infot, millal toode vabamüüki lattu kohale jõua…" at bounding box center [447, 434] width 424 height 103
click at [535, 418] on textarea "Tere! Hetkel ei ole konkreetset infot, millal toode vabamüüki lattu kohale jõua…" at bounding box center [447, 434] width 424 height 103
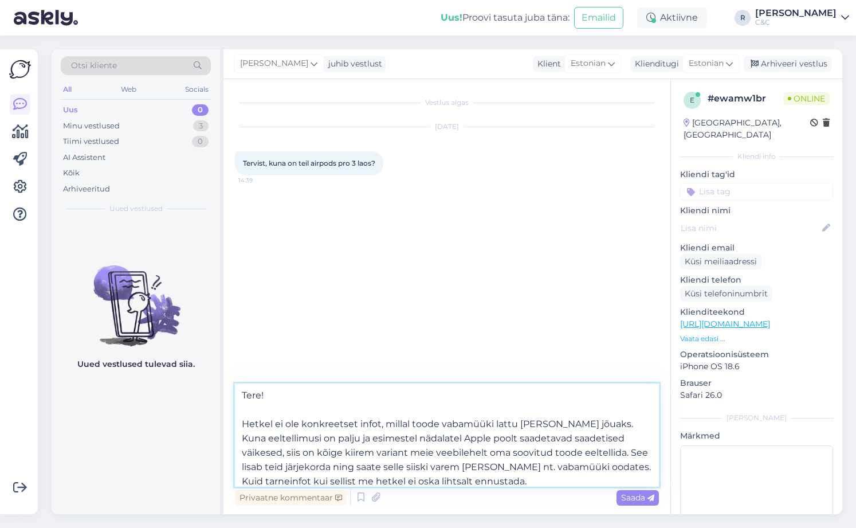
type textarea "Tere! Hetkel ei ole konkreetset infot, millal toode vabamüüki lattu jõuaks. Kun…"
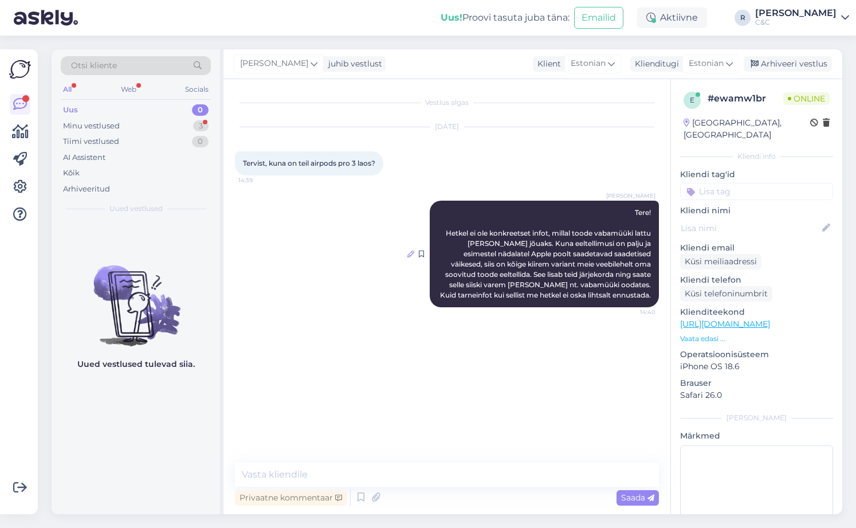
click at [412, 252] on icon at bounding box center [411, 254] width 7 height 7
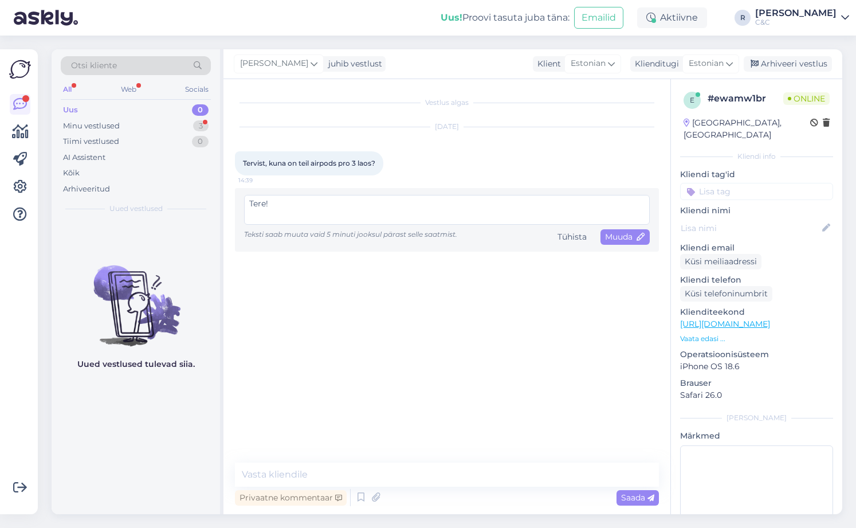
scroll to position [60, 0]
drag, startPoint x: 432, startPoint y: 220, endPoint x: 428, endPoint y: 207, distance: 13.2
click at [428, 207] on textarea "Tere! Hetkel ei ole konkreetset infot, millal toode vabamüüki lattu kohale jõua…" at bounding box center [447, 210] width 406 height 30
click at [398, 212] on textarea "Tere! Hetkel ei ole konkreetset infot, millal toode vabamüüki lattu kohale jõua…" at bounding box center [447, 210] width 406 height 30
click at [393, 202] on textarea "Tere! Hetkel ei ole konkreetset infot, millal toode vabamüüki lattu kohale jõua…" at bounding box center [447, 210] width 406 height 30
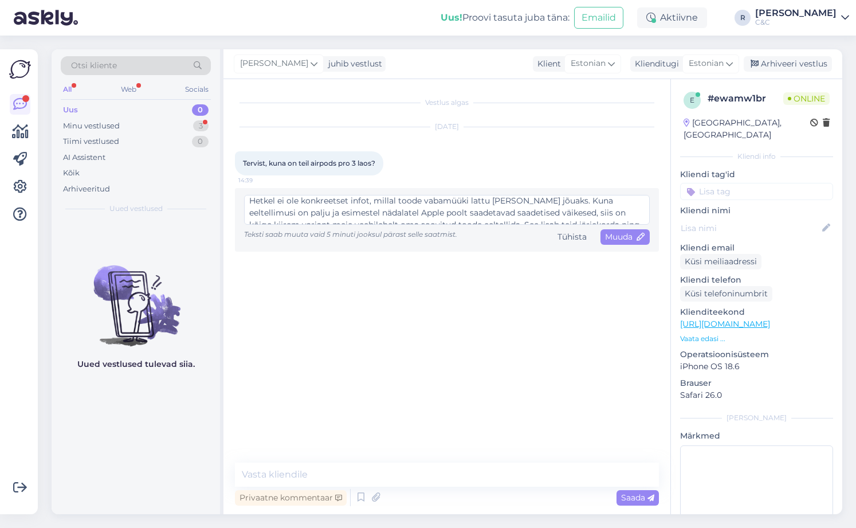
scroll to position [15, 0]
click at [566, 238] on div "Tühista" at bounding box center [572, 236] width 38 height 15
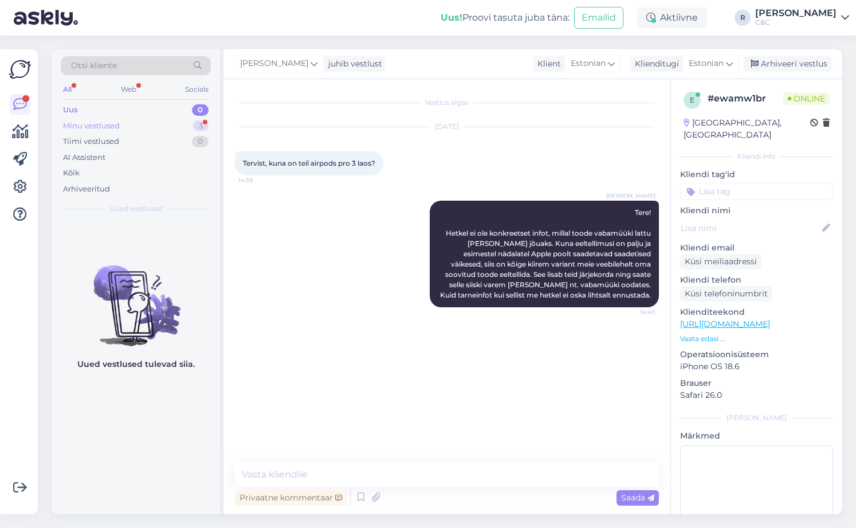
click at [179, 129] on div "Minu vestlused 3" at bounding box center [136, 126] width 150 height 16
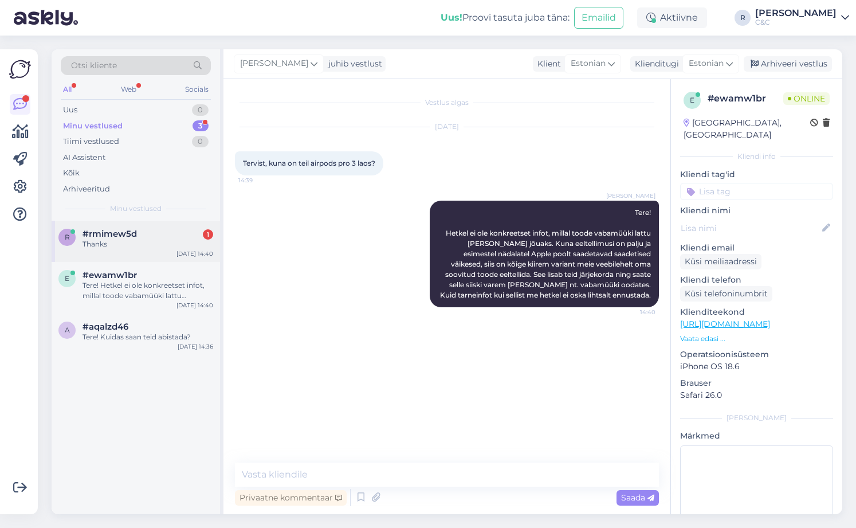
click at [156, 246] on div "Thanks" at bounding box center [148, 244] width 131 height 10
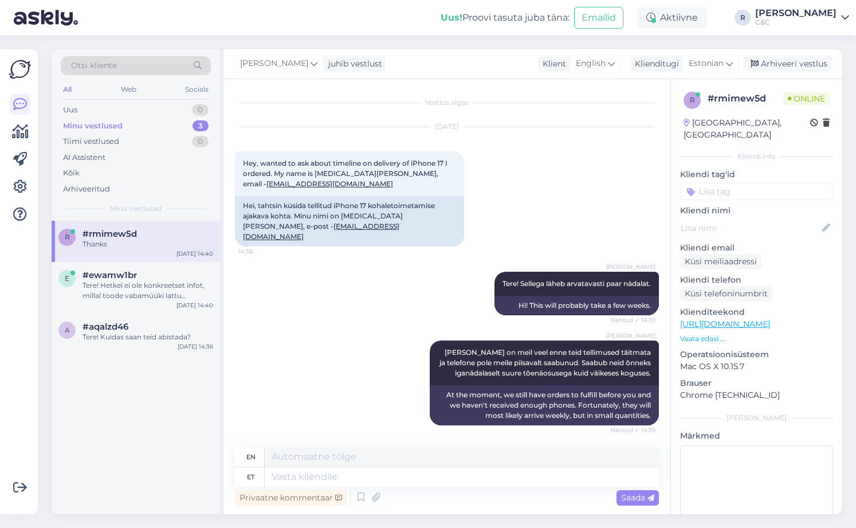
scroll to position [60, 0]
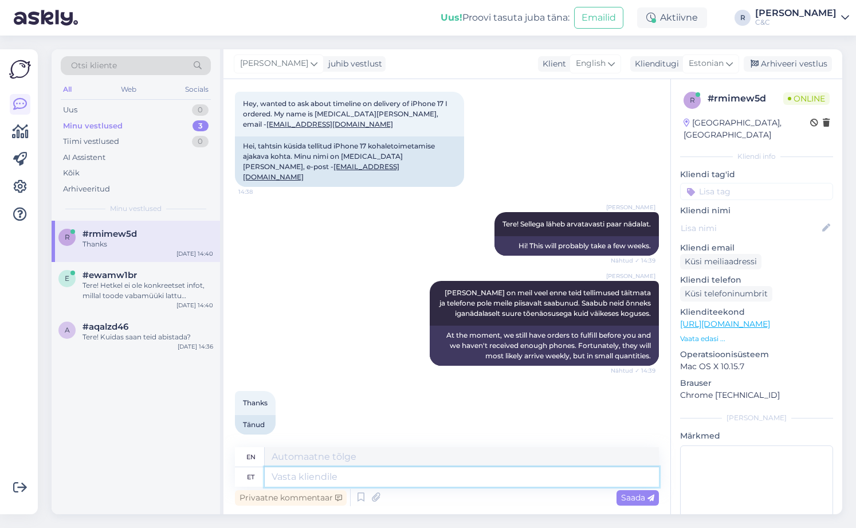
click at [359, 477] on textarea at bounding box center [462, 476] width 394 height 19
type textarea "N"
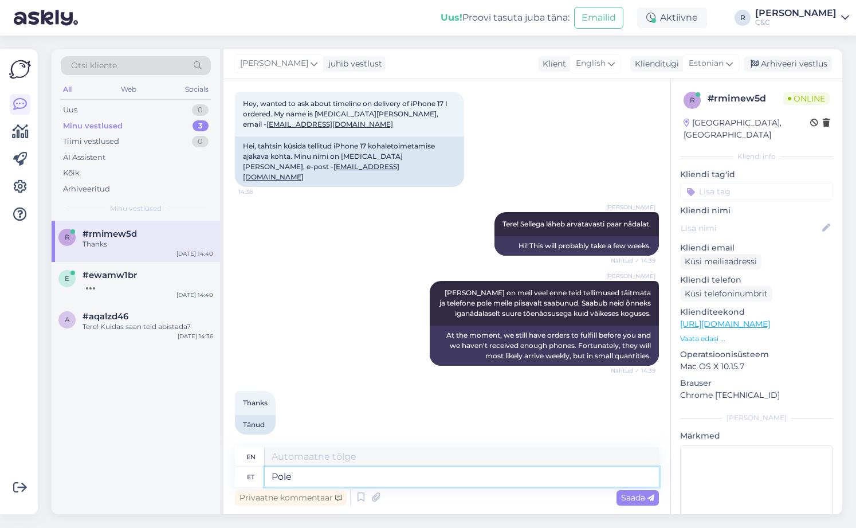
type textarea "Pole p"
type textarea "None"
type textarea "Pole probleemi ,"
type textarea "No problem."
type textarea "Pole probleemi,"
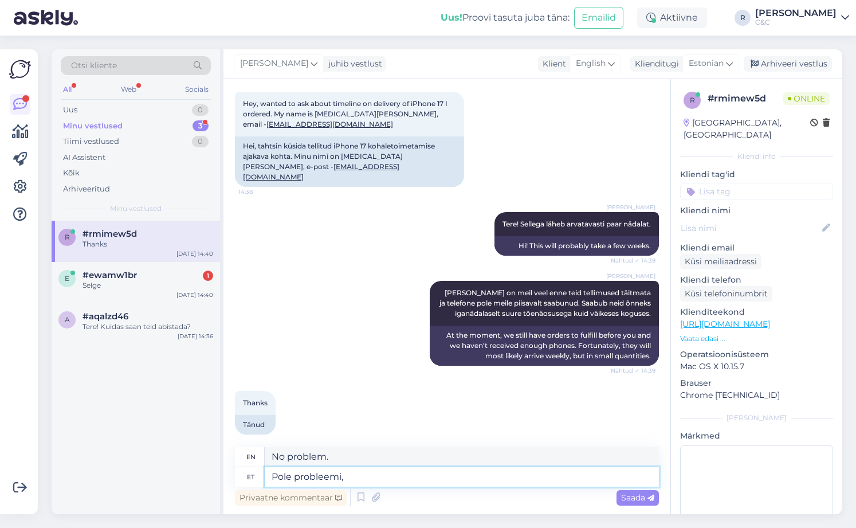
type textarea "No problem,"
type textarea "Pole t"
type textarea "None"
type textarea "Pole tänu v"
type textarea "No thanks"
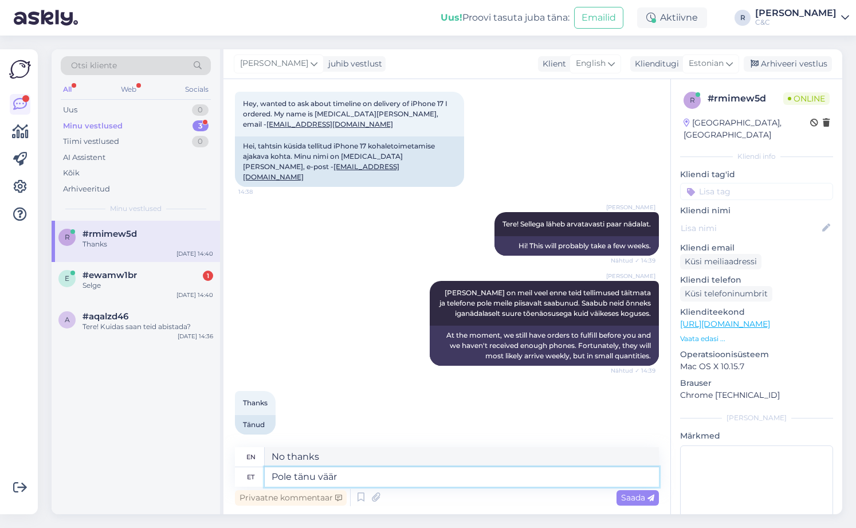
type textarea "Pole tänu väärt"
type textarea "Not worthy of thanks"
type textarea "Pole tänu väärt,"
type textarea "Not worth thanking,"
type textarea "Pole tänu väärt"
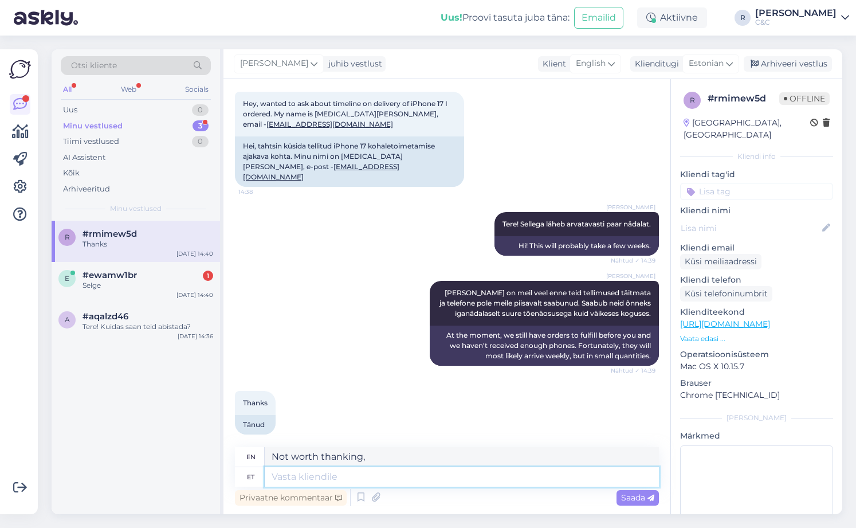
type textarea "Not worthy of thanks"
type textarea "Alri"
click at [211, 274] on div "1" at bounding box center [208, 276] width 10 height 10
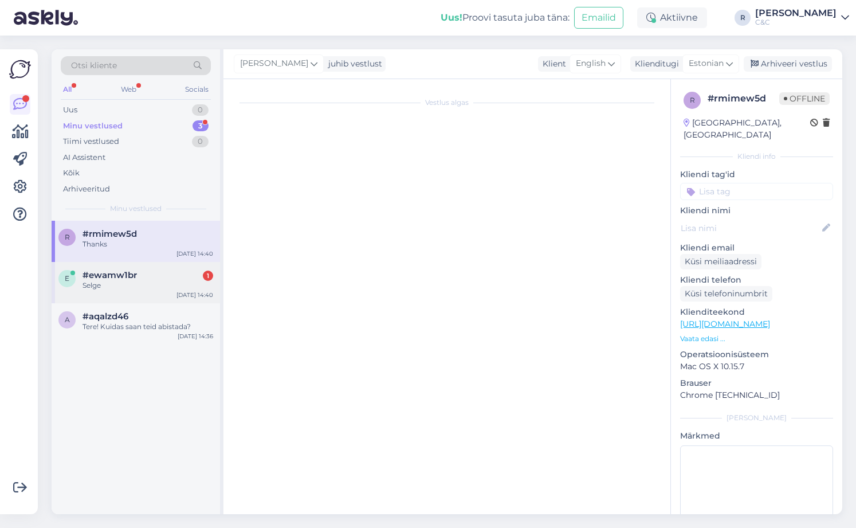
scroll to position [0, 0]
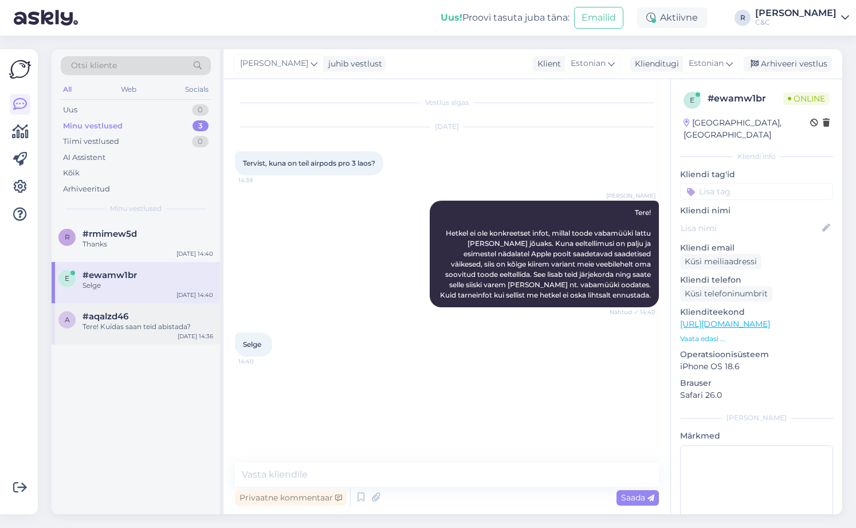
click at [119, 324] on div "Tere! Kuidas saan teid abistada?" at bounding box center [148, 327] width 131 height 10
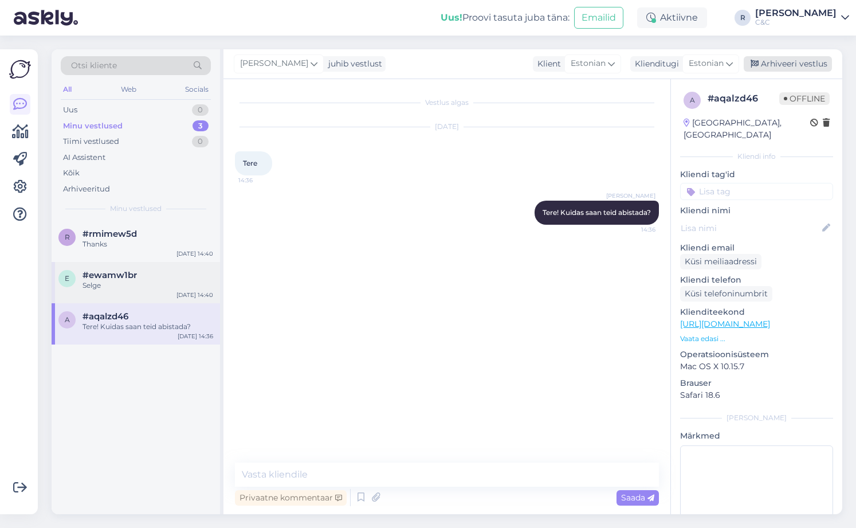
click at [684, 66] on div "Arhiveeri vestlus" at bounding box center [788, 63] width 88 height 15
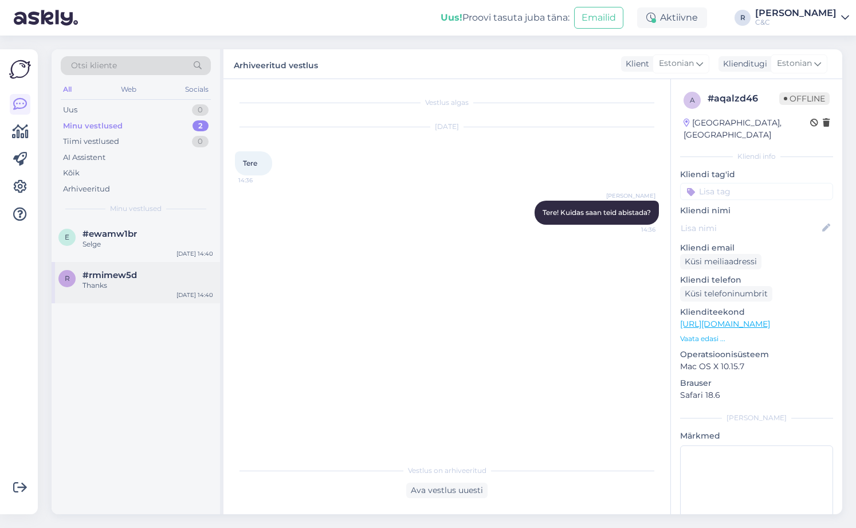
click at [191, 275] on div "#rmimew5d" at bounding box center [148, 275] width 131 height 10
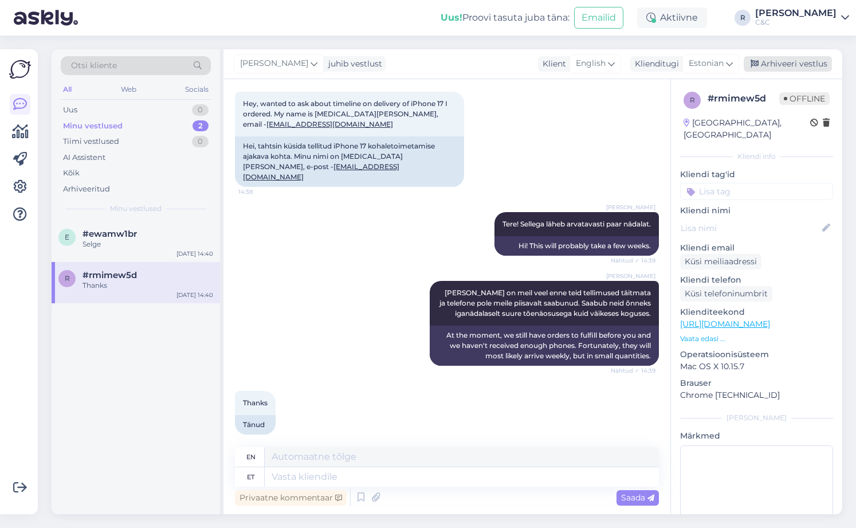
click at [684, 68] on div "Arhiveeri vestlus" at bounding box center [788, 63] width 88 height 15
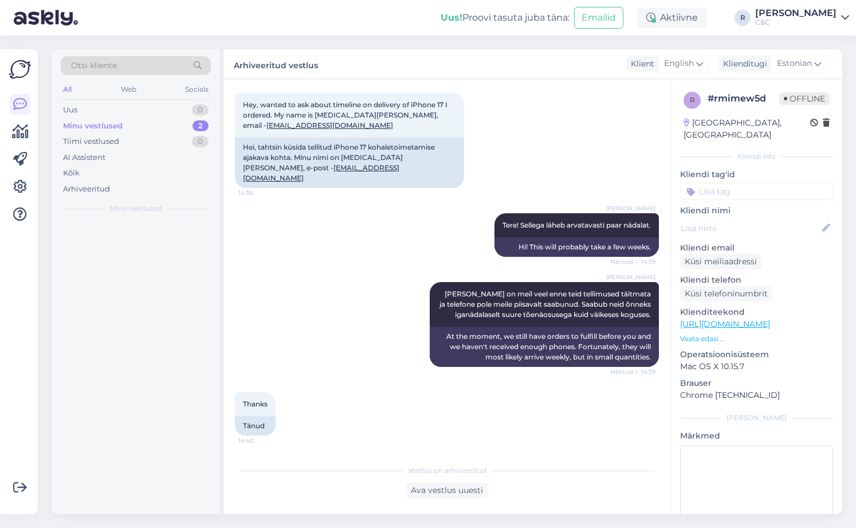
scroll to position [48, 0]
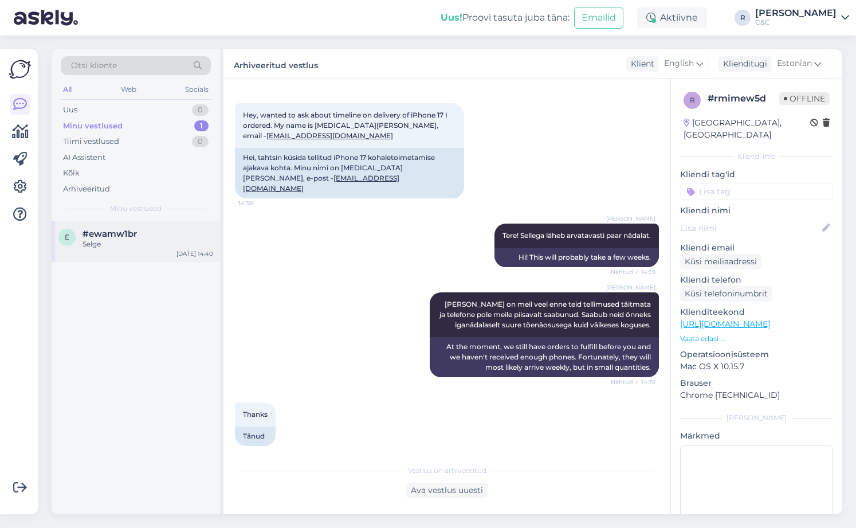
click at [181, 240] on div "Selge" at bounding box center [148, 244] width 131 height 10
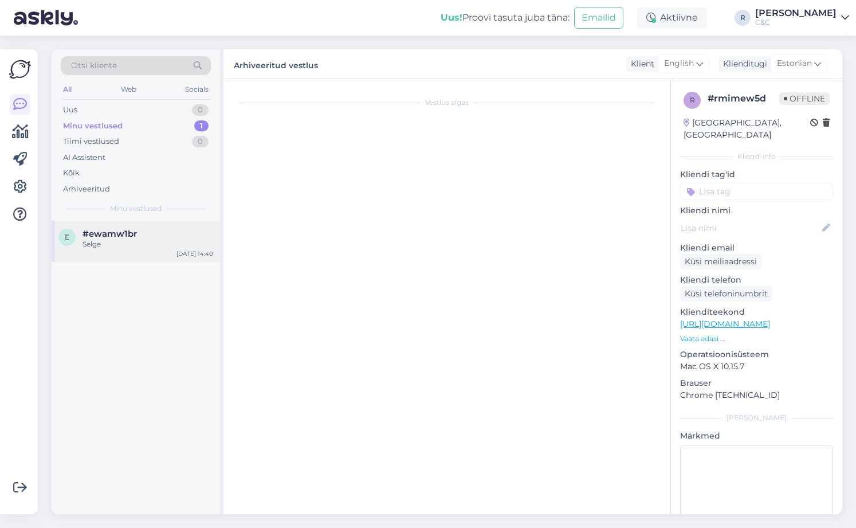
scroll to position [0, 0]
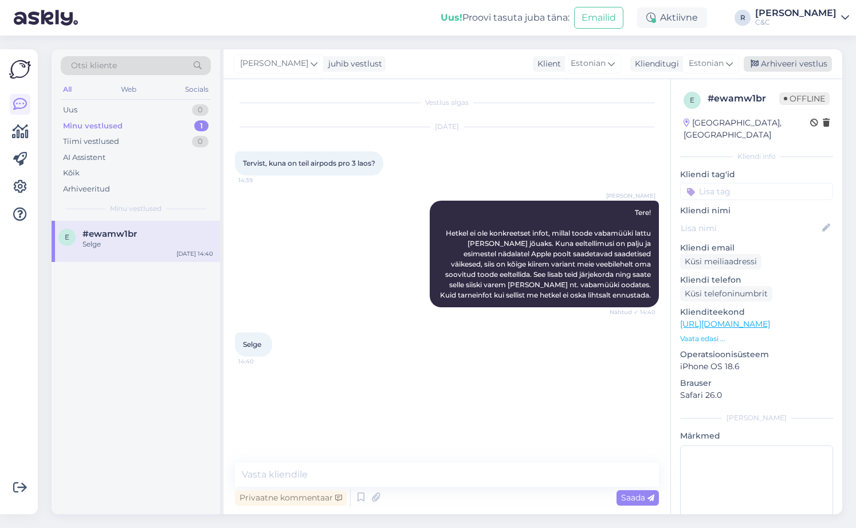
click at [684, 61] on div "Arhiveeri vestlus" at bounding box center [788, 63] width 88 height 15
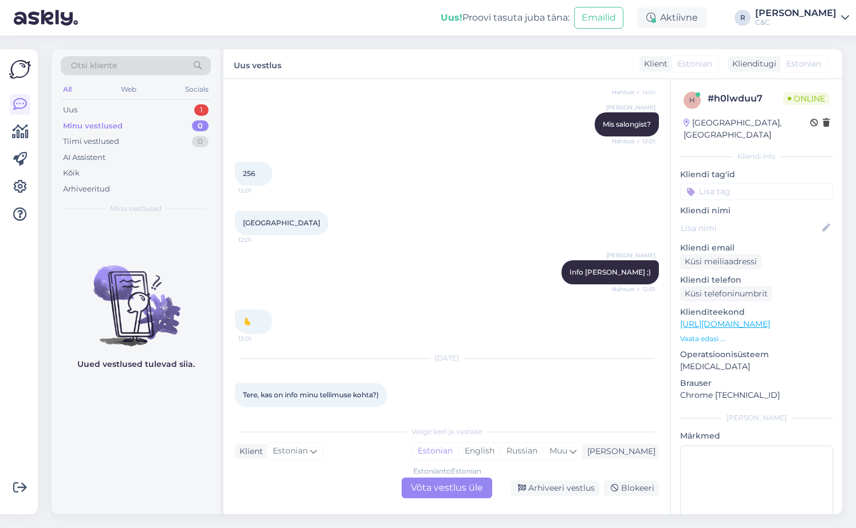
click at [456, 494] on div "Estonian to Estonian Võta vestlus üle" at bounding box center [447, 488] width 91 height 21
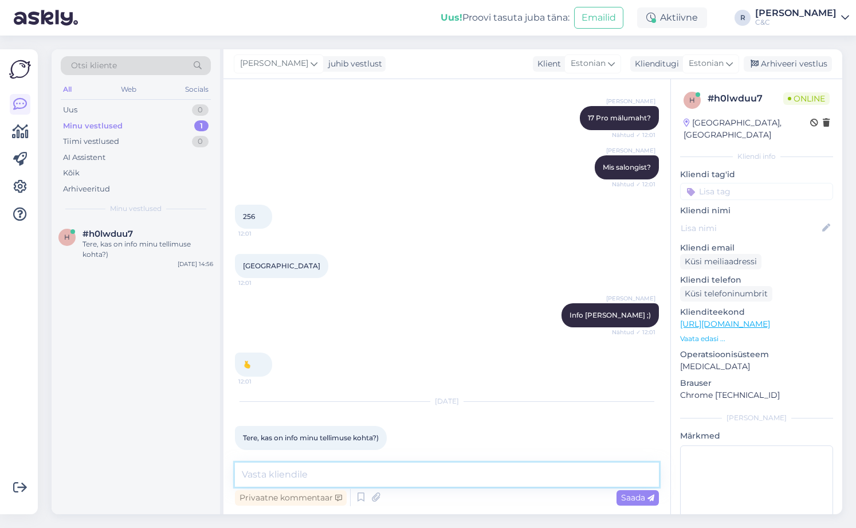
click at [414, 472] on textarea at bounding box center [447, 475] width 424 height 24
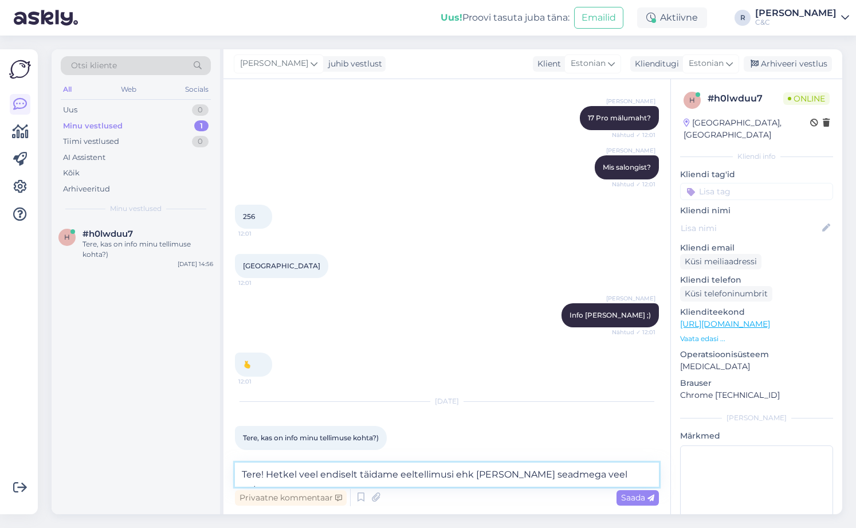
type textarea "Tere! Hetkel veel endiselt täidame eeltellimusi ehk peate enda seadmega veel oo…"
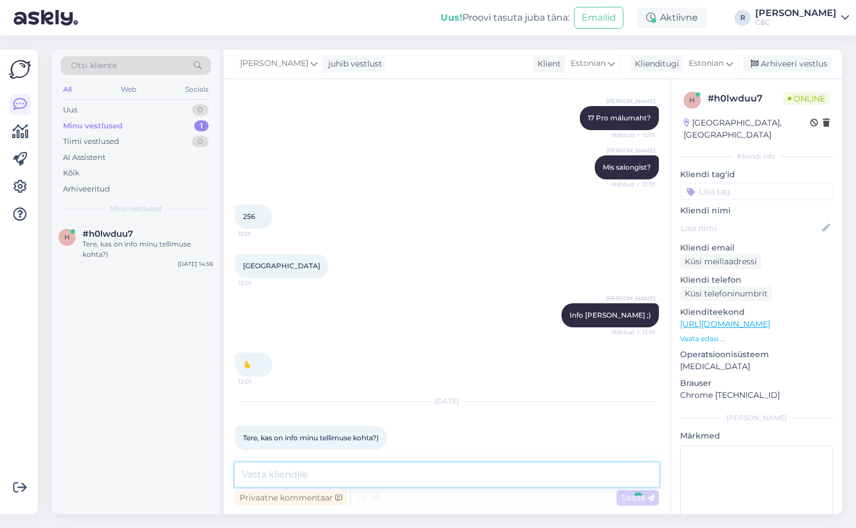
scroll to position [224, 0]
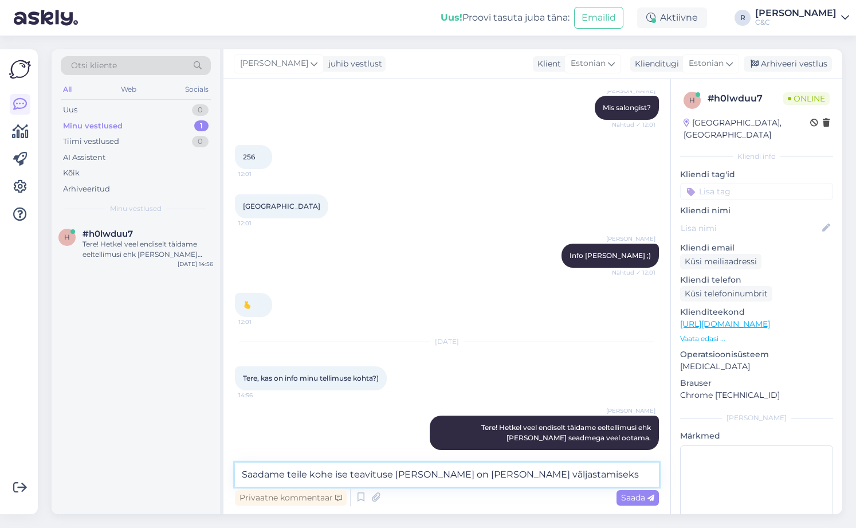
type textarea "Saadame teile kohe ise teavituse kui kohal on ja valmis väljastamiseks."
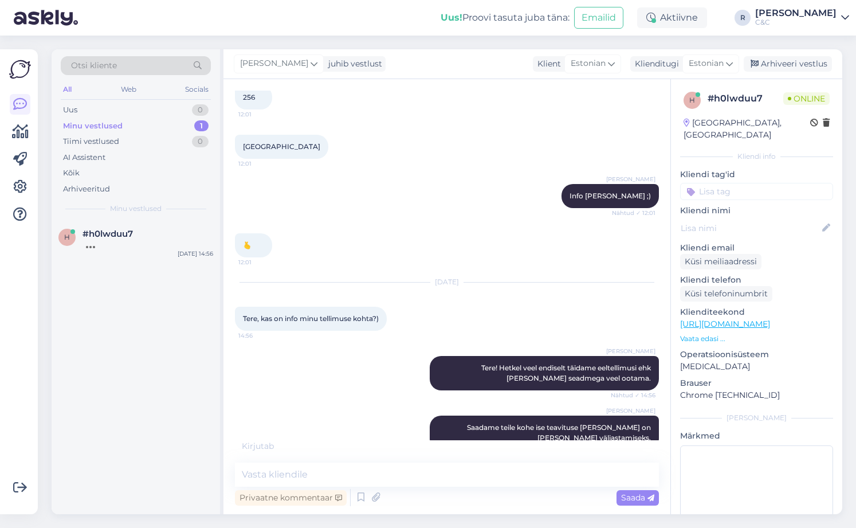
scroll to position [333, 0]
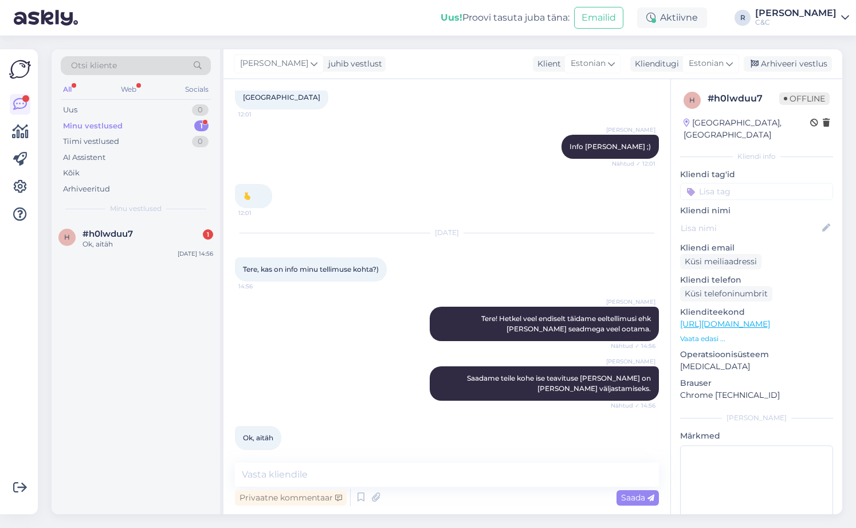
click at [160, 264] on div "h #h0lwduu7 1 Ok, aitäh Sep 29 14:56" at bounding box center [136, 367] width 169 height 293
drag, startPoint x: 166, startPoint y: 245, endPoint x: 190, endPoint y: 240, distance: 23.9
click at [168, 244] on div "Ok, aitäh" at bounding box center [148, 244] width 131 height 10
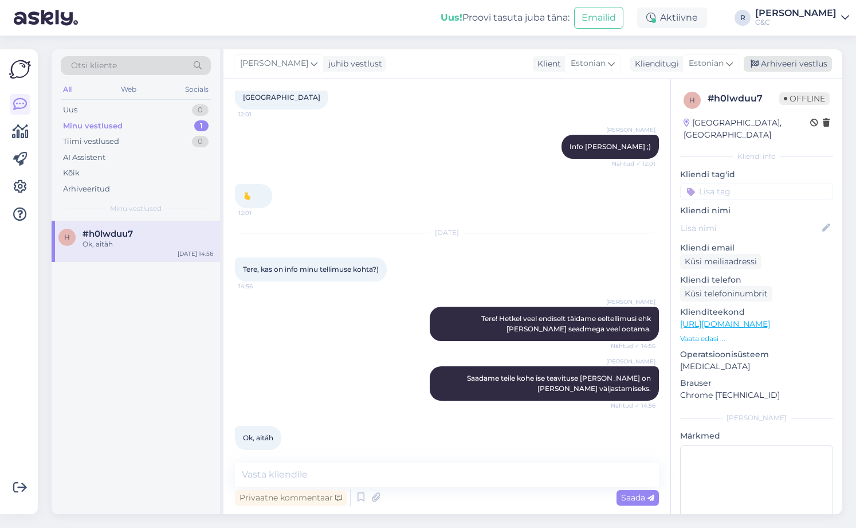
click at [684, 69] on div "Arhiveeri vestlus" at bounding box center [788, 63] width 88 height 15
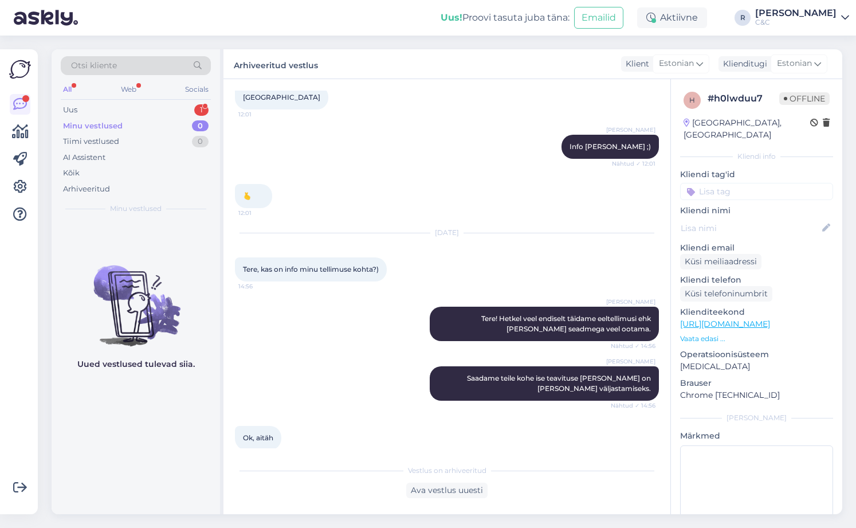
click at [139, 201] on div "Otsi kliente All Web Socials Uus 1 Minu vestlused 0 Tiimi vestlused 0 AI Assist…" at bounding box center [136, 134] width 169 height 171
click at [174, 107] on div "Uus 1" at bounding box center [136, 110] width 150 height 16
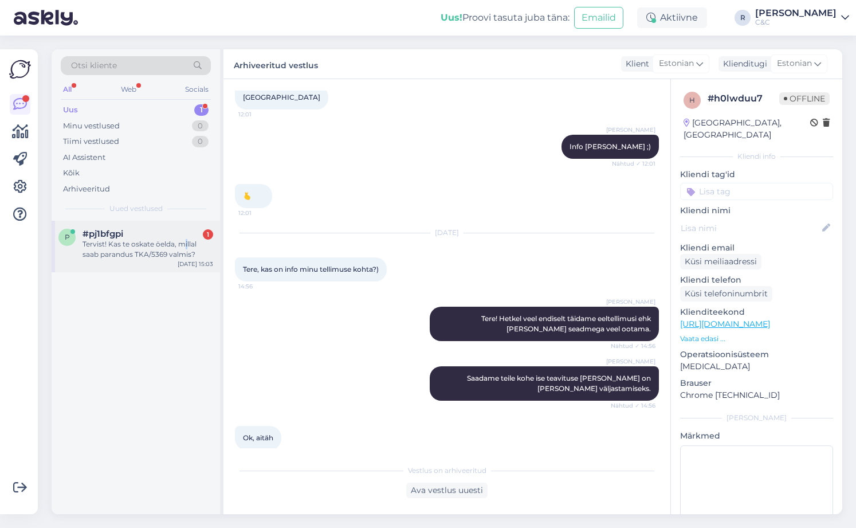
click at [186, 248] on div "Tervist! Kas te oskate öelda, millal saab parandus TKA/5369 valmis?" at bounding box center [148, 249] width 131 height 21
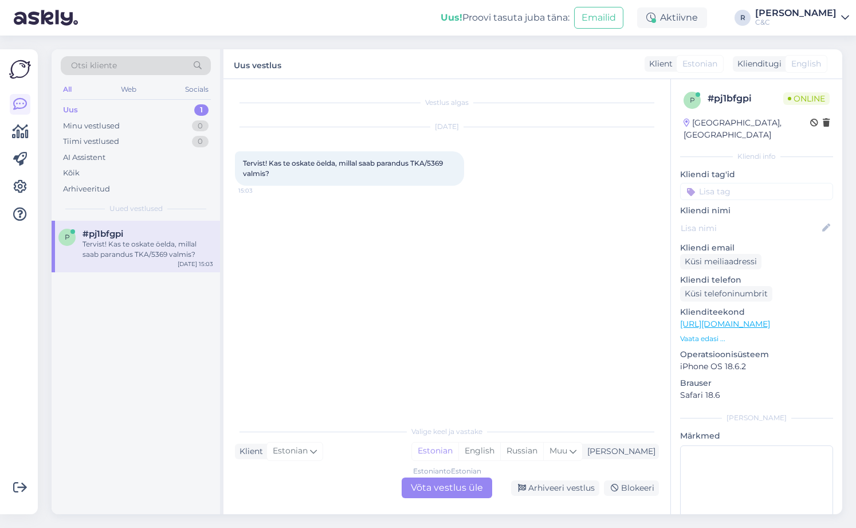
click at [439, 487] on div "Estonian to Estonian Võta vestlus üle" at bounding box center [447, 488] width 91 height 21
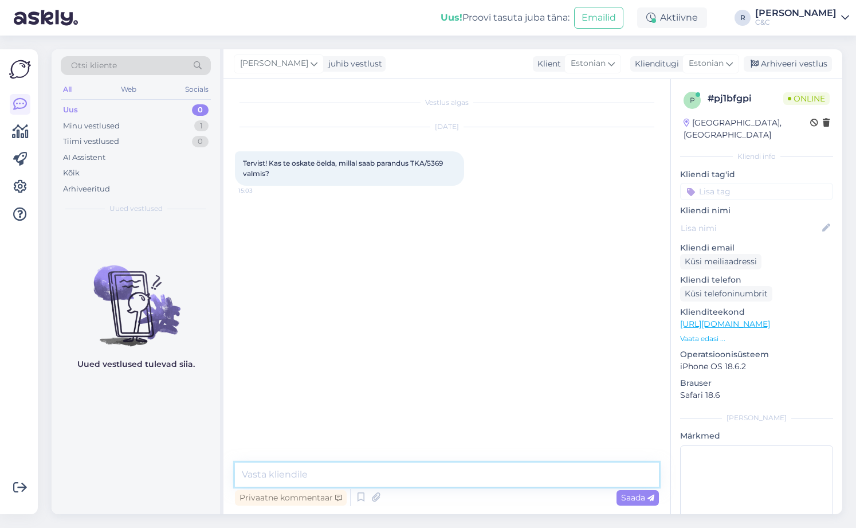
click at [406, 472] on textarea at bounding box center [447, 475] width 424 height 24
type textarea "Tere! Kohe vaatan."
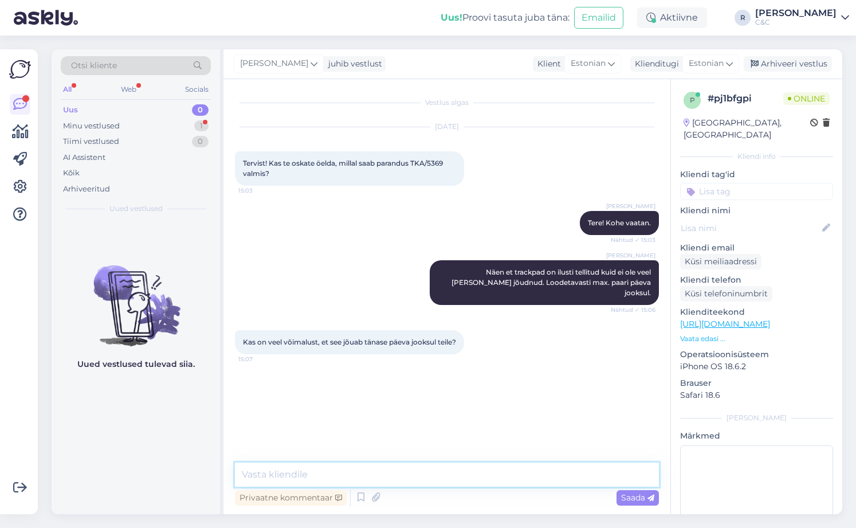
click at [404, 468] on textarea at bounding box center [447, 475] width 424 height 24
type textarea "Ei julge garanteerida."
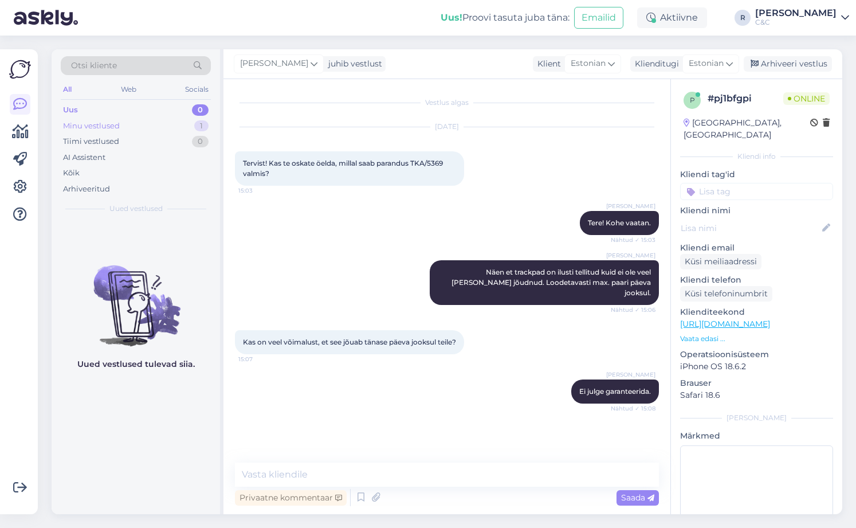
click at [180, 127] on div "Minu vestlused 1" at bounding box center [136, 126] width 150 height 16
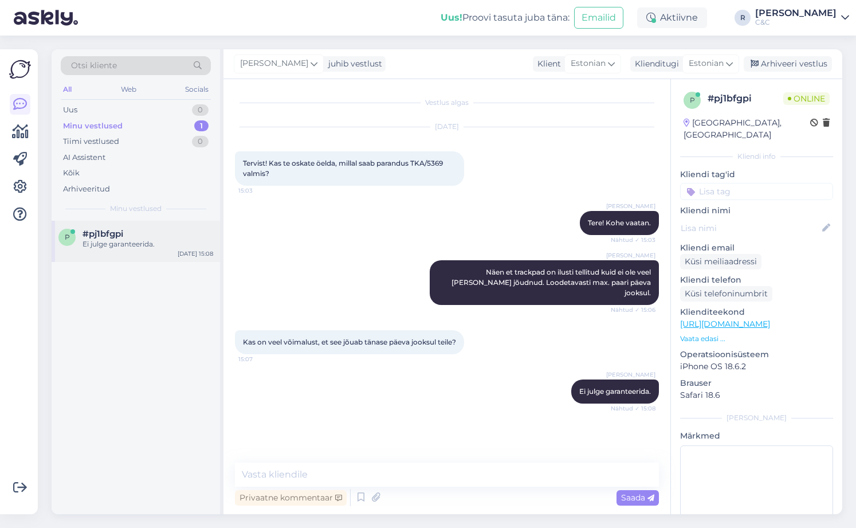
click at [155, 221] on div "p #pj1bfgpi Ei julge garanteerida. Sep 29 15:08" at bounding box center [136, 241] width 169 height 41
click at [684, 66] on div "Arhiveeri vestlus" at bounding box center [788, 63] width 88 height 15
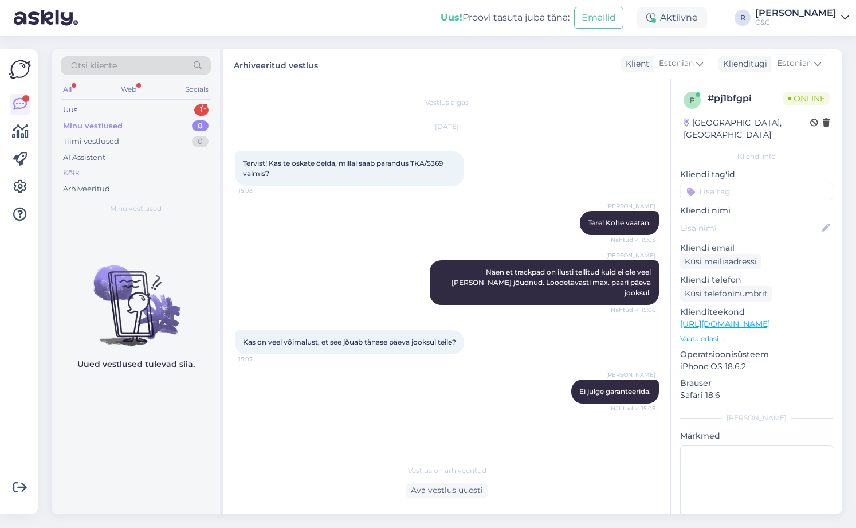
drag, startPoint x: 173, startPoint y: 208, endPoint x: 177, endPoint y: 178, distance: 30.6
click at [171, 208] on div "Minu vestlused" at bounding box center [136, 208] width 150 height 10
click at [187, 120] on div "Minu vestlused 0" at bounding box center [136, 126] width 150 height 16
click at [189, 112] on div "Uus 1" at bounding box center [136, 110] width 150 height 16
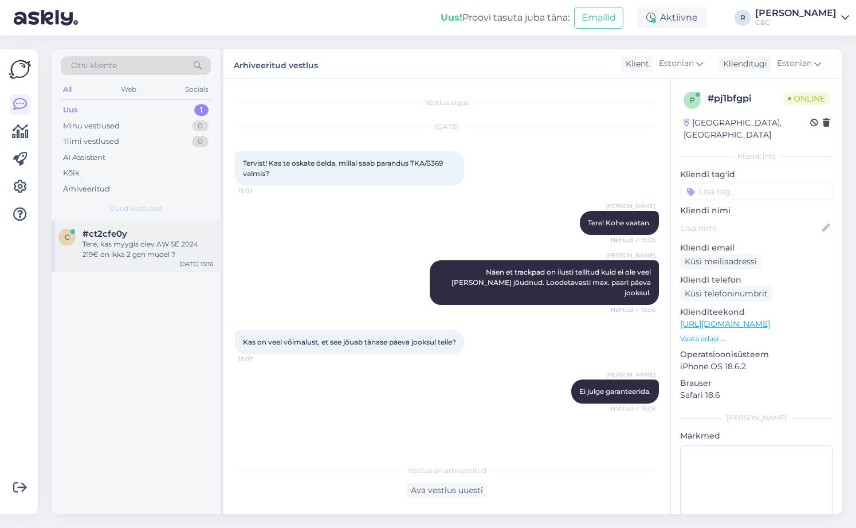
click at [170, 251] on div "Tere, kas myygis olev AW SE 2024 219€ on ikka 2 gen mudel ?" at bounding box center [148, 249] width 131 height 21
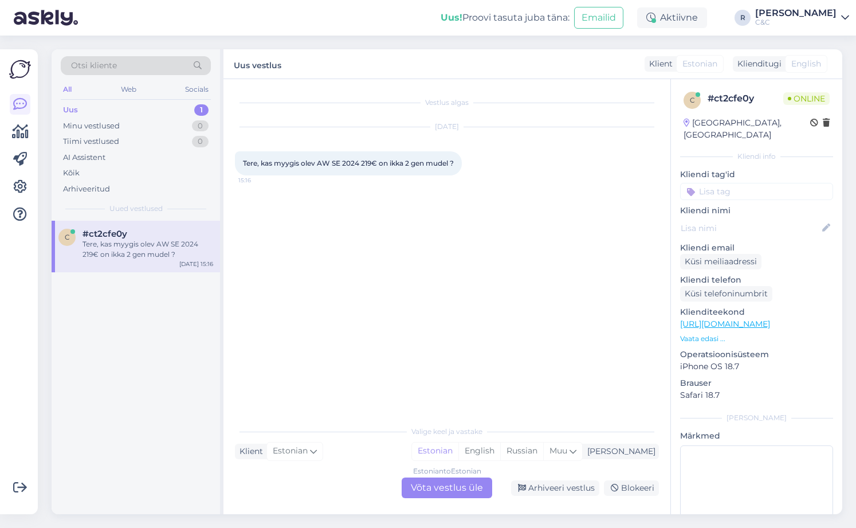
click at [457, 483] on div "Estonian to Estonian Võta vestlus üle" at bounding box center [447, 488] width 91 height 21
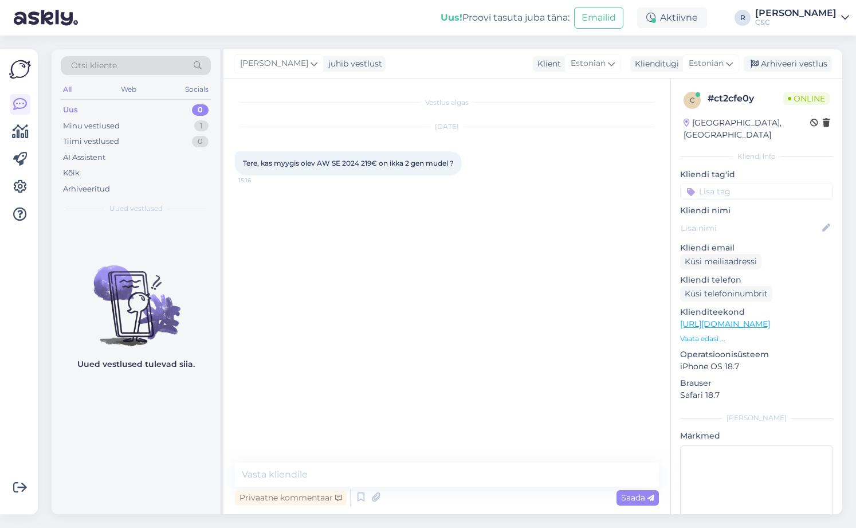
click at [684, 319] on link "https://www.shop.cec.ee/checkout/cart/" at bounding box center [725, 324] width 90 height 10
click at [684, 334] on p "Vaata edasi ..." at bounding box center [756, 339] width 153 height 10
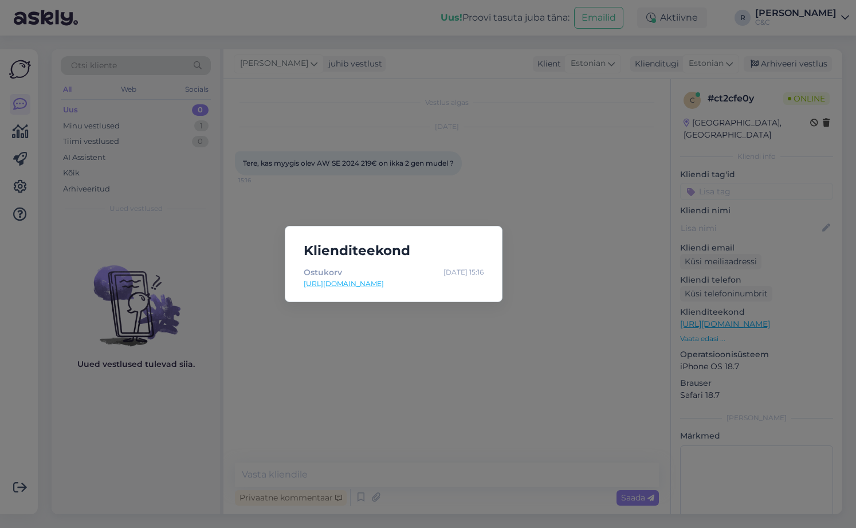
click at [554, 215] on div "Klienditeekond Ostukorv Sep 29 15:16 https://www.shop.cec.ee/checkout/cart/" at bounding box center [428, 264] width 856 height 528
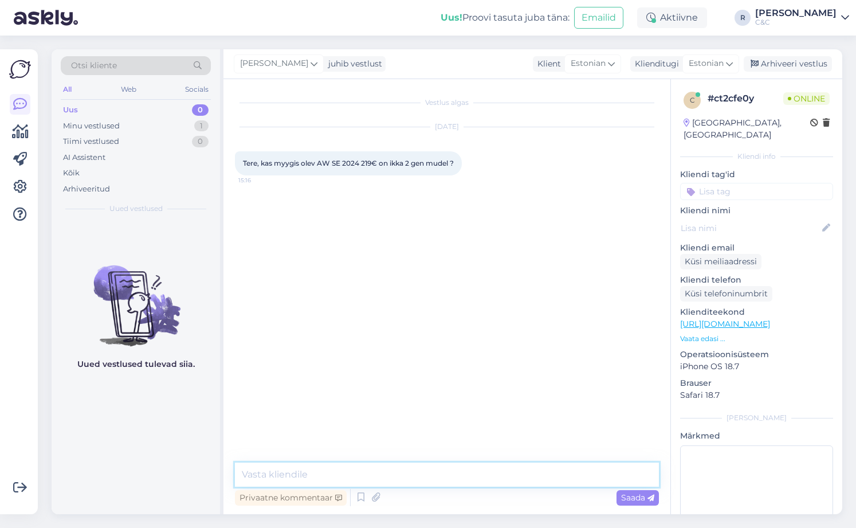
click at [335, 482] on textarea at bounding box center [447, 475] width 424 height 24
type textarea "Tere! Jah."
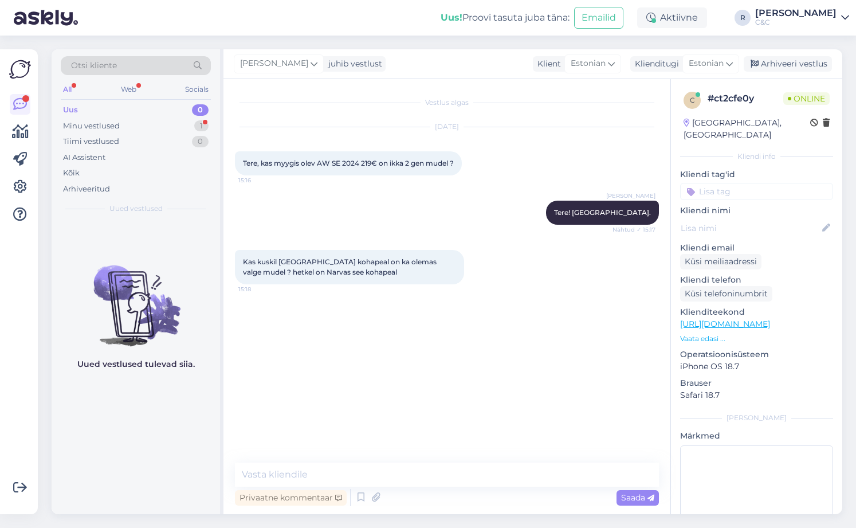
click at [141, 262] on img at bounding box center [136, 296] width 169 height 103
click at [202, 123] on div "1" at bounding box center [201, 125] width 14 height 11
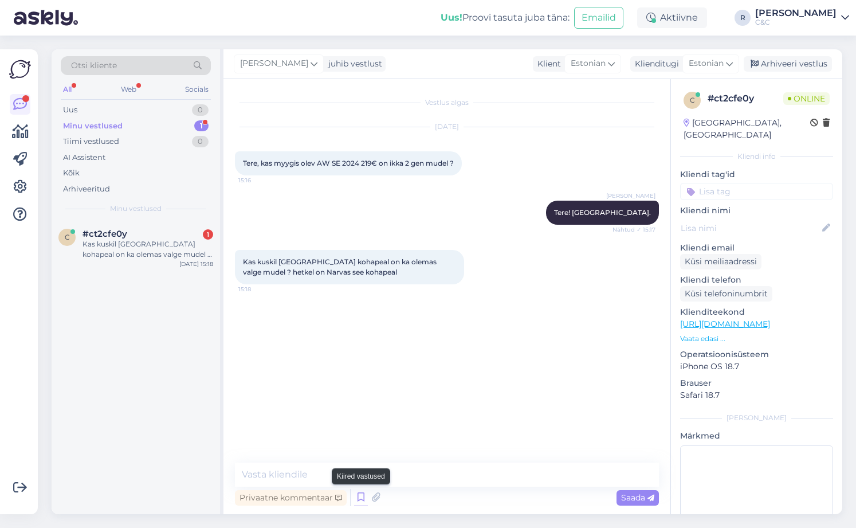
click at [356, 489] on div "Privaatne kommentaar Saada" at bounding box center [447, 498] width 424 height 22
click at [322, 483] on textarea at bounding box center [447, 475] width 424 height 24
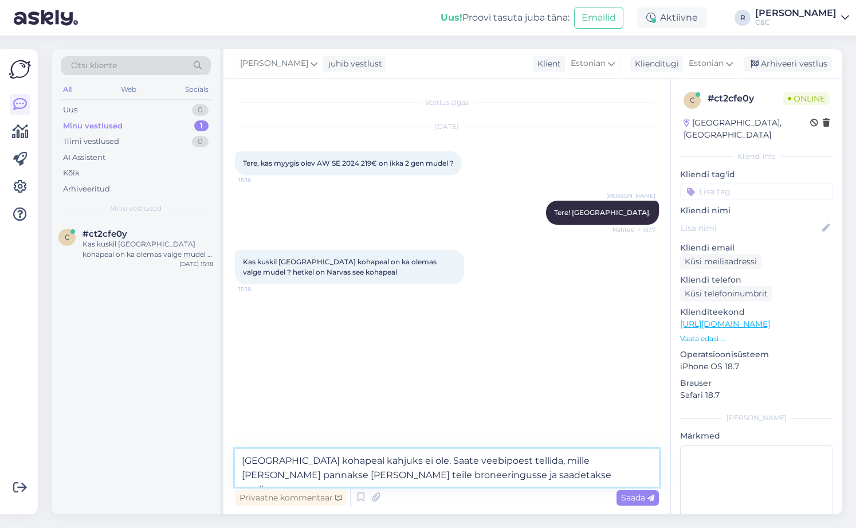
type textarea "Tallinnas kohapeal kahjuks ei ole. Saate veebipoest tellida, mille peale pannak…"
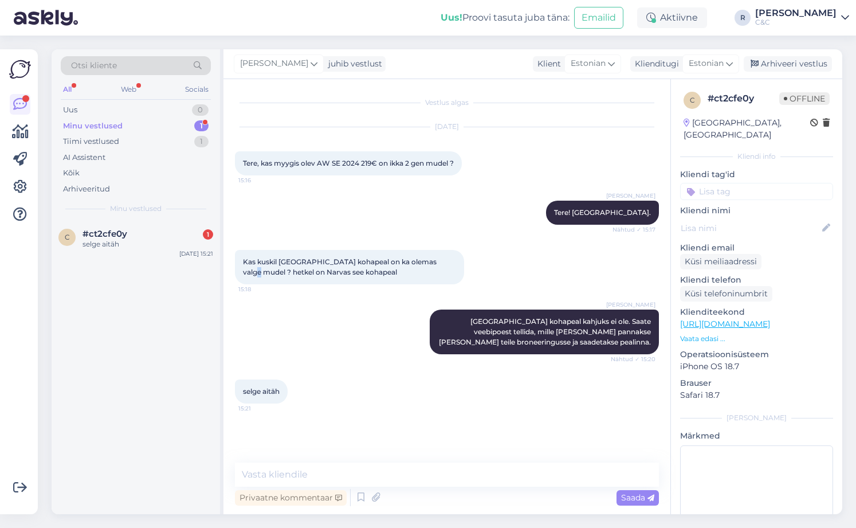
click at [441, 250] on div "Kas kuskil Tallinnas kohapeal on ka olemas valge mudel ? hetkel on Narvas see k…" at bounding box center [447, 267] width 424 height 60
click at [193, 230] on div "#ct2cfe0y 1" at bounding box center [148, 234] width 131 height 10
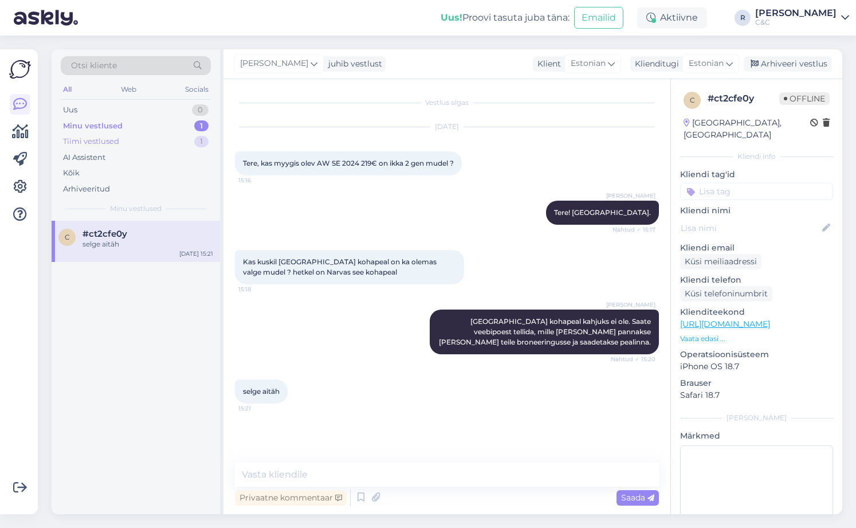
click at [179, 136] on div "Tiimi vestlused 1" at bounding box center [136, 142] width 150 height 16
click at [151, 240] on div "#oqp7x6ut Tere! Hetkel ei ole konkreetset infot, millal toode kohale jõuaks. Ku…" at bounding box center [148, 244] width 131 height 31
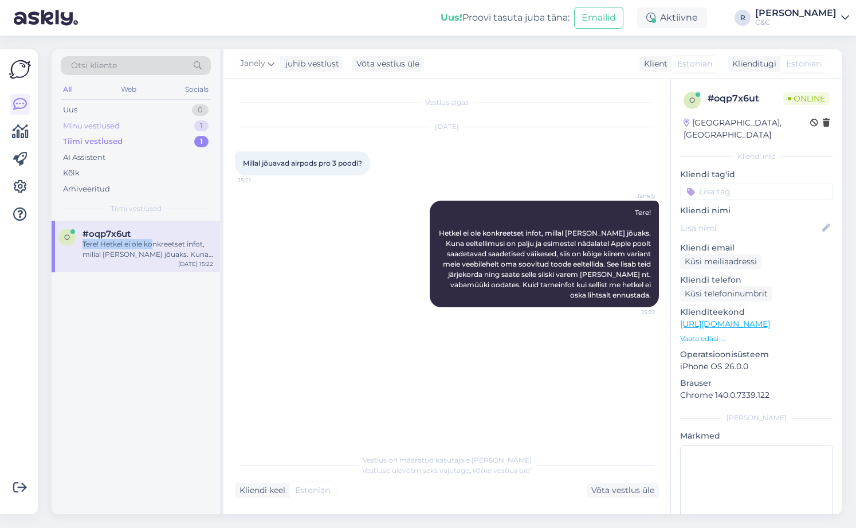
click at [174, 123] on div "Minu vestlused 1" at bounding box center [136, 126] width 150 height 16
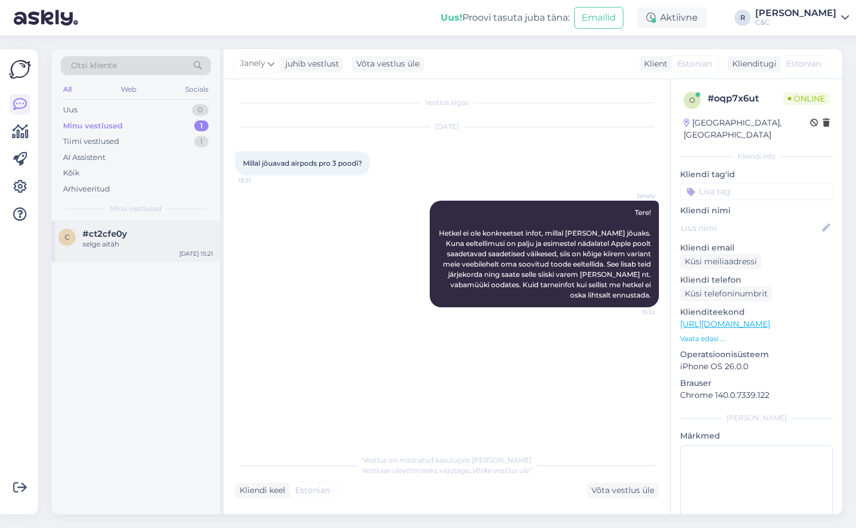
click at [158, 236] on div "#ct2cfe0y" at bounding box center [148, 234] width 131 height 10
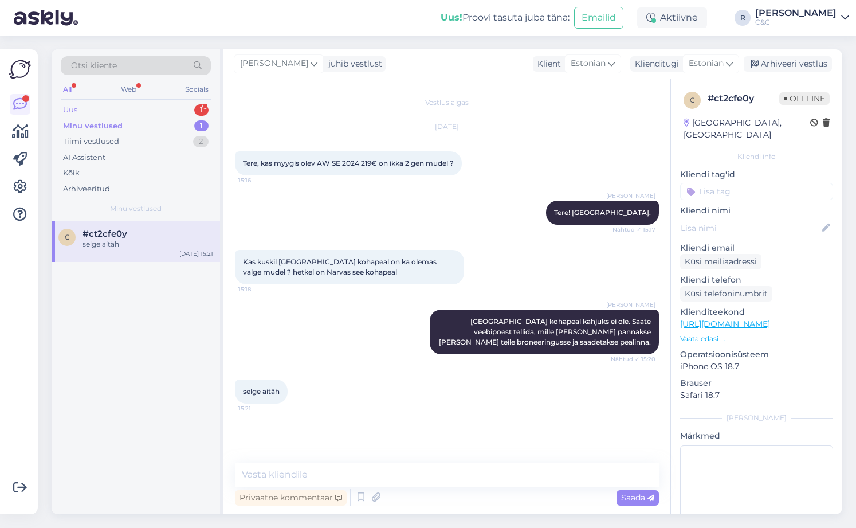
click at [175, 112] on div "Uus 1" at bounding box center [136, 110] width 150 height 16
click at [191, 225] on div "f #ftwm61e4 1 airpod 3 siparisi verdim. Ne zaman magzaya ulasir ve ben alabilir…" at bounding box center [136, 247] width 169 height 52
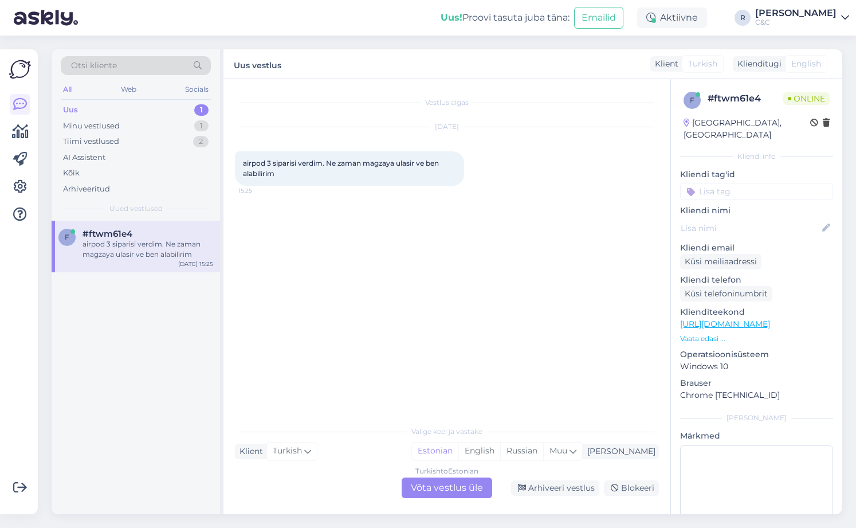
click at [467, 486] on div "Turkish to Estonian Võta vestlus üle" at bounding box center [447, 488] width 91 height 21
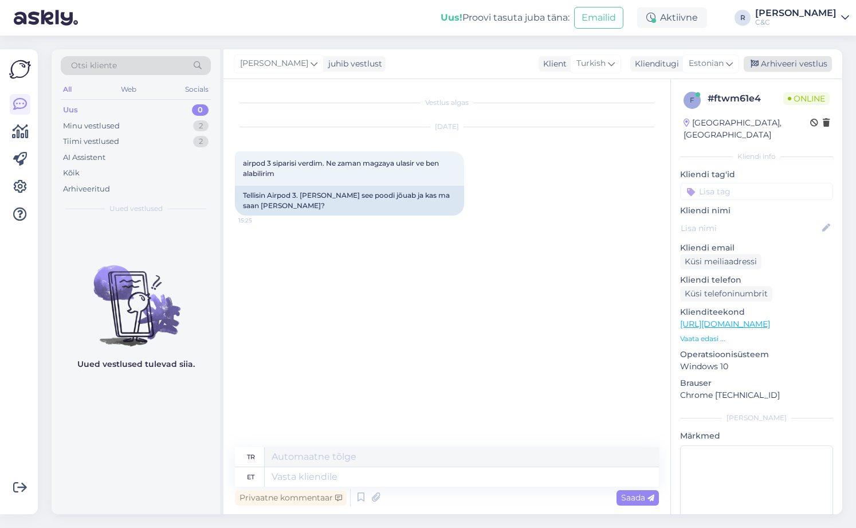
click at [684, 62] on div "Arhiveeri vestlus" at bounding box center [788, 63] width 88 height 15
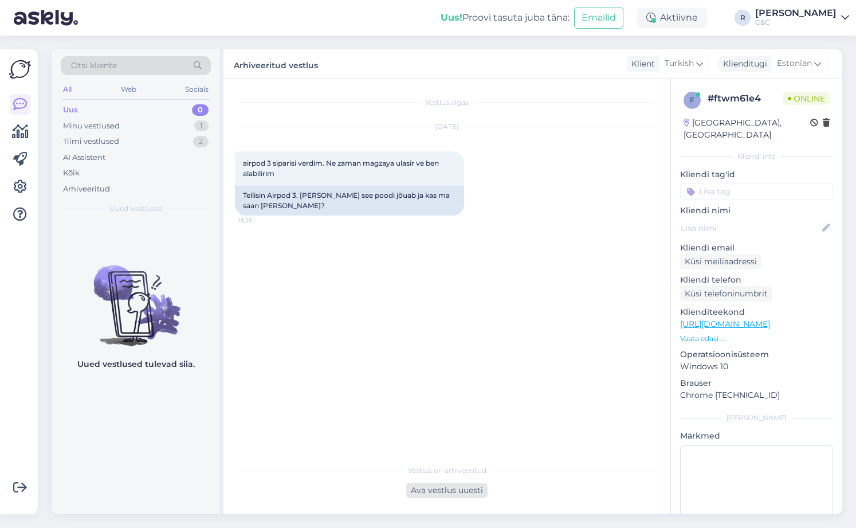
click at [438, 494] on div "Ava vestlus uuesti" at bounding box center [446, 490] width 81 height 15
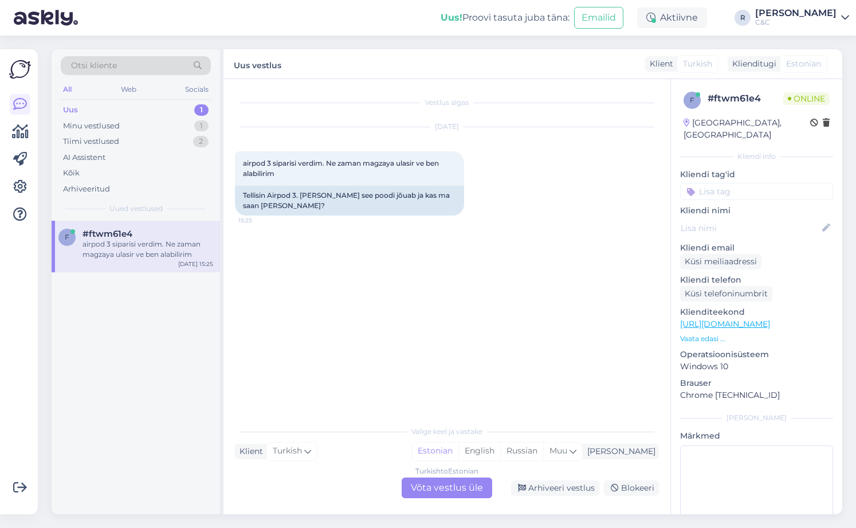
click at [684, 65] on span "Estonian" at bounding box center [803, 64] width 35 height 12
click at [431, 484] on div "Turkish to Estonian Võta vestlus üle" at bounding box center [447, 488] width 91 height 21
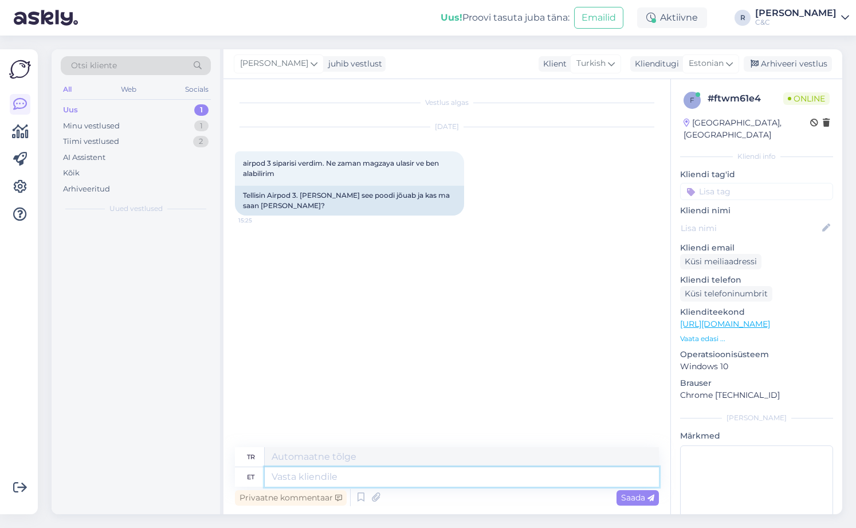
click at [381, 471] on textarea at bounding box center [462, 476] width 394 height 19
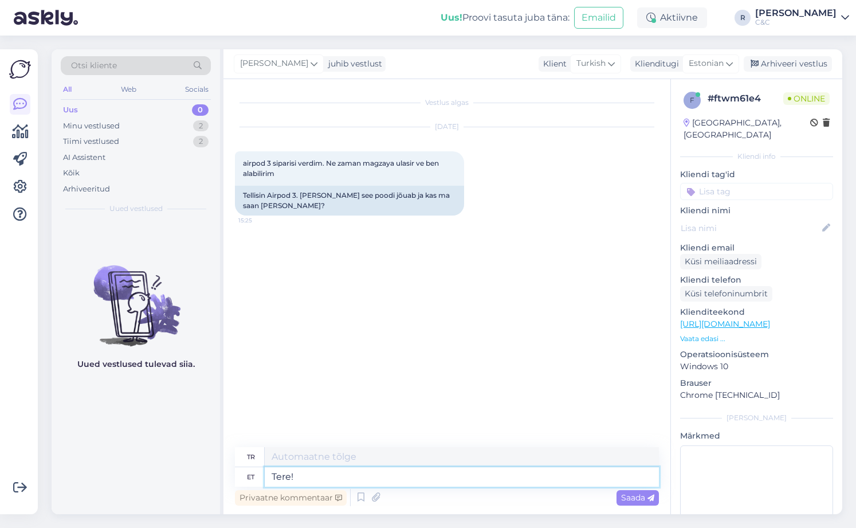
type textarea "Tere!"
type textarea "Merhaba!"
type textarea "T"
click at [361, 495] on icon at bounding box center [361, 497] width 14 height 17
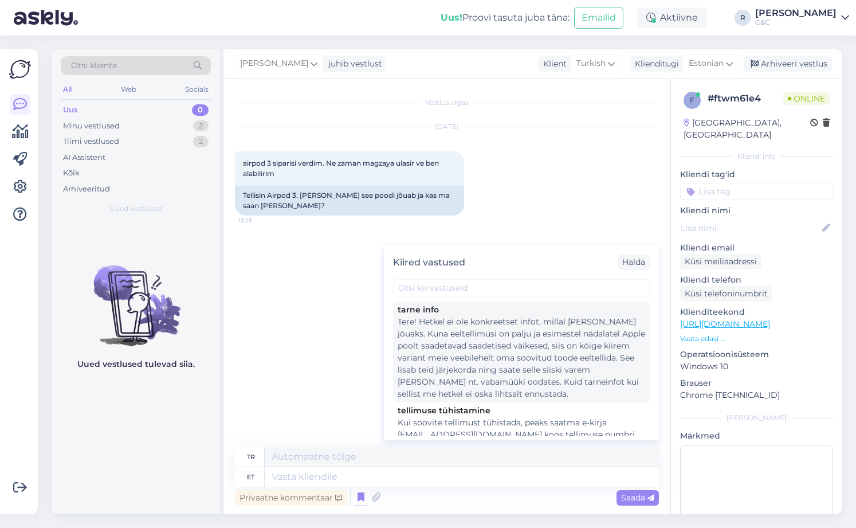
click at [460, 359] on div "Tere! Hetkel ei ole konkreetset infot, millal [PERSON_NAME] jõuaks. Kuna eeltel…" at bounding box center [522, 358] width 248 height 84
type textarea "Merhaba! Ürünün ne zaman teslim edileceğine dair henüz kesin bir bilgi yok. Çok…"
type textarea "Tere! Hetkel ei ole konkreetset infot, millal [PERSON_NAME] jõuaks. Kuna eeltel…"
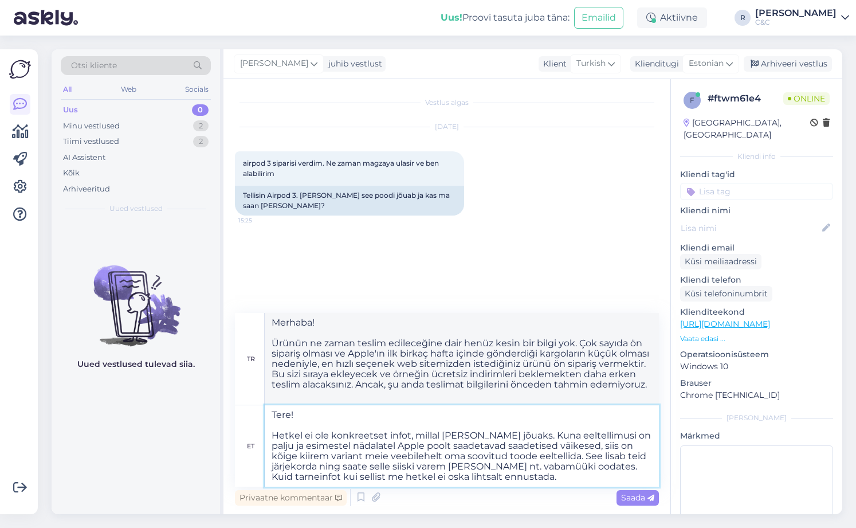
click at [385, 462] on textarea "Tere! Hetkel ei ole konkreetset infot, millal [PERSON_NAME] jõuaks. Kuna eeltel…" at bounding box center [462, 445] width 394 height 81
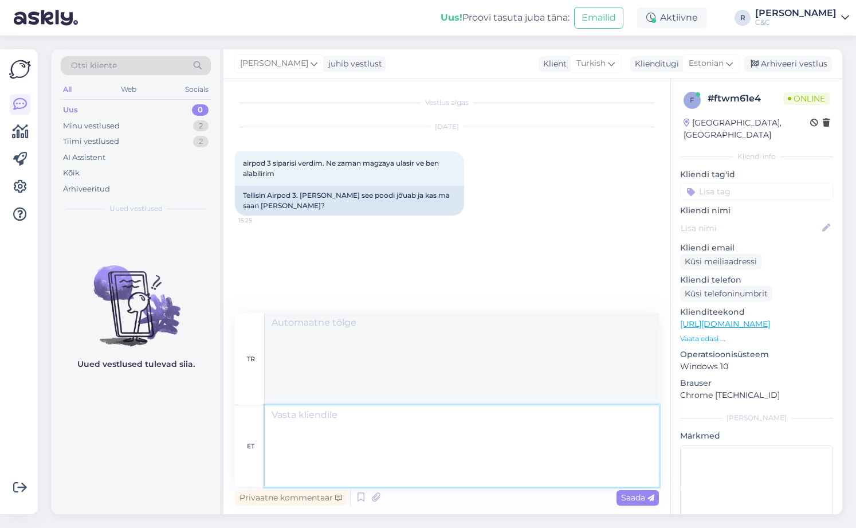
scroll to position [36, 0]
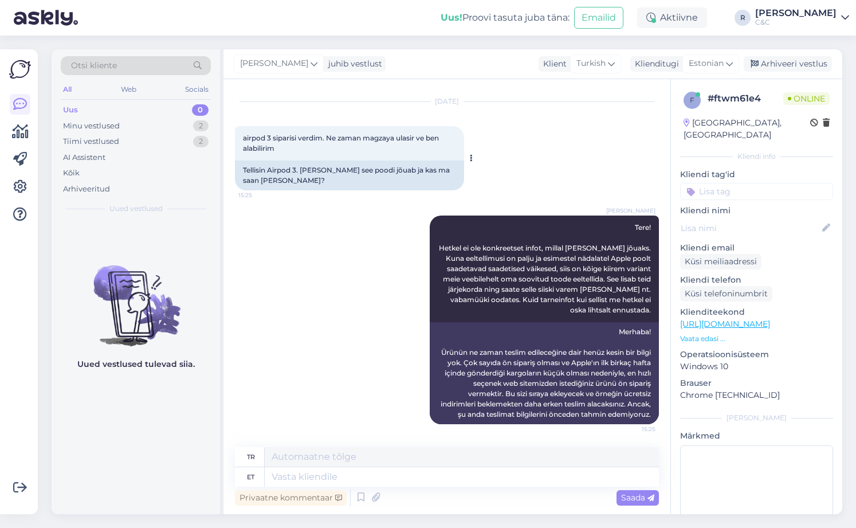
click at [441, 144] on div "airpod 3 siparisi verdim. Ne zaman magzaya ulasir ve ben alabilirim 15:25" at bounding box center [349, 143] width 229 height 34
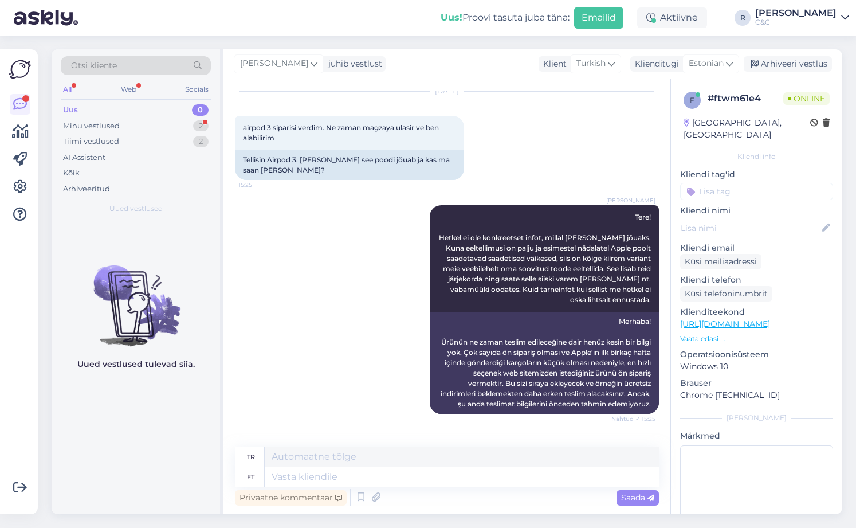
scroll to position [125, 0]
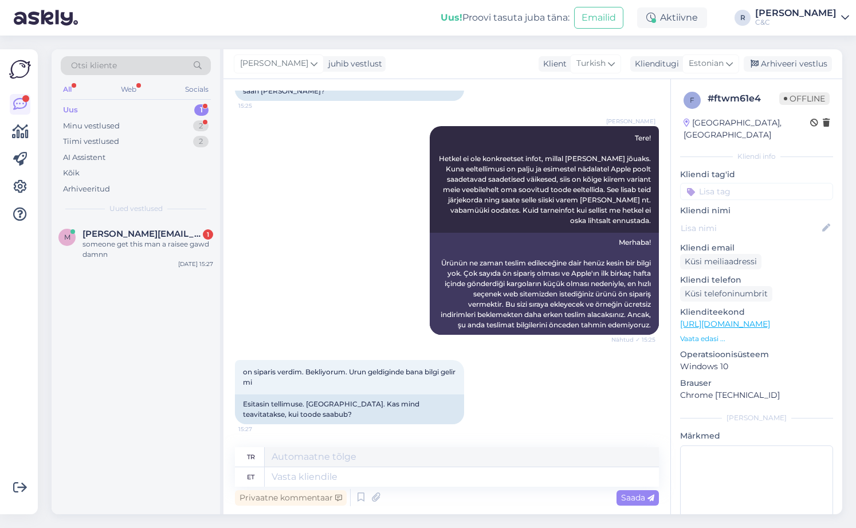
click at [142, 279] on div "m martin.meigo@icloud.com 1 someone get this man a raisee gawd damnn Sep 29 15:…" at bounding box center [136, 367] width 169 height 293
click at [160, 260] on div "m martin.meigo@icloud.com 1 someone get this man a raisee gawd damnn Sep 29 15:…" at bounding box center [136, 247] width 169 height 52
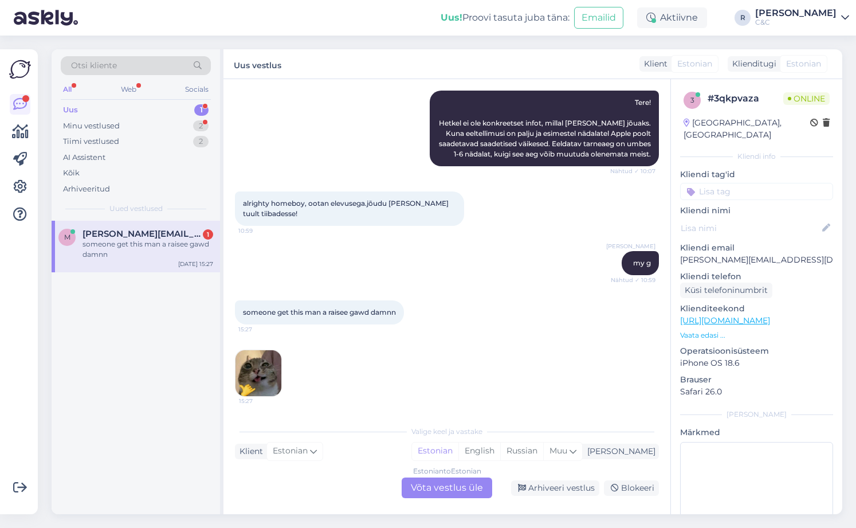
click at [262, 361] on img at bounding box center [259, 373] width 46 height 46
click at [392, 326] on div "someone get this man a raisee gawd damnn 15:27 15:27" at bounding box center [447, 349] width 424 height 122
click at [559, 488] on div "Arhiveeri vestlus" at bounding box center [555, 487] width 88 height 15
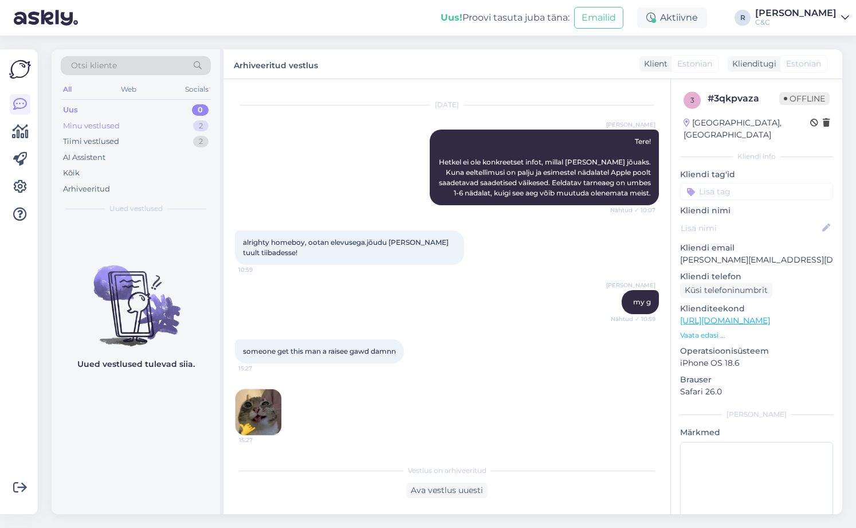
click at [153, 124] on div "Minu vestlused 2" at bounding box center [136, 126] width 150 height 16
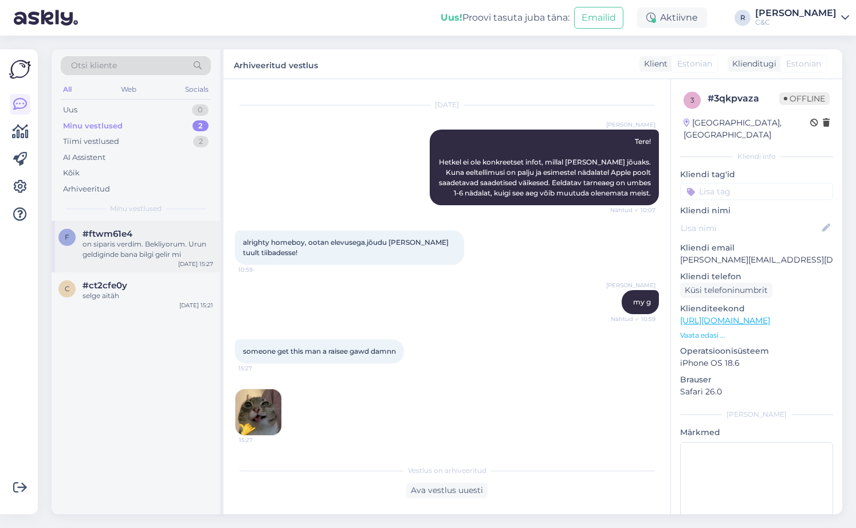
click at [150, 257] on div "on siparis verdim. Bekliyorum. Urun geldiginde bana bilgi gelir mi" at bounding box center [148, 249] width 131 height 21
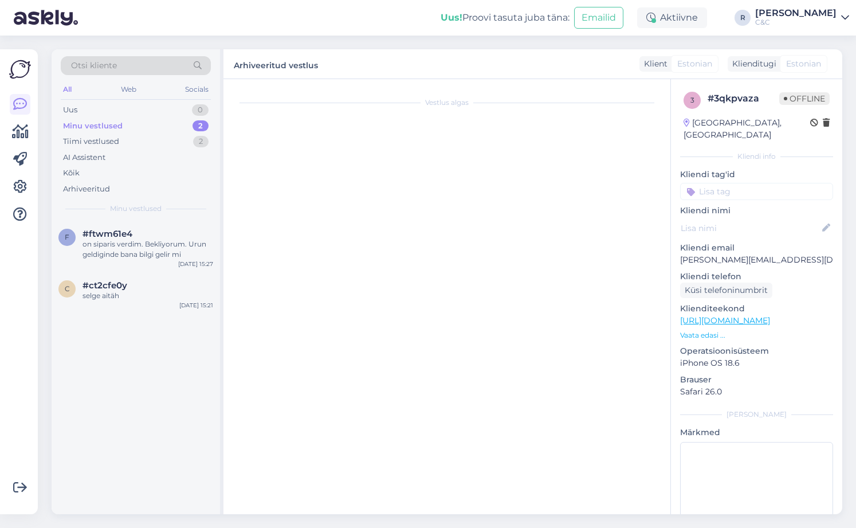
scroll to position [125, 0]
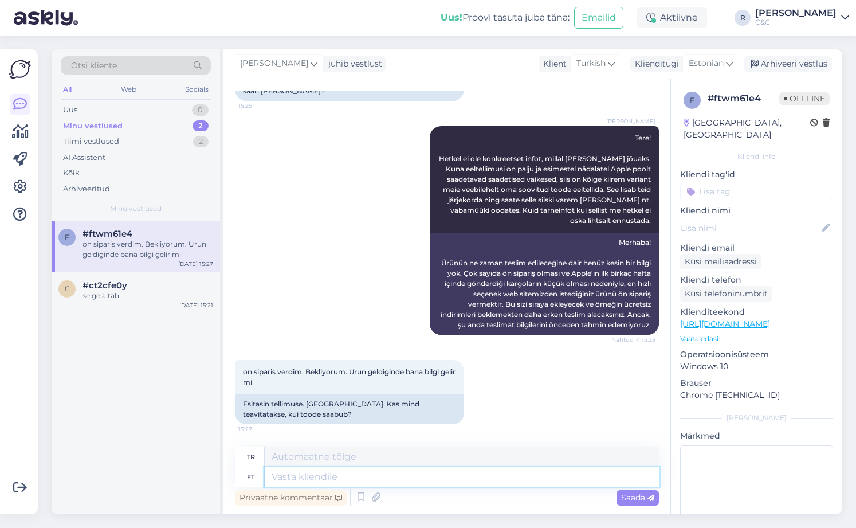
click at [347, 472] on textarea at bounding box center [462, 476] width 394 height 19
type textarea "Jah, tä"
type textarea "Evet,"
type textarea "Jah, täpselt ni"
type textarea "Evet, tam olarak öyle."
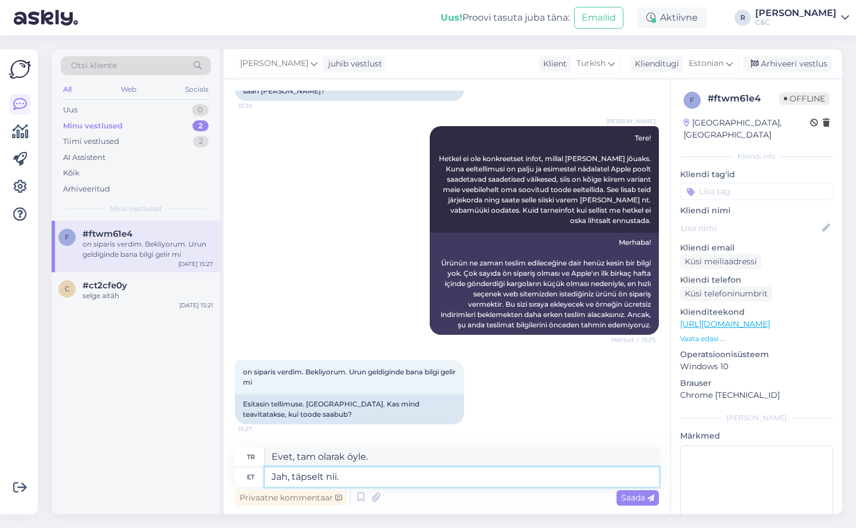
type textarea "Jah, täpselt nii."
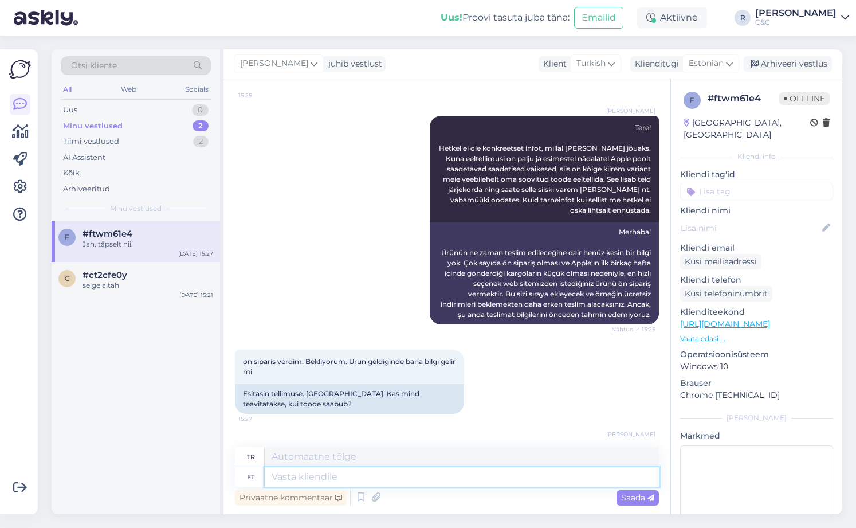
scroll to position [194, 0]
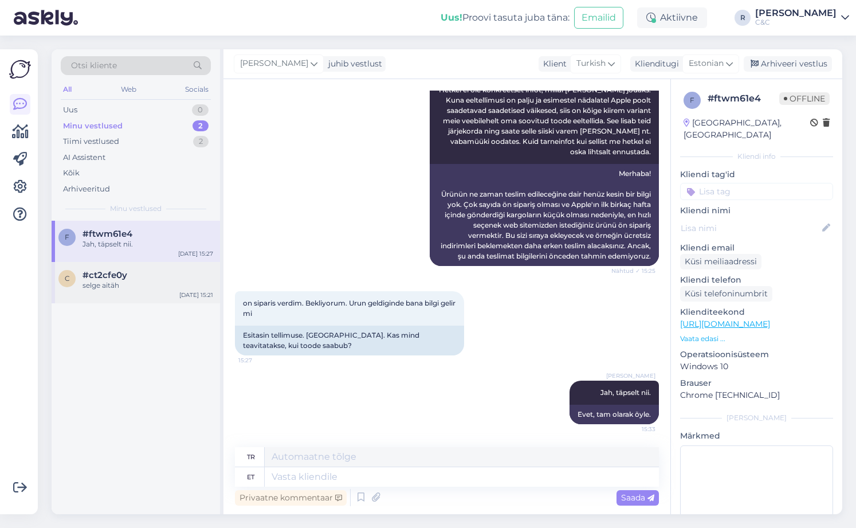
click at [122, 273] on span "#ct2cfe0y" at bounding box center [105, 275] width 45 height 10
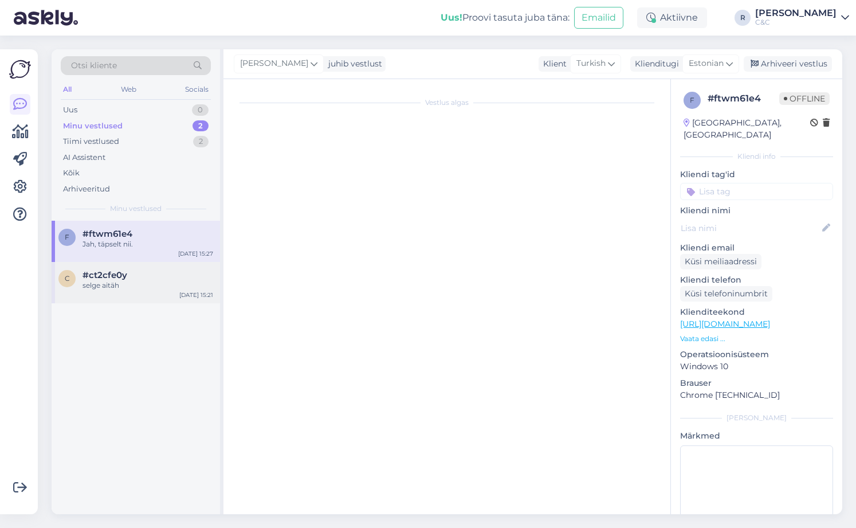
scroll to position [0, 0]
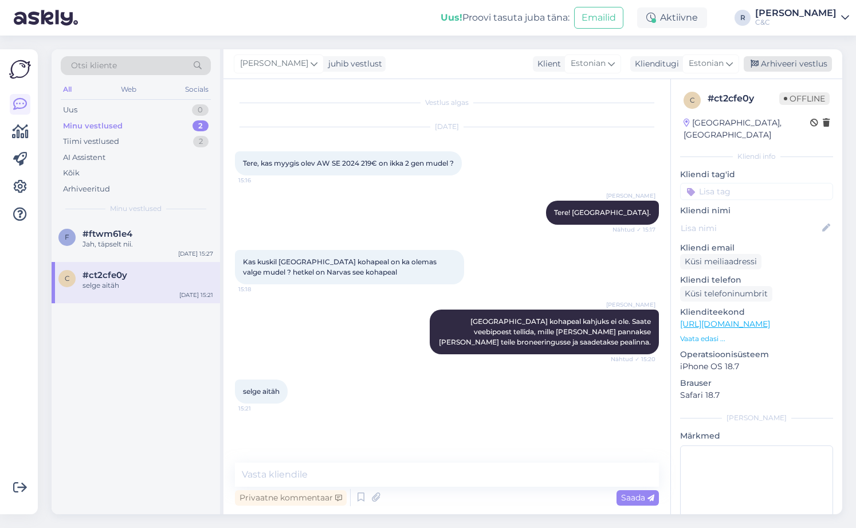
click at [684, 69] on div "Arhiveeri vestlus" at bounding box center [788, 63] width 88 height 15
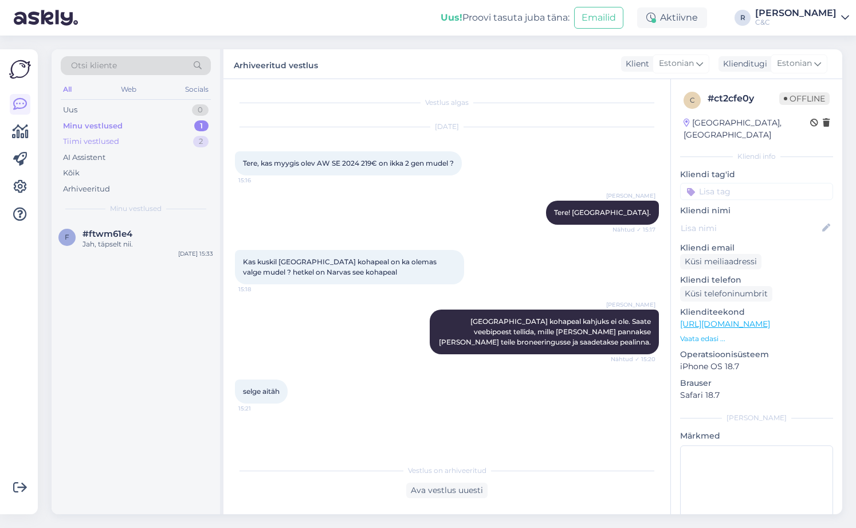
click at [181, 145] on div "Tiimi vestlused 2" at bounding box center [136, 142] width 150 height 16
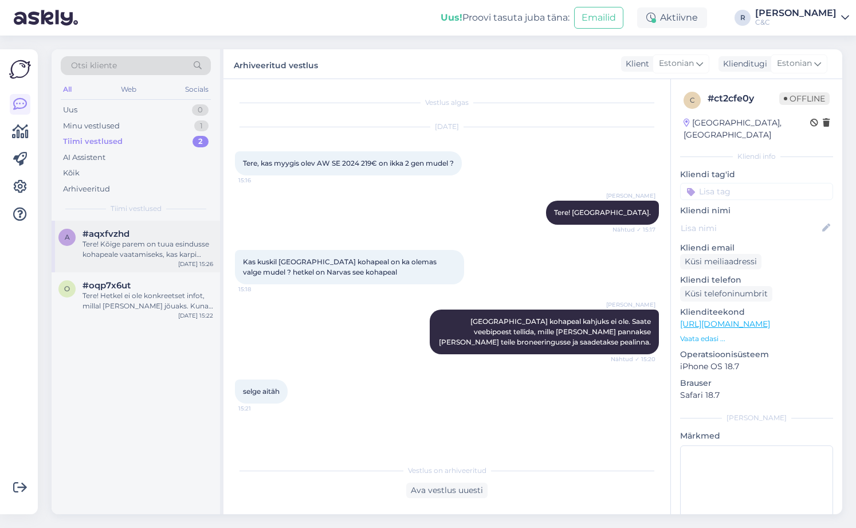
click at [165, 259] on div "Tere! Kõige parem on tuua esindusse kohapeale vaatamiseks, kas karpi saab kasut…" at bounding box center [148, 249] width 131 height 21
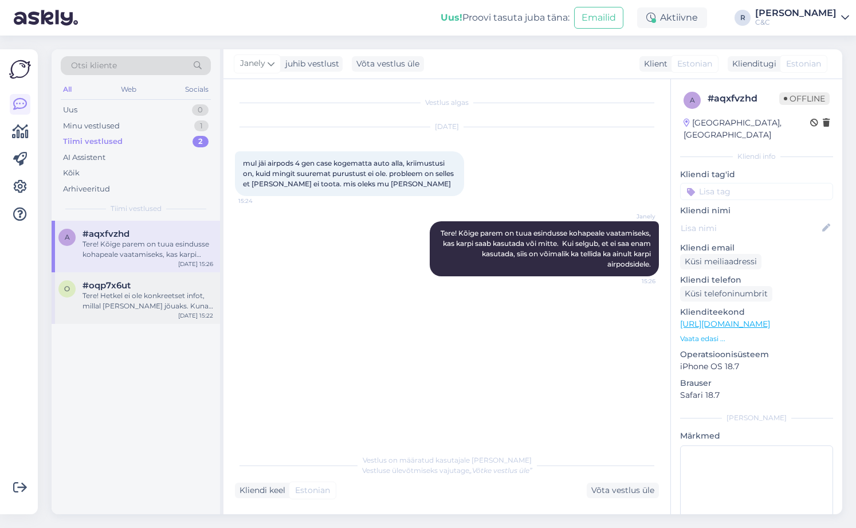
click at [154, 299] on div "Tere! Hetkel ei ole konkreetset infot, millal [PERSON_NAME] jõuaks. Kuna eeltel…" at bounding box center [148, 301] width 131 height 21
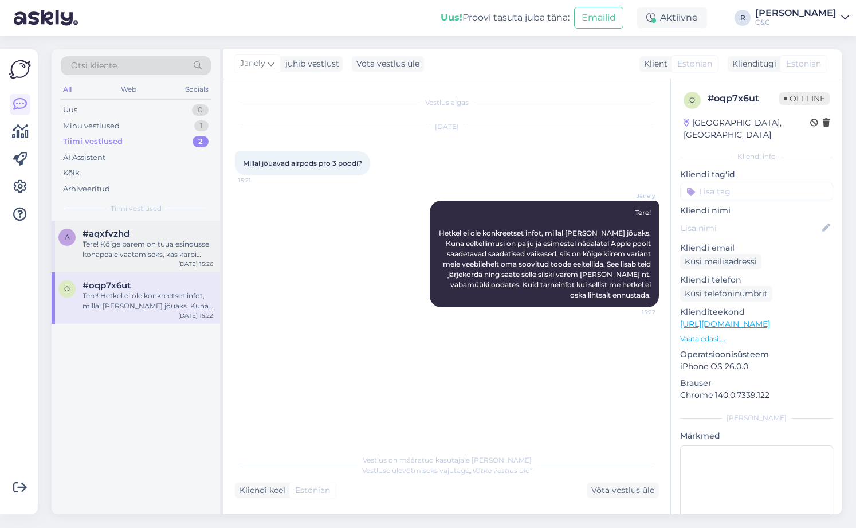
click at [160, 250] on div "Tere! Kõige parem on tuua esindusse kohapeale vaatamiseks, kas karpi saab kasut…" at bounding box center [148, 249] width 131 height 21
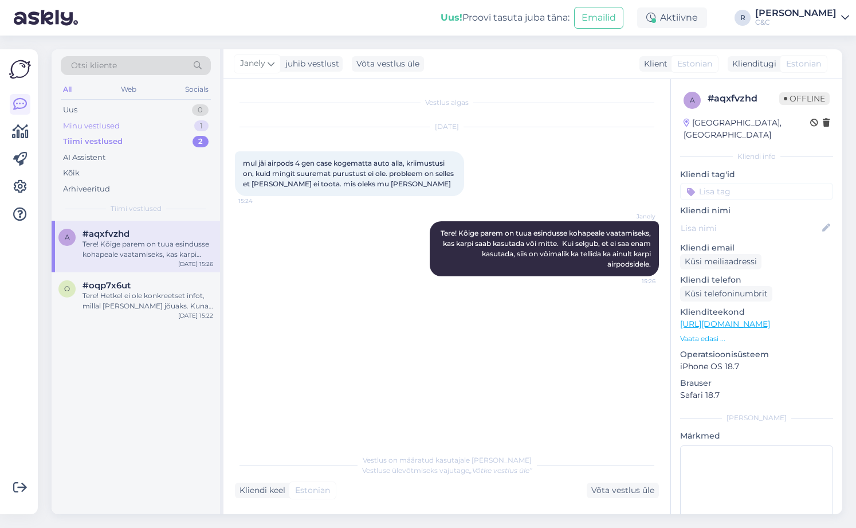
click at [163, 130] on div "Minu vestlused 1" at bounding box center [136, 126] width 150 height 16
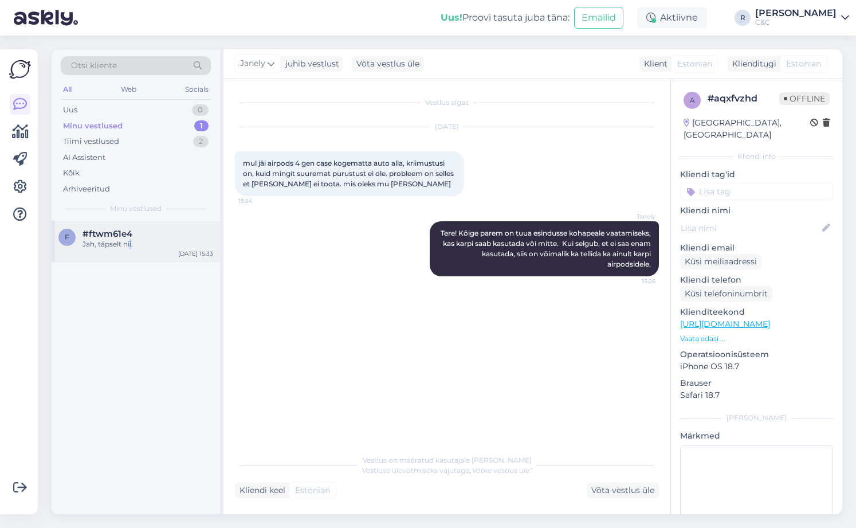
click at [130, 257] on div "f #ftwm61e4 Jah, täpselt nii. Sep 29 15:33" at bounding box center [136, 241] width 169 height 41
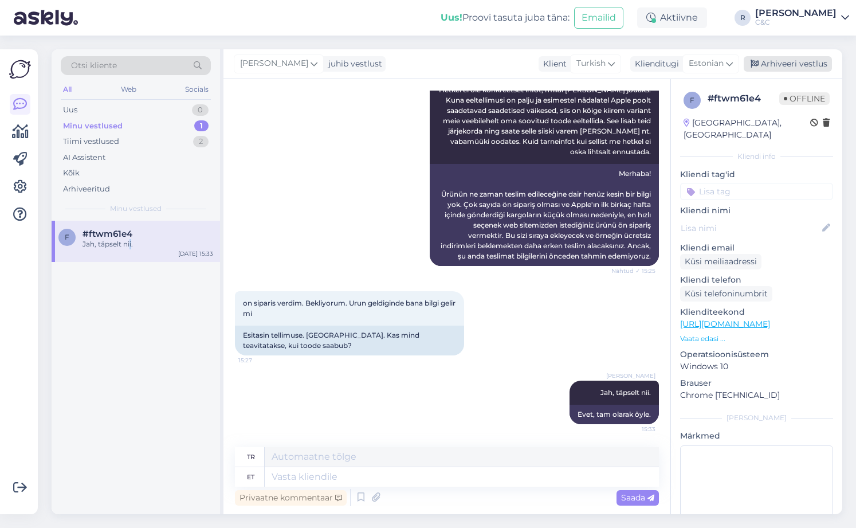
click at [684, 66] on div "Arhiveeri vestlus" at bounding box center [788, 63] width 88 height 15
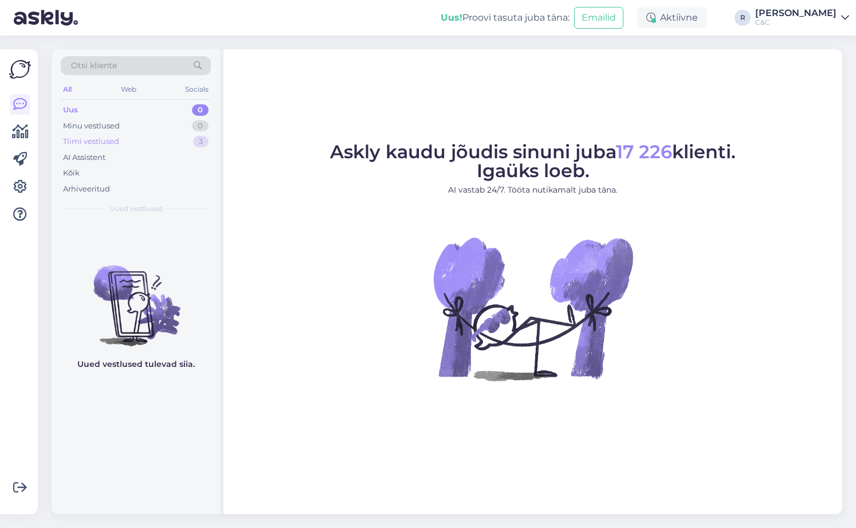
click at [181, 142] on div "Tiimi vestlused 3" at bounding box center [136, 142] width 150 height 16
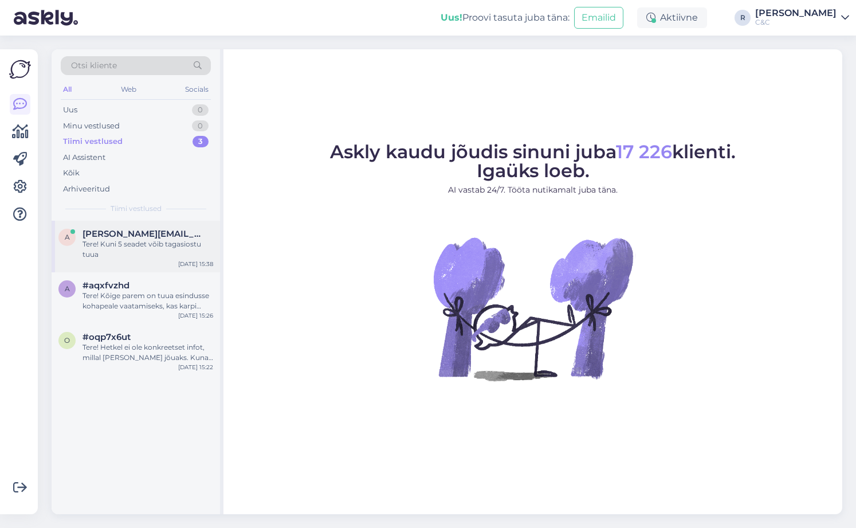
click at [153, 241] on div "Tere! Kuni 5 seadet võib tagasiostu tuua" at bounding box center [148, 249] width 131 height 21
